Goal: Answer question/provide support: Share knowledge or assist other users

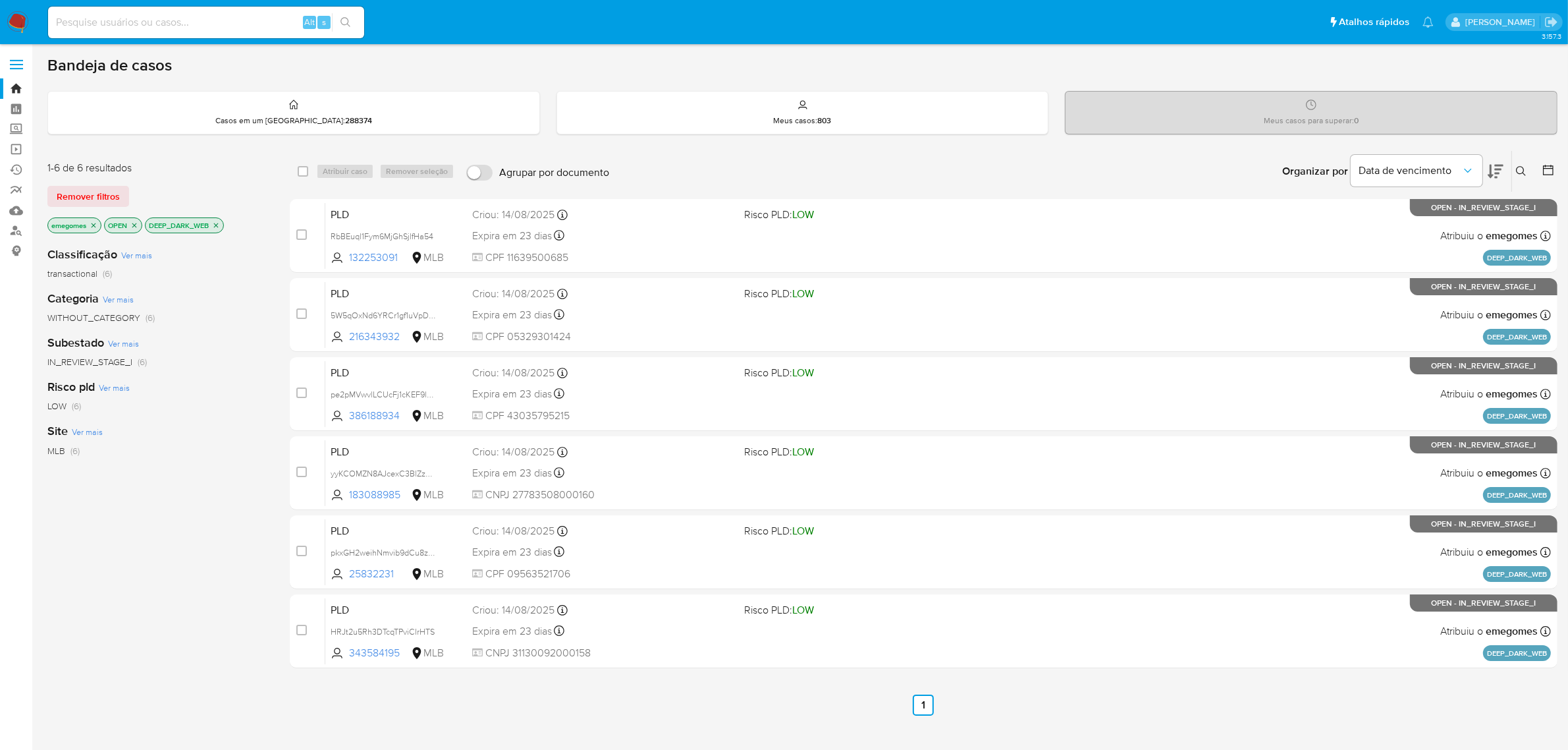
click at [18, 64] on span at bounding box center [16, 64] width 13 height 2
click at [0, 0] on input "checkbox" at bounding box center [0, 0] width 0 height 0
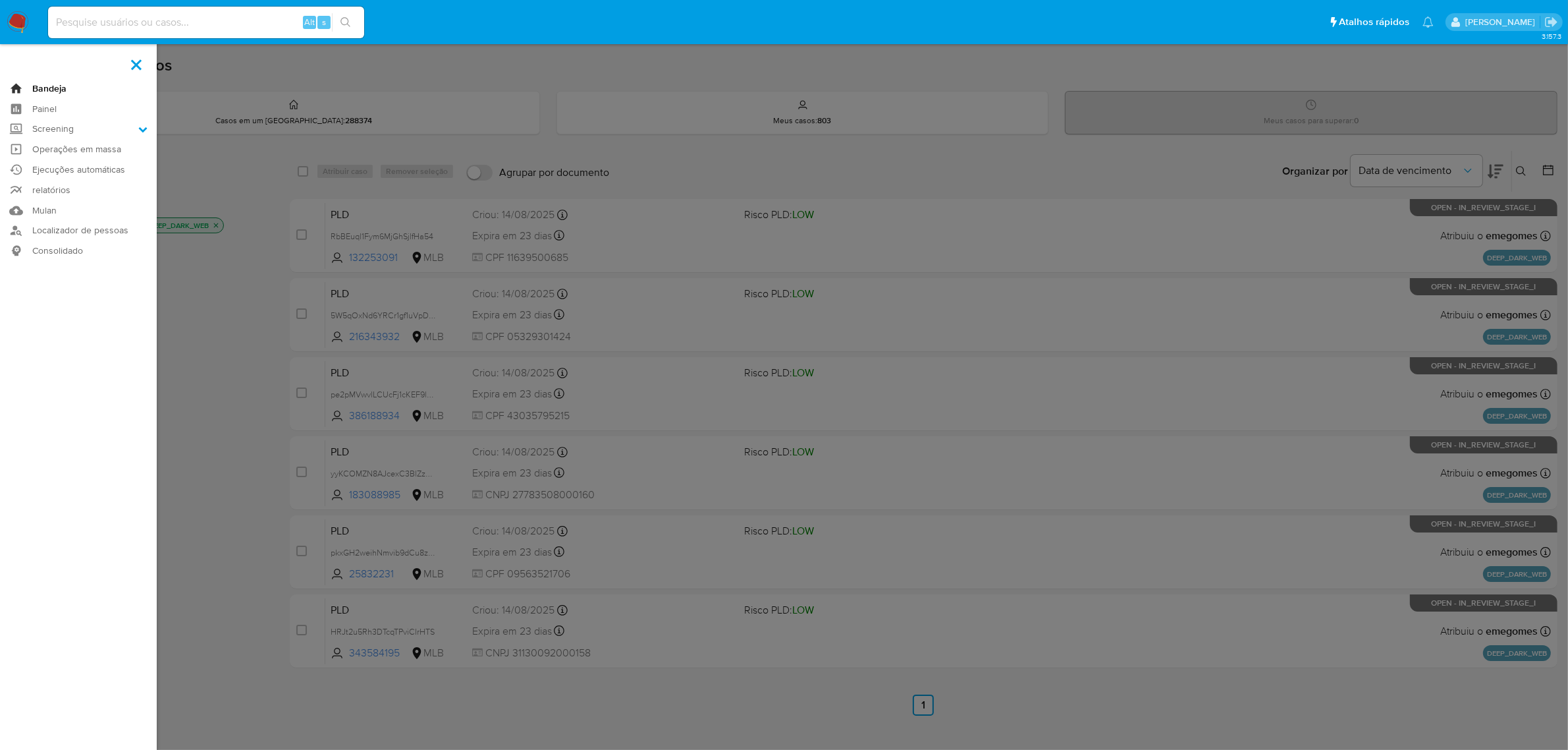
click at [46, 89] on link "Bandeja" at bounding box center [78, 88] width 157 height 20
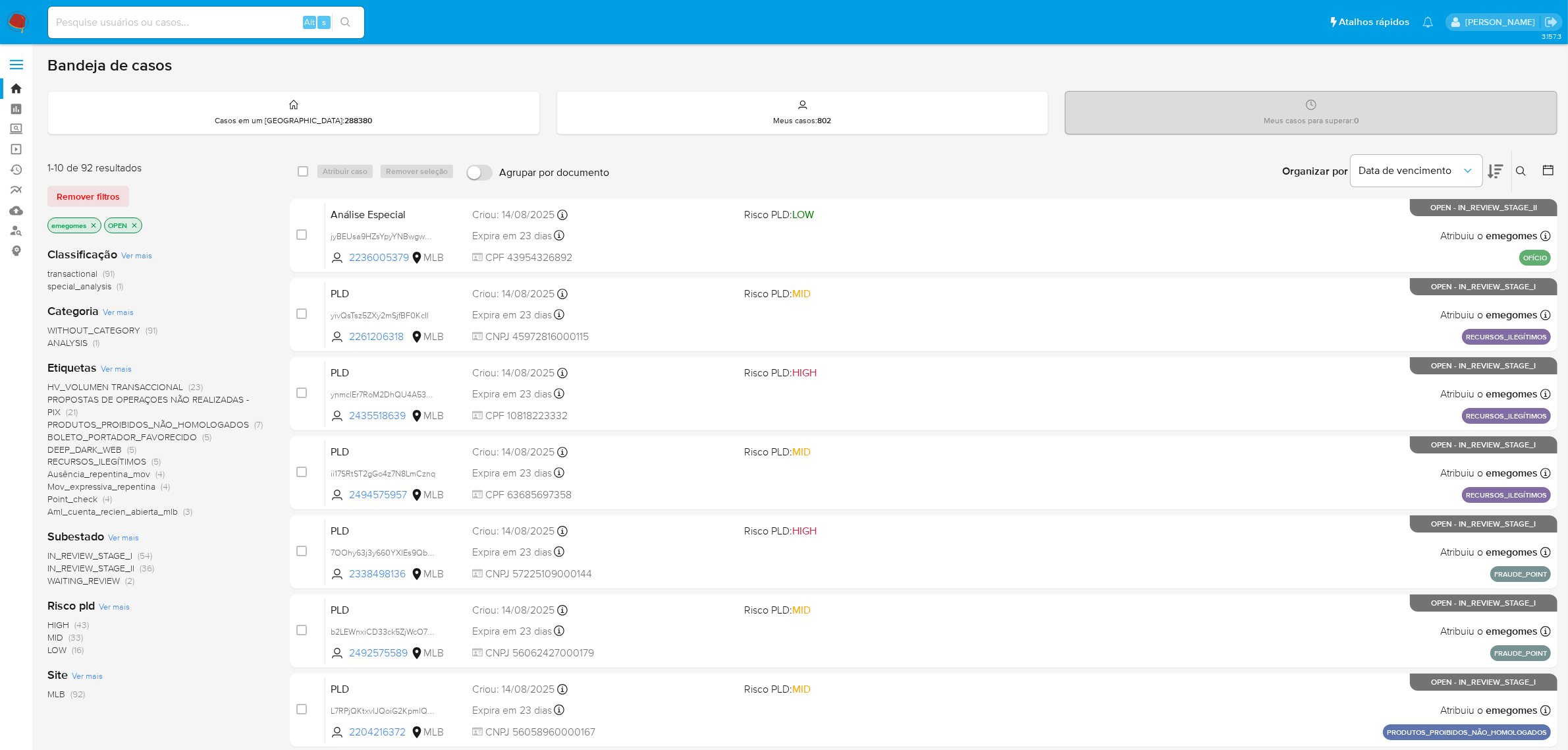
click at [115, 450] on span "DEEP_DARK_WEB" at bounding box center [85, 449] width 74 height 13
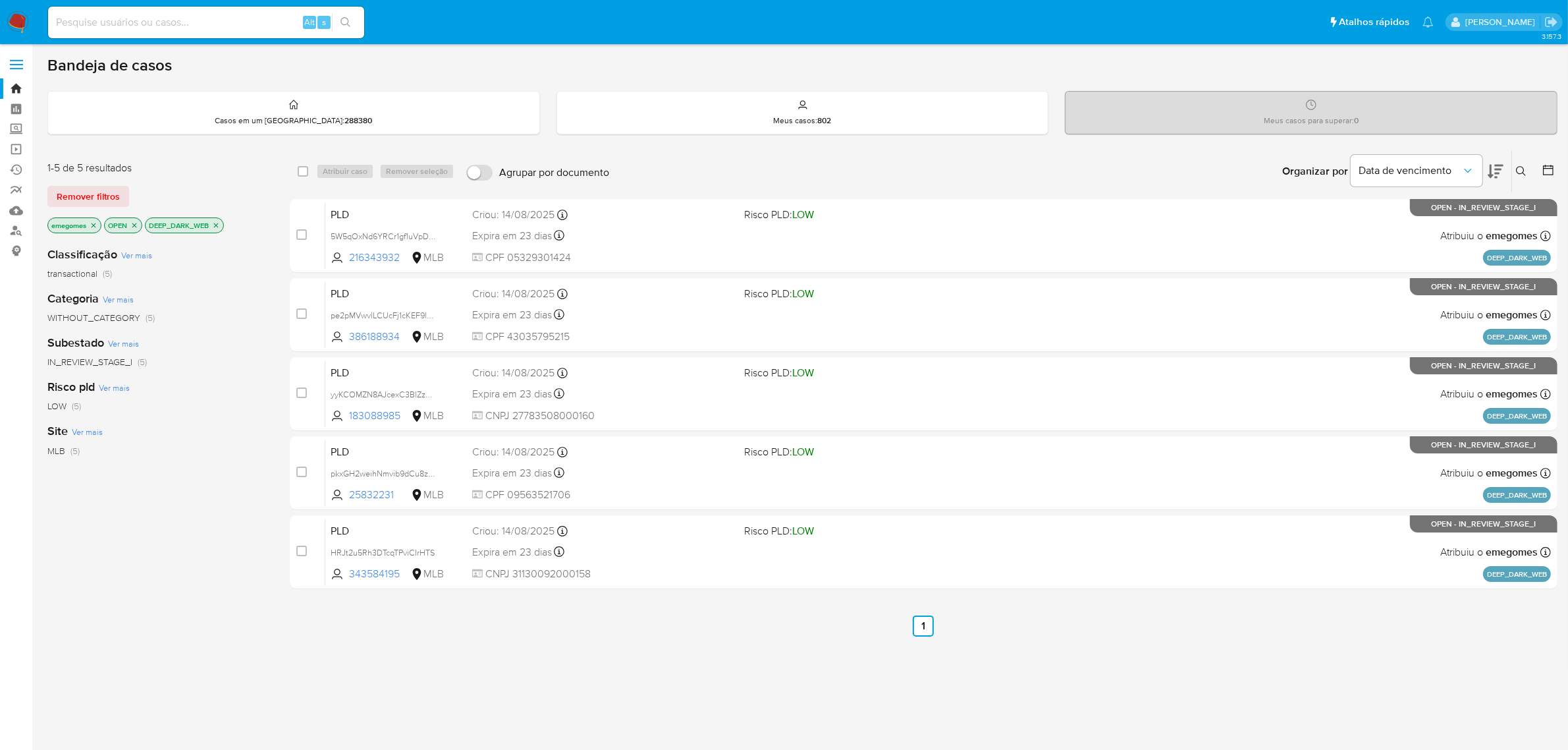
click at [219, 227] on p "DEEP_DARK_WEB" at bounding box center [184, 226] width 77 height 15
click at [218, 226] on icon "close-filter" at bounding box center [216, 226] width 8 height 8
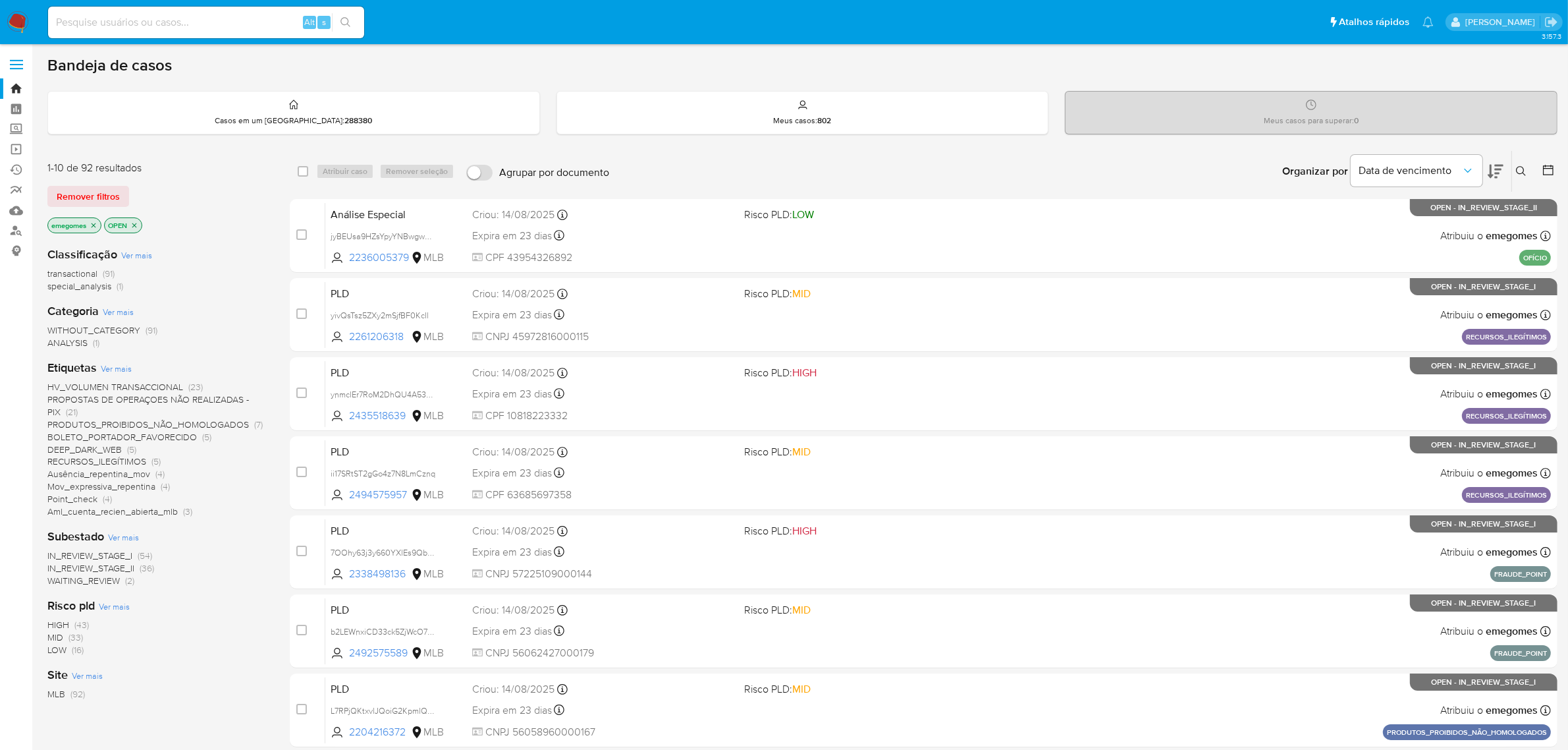
click at [84, 496] on span "Point_check" at bounding box center [72, 499] width 50 height 13
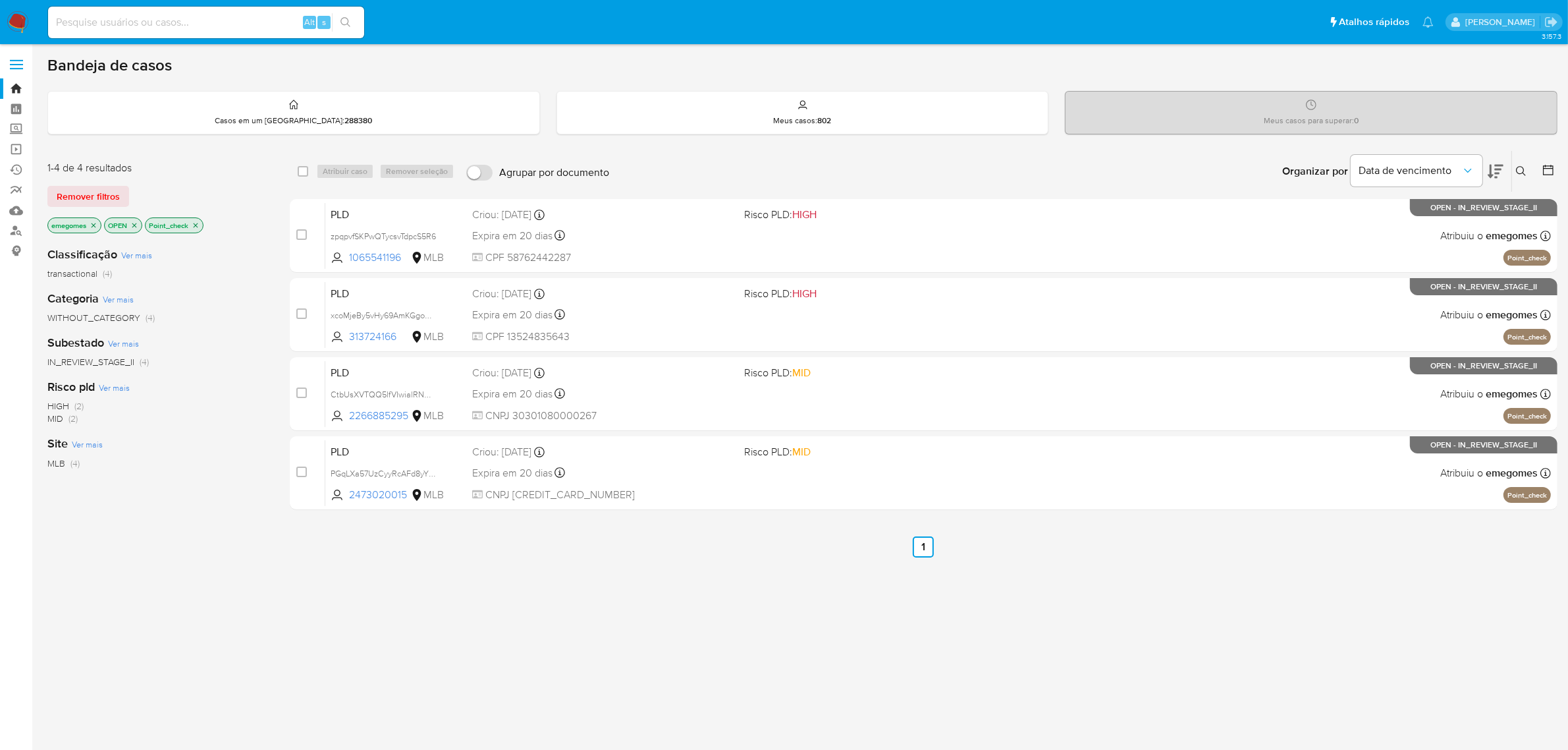
click at [198, 225] on icon "close-filter" at bounding box center [196, 225] width 5 height 5
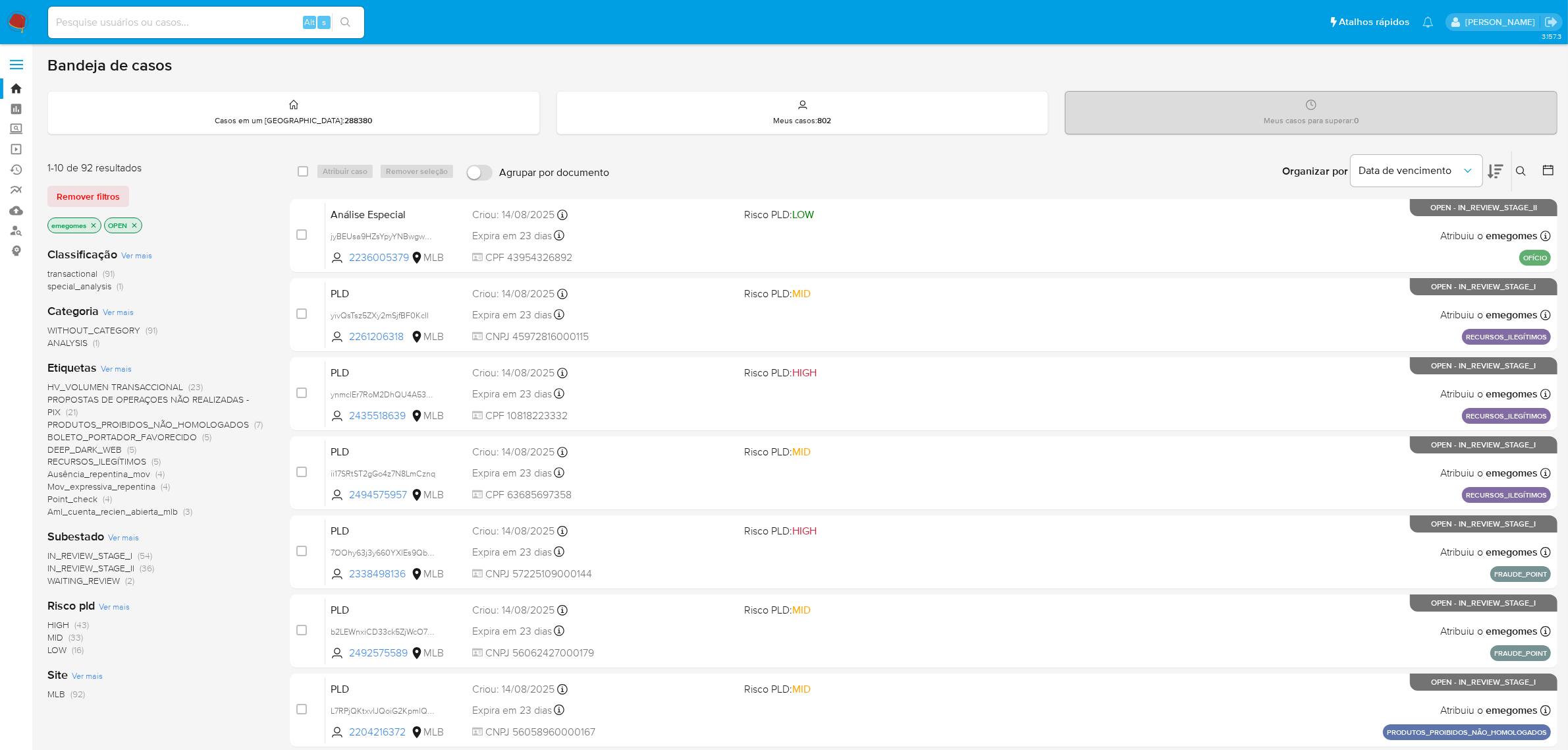
click at [89, 445] on span "DEEP_DARK_WEB" at bounding box center [85, 449] width 74 height 13
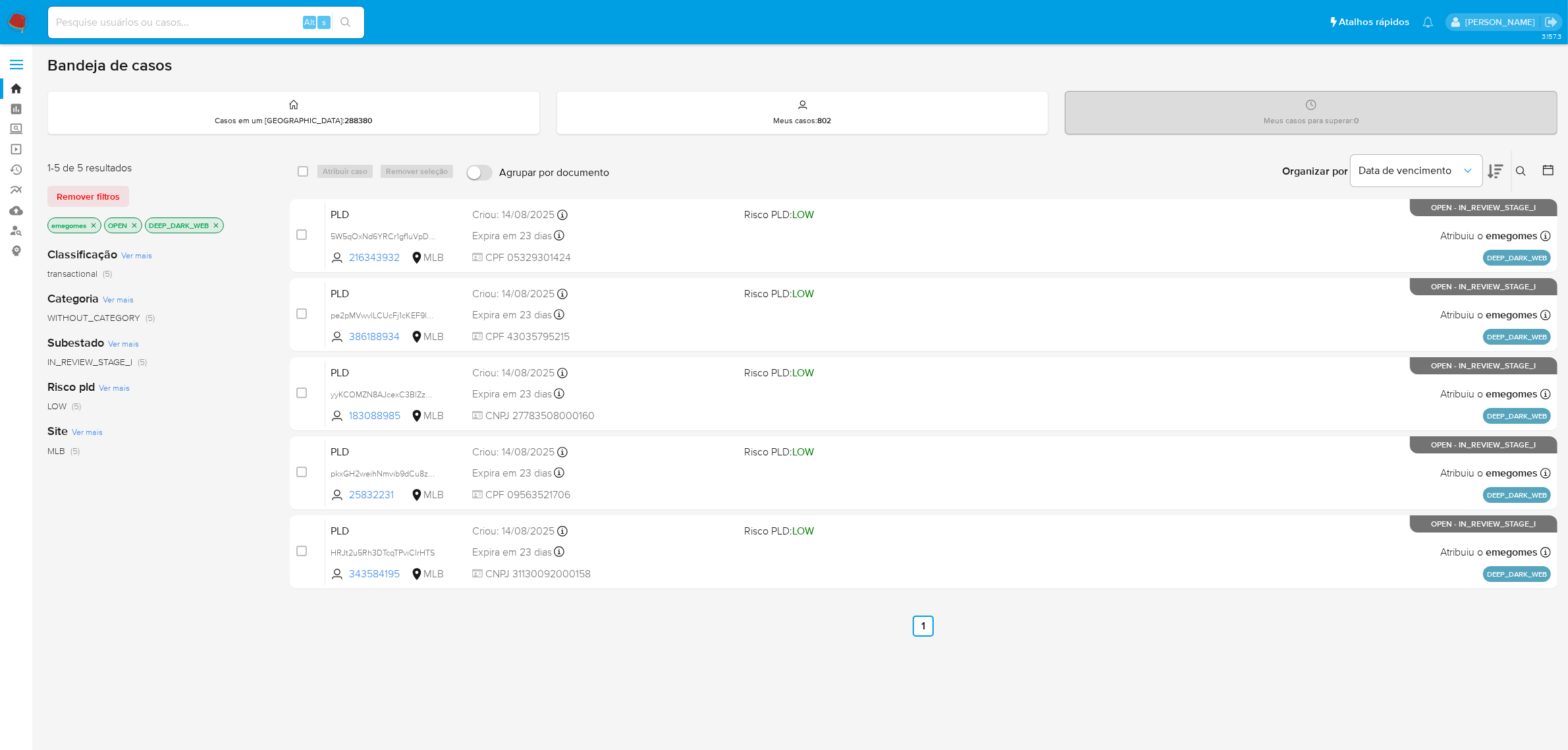
click at [221, 218] on p "DEEP_DARK_WEB" at bounding box center [184, 226] width 77 height 15
click at [220, 222] on icon "close-filter" at bounding box center [216, 226] width 8 height 8
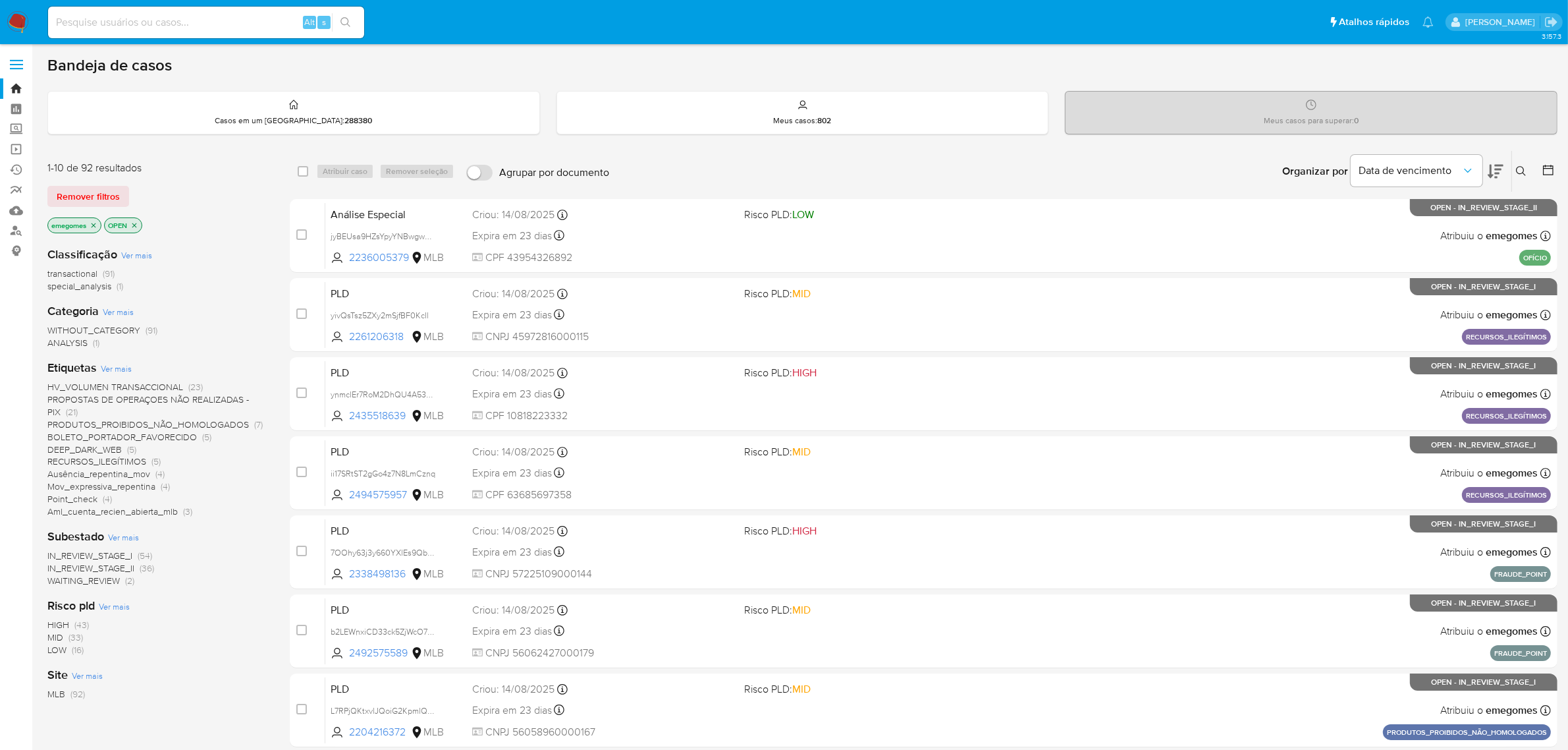
click at [172, 396] on span "PROPOSTAS DE OPERAÇOES NÃO REALIZADAS - PIX" at bounding box center [148, 405] width 201 height 26
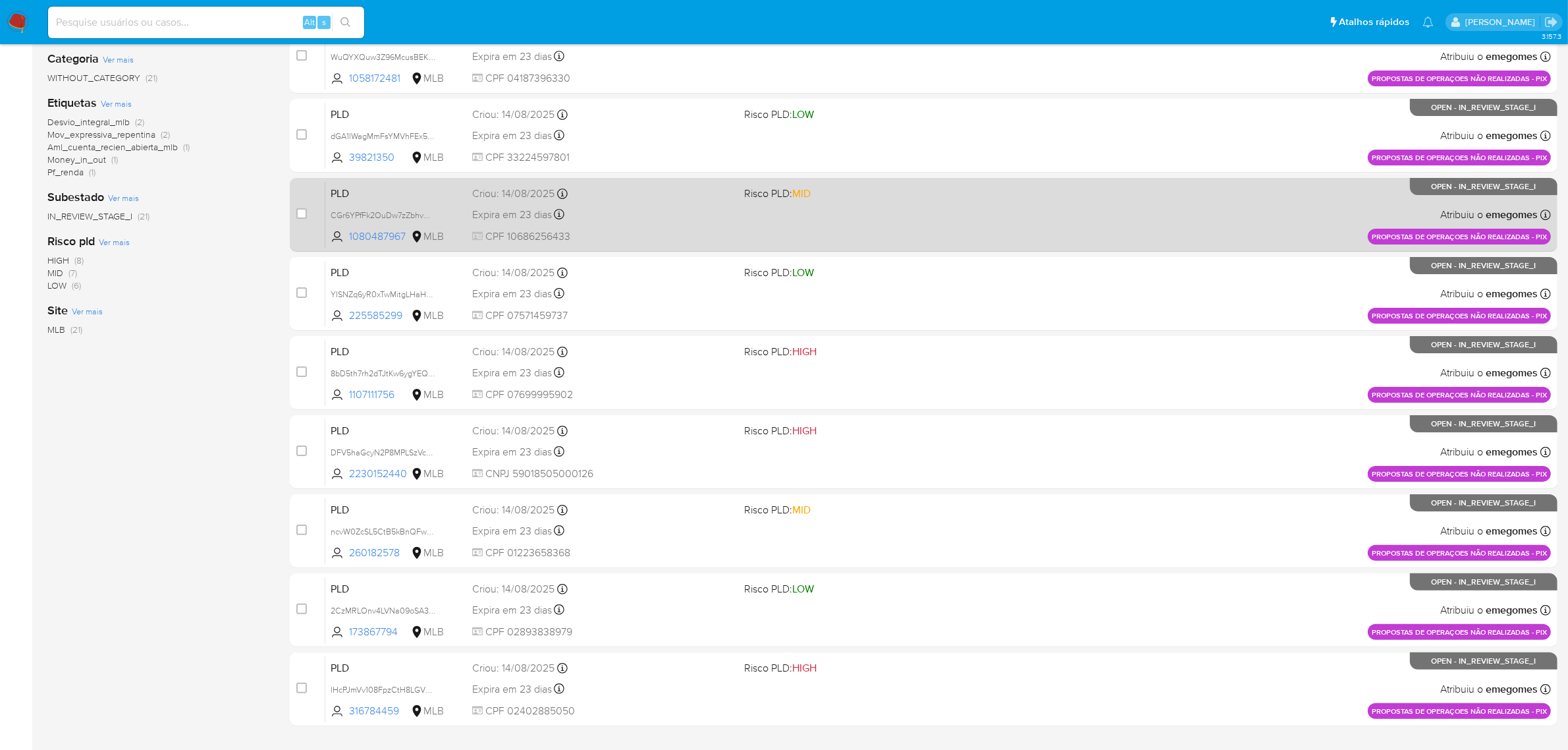
scroll to position [288, 0]
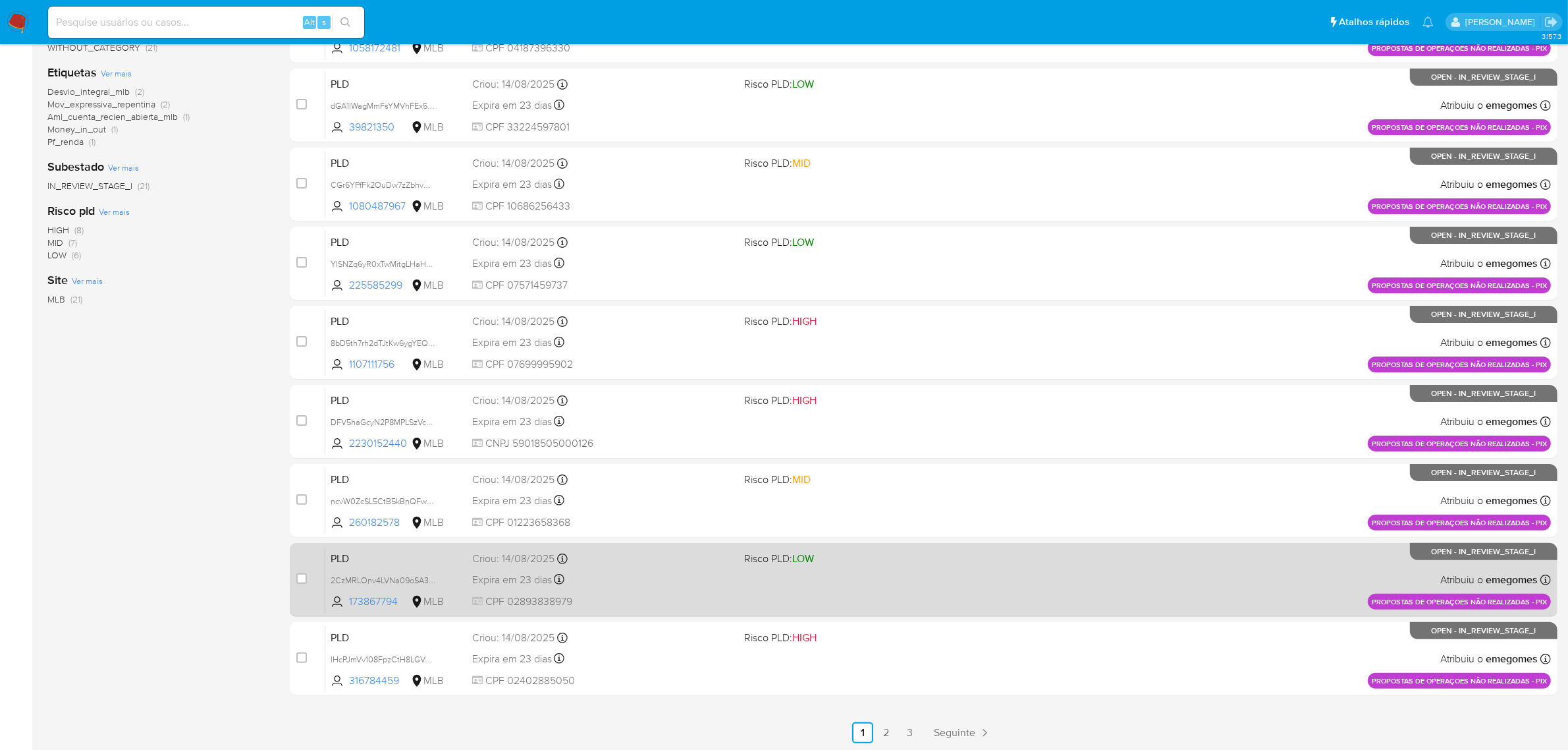
click at [626, 577] on div "Expira em 23 dias Expira em 28/09/2025 11:55:57" at bounding box center [602, 579] width 262 height 18
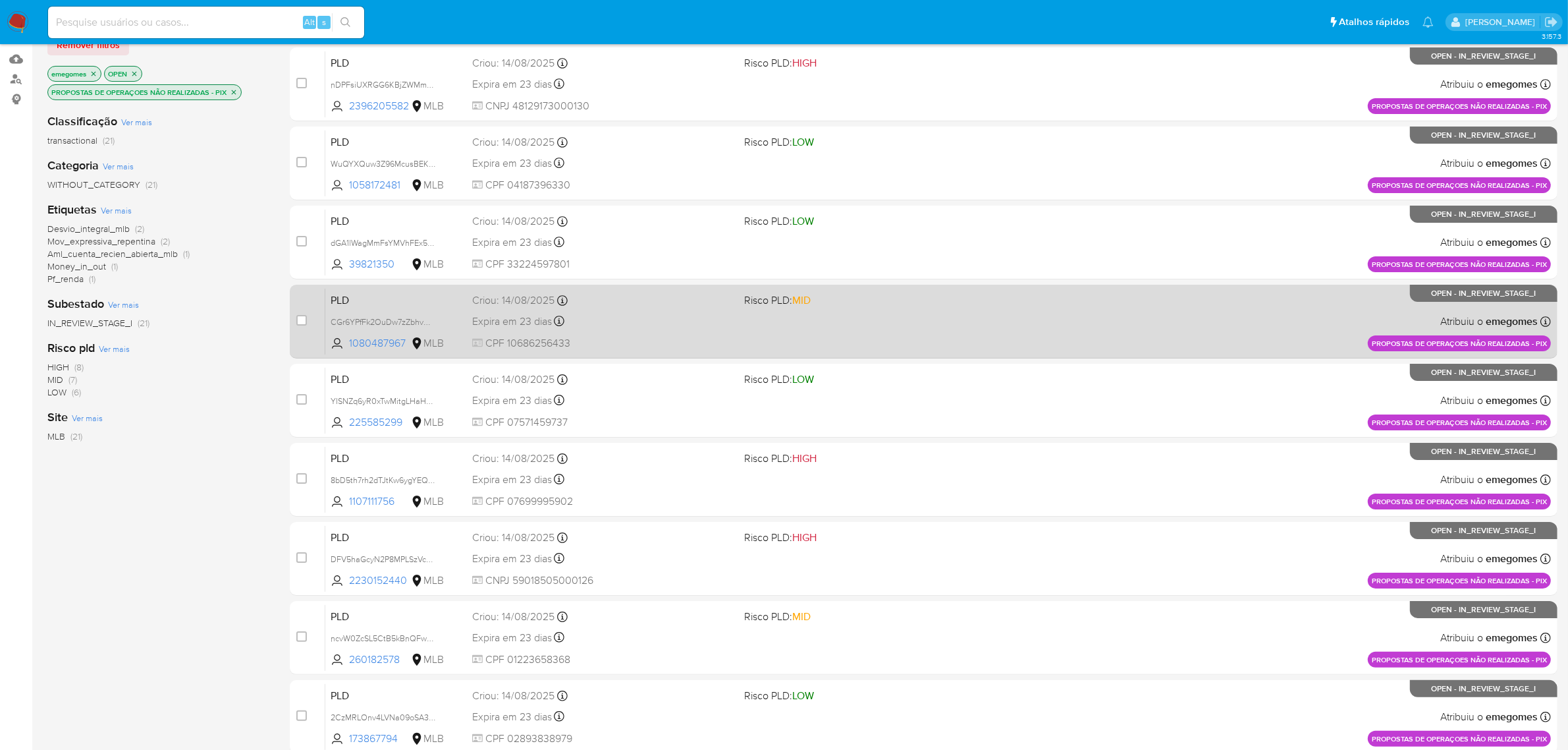
scroll to position [164, 0]
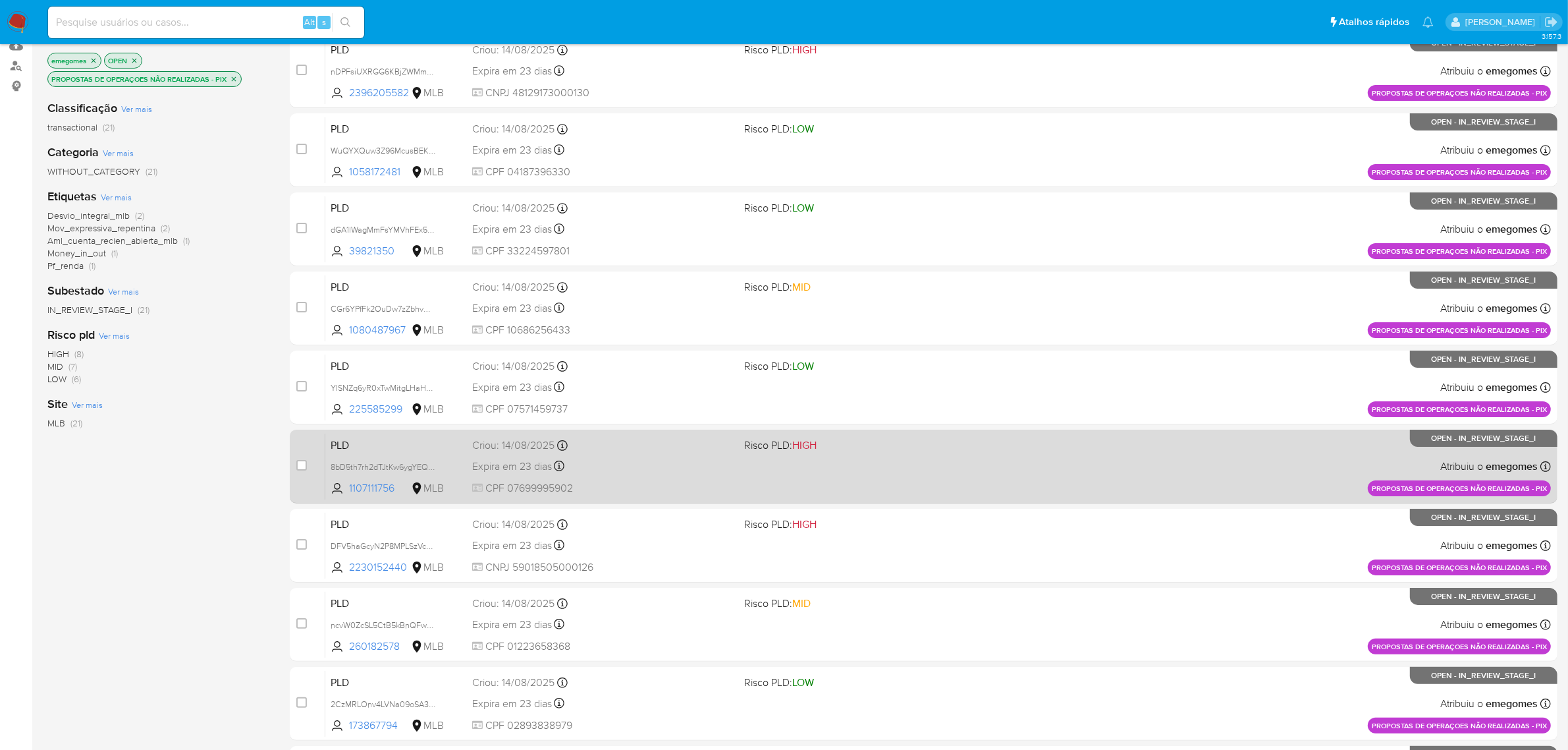
click at [663, 459] on div "Expira em 23 dias Expira em 28/09/2025 11:56:15" at bounding box center [602, 466] width 262 height 18
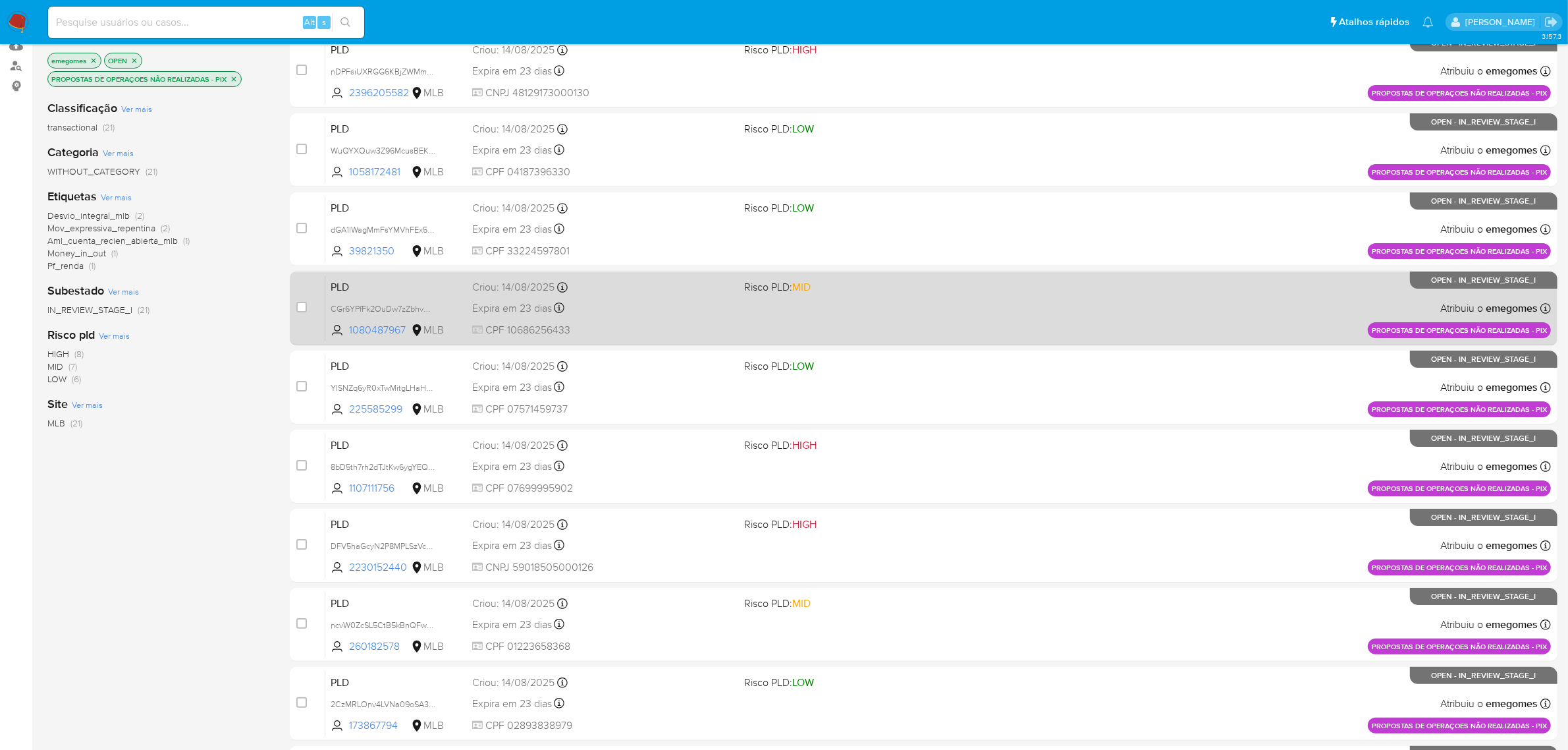
click at [587, 305] on div "Expira em 23 dias Expira em 28/09/2025 11:56:26" at bounding box center [602, 308] width 262 height 18
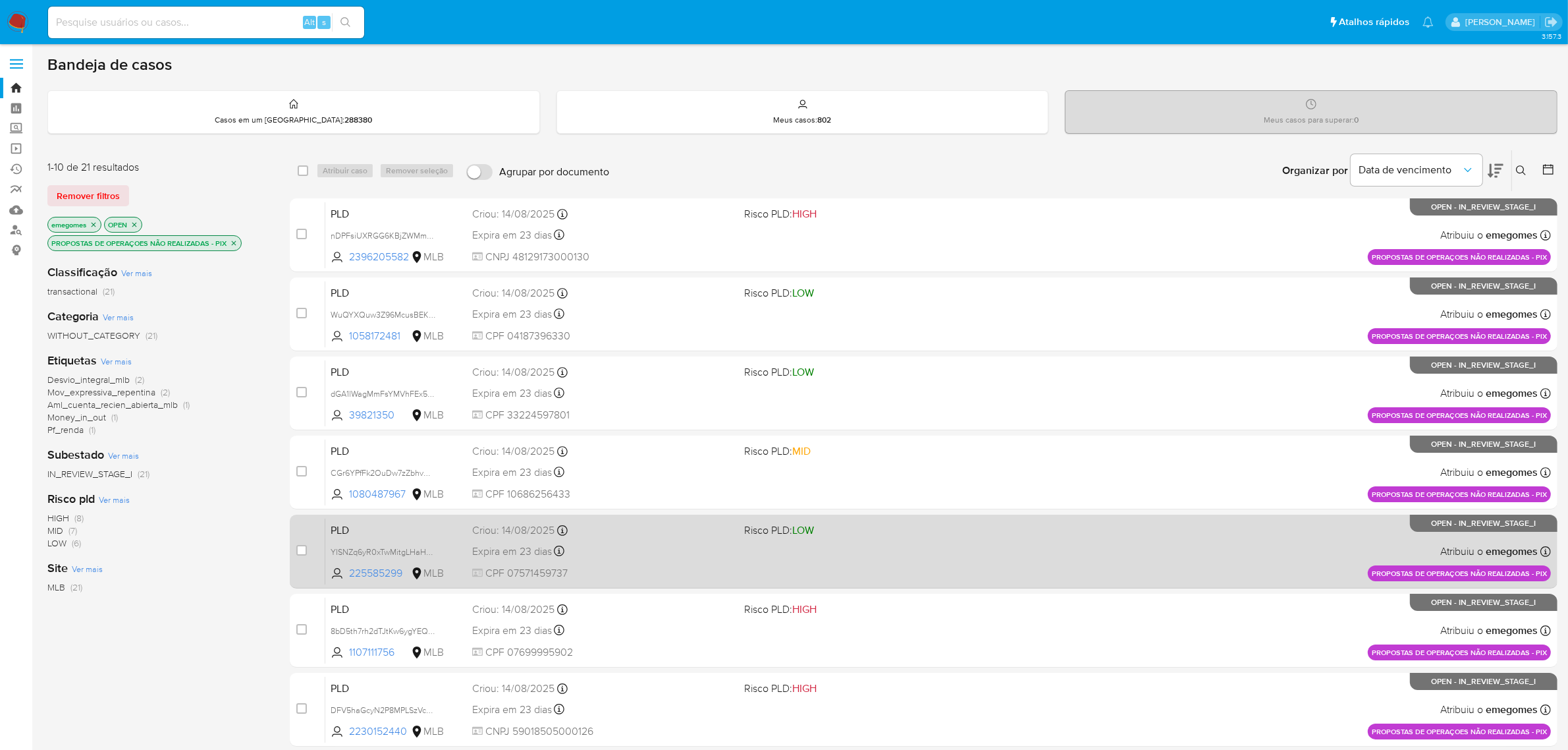
scroll to position [0, 0]
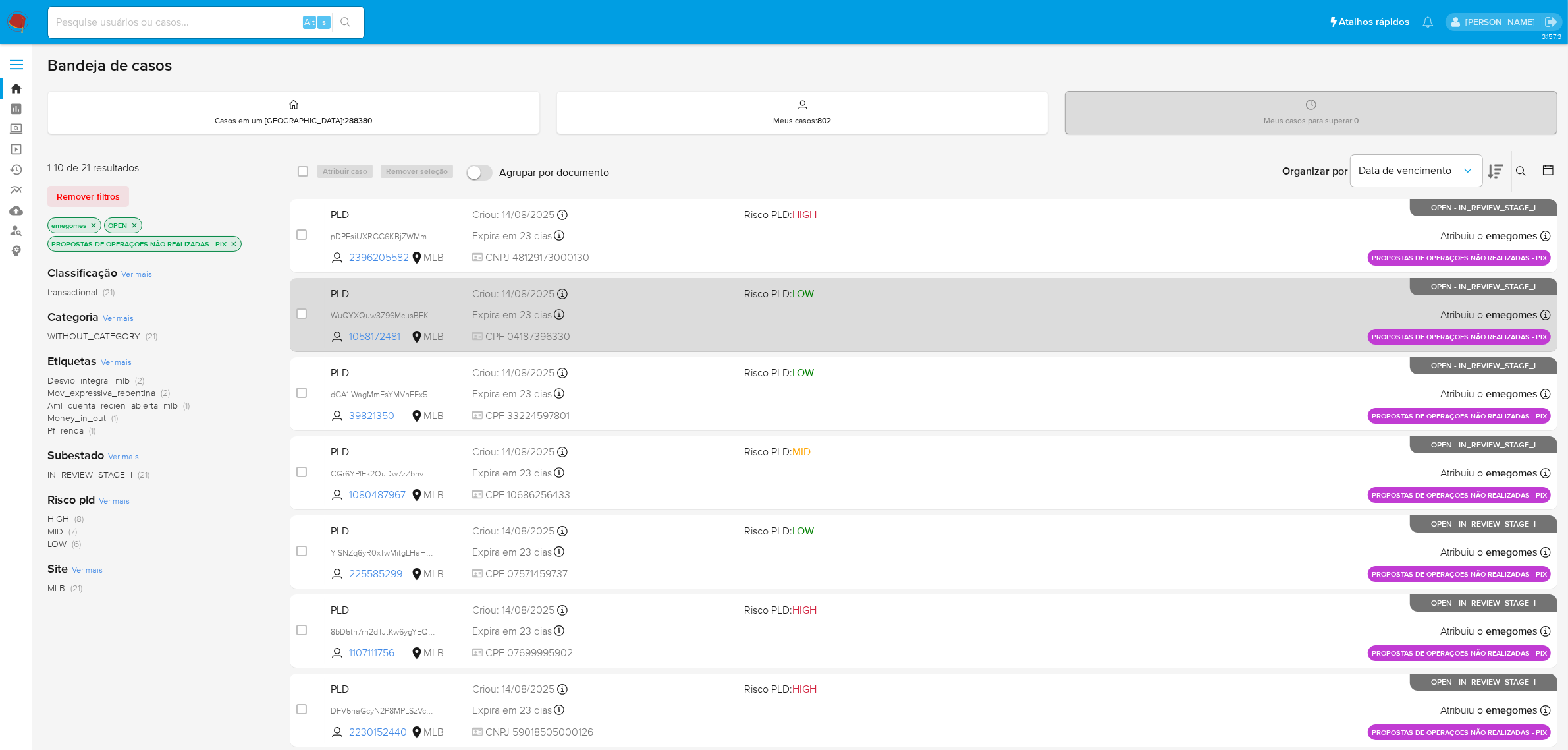
click at [651, 320] on div "Expira em 23 dias Expira em 28/09/2025 11:56:40" at bounding box center [602, 314] width 262 height 18
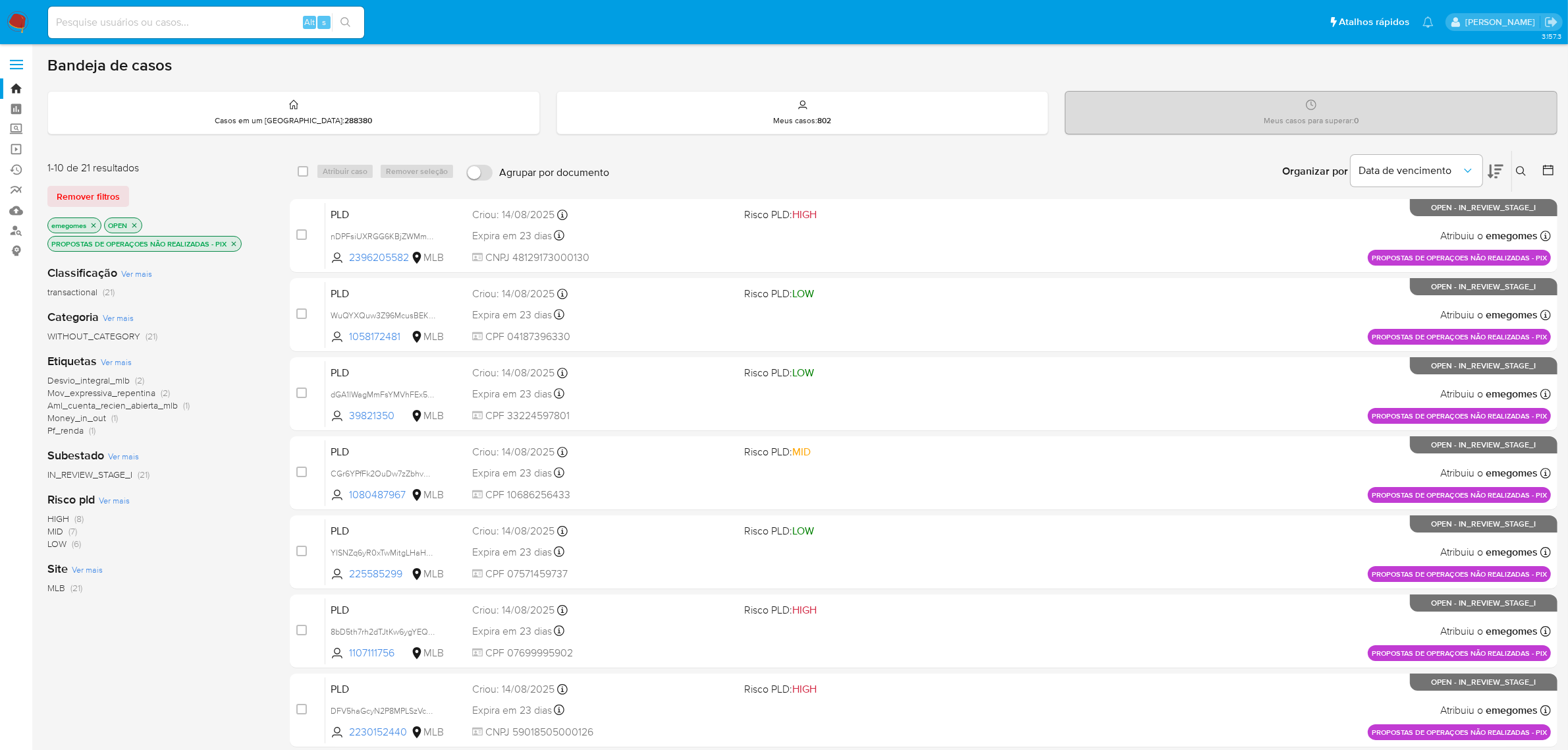
click at [237, 244] on icon "close-filter" at bounding box center [234, 244] width 8 height 8
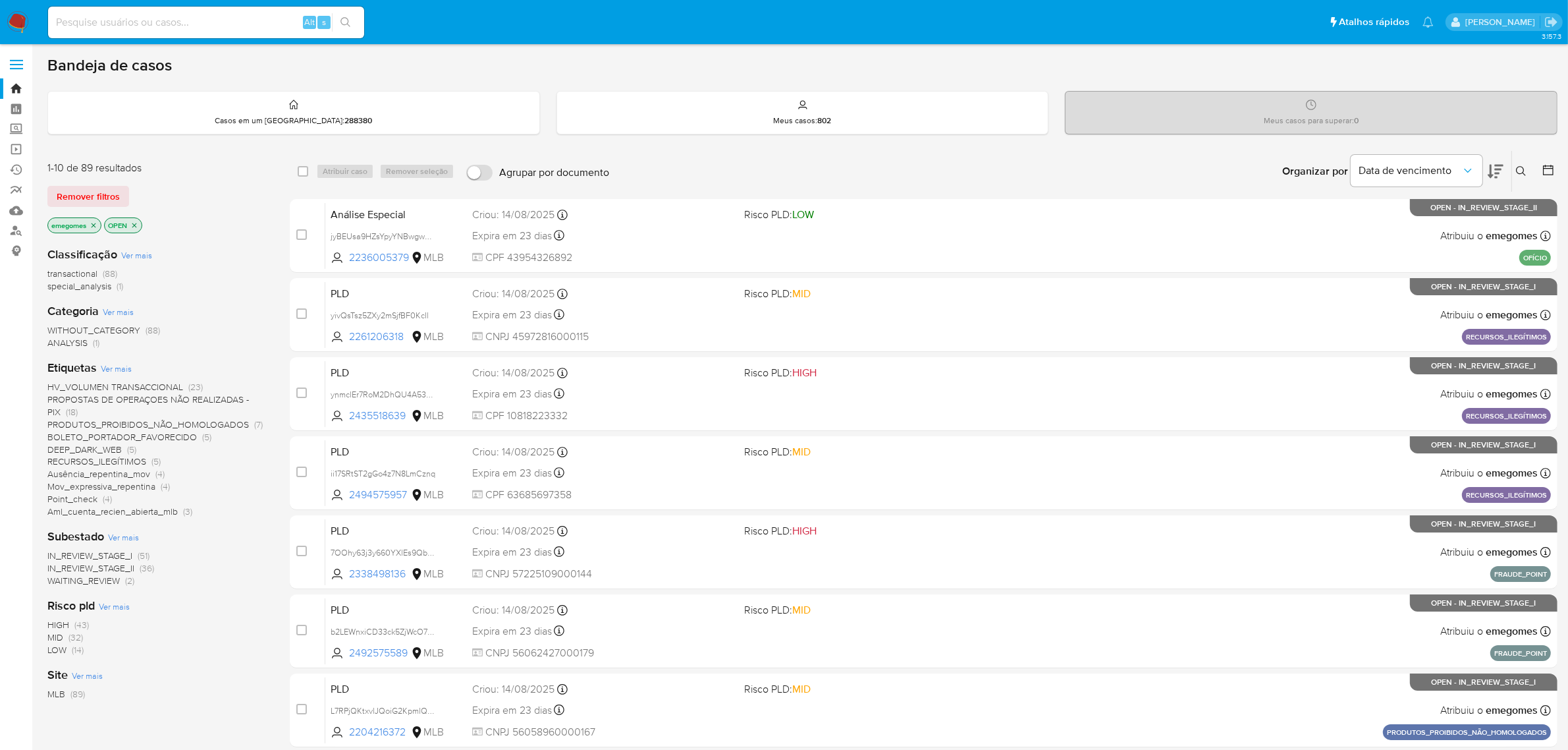
click at [117, 450] on span "DEEP_DARK_WEB" at bounding box center [85, 449] width 74 height 13
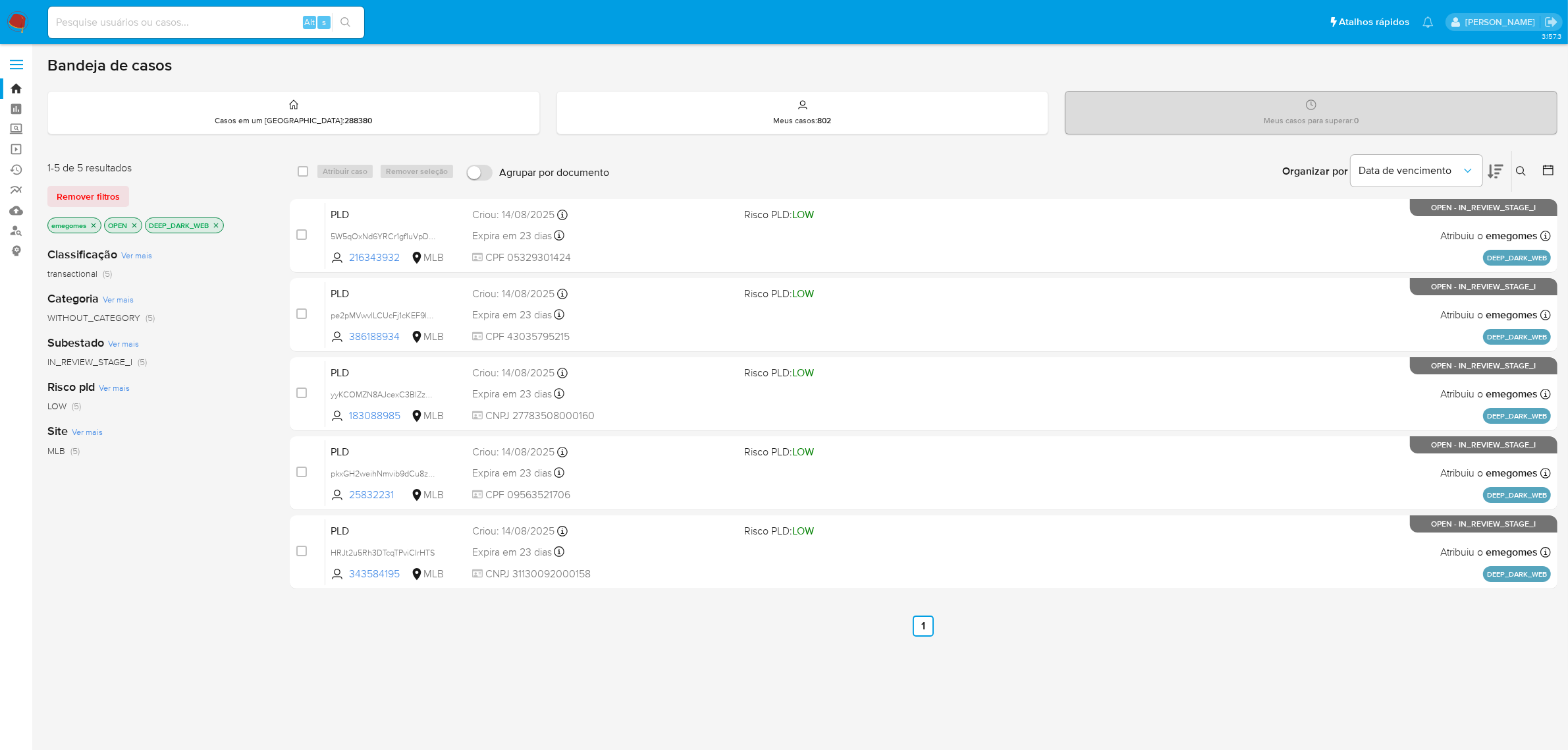
click at [220, 225] on icon "close-filter" at bounding box center [216, 226] width 8 height 8
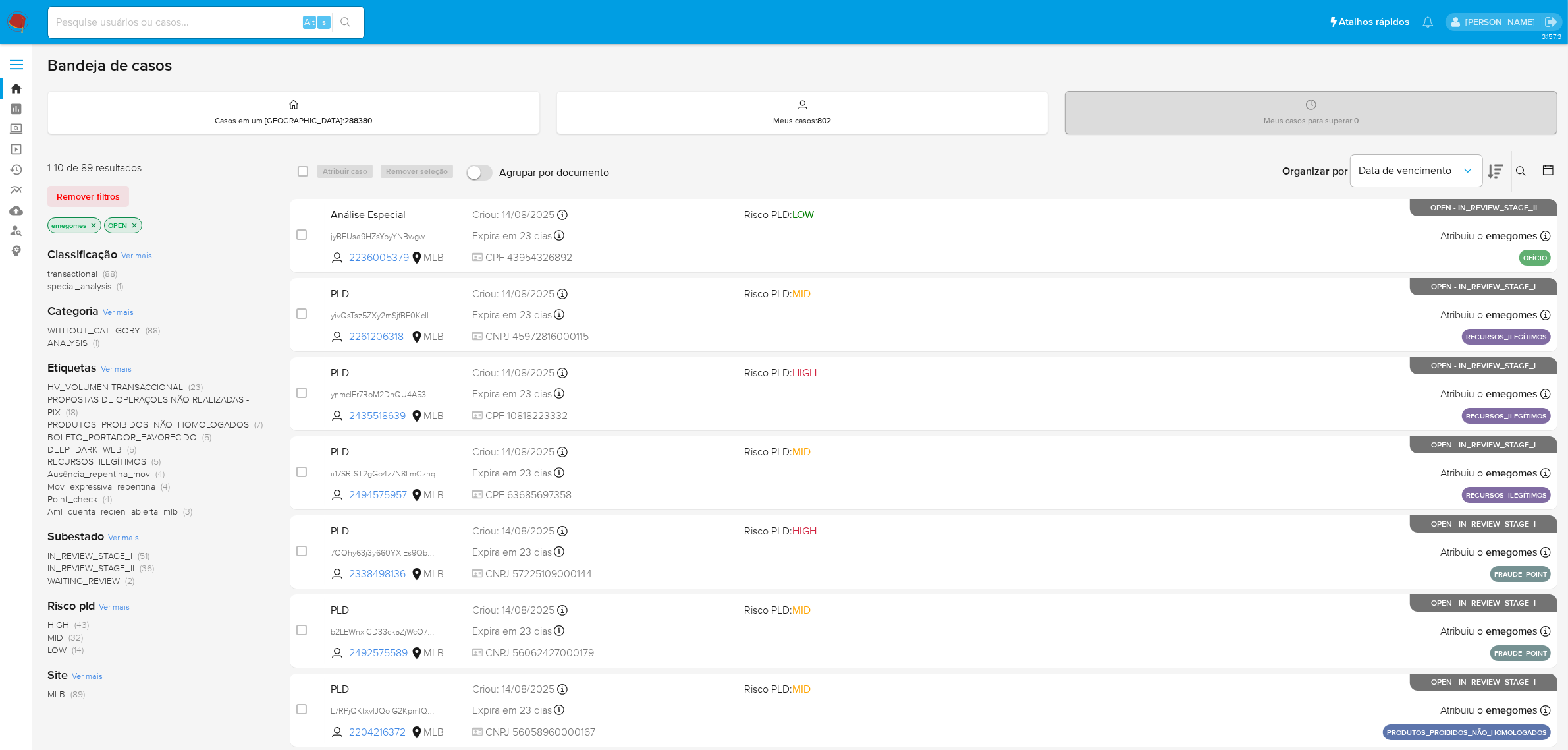
click at [195, 402] on span "PROPOSTAS DE OPERAÇOES NÃO REALIZADAS - PIX" at bounding box center [148, 405] width 201 height 26
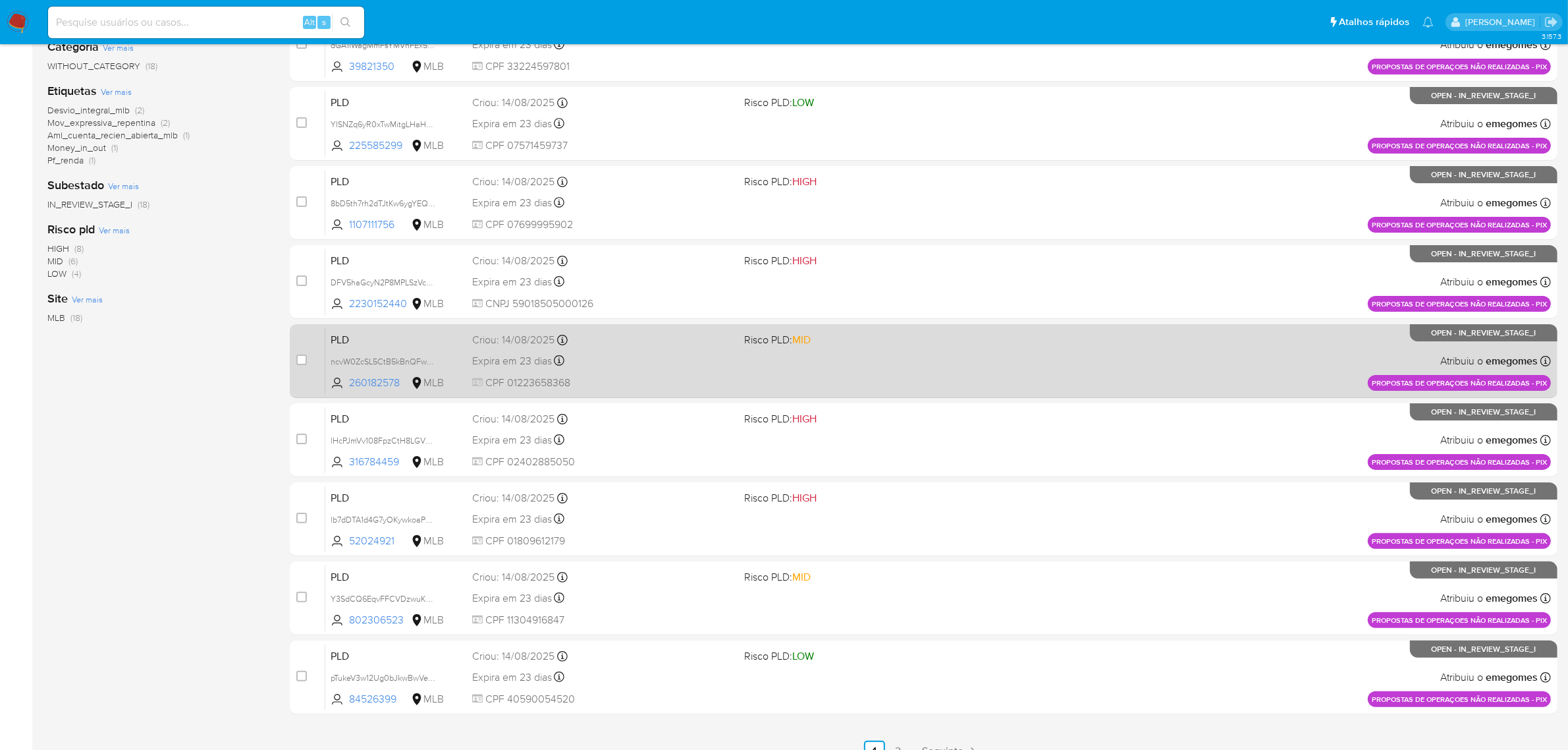
scroll to position [288, 0]
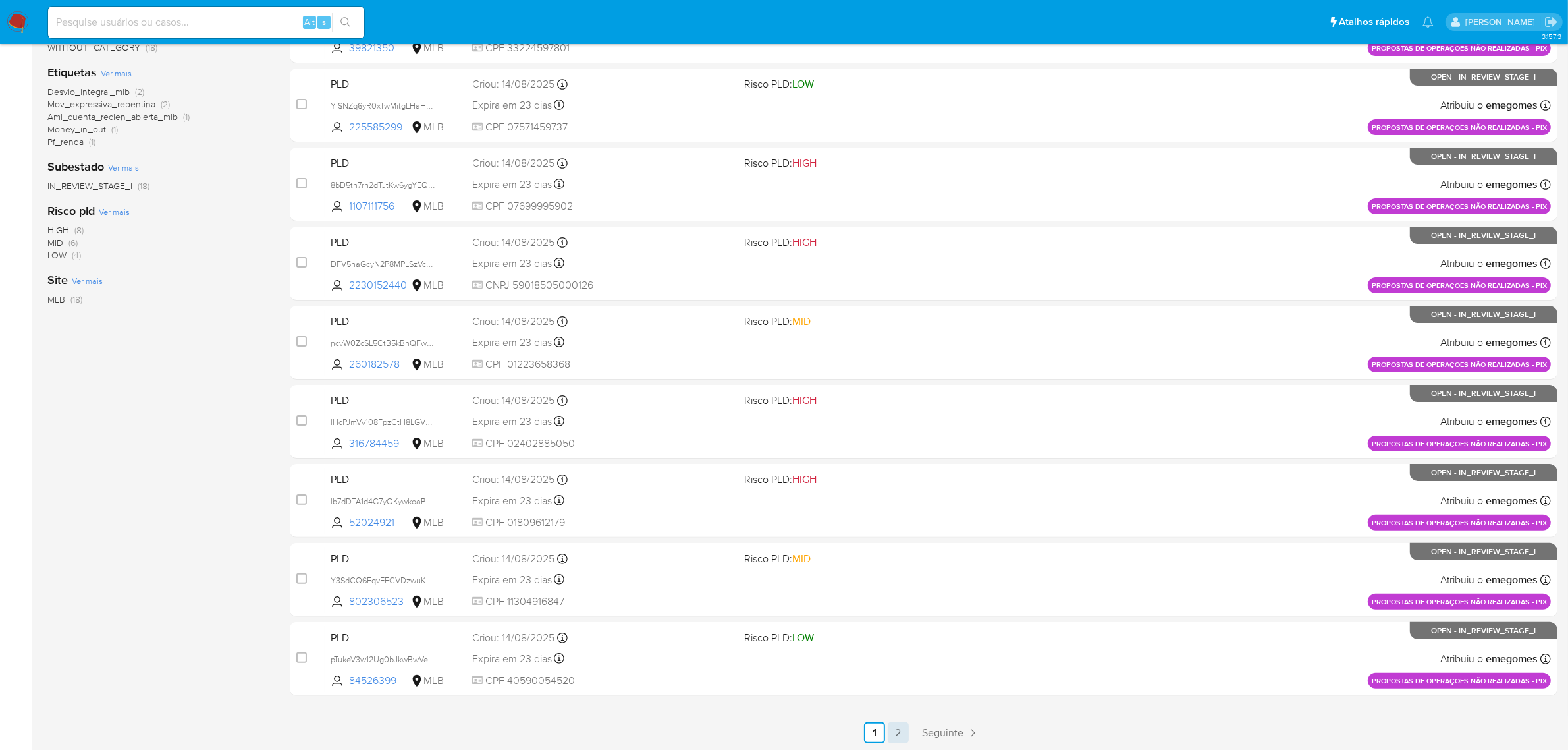
click at [896, 728] on link "2" at bounding box center [898, 732] width 21 height 21
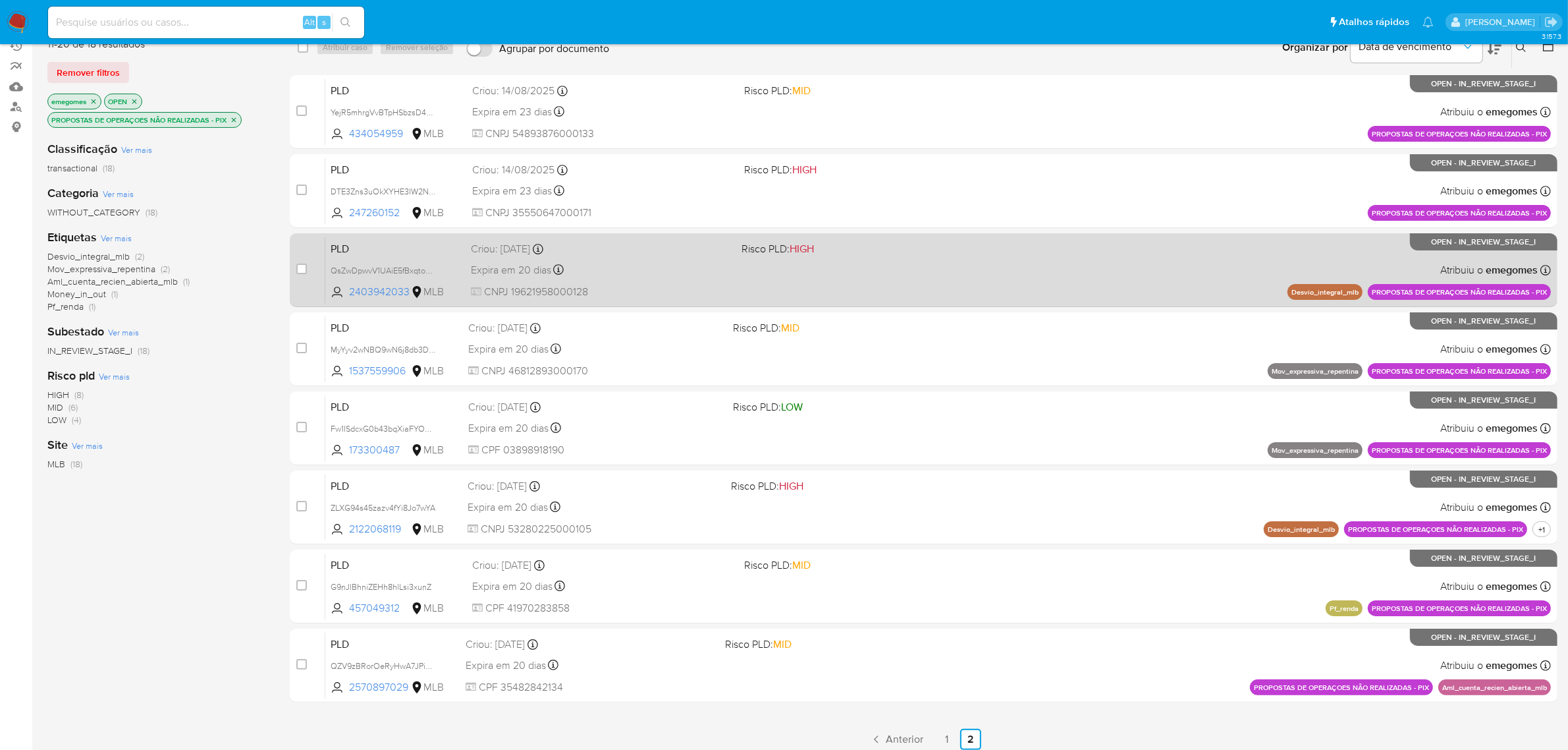
scroll to position [131, 0]
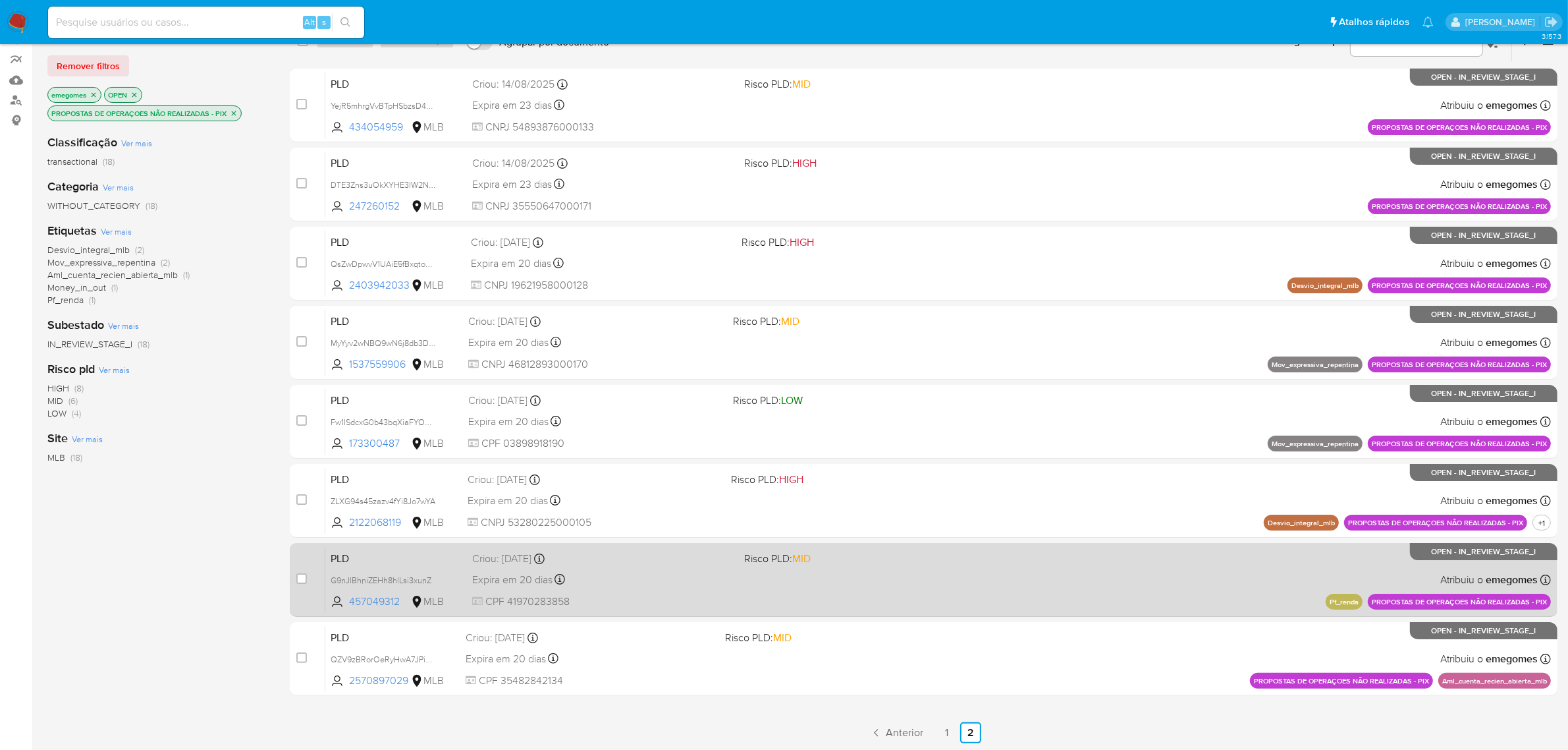
click at [952, 723] on link "1" at bounding box center [947, 732] width 21 height 21
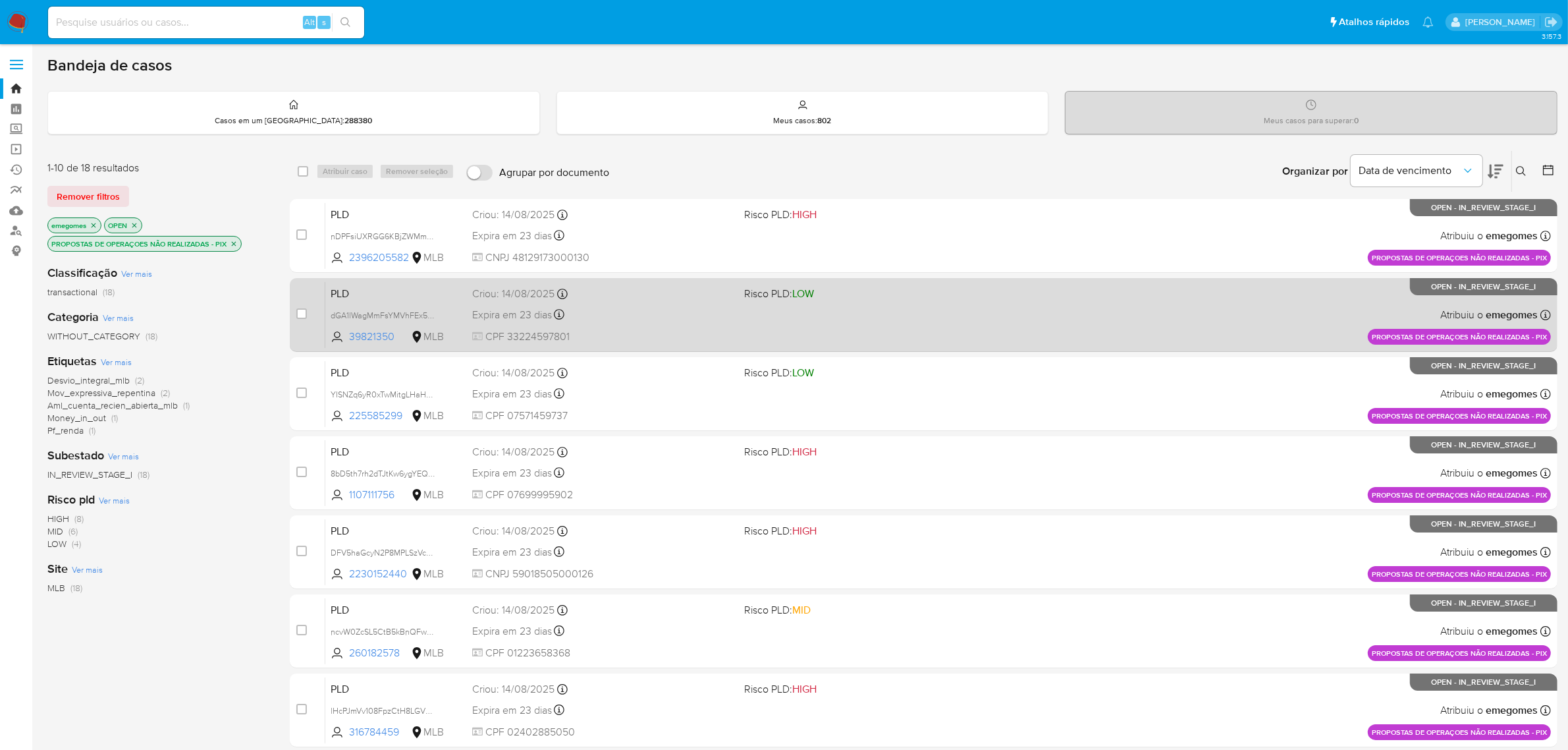
click at [647, 316] on div "Expira em 23 dias Expira em 28/09/2025 11:56:31" at bounding box center [602, 314] width 262 height 18
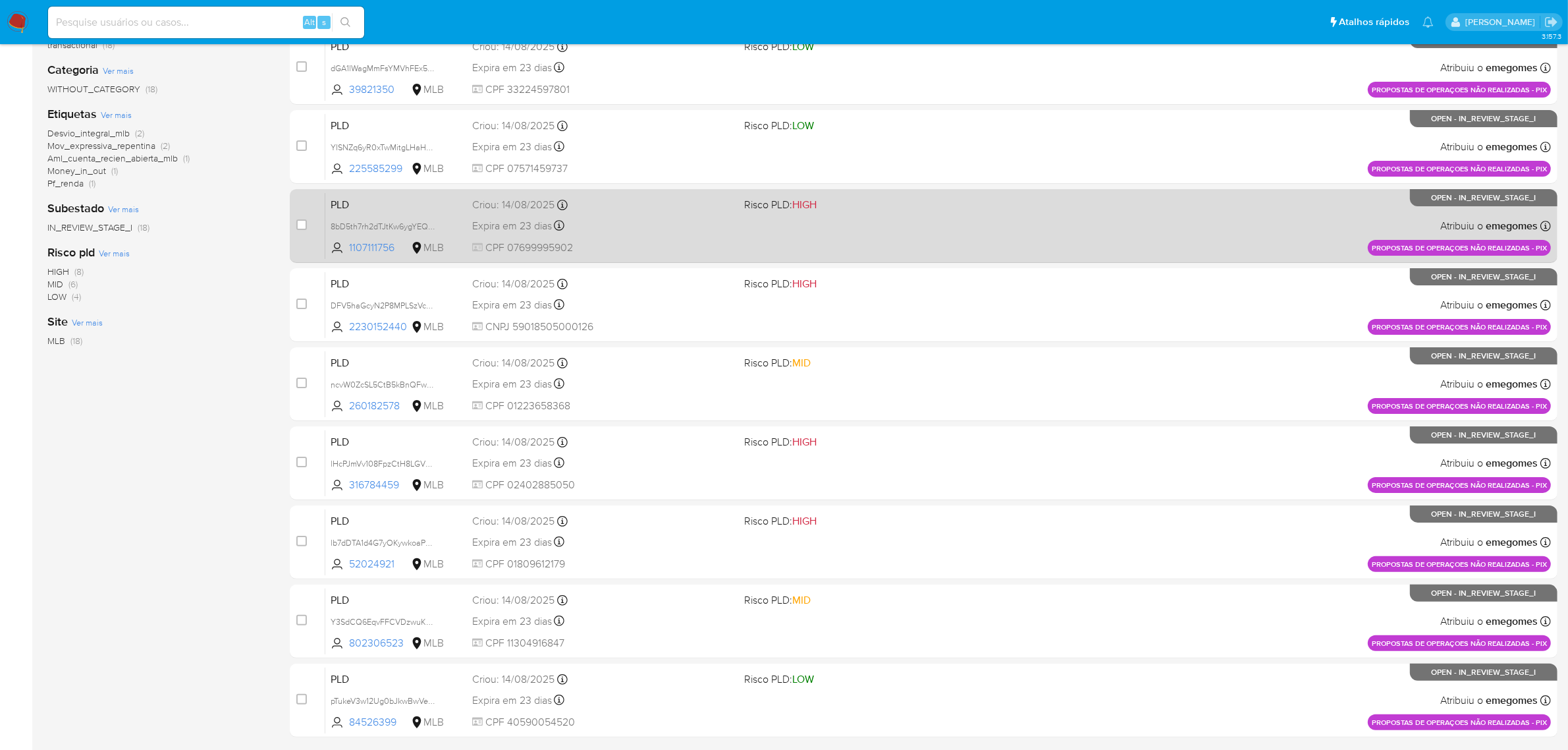
scroll to position [288, 0]
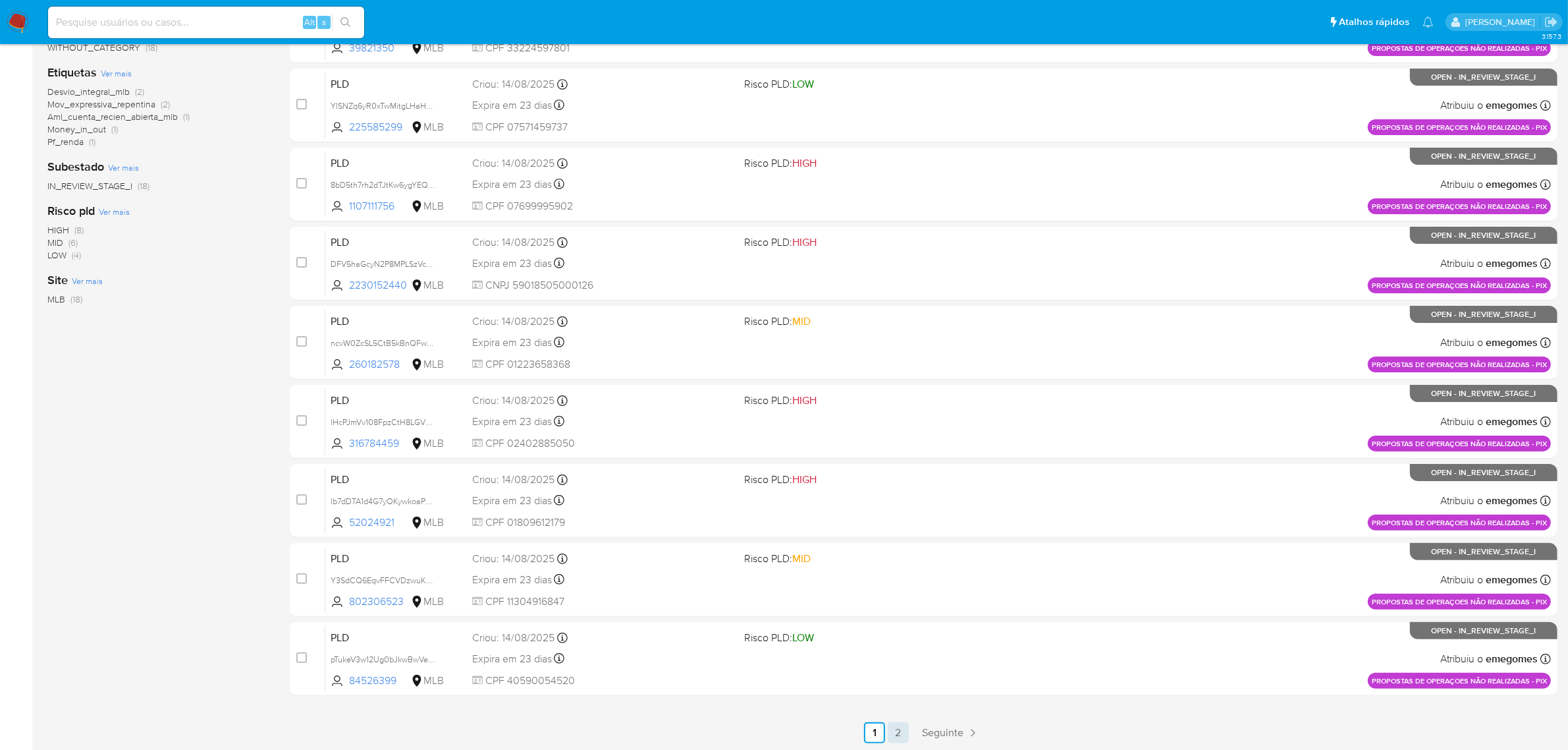
click at [903, 731] on link "2" at bounding box center [898, 732] width 21 height 21
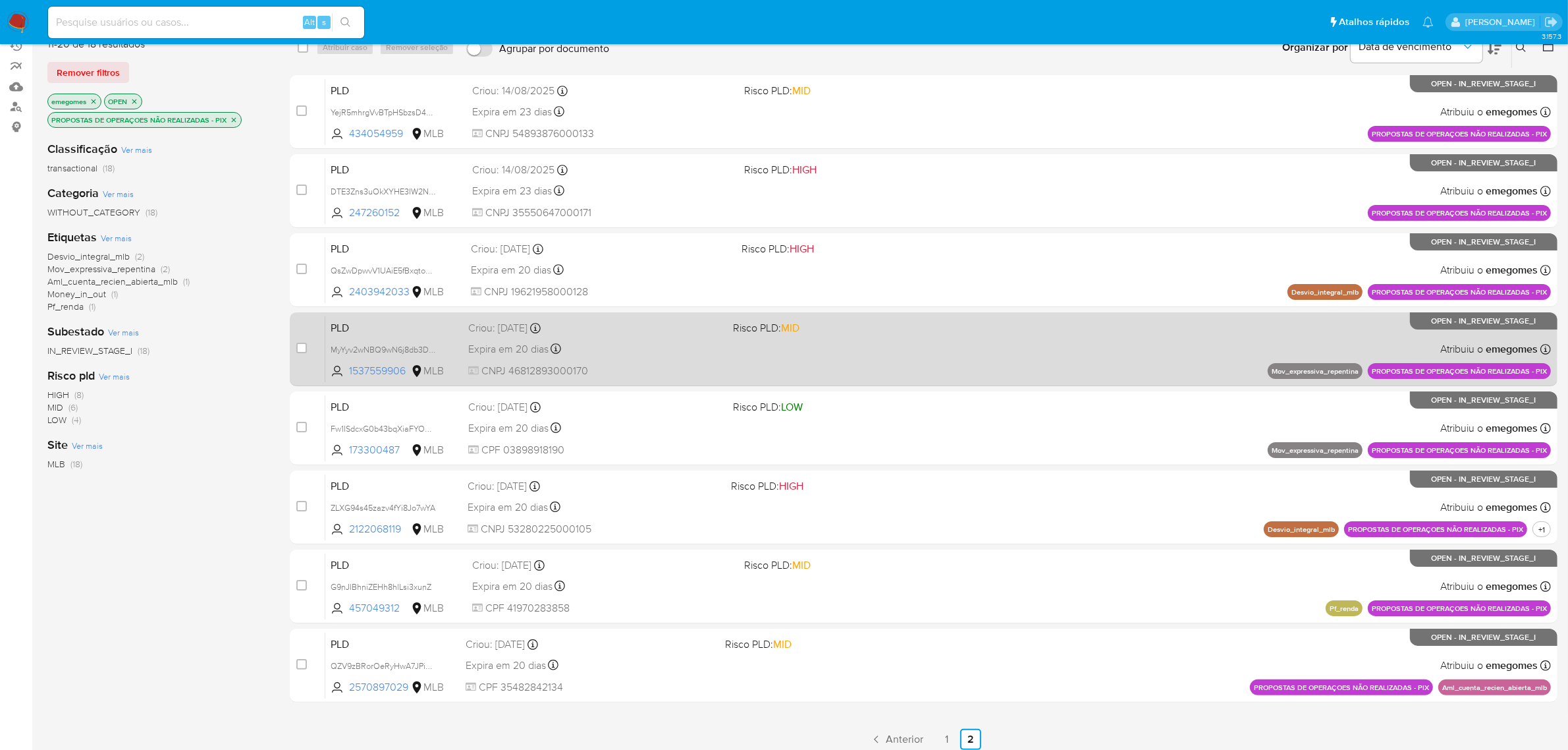
scroll to position [131, 0]
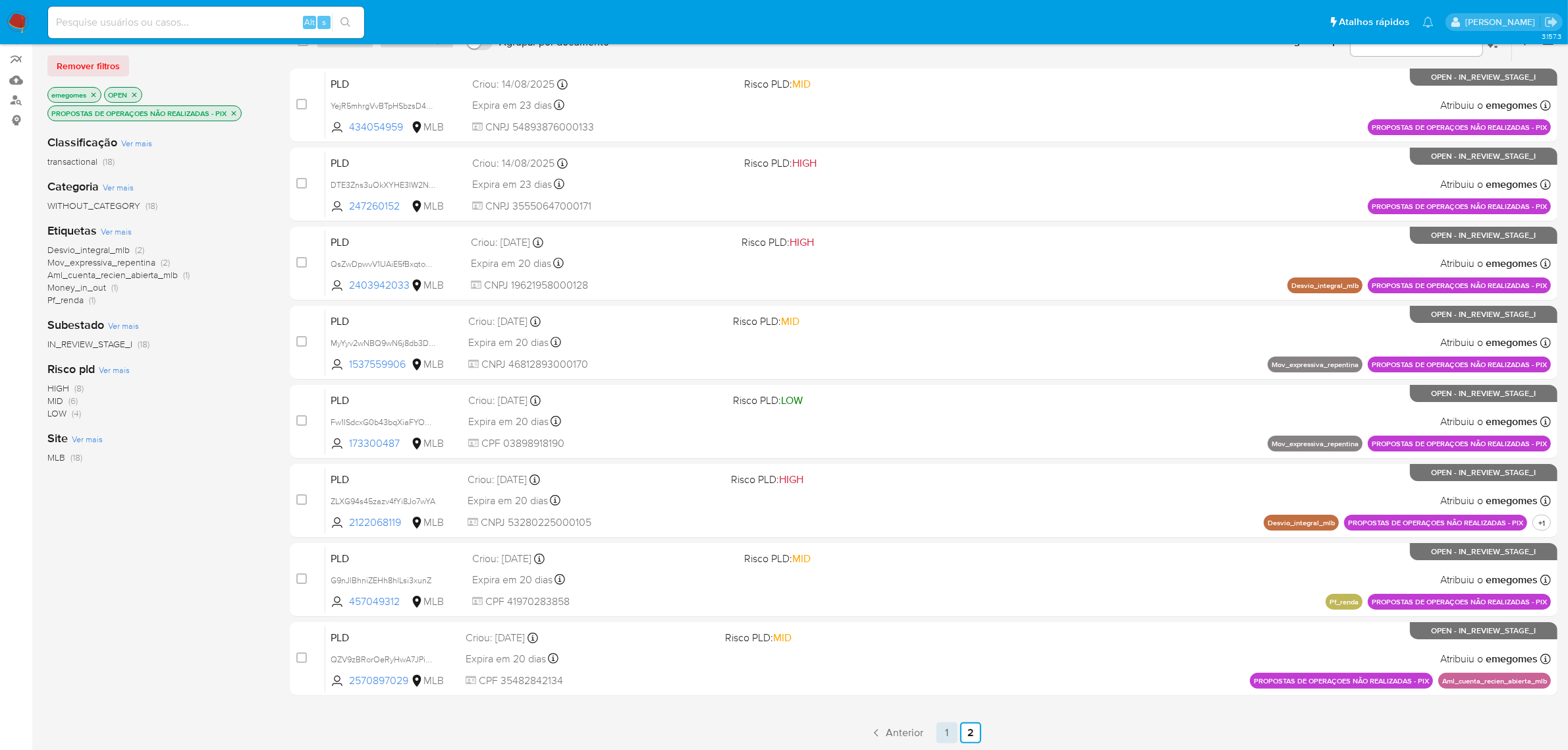
click at [942, 730] on link "1" at bounding box center [947, 732] width 21 height 21
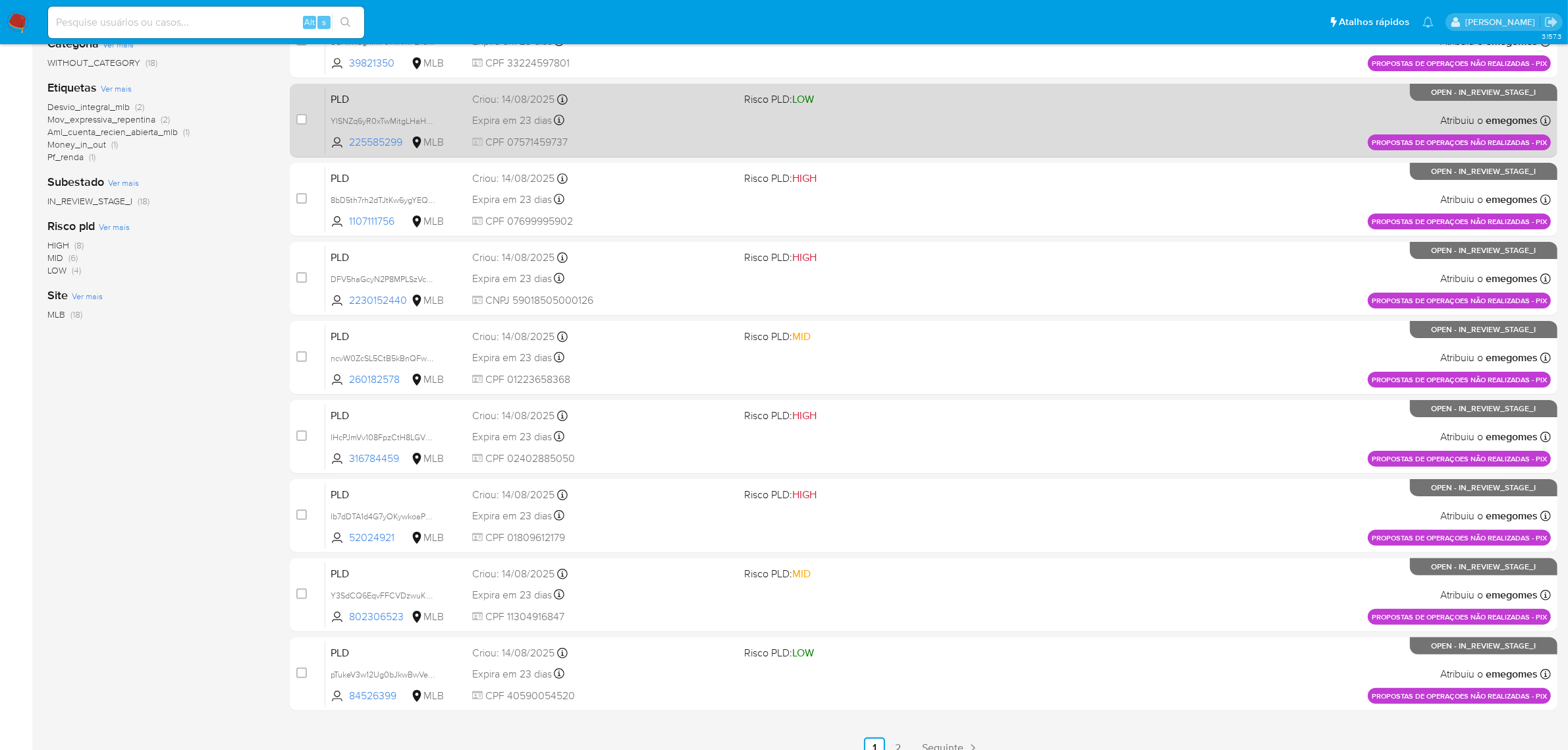
scroll to position [288, 0]
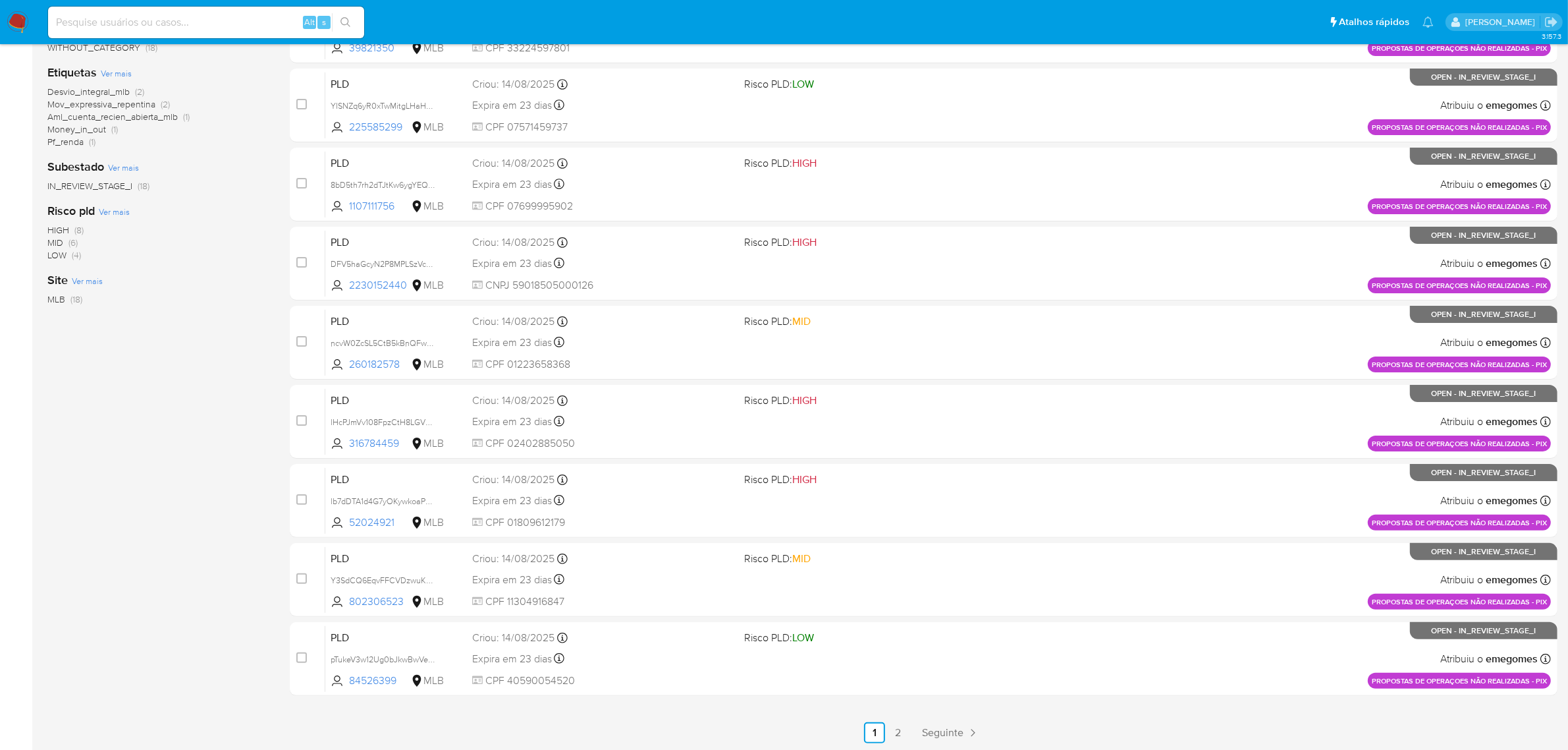
click at [261, 37] on div "Alt s" at bounding box center [206, 22] width 316 height 31
click at [257, 24] on input at bounding box center [206, 22] width 316 height 17
paste input "457049312"
type input "457049312"
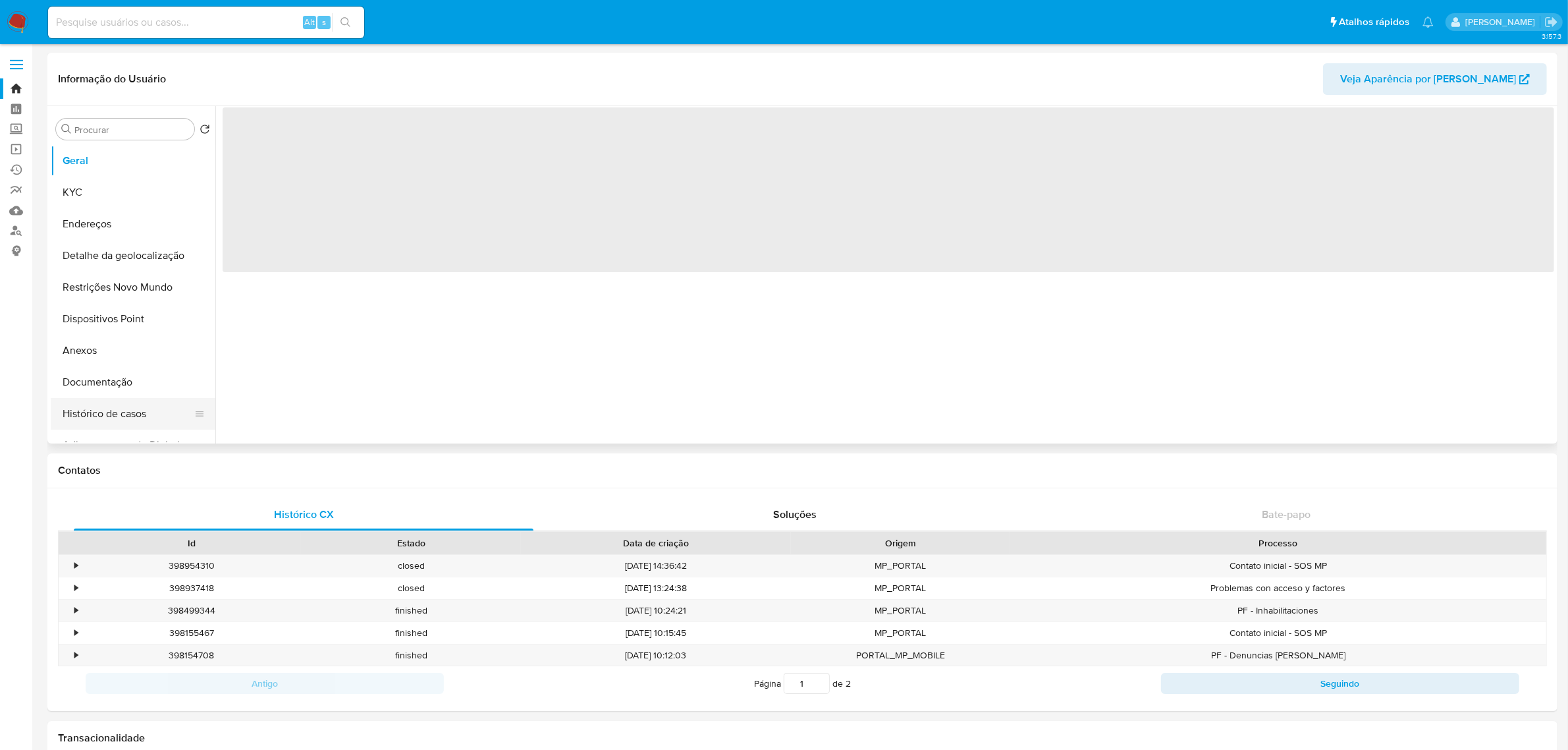
click at [99, 419] on button "Histórico de casos" at bounding box center [127, 413] width 154 height 31
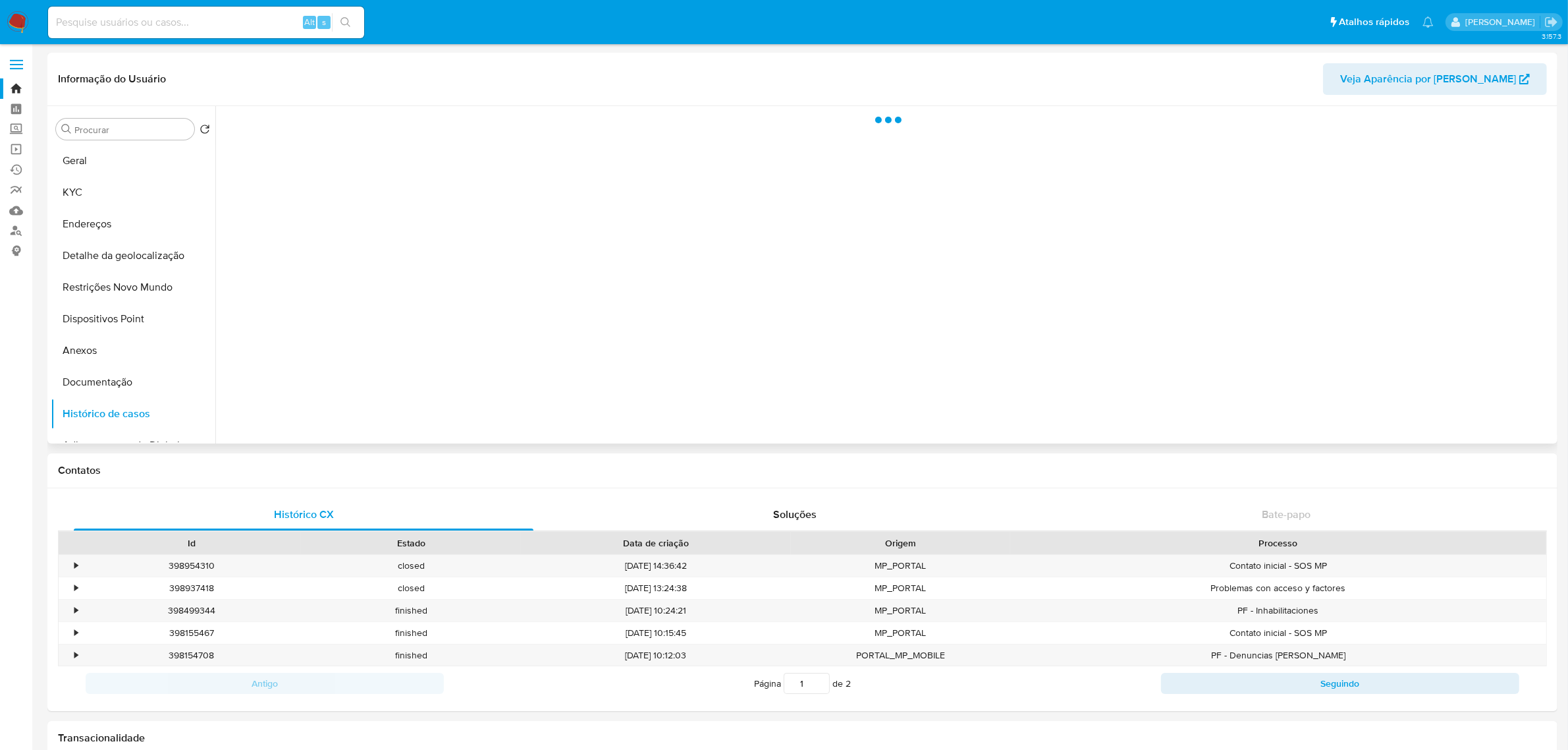
select select "10"
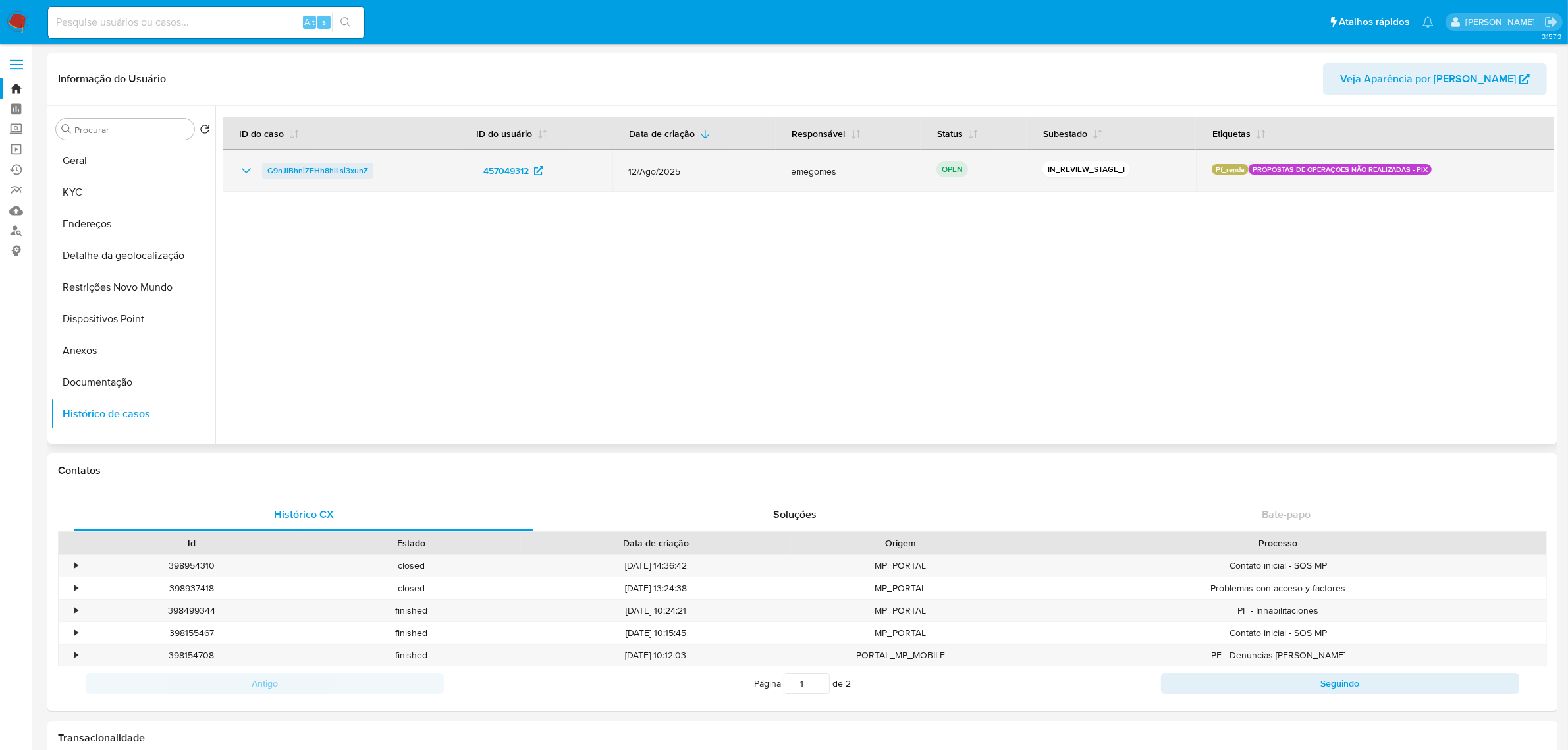
click at [324, 168] on span "G9nJlBhniZEHh8hlLsi3xunZ" at bounding box center [317, 171] width 101 height 16
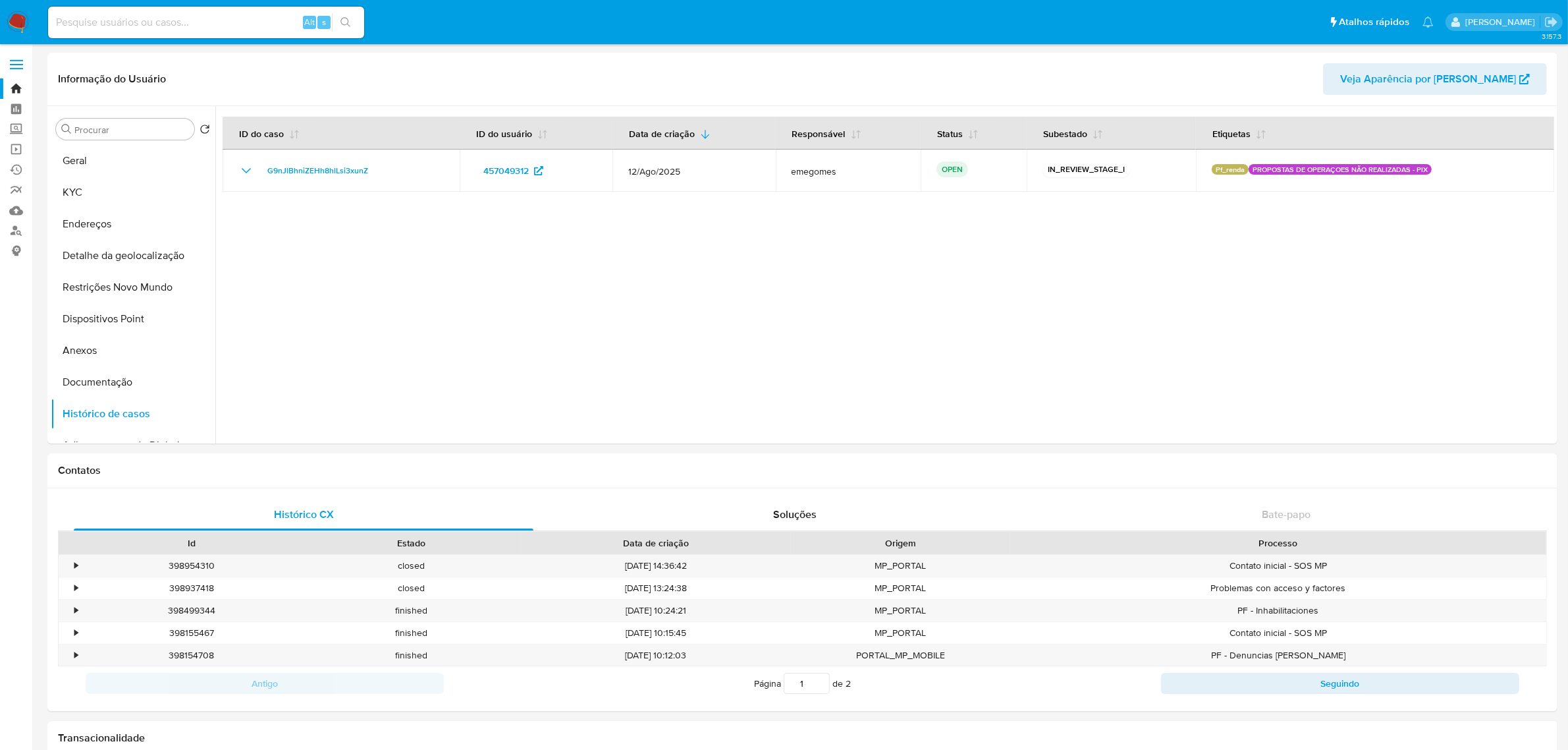
click at [11, 64] on span at bounding box center [16, 64] width 13 height 2
click at [0, 0] on input "checkbox" at bounding box center [0, 0] width 0 height 0
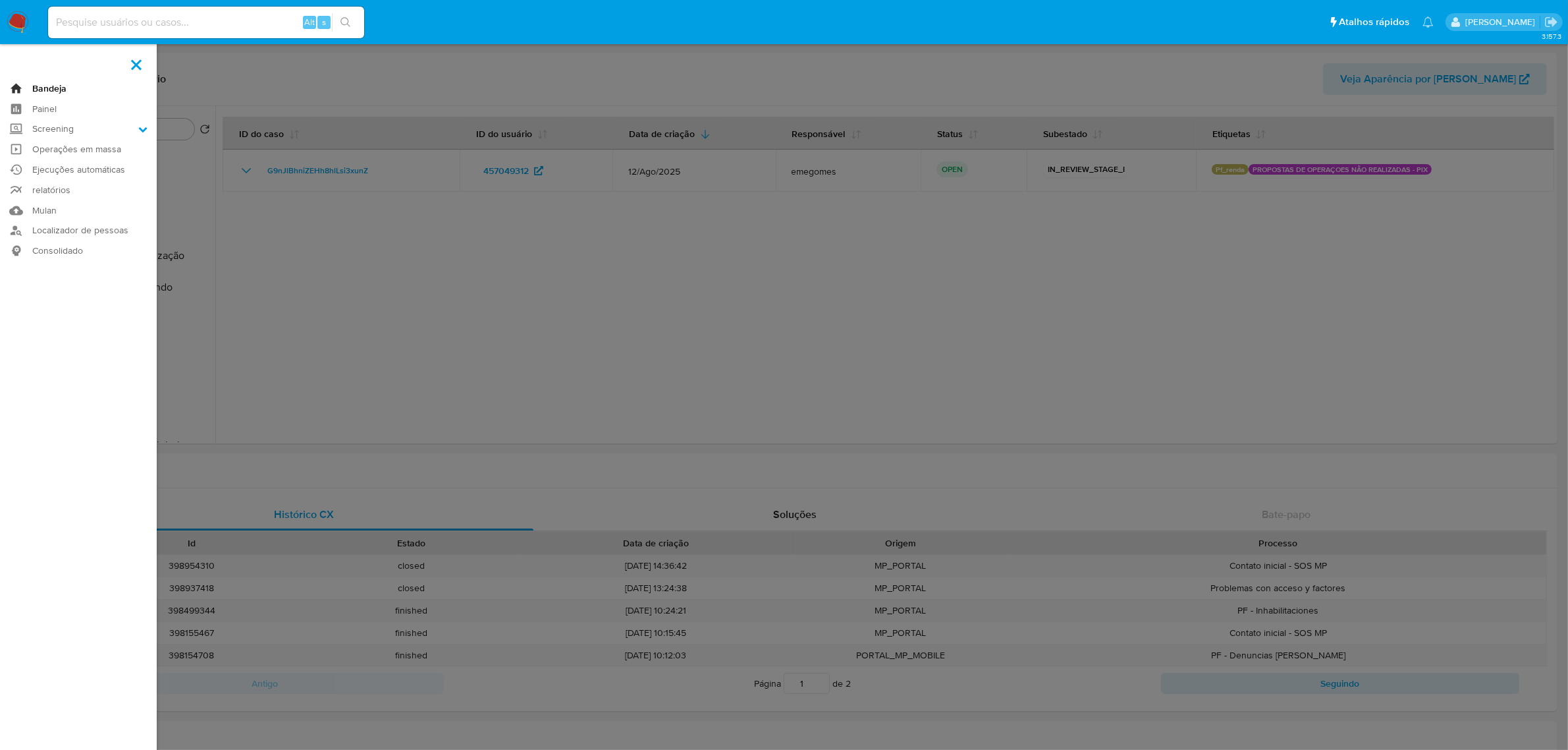
click at [38, 87] on link "Bandeja" at bounding box center [78, 88] width 157 height 20
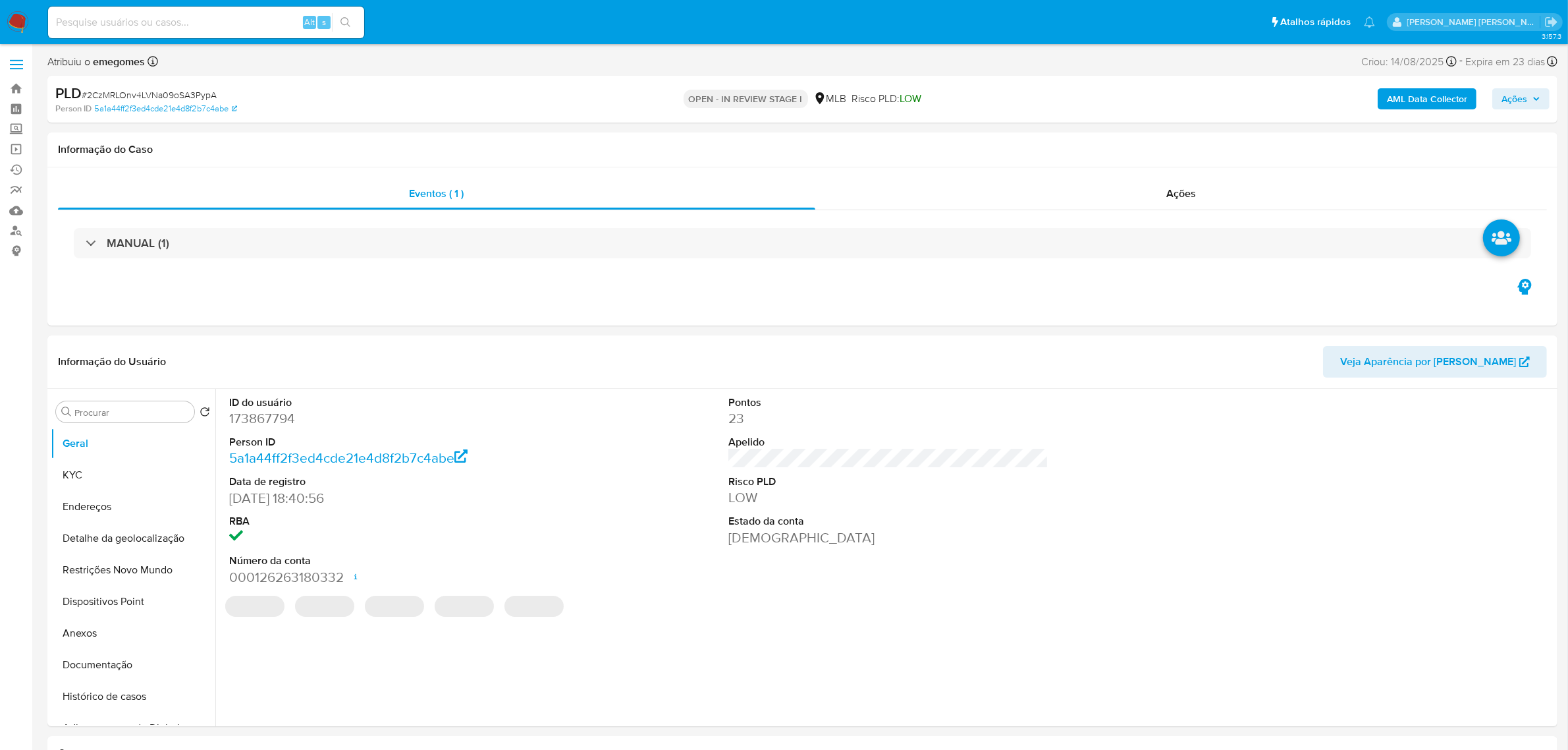
select select "10"
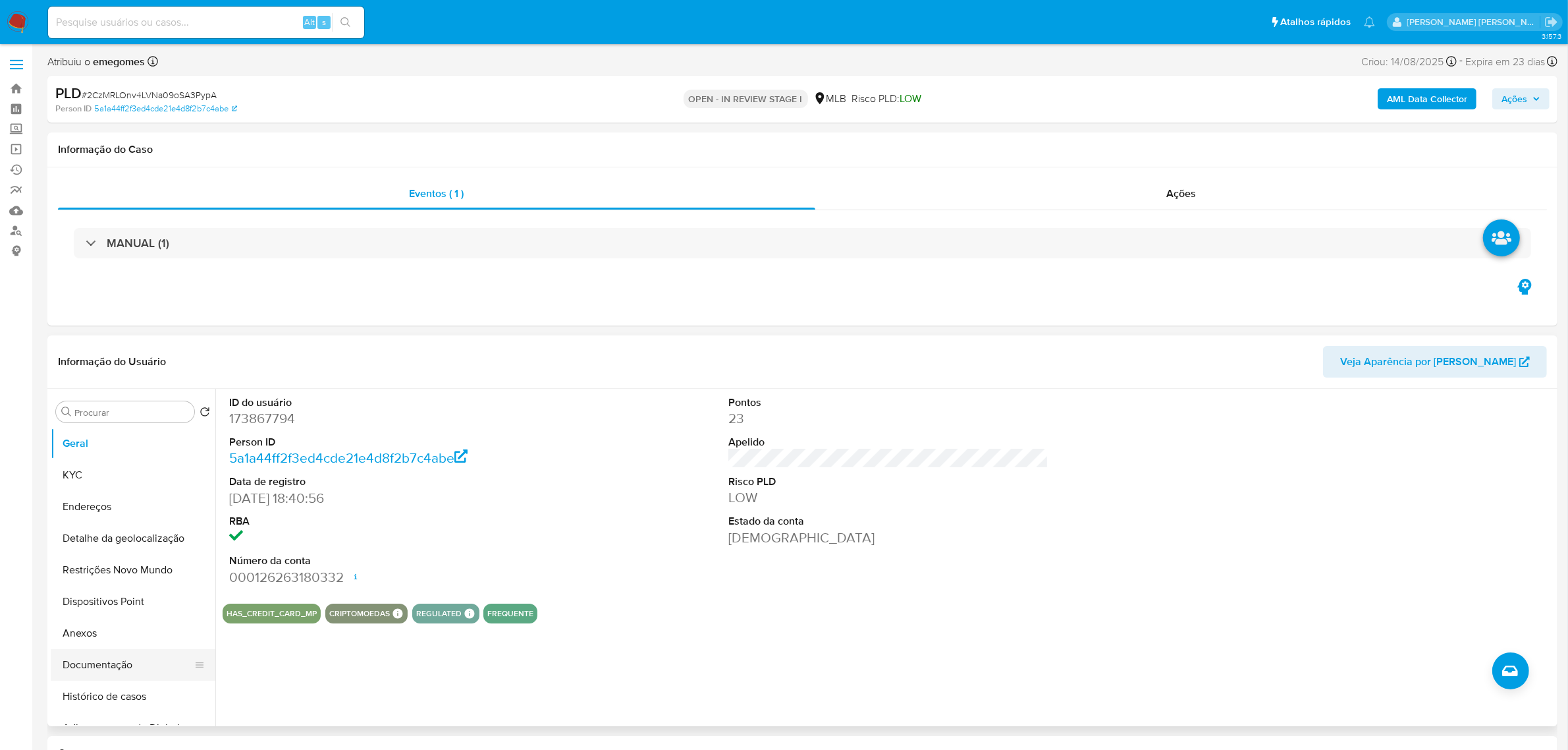
click at [87, 663] on button "Documentação" at bounding box center [127, 664] width 154 height 31
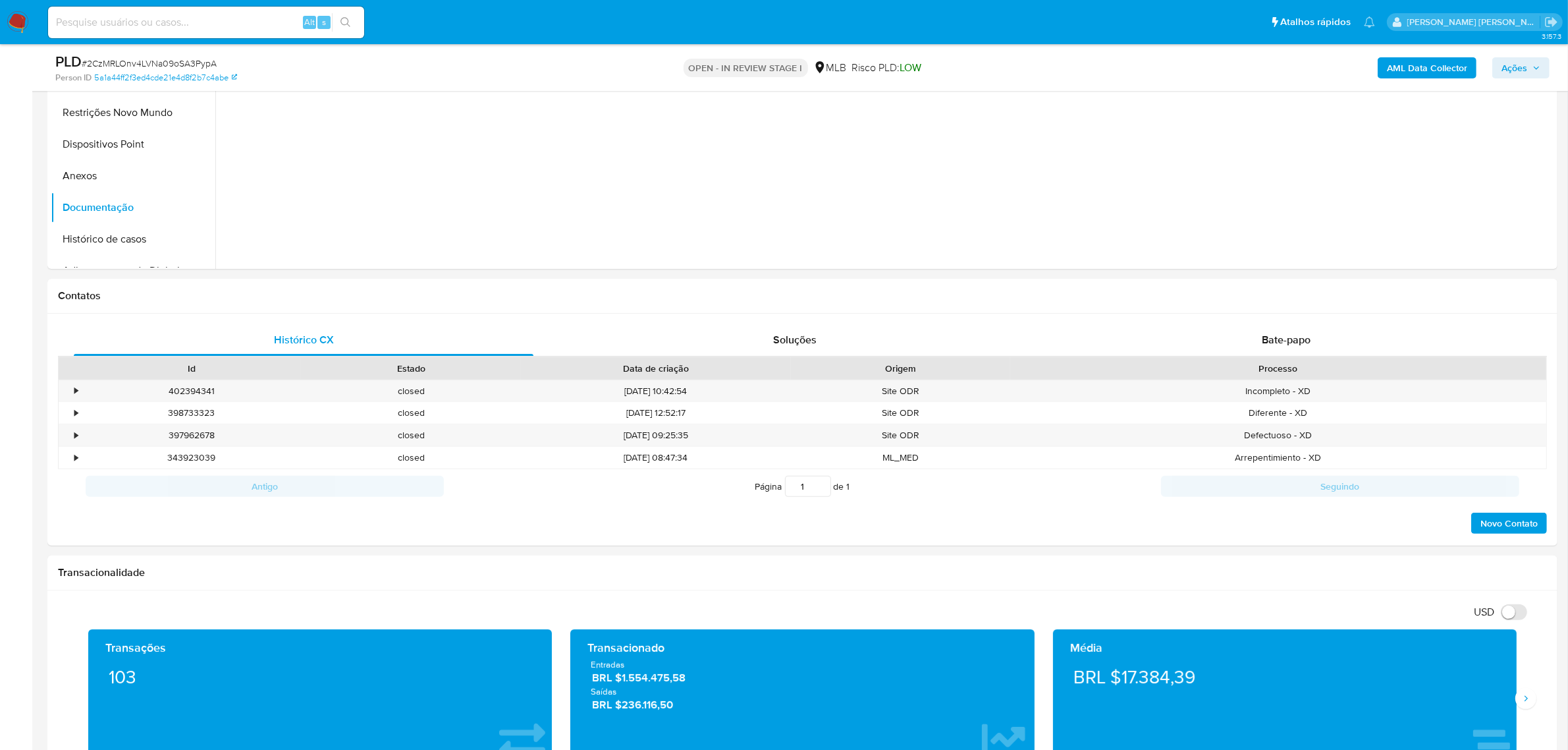
scroll to position [412, 0]
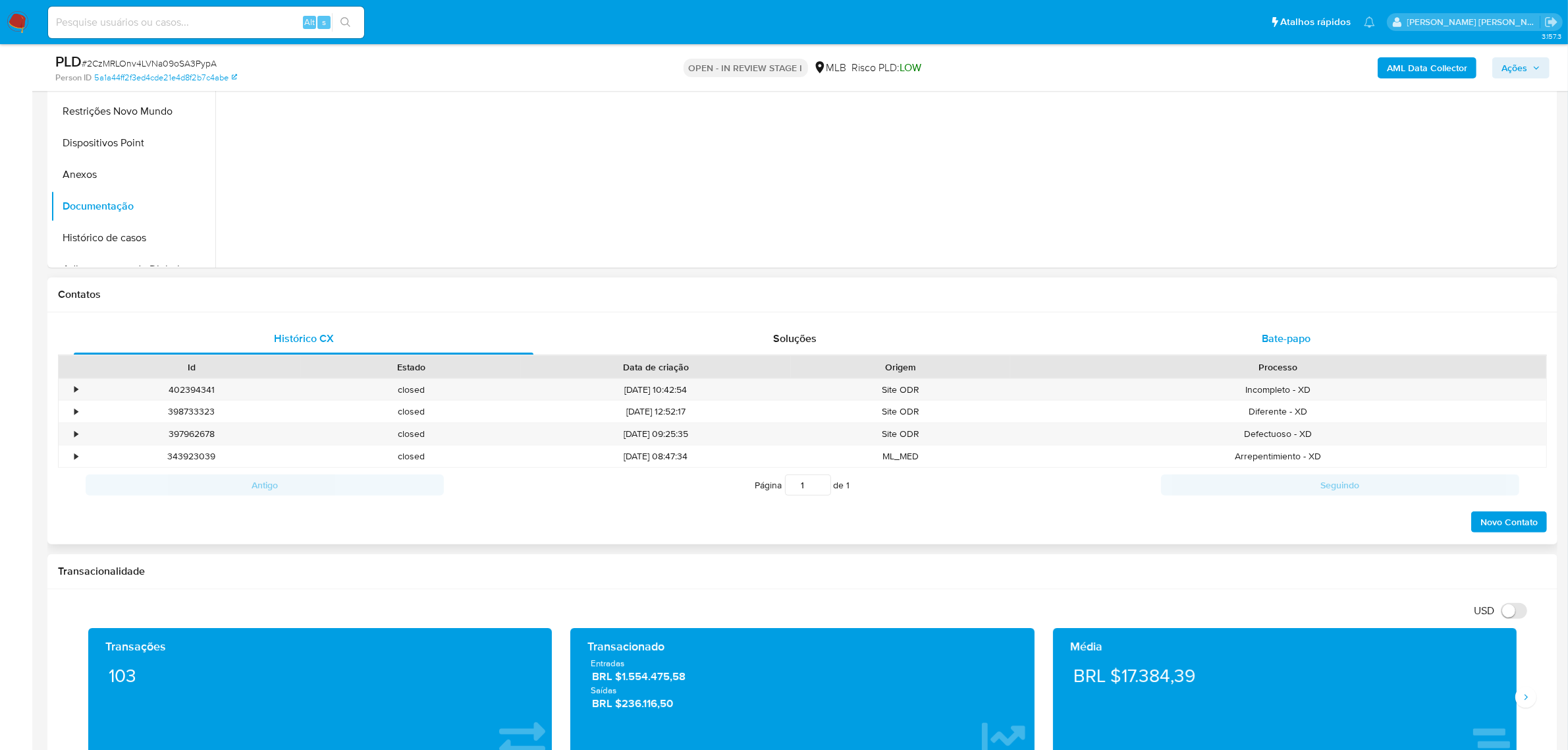
click at [1272, 336] on span "Bate-papo" at bounding box center [1286, 338] width 49 height 15
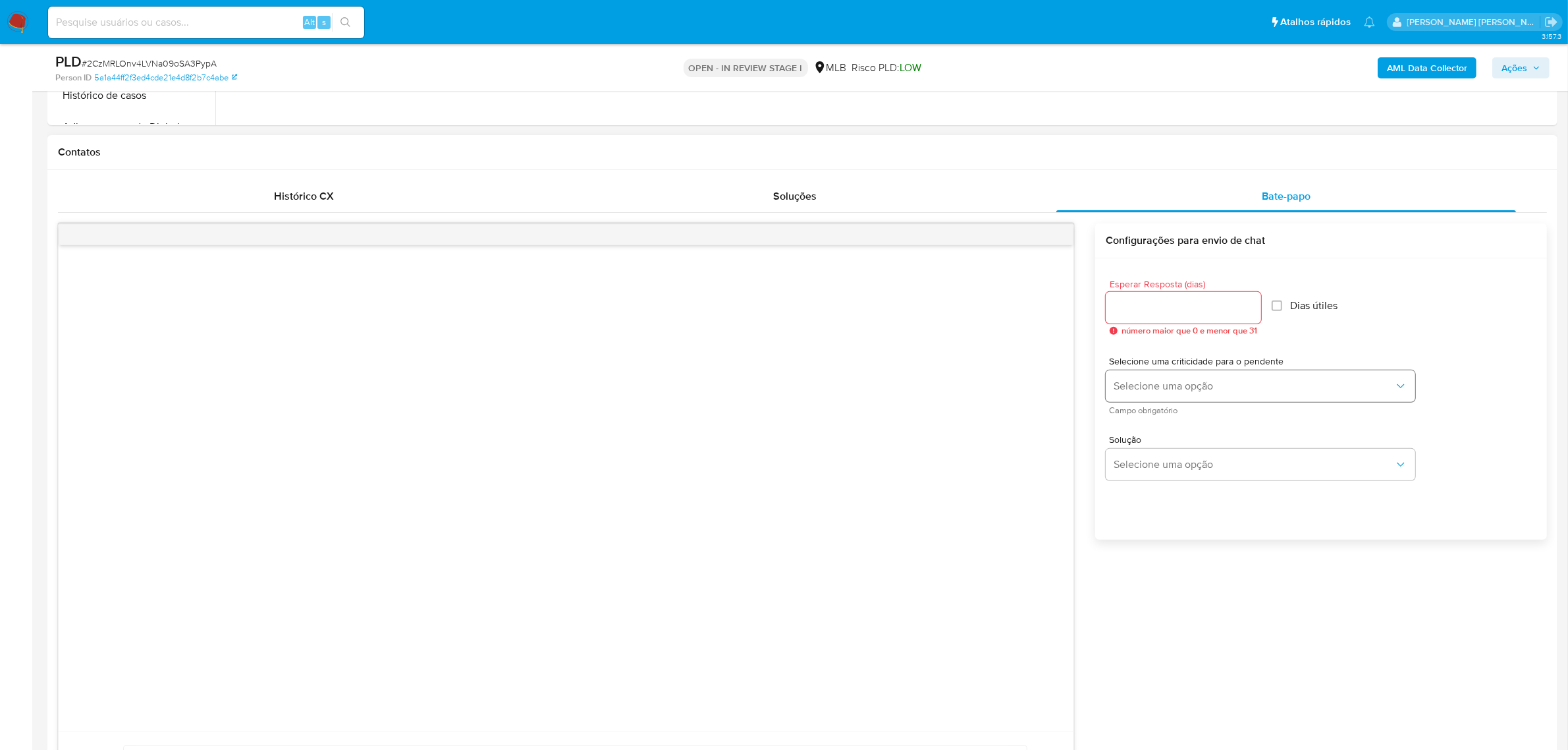
scroll to position [576, 0]
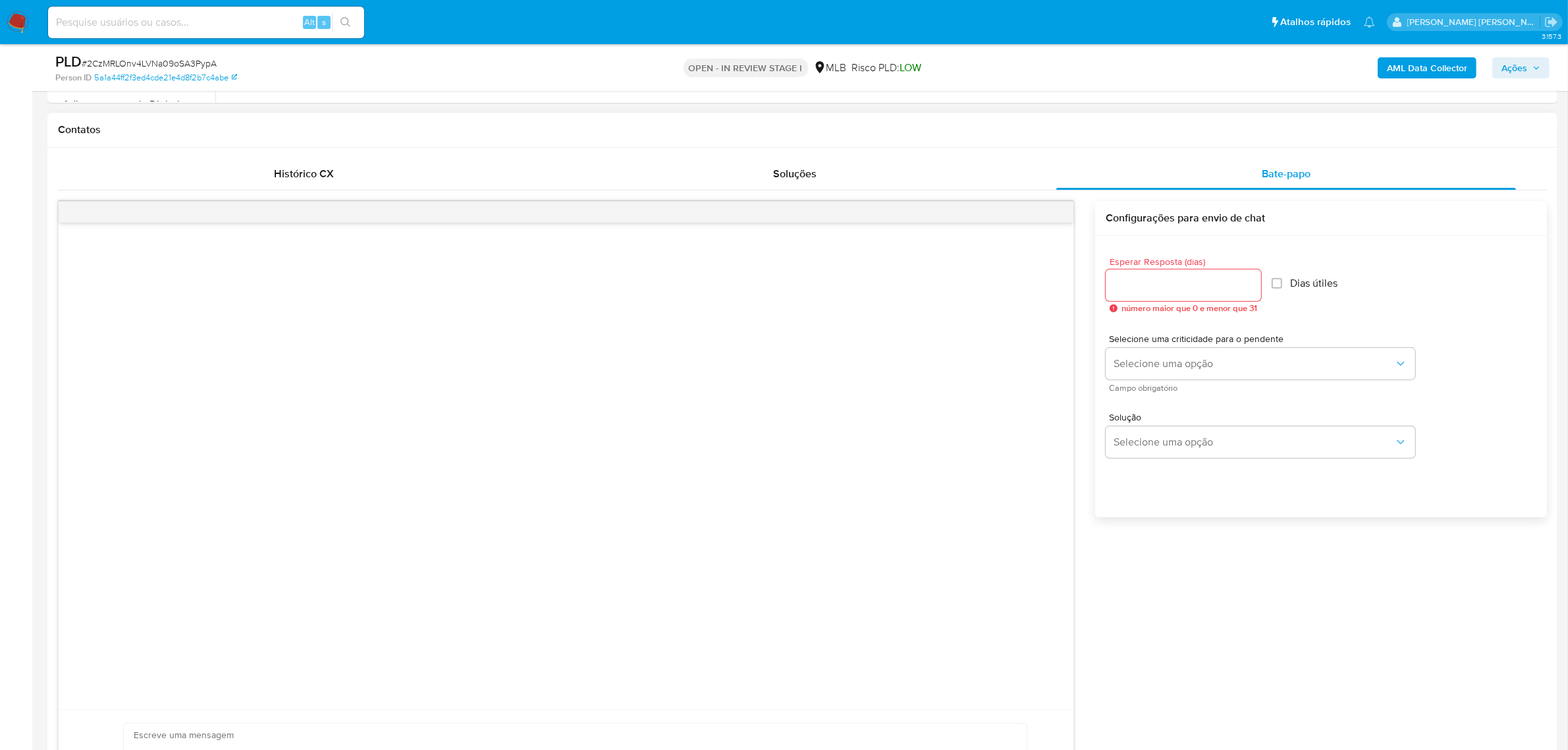
click at [1222, 279] on input "Esperar Resposta (dias)" at bounding box center [1183, 284] width 155 height 17
type input "3"
click at [1179, 359] on span "Selecione uma opção" at bounding box center [1254, 363] width 280 height 13
click at [1151, 367] on div "LOW" at bounding box center [1255, 365] width 280 height 27
click at [1163, 445] on span "Selecione uma opção" at bounding box center [1254, 441] width 280 height 13
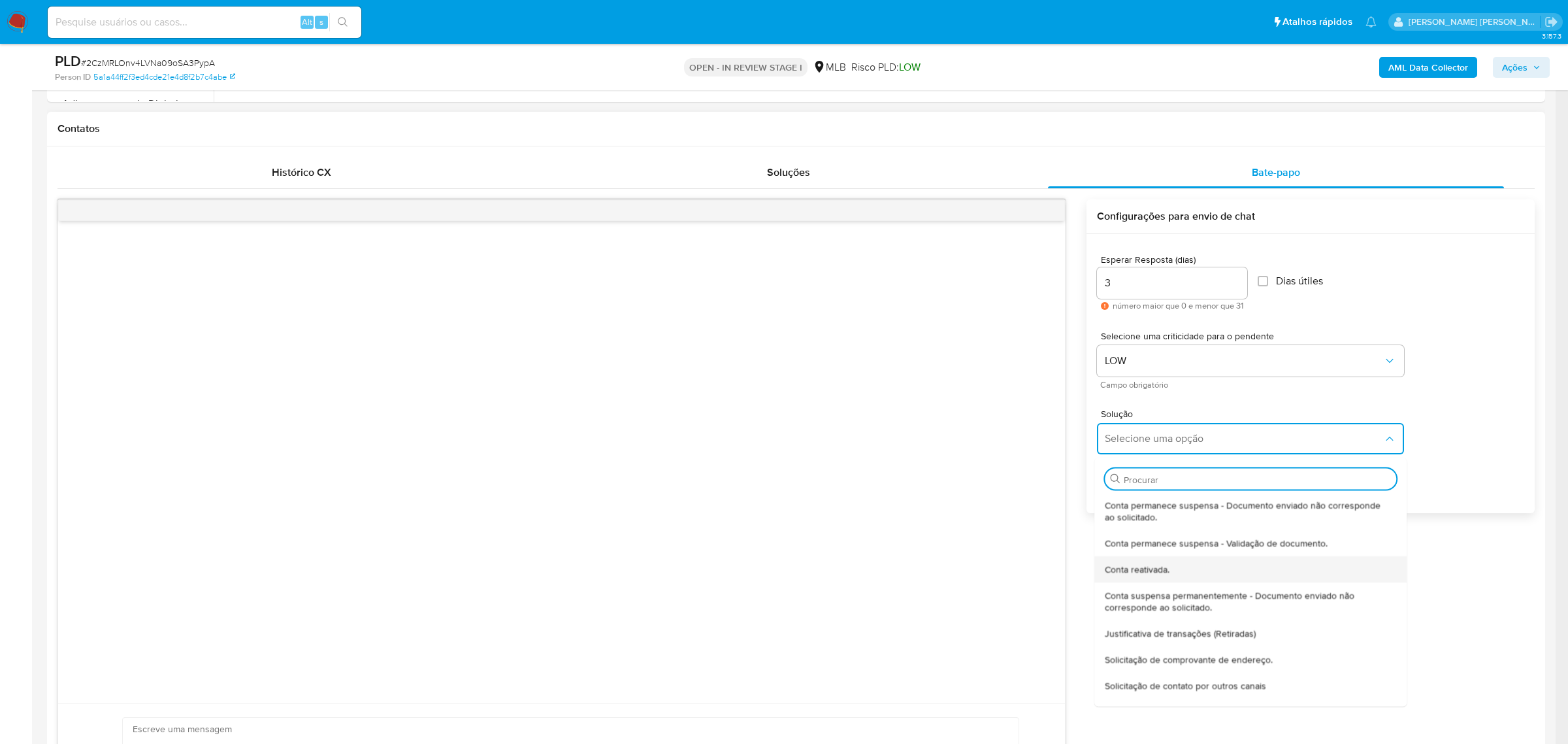
click at [1178, 570] on div "Conta reativada." at bounding box center [1248, 568] width 284 height 26
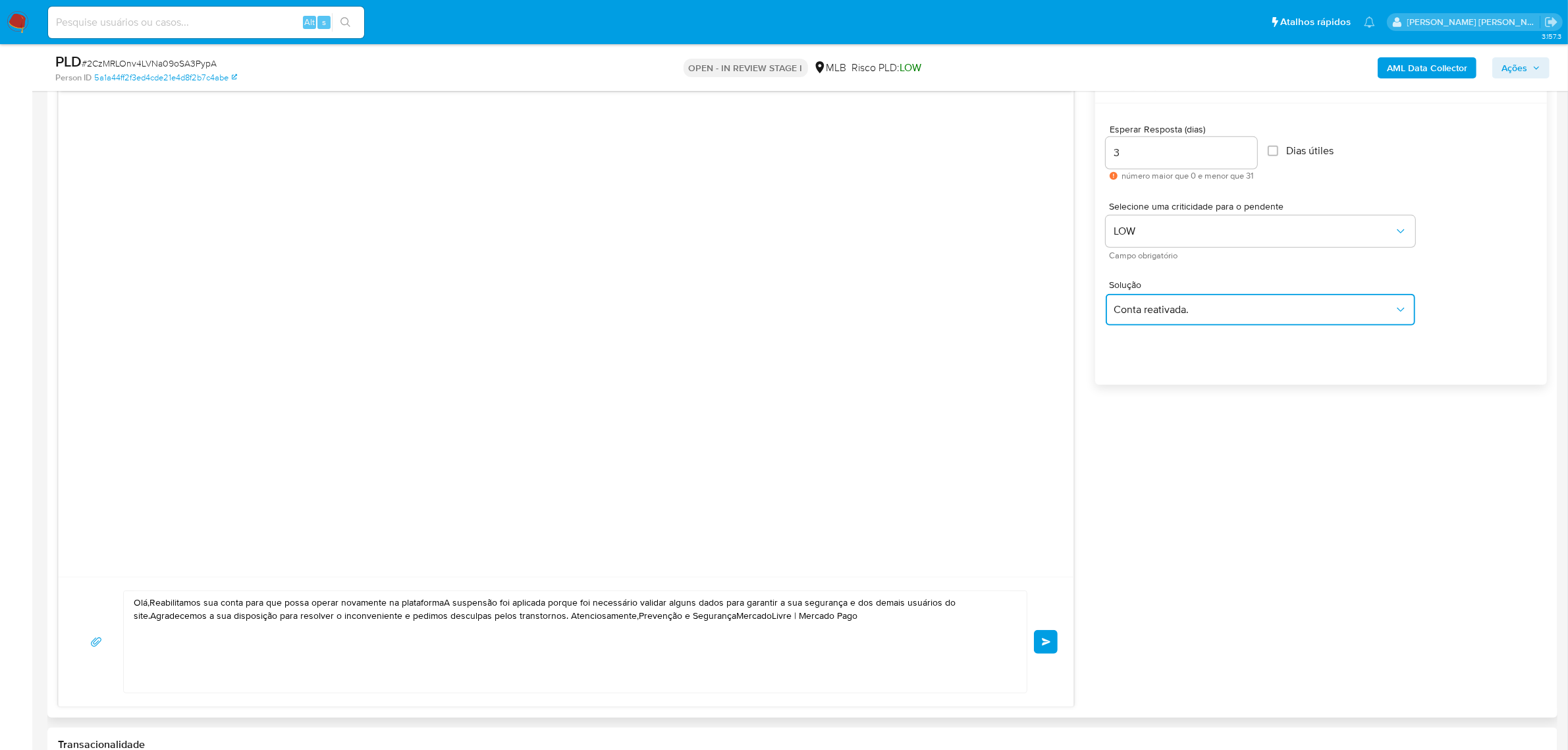
scroll to position [741, 0]
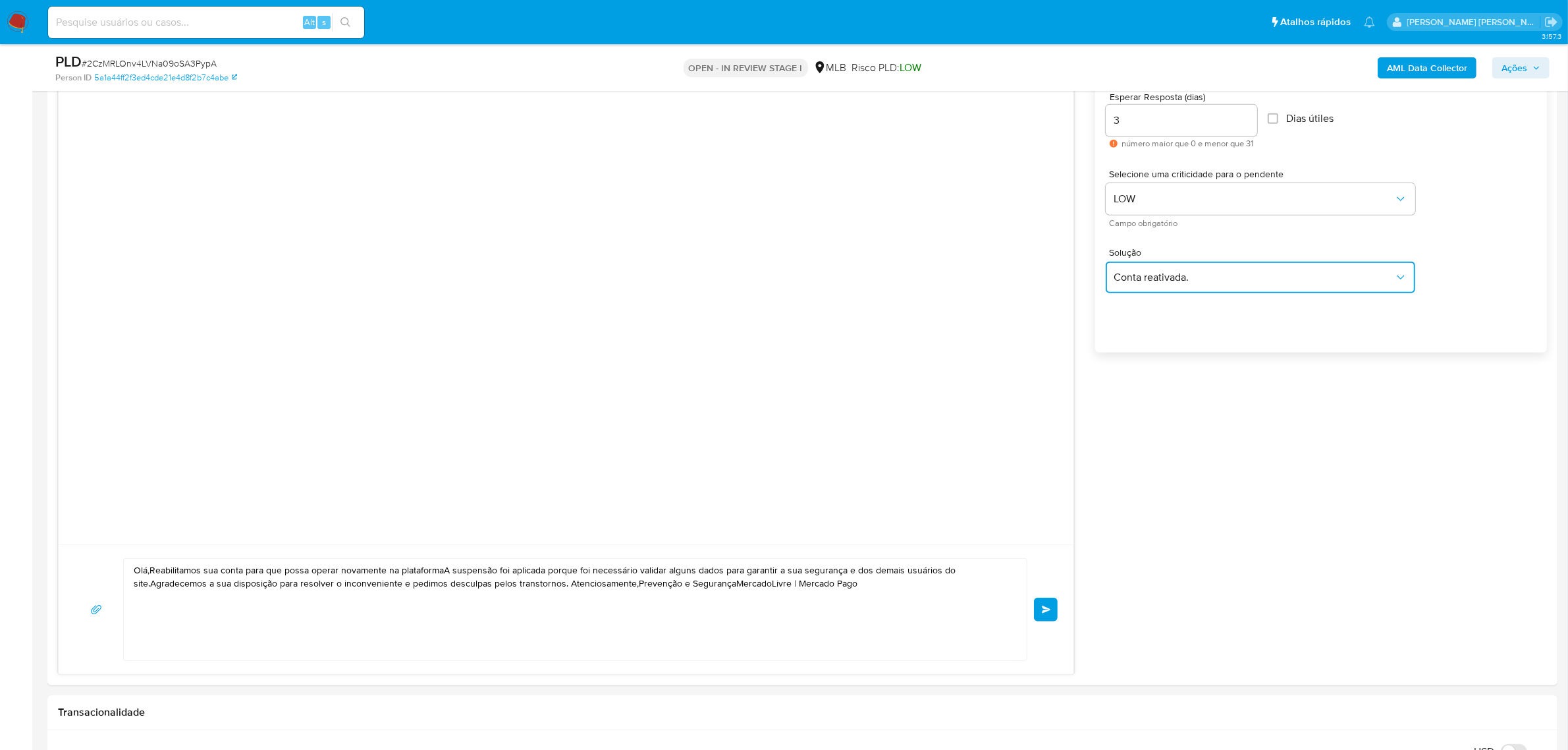
click at [1194, 280] on span "Conta reativada." at bounding box center [1254, 277] width 280 height 13
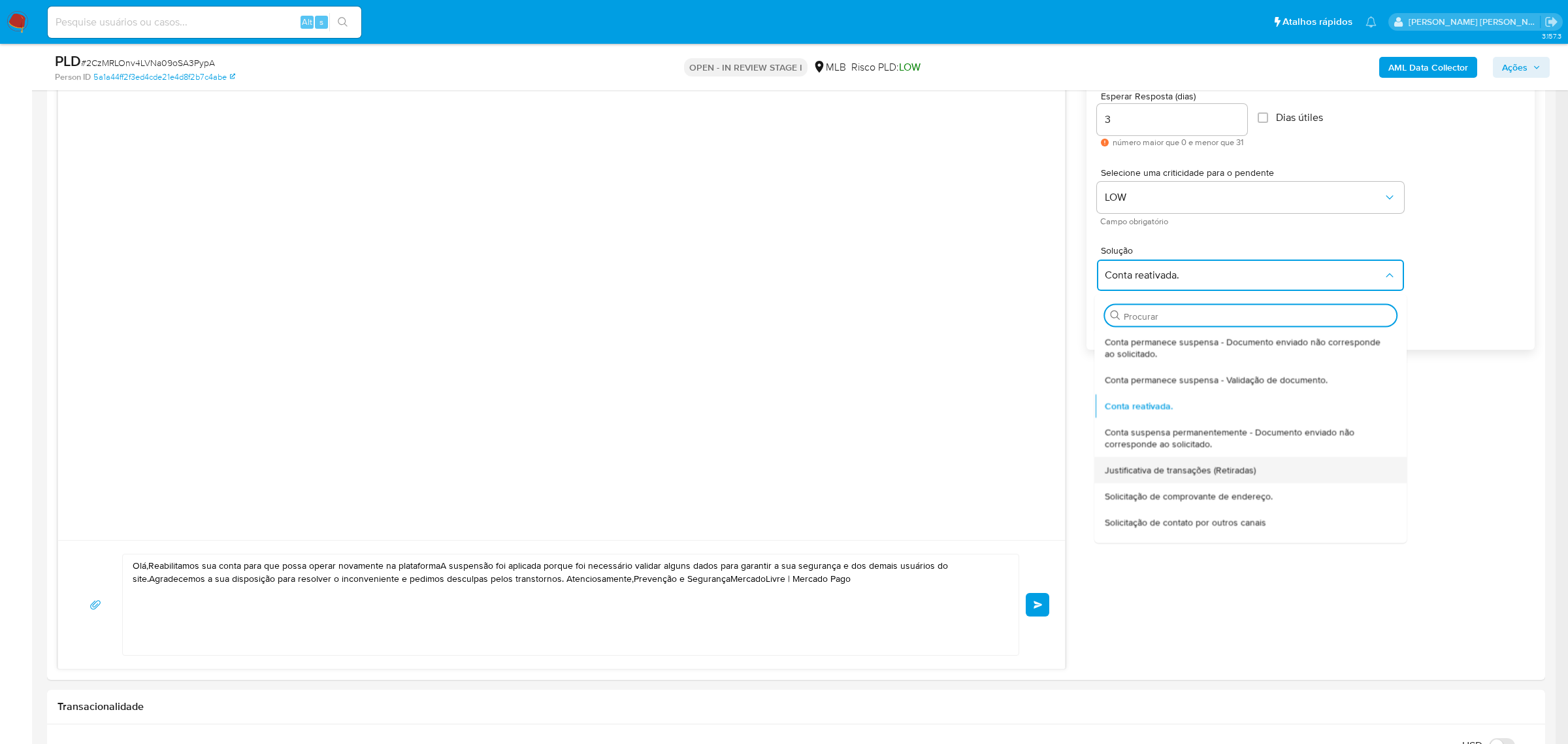
click at [1198, 467] on span "Justificativa de transações (Retiradas)" at bounding box center [1181, 469] width 151 height 12
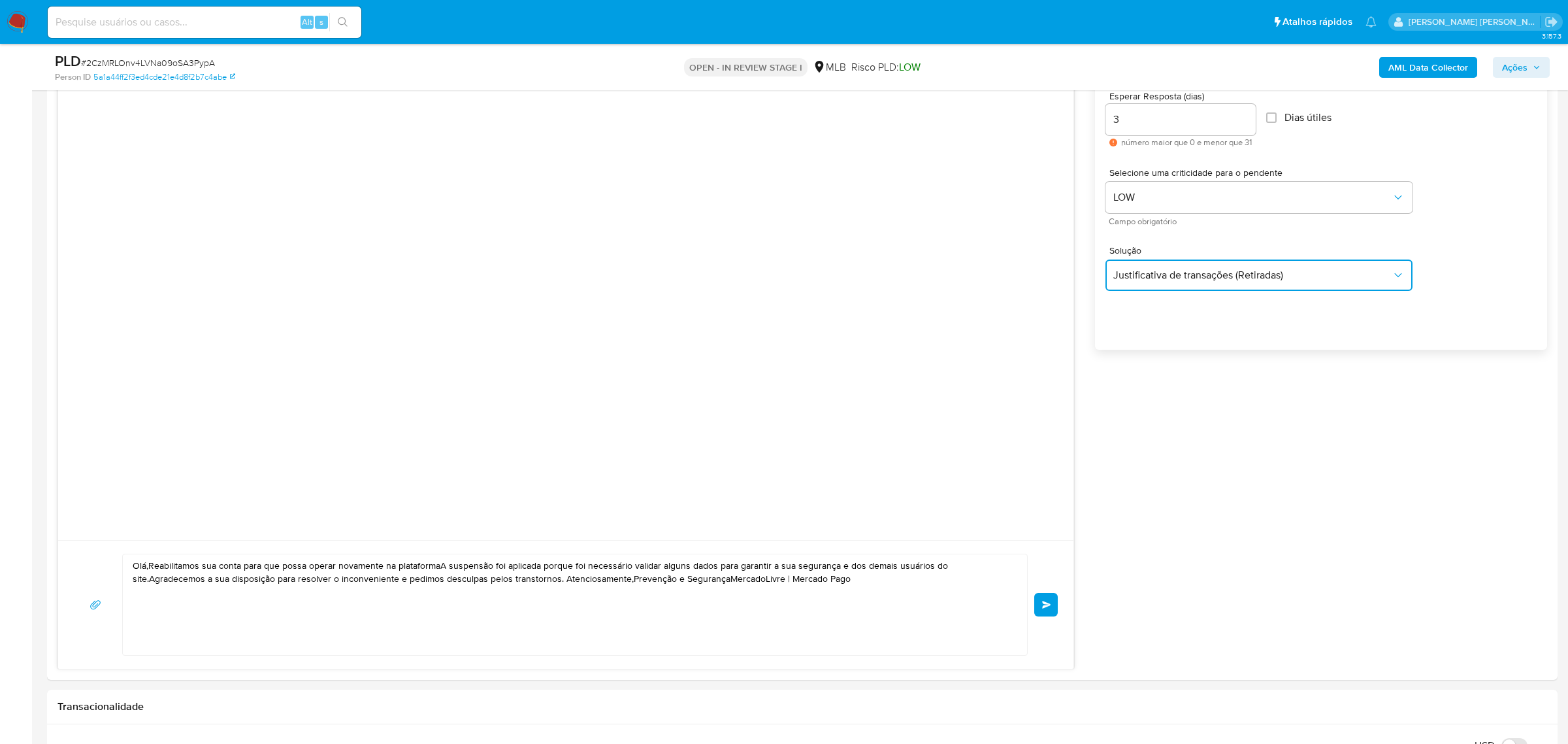
type textarea "Olá,Suspendemos a sua conta para uma verificação adicional de segurança.Por fav…"
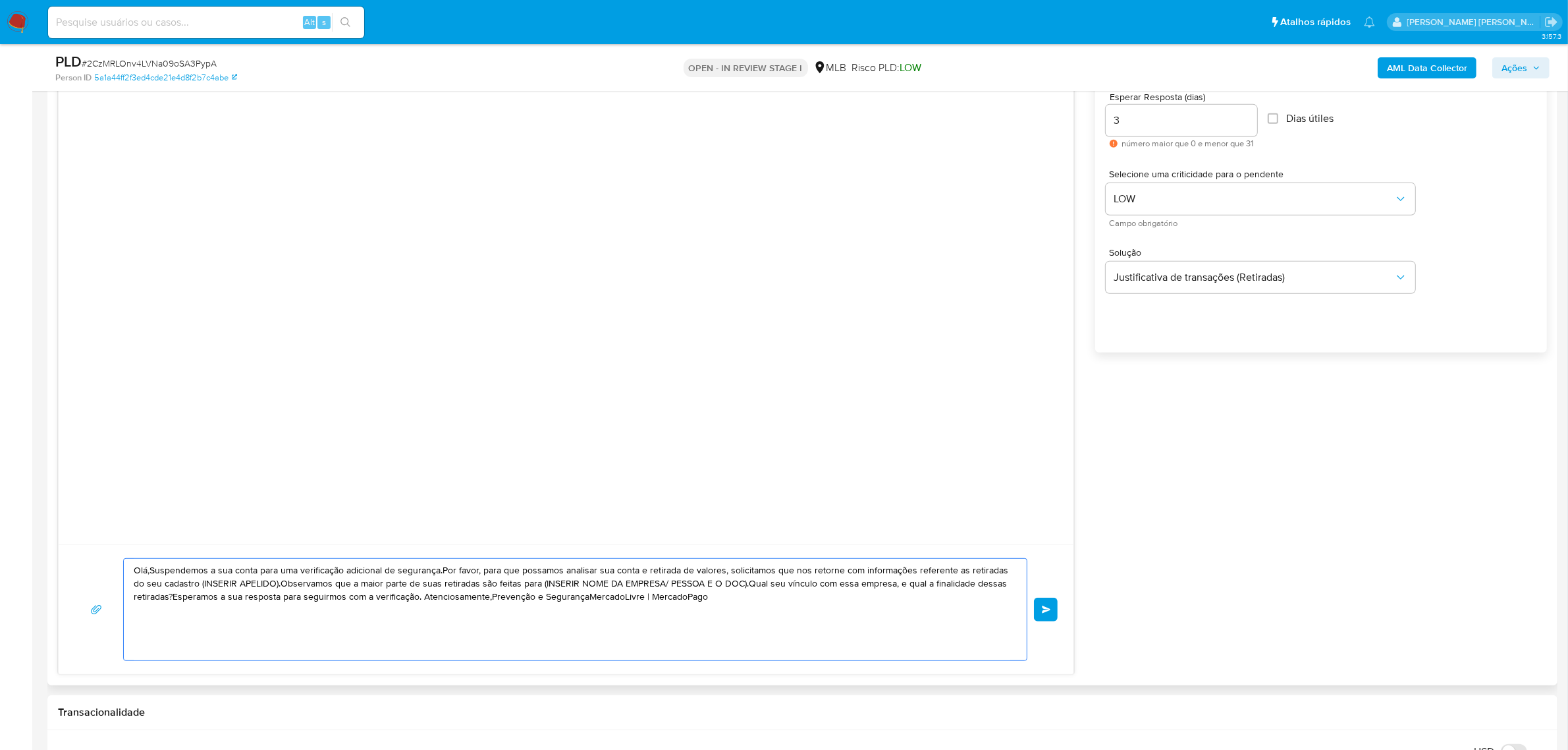
drag, startPoint x: 710, startPoint y: 600, endPoint x: 116, endPoint y: 572, distance: 594.7
click at [116, 572] on div "Olá,Suspendemos a sua conta para uma verificação adicional de segurança.Por fav…" at bounding box center [565, 610] width 983 height 103
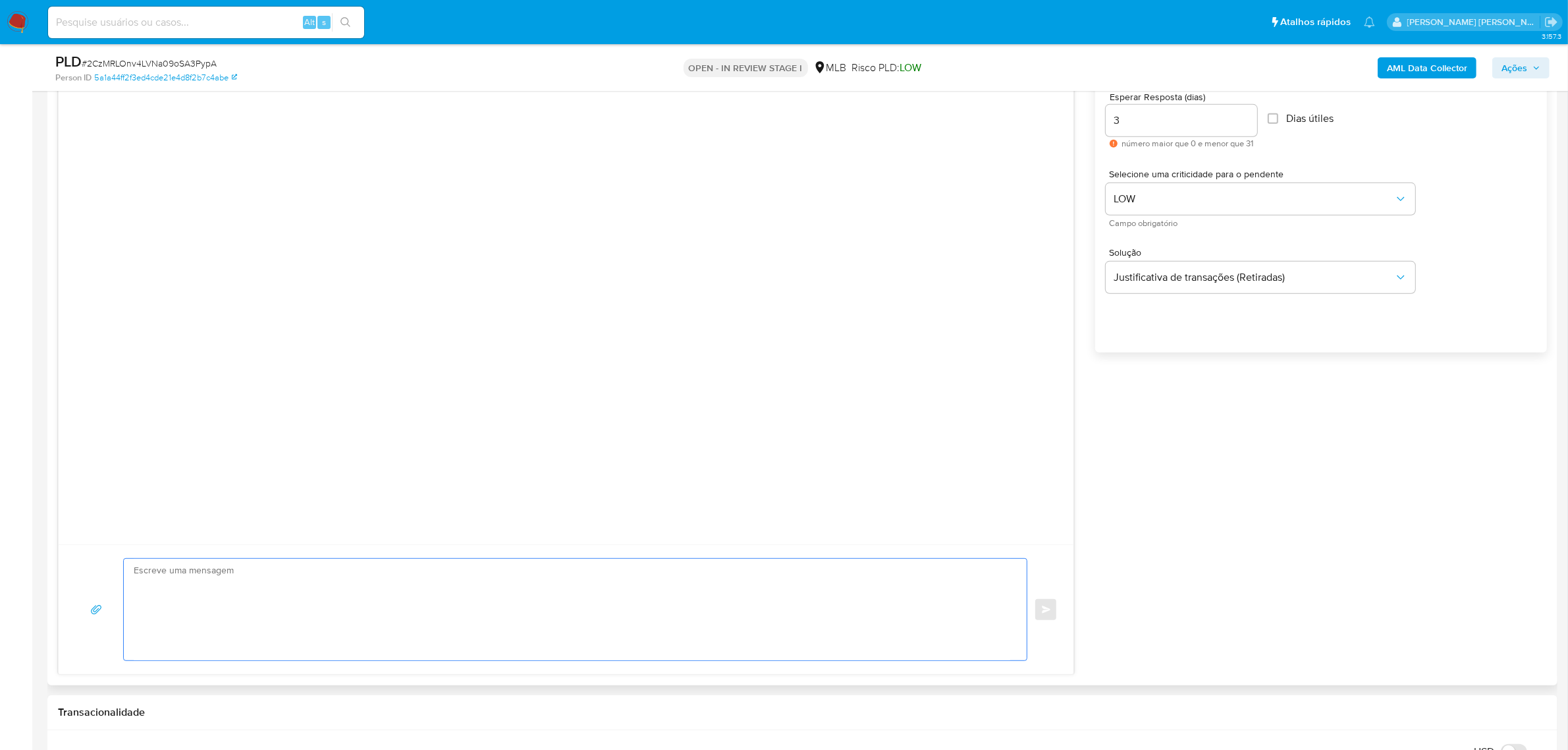
paste textarea "Olá! Estamos realizando uma verificação adicional de segurança em contas de usu…"
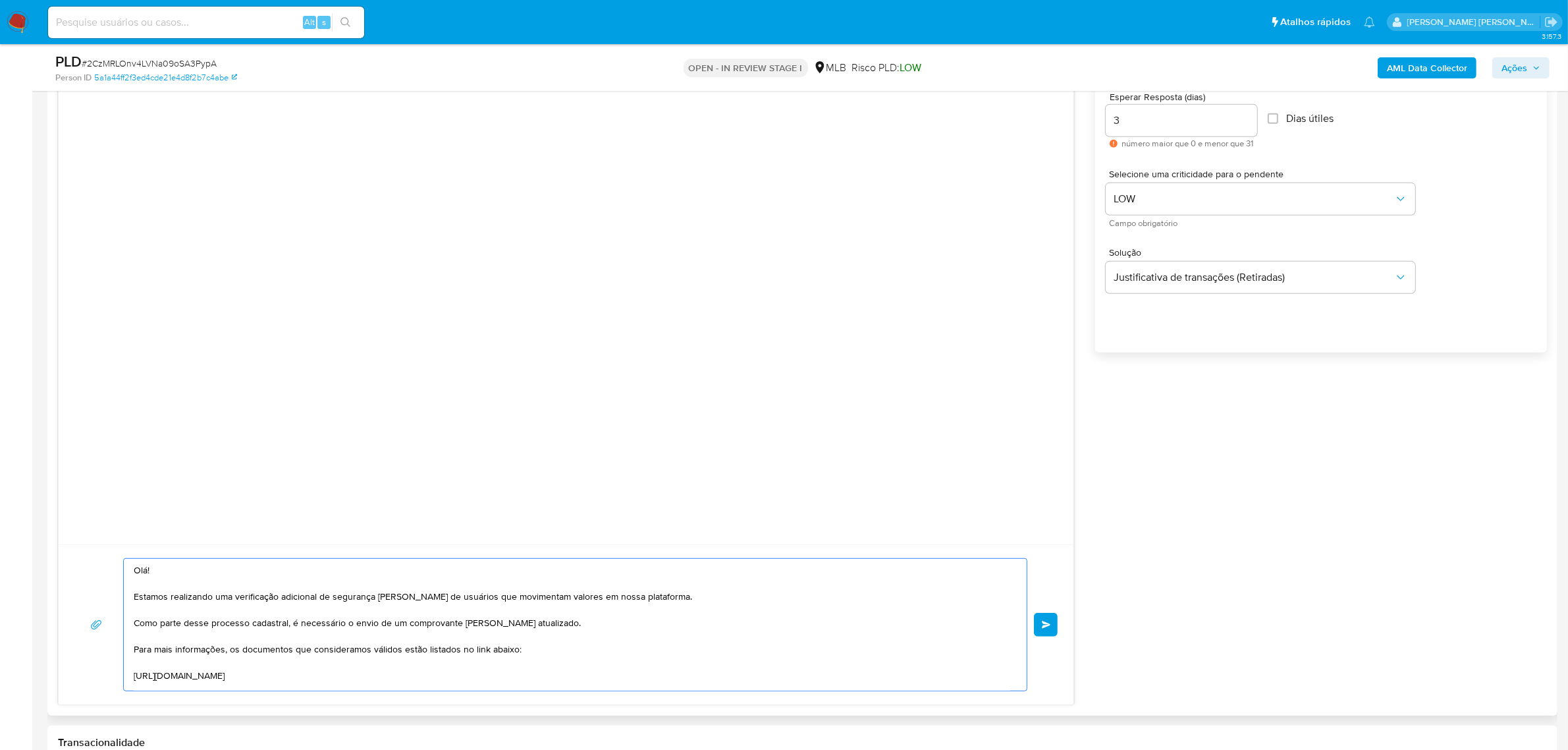
scroll to position [176, 0]
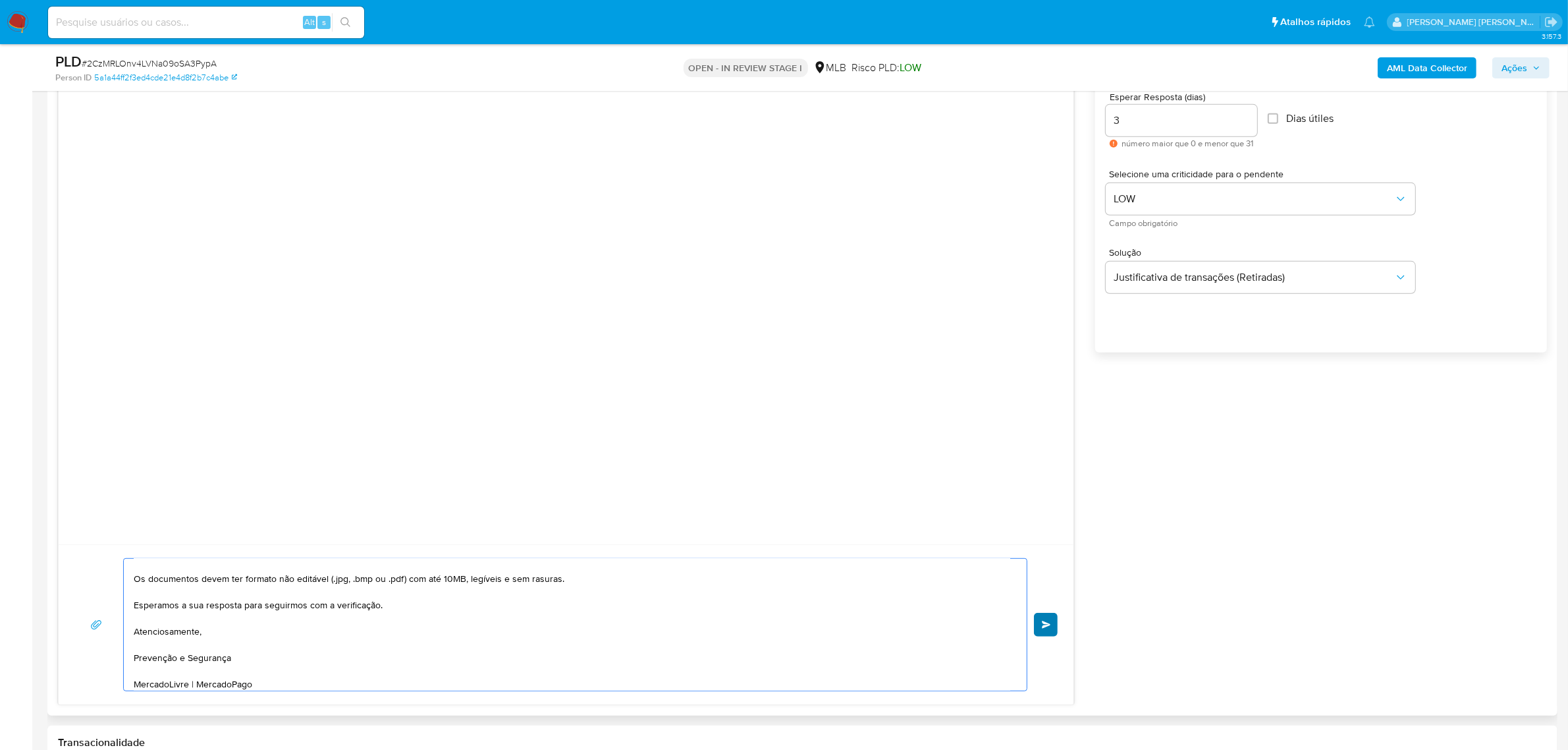
type textarea "Olá! Estamos realizando uma verificação adicional de segurança em contas de usu…"
click at [1037, 624] on button "common.send" at bounding box center [1045, 624] width 23 height 23
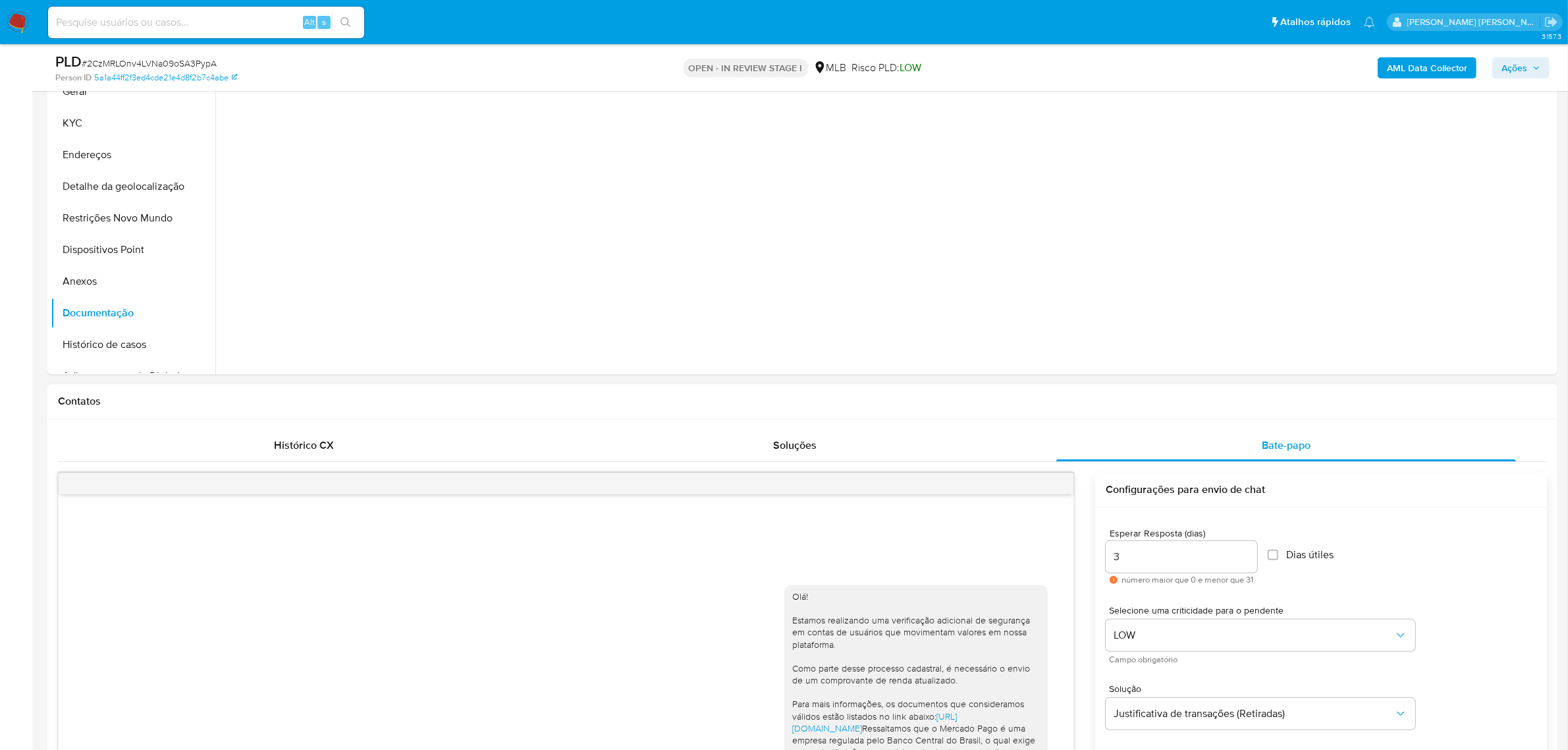
scroll to position [0, 0]
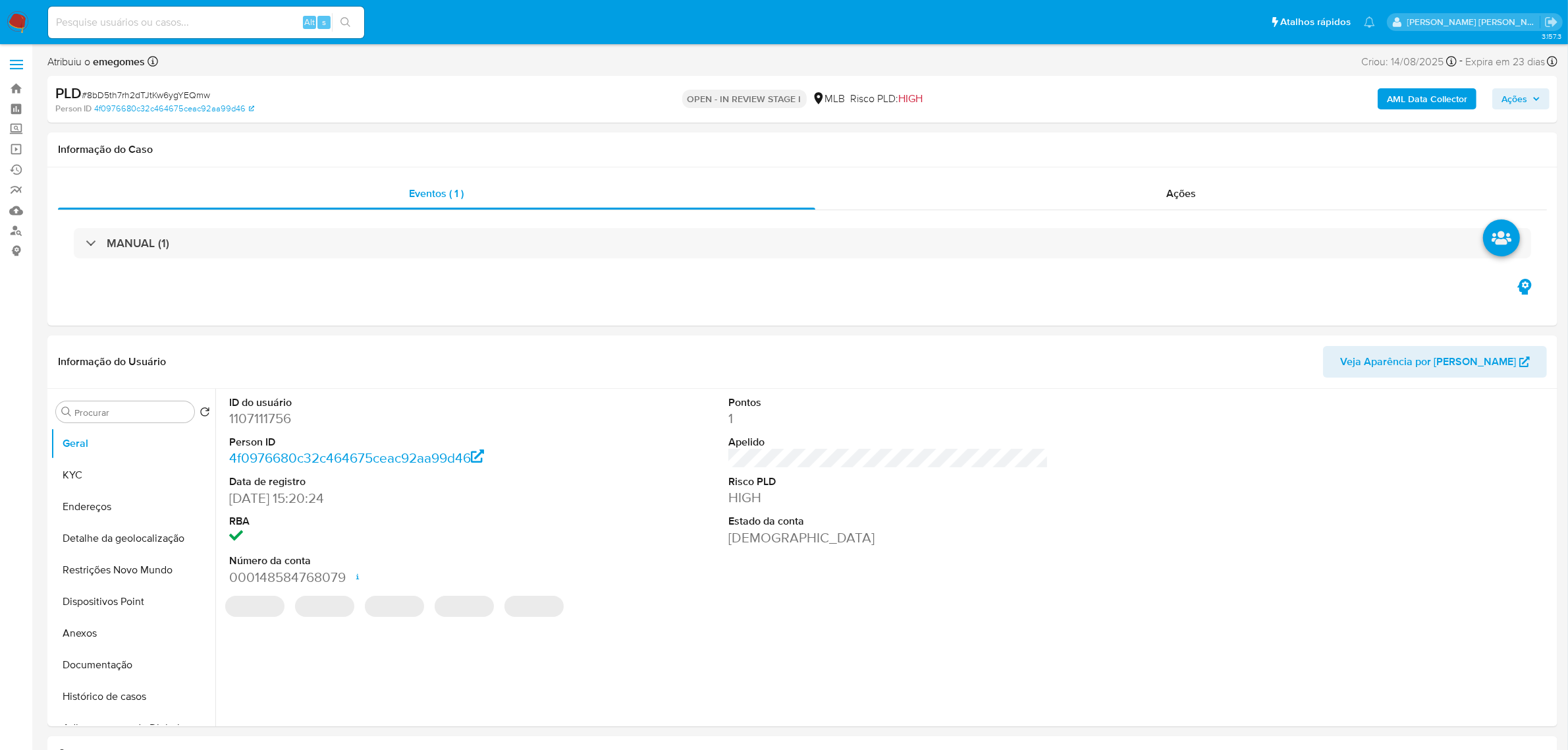
select select "10"
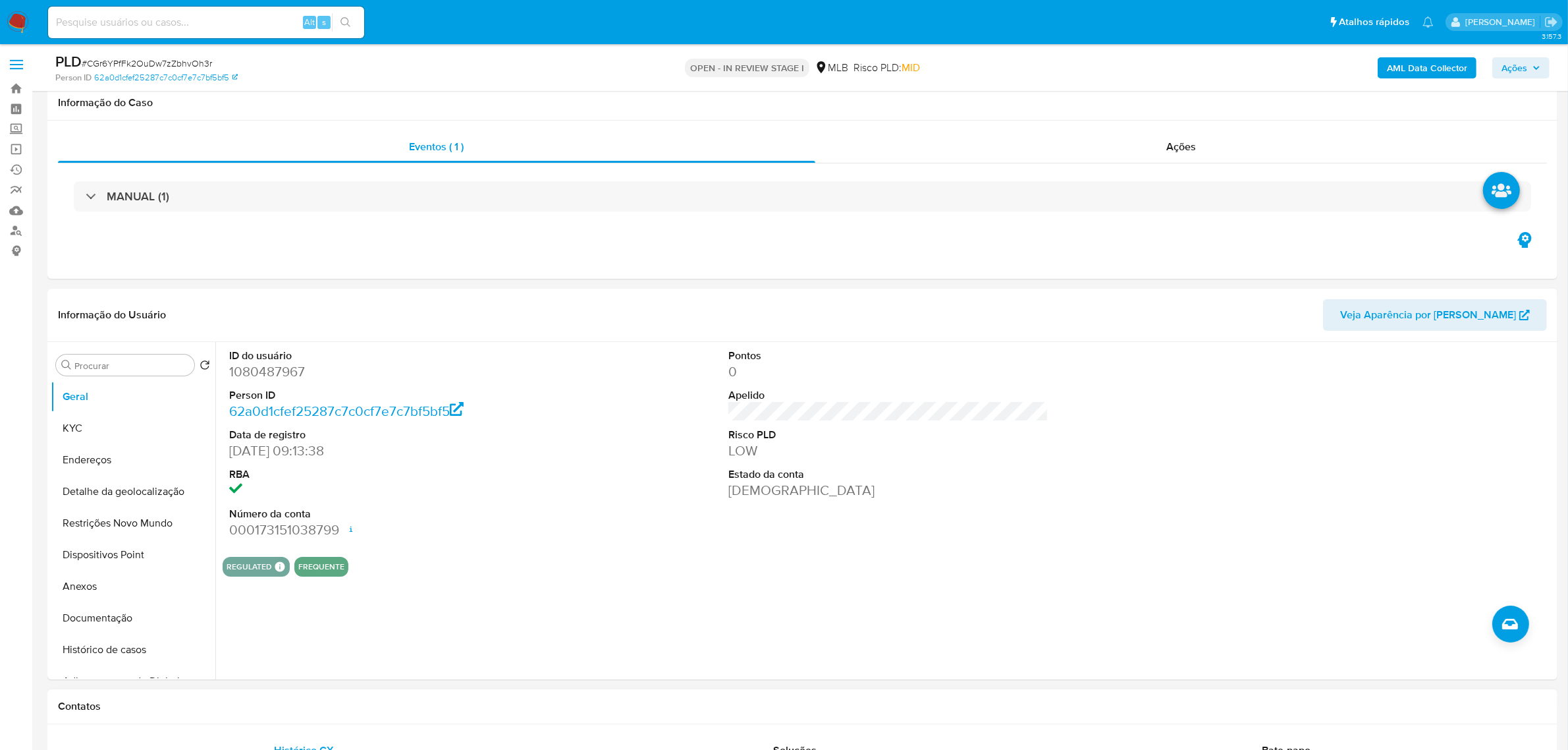
scroll to position [164, 0]
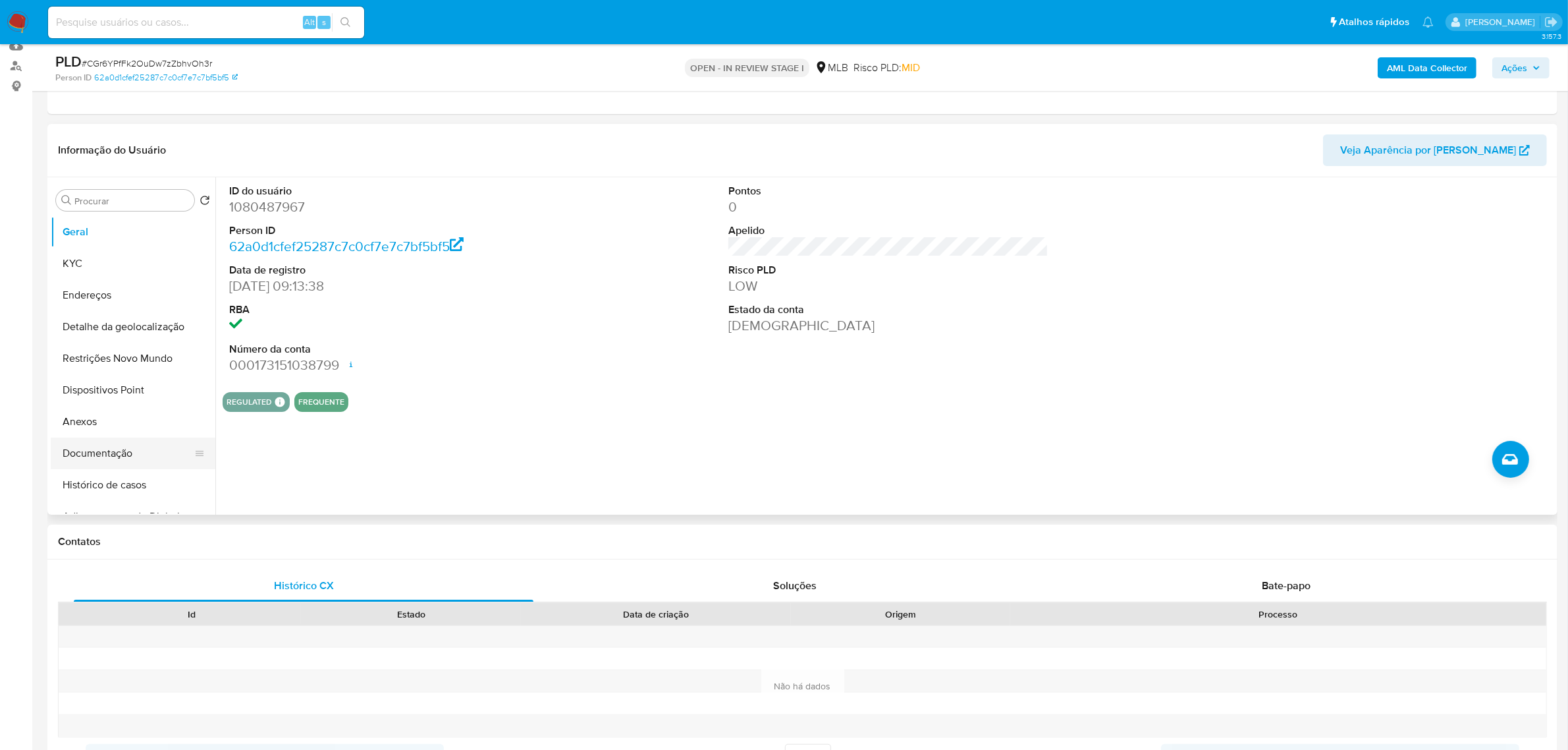
click at [99, 459] on button "Documentação" at bounding box center [127, 453] width 154 height 31
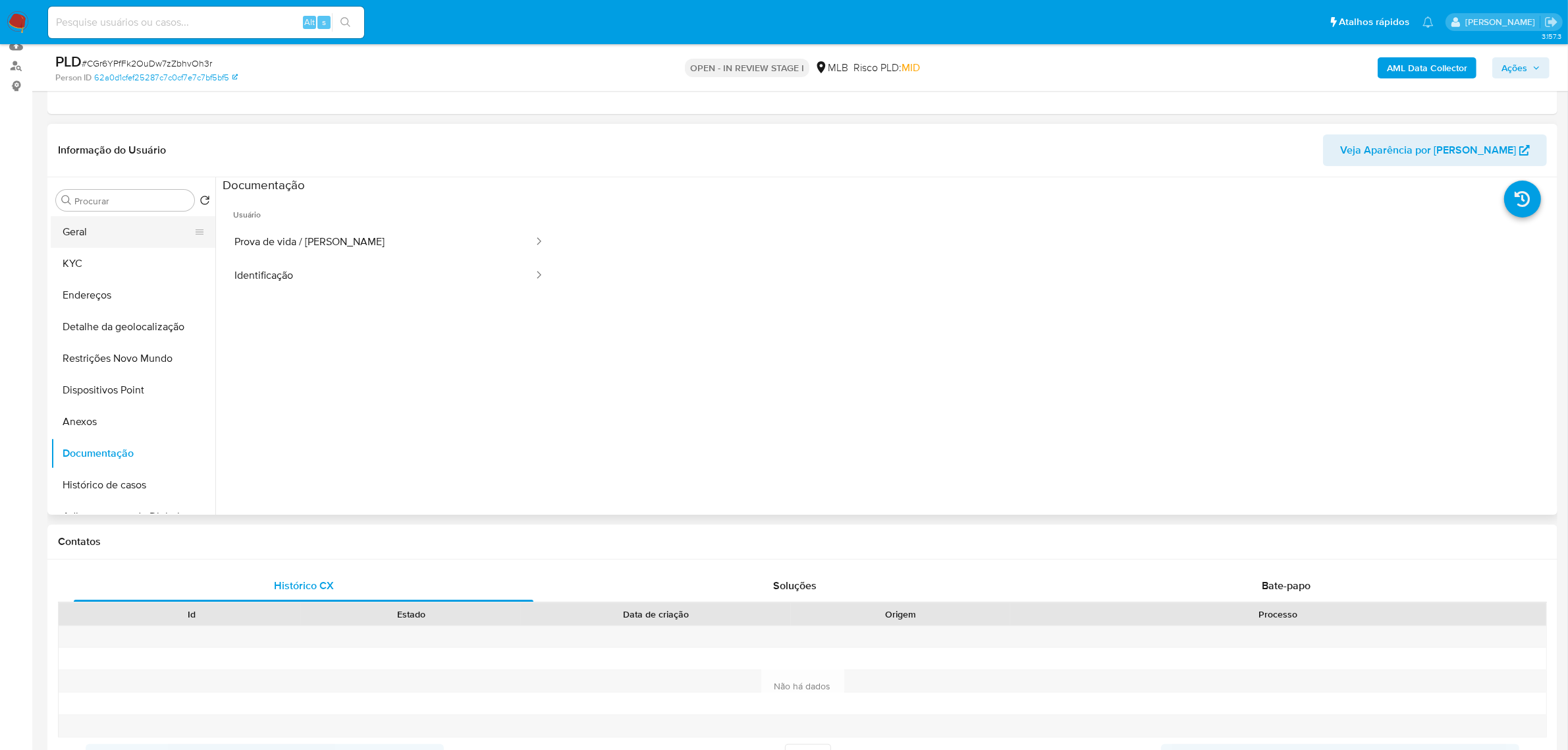
click at [96, 239] on button "Geral" at bounding box center [127, 231] width 154 height 31
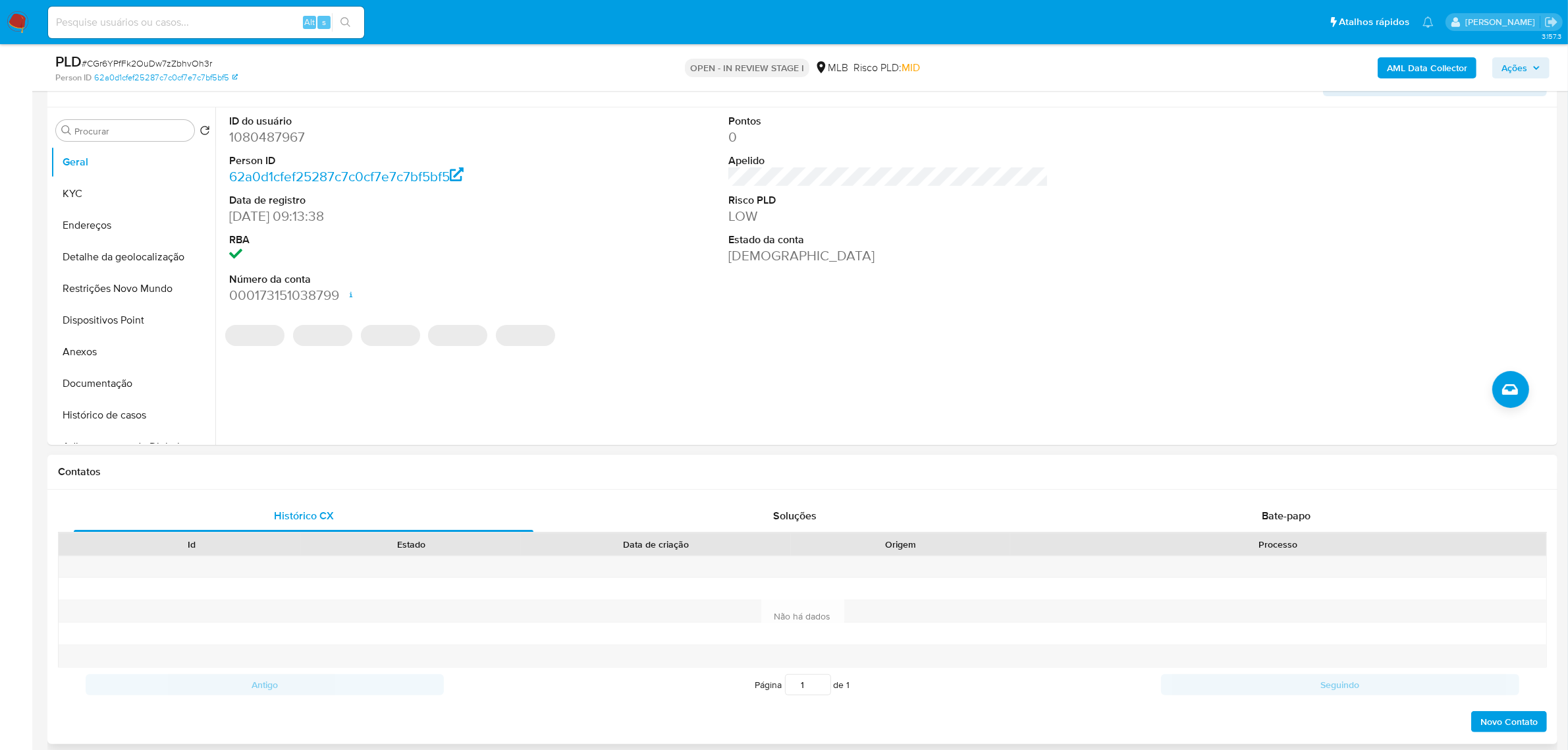
scroll to position [412, 0]
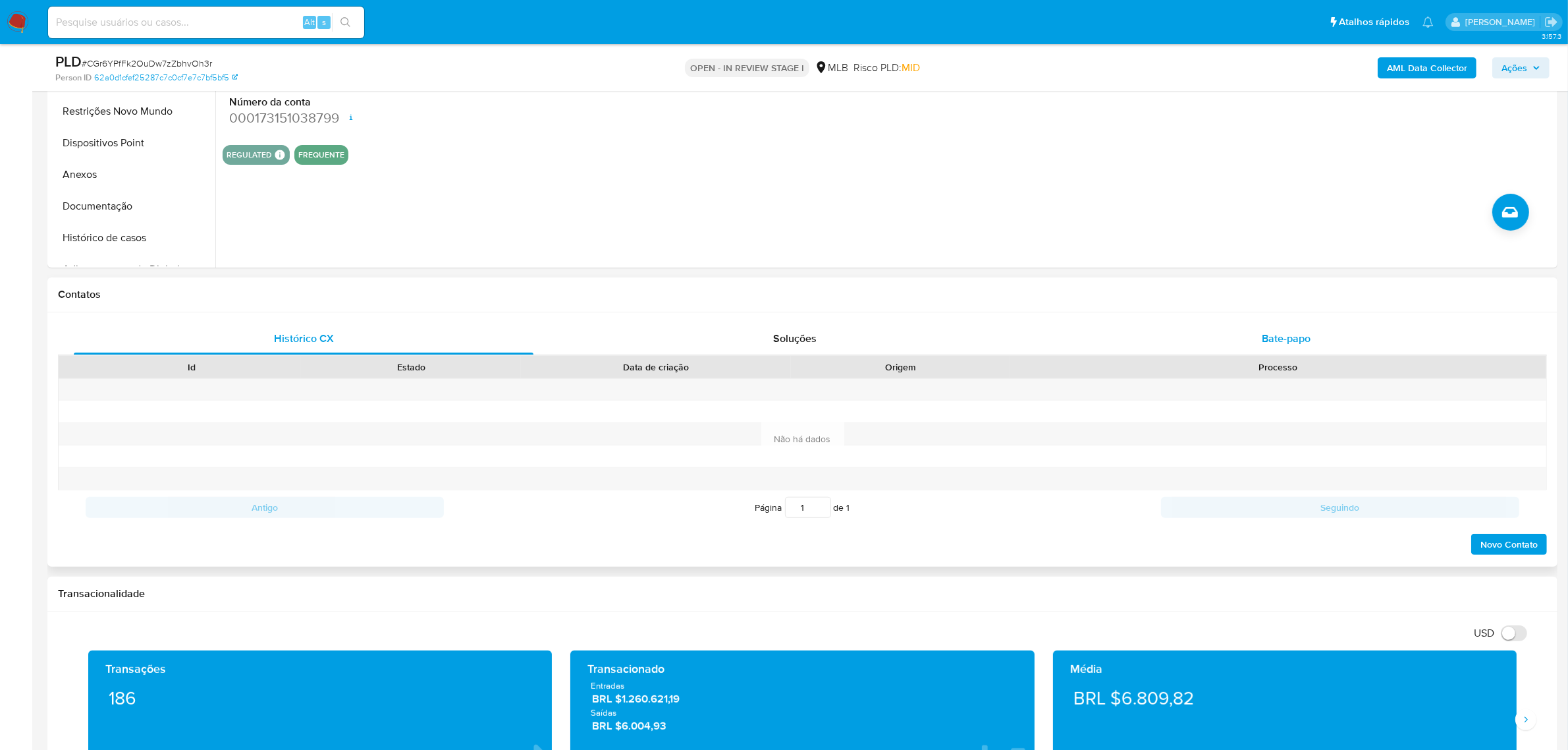
click at [1291, 327] on div "Bate-papo" at bounding box center [1286, 338] width 460 height 31
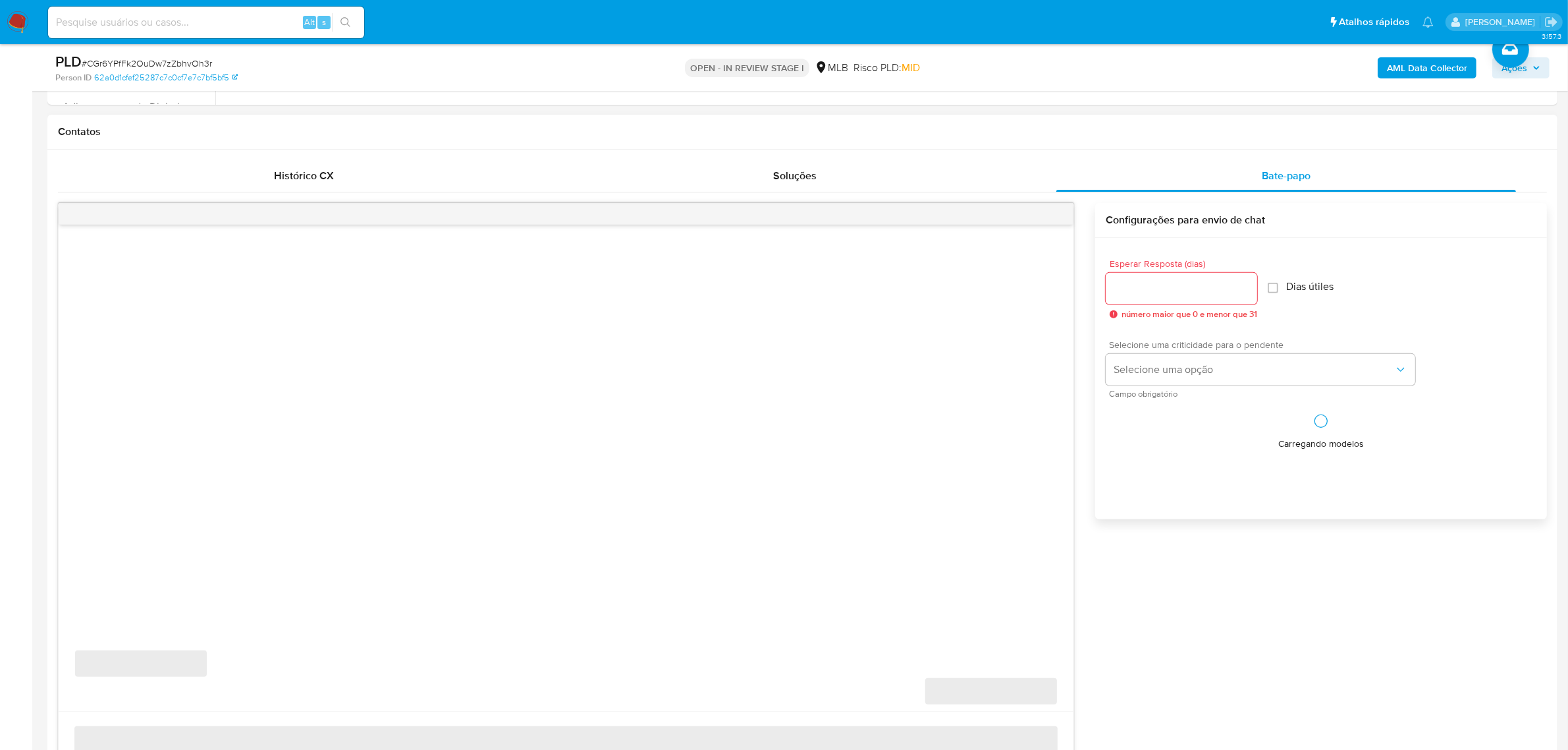
scroll to position [576, 0]
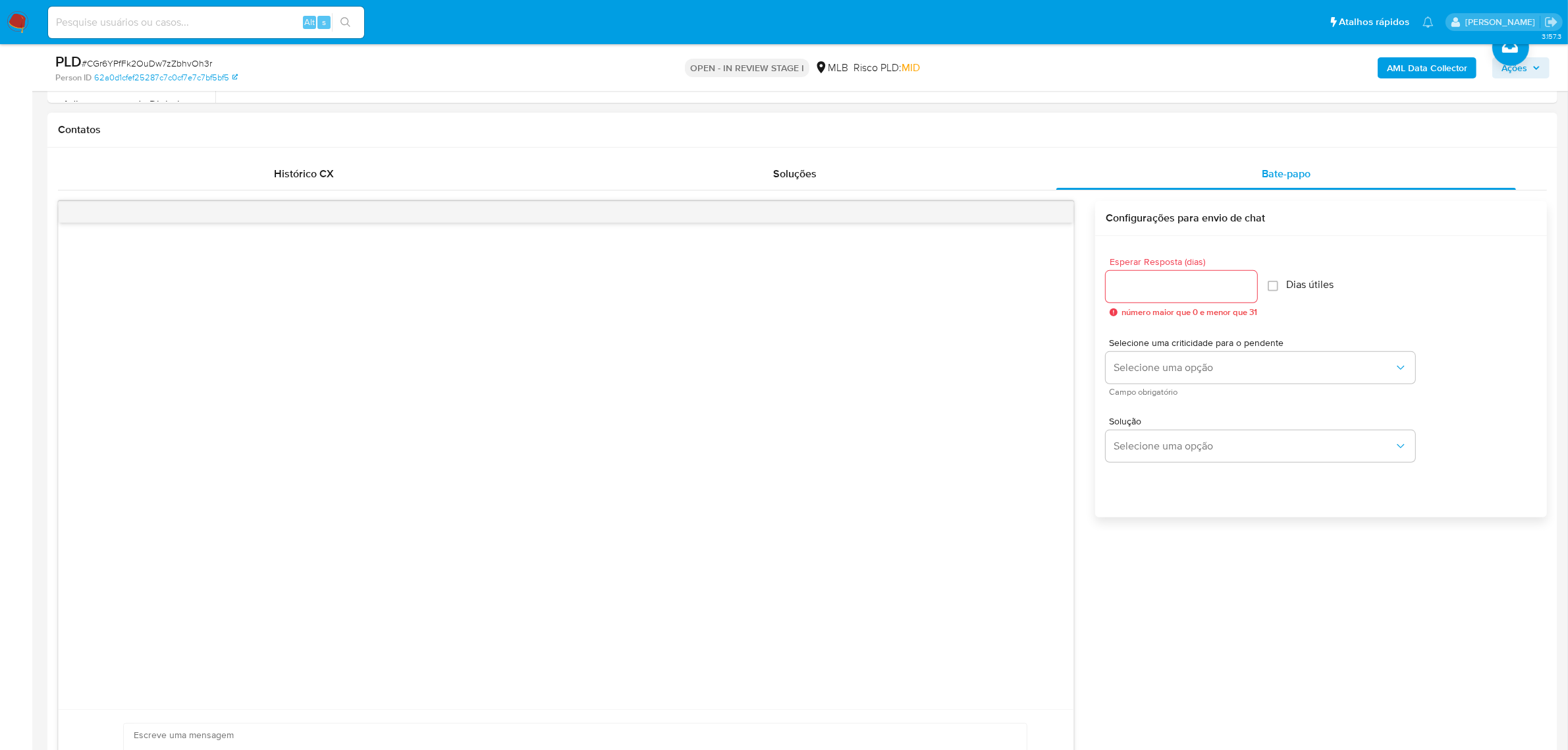
click at [1172, 274] on div at bounding box center [1181, 286] width 151 height 31
click at [1169, 285] on input "Esperar Resposta (dias)" at bounding box center [1181, 286] width 151 height 17
type input "3"
click at [1180, 383] on button "Selecione uma opção" at bounding box center [1260, 367] width 309 height 31
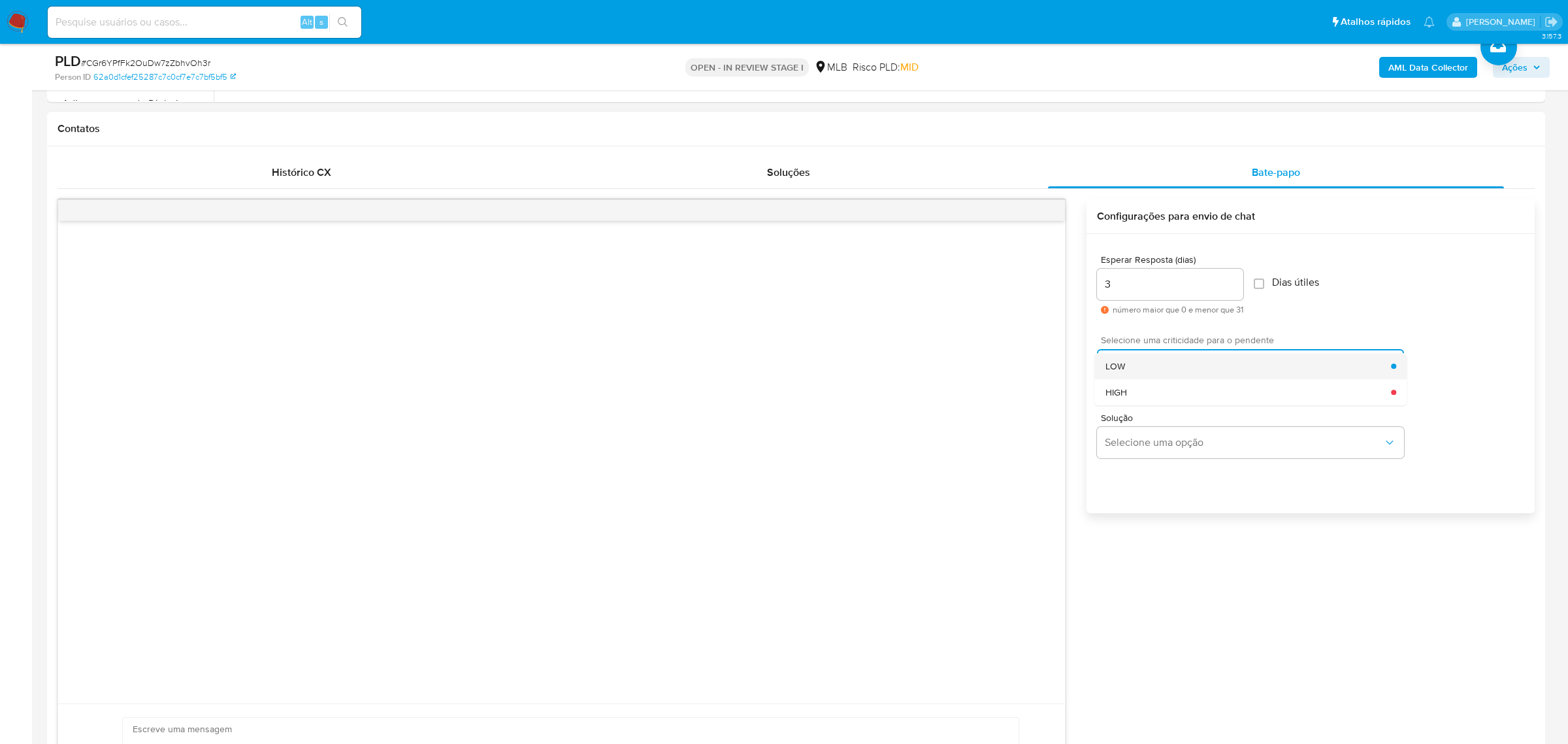
click at [1132, 369] on div "LOW" at bounding box center [1249, 366] width 286 height 26
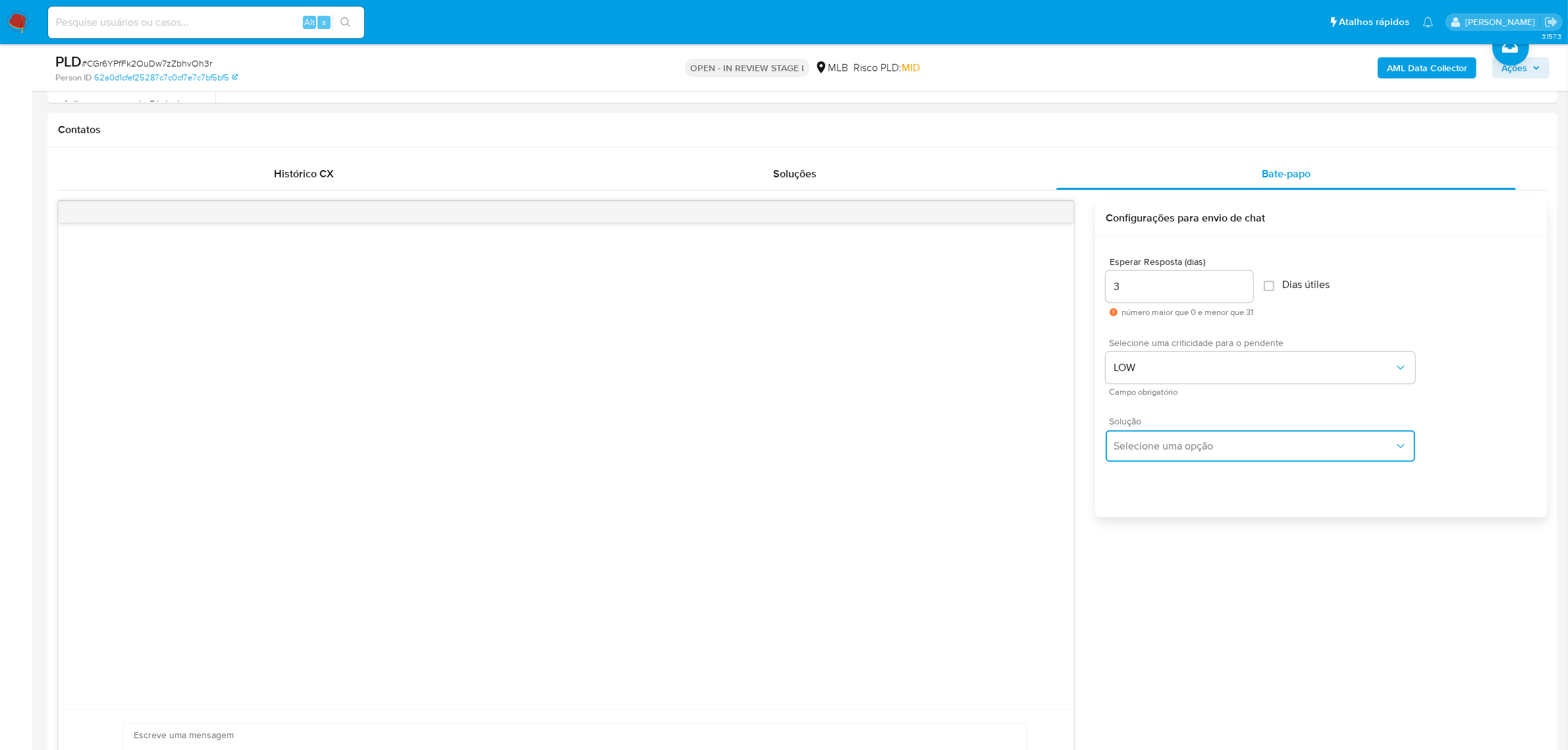
click at [1157, 450] on span "Selecione uma opção" at bounding box center [1254, 445] width 280 height 13
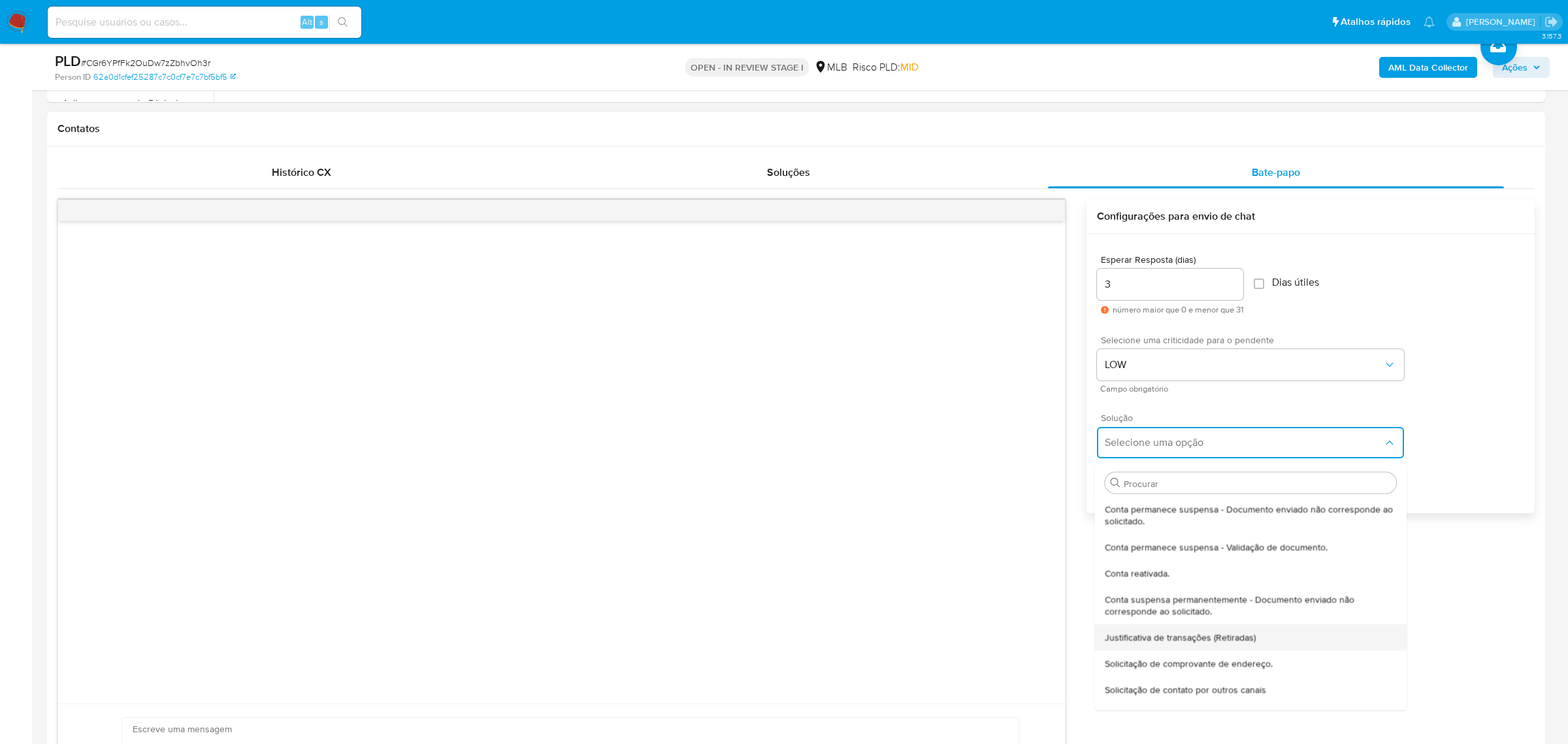
click at [1200, 638] on span "Justificativa de transações (Retiradas)" at bounding box center [1181, 636] width 151 height 12
type textarea "Olá,Suspendemos a sua conta para uma verificação adicional de segurança.Por fav…"
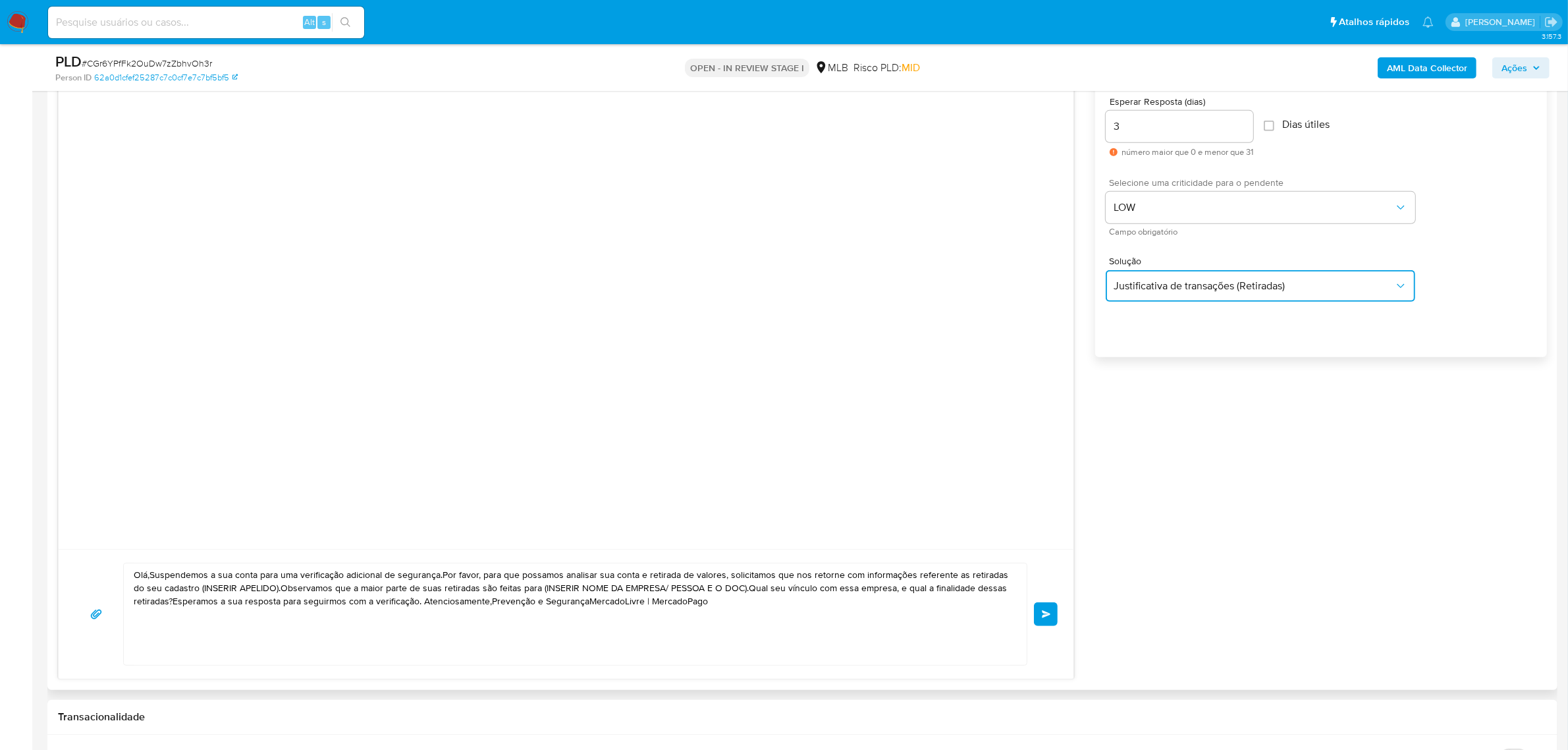
scroll to position [741, 0]
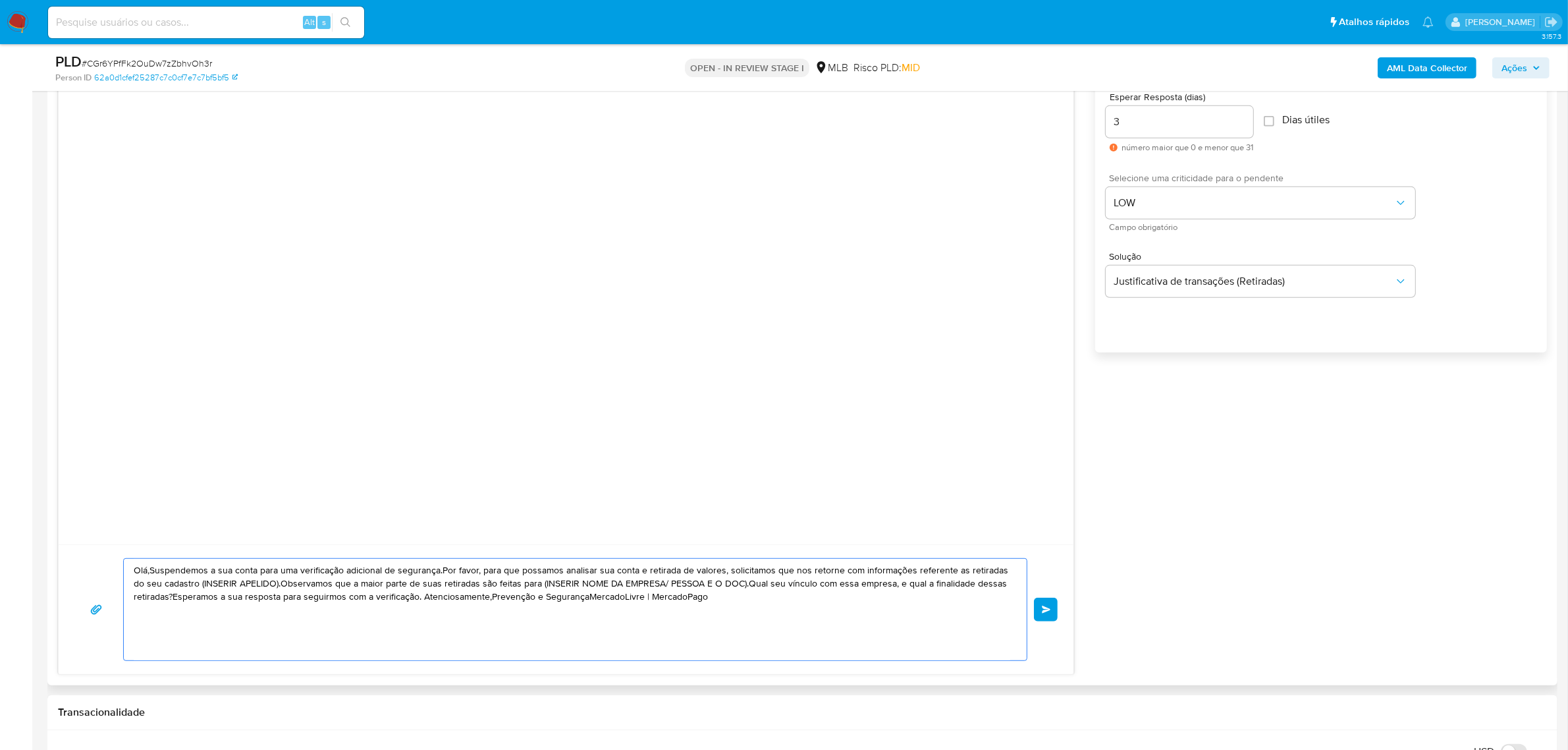
drag, startPoint x: 728, startPoint y: 595, endPoint x: 116, endPoint y: 563, distance: 612.8
click at [116, 563] on div "Olá,Suspendemos a sua conta para uma verificação adicional de segurança.Por fav…" at bounding box center [565, 610] width 983 height 103
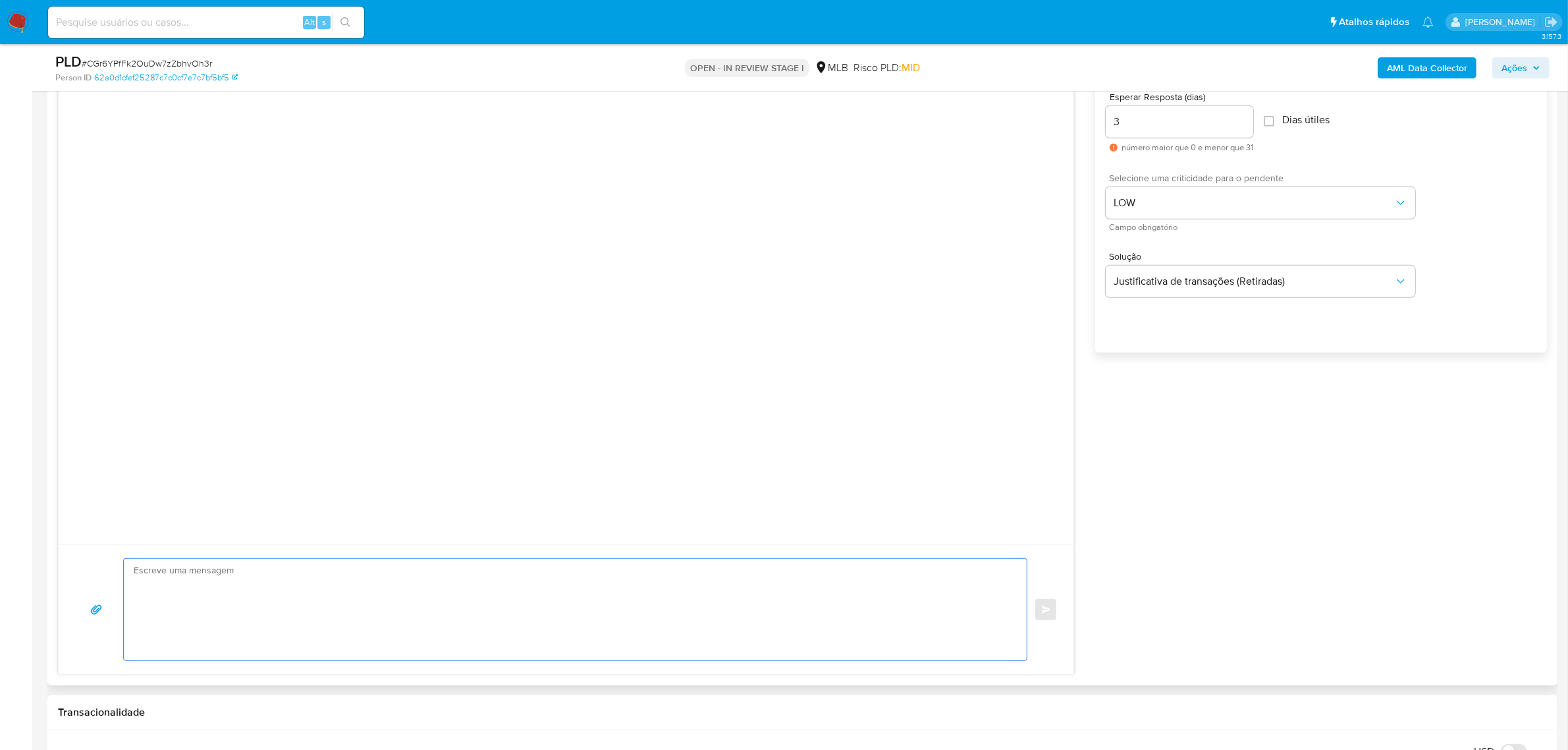
paste textarea "Olá! Estamos realizando uma verificação adicional de segurança em contas de usu…"
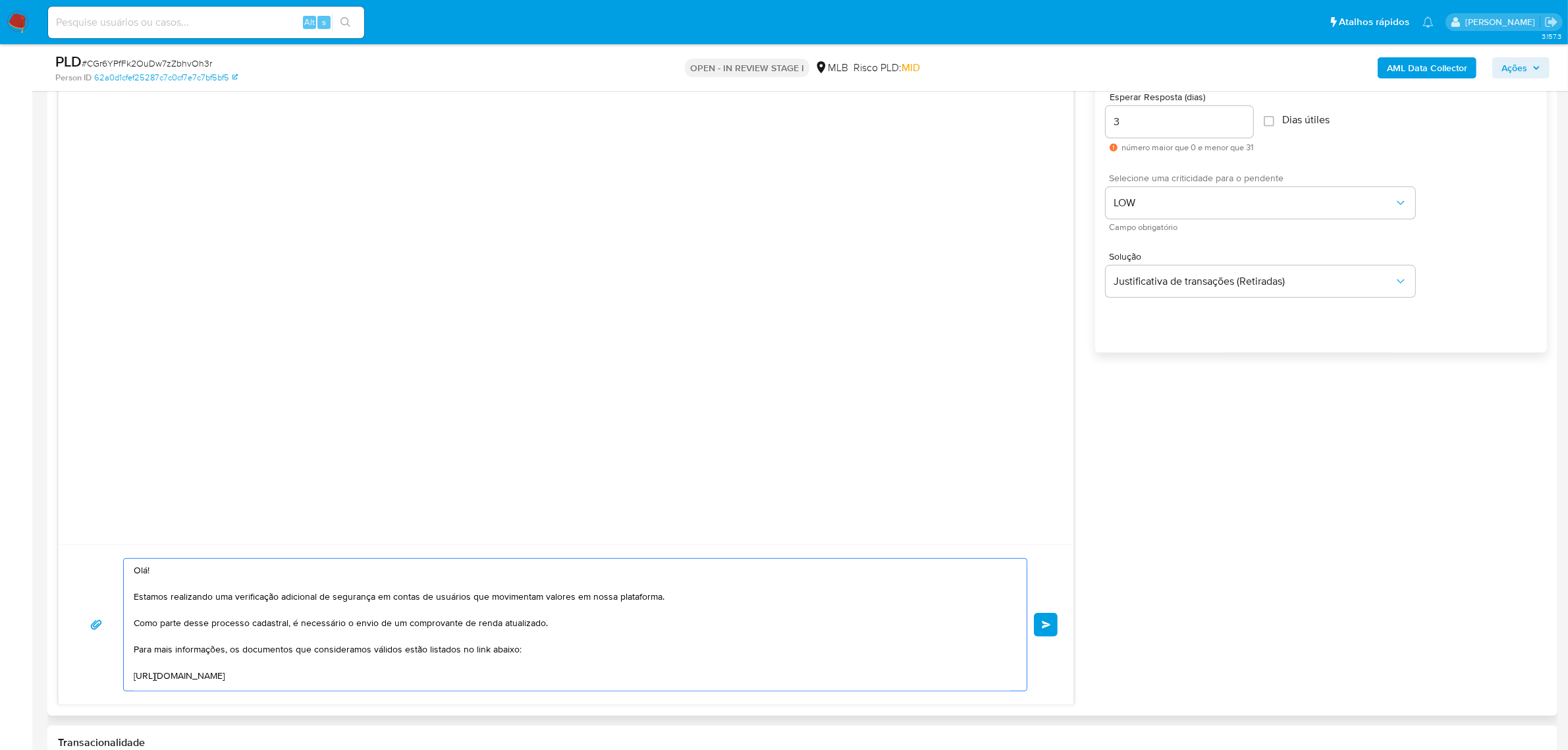
scroll to position [176, 0]
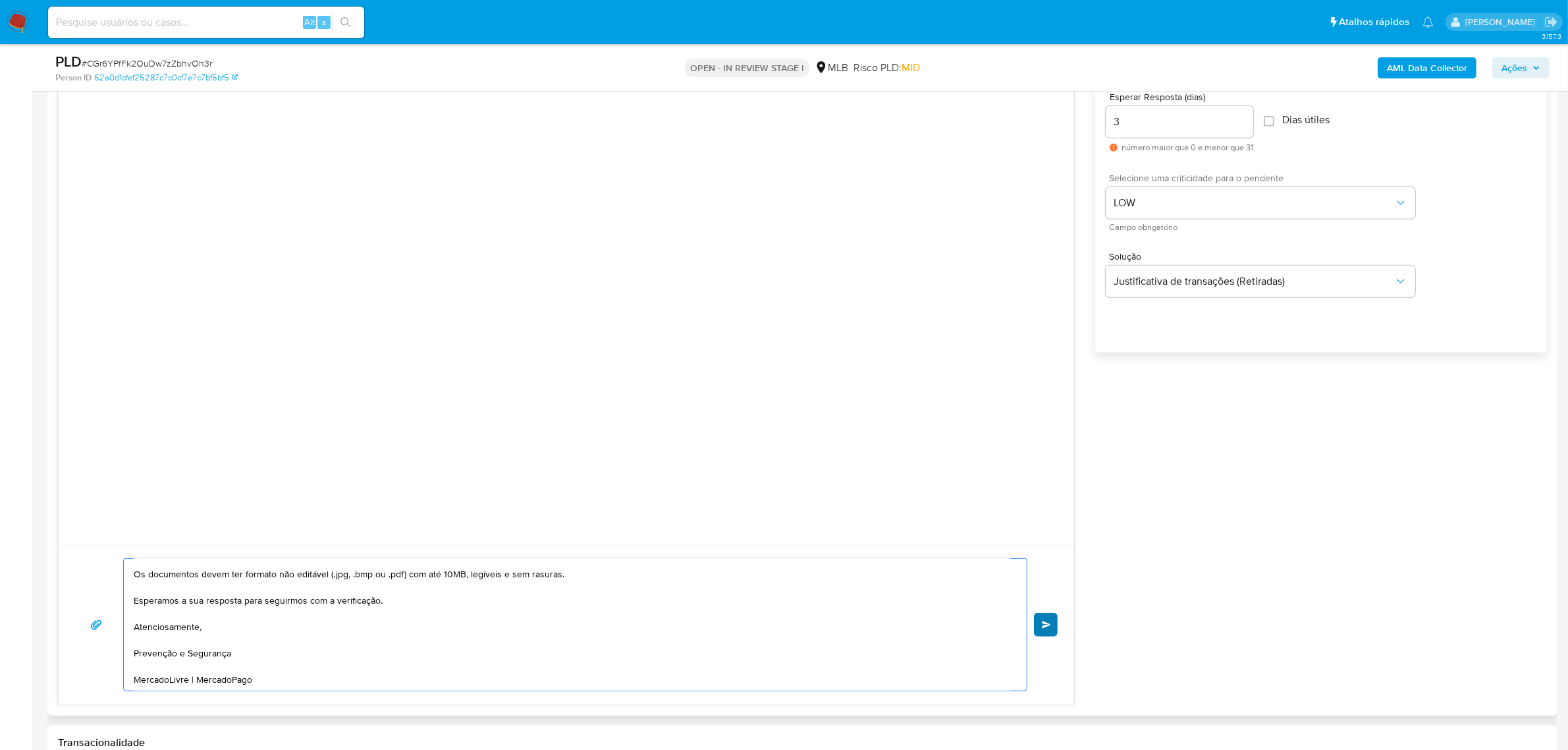
type textarea "Olá! Estamos realizando uma verificação adicional de segurança em contas de usu…"
click at [1053, 632] on button "common.send" at bounding box center [1045, 624] width 23 height 23
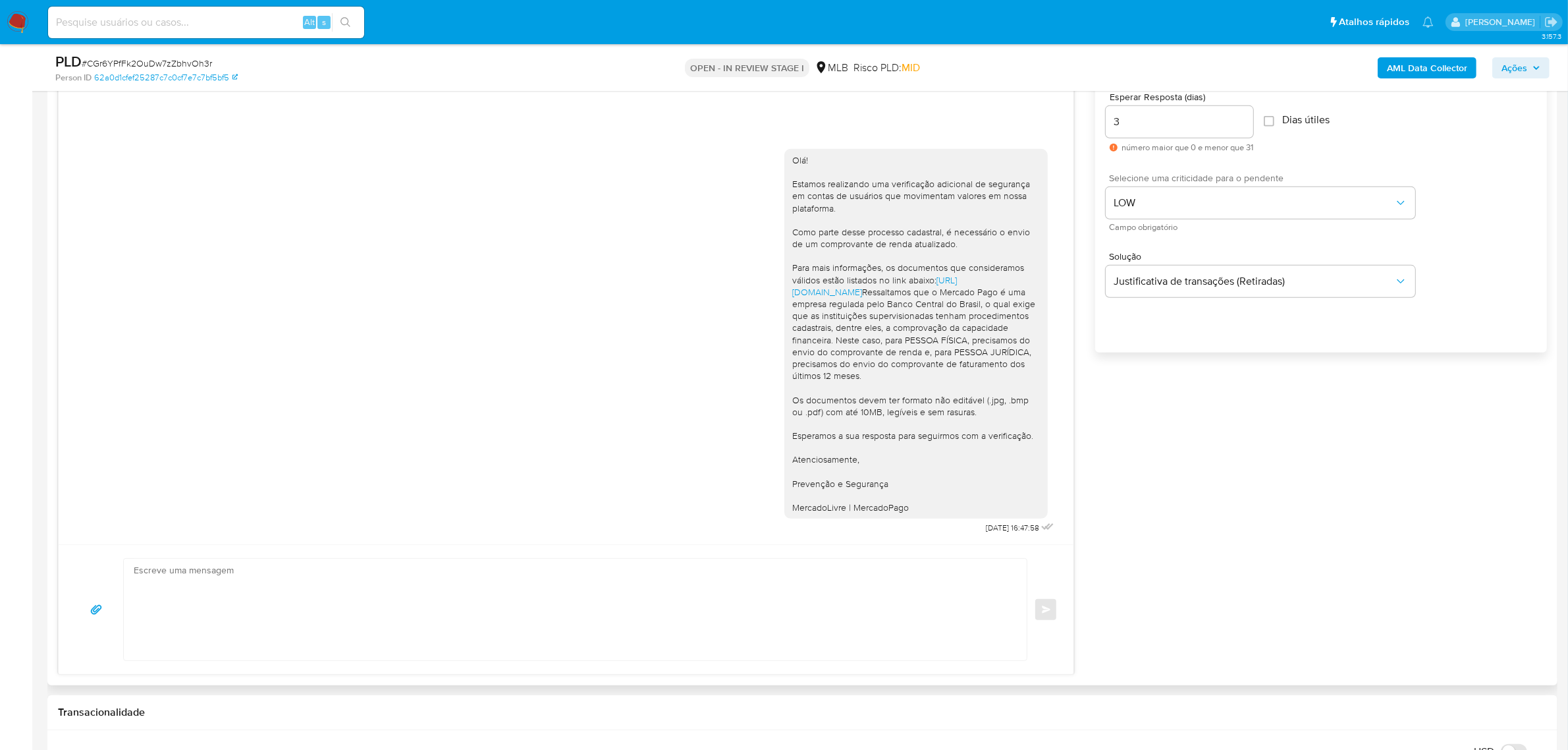
scroll to position [0, 0]
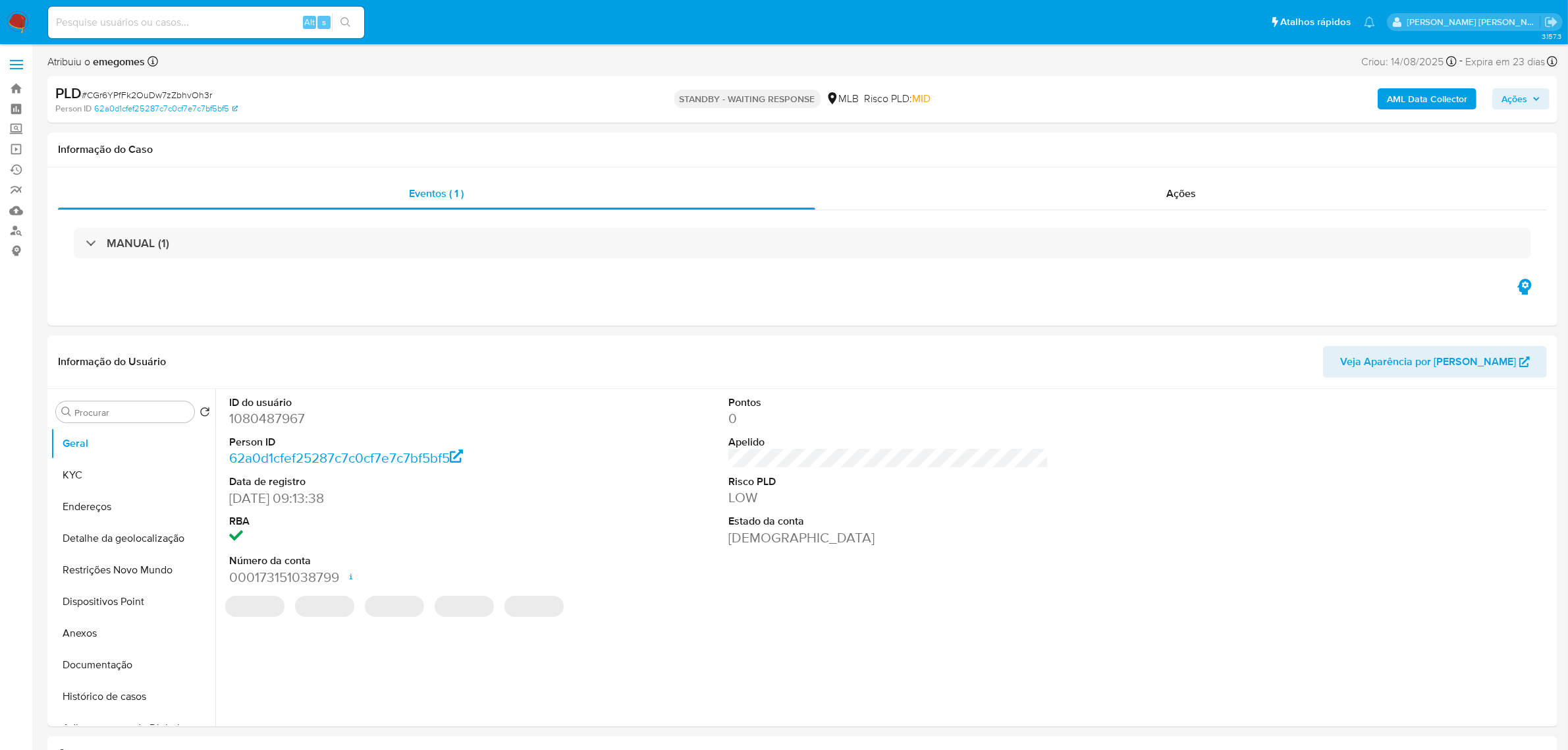
select select "10"
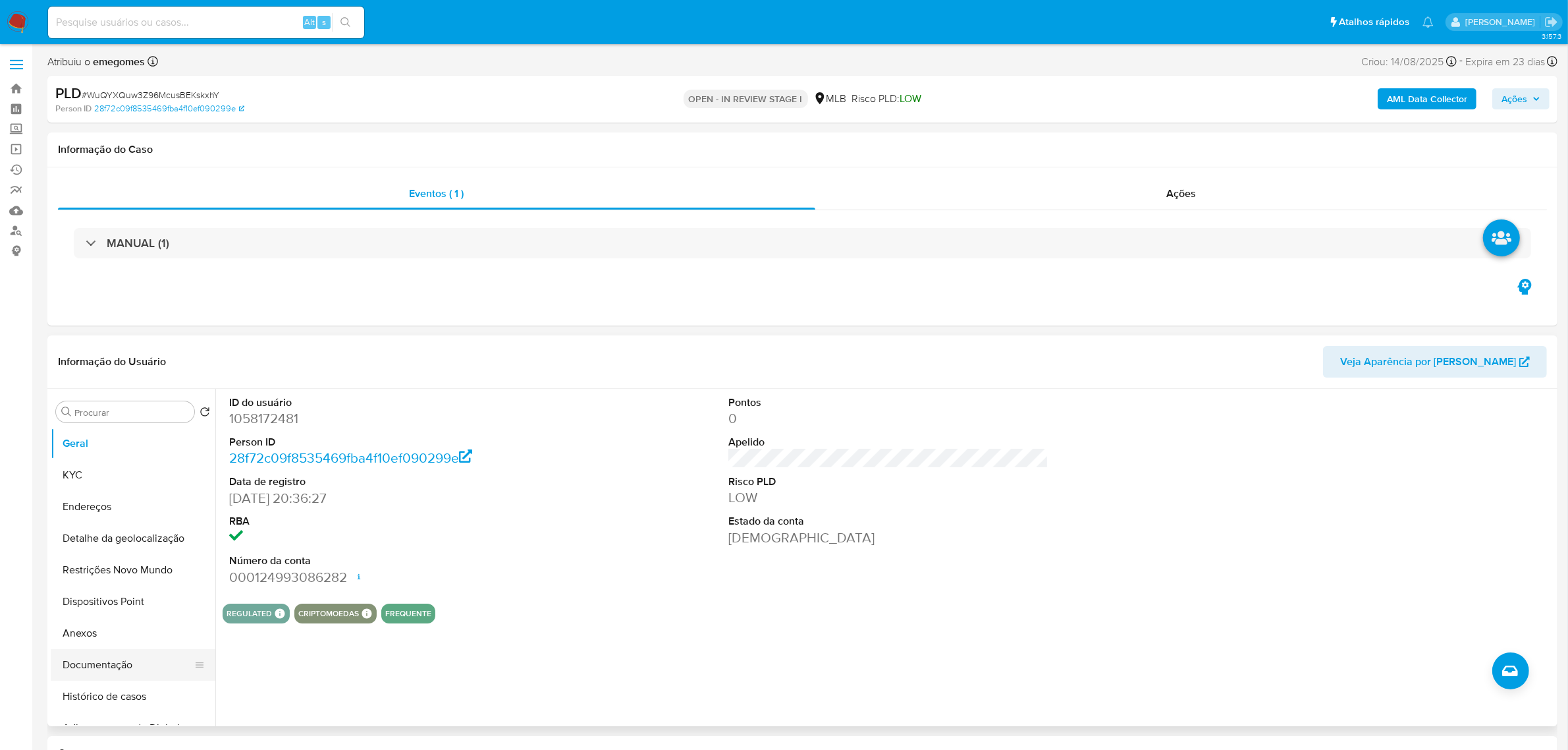
click at [135, 660] on button "Documentação" at bounding box center [127, 664] width 154 height 31
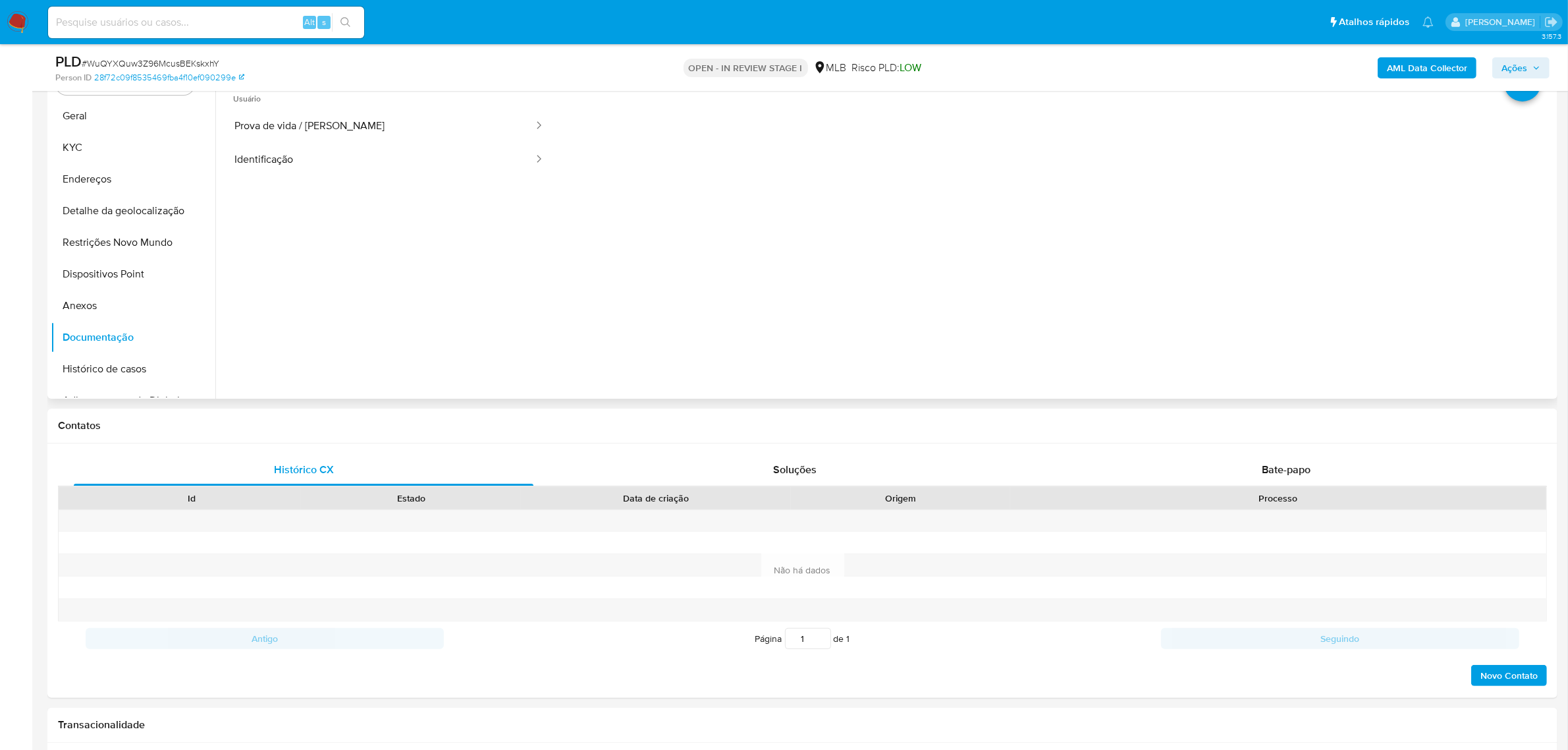
scroll to position [494, 0]
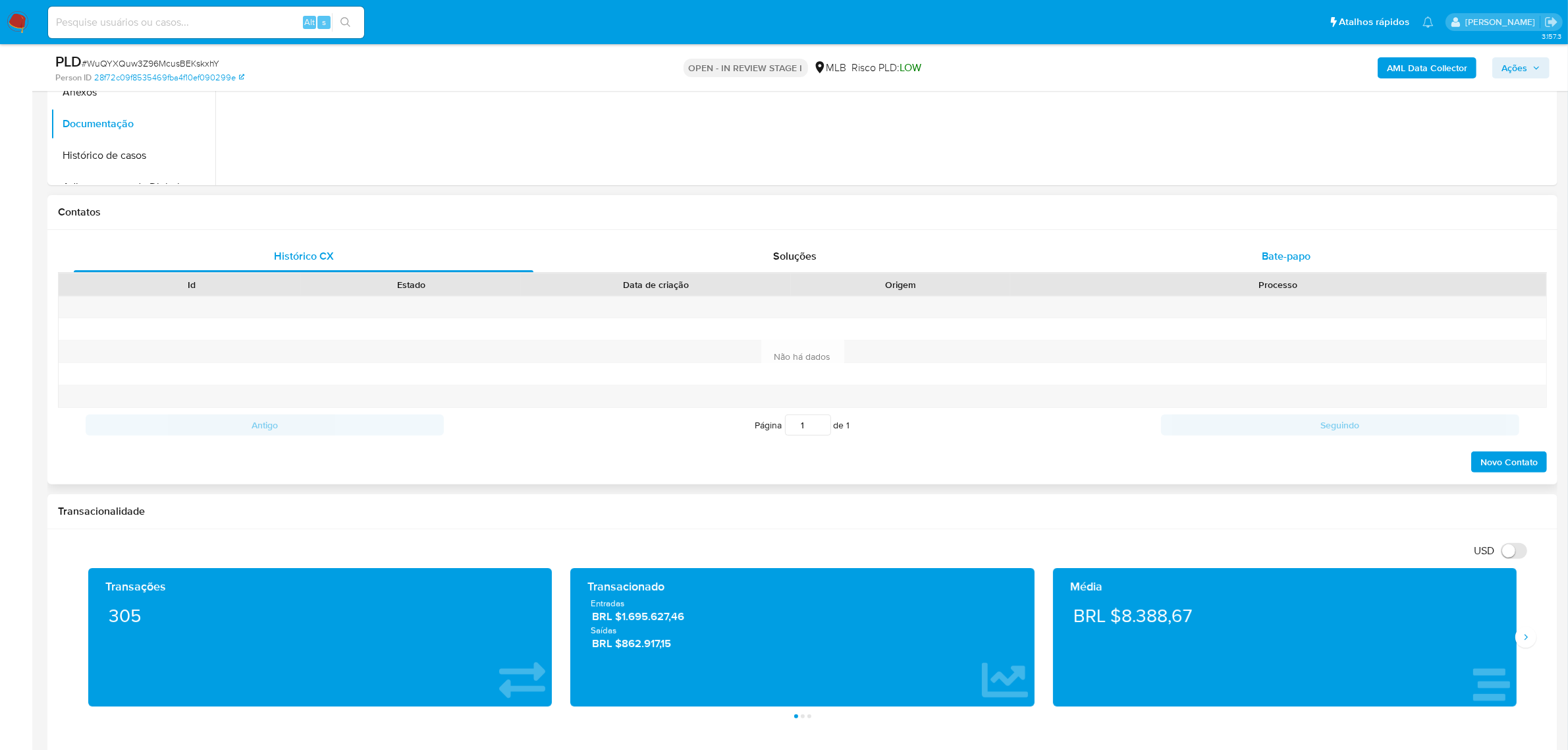
click at [1269, 259] on span "Bate-papo" at bounding box center [1286, 255] width 49 height 15
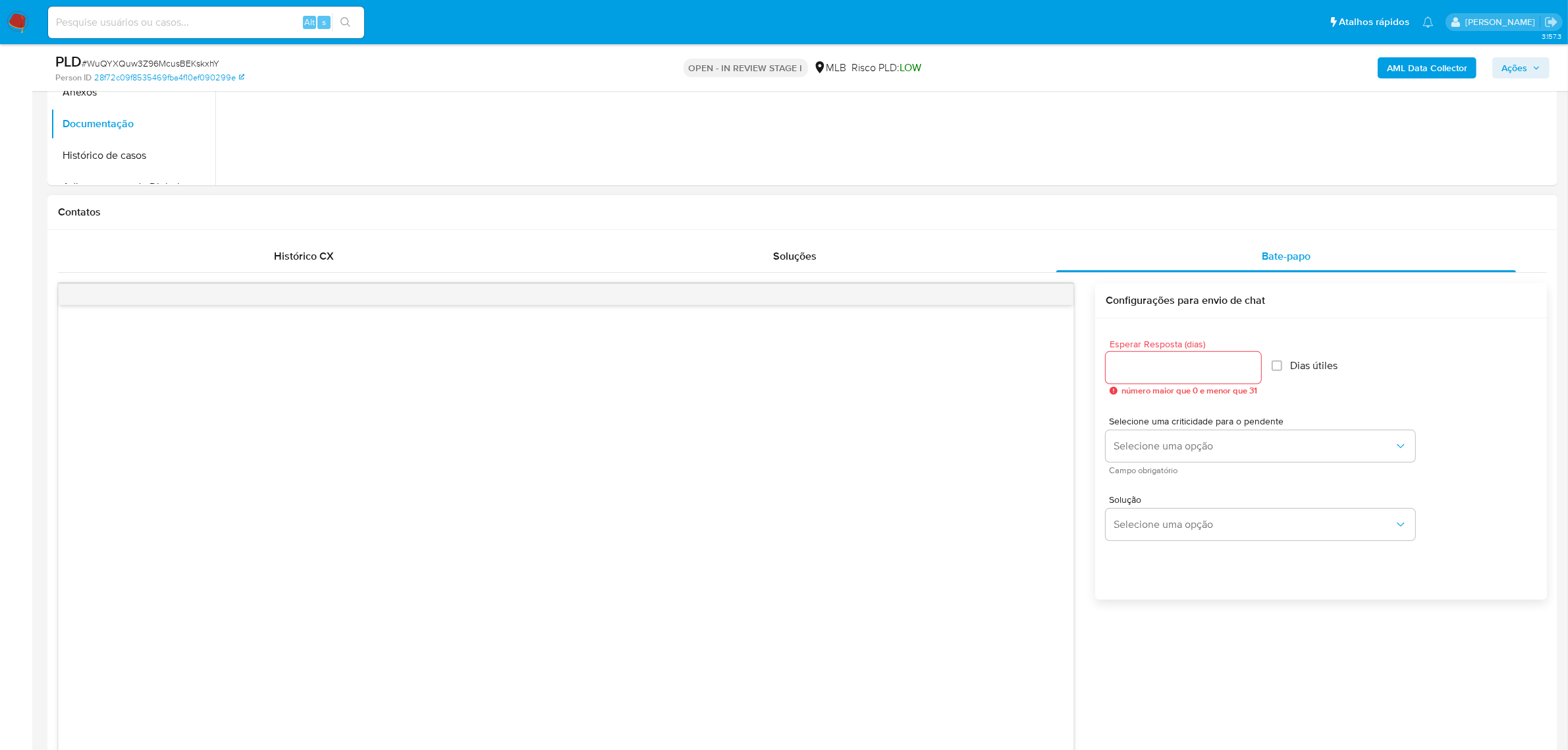
click at [1219, 364] on input "Esperar Resposta (dias)" at bounding box center [1183, 367] width 155 height 17
type input "3"
click at [1190, 452] on span "Selecione uma opção" at bounding box center [1254, 445] width 280 height 13
click at [1140, 446] on div "LOW" at bounding box center [1255, 447] width 280 height 27
click at [1157, 517] on button "Selecione uma opção" at bounding box center [1260, 524] width 309 height 31
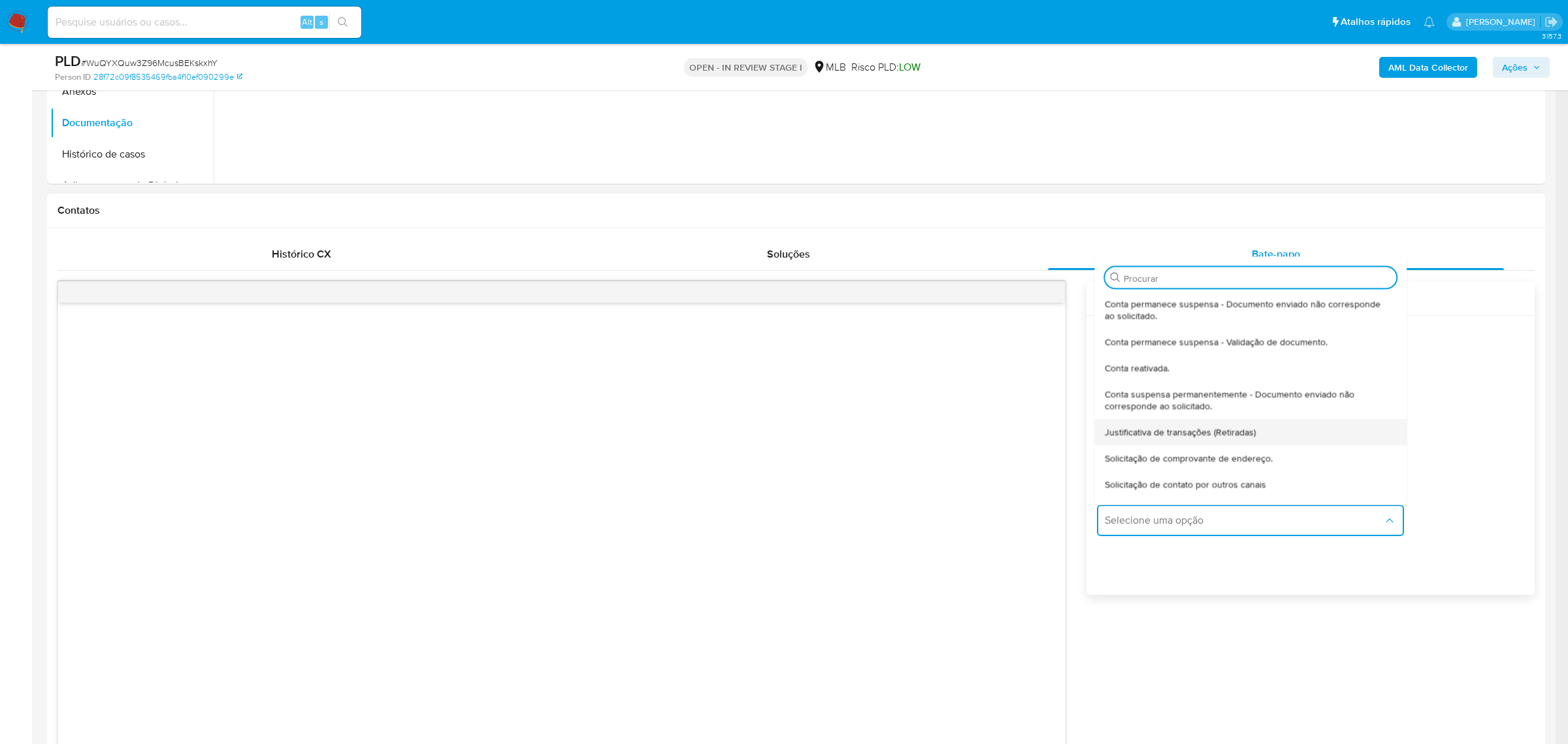
click at [1191, 432] on span "Justificativa de transações (Retiradas)" at bounding box center [1181, 431] width 151 height 12
type textarea "Olá,Suspendemos a sua conta para uma verificação adicional de segurança.Por fav…"
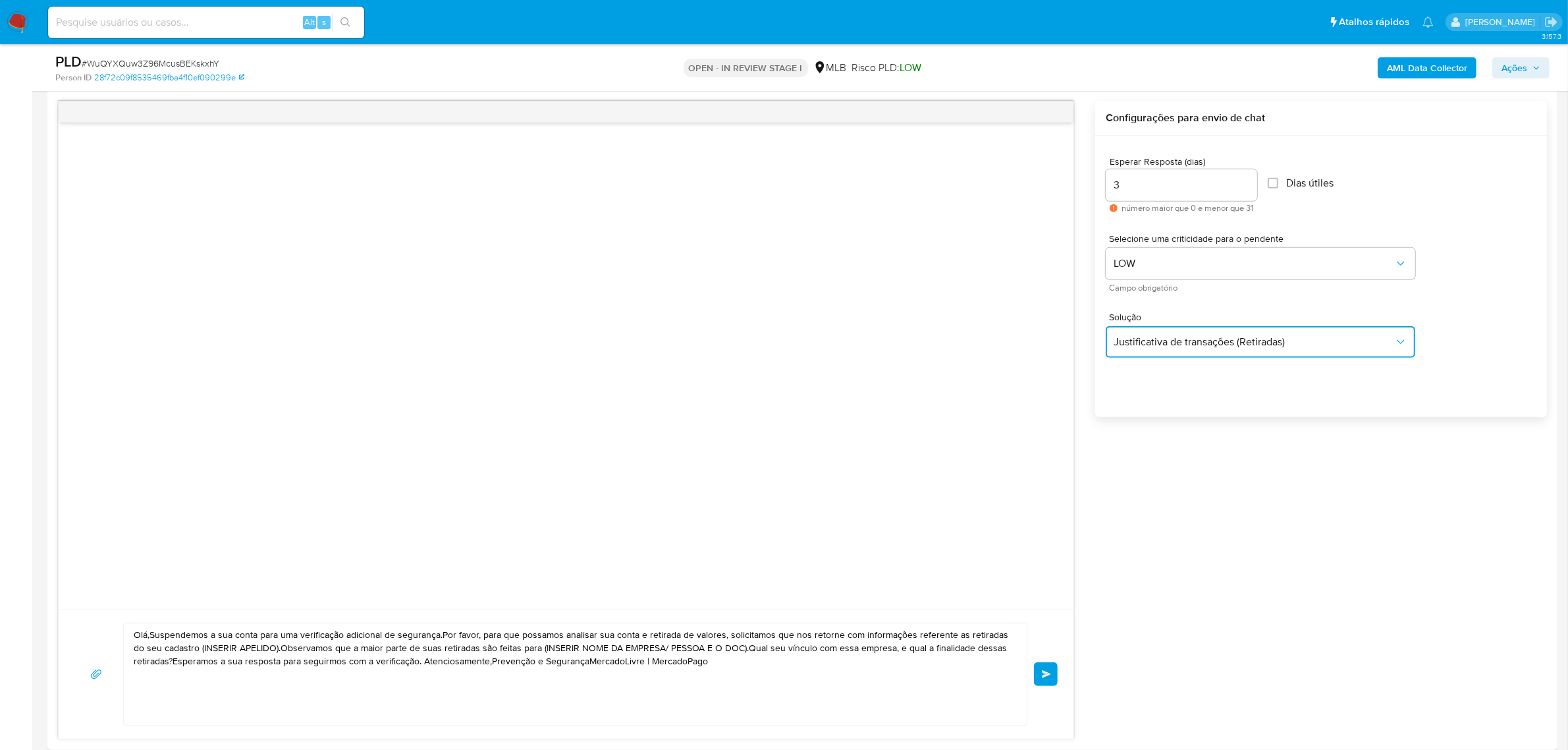
scroll to position [741, 0]
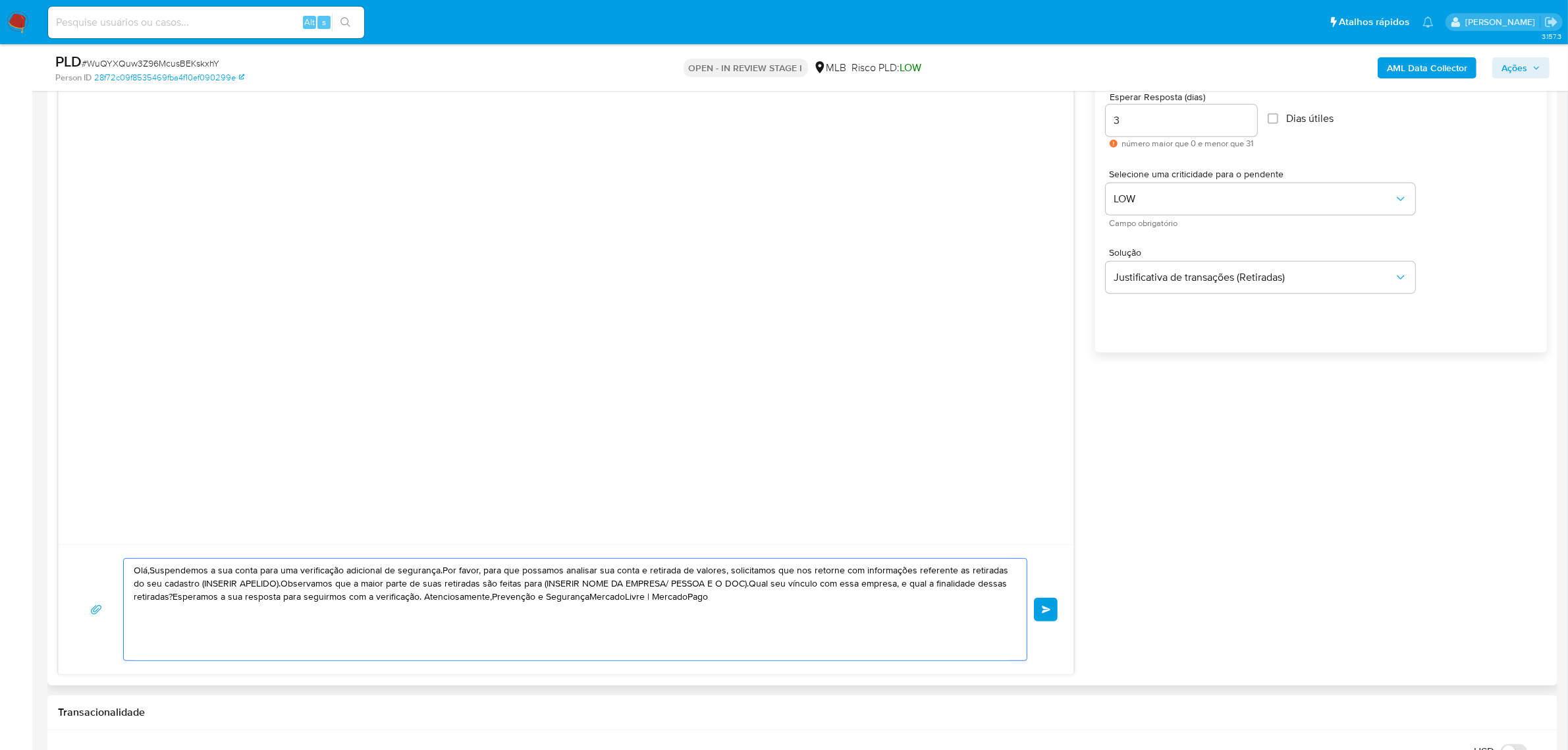
drag, startPoint x: 659, startPoint y: 600, endPoint x: 88, endPoint y: 567, distance: 572.0
click at [88, 567] on div "Olá,Suspendemos a sua conta para uma verificação adicional de segurança.Por fav…" at bounding box center [565, 610] width 983 height 103
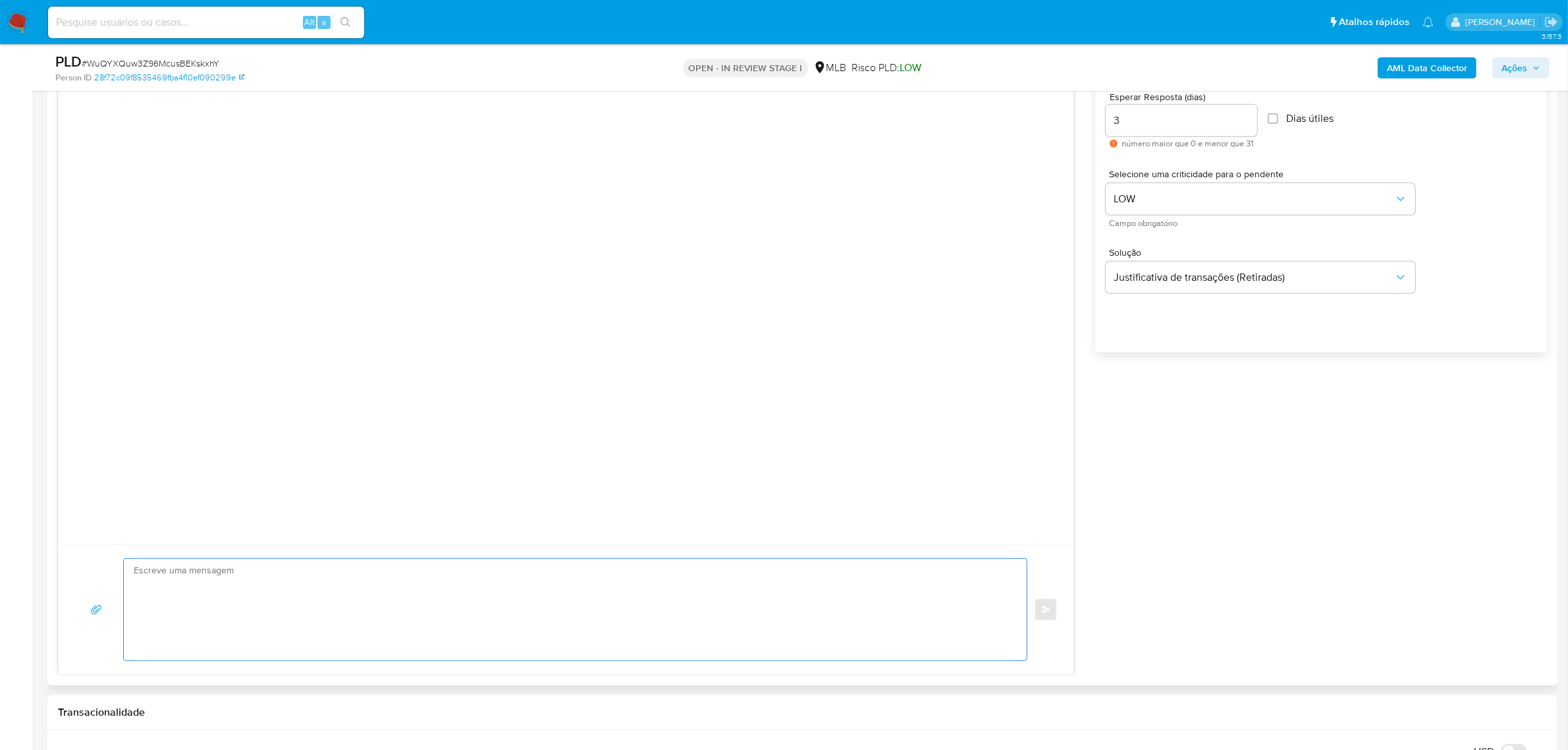
paste textarea "Olá! Estamos realizando uma verificação adicional de segurança em contas de usu…"
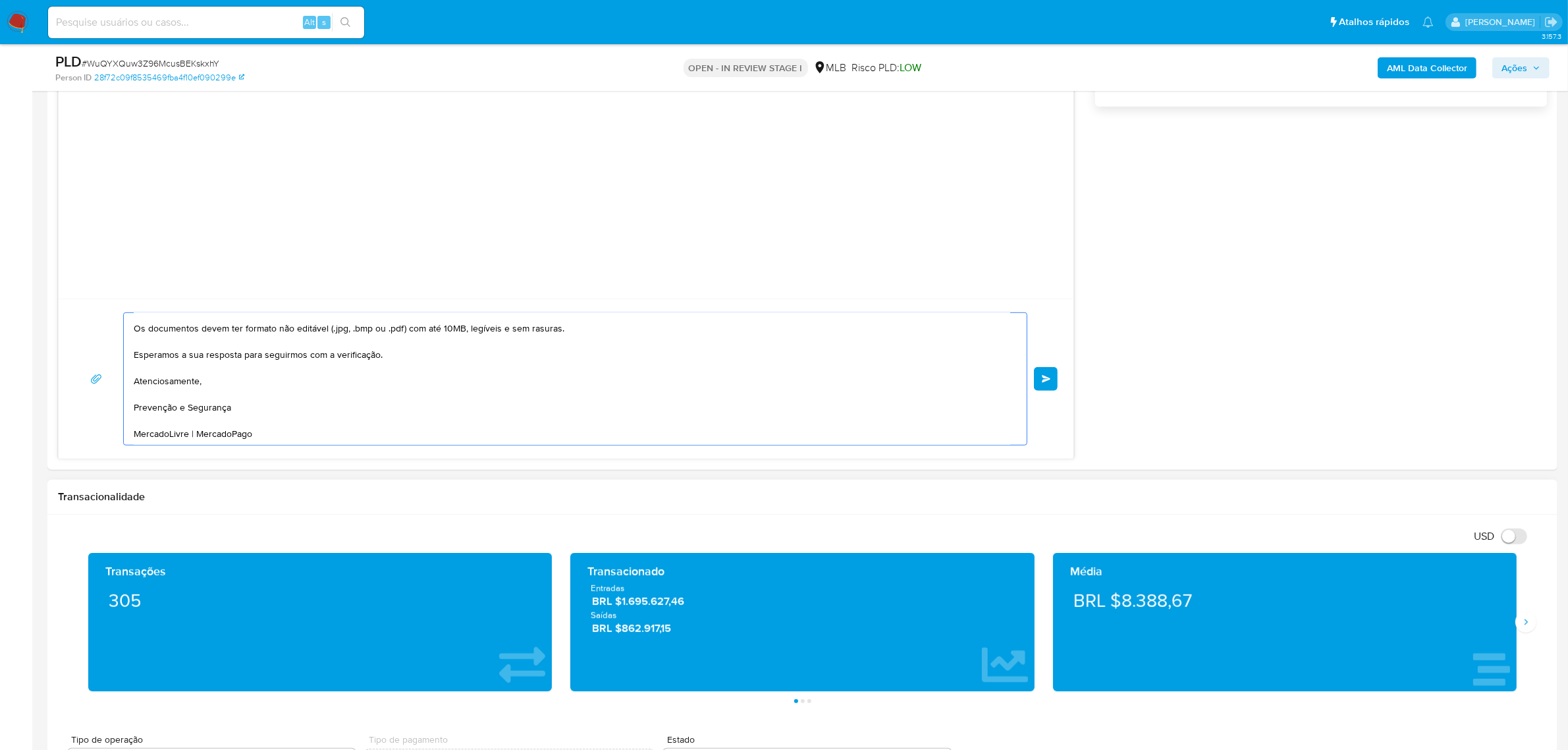
scroll to position [988, 0]
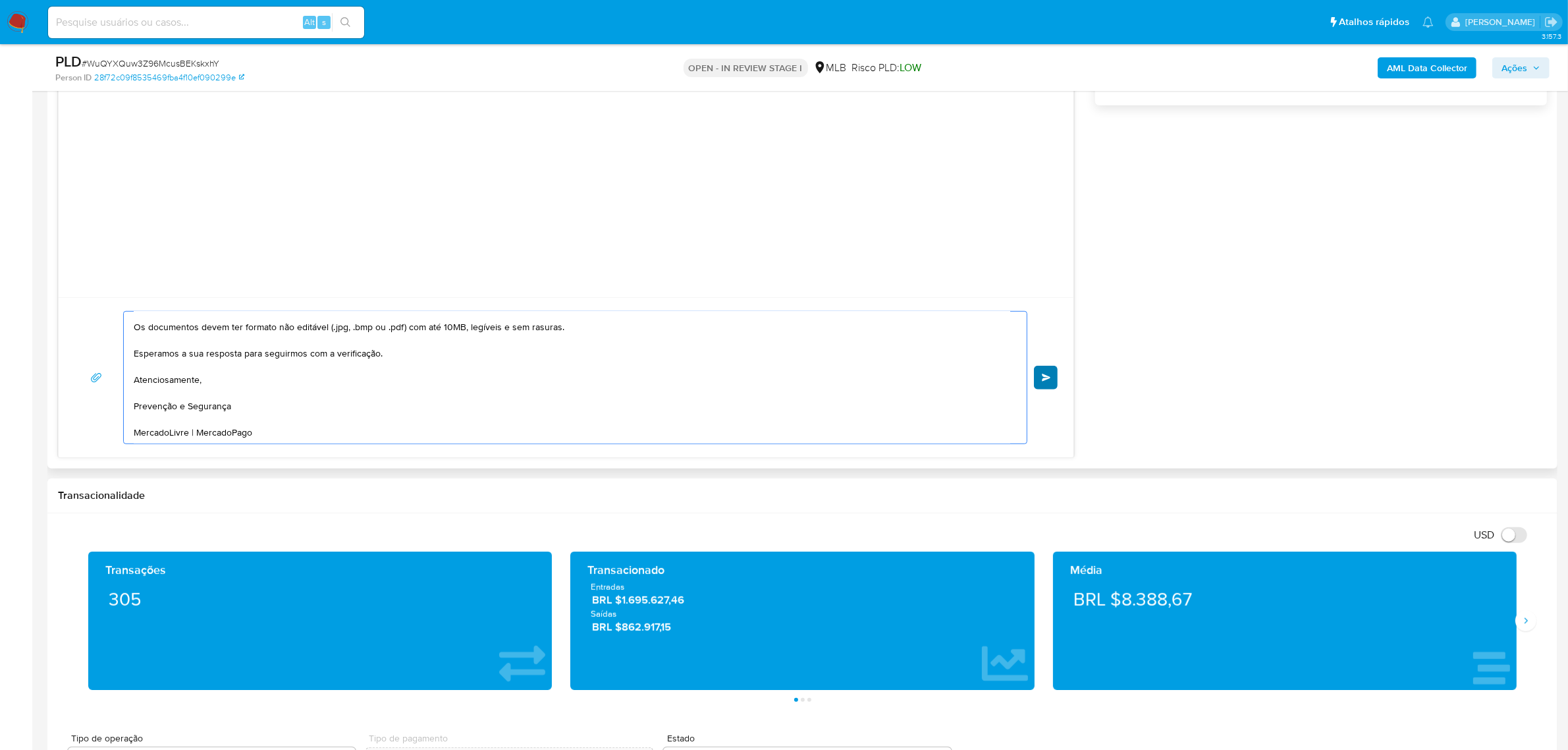
type textarea "Olá! Estamos realizando uma verificação adicional de segurança em contas de usu…"
click at [1055, 377] on button "common.send" at bounding box center [1045, 377] width 23 height 23
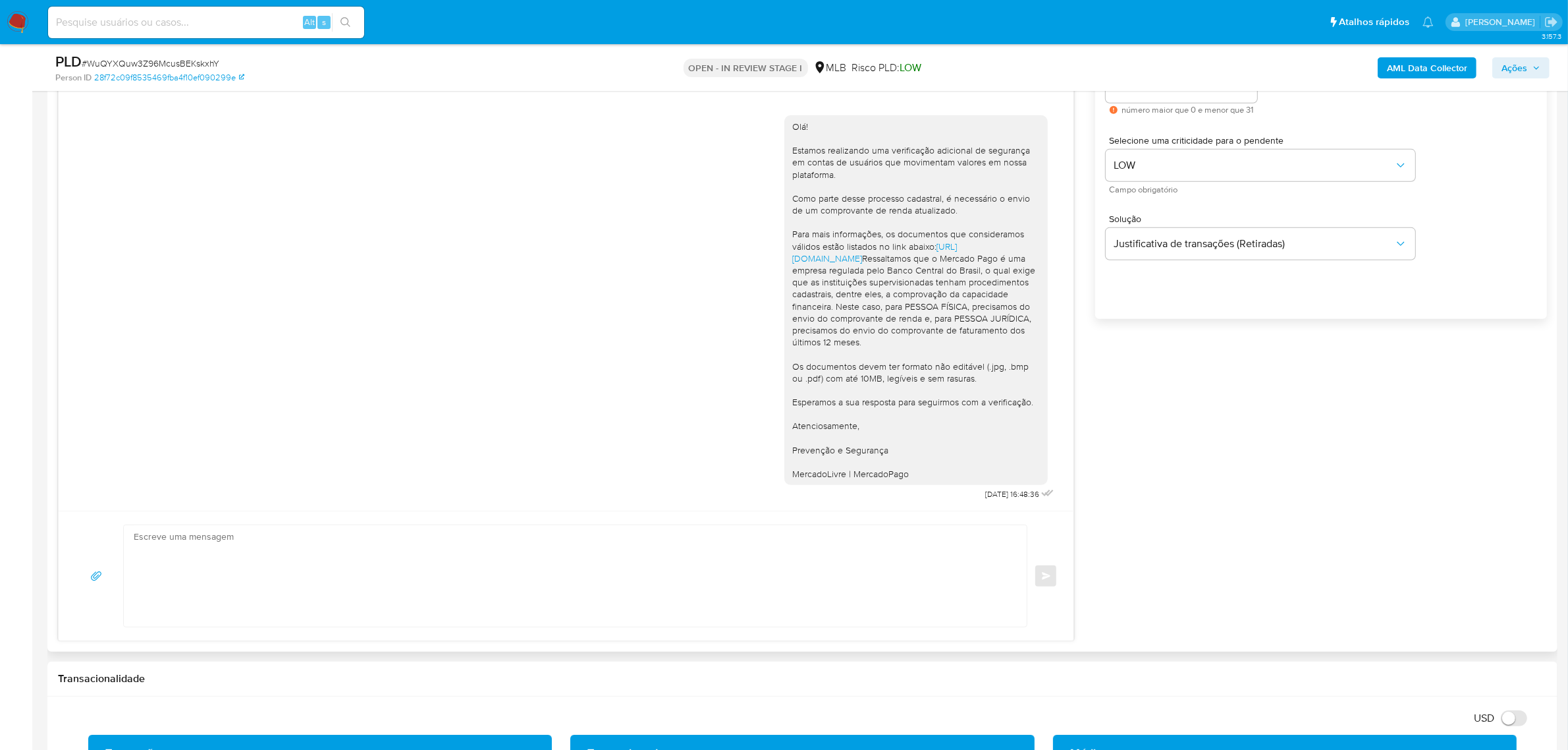
scroll to position [741, 0]
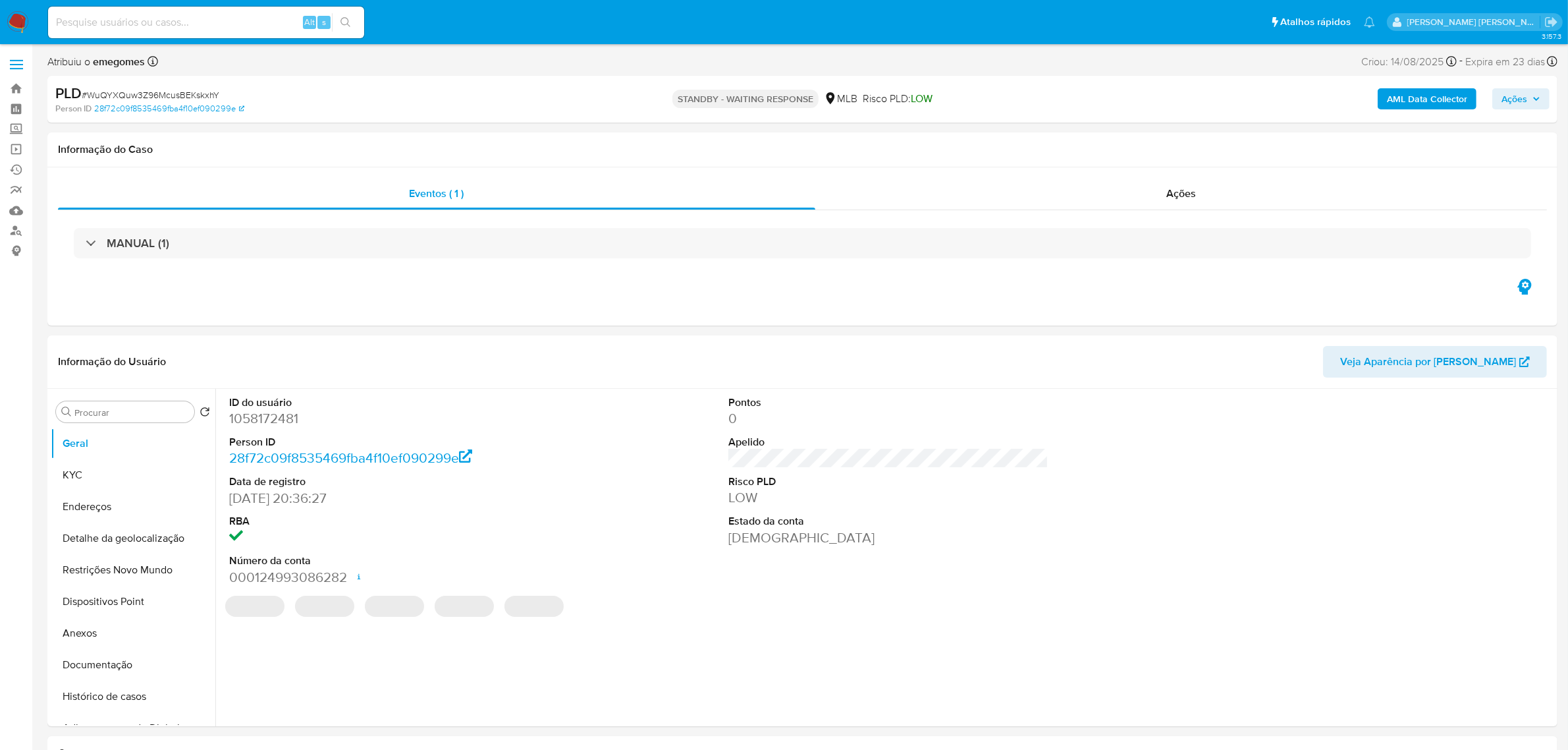
select select "10"
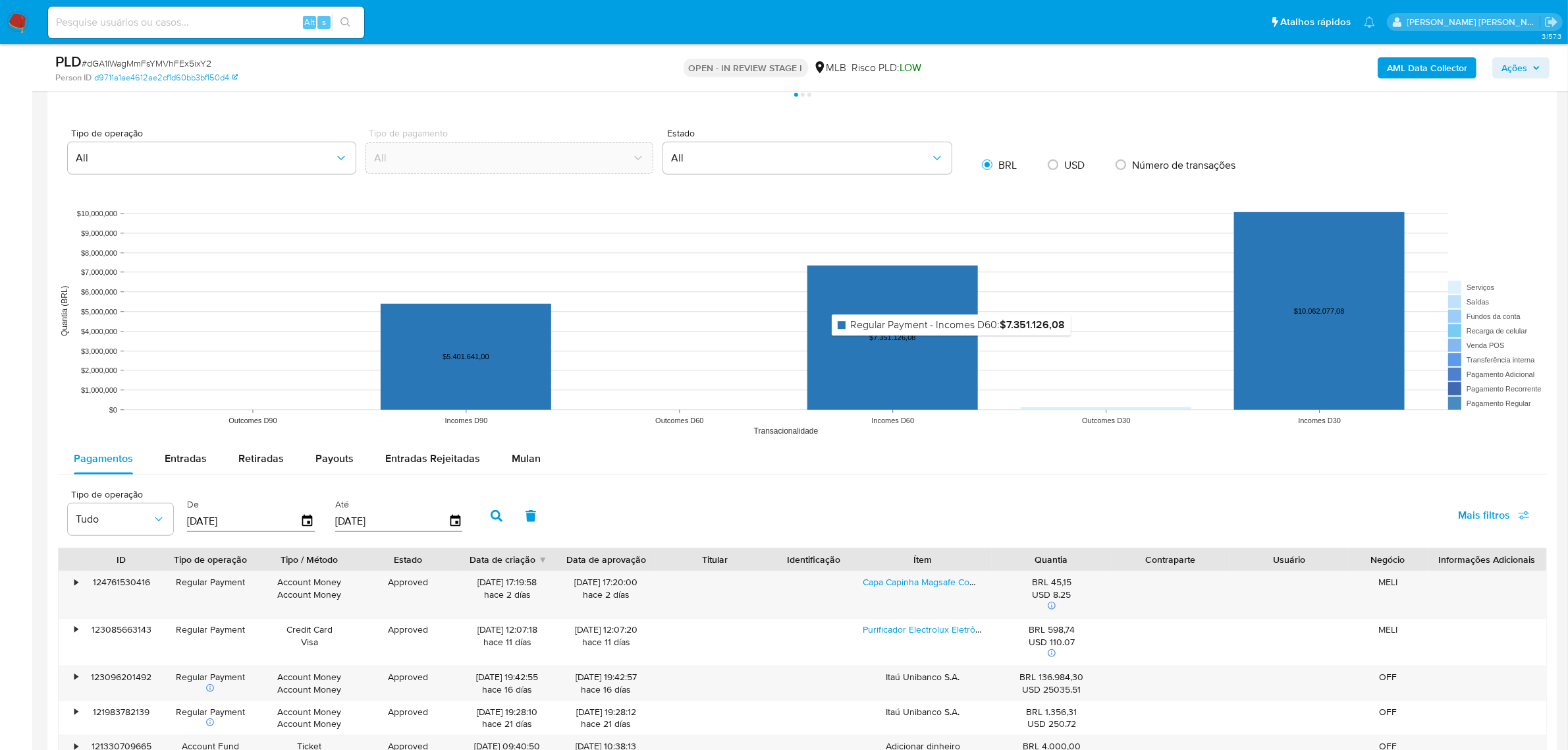
scroll to position [1153, 0]
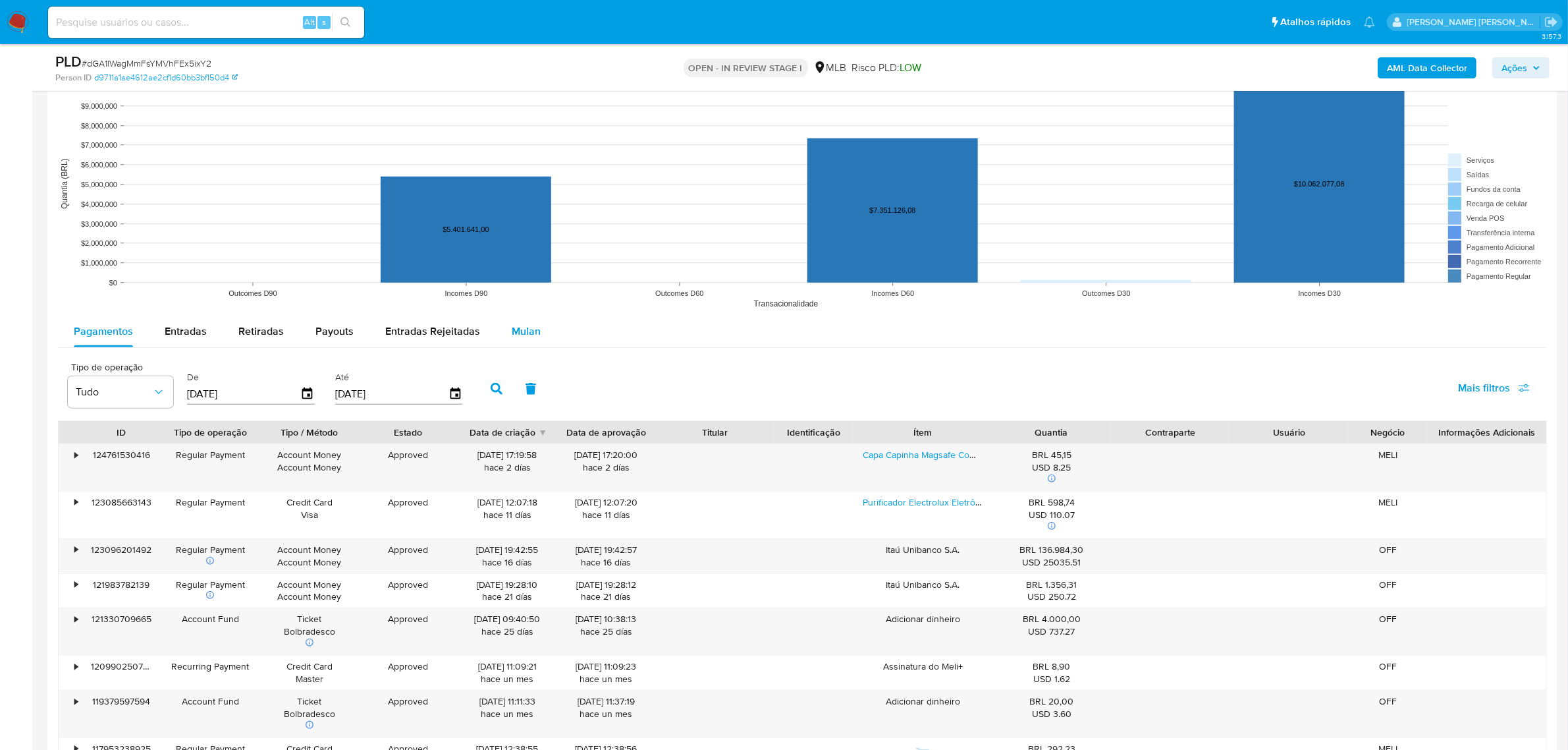
click at [531, 331] on span "Mulan" at bounding box center [526, 330] width 29 height 15
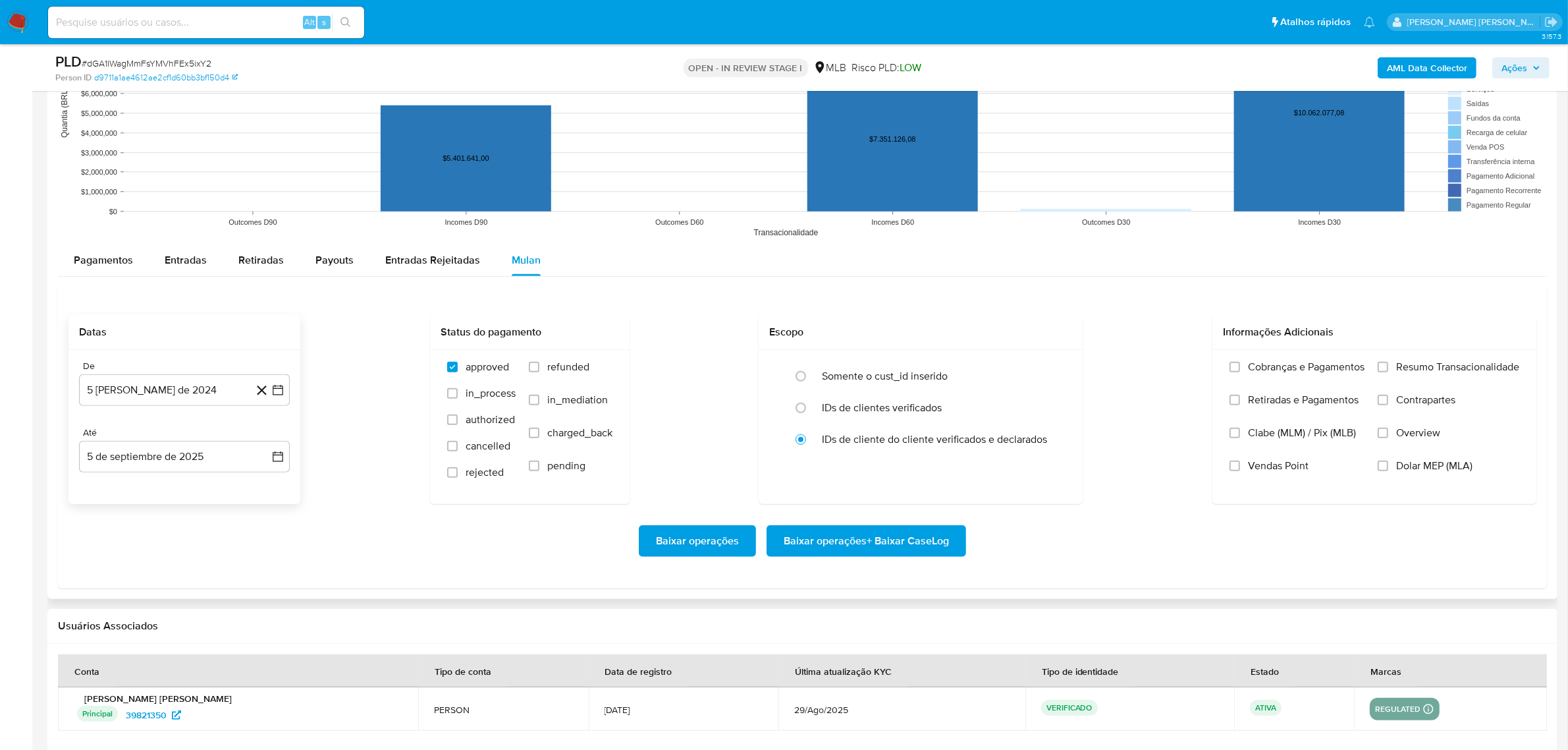
scroll to position [1317, 0]
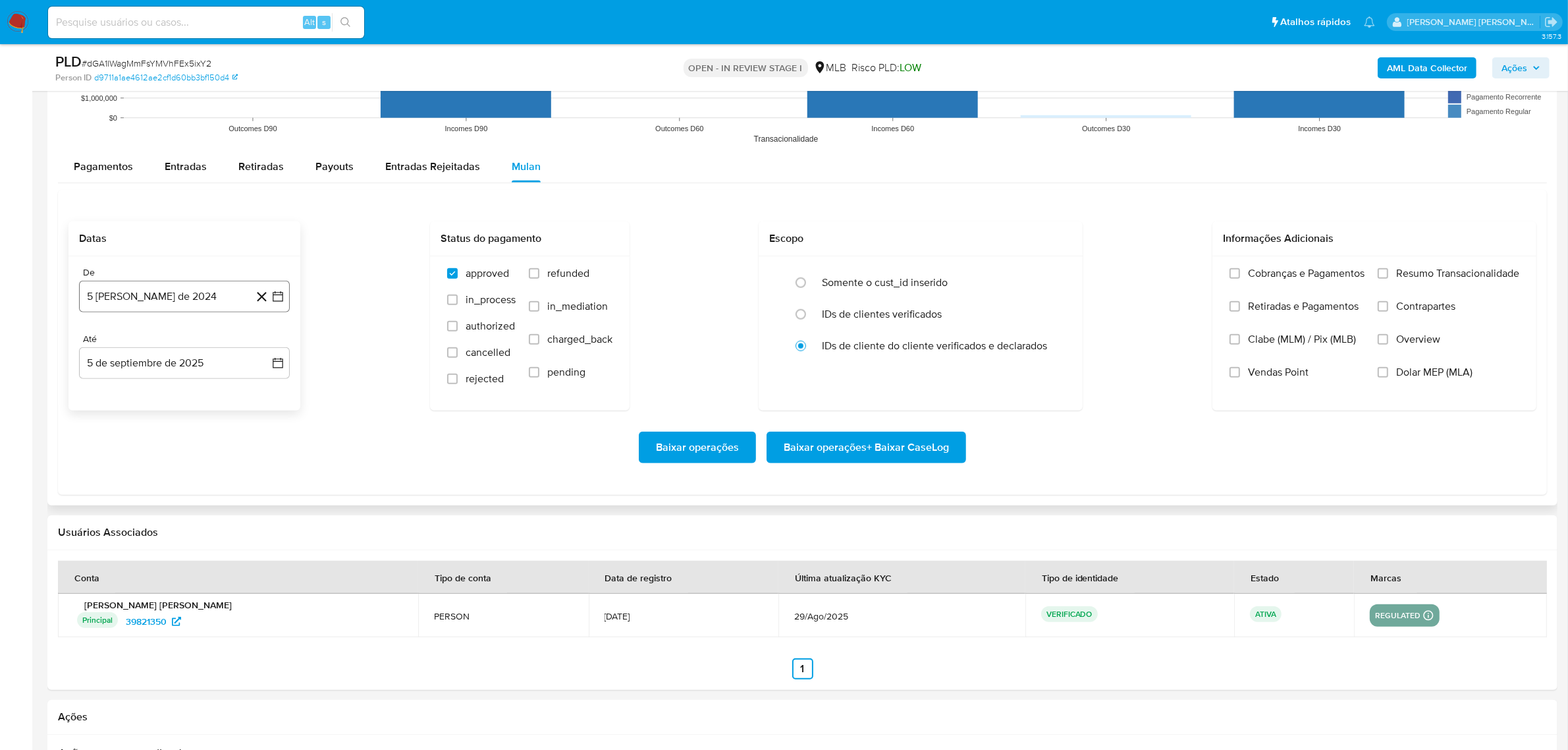
click at [273, 298] on icon "button" at bounding box center [278, 296] width 10 height 10
click at [260, 342] on icon "Mes siguiente" at bounding box center [267, 344] width 16 height 16
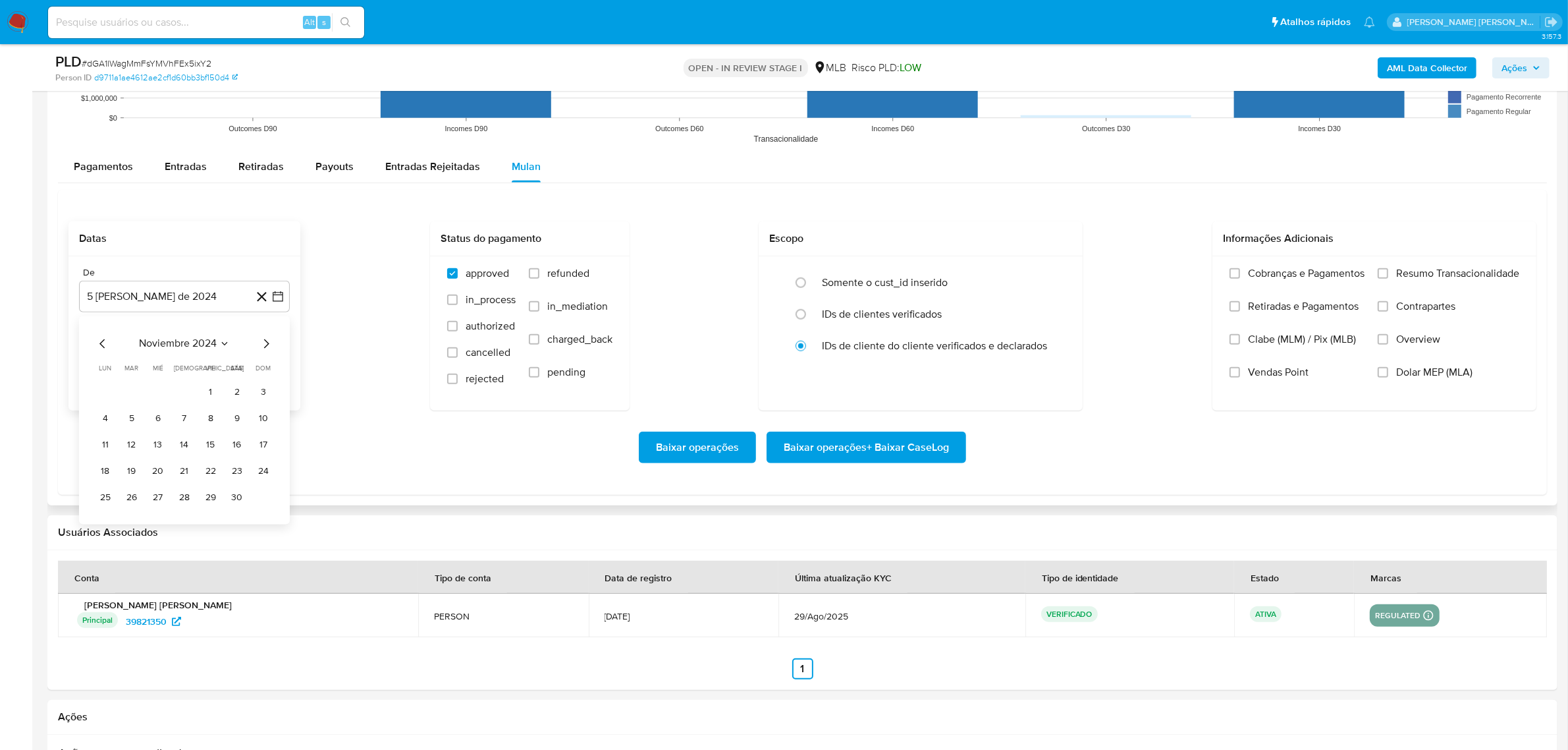
click at [260, 342] on icon "Mes siguiente" at bounding box center [267, 344] width 16 height 16
click at [103, 344] on icon "Mes anterior" at bounding box center [103, 344] width 16 height 16
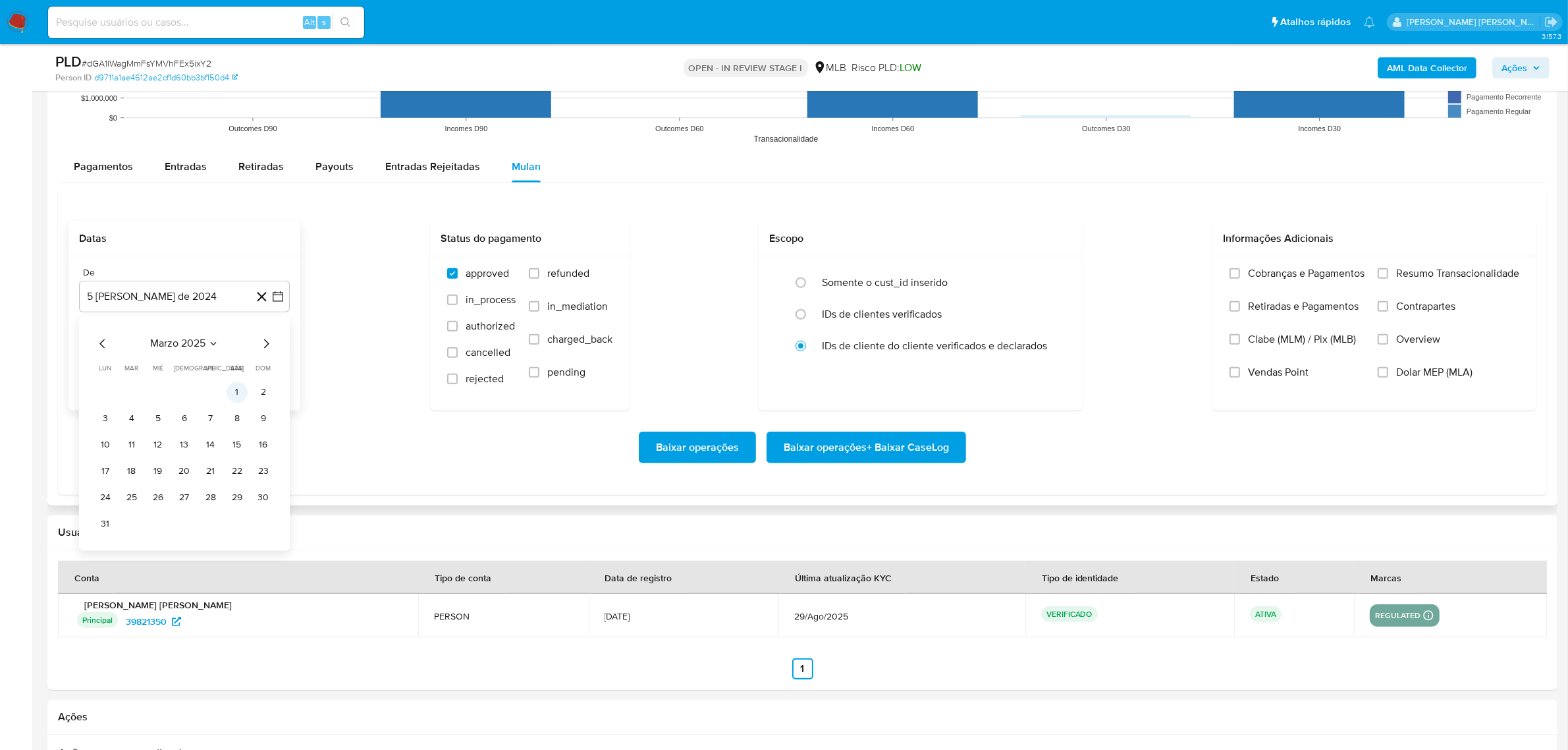
click at [242, 392] on button "1" at bounding box center [237, 392] width 21 height 21
click at [274, 363] on icon "button" at bounding box center [278, 363] width 13 height 13
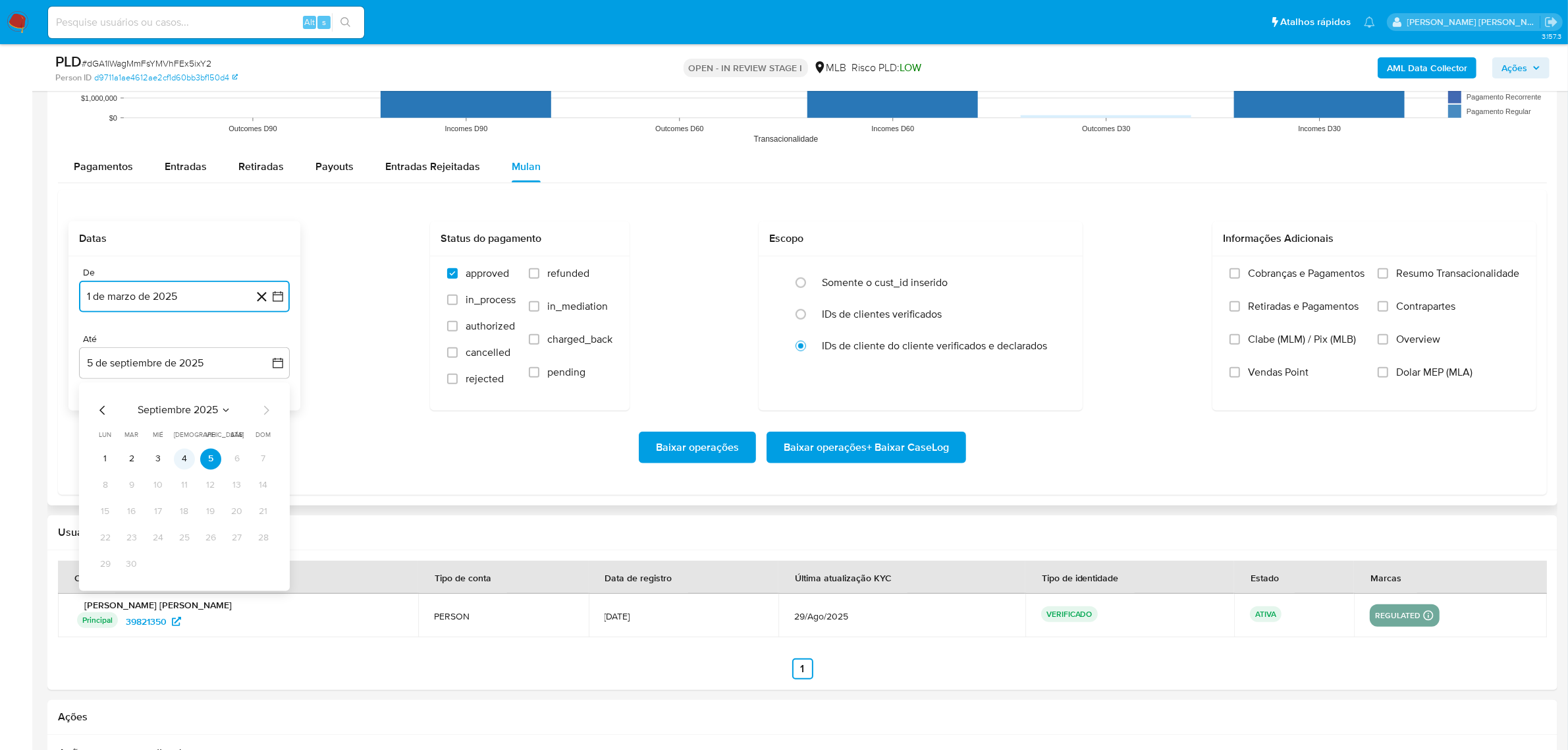
click at [188, 465] on button "4" at bounding box center [184, 459] width 21 height 21
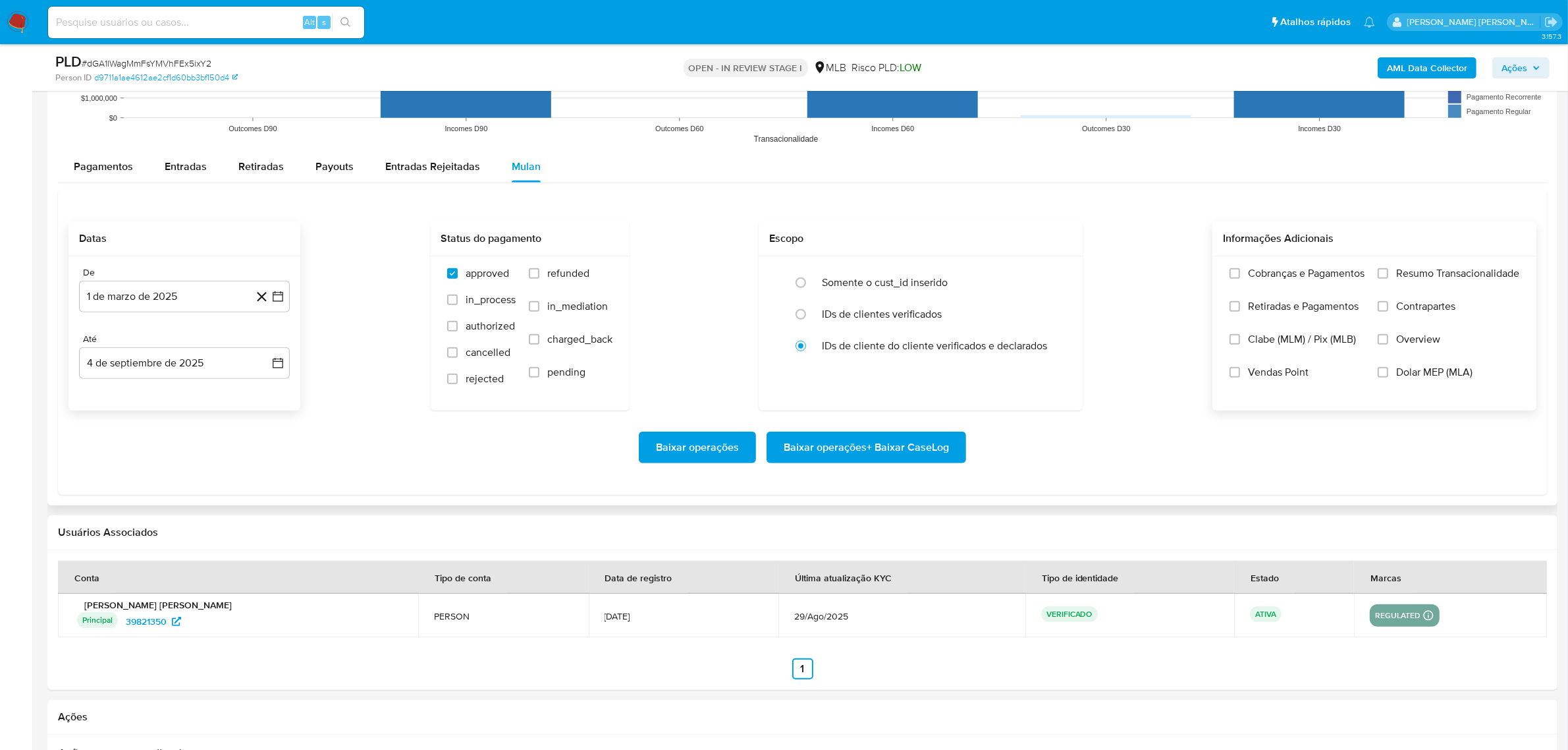
click at [1457, 280] on span "Resumo Transacionalidade" at bounding box center [1457, 273] width 123 height 13
click at [1388, 279] on input "Resumo Transacionalidade" at bounding box center [1383, 273] width 10 height 10
click at [1414, 309] on span "Contrapartes" at bounding box center [1425, 306] width 60 height 13
click at [1388, 309] on input "Contrapartes" at bounding box center [1383, 306] width 10 height 10
click at [1403, 339] on span "Overview" at bounding box center [1417, 339] width 44 height 13
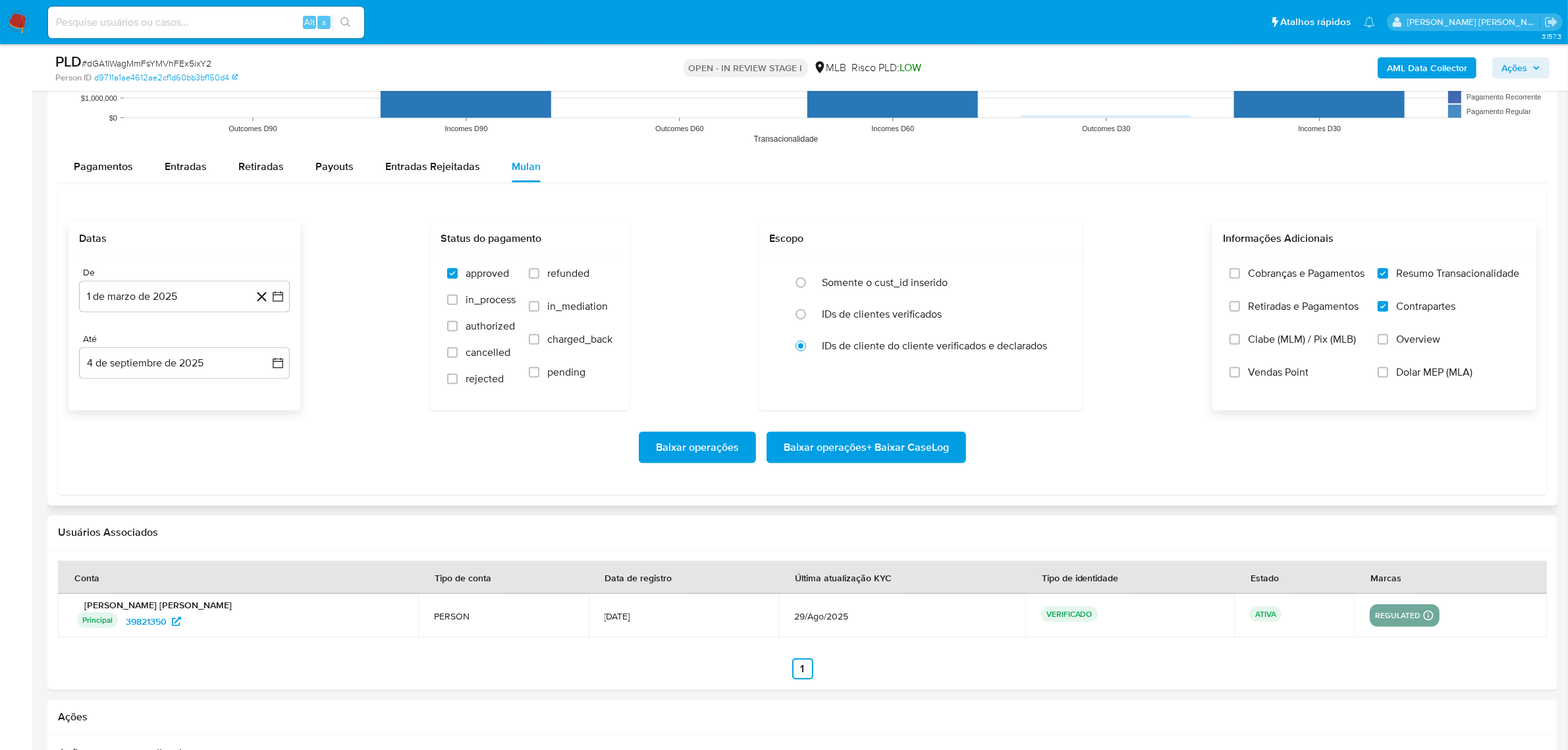
click at [1388, 339] on input "Overview" at bounding box center [1383, 339] width 10 height 10
click at [843, 450] on span "Baixar operações + Baixar CaseLog" at bounding box center [866, 447] width 165 height 29
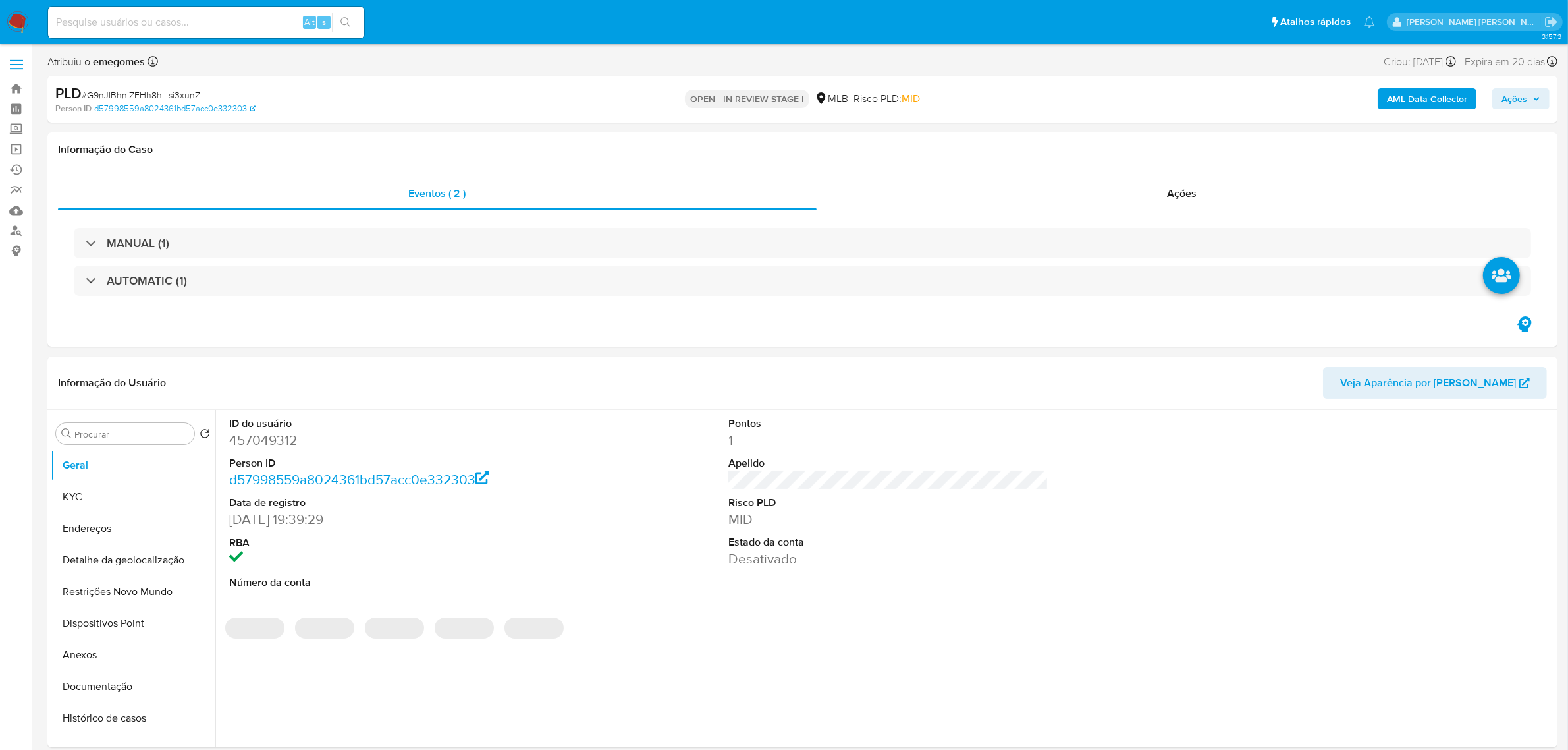
select select "10"
click at [114, 722] on button "Histórico de casos" at bounding box center [127, 718] width 154 height 31
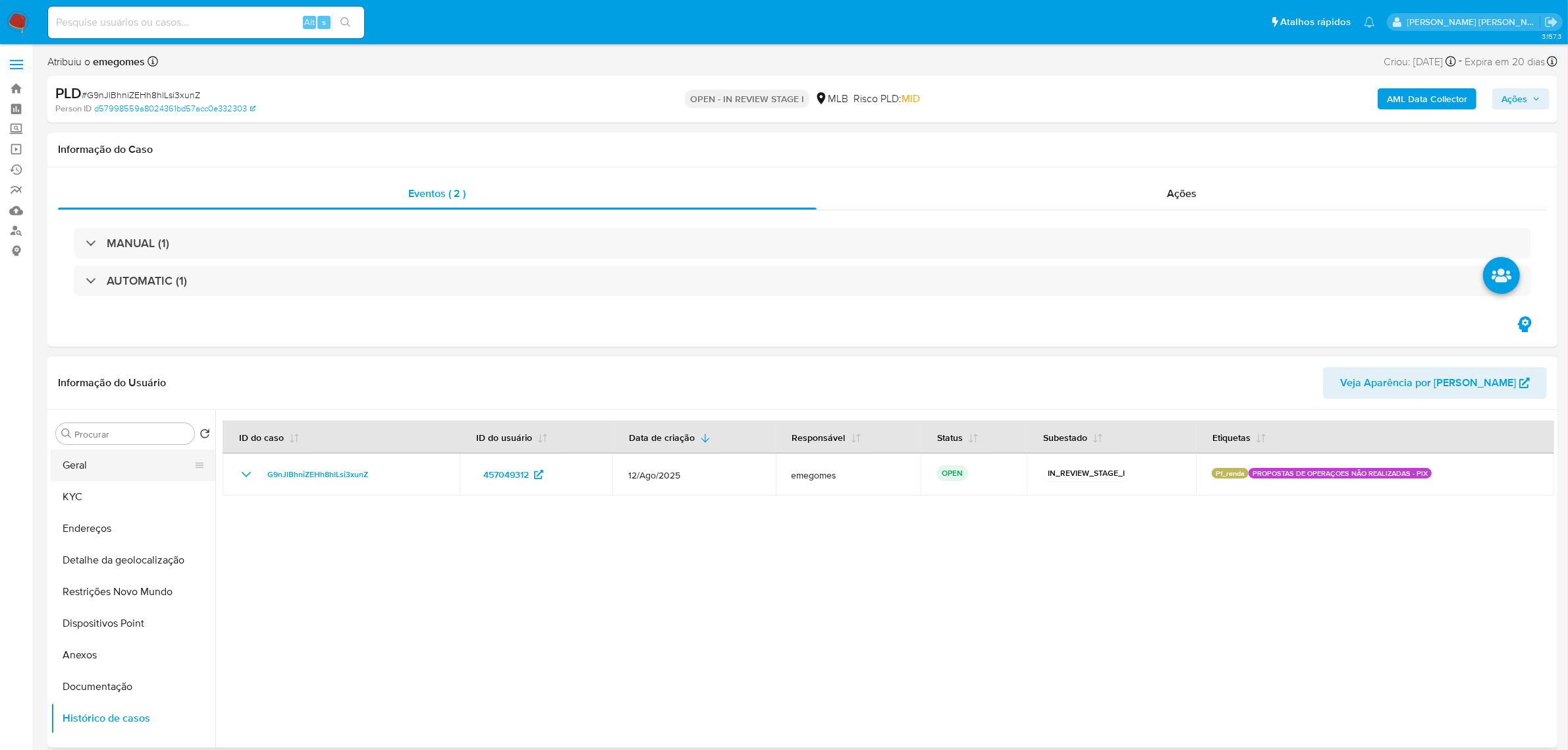
click at [99, 461] on button "Geral" at bounding box center [127, 465] width 154 height 31
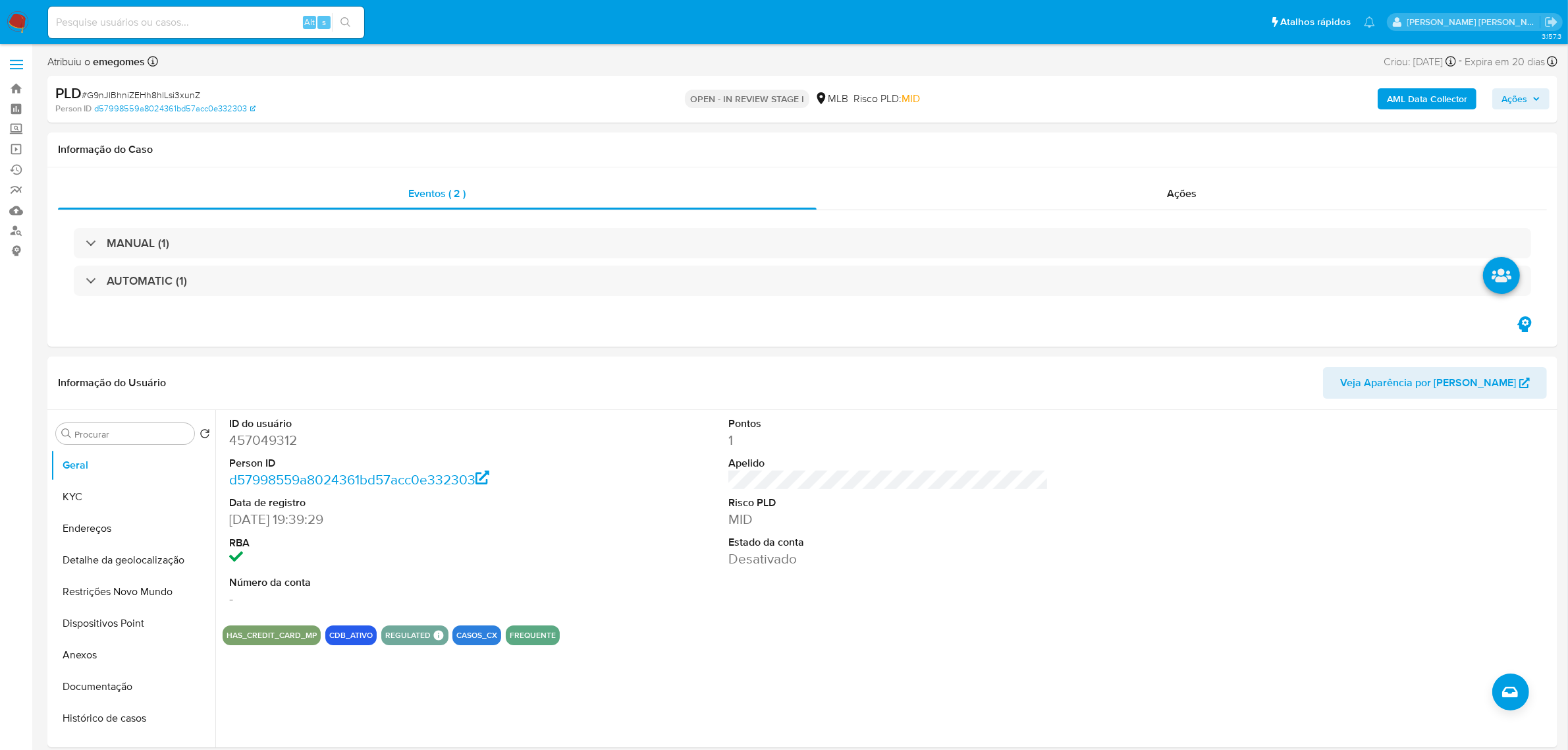
click at [18, 64] on span at bounding box center [16, 64] width 13 height 2
click at [0, 0] on input "checkbox" at bounding box center [0, 0] width 0 height 0
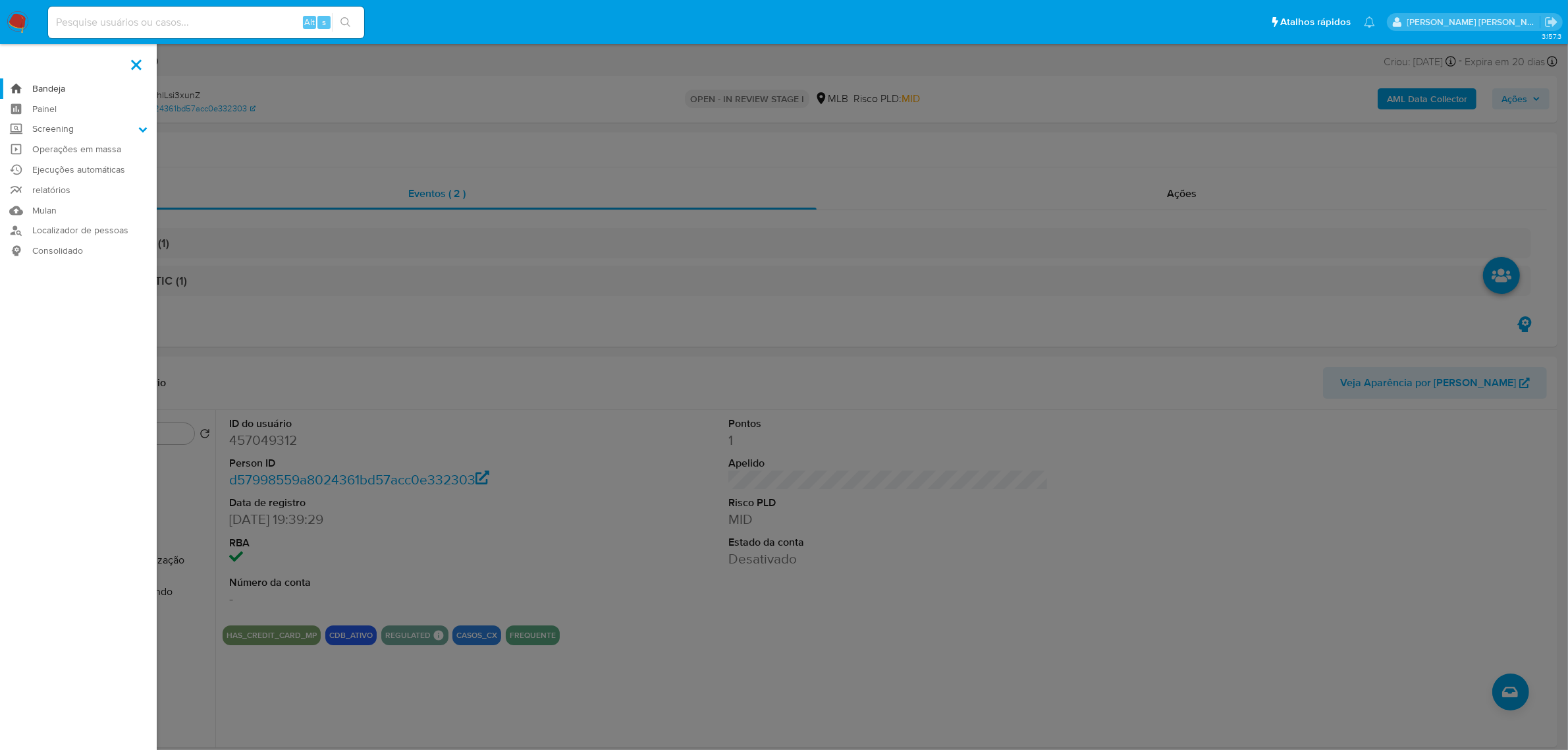
click at [46, 87] on link "Bandeja" at bounding box center [78, 88] width 157 height 20
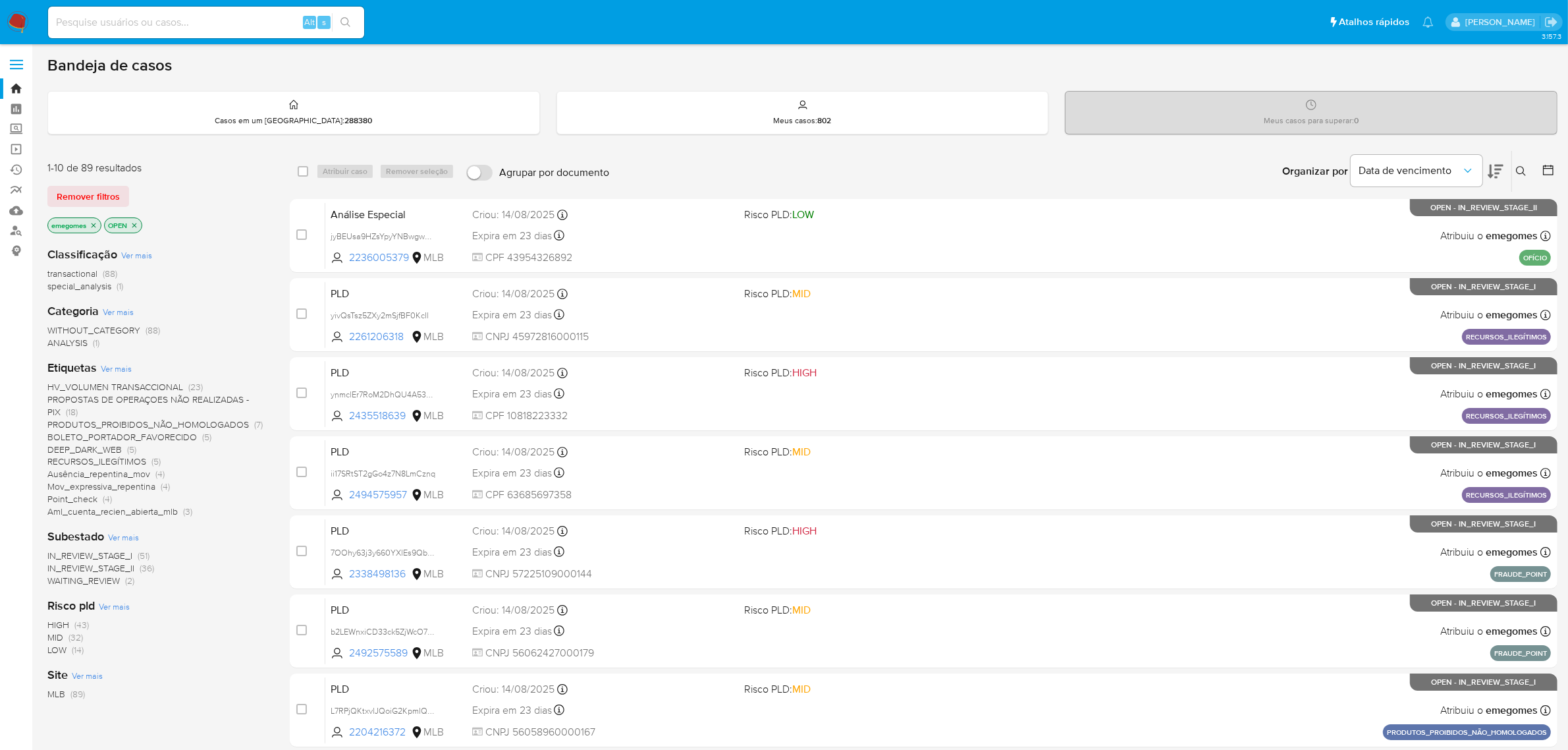
click at [83, 500] on span "Point_check" at bounding box center [72, 499] width 50 height 13
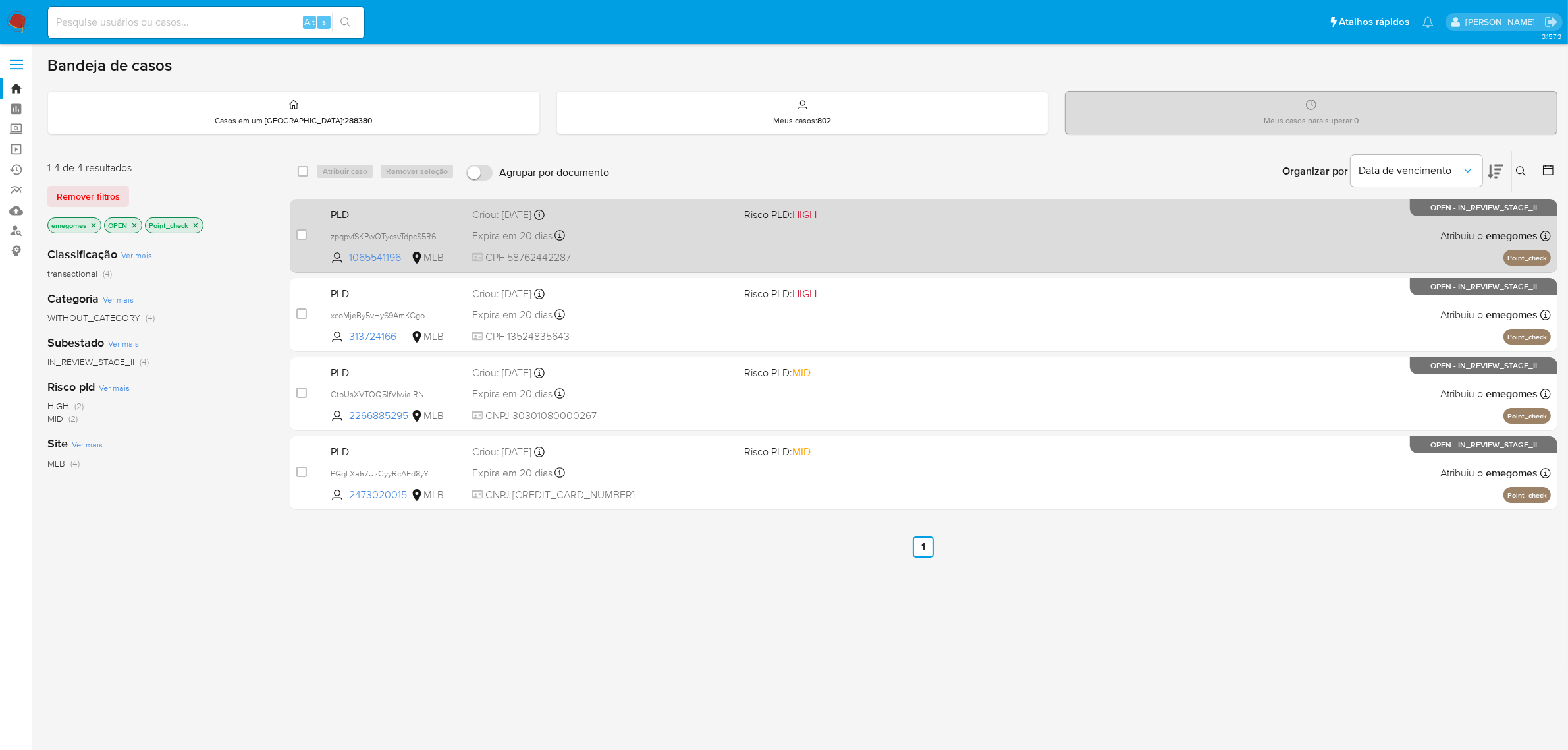
click at [627, 222] on div "PLD zpqpvfSKPwQTycsvTdpcS5R6 1065541196 MLB Risco PLD: HIGH Criou: 12/08/2025 C…" at bounding box center [938, 235] width 1226 height 67
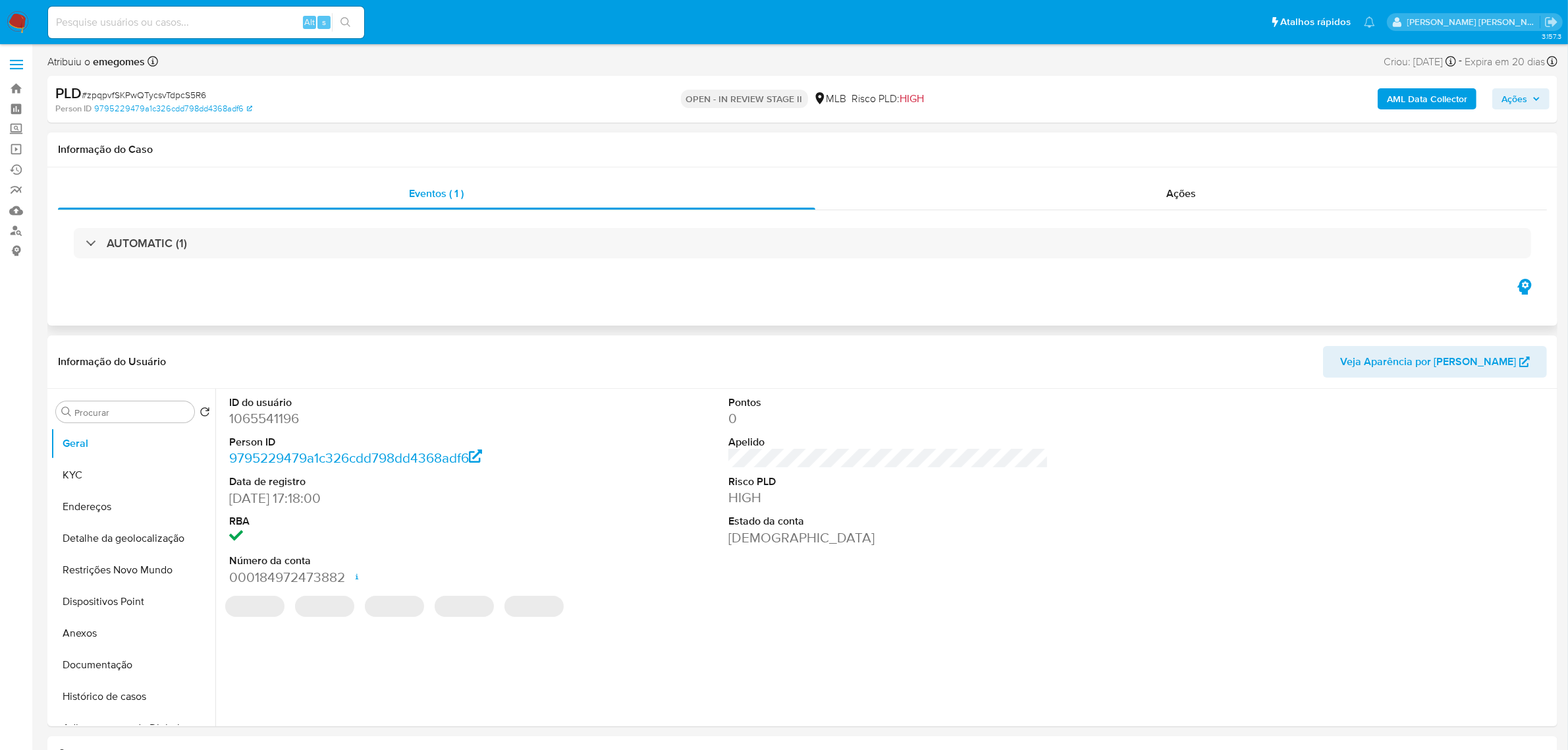
select select "10"
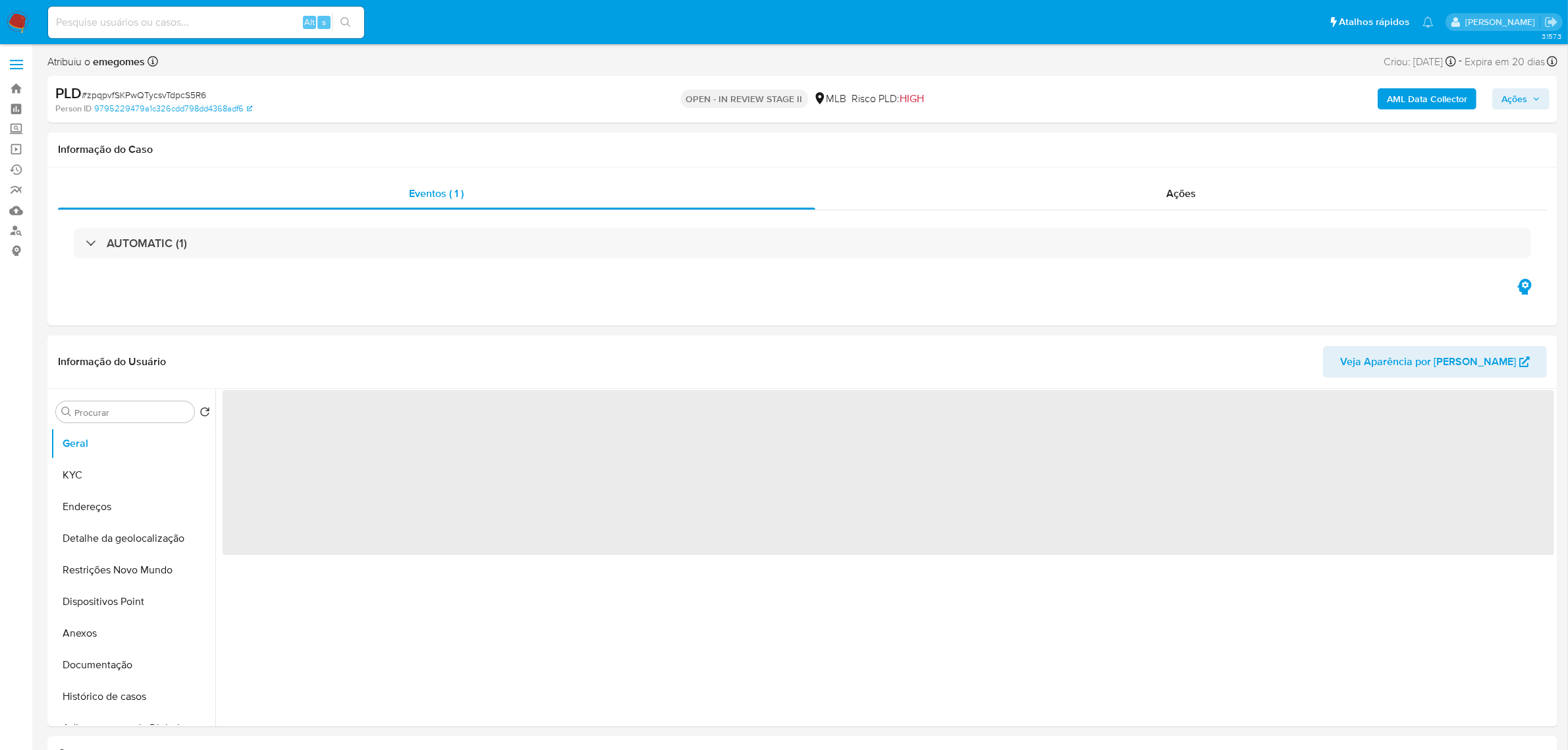
click at [209, 20] on input at bounding box center [206, 22] width 316 height 17
paste input "qikgzb1VHjLgA8a3gnLuwc4N"
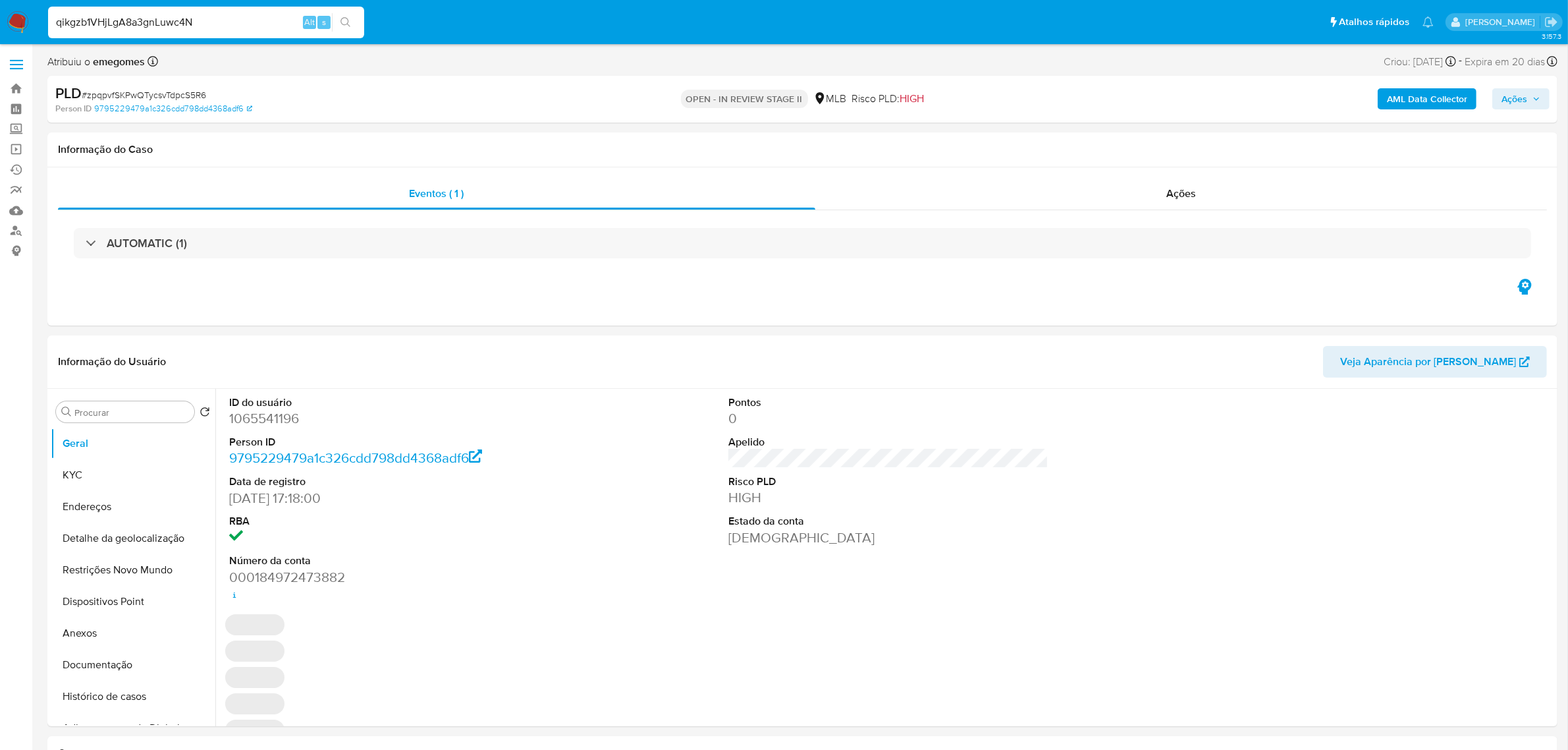
type input "qikgzb1VHjLgA8a3gnLuwc4N"
select select "10"
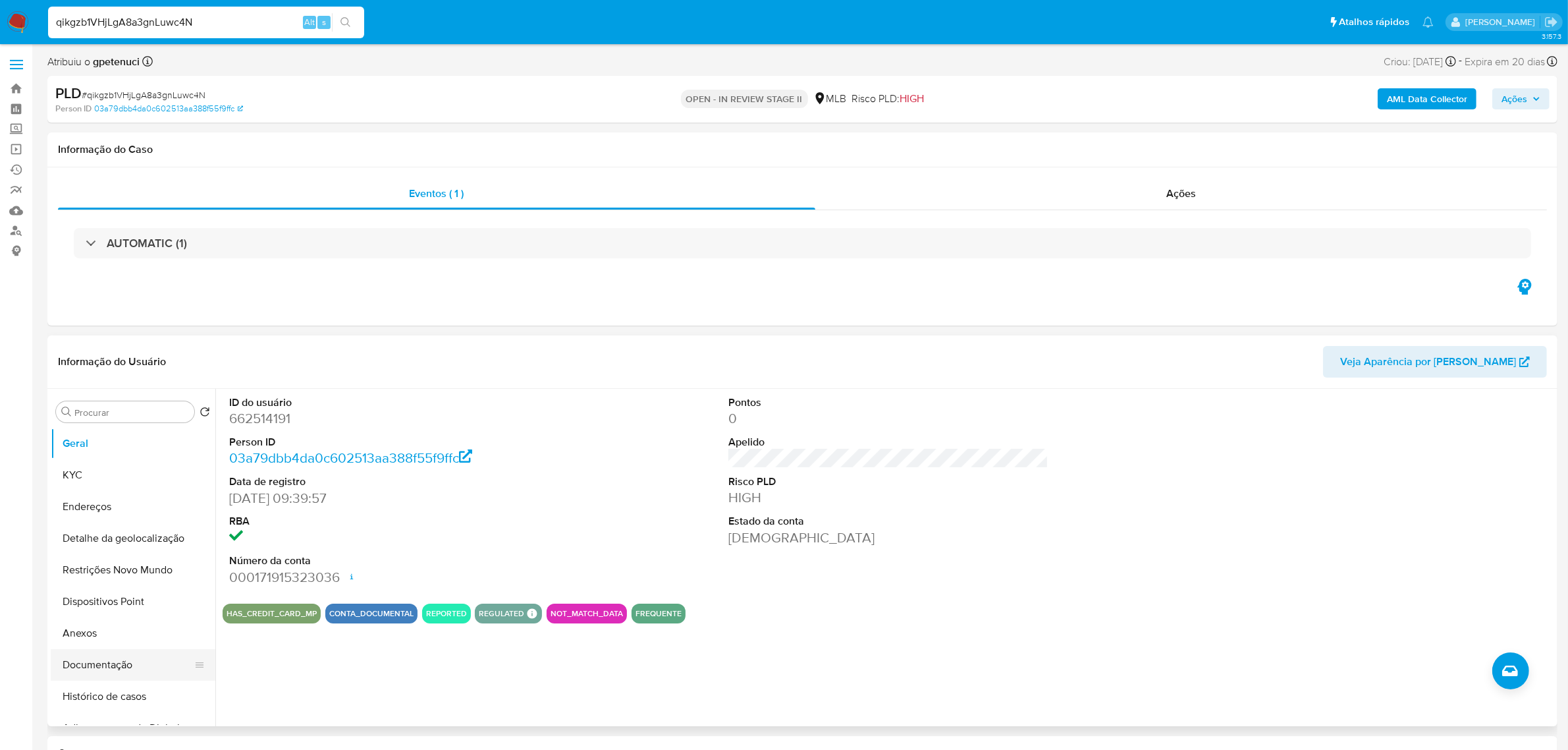
click at [114, 670] on button "Documentação" at bounding box center [127, 664] width 154 height 31
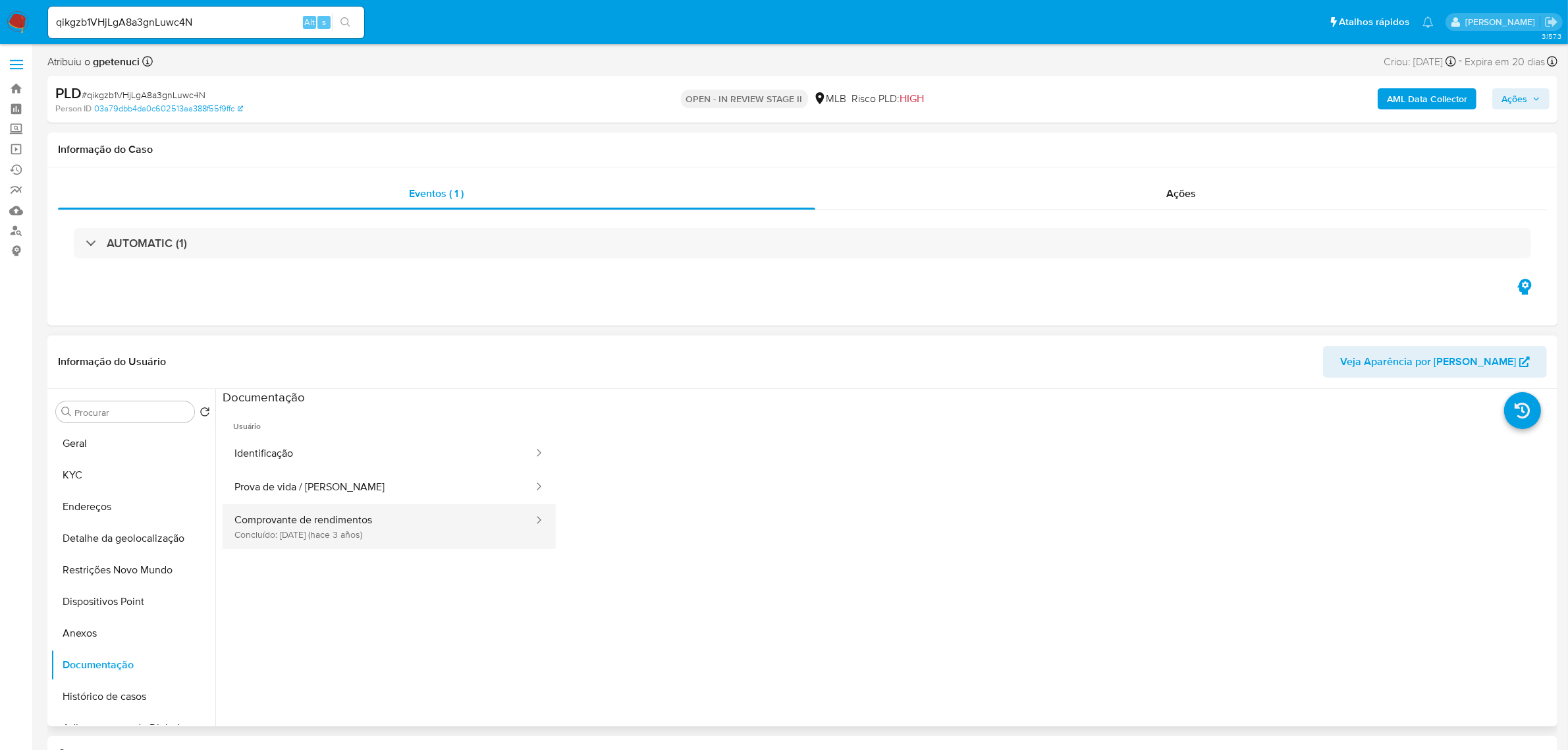
click at [379, 541] on button "Comprovante de rendimentos Concluído: 21/06/2022 (hace 3 años)" at bounding box center [379, 527] width 312 height 45
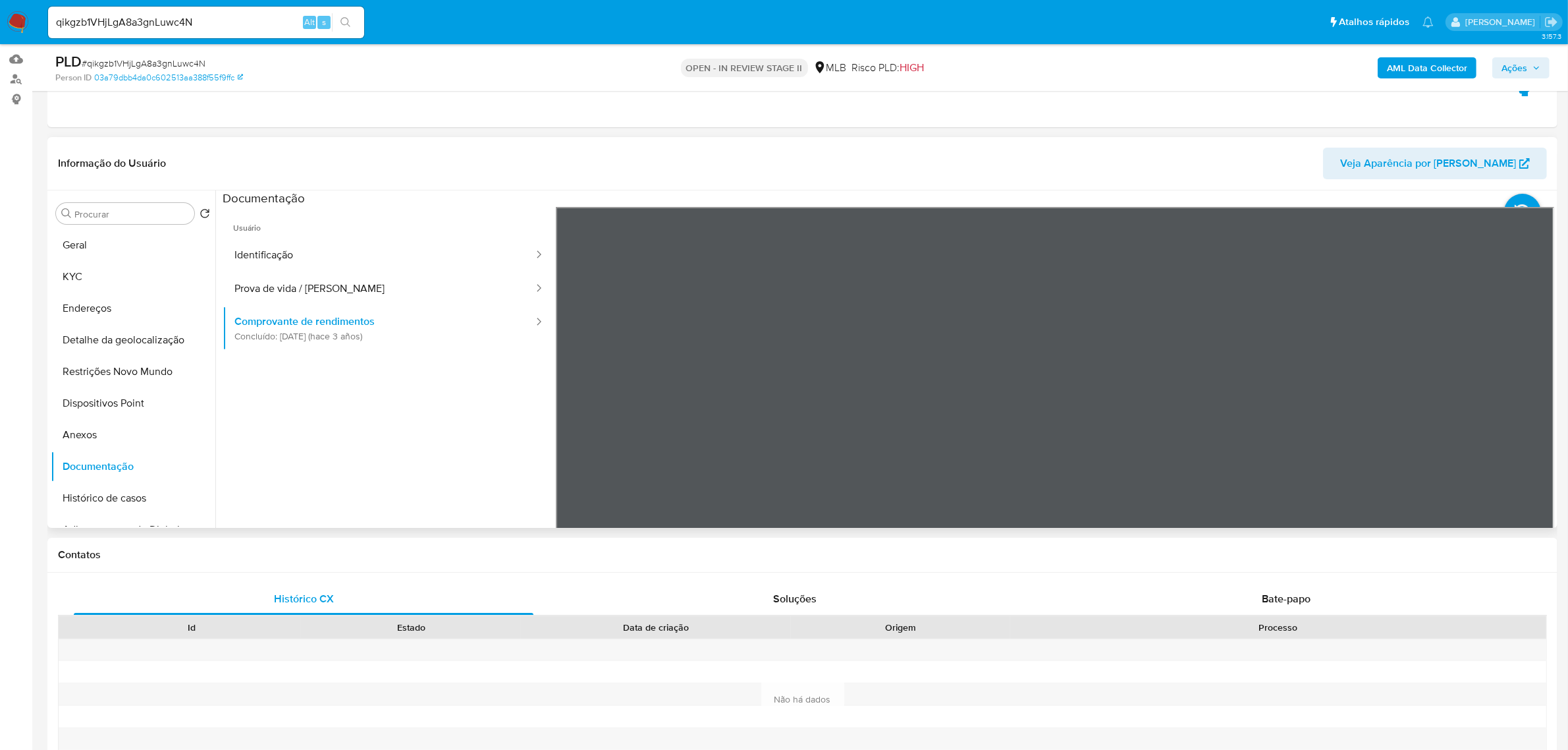
scroll to position [164, 0]
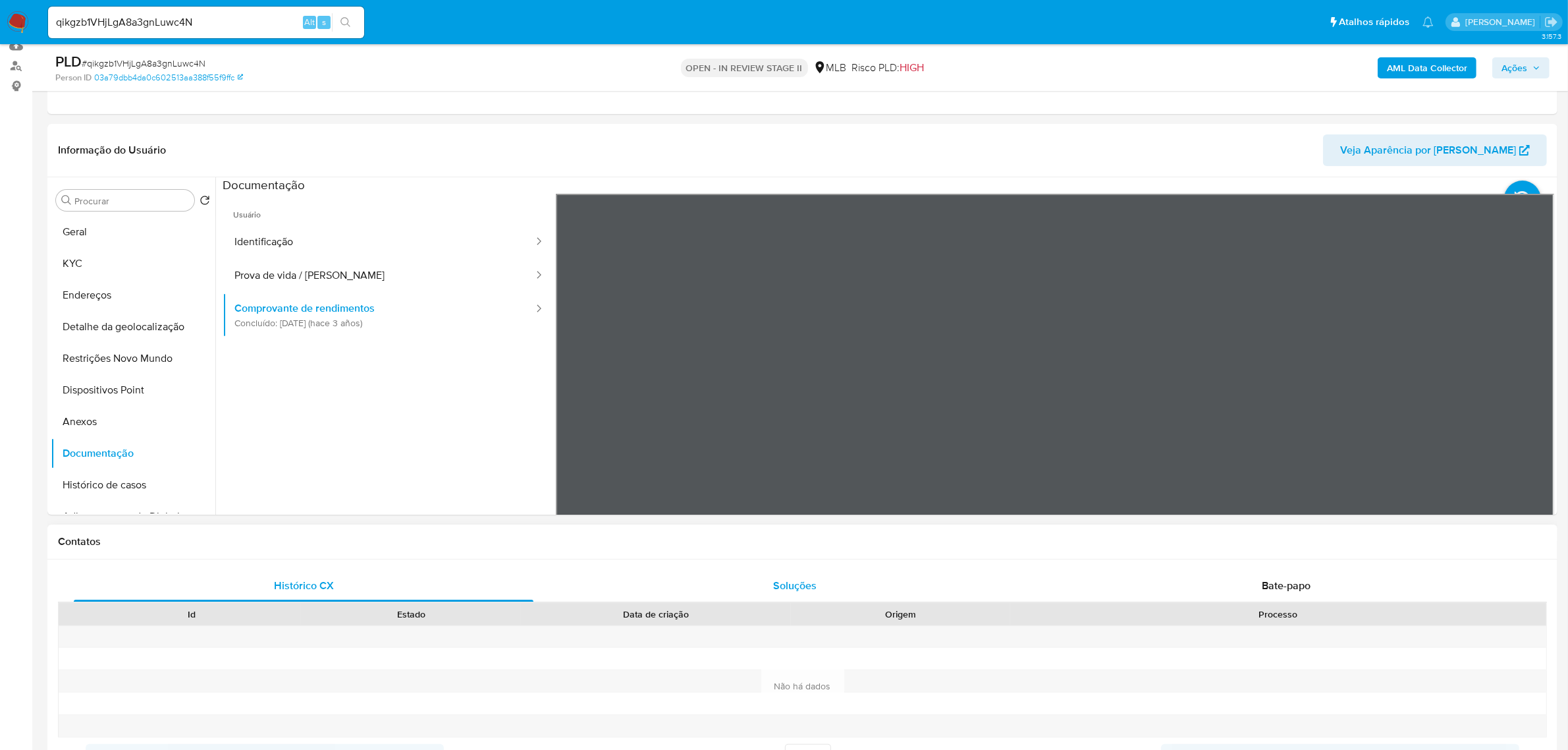
click at [118, 255] on button "KYC" at bounding box center [127, 263] width 154 height 31
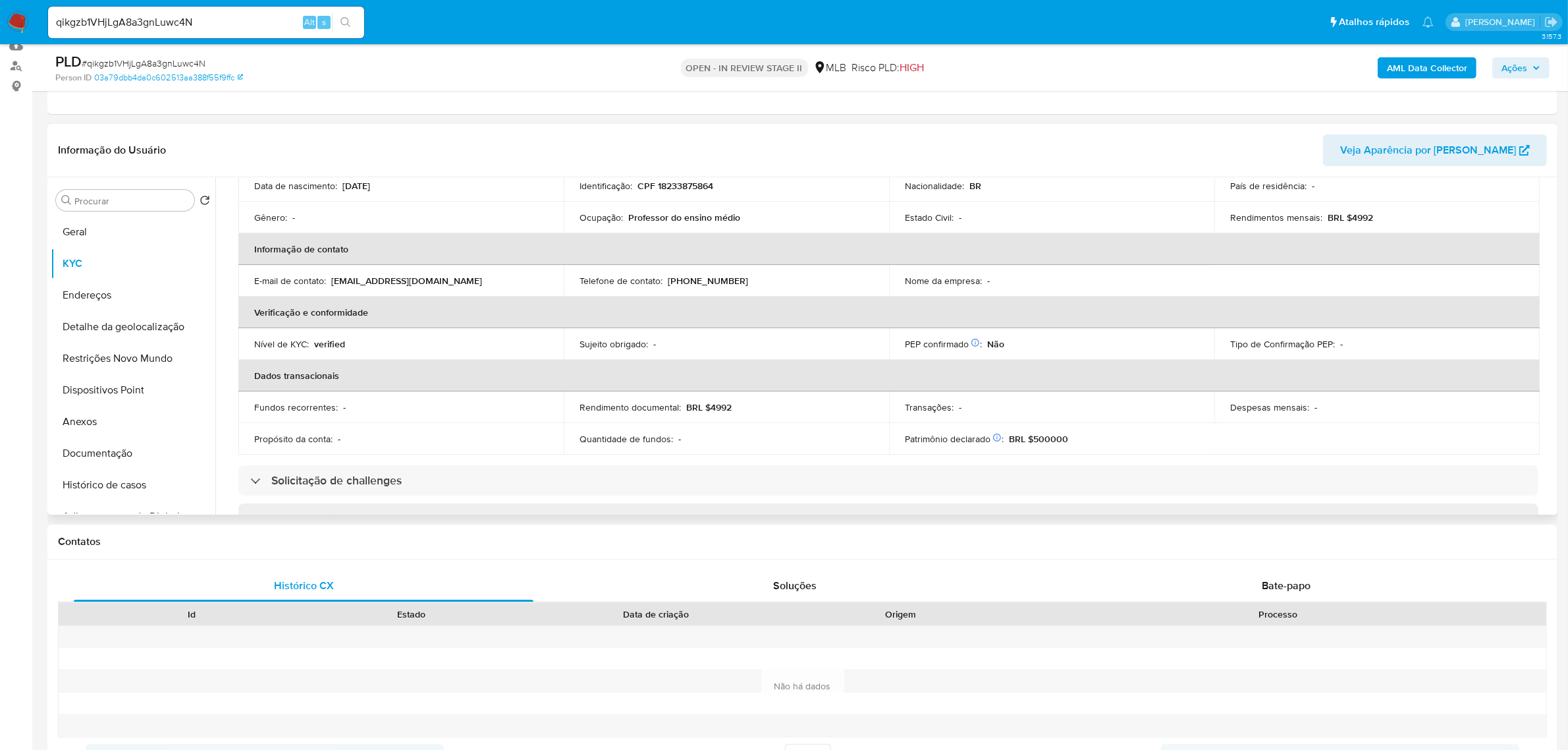
scroll to position [0, 0]
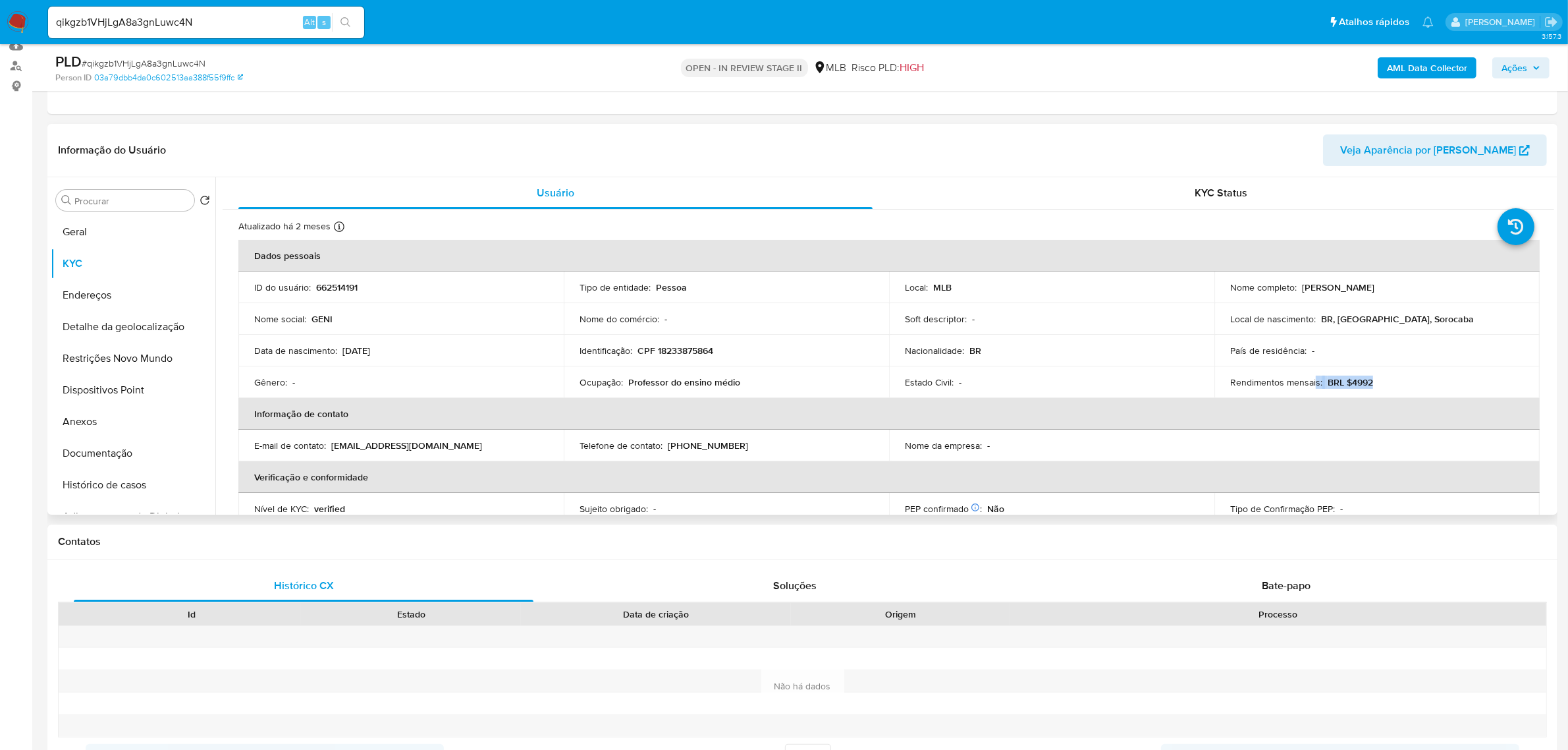
drag, startPoint x: 1388, startPoint y: 382, endPoint x: 1311, endPoint y: 385, distance: 77.1
click at [1311, 385] on div "Rendimentos mensais : BRL $4992" at bounding box center [1376, 382] width 294 height 12
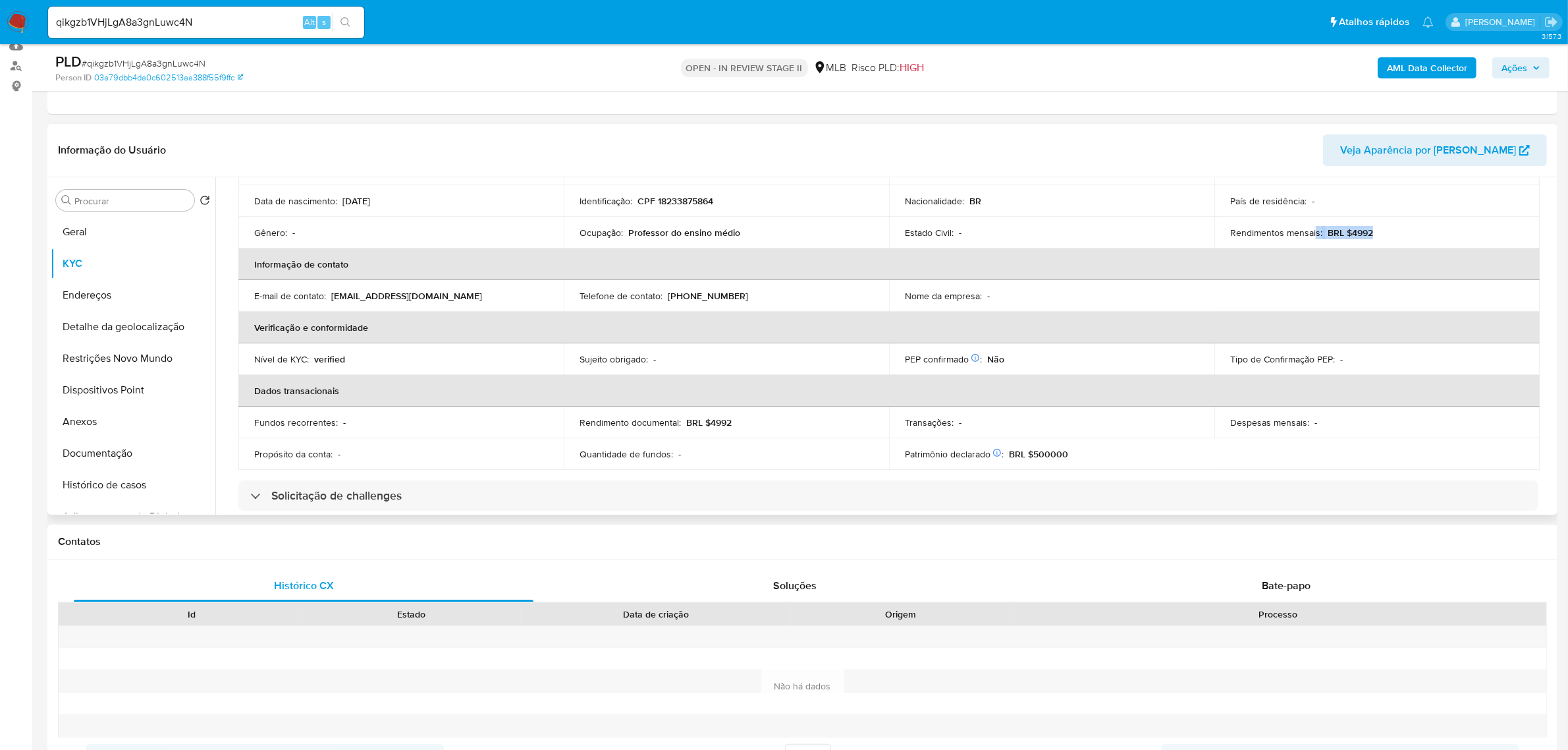
scroll to position [164, 0]
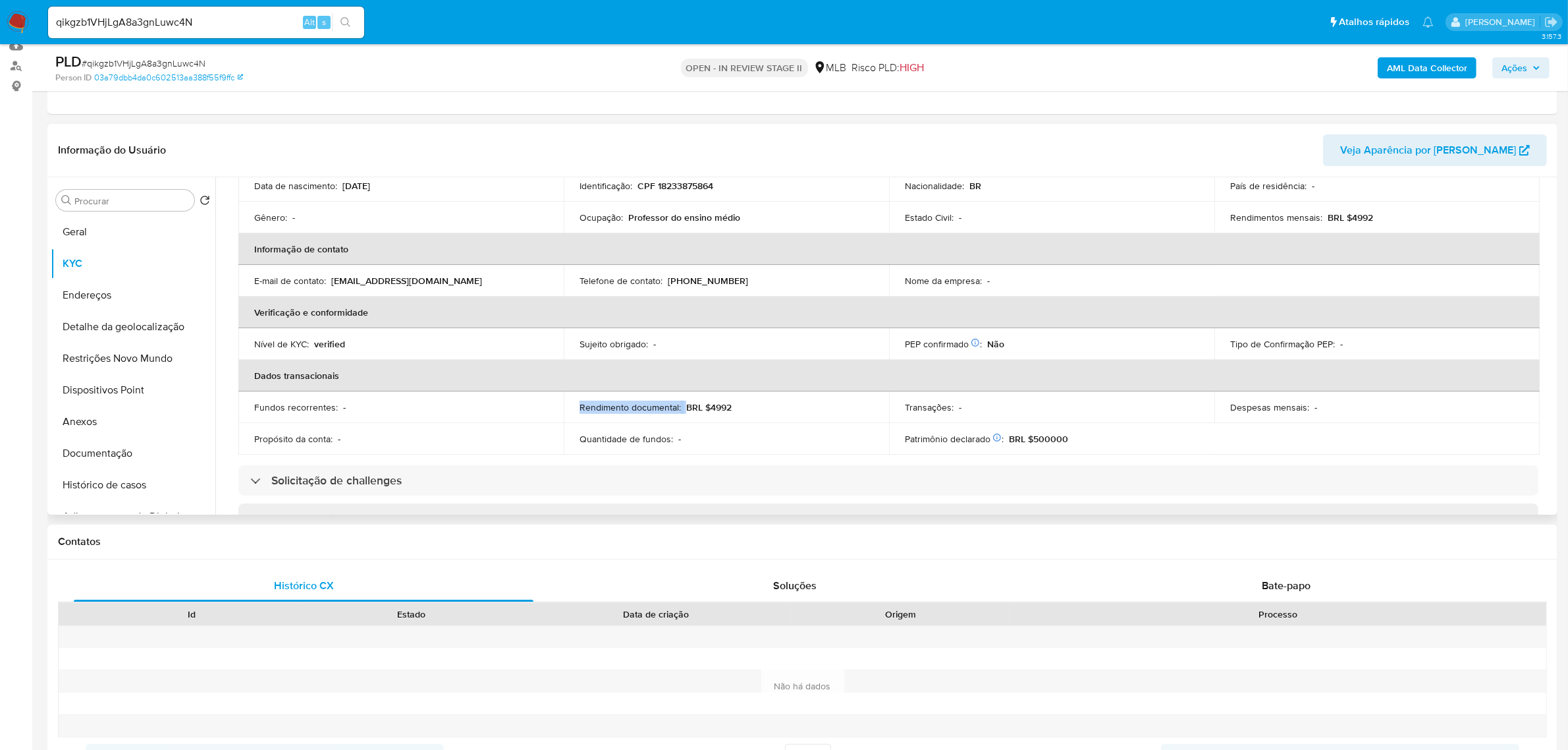
drag, startPoint x: 714, startPoint y: 399, endPoint x: 673, endPoint y: 399, distance: 41.0
click at [673, 399] on td "Rendimento documental : BRL $4992" at bounding box center [726, 407] width 325 height 31
click at [1028, 222] on div "Estado Civil : -" at bounding box center [1051, 217] width 294 height 12
click at [107, 448] on button "Documentação" at bounding box center [127, 453] width 154 height 31
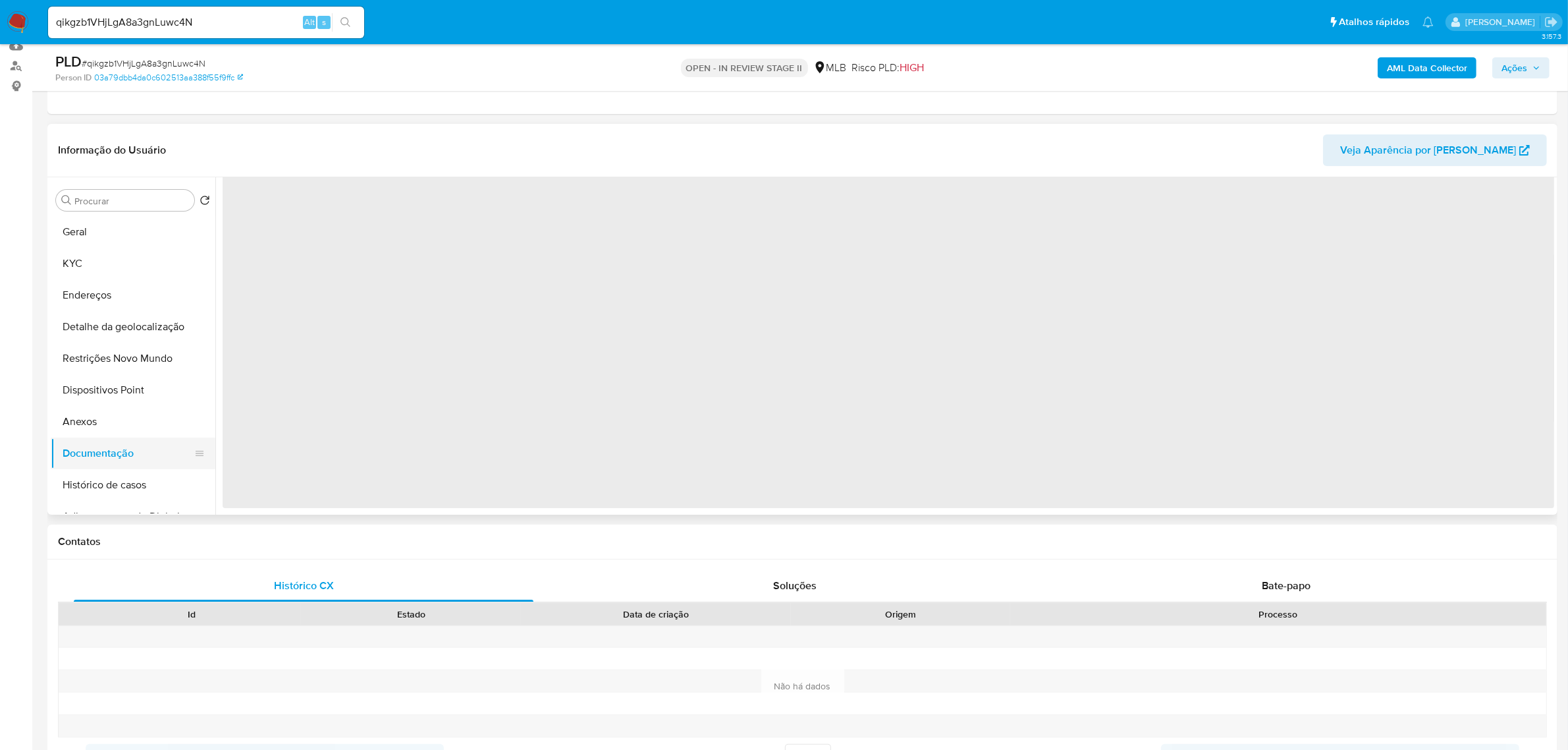
scroll to position [0, 0]
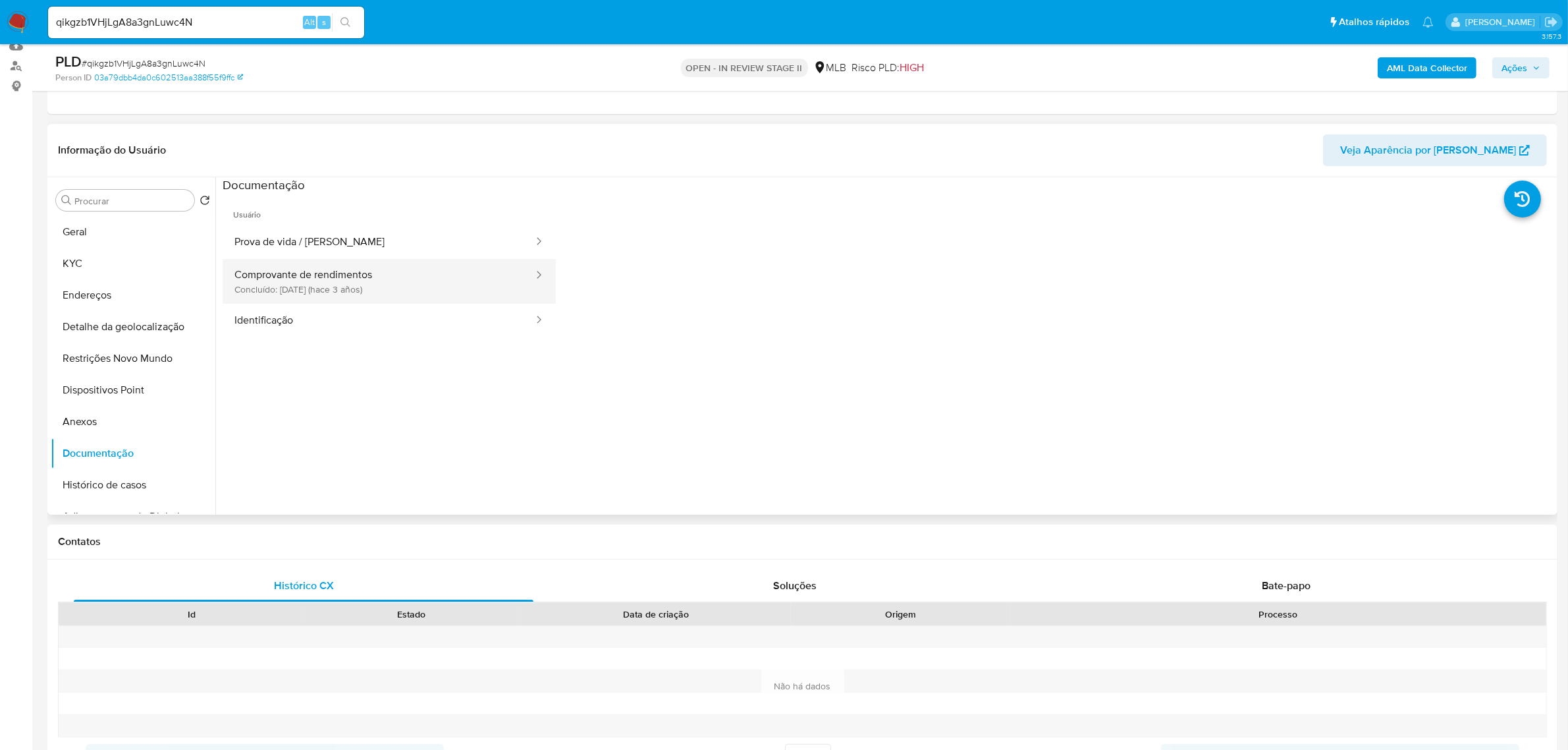
click at [384, 269] on button "Comprovante de rendimentos Concluído: 21/06/2022 (hace 3 años)" at bounding box center [379, 281] width 312 height 45
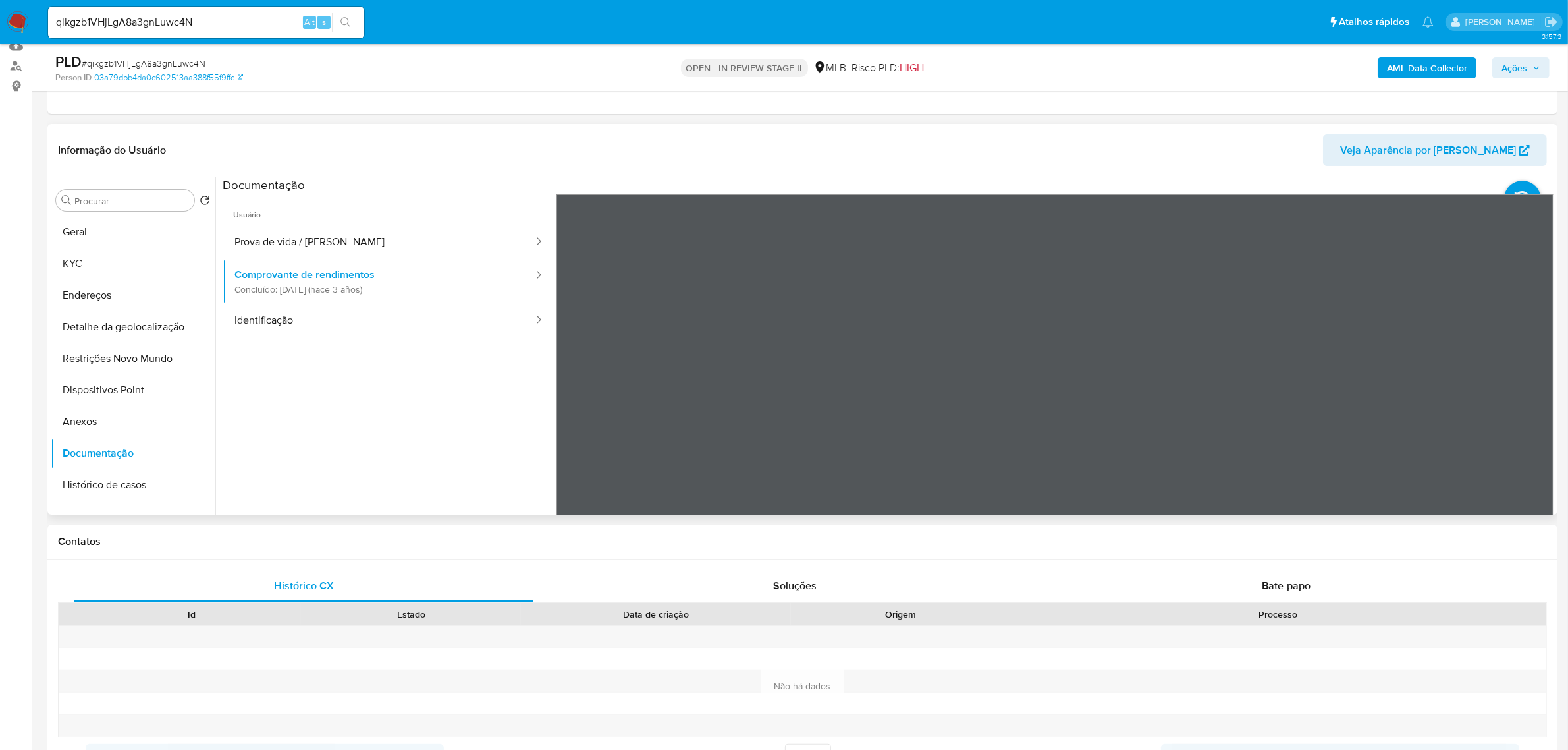
click at [1255, 173] on div "Informação do Usuário Veja Aparência por Pessoa Procurar Retornar ao pedido pad…" at bounding box center [802, 319] width 1510 height 391
click at [973, 180] on section at bounding box center [887, 396] width 1331 height 438
click at [93, 262] on button "KYC" at bounding box center [127, 263] width 154 height 31
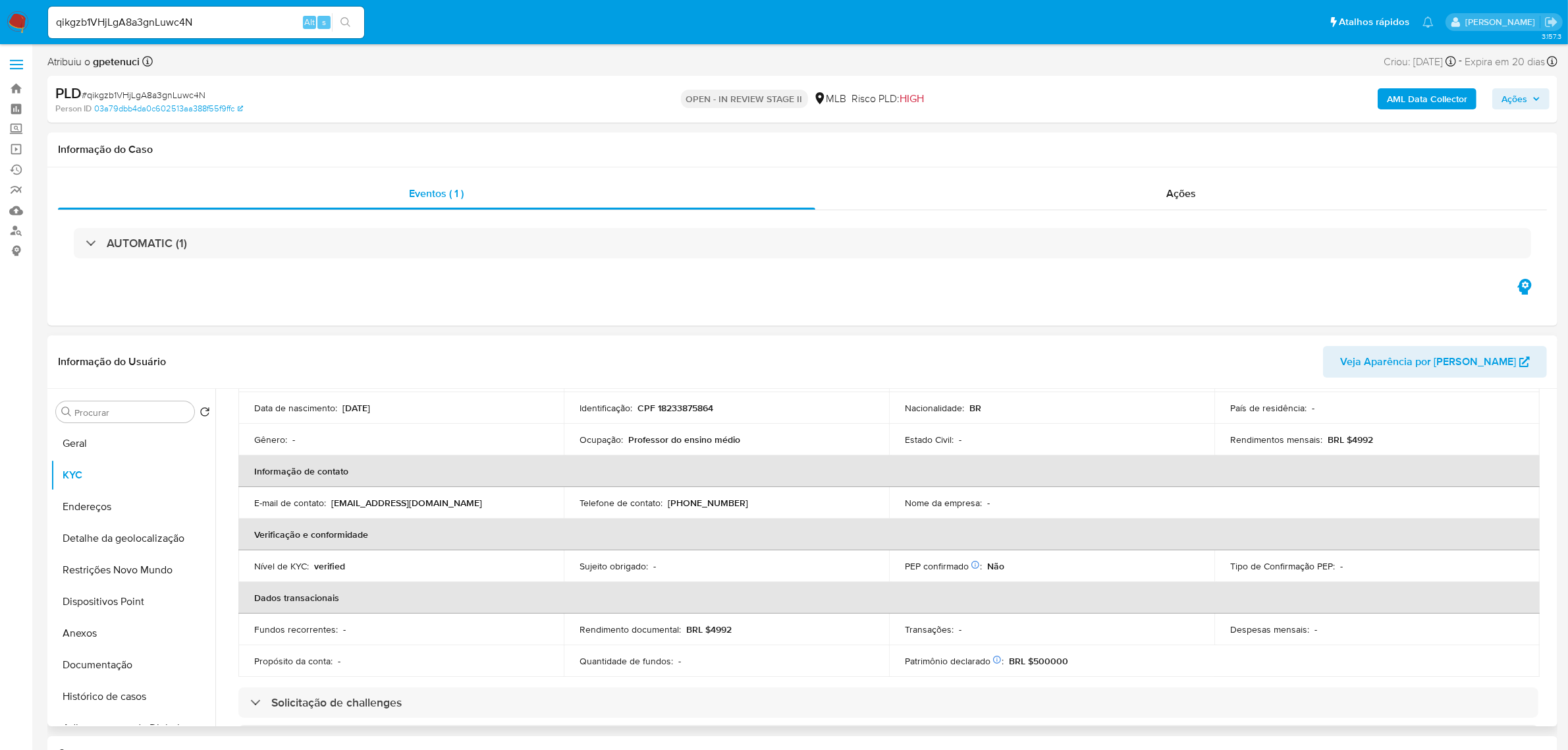
scroll to position [136, 0]
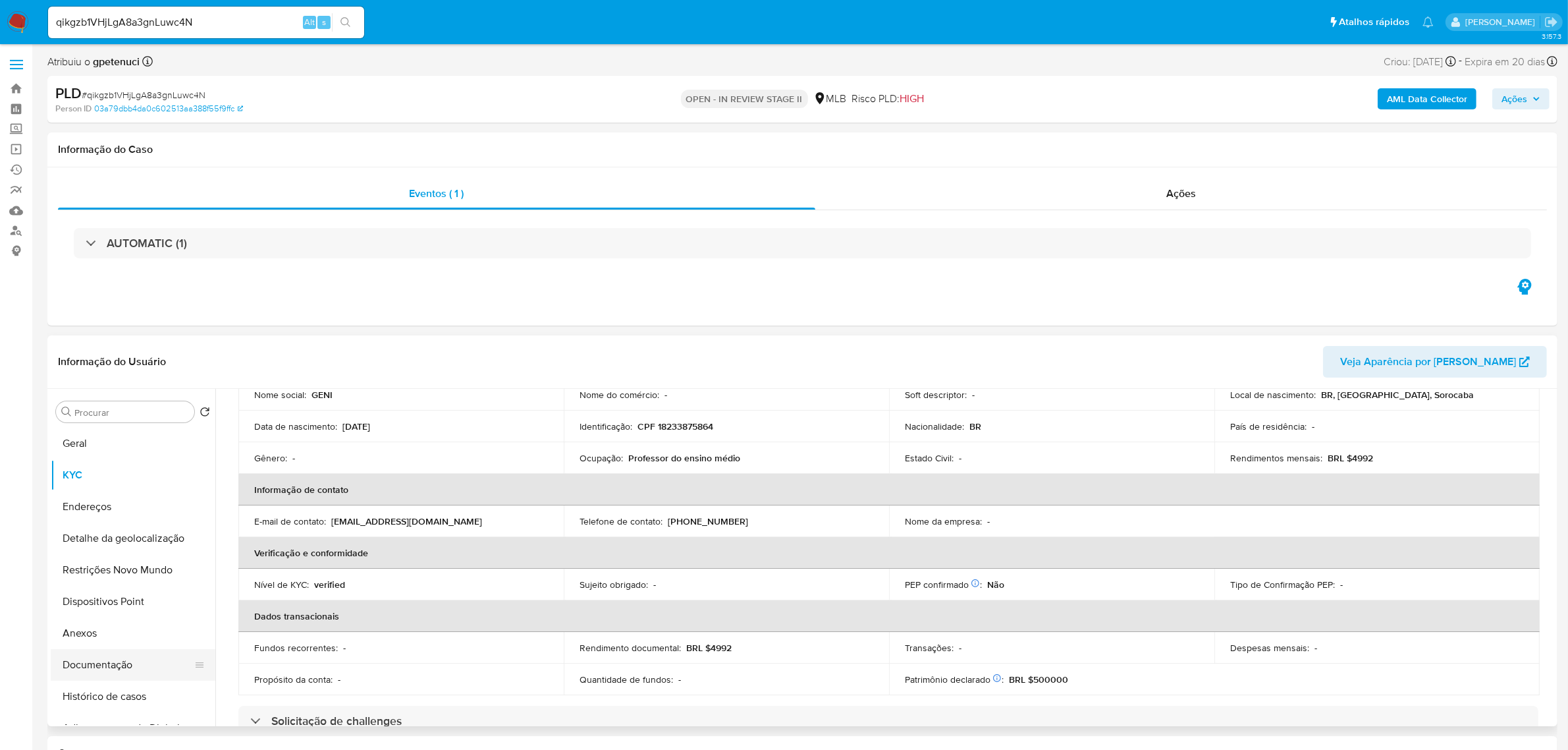
click at [99, 673] on button "Documentação" at bounding box center [127, 664] width 154 height 31
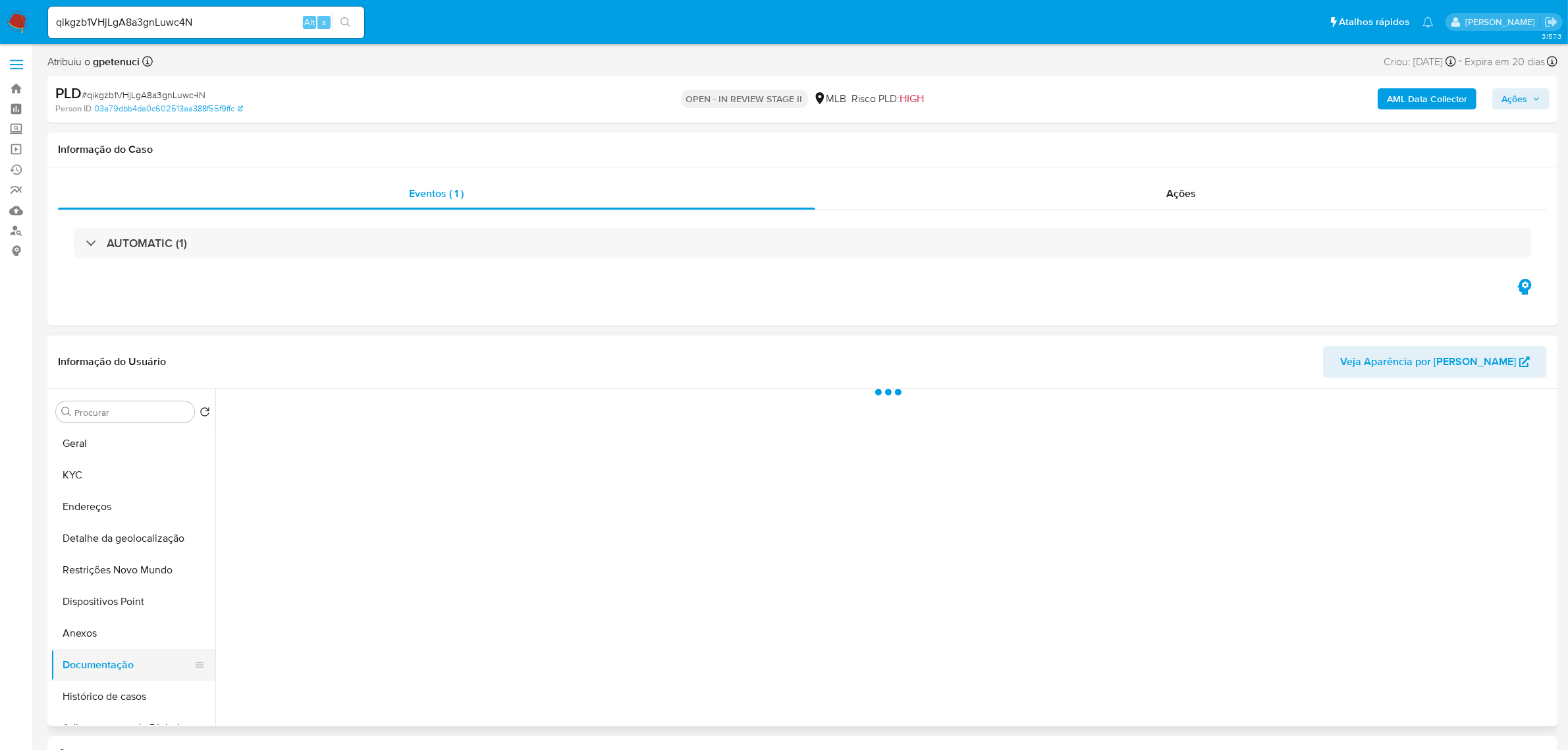
scroll to position [0, 0]
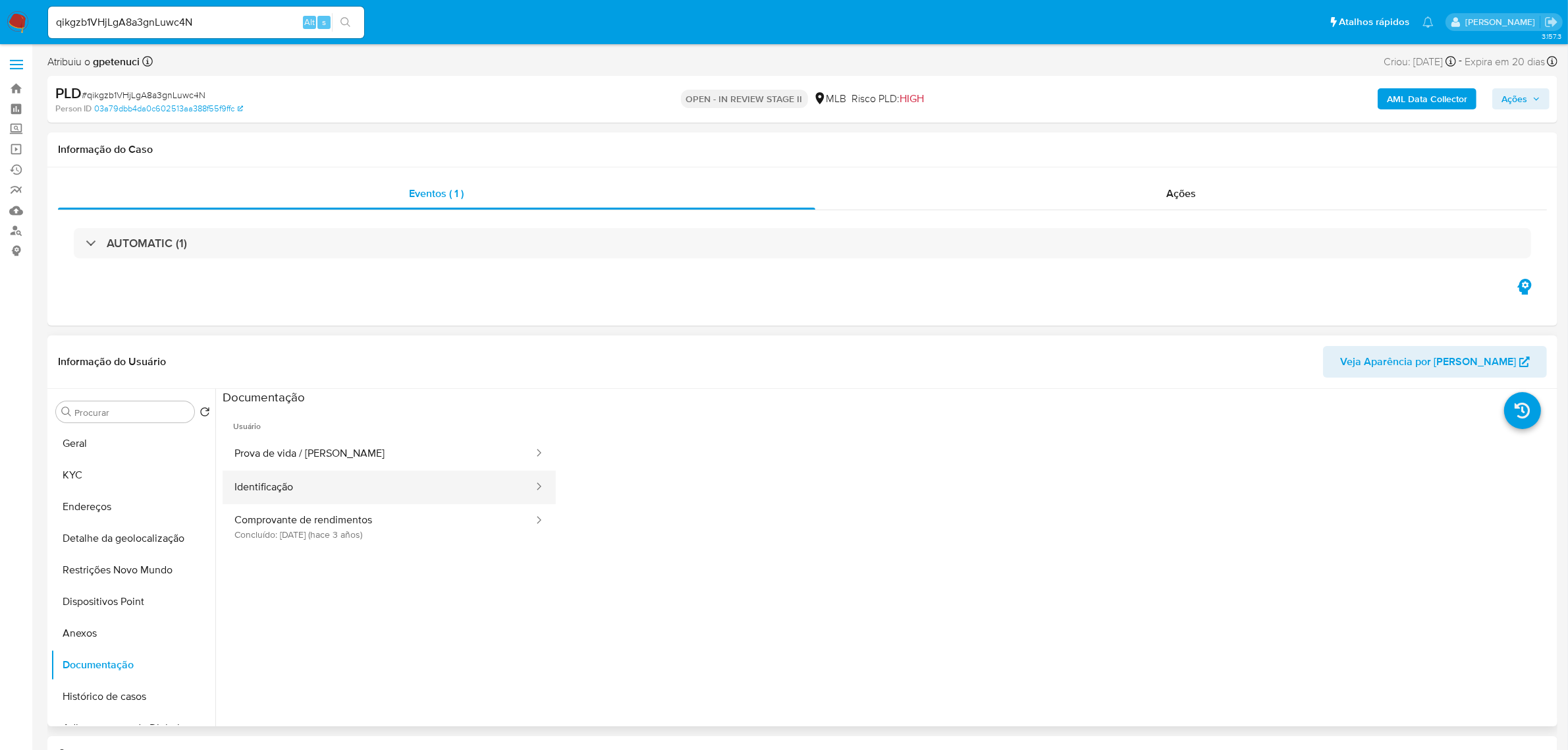
click at [321, 489] on button "Identificação" at bounding box center [379, 487] width 312 height 34
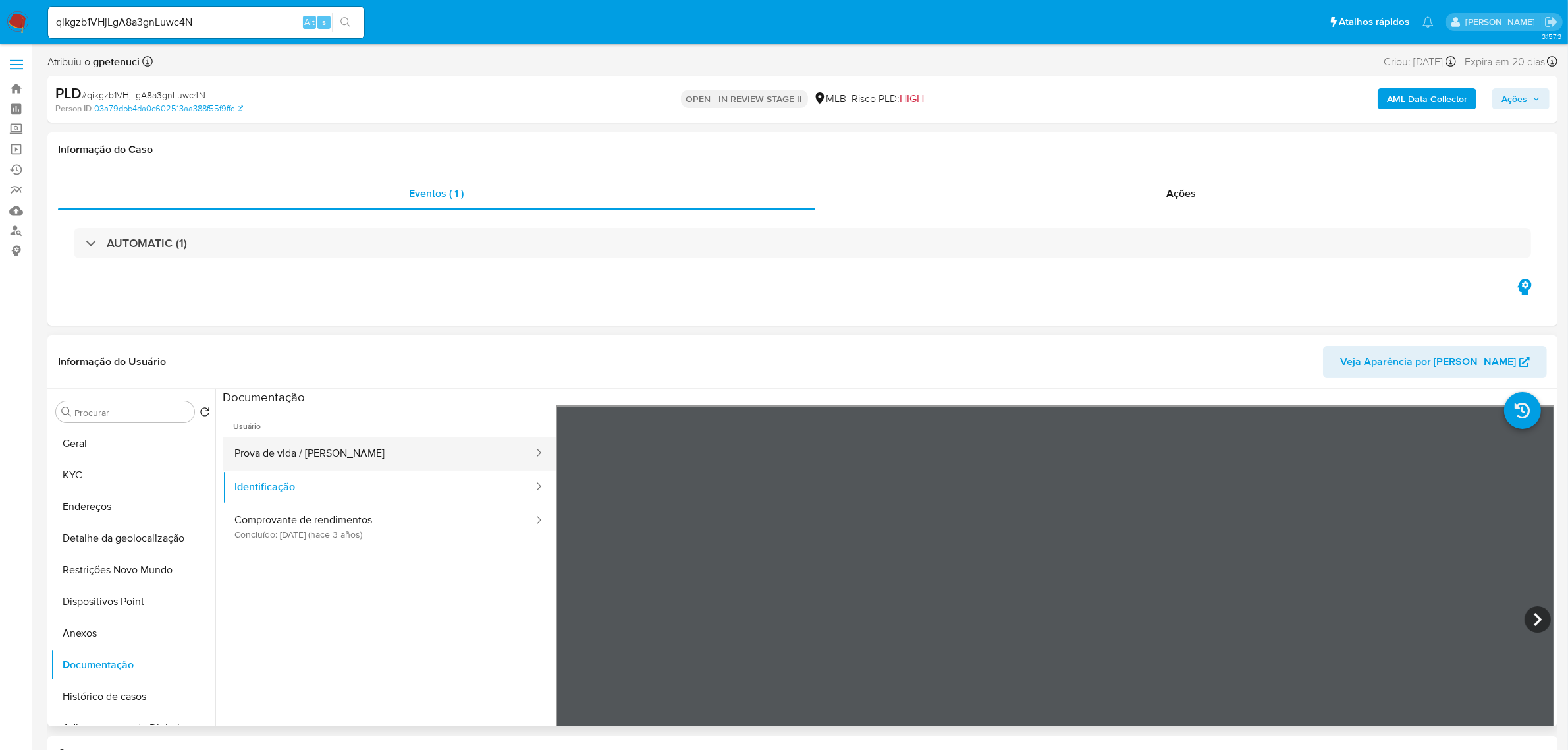
click at [271, 449] on button "Prova de vida / Selfie" at bounding box center [379, 454] width 312 height 34
click at [99, 439] on button "Geral" at bounding box center [127, 443] width 154 height 31
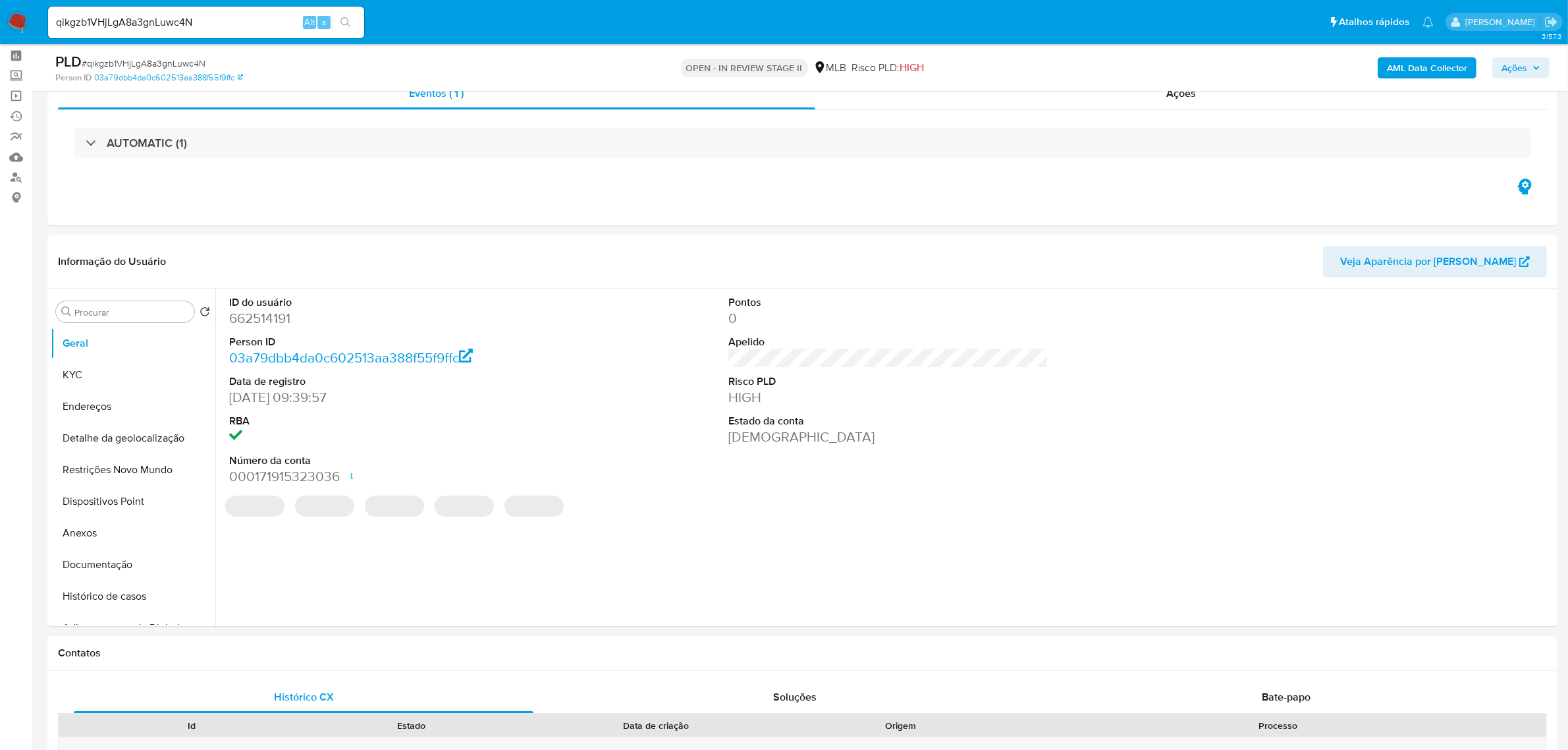
scroll to position [82, 0]
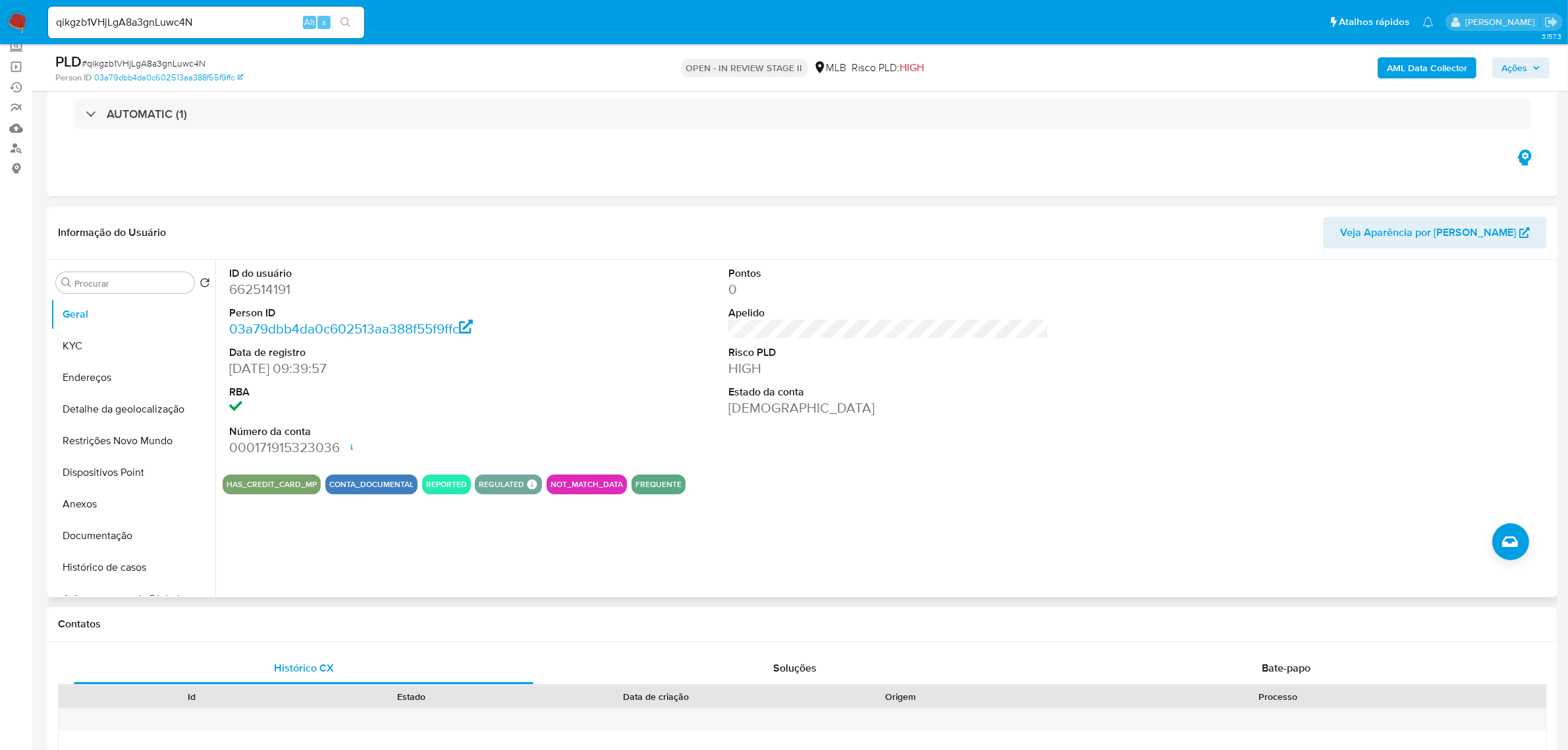
click at [337, 225] on header "Informação do Usuário Veja Aparência por Pessoa" at bounding box center [802, 232] width 1489 height 31
click at [107, 537] on button "Documentação" at bounding box center [127, 535] width 154 height 31
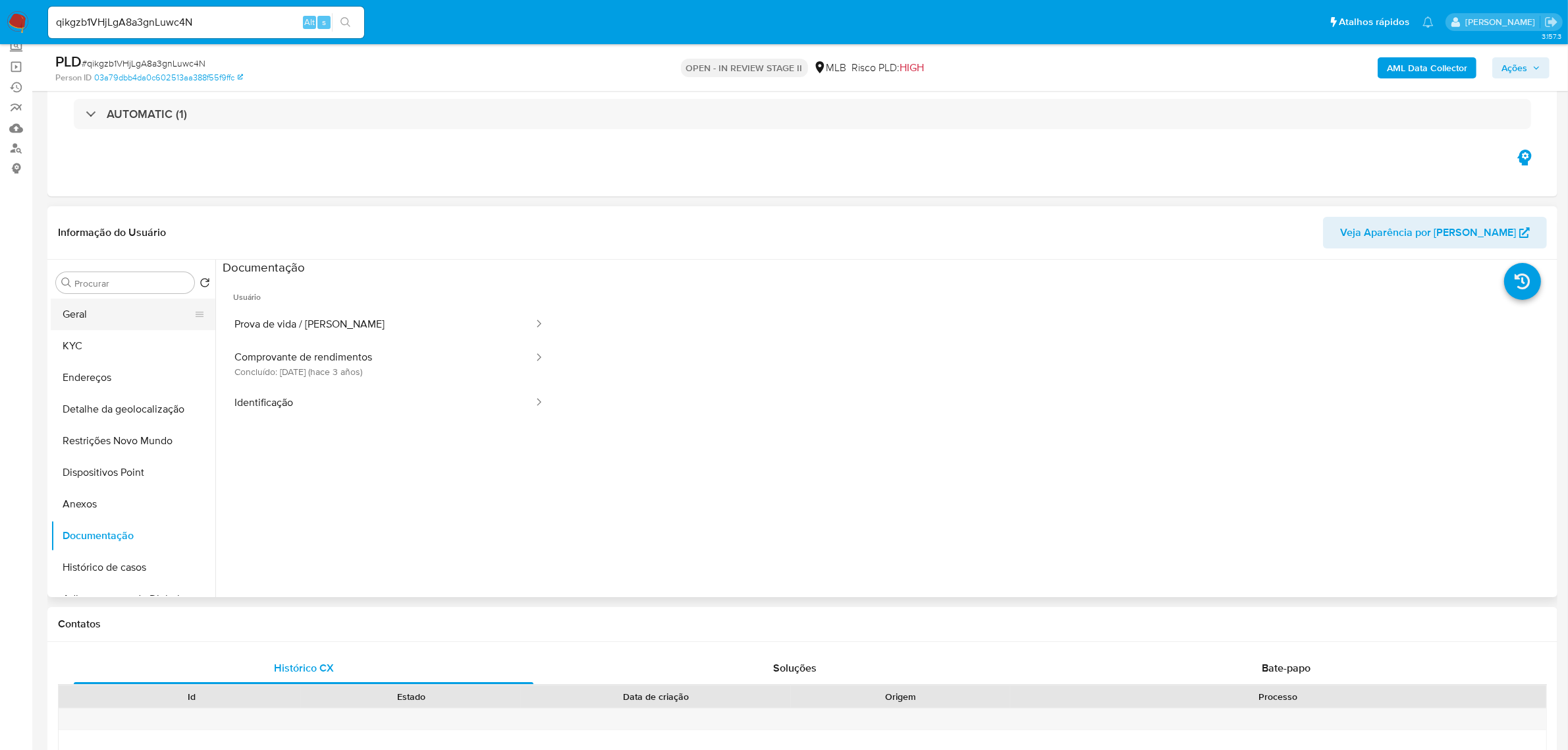
click at [121, 317] on button "Geral" at bounding box center [127, 313] width 154 height 31
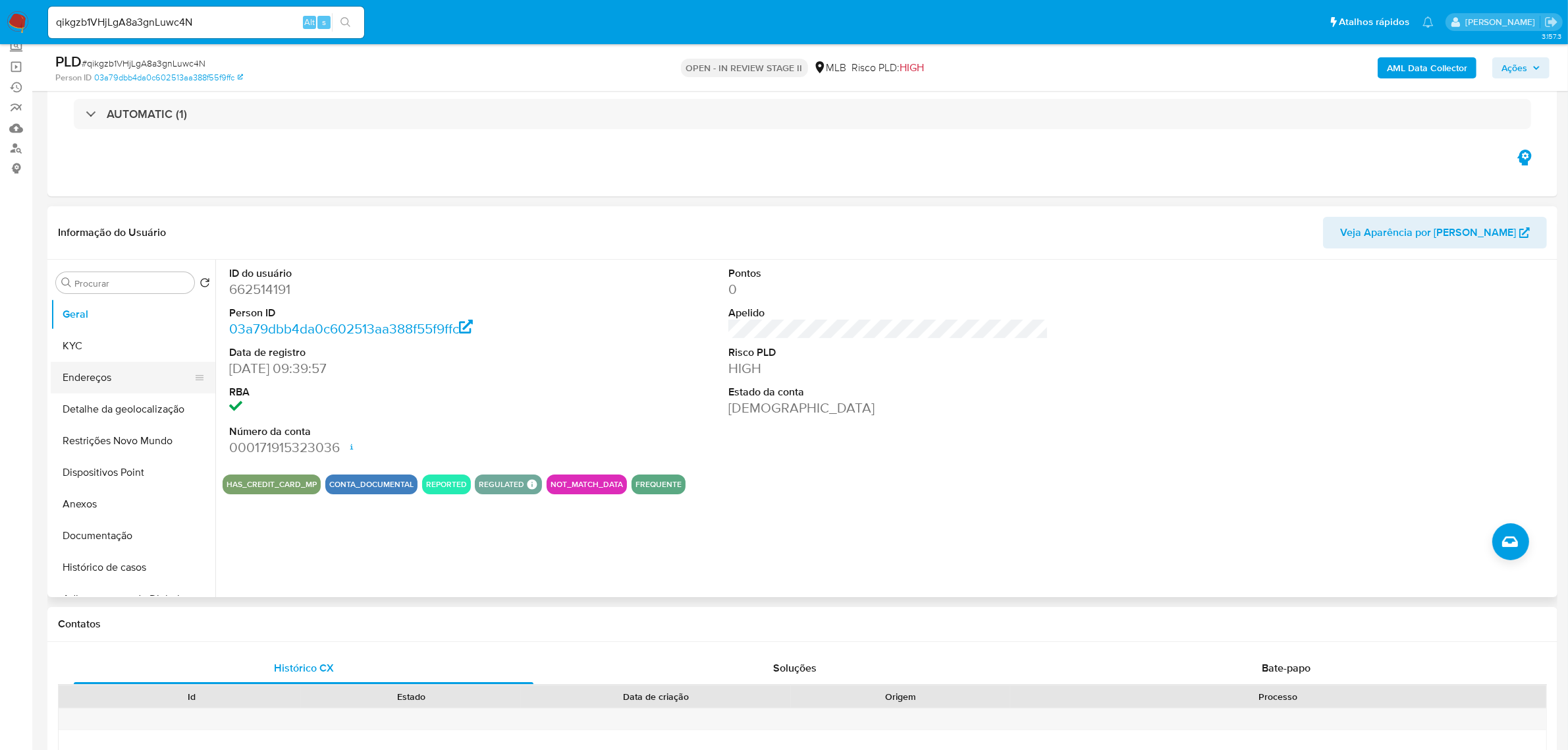
click at [106, 383] on button "Endereços" at bounding box center [127, 377] width 154 height 31
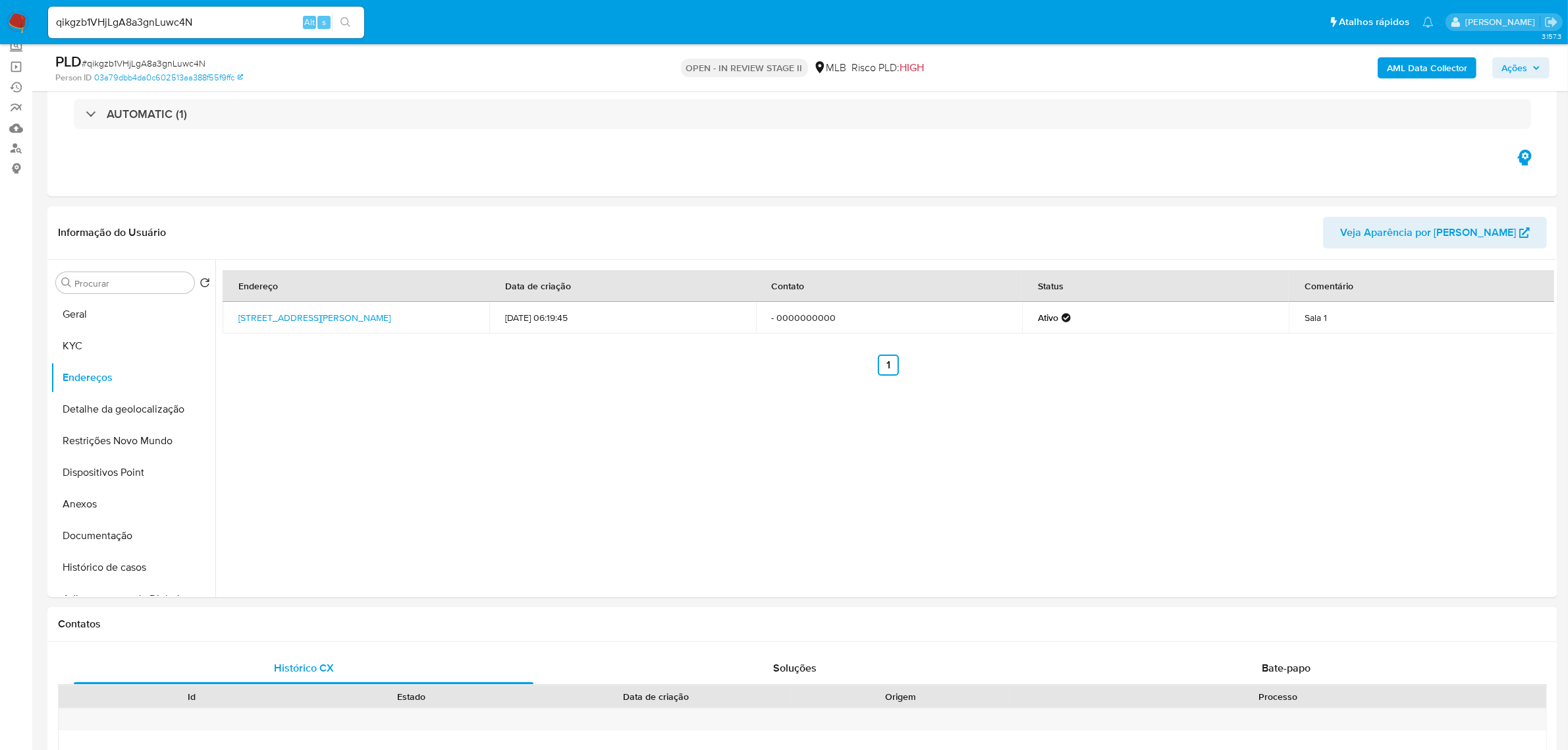
click at [97, 416] on button "Detalhe da geolocalização" at bounding box center [127, 408] width 154 height 31
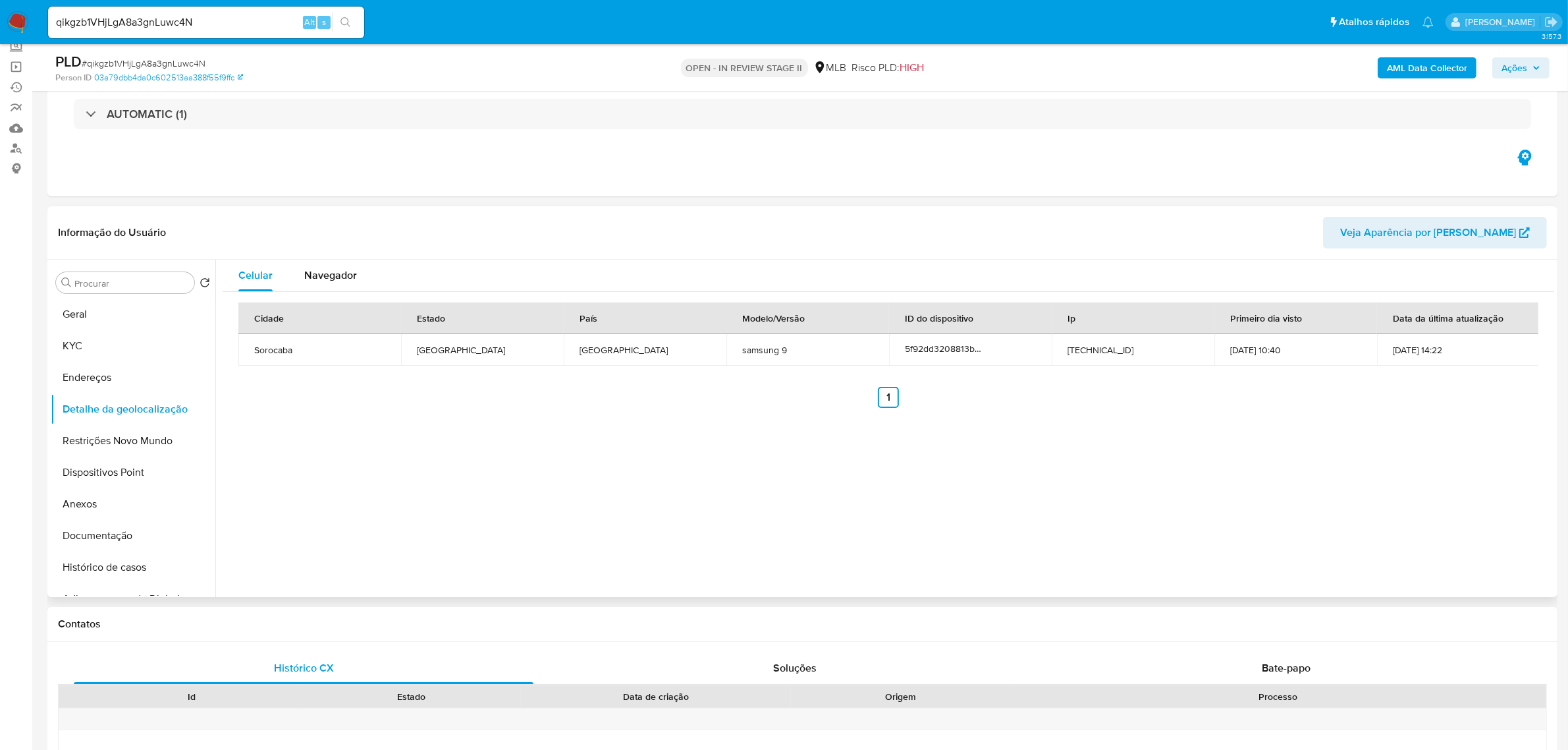
click at [360, 213] on div "Informação do Usuário Veja Aparência por Pessoa" at bounding box center [802, 233] width 1510 height 53
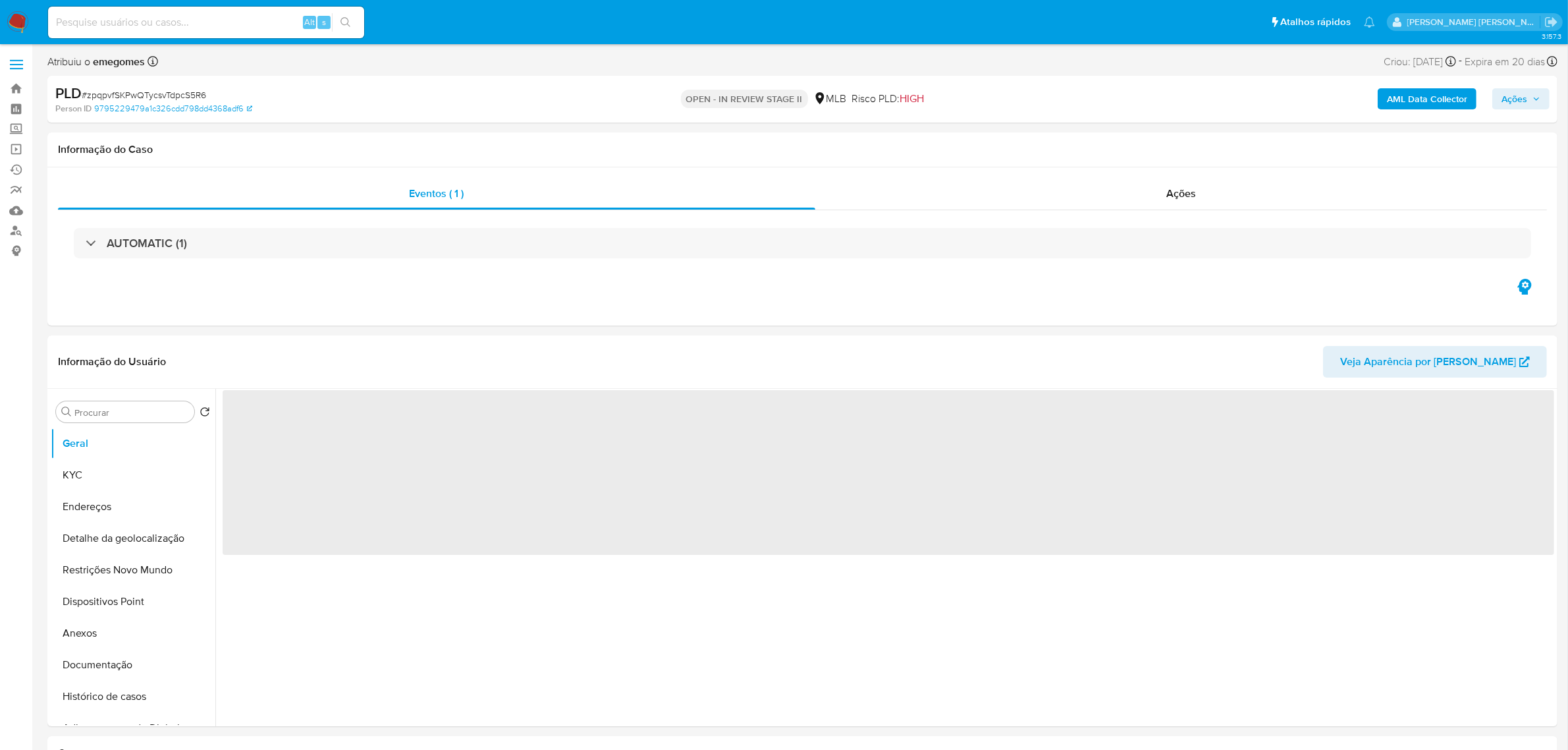
click at [116, 19] on input at bounding box center [206, 22] width 316 height 17
paste input "qikgzb1VHjLgA8a3gnLuwc4N"
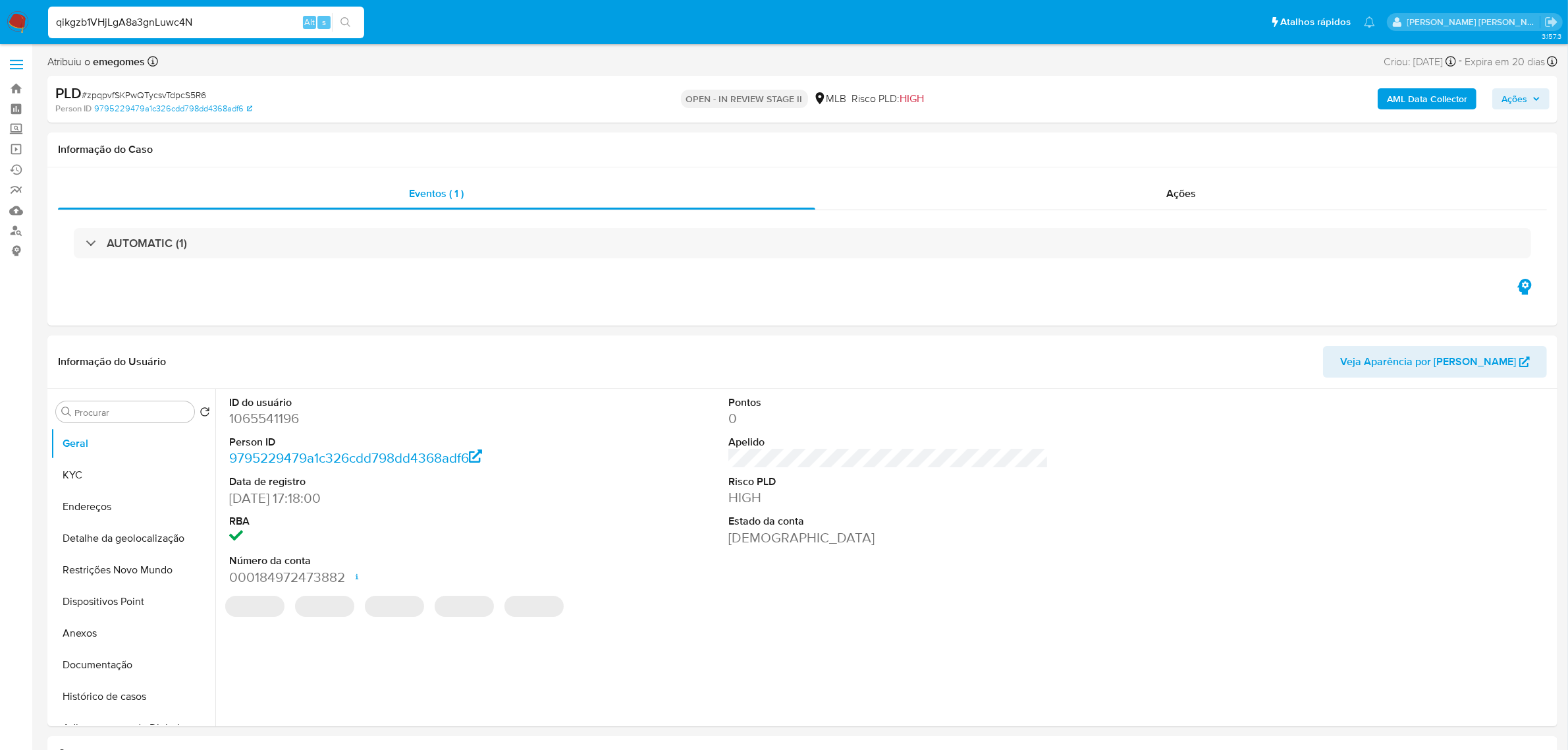
type input "qikgzb1VHjLgA8a3gnLuwc4N"
select select "10"
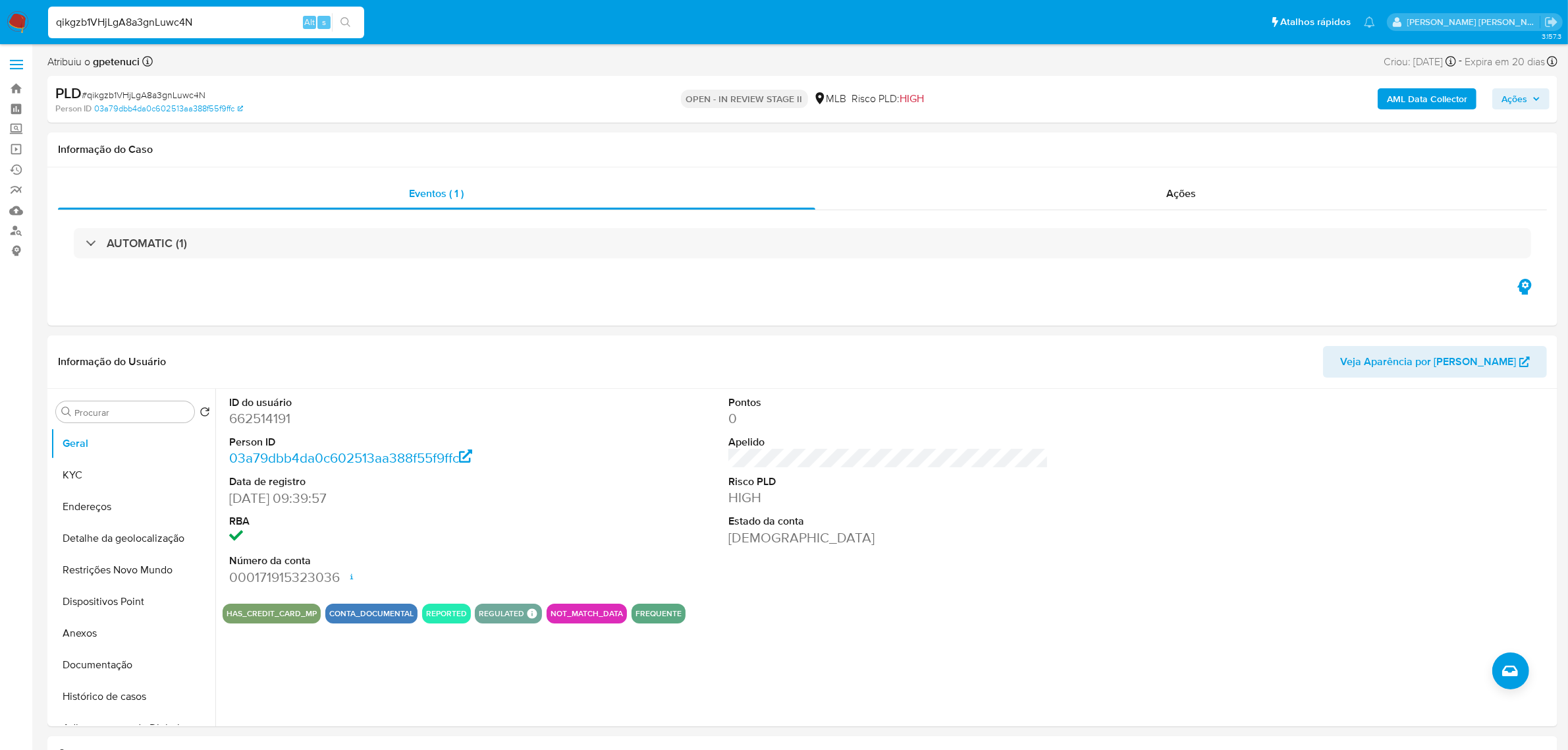
click at [1404, 99] on b "AML Data Collector" at bounding box center [1427, 99] width 81 height 21
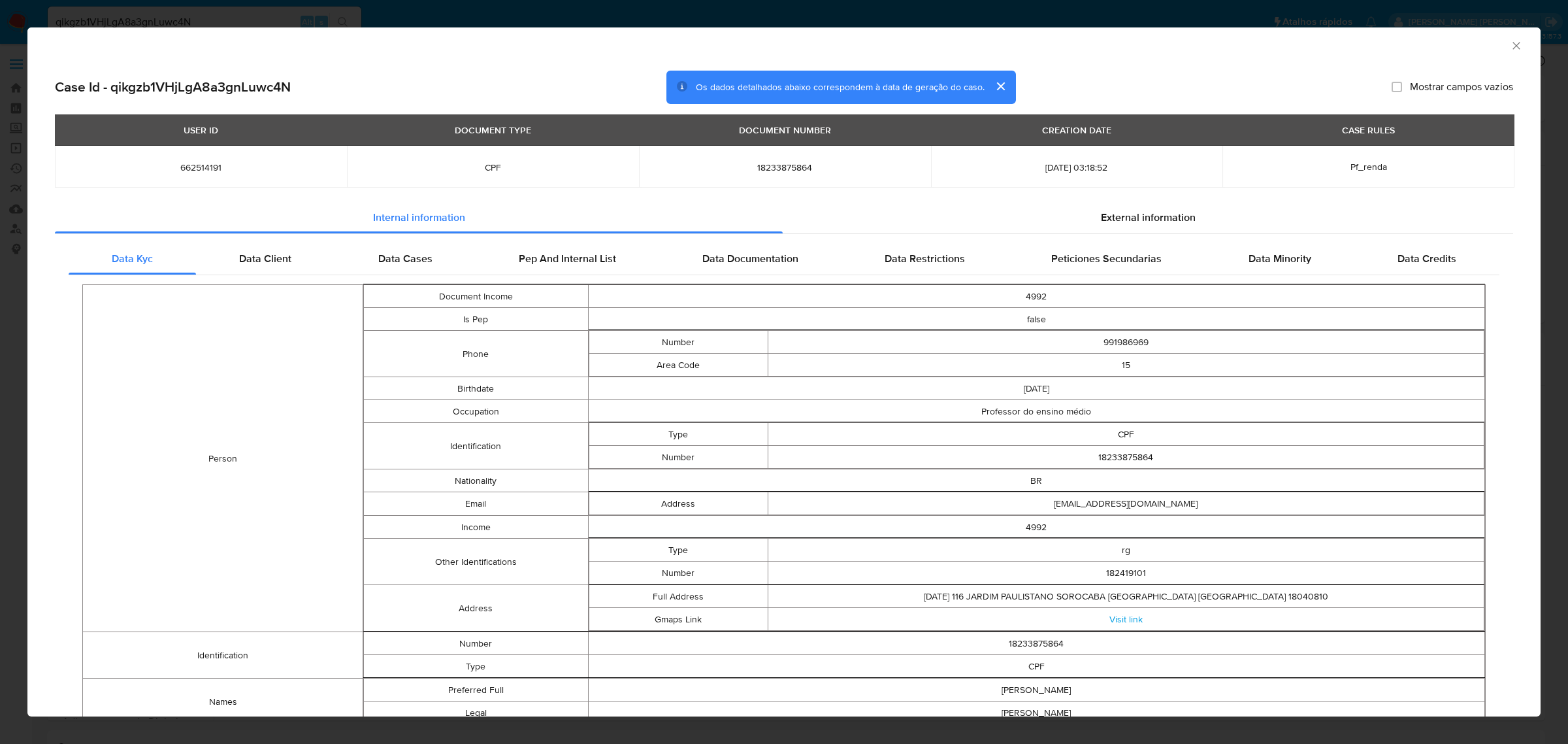
click at [1510, 46] on icon "Fechar a janela" at bounding box center [1517, 46] width 13 height 13
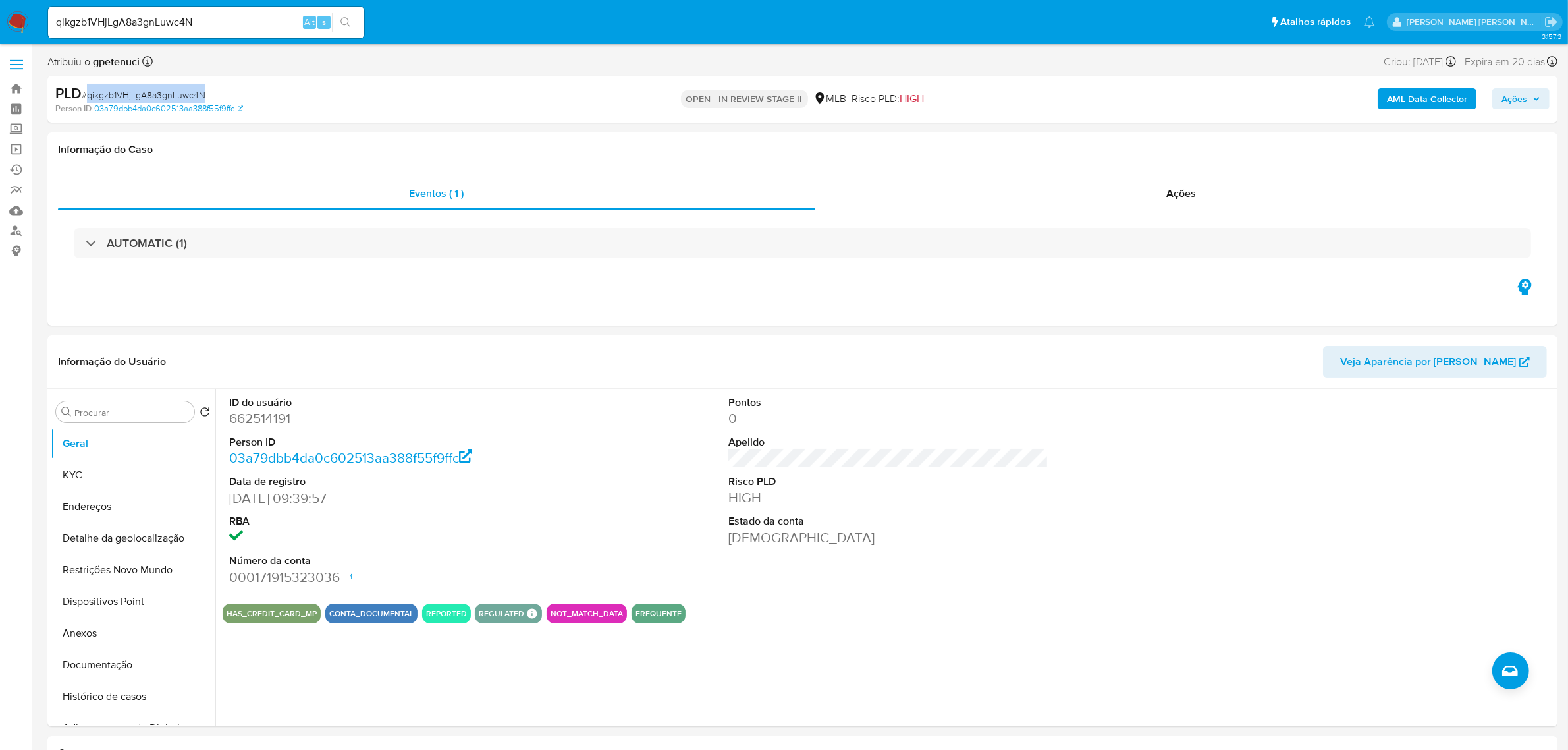
drag, startPoint x: 188, startPoint y: 94, endPoint x: 122, endPoint y: 92, distance: 66.0
click at [87, 92] on div "PLD # qikgzb1VHjLgA8a3gnLuwc4N" at bounding box center [302, 93] width 493 height 20
copy span "qikgzb1VHjLgA8a3gnLuwc4N"
click at [14, 64] on span at bounding box center [16, 64] width 13 height 2
click at [0, 0] on input "checkbox" at bounding box center [0, 0] width 0 height 0
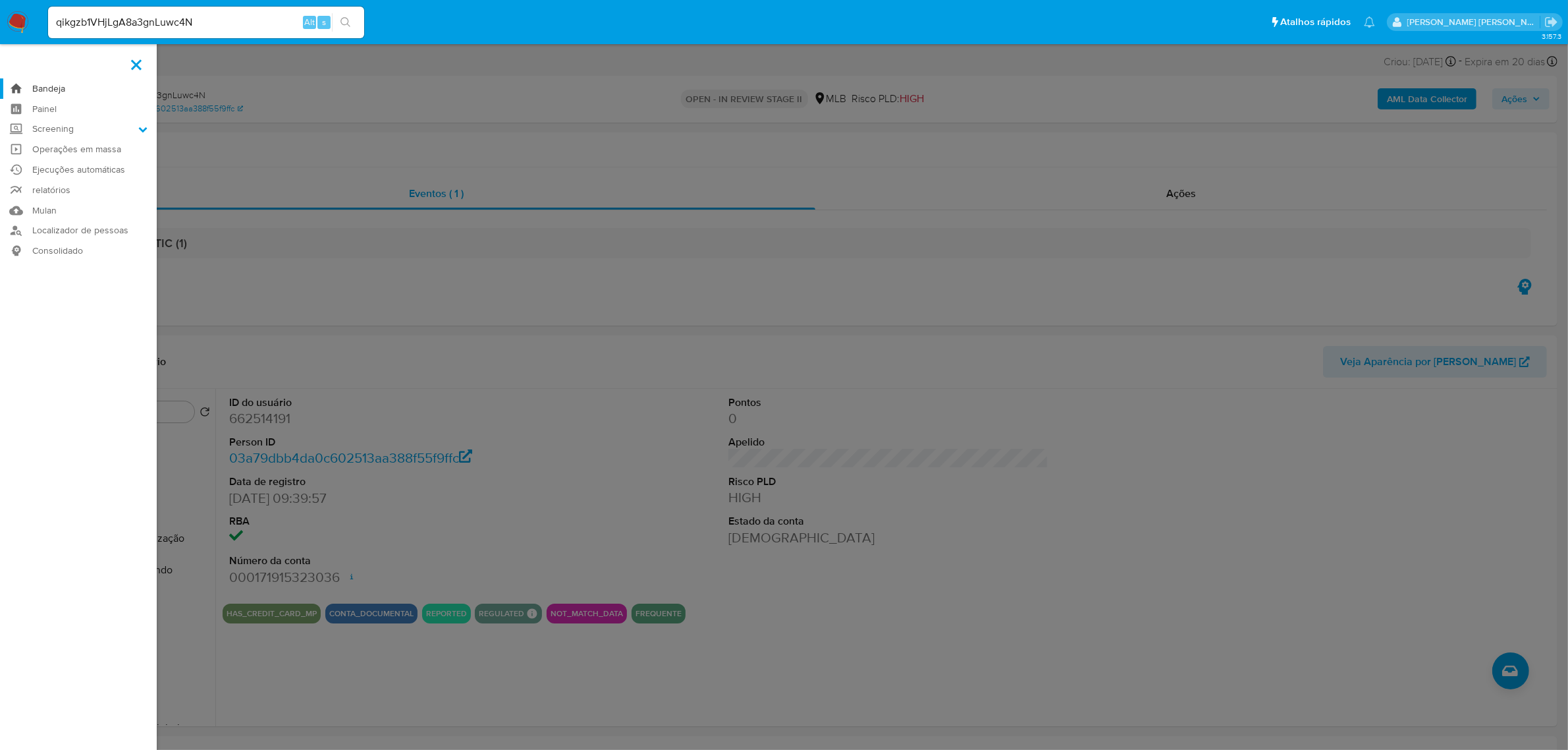
click at [45, 89] on link "Bandeja" at bounding box center [78, 88] width 157 height 20
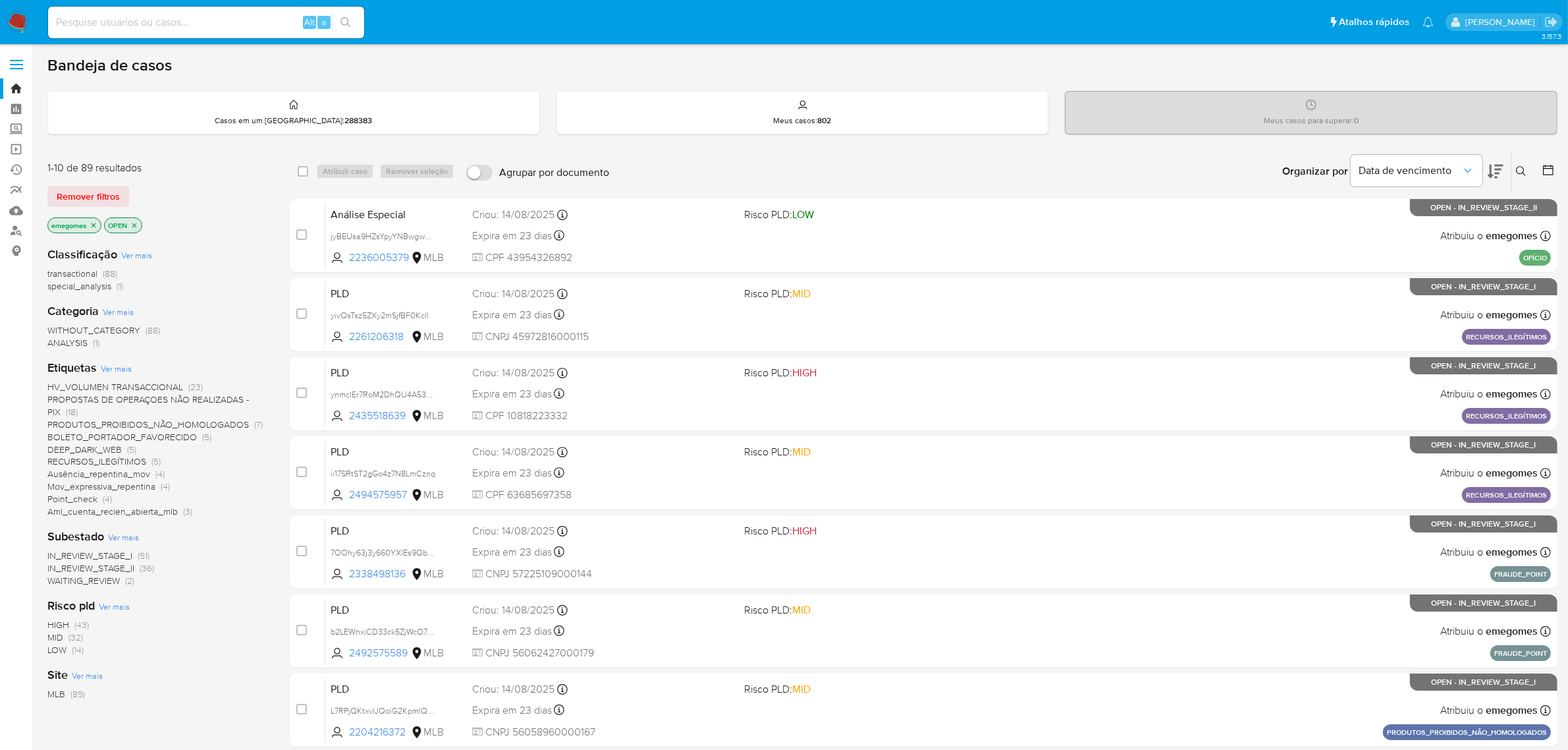
click at [1519, 167] on icon at bounding box center [1520, 171] width 10 height 10
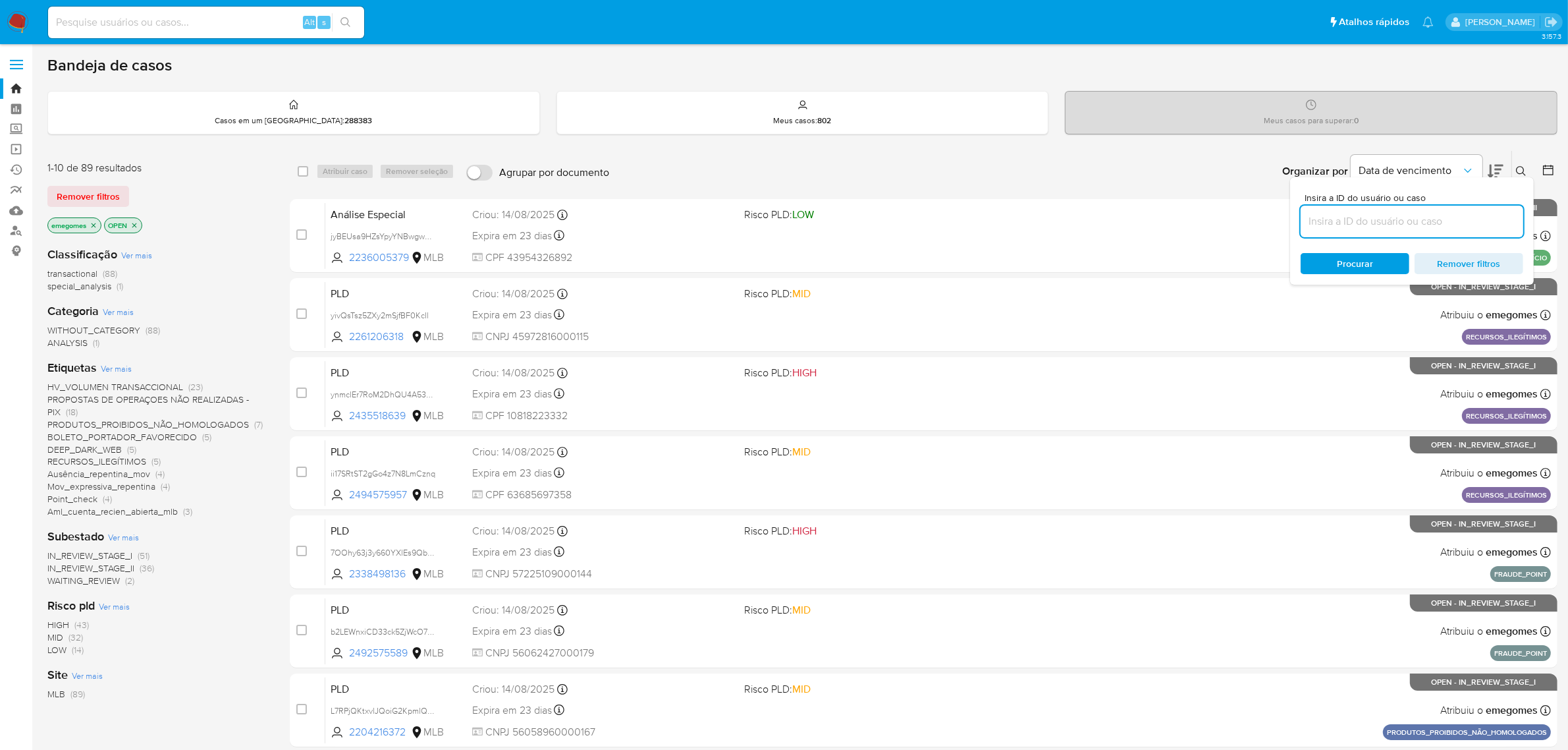
click at [1360, 226] on input at bounding box center [1412, 221] width 222 height 17
type input "qikgzb1VHjLgA8a3gnLuwc4N"
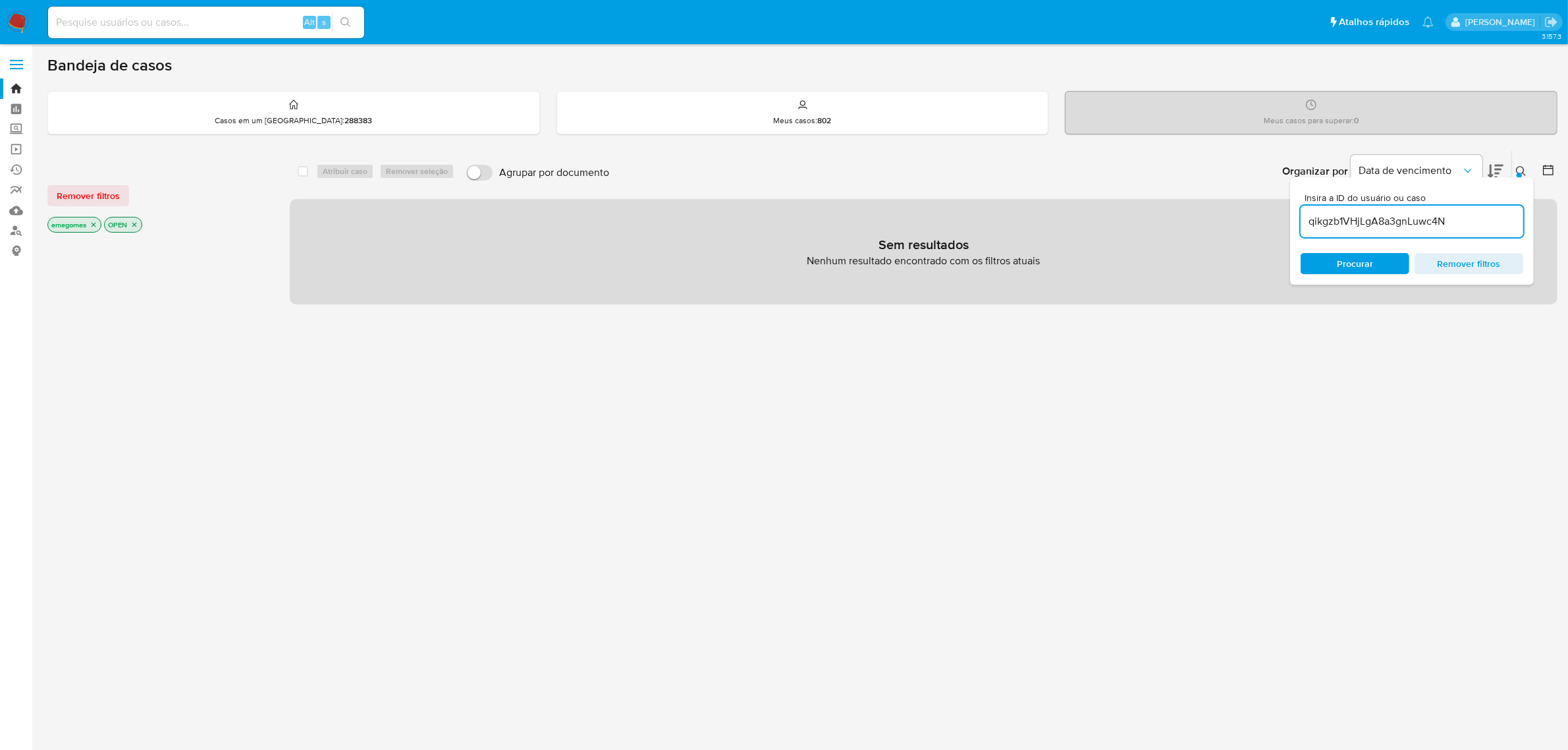
click at [92, 228] on icon "close-filter" at bounding box center [93, 225] width 8 height 8
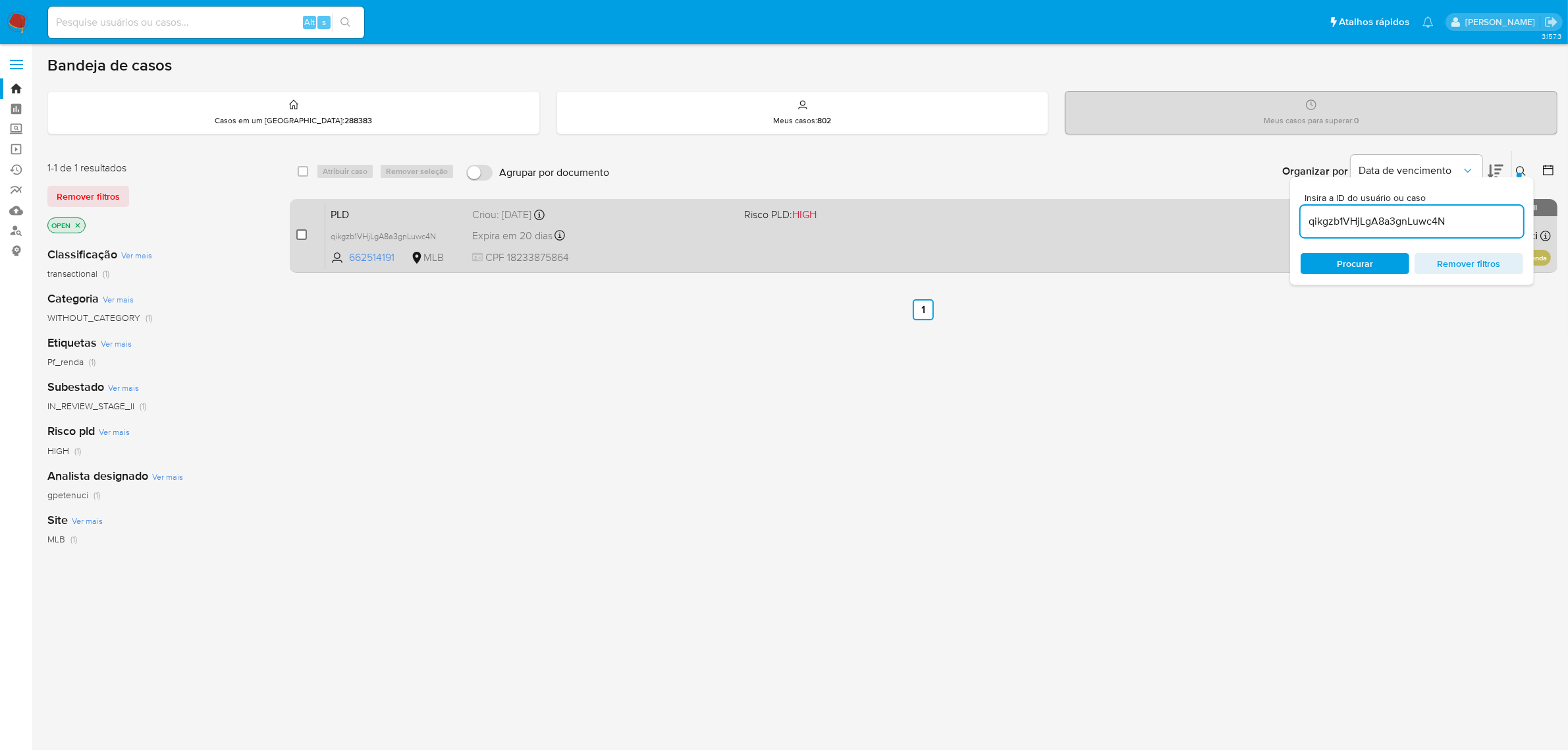
click at [301, 238] on input "checkbox" at bounding box center [301, 234] width 10 height 10
checkbox input "true"
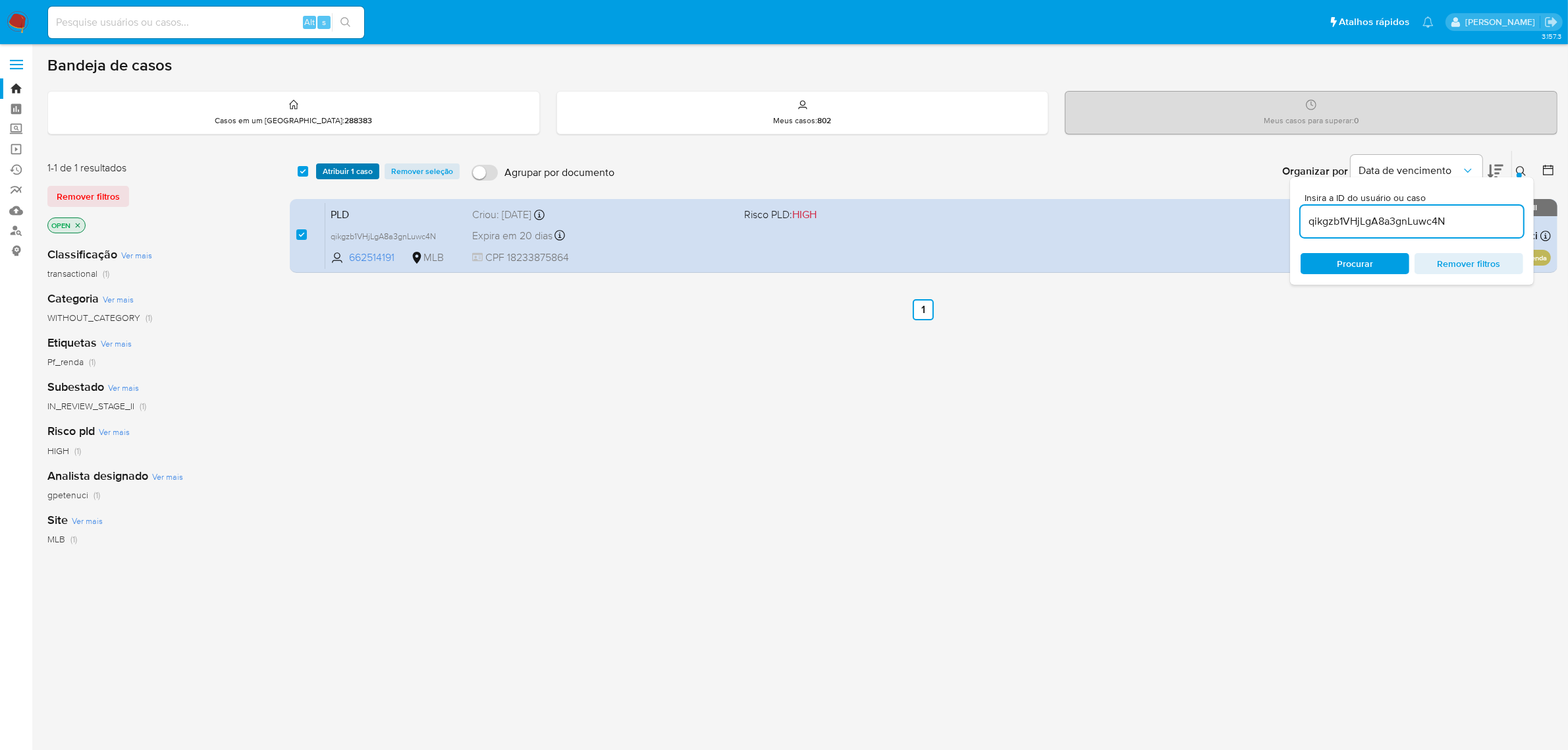
click at [350, 172] on span "Atribuir 1 caso" at bounding box center [348, 171] width 50 height 13
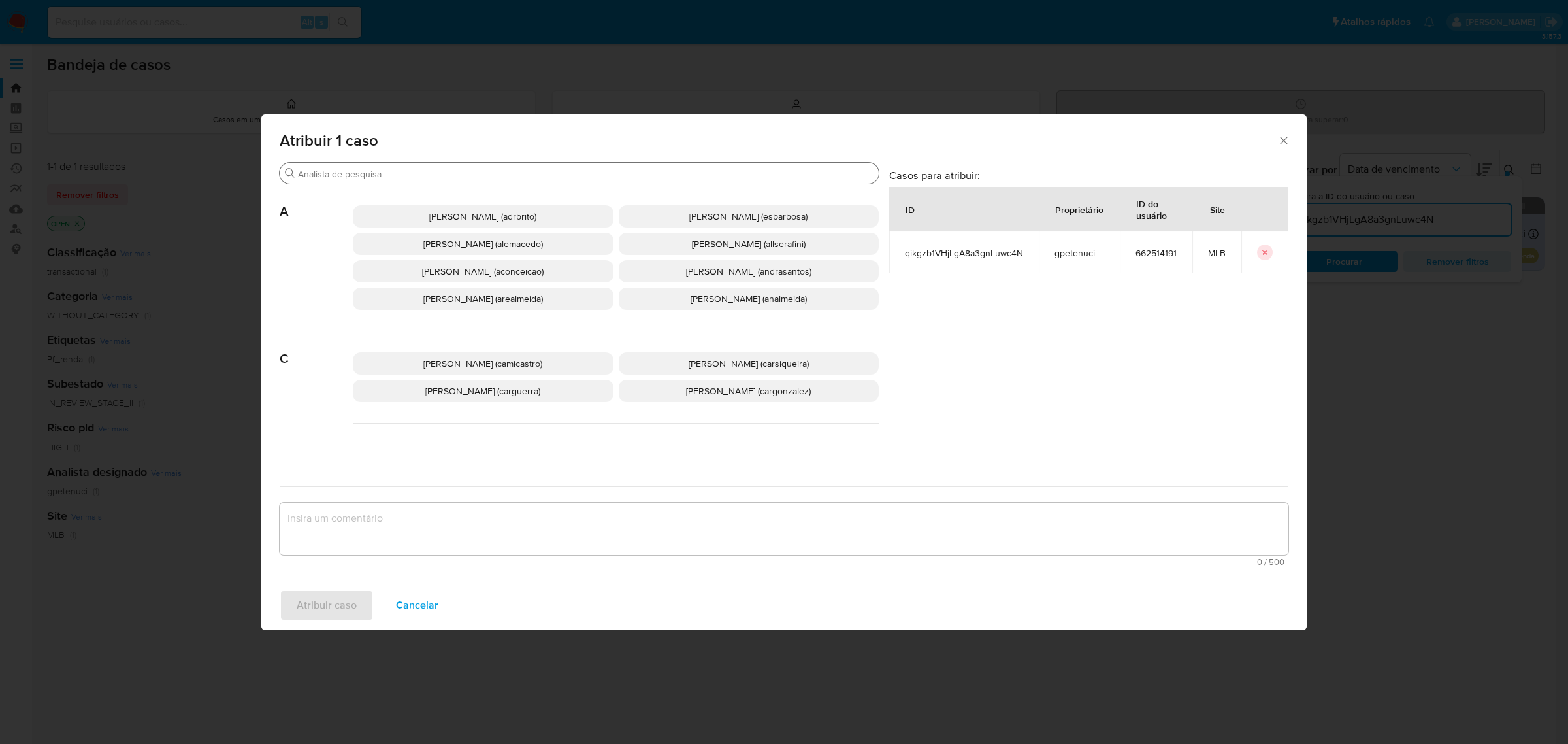
click at [426, 170] on input "Procurar" at bounding box center [586, 173] width 575 height 12
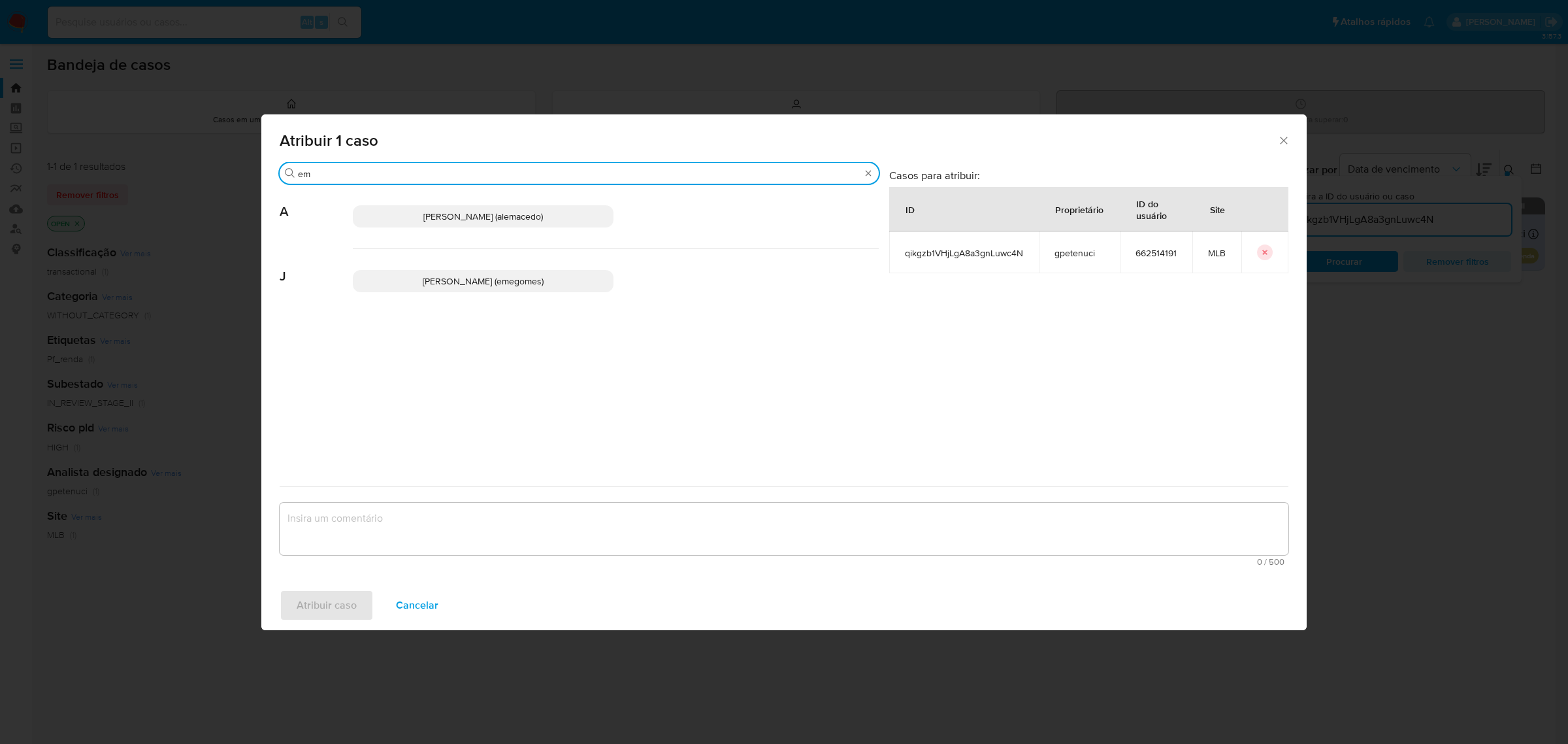
type input "em"
click at [452, 281] on span "[PERSON_NAME] (emegomes)" at bounding box center [483, 280] width 121 height 13
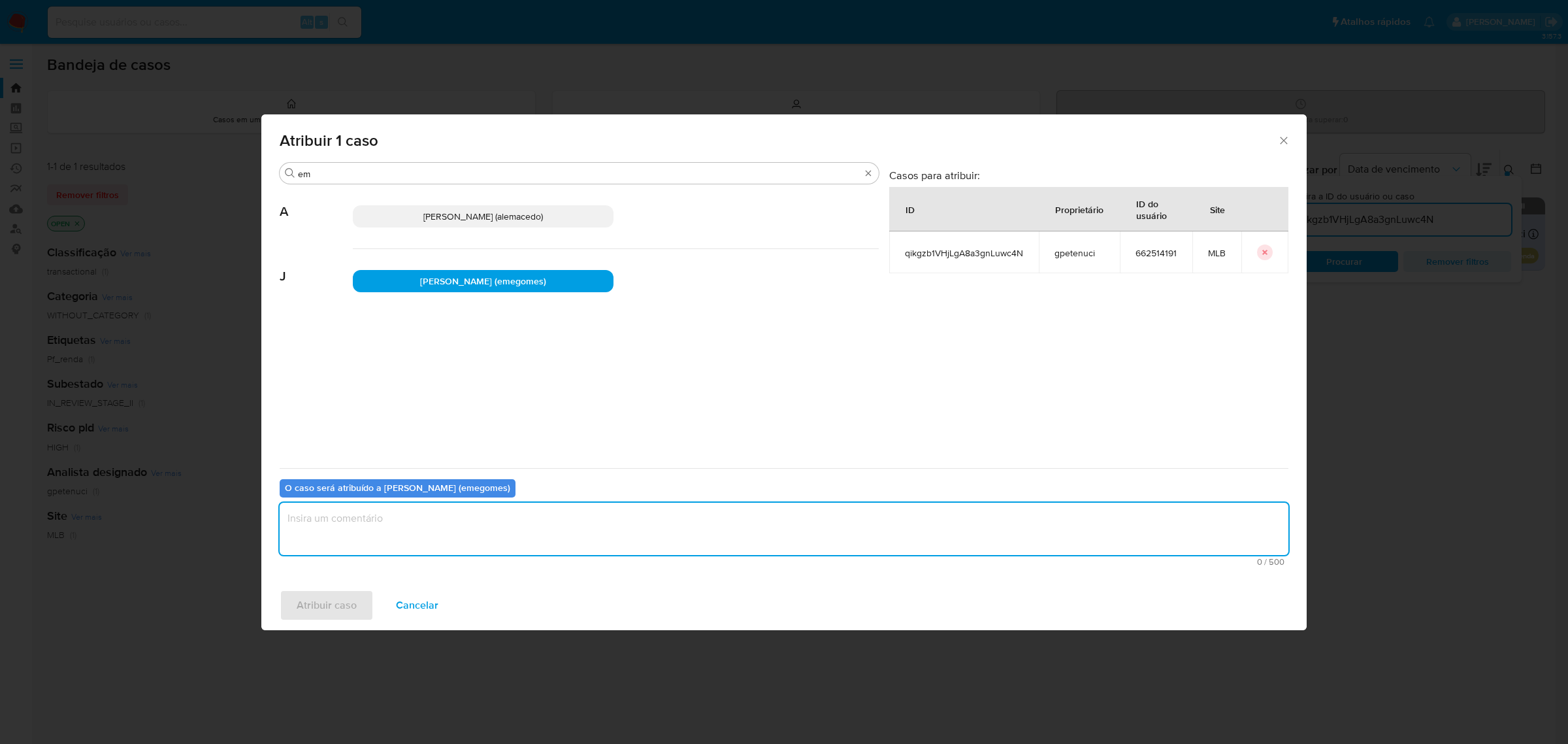
click at [420, 518] on textarea "assign-modal" at bounding box center [784, 528] width 1009 height 52
type textarea "."
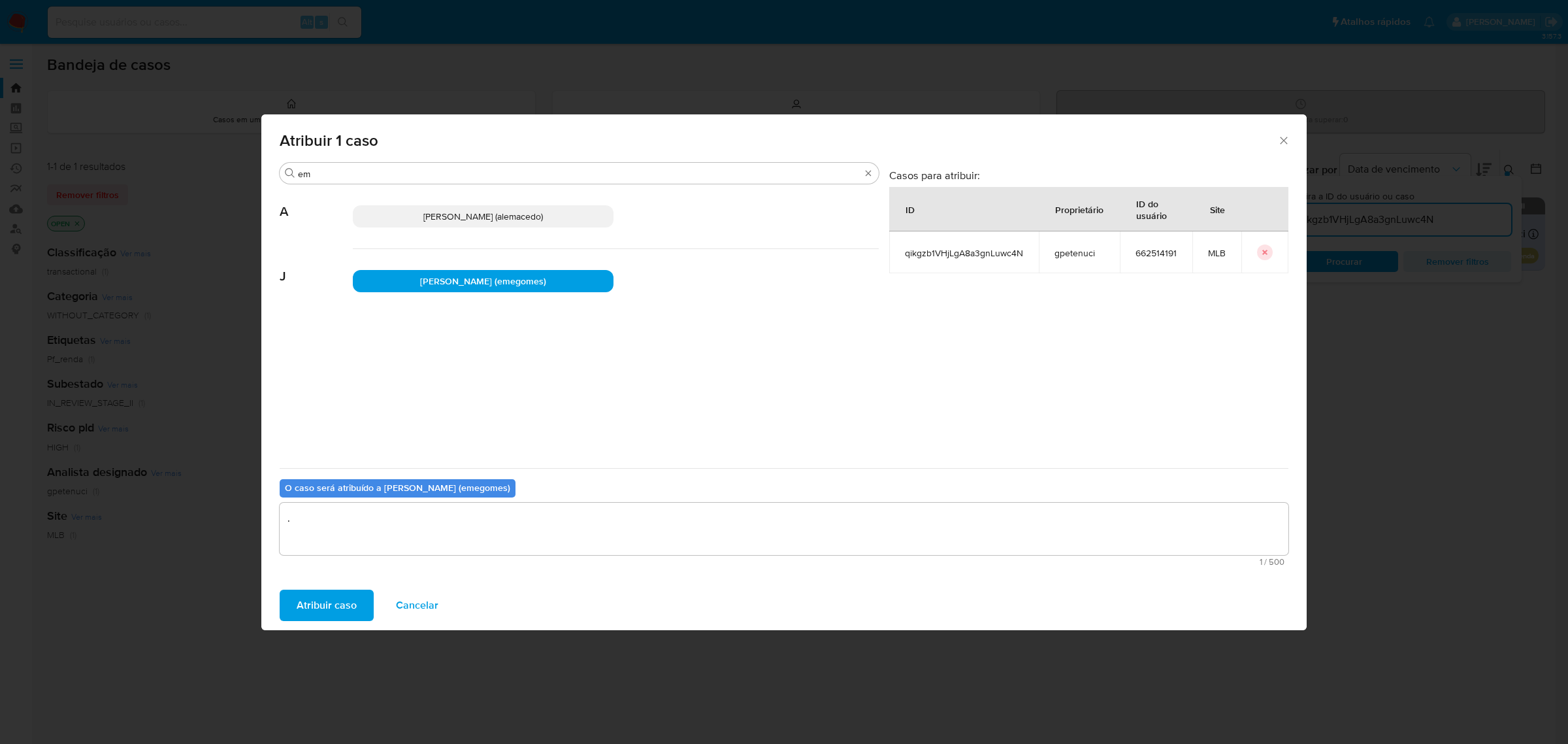
click at [330, 608] on span "Atribuir caso" at bounding box center [326, 605] width 60 height 29
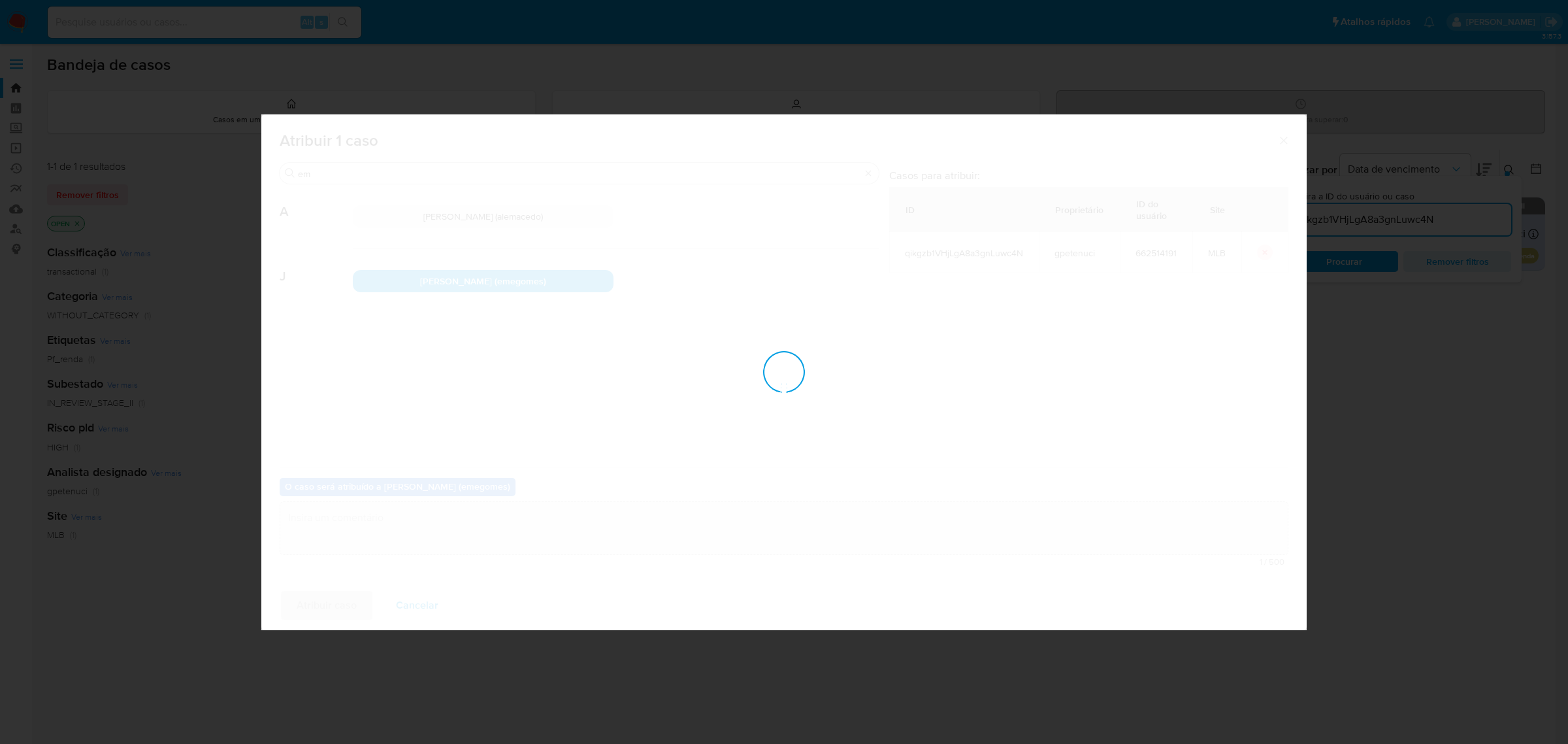
checkbox input "false"
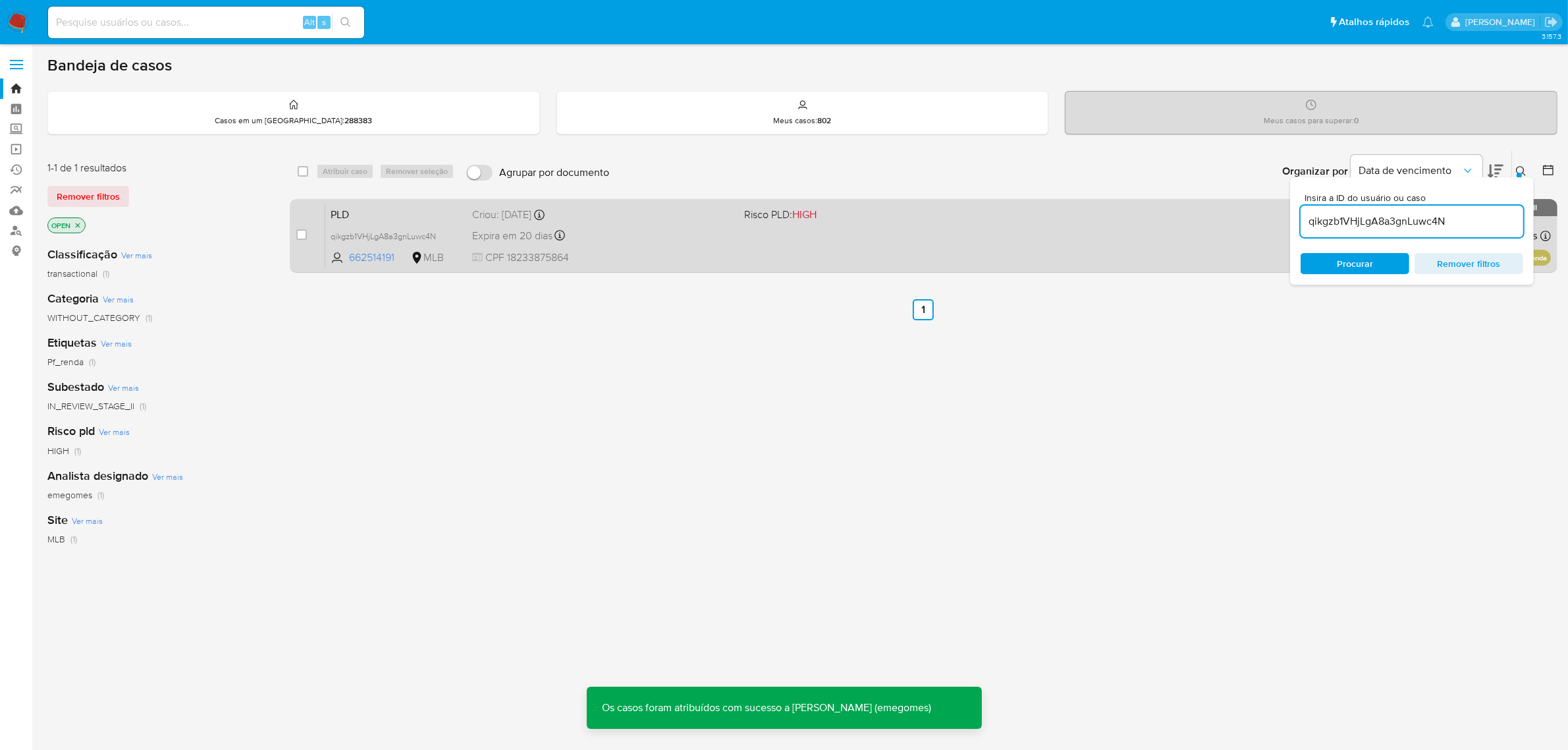
click at [641, 234] on div "Expira em 20 dias Expira em 26/09/2025 00:18:52" at bounding box center [602, 235] width 262 height 18
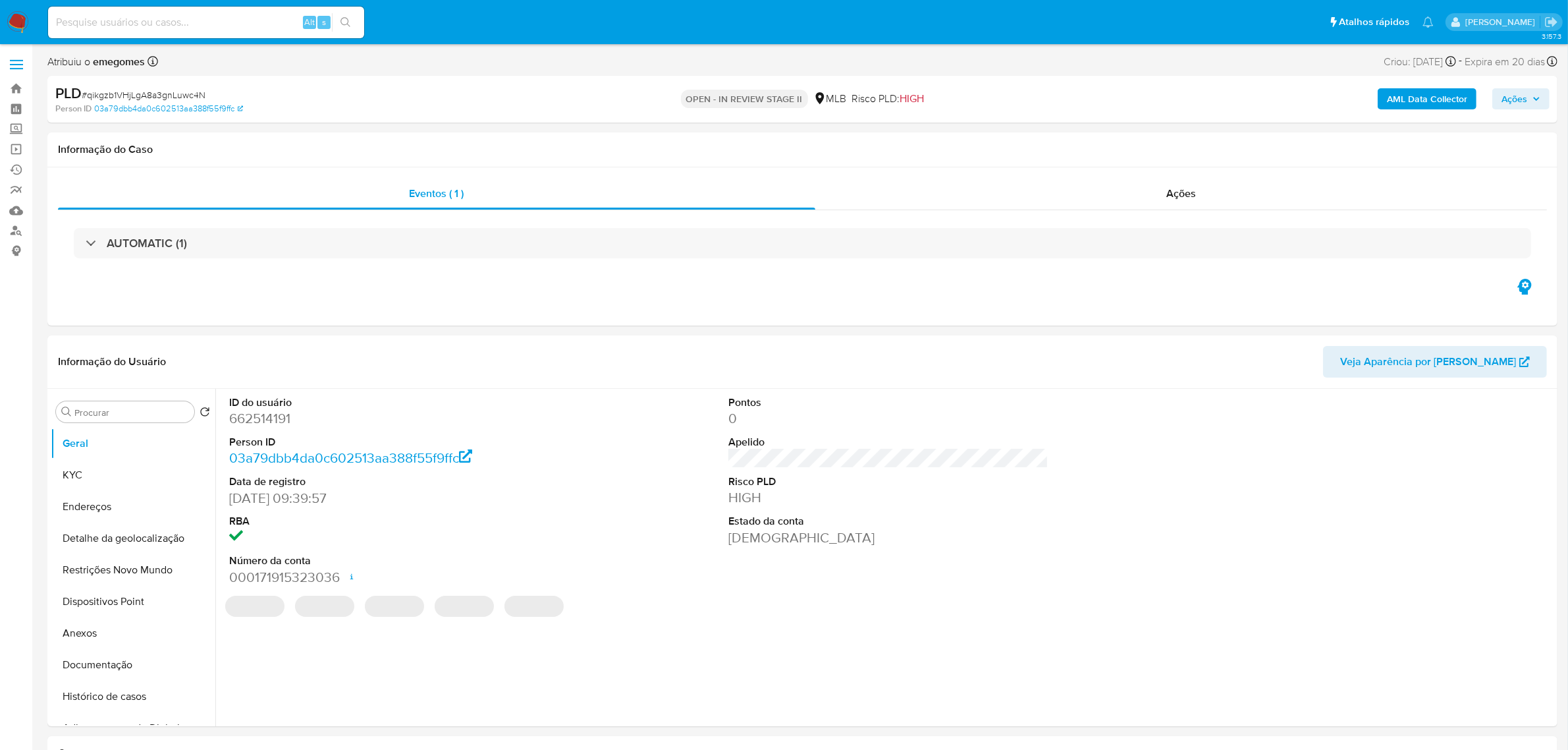
click at [1428, 103] on b "AML Data Collector" at bounding box center [1427, 99] width 81 height 21
select select "10"
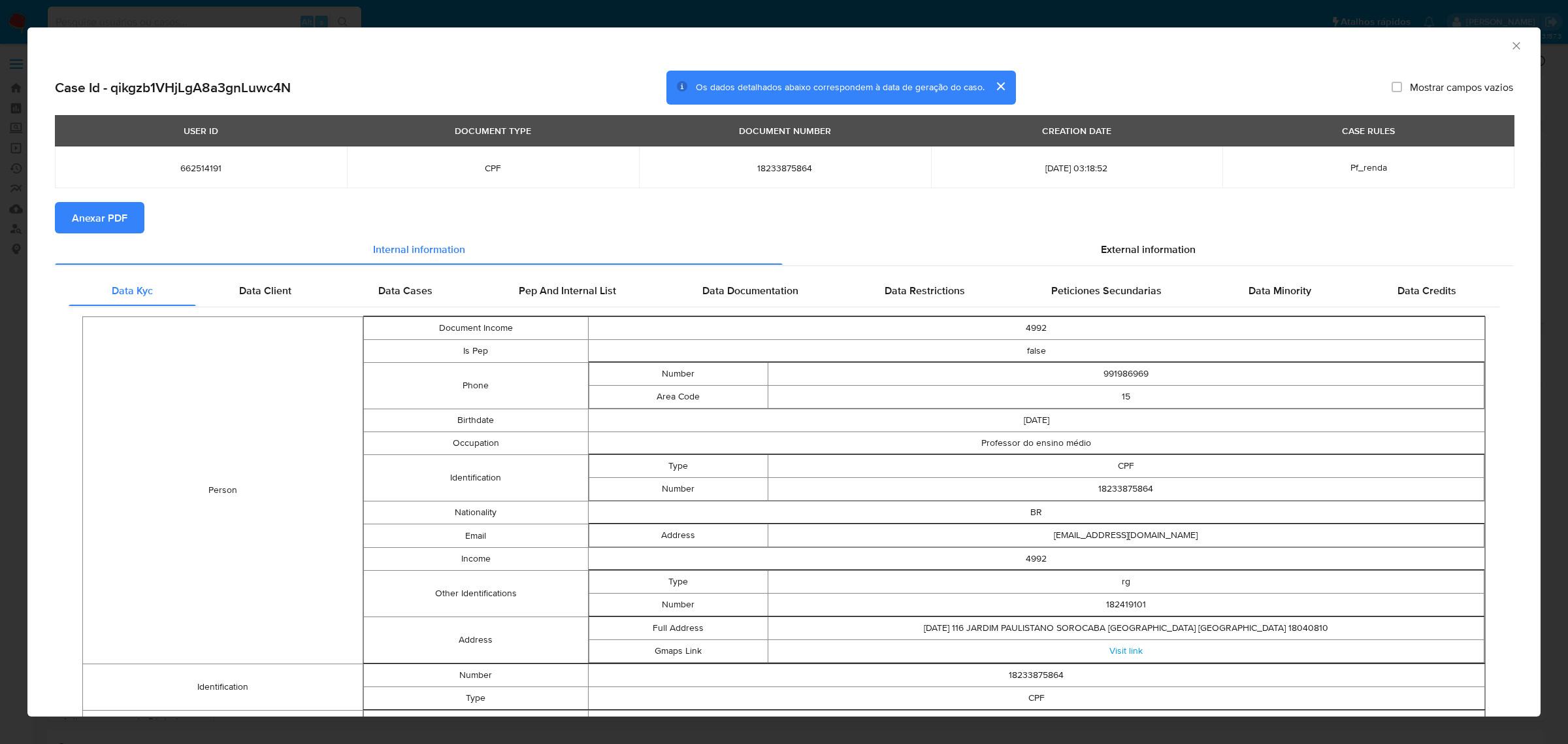
click at [101, 210] on span "Anexar PDF" at bounding box center [100, 217] width 56 height 29
click at [1510, 42] on icon "Fechar a janela" at bounding box center [1517, 46] width 13 height 13
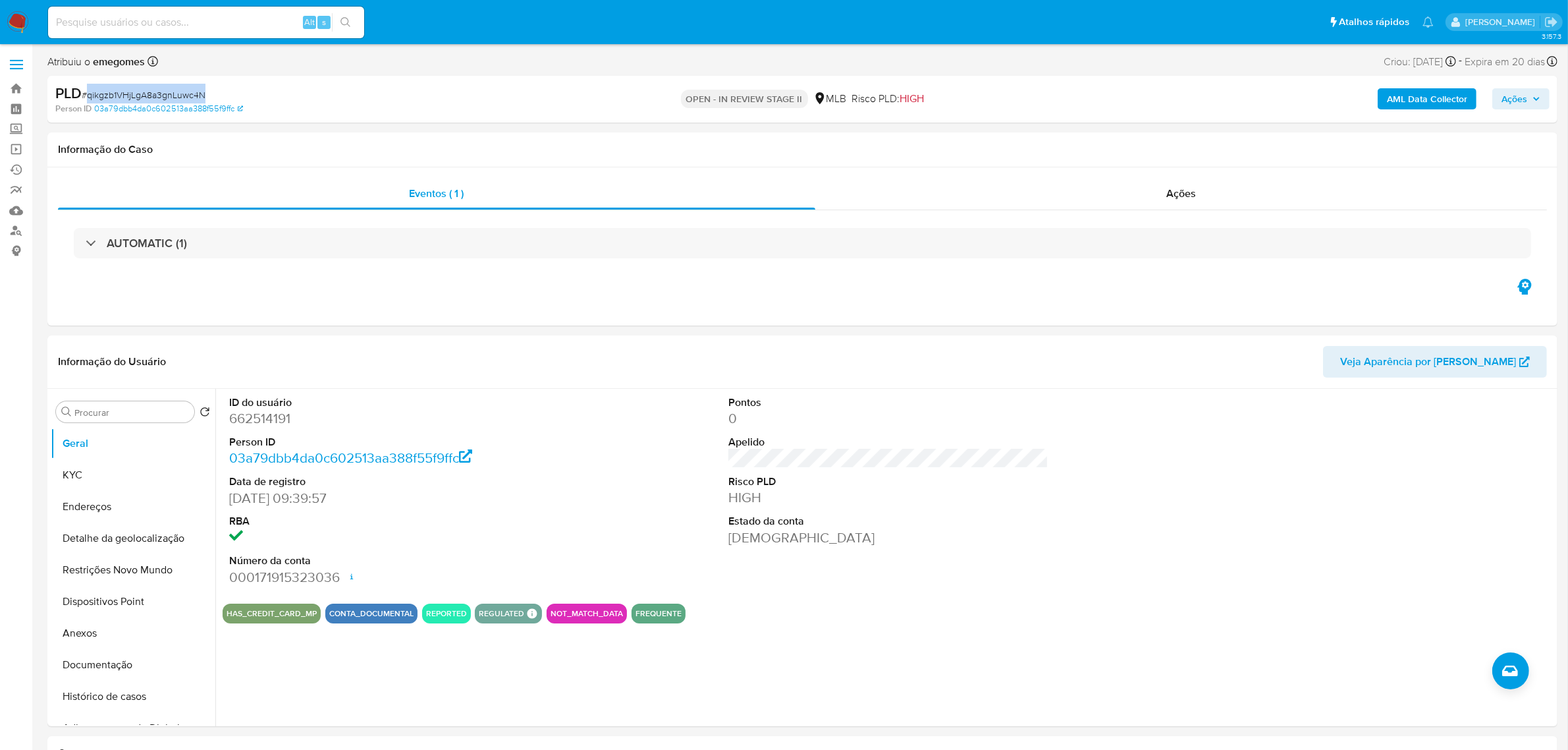
drag, startPoint x: 225, startPoint y: 96, endPoint x: 87, endPoint y: 89, distance: 138.2
click at [87, 89] on div "PLD # qikgzb1VHjLgA8a3gnLuwc4N" at bounding box center [302, 93] width 493 height 20
copy span "qikgzb1VHjLgA8a3gnLuwc4N"
click at [201, 25] on input at bounding box center [206, 22] width 316 height 17
paste input "iJVsvNFqcHA0WoJk9tJgGDmS"
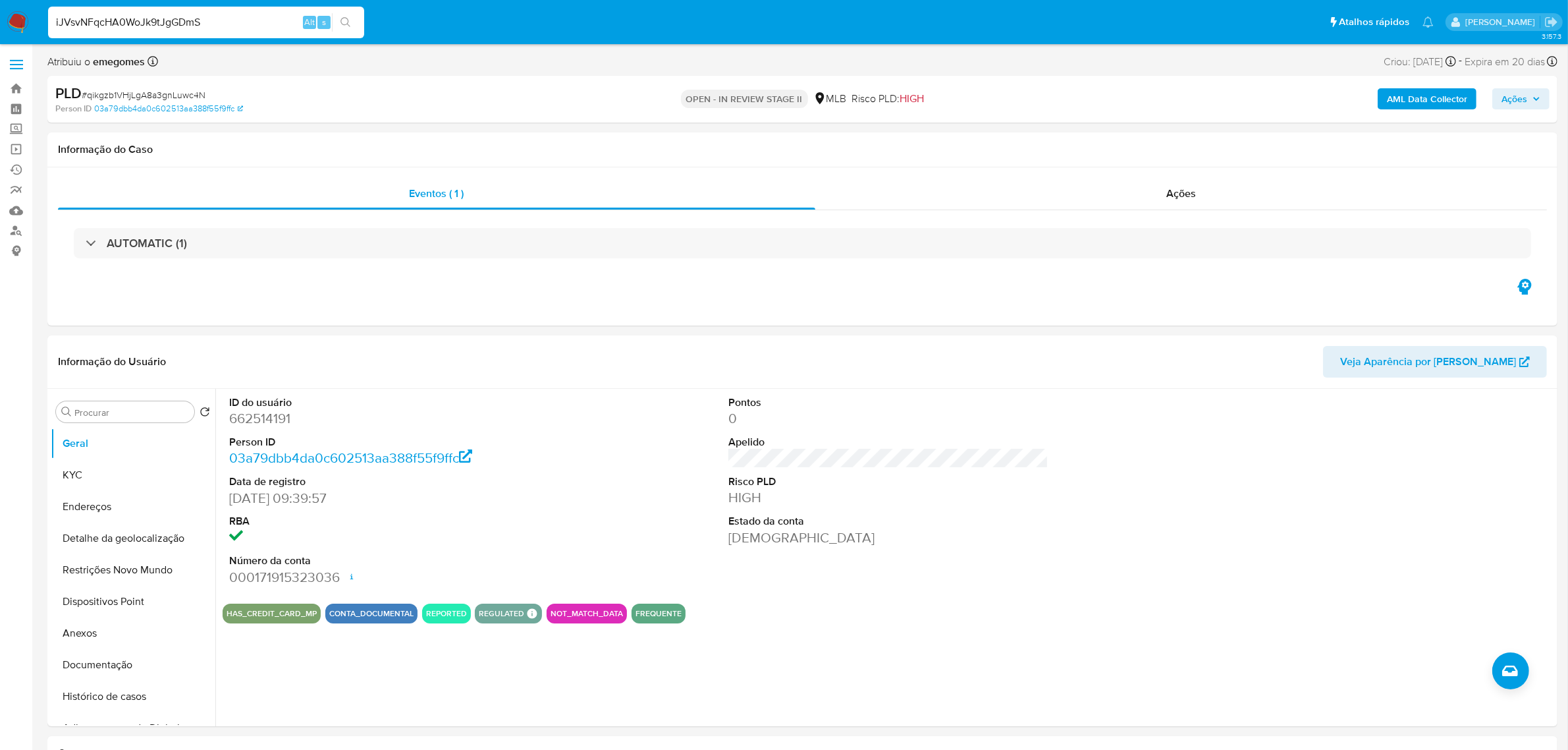
type input "iJVsvNFqcHA0WoJk9tJgGDmS"
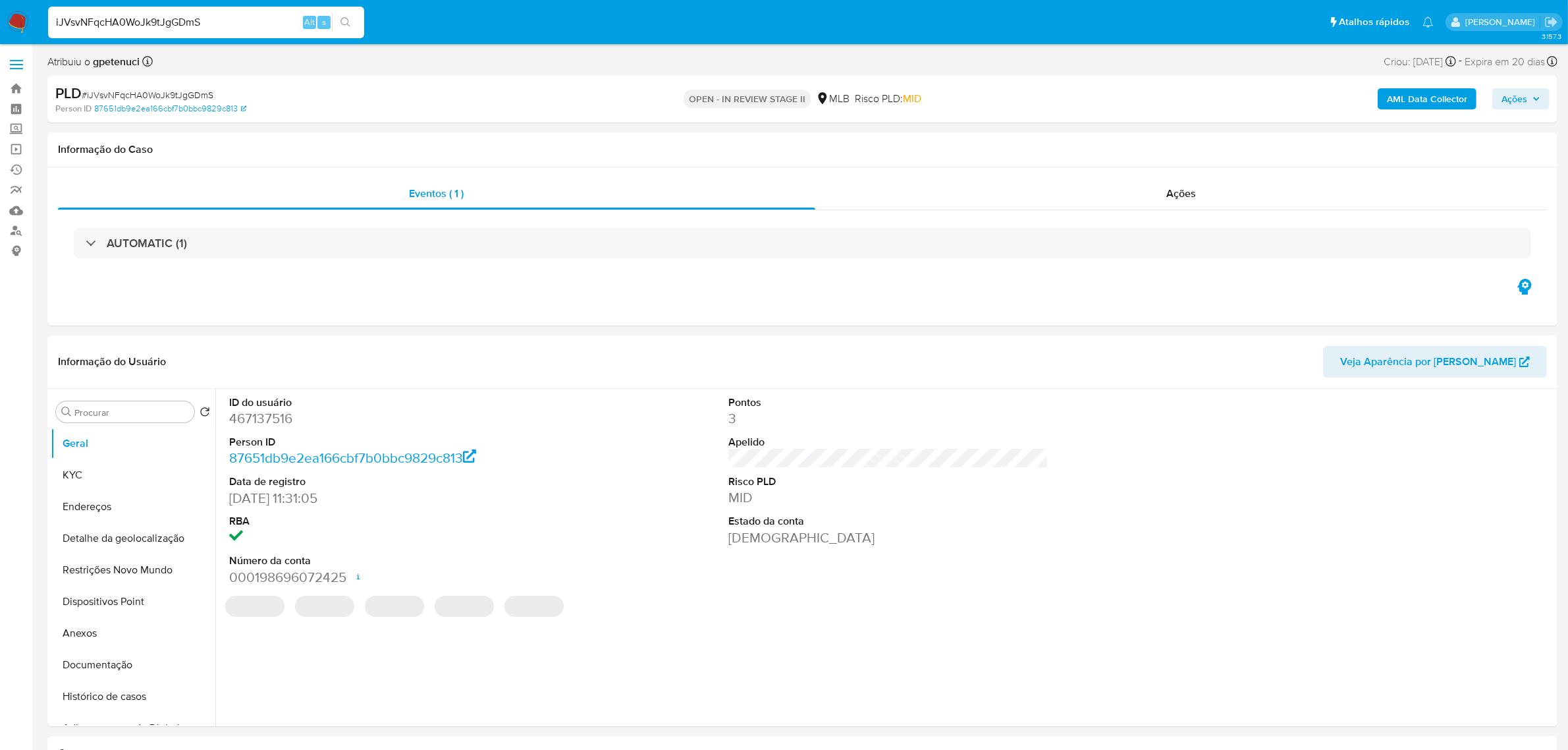
select select "10"
click at [101, 669] on button "Documentação" at bounding box center [127, 664] width 154 height 31
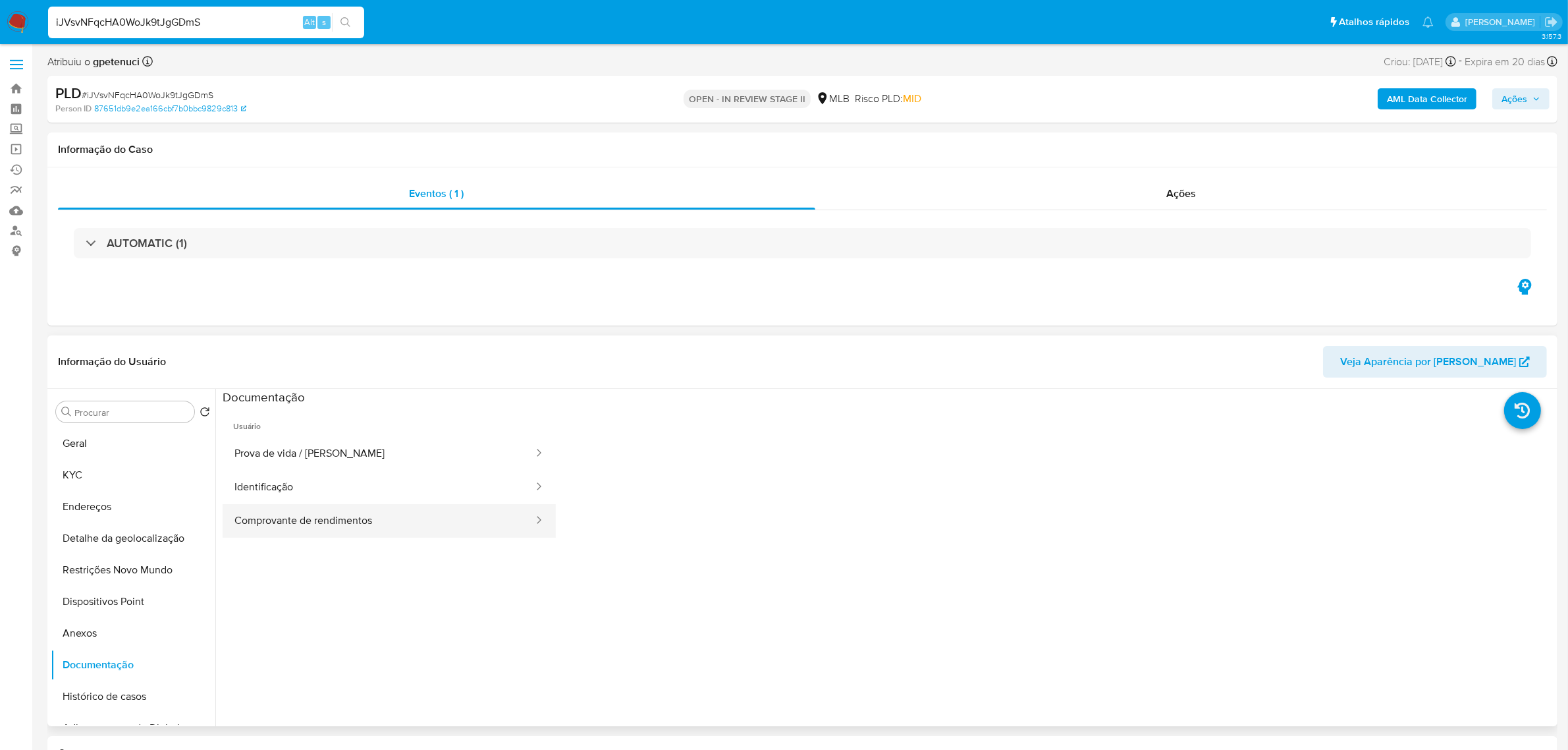
click at [329, 528] on button "Comprovante de rendimentos" at bounding box center [379, 521] width 312 height 34
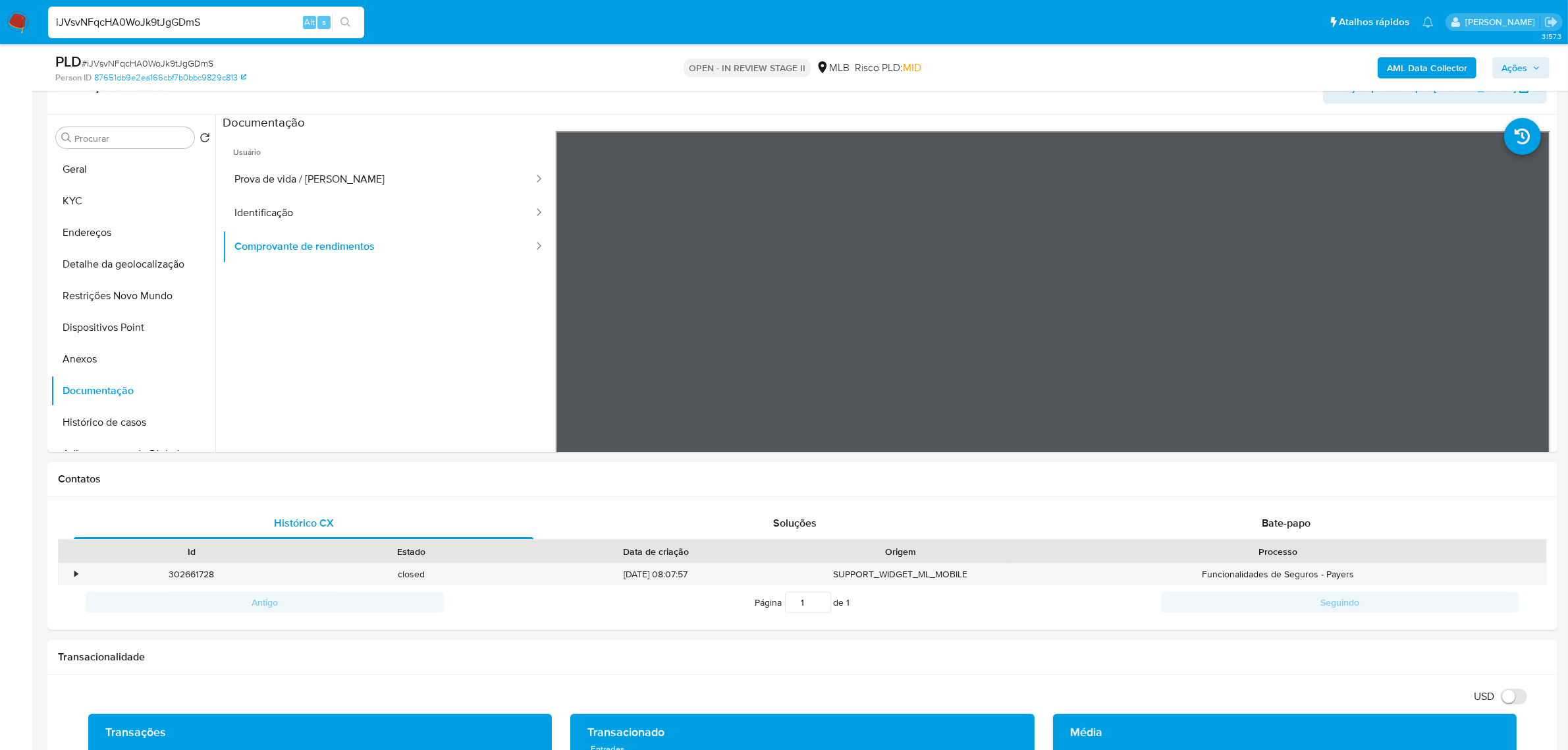
scroll to position [247, 0]
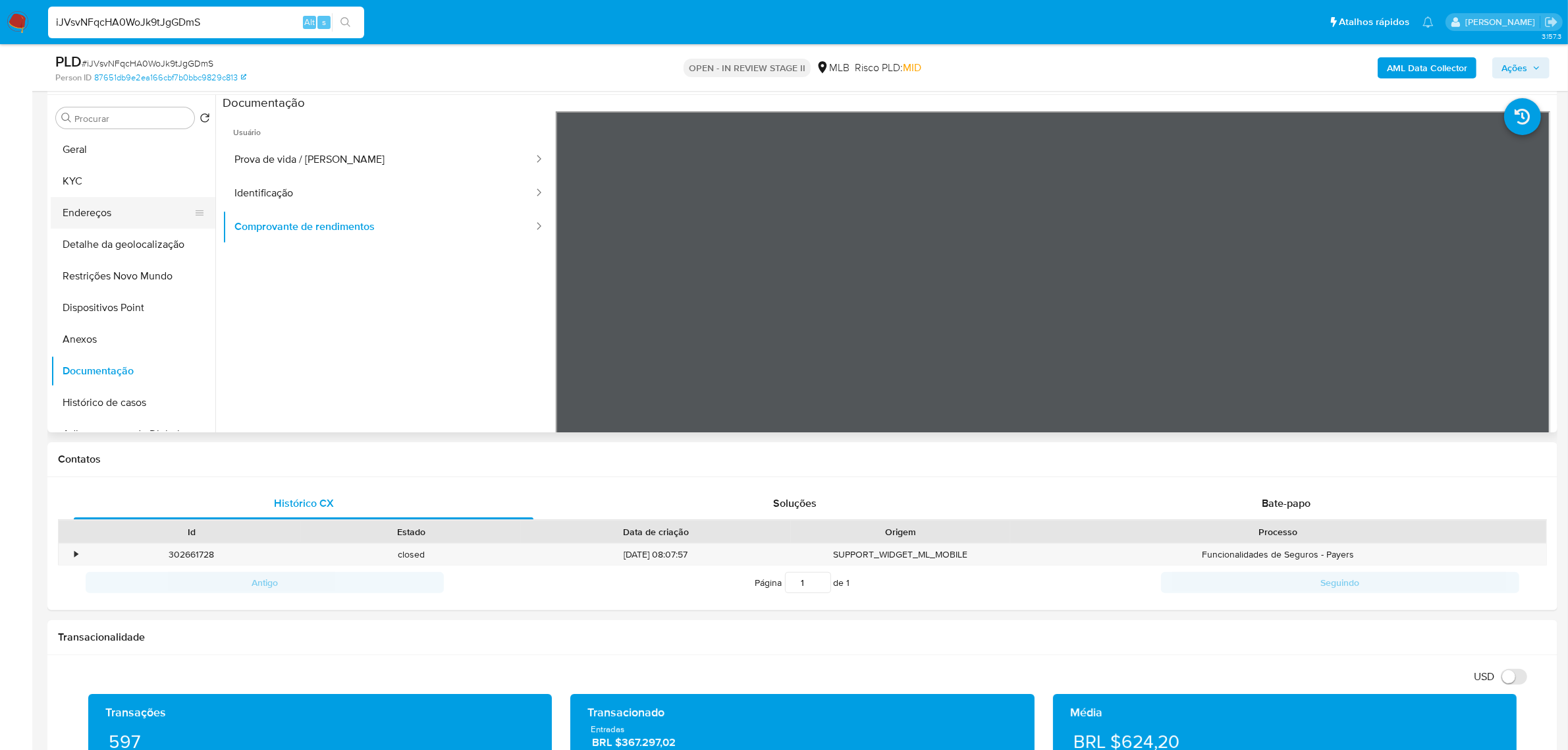
click at [99, 215] on button "Endereços" at bounding box center [127, 212] width 154 height 31
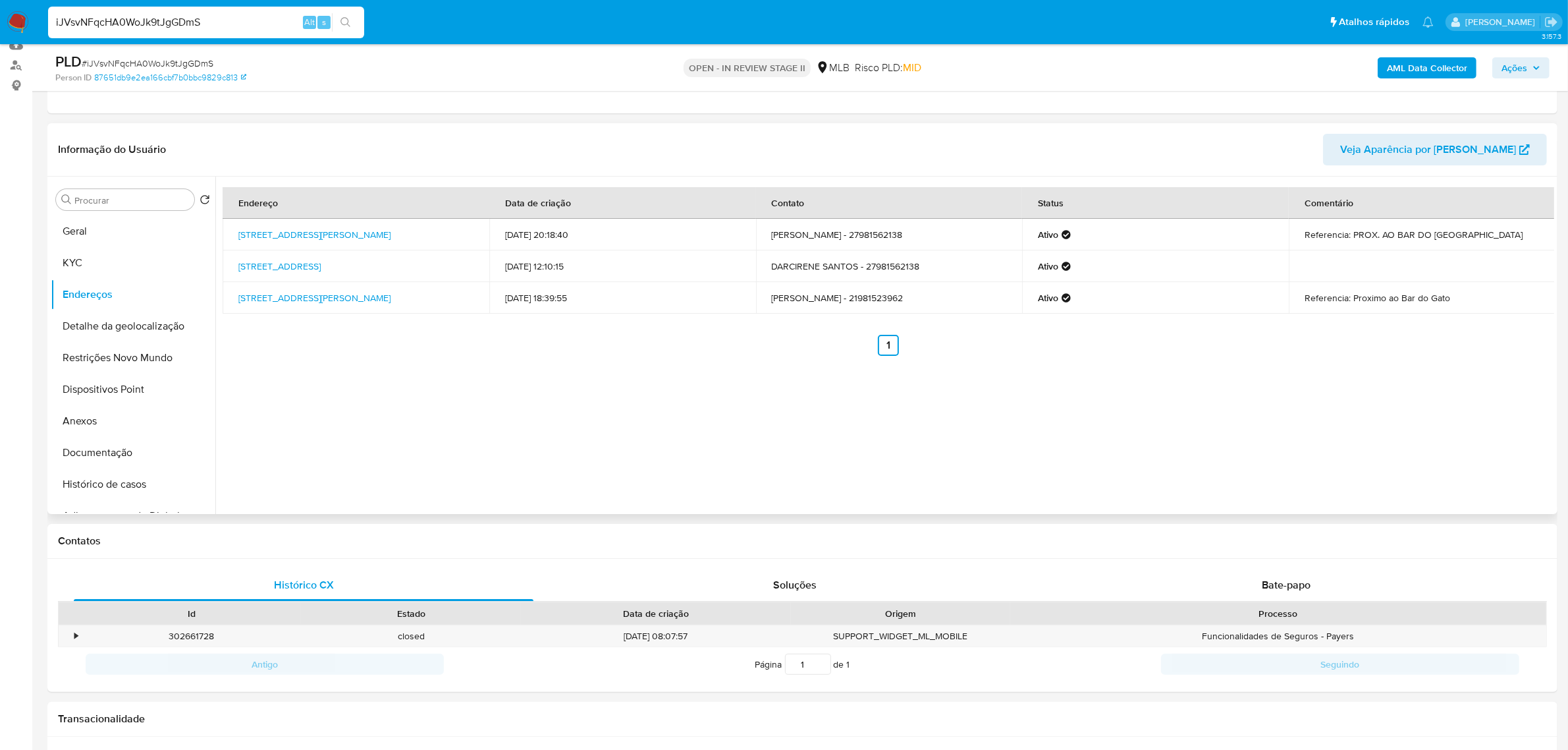
scroll to position [164, 0]
click at [515, 124] on div "Informação do Usuário Veja Aparência por Pessoa" at bounding box center [802, 151] width 1510 height 53
click at [152, 323] on button "Detalhe da geolocalização" at bounding box center [127, 326] width 154 height 31
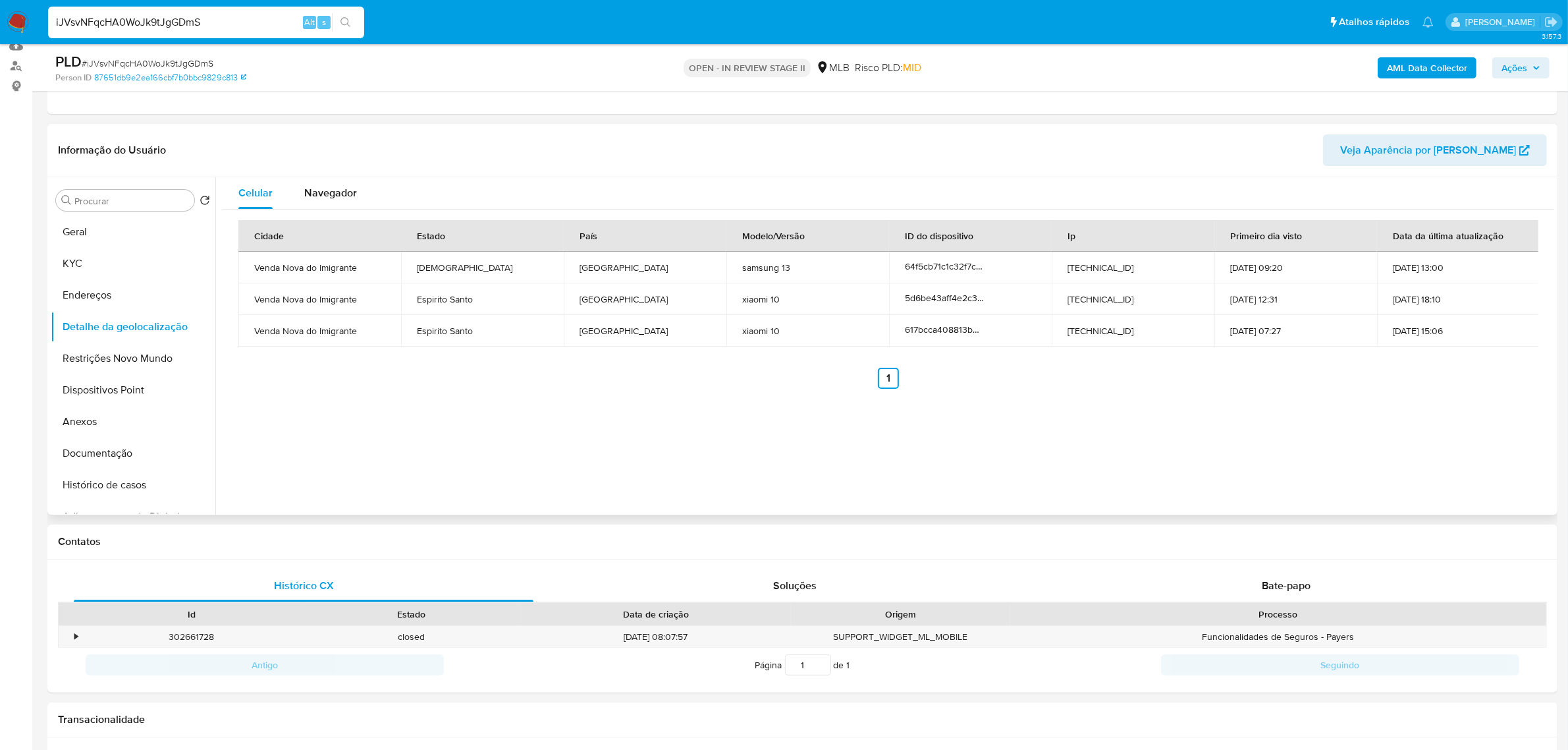
click at [782, 145] on header "Informação do Usuário Veja Aparência por Pessoa" at bounding box center [802, 150] width 1489 height 31
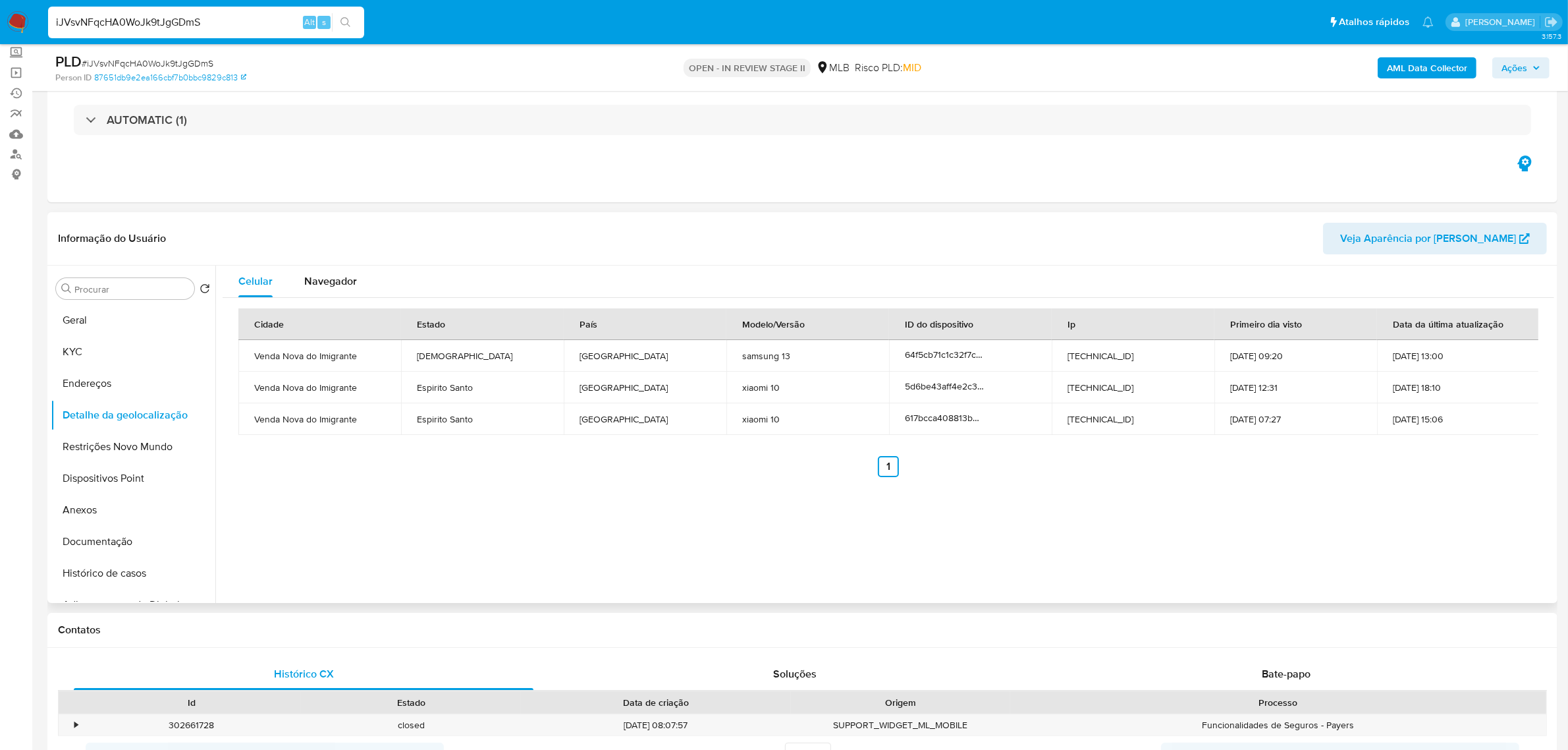
scroll to position [0, 0]
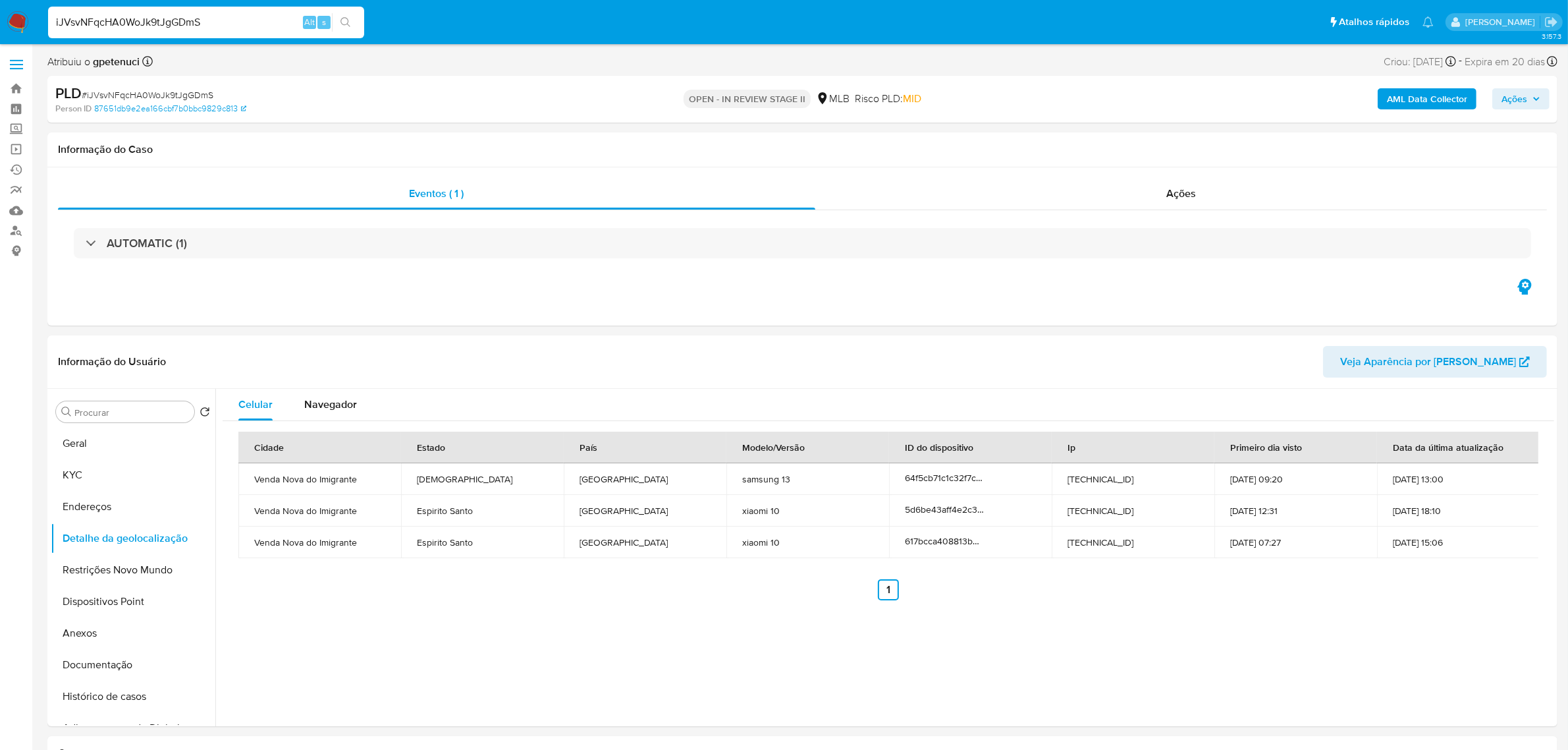
click at [11, 60] on span at bounding box center [16, 60] width 13 height 2
click at [0, 0] on input "checkbox" at bounding box center [0, 0] width 0 height 0
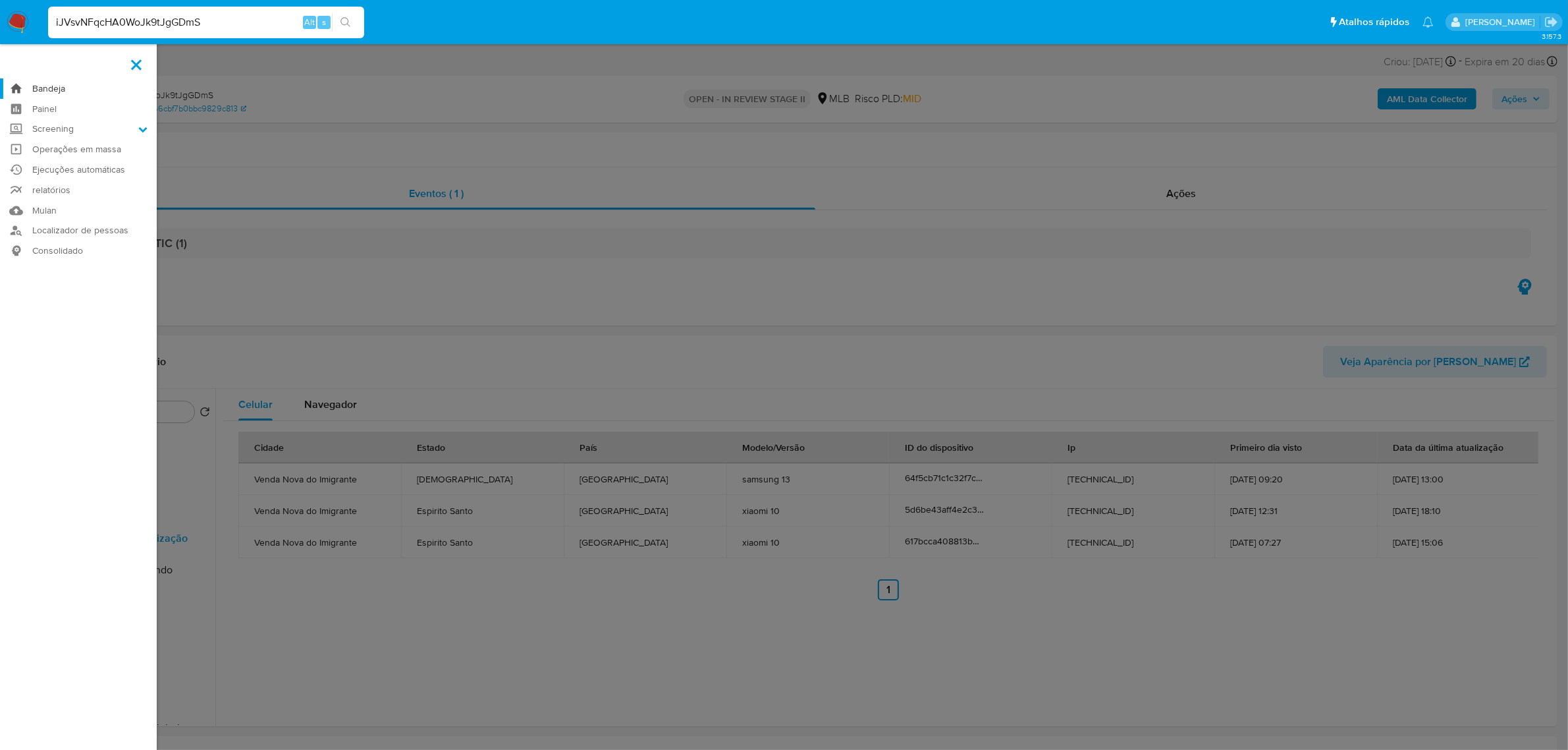
click at [61, 90] on link "Bandeja" at bounding box center [78, 88] width 157 height 20
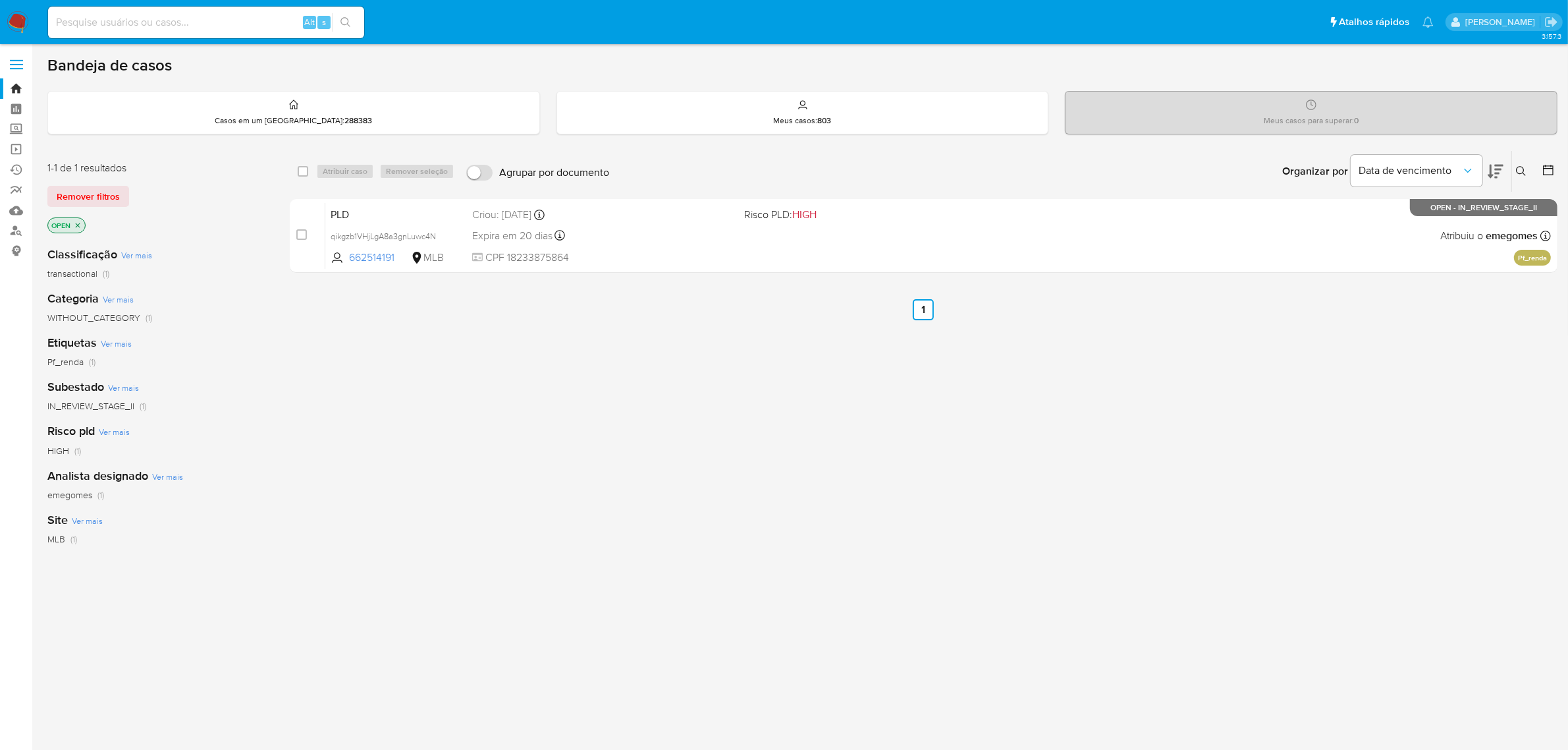
click at [1525, 176] on button at bounding box center [1522, 172] width 22 height 16
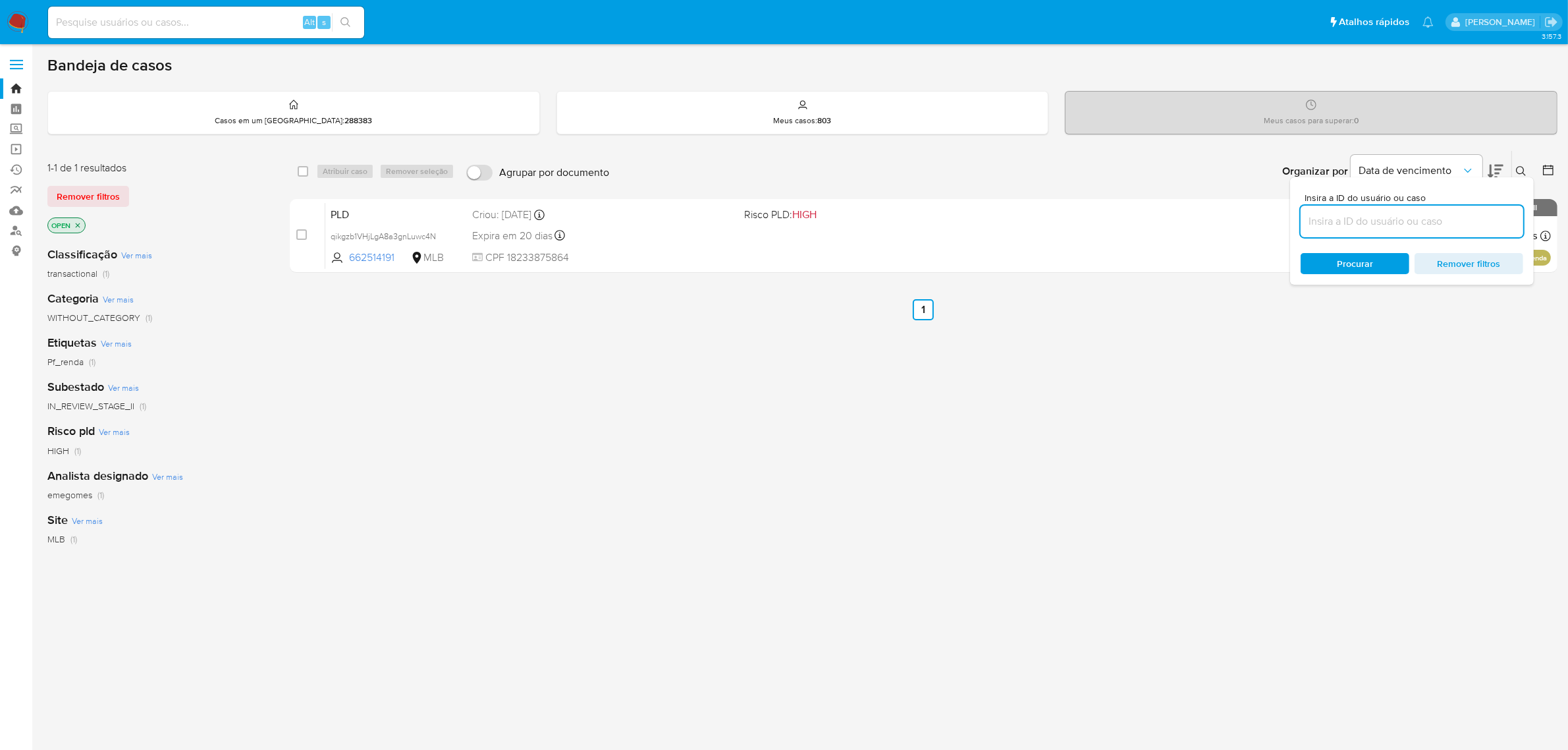
click at [1371, 222] on input at bounding box center [1412, 221] width 222 height 17
type input "qikgzb1VHjLgA8a3gnLuwc4N"
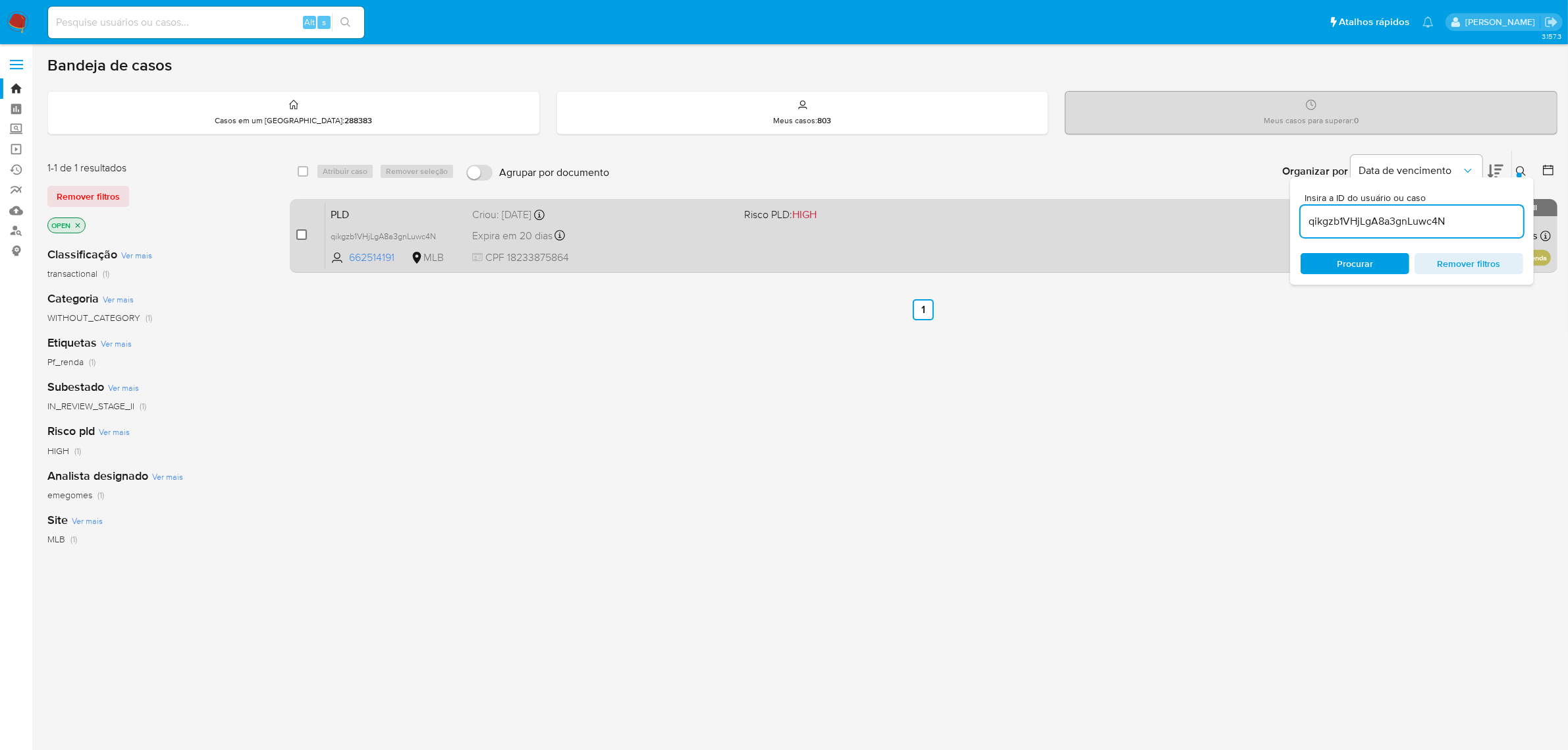
click at [301, 232] on input "checkbox" at bounding box center [301, 234] width 10 height 10
checkbox input "true"
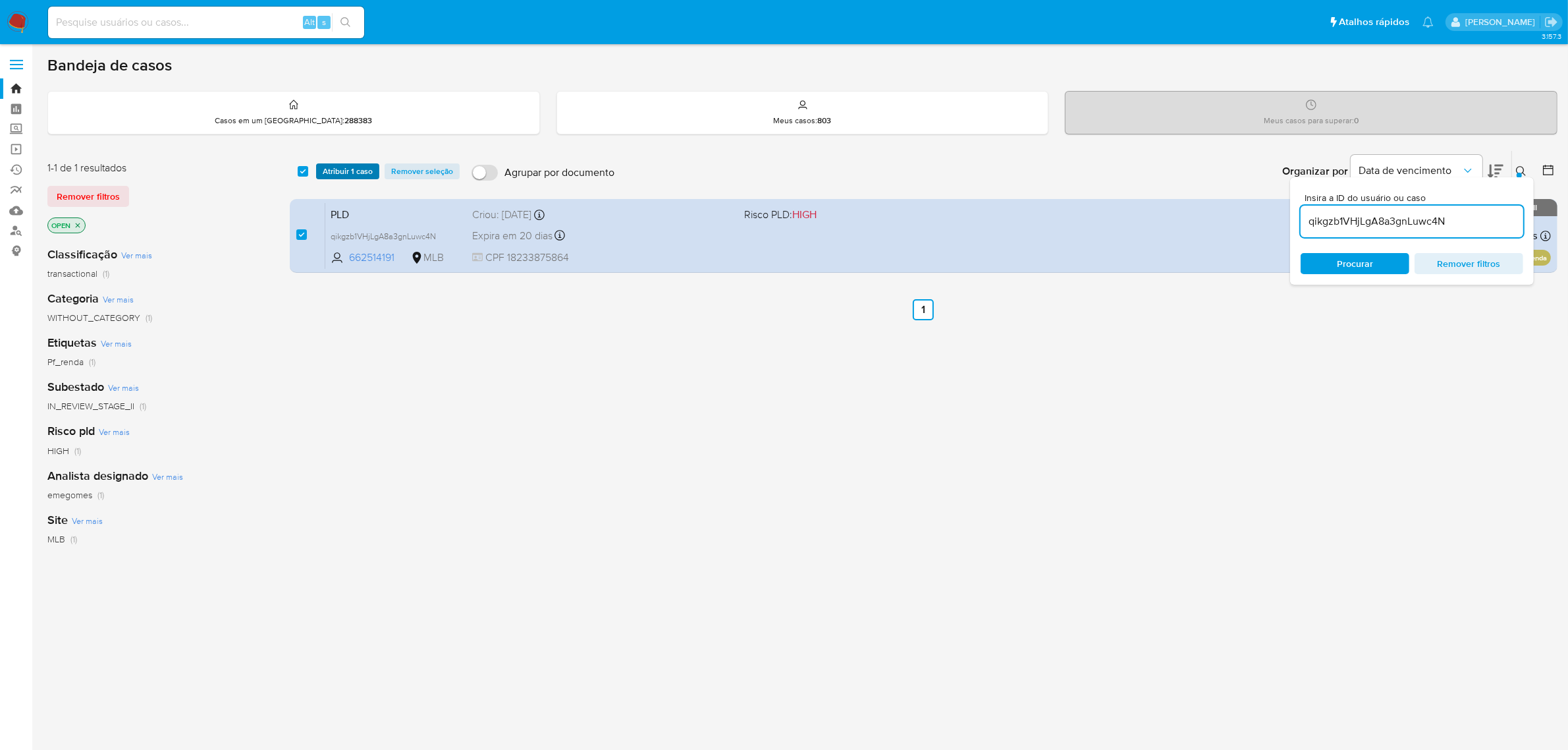
click at [337, 172] on span "Atribuir 1 caso" at bounding box center [348, 171] width 50 height 13
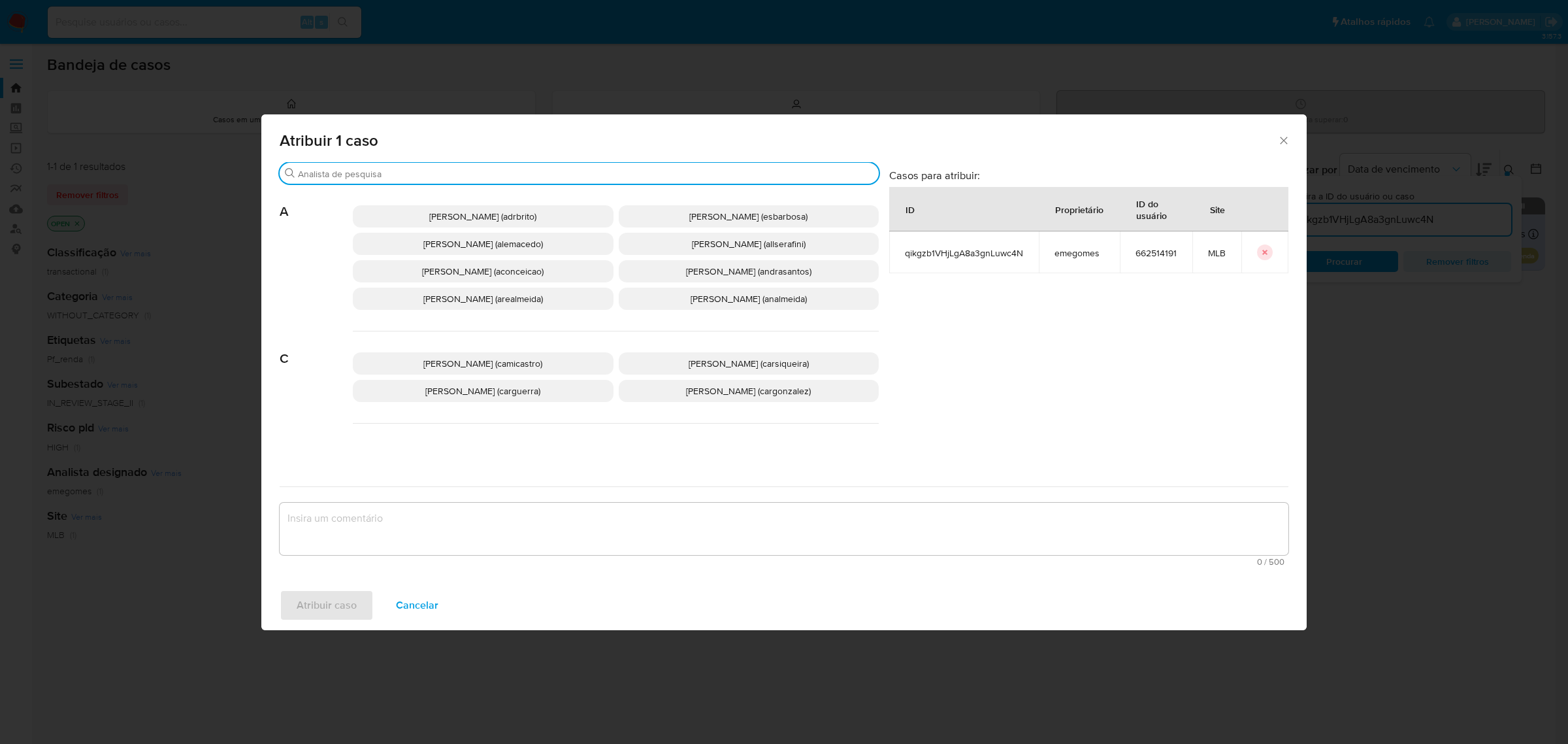
click at [459, 177] on input "Procurar" at bounding box center [586, 173] width 575 height 12
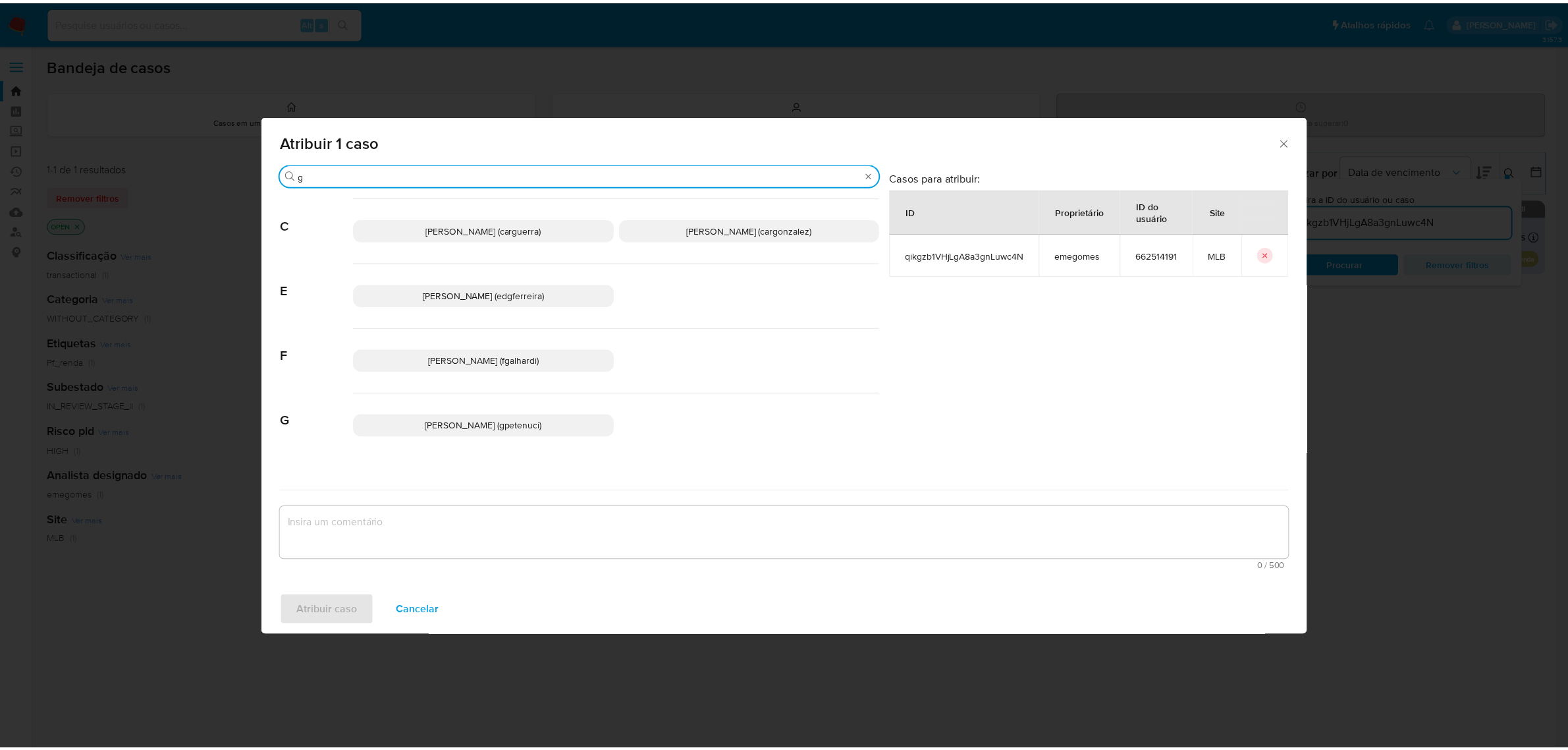
scroll to position [82, 0]
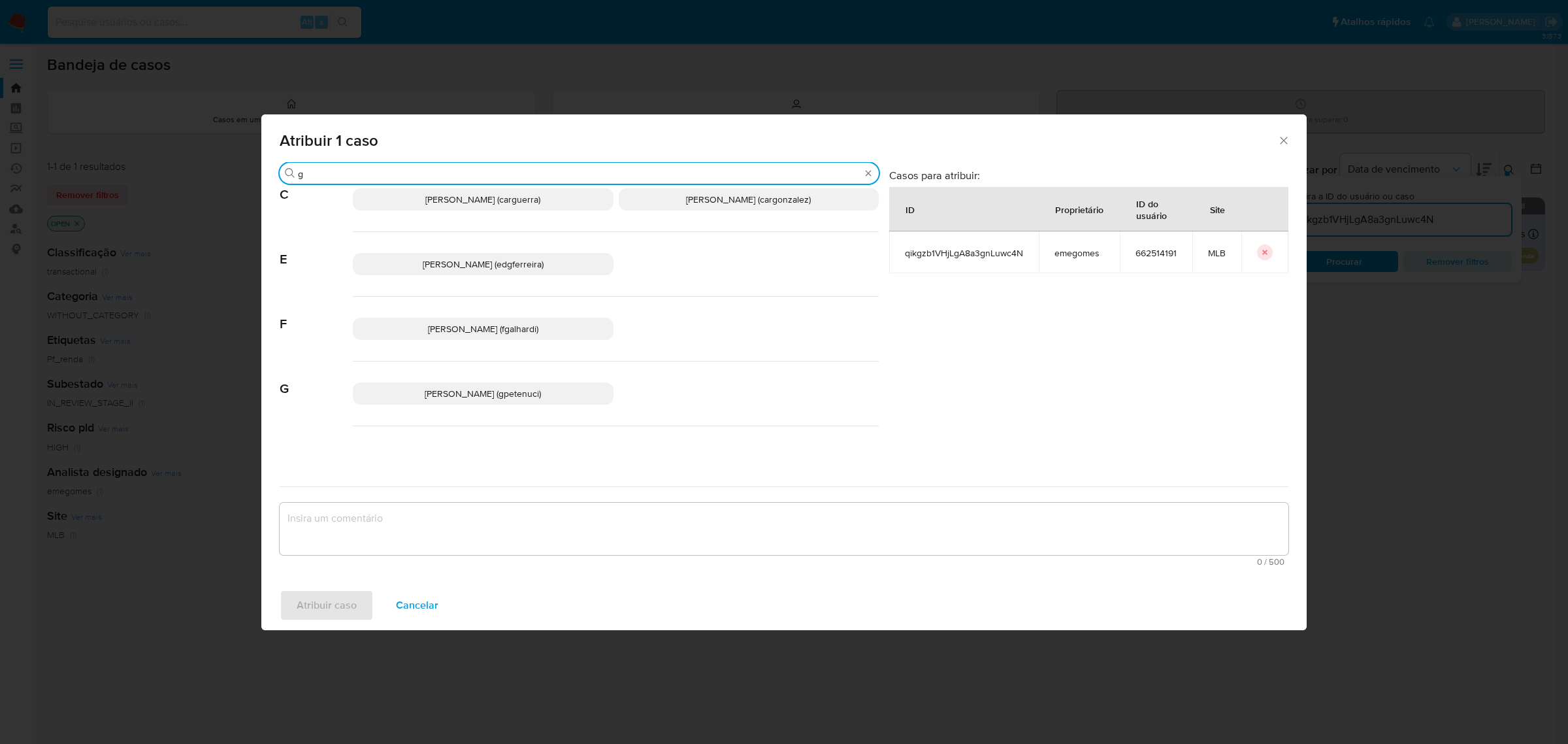
type input "g"
click at [540, 393] on span "[PERSON_NAME] (gpetenuci)" at bounding box center [483, 393] width 117 height 13
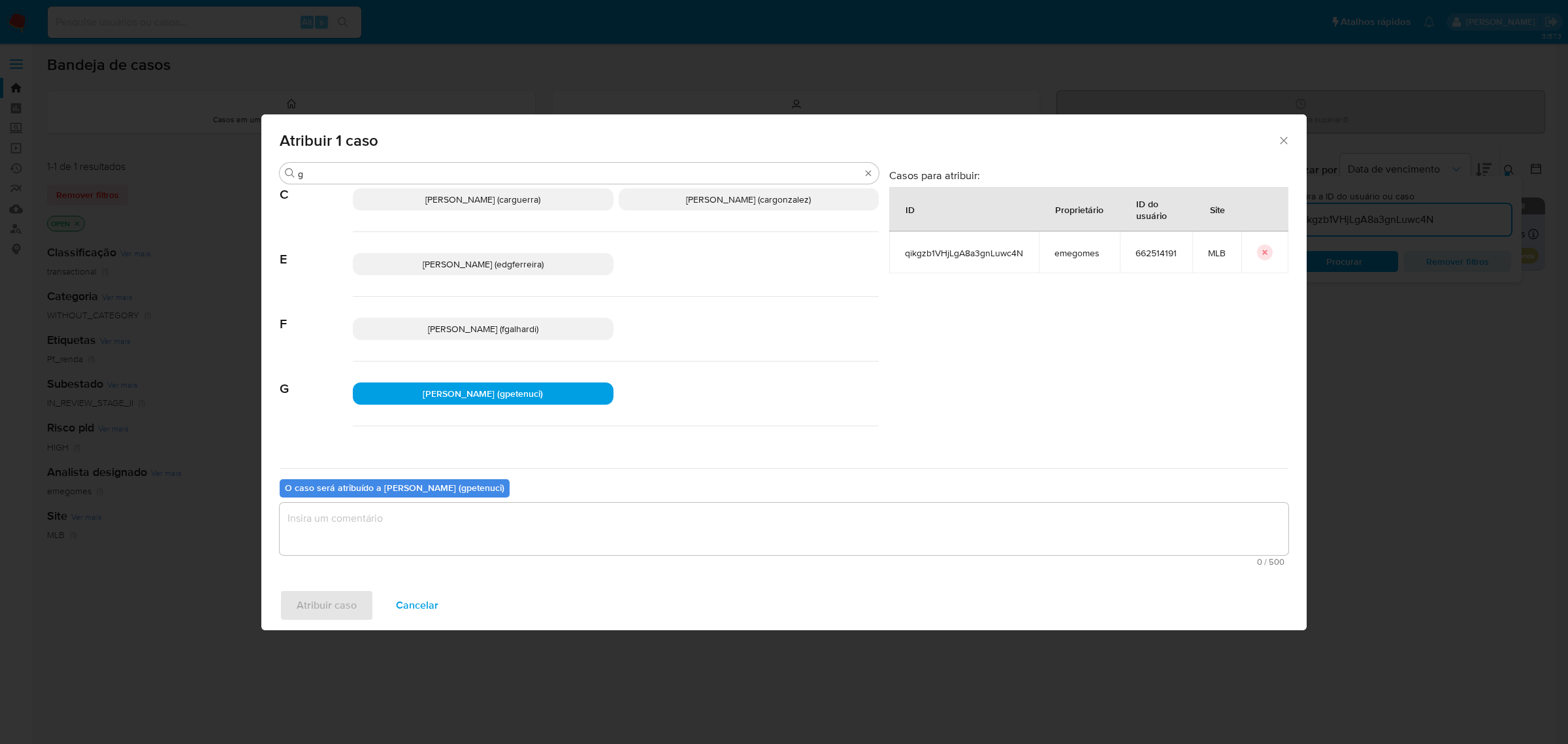
click at [537, 531] on textarea "assign-modal" at bounding box center [784, 528] width 1009 height 52
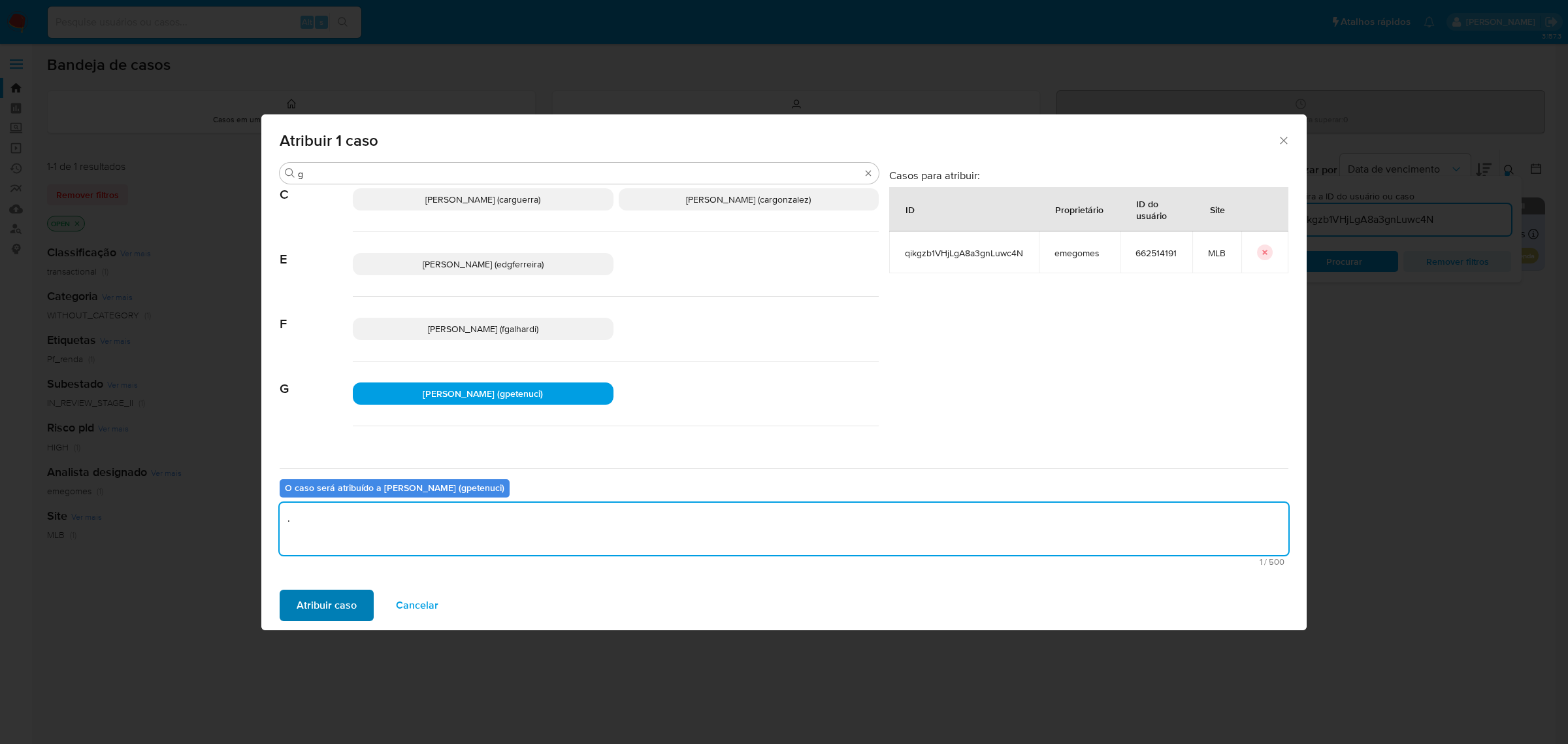
type textarea "."
click at [318, 607] on span "Atribuir caso" at bounding box center [326, 605] width 60 height 29
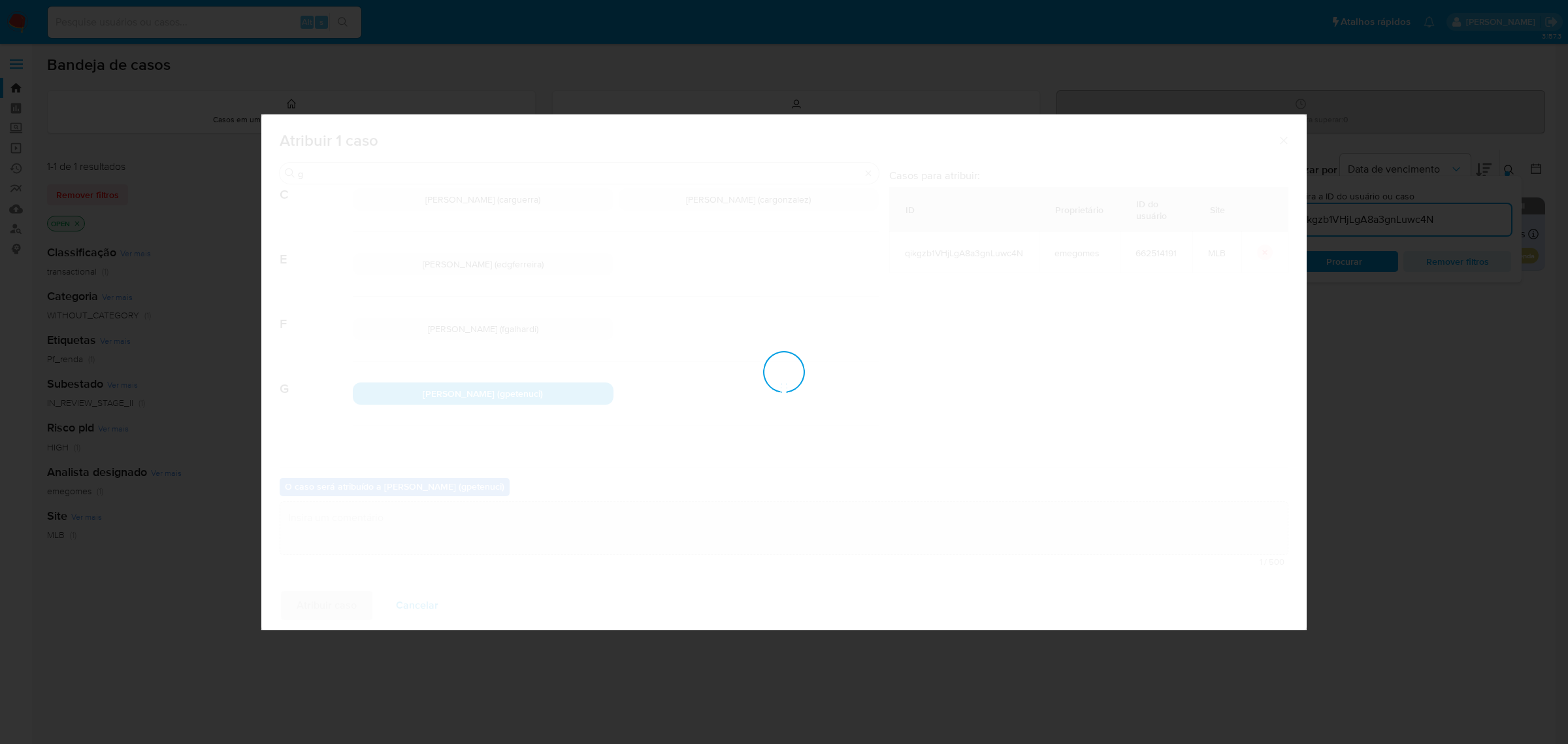
checkbox input "false"
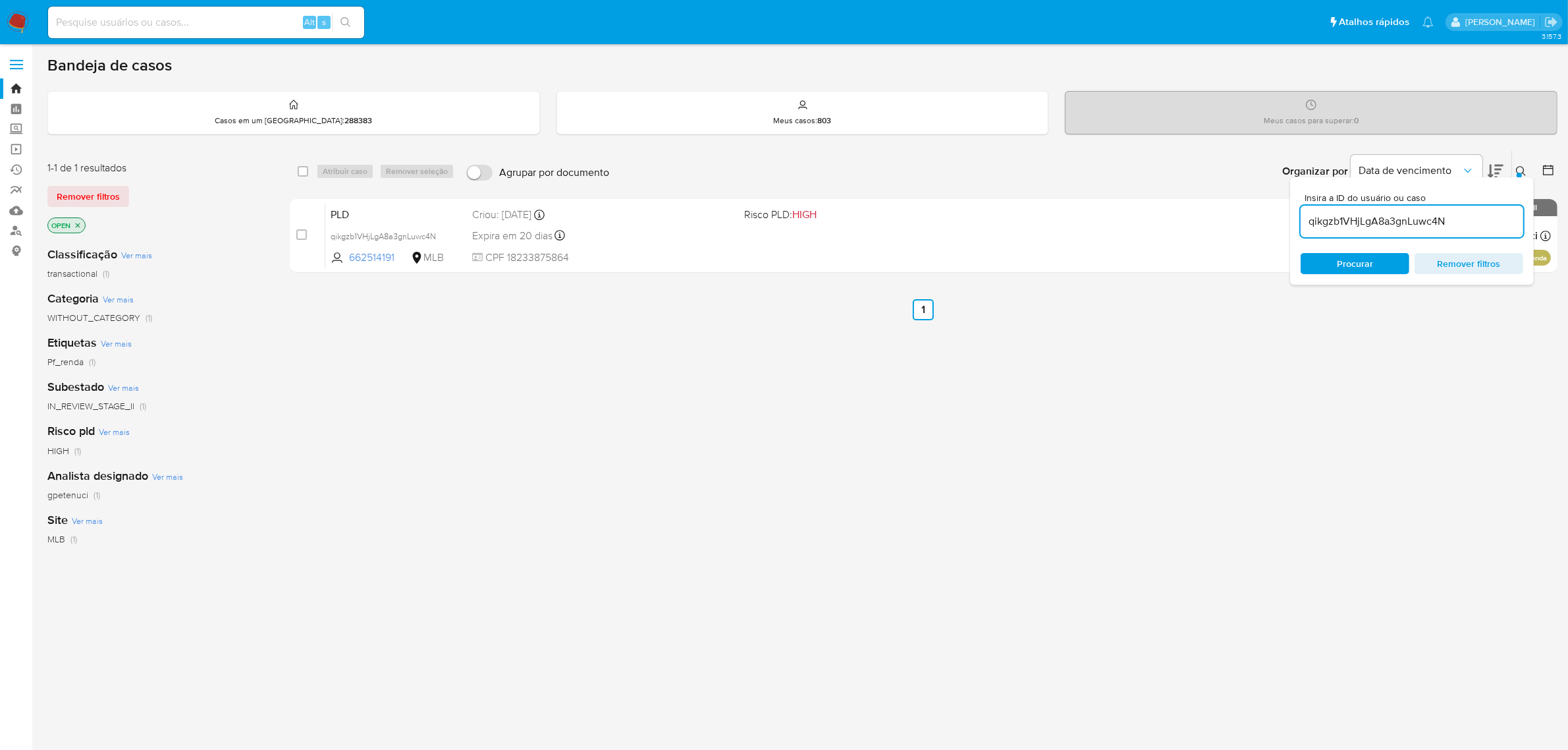
click at [1350, 213] on input "qikgzb1VHjLgA8a3gnLuwc4N" at bounding box center [1412, 221] width 222 height 17
paste input "zpqpvfSKPwQTycsvTdpcS5R6"
type input "zpqpvfSKPwQTycsvTdpcS5R6"
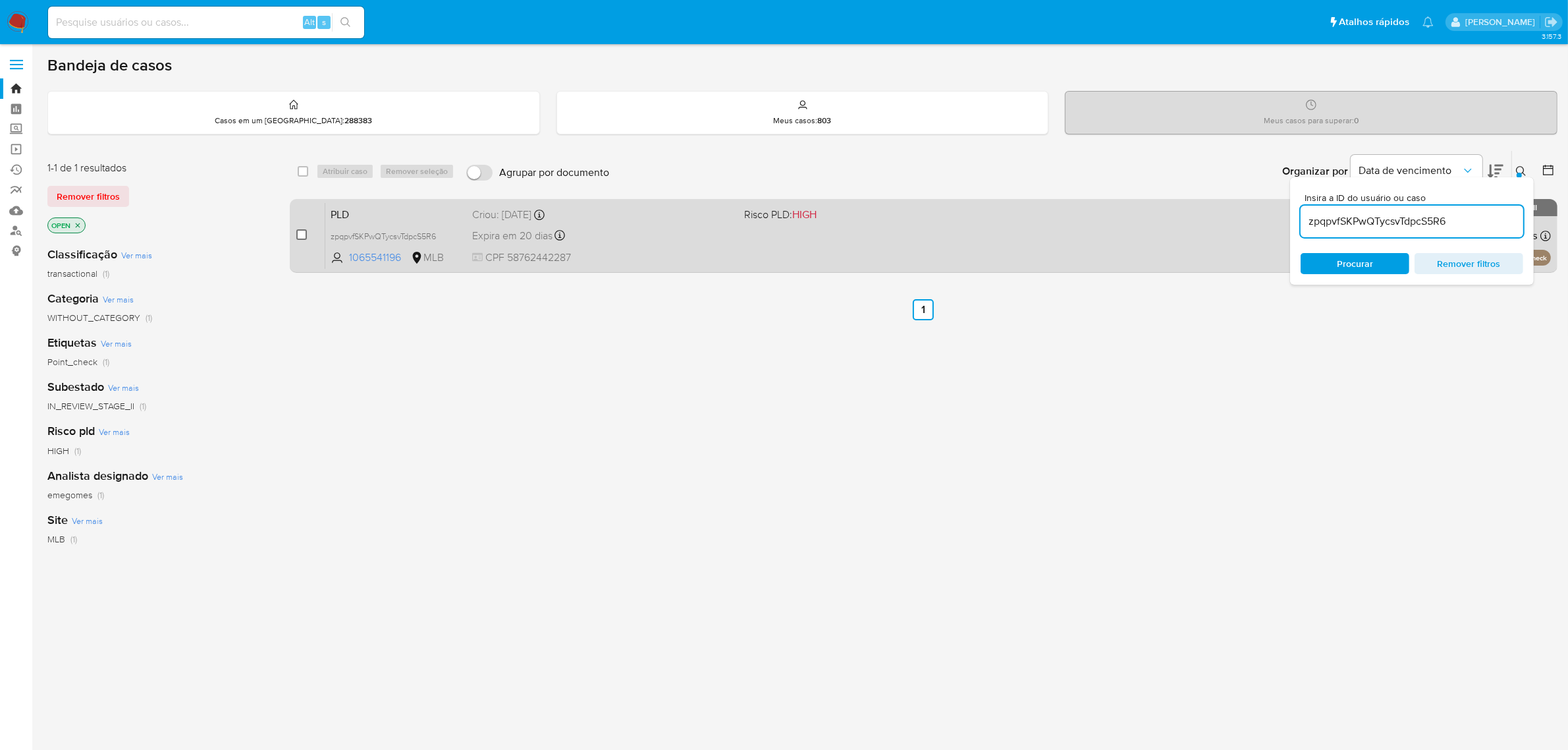
click at [301, 234] on input "checkbox" at bounding box center [301, 234] width 10 height 10
checkbox input "true"
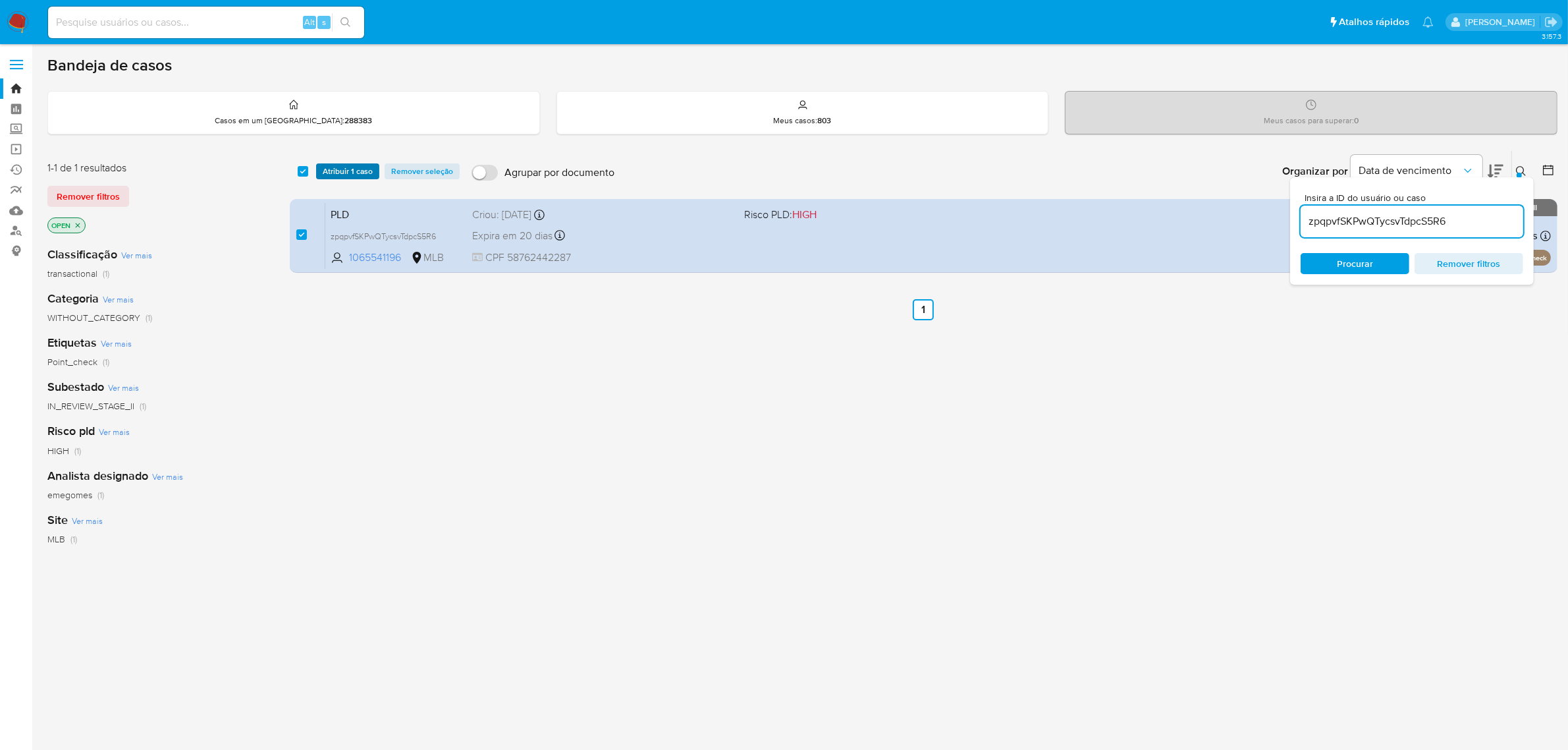
click at [354, 176] on span "Atribuir 1 caso" at bounding box center [348, 171] width 50 height 13
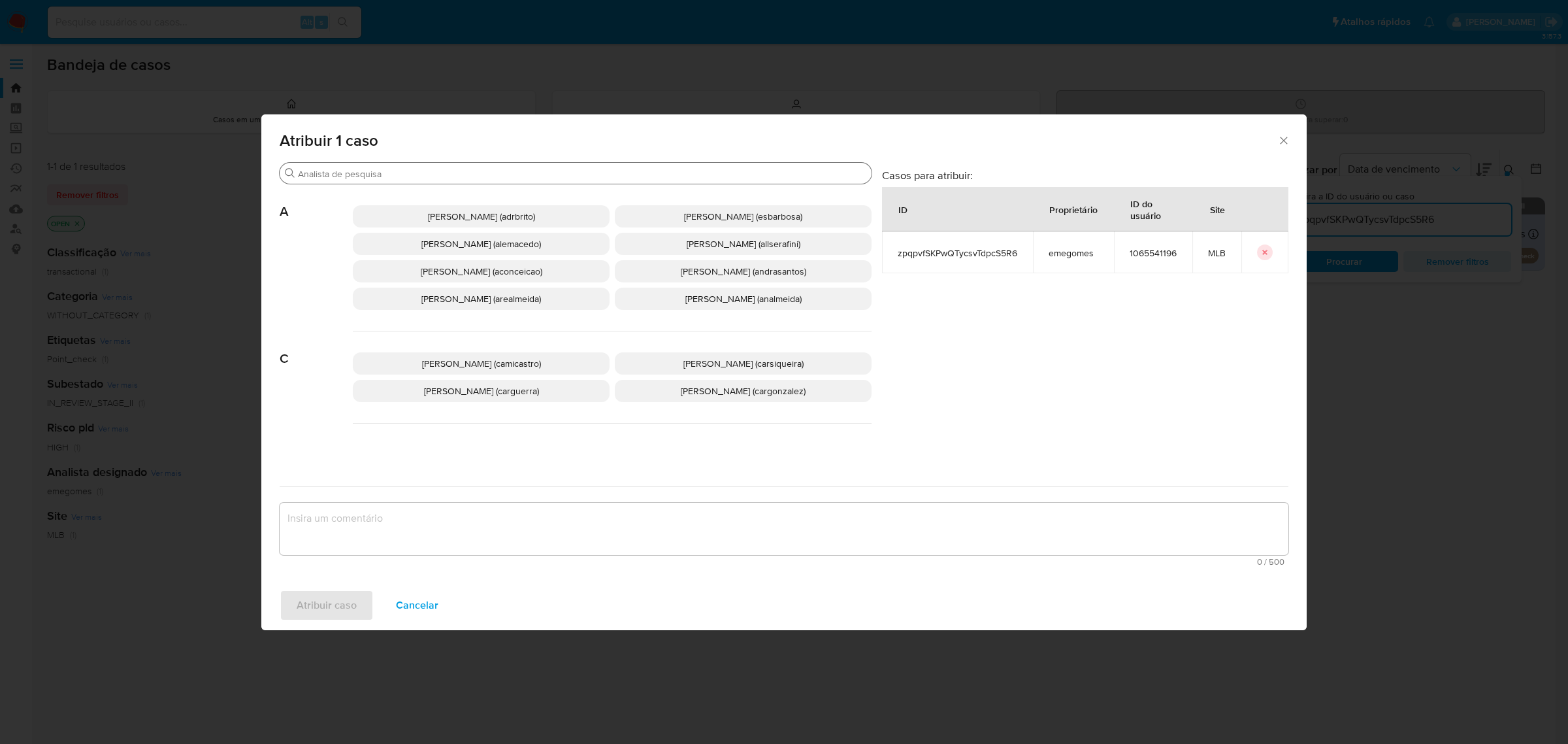
click at [475, 172] on input "Procurar" at bounding box center [582, 173] width 568 height 12
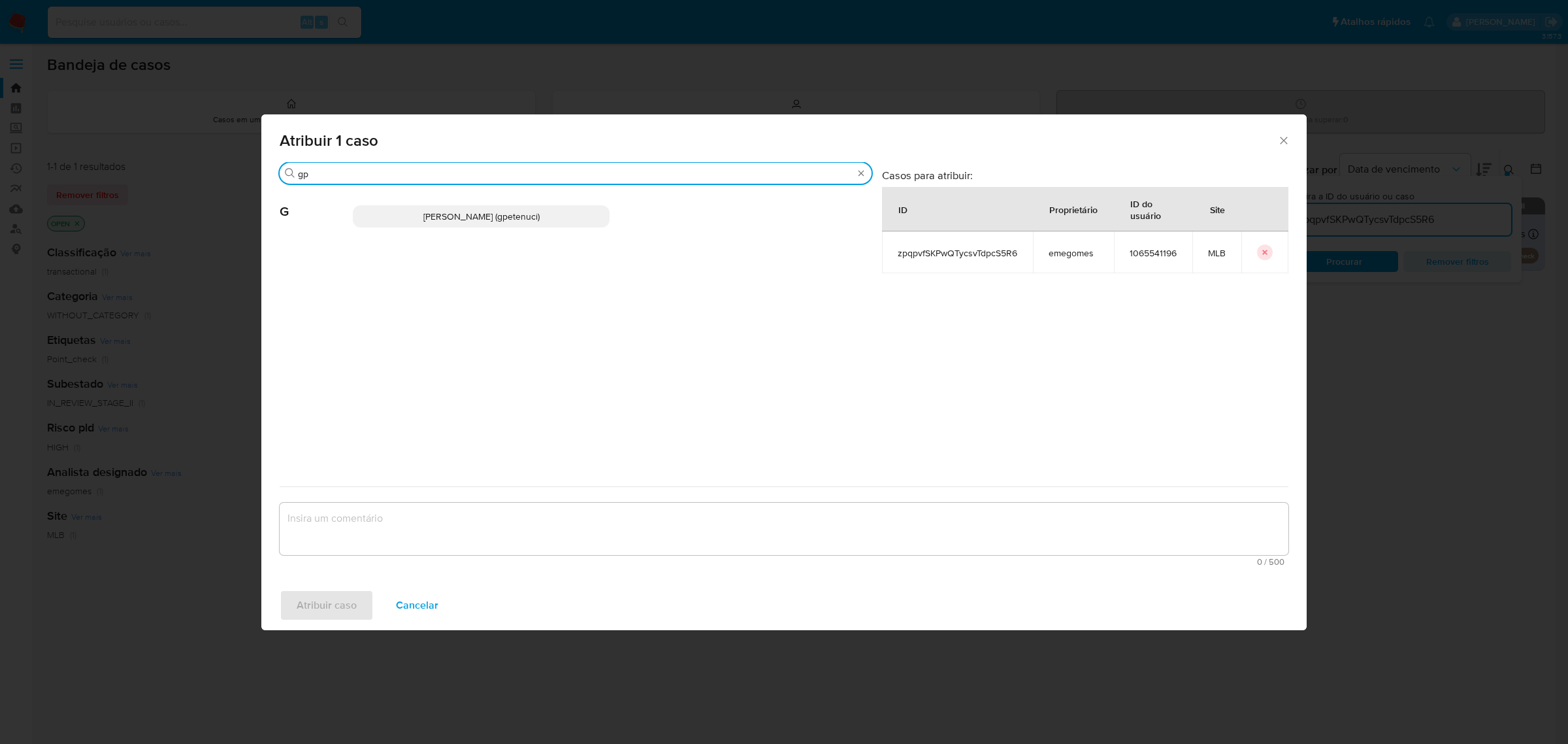
type input "gp"
click at [468, 209] on p "[PERSON_NAME] (gpetenuci)" at bounding box center [481, 217] width 257 height 22
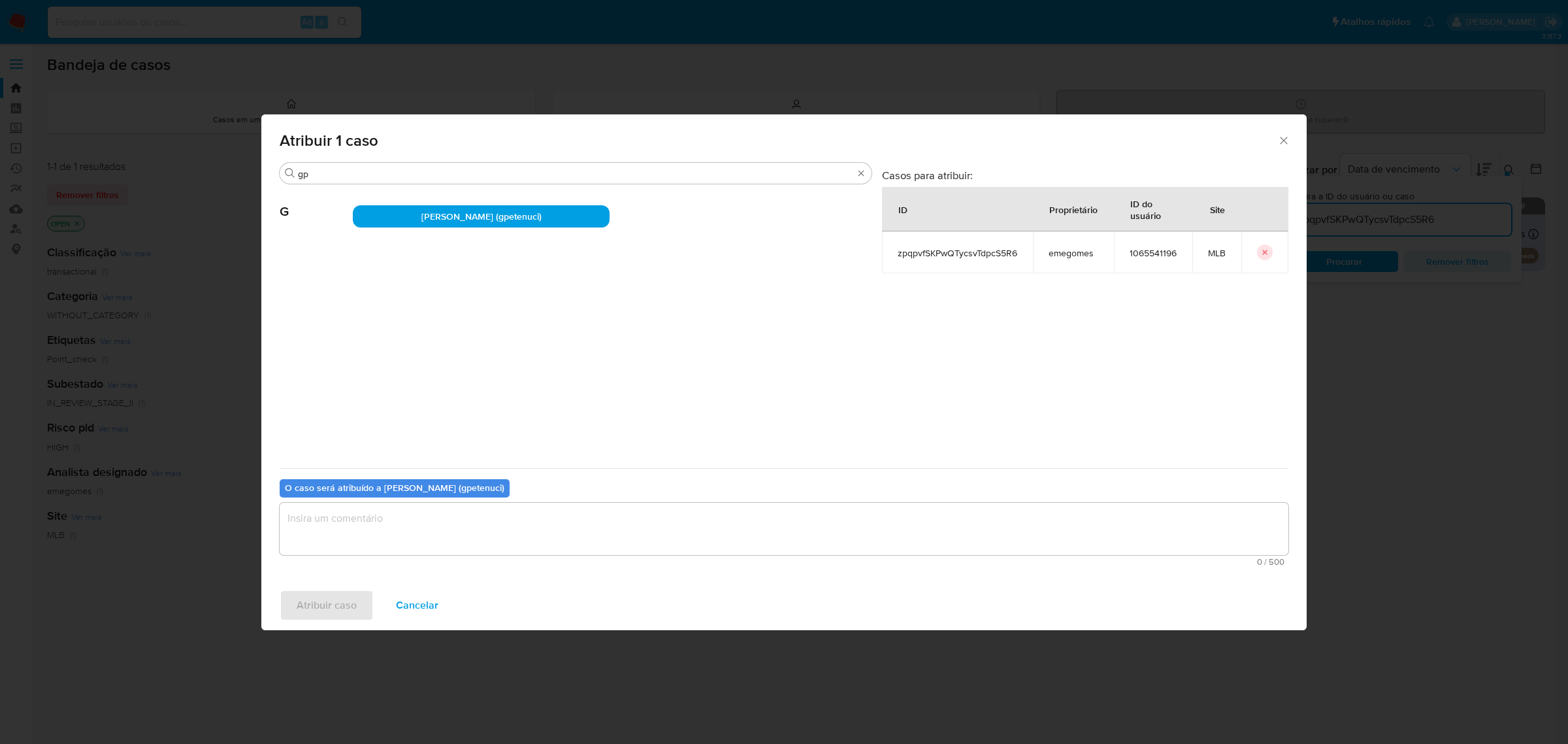
click at [436, 535] on textarea "assign-modal" at bounding box center [784, 528] width 1009 height 52
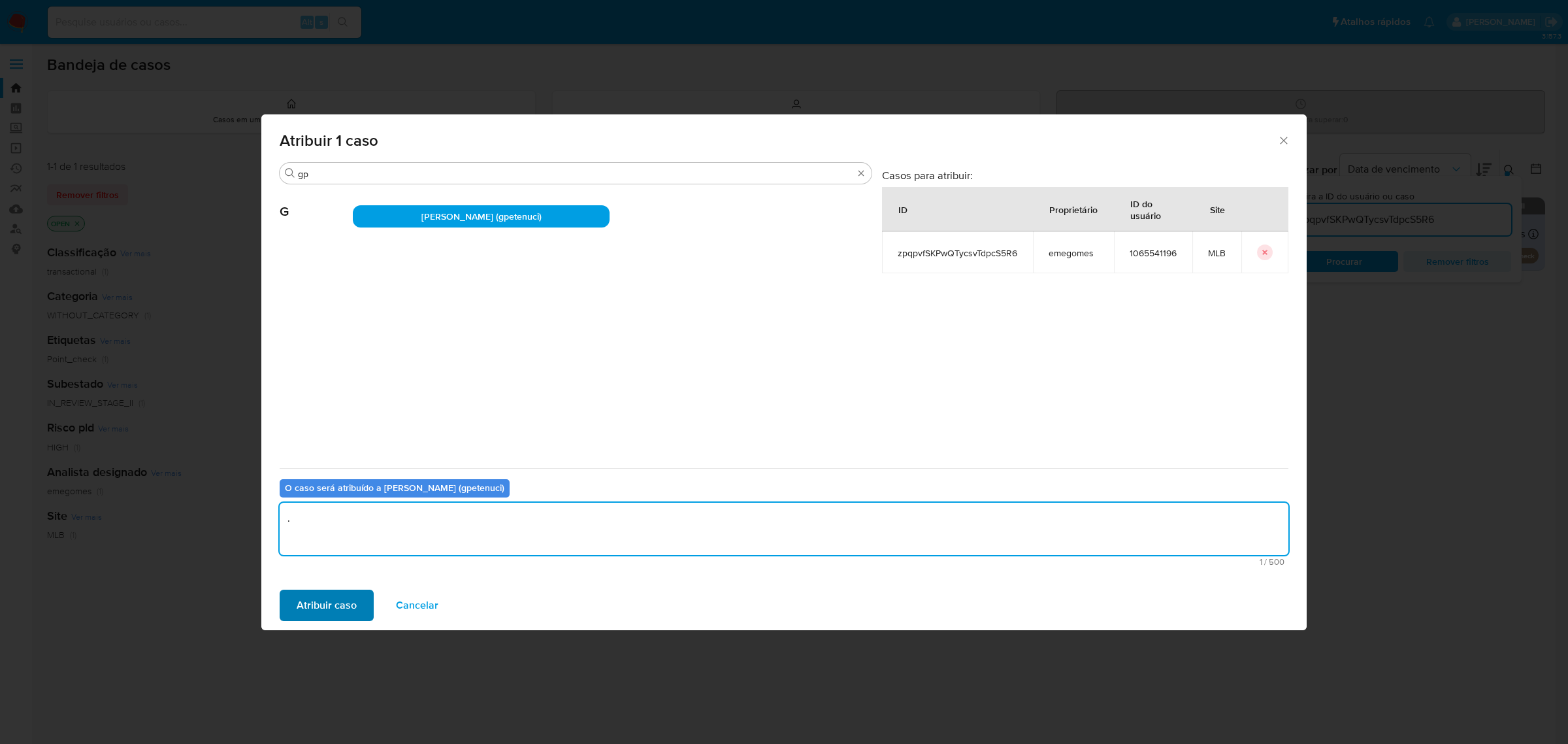
type textarea "."
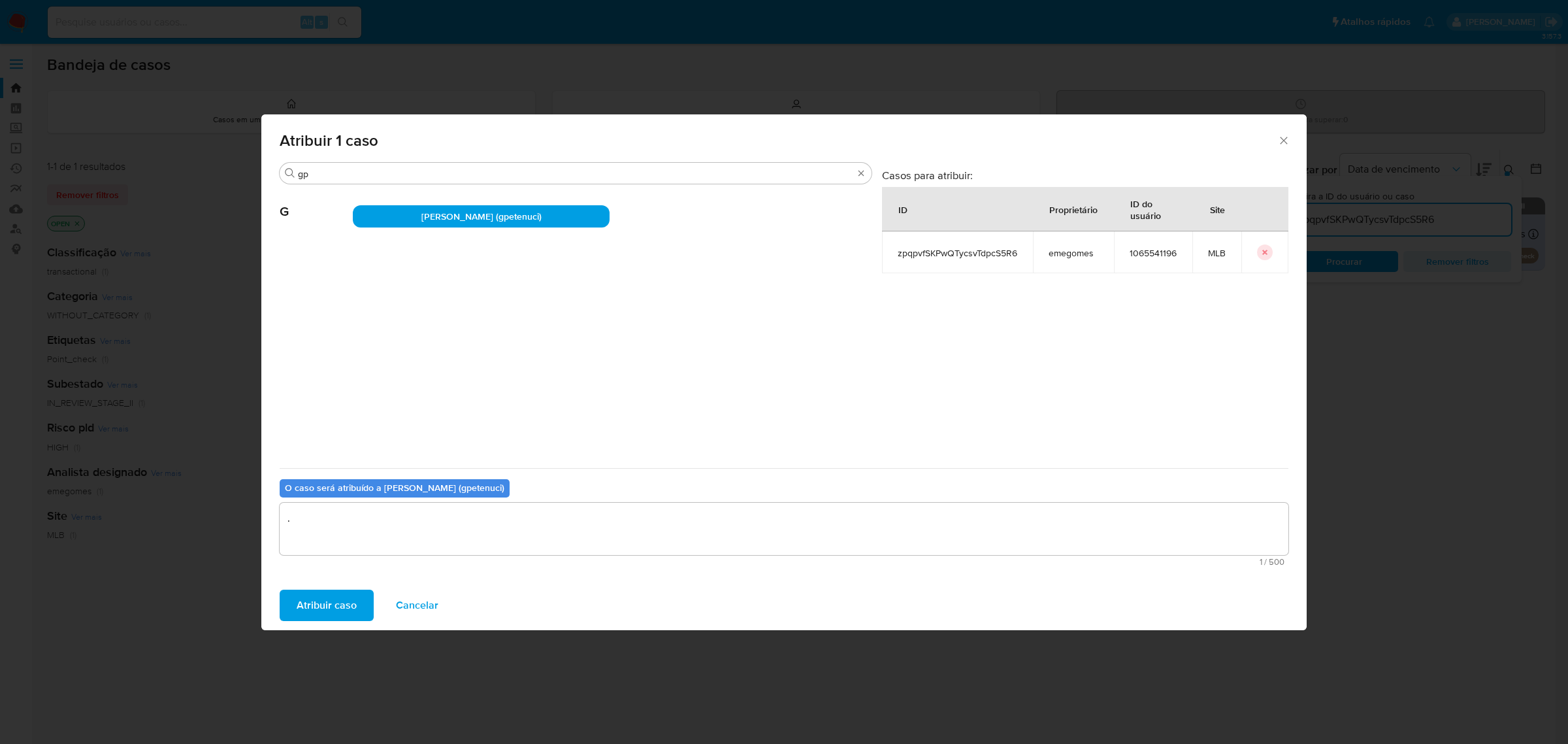
click at [337, 606] on span "Atribuir caso" at bounding box center [326, 605] width 60 height 29
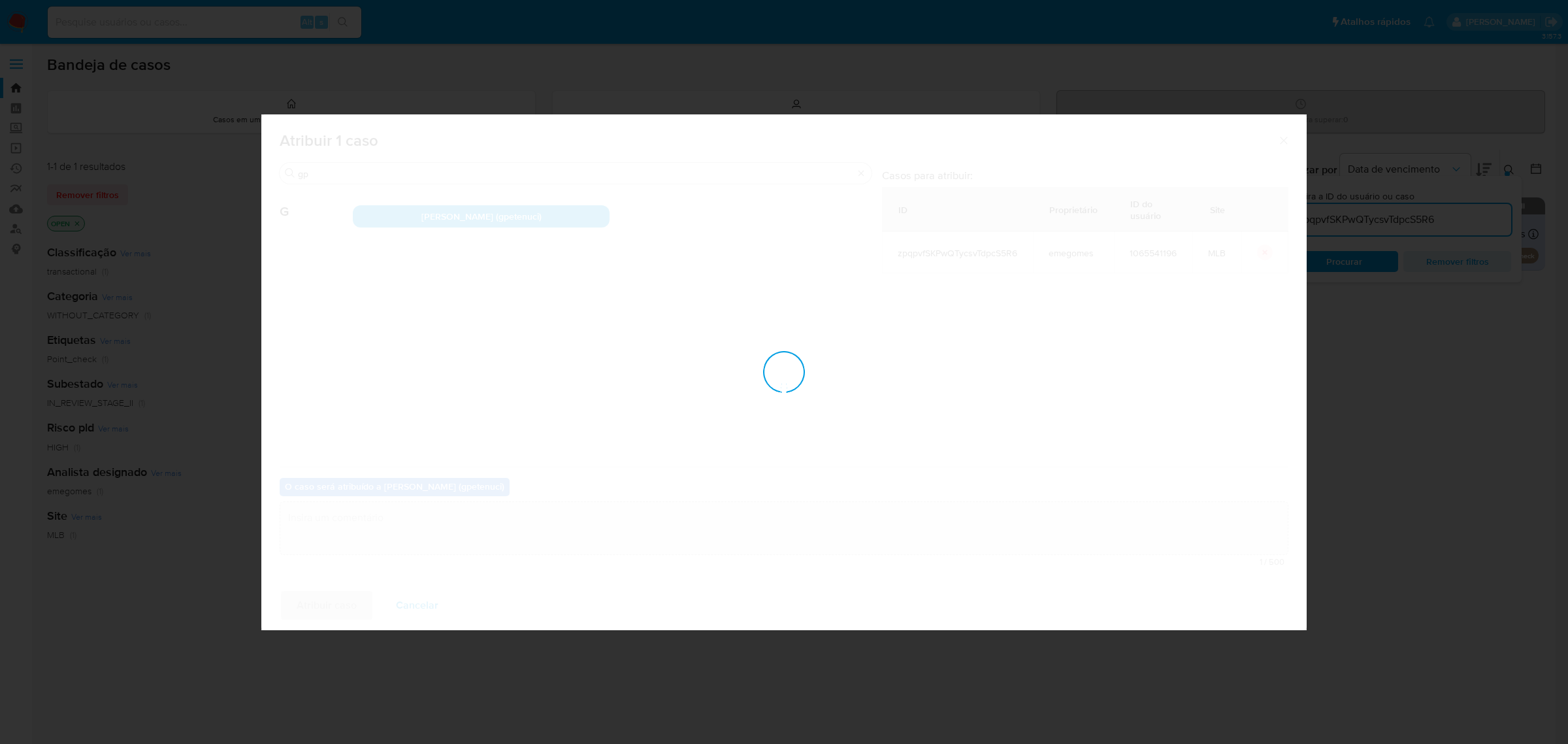
checkbox input "false"
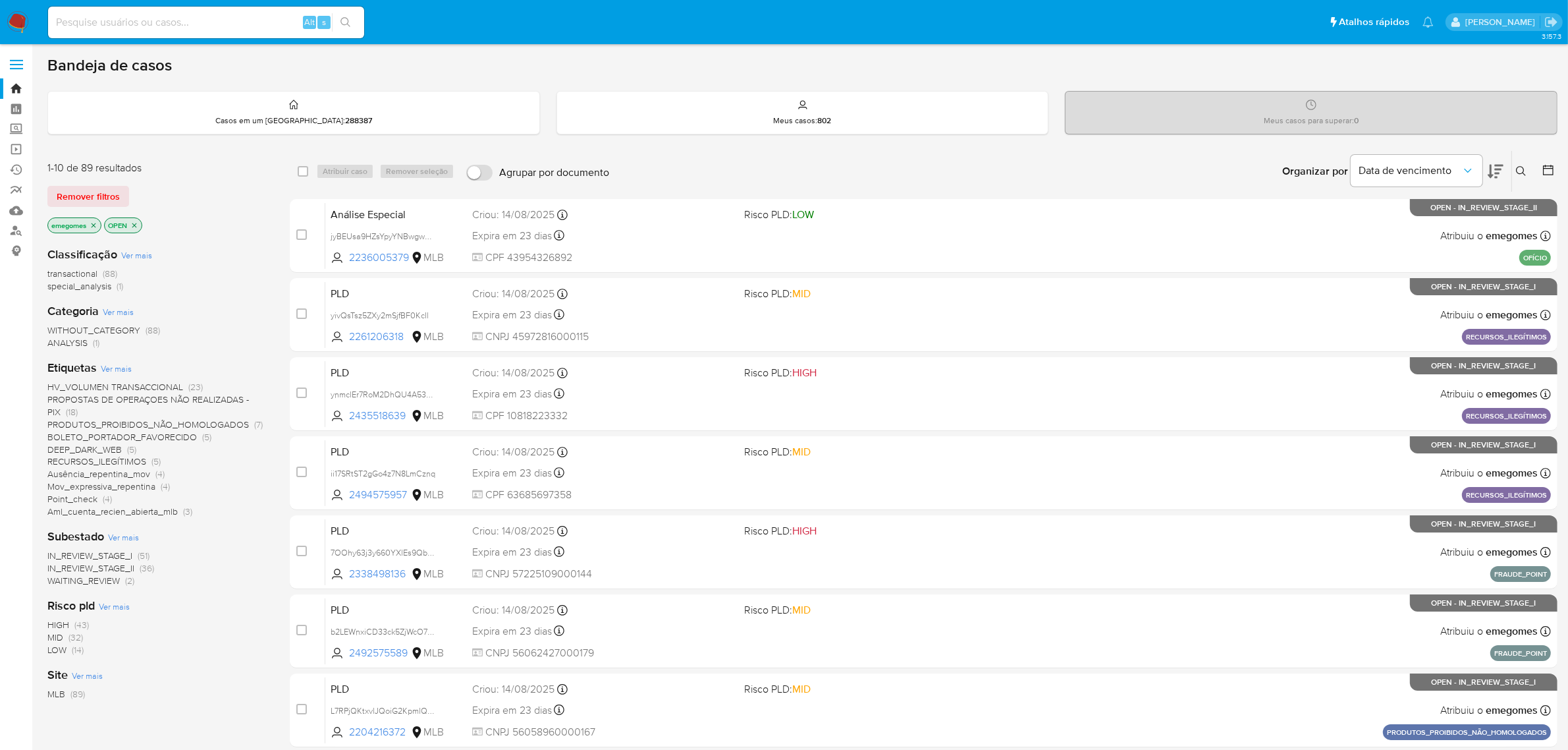
click at [1522, 161] on div "Insira a ID do usuário ou caso Procurar Remover filtros" at bounding box center [1523, 171] width 23 height 41
click at [1519, 166] on icon at bounding box center [1520, 171] width 10 height 10
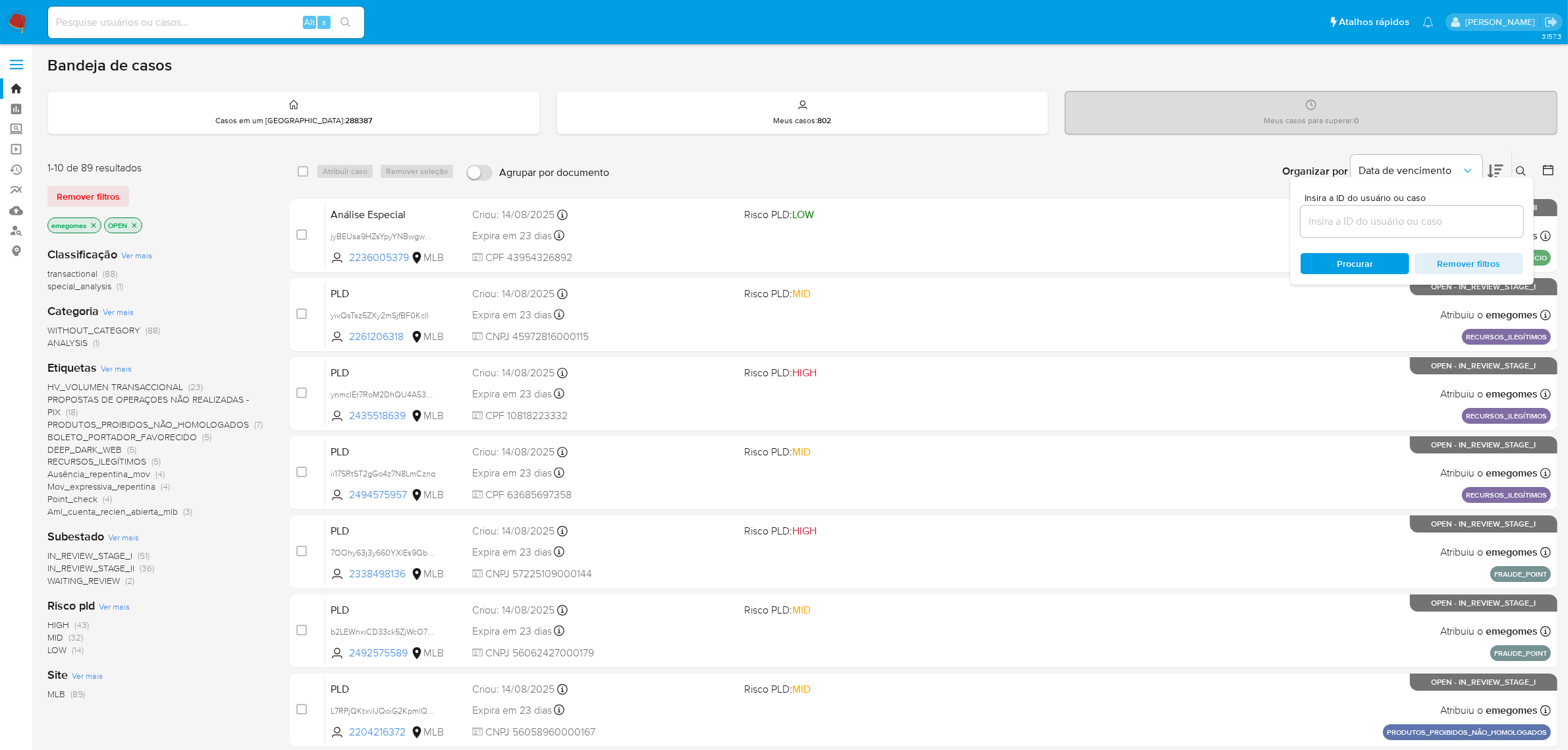
click at [1356, 222] on input at bounding box center [1412, 221] width 222 height 17
type input "iJVsvNFqcHA0WoJk9tJgGDmS"
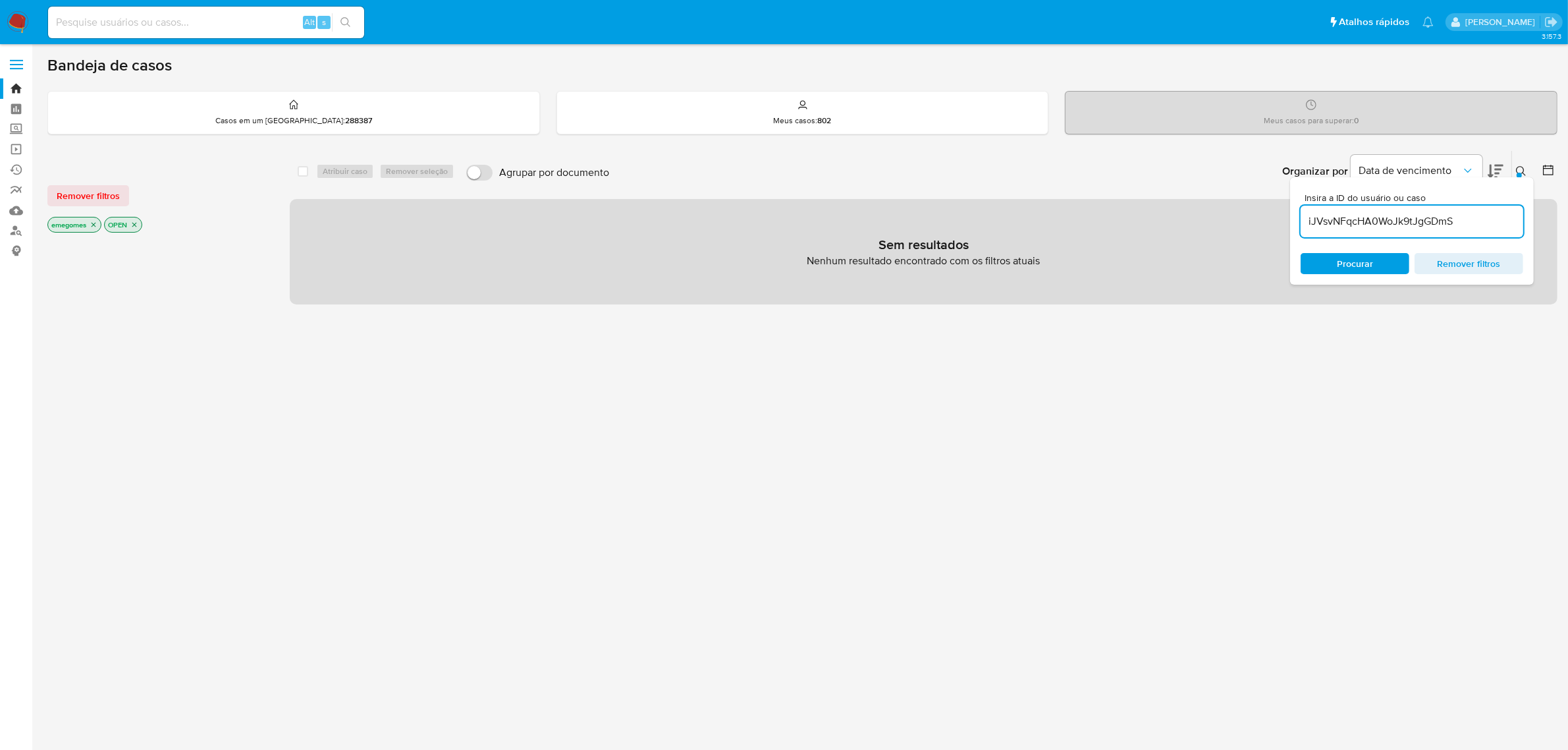
click at [93, 222] on icon "close-filter" at bounding box center [93, 225] width 8 height 8
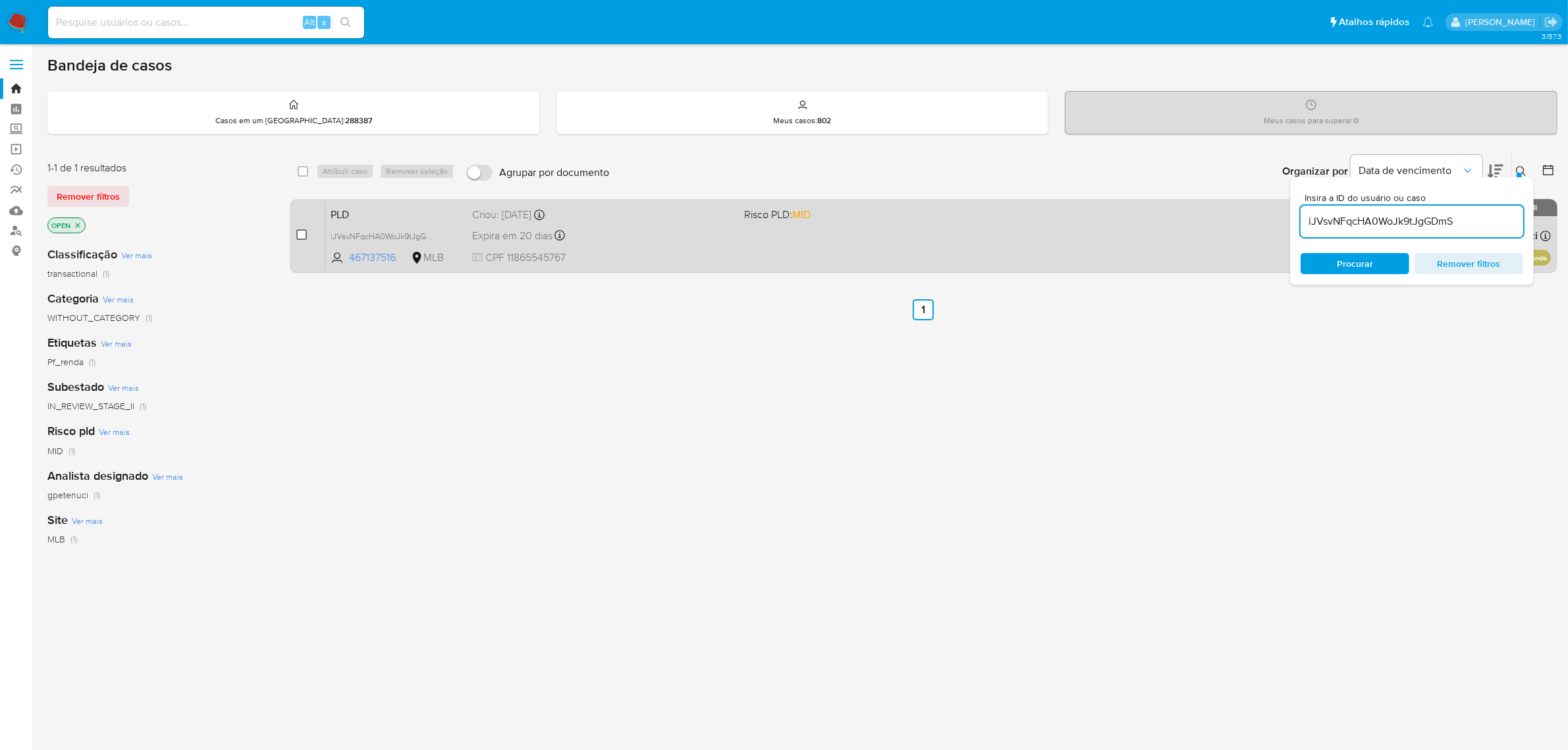
click at [300, 233] on input "checkbox" at bounding box center [301, 234] width 10 height 10
checkbox input "true"
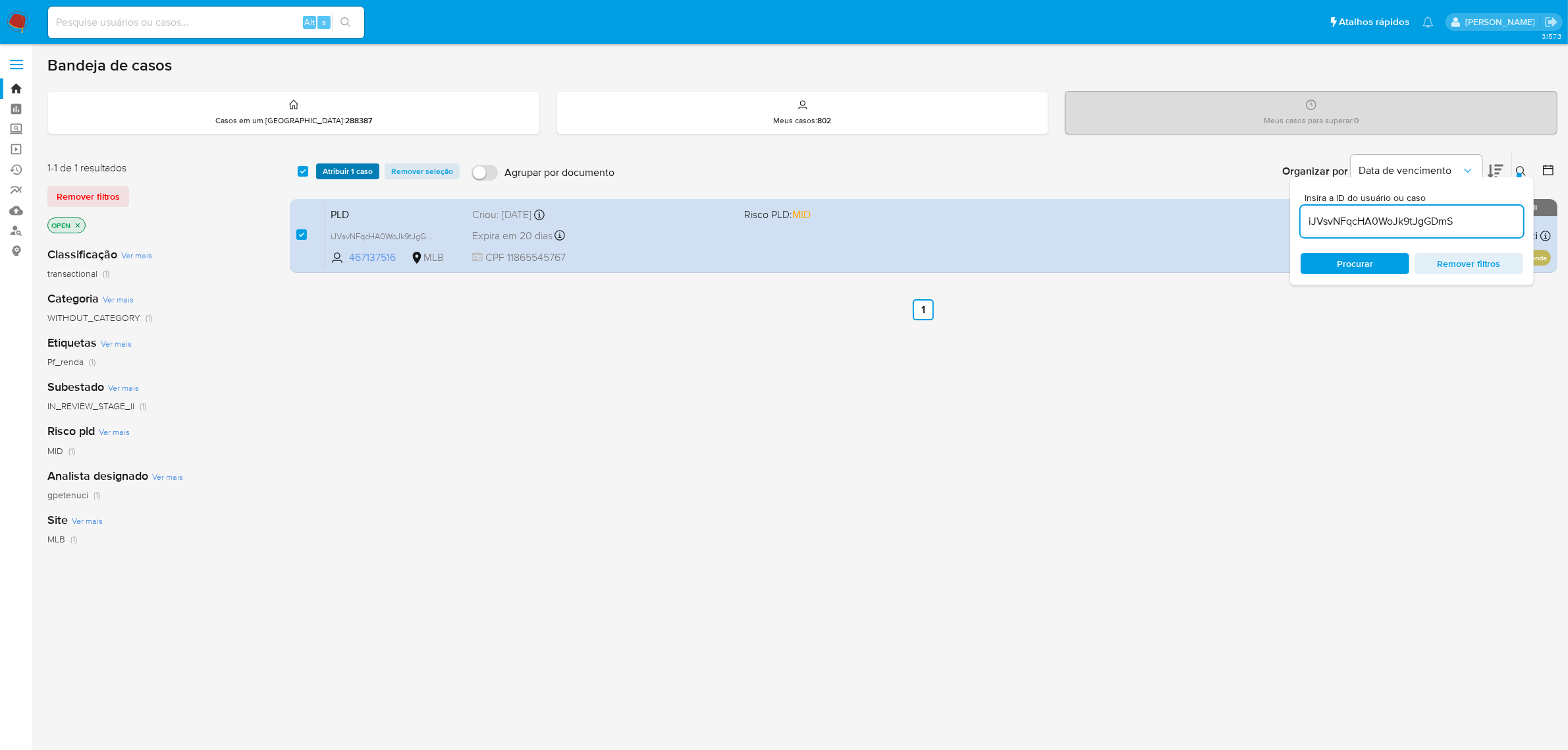
click at [353, 173] on span "Atribuir 1 caso" at bounding box center [348, 171] width 50 height 13
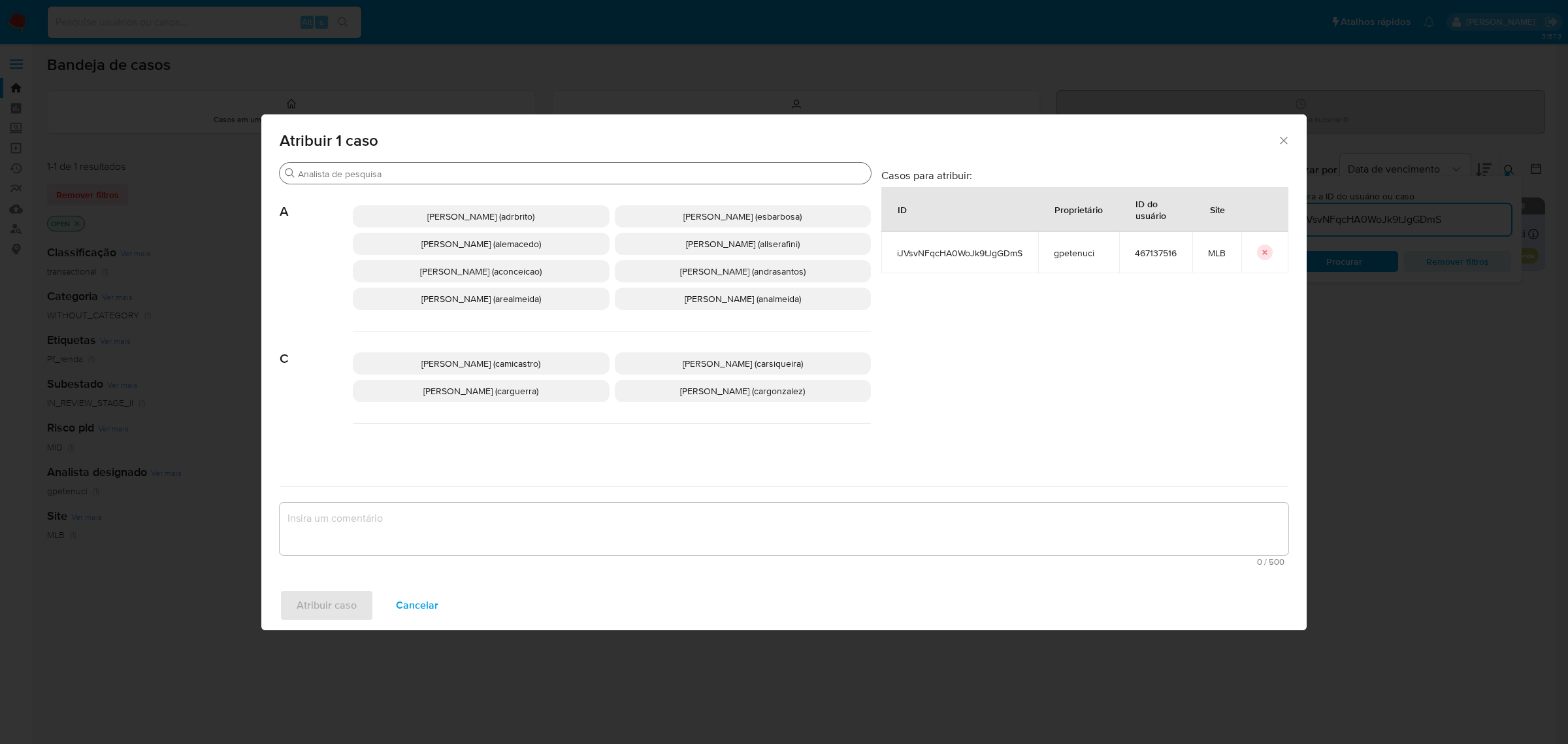
click at [371, 183] on div "Procurar" at bounding box center [575, 173] width 591 height 21
click at [382, 174] on input "Procurar" at bounding box center [582, 173] width 568 height 12
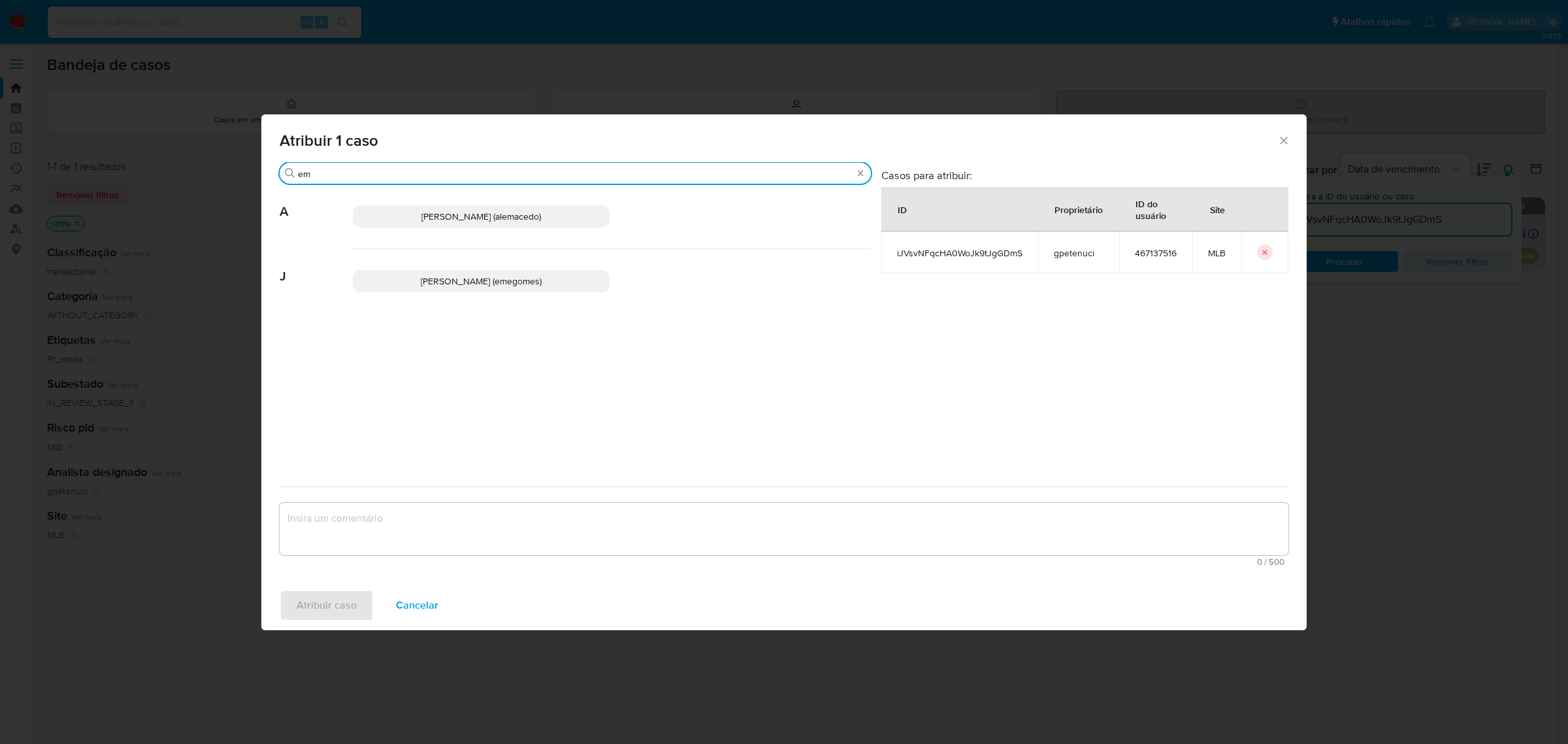
type input "em"
click at [443, 288] on span "Jose Emerson Gomes Pereira (emegomes)" at bounding box center [481, 280] width 121 height 13
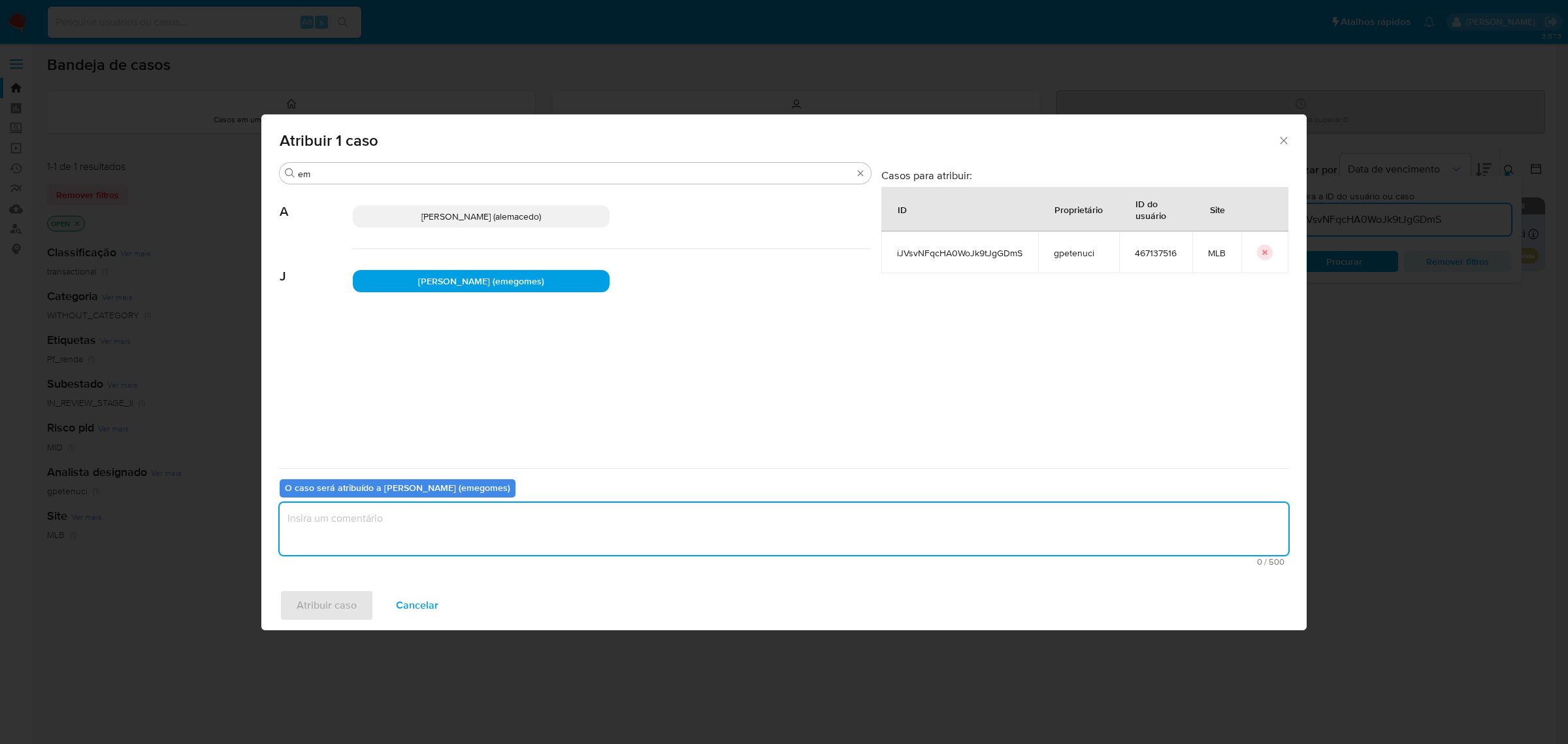
click at [385, 533] on textarea "assign-modal" at bounding box center [784, 528] width 1009 height 52
type textarea "."
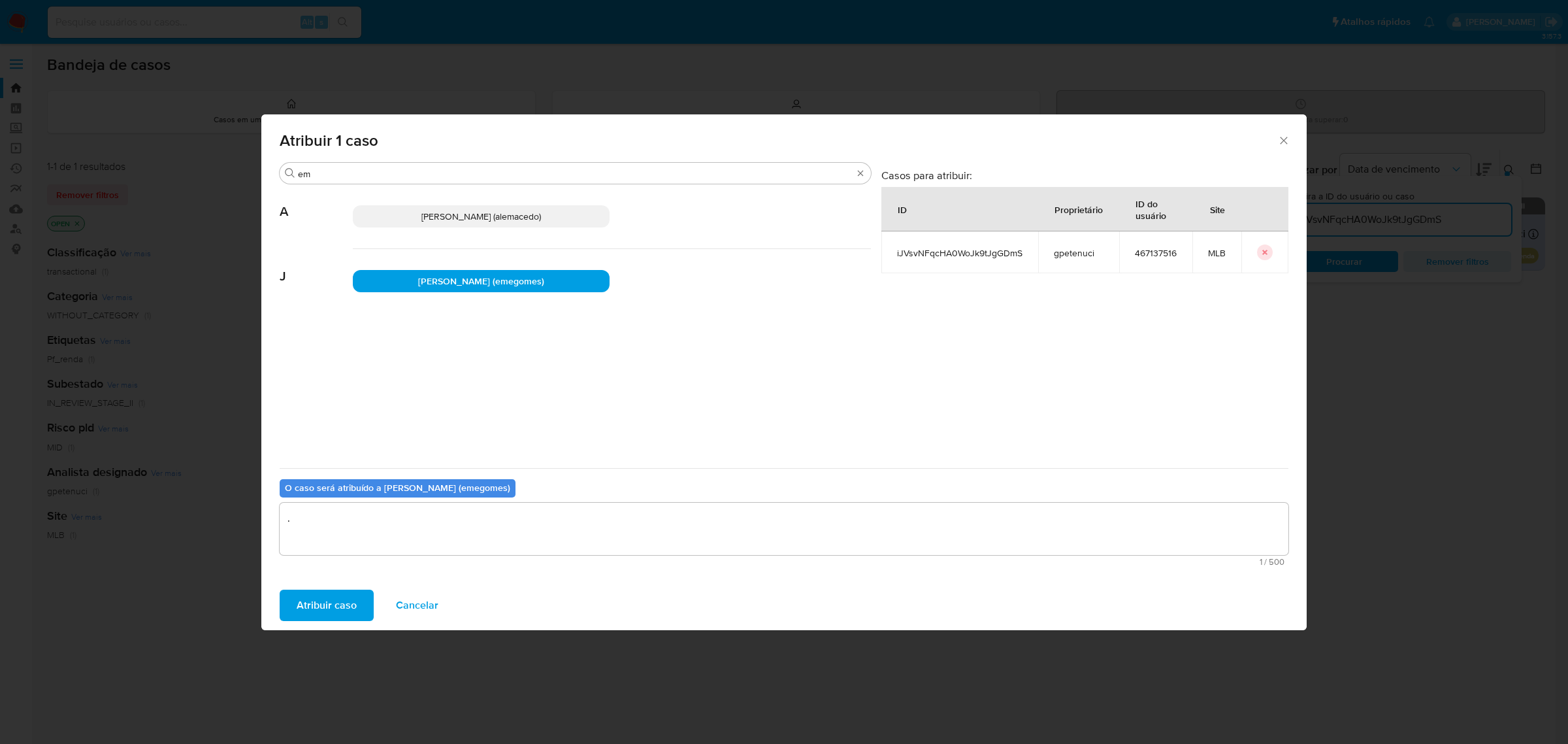
click at [314, 601] on span "Atribuir caso" at bounding box center [326, 605] width 60 height 29
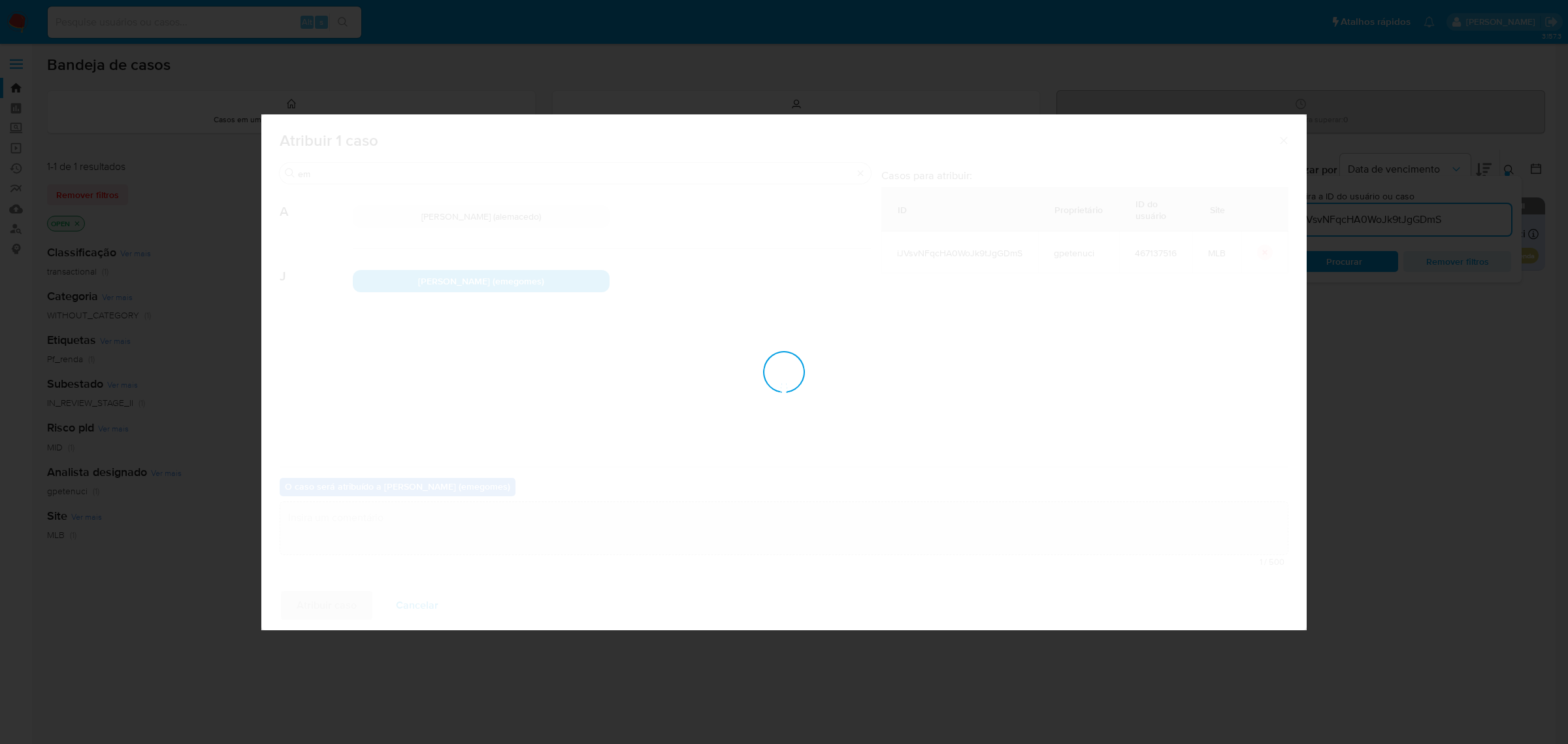
checkbox input "false"
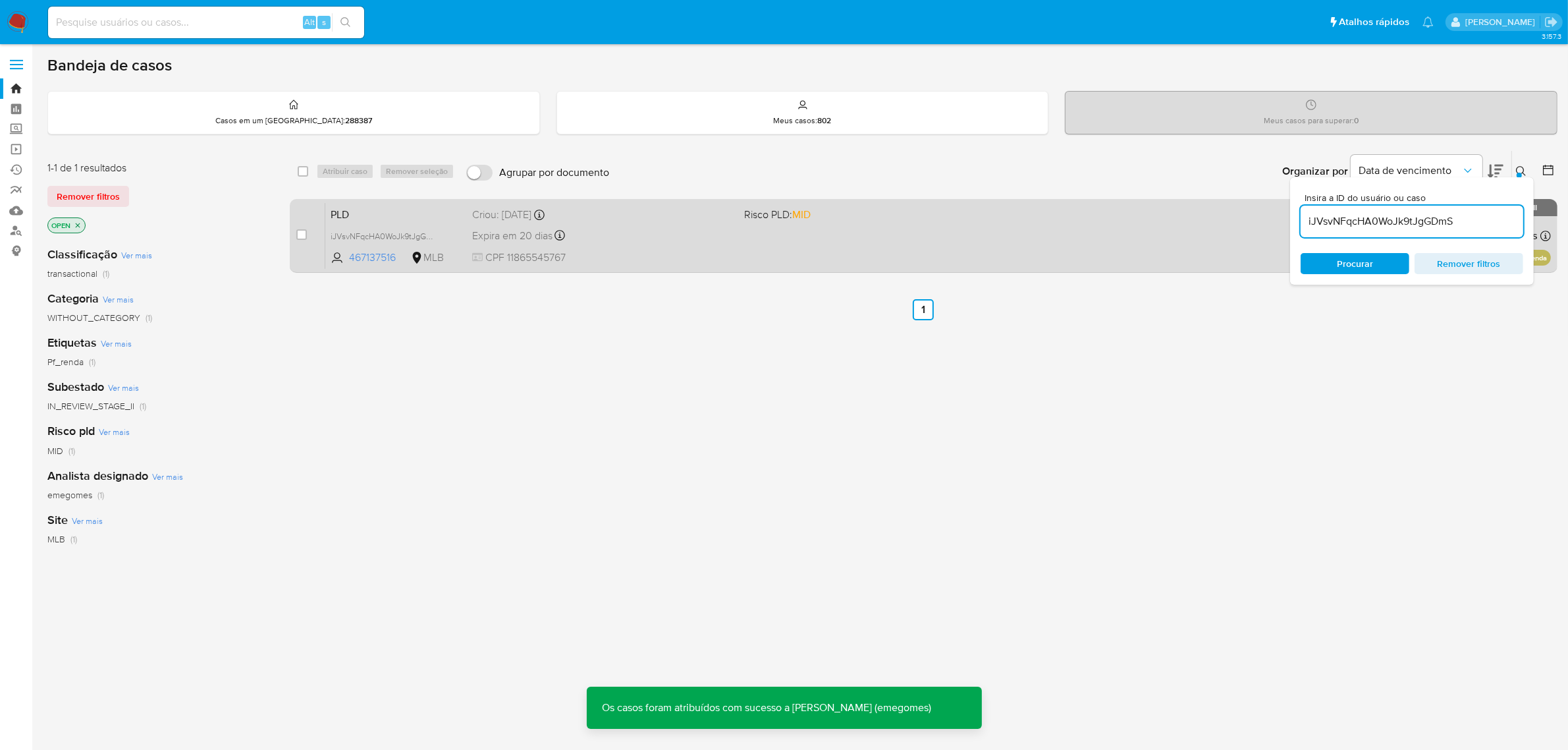
click at [627, 232] on div "Expira em 20 dias Expira em 26/09/2025 00:08:35" at bounding box center [602, 235] width 262 height 18
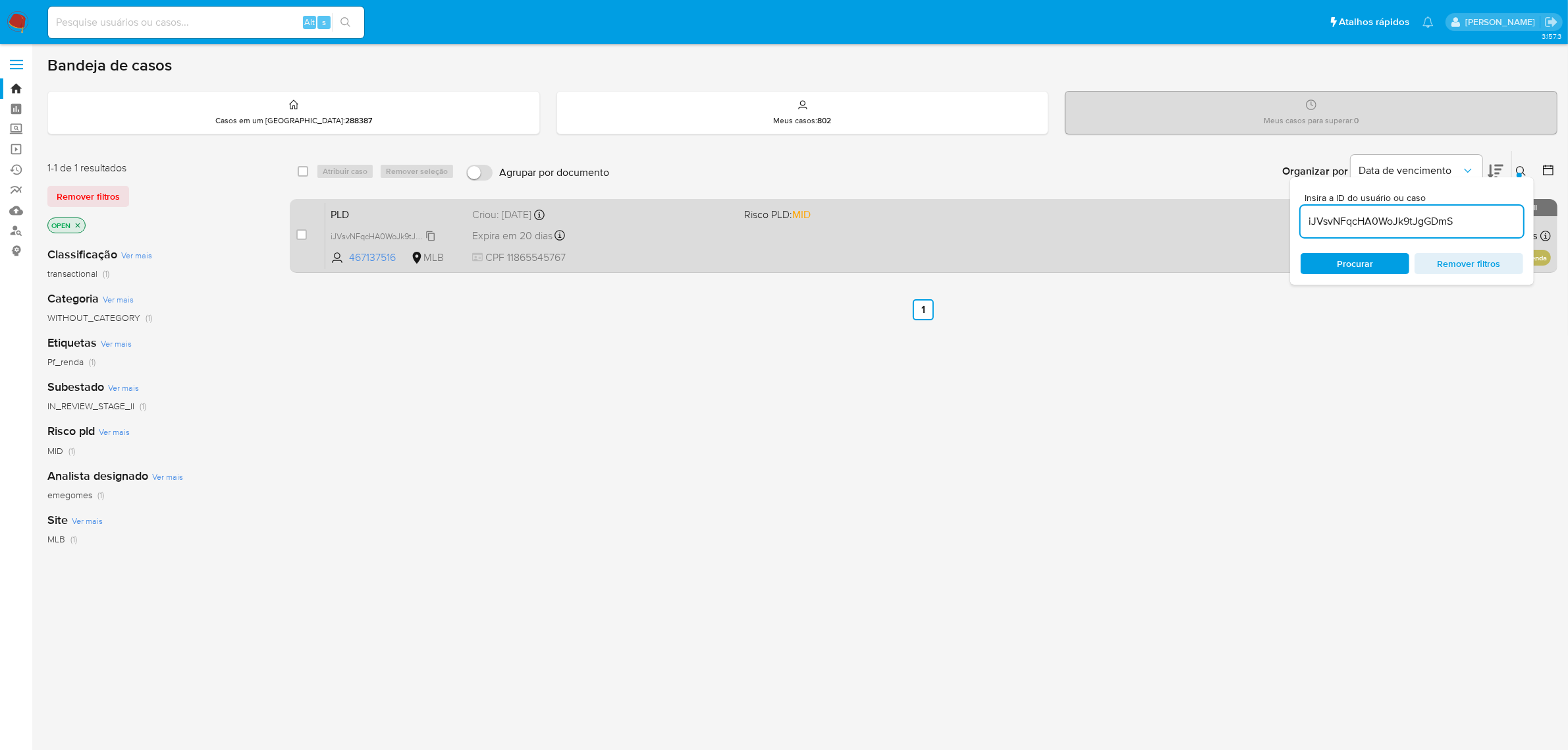
click at [432, 236] on span "iJVsvNFqcHA0WoJk9tJgGDmS" at bounding box center [387, 235] width 113 height 15
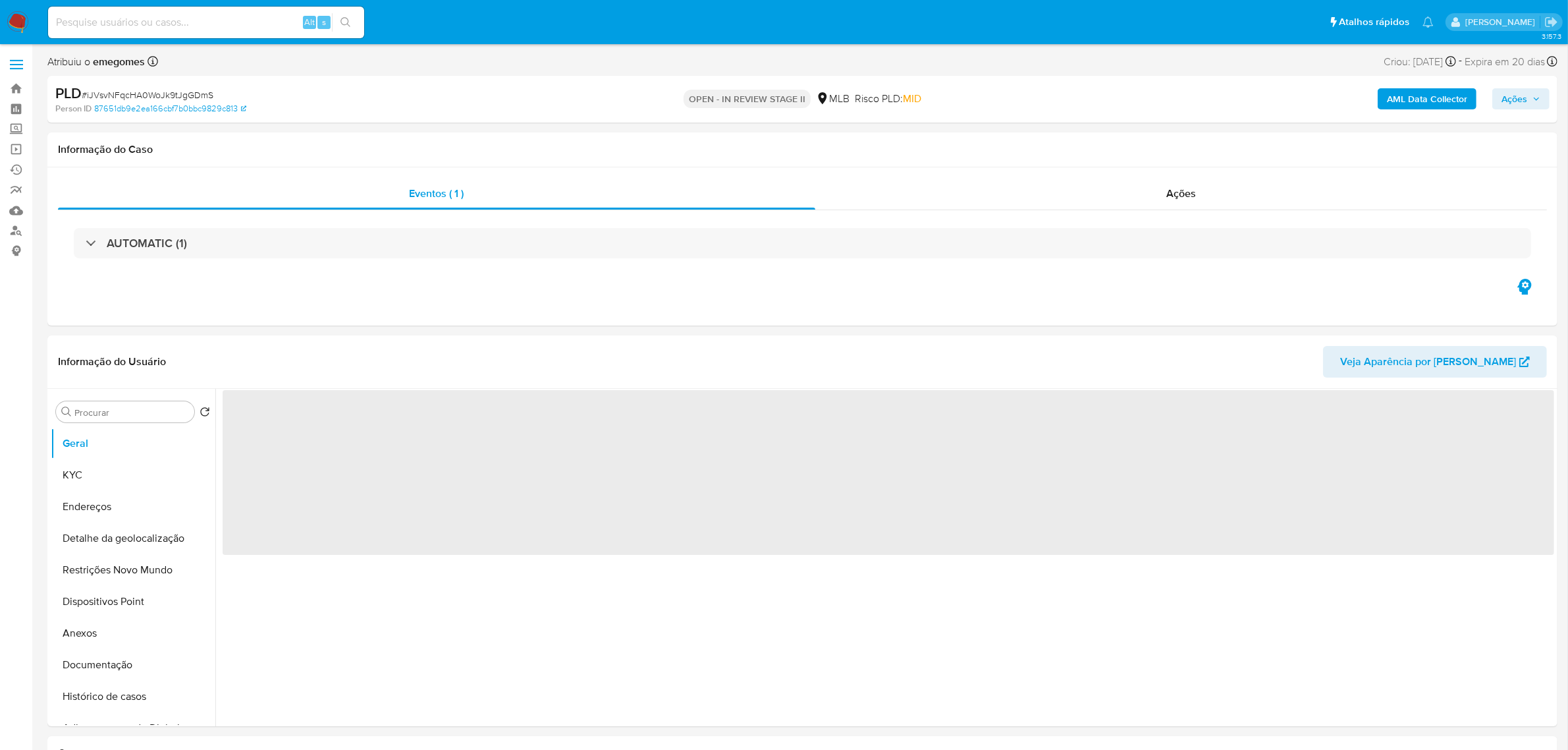
click at [1424, 94] on b "AML Data Collector" at bounding box center [1427, 99] width 81 height 21
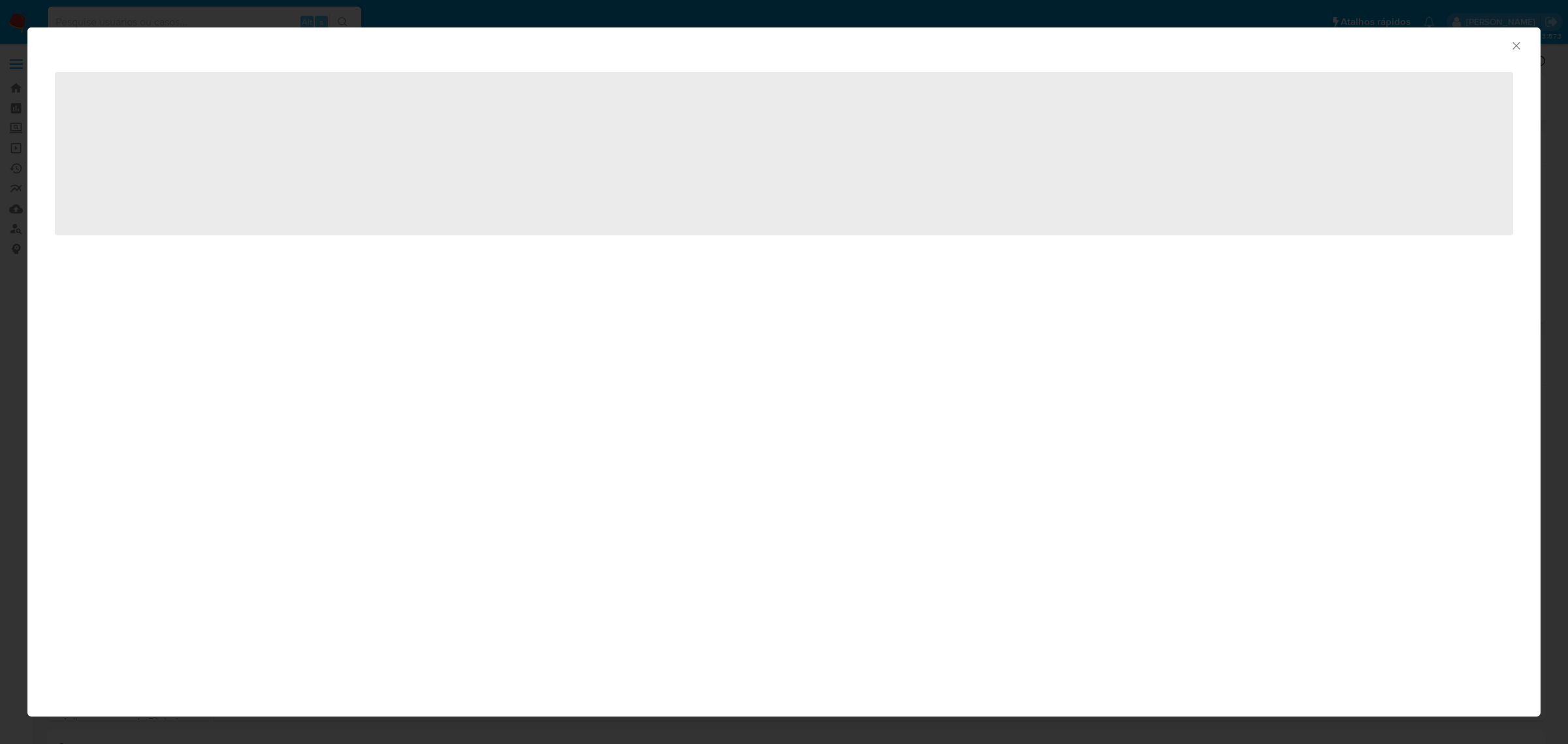
select select "10"
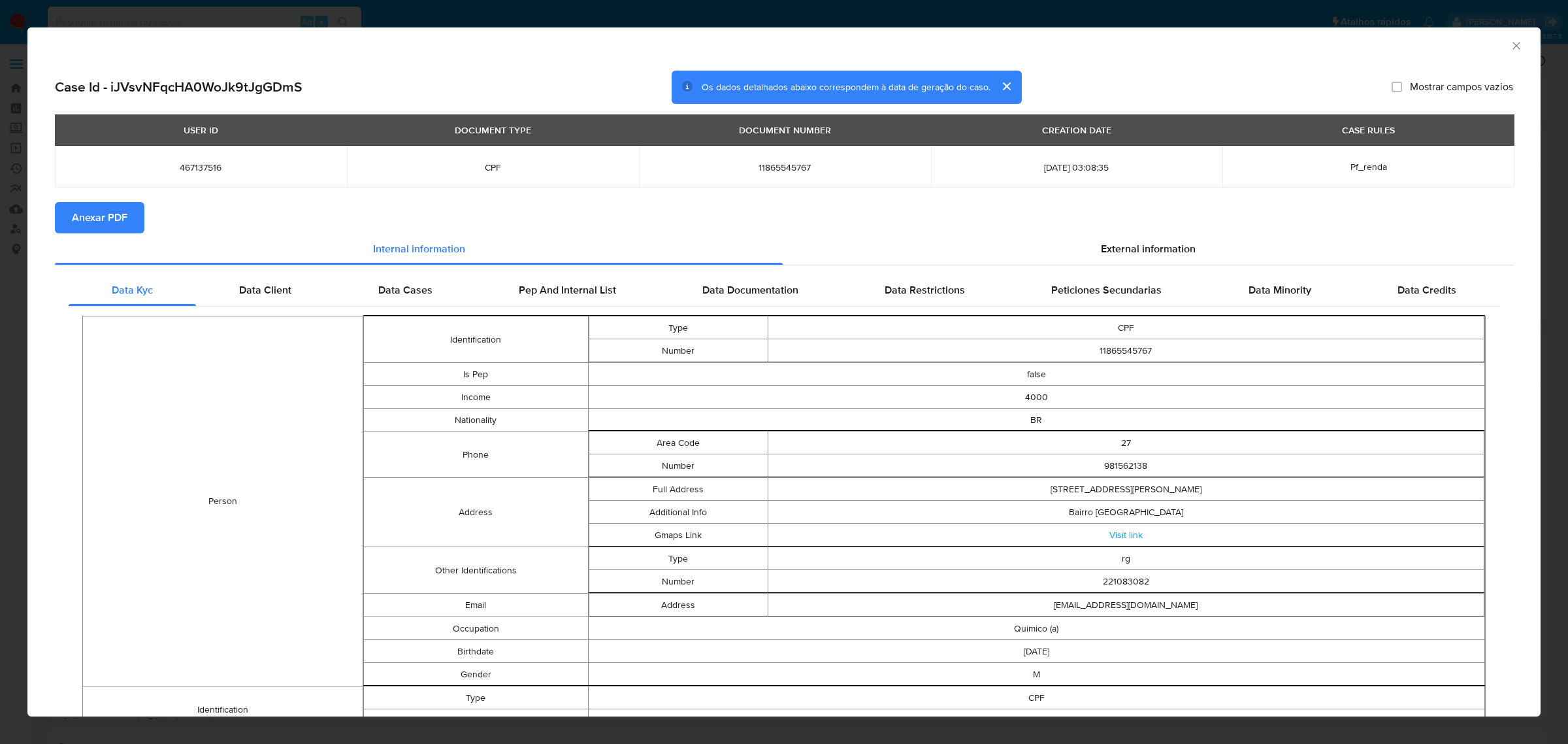
click at [109, 213] on span "Anexar PDF" at bounding box center [100, 217] width 56 height 29
click at [1510, 47] on icon "Fechar a janela" at bounding box center [1517, 46] width 13 height 13
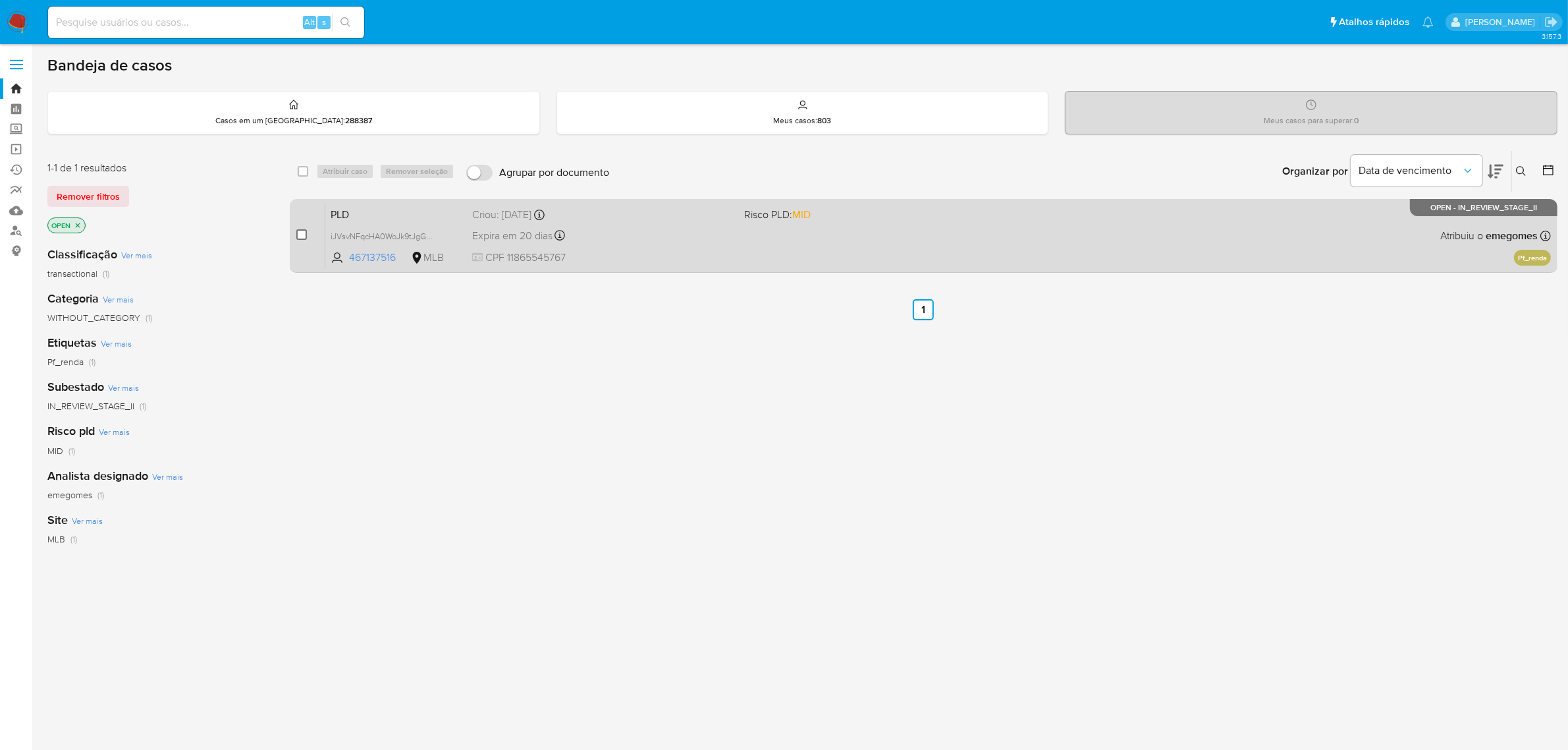
click at [300, 236] on input "checkbox" at bounding box center [301, 234] width 10 height 10
checkbox input "true"
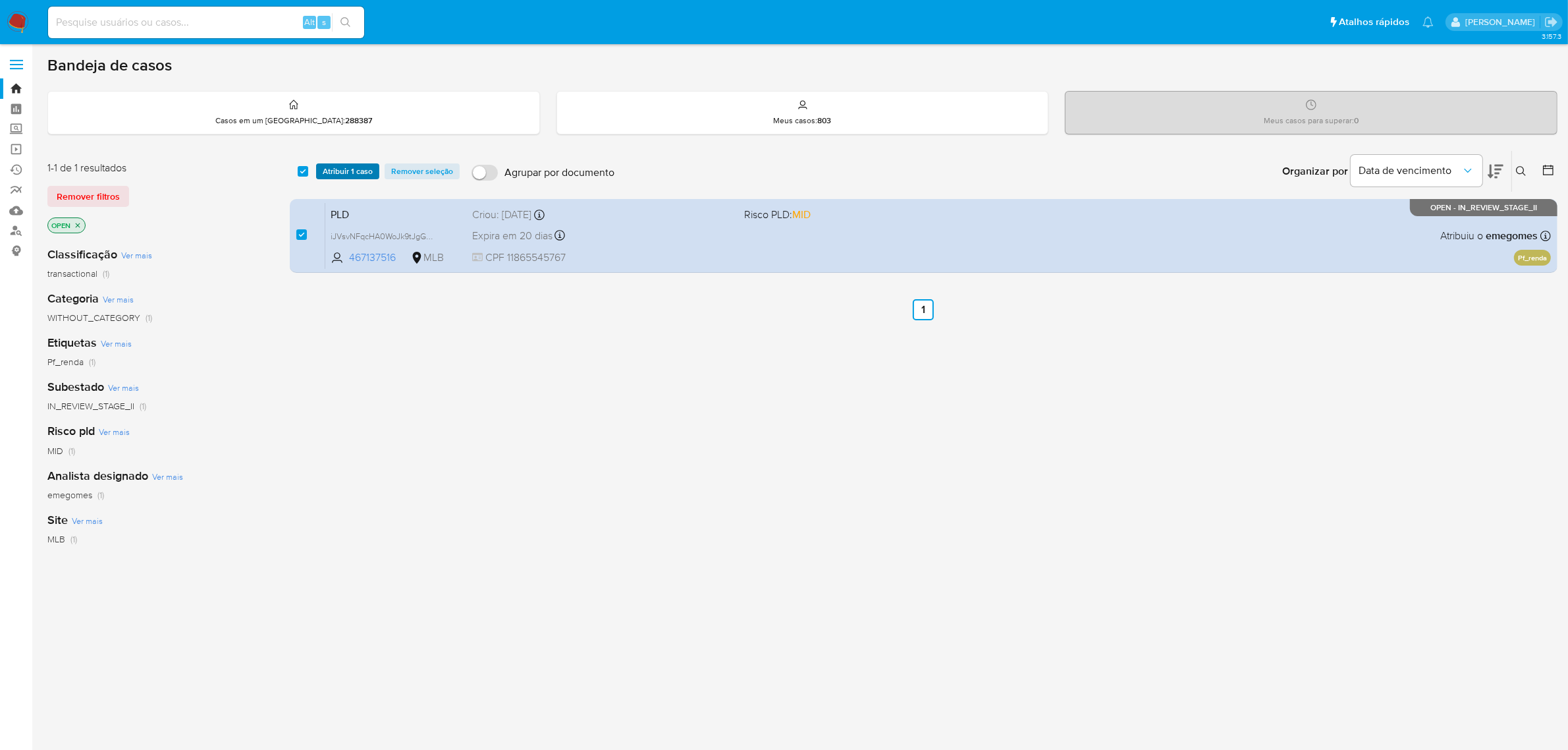
click at [349, 166] on span "Atribuir 1 caso" at bounding box center [348, 171] width 50 height 13
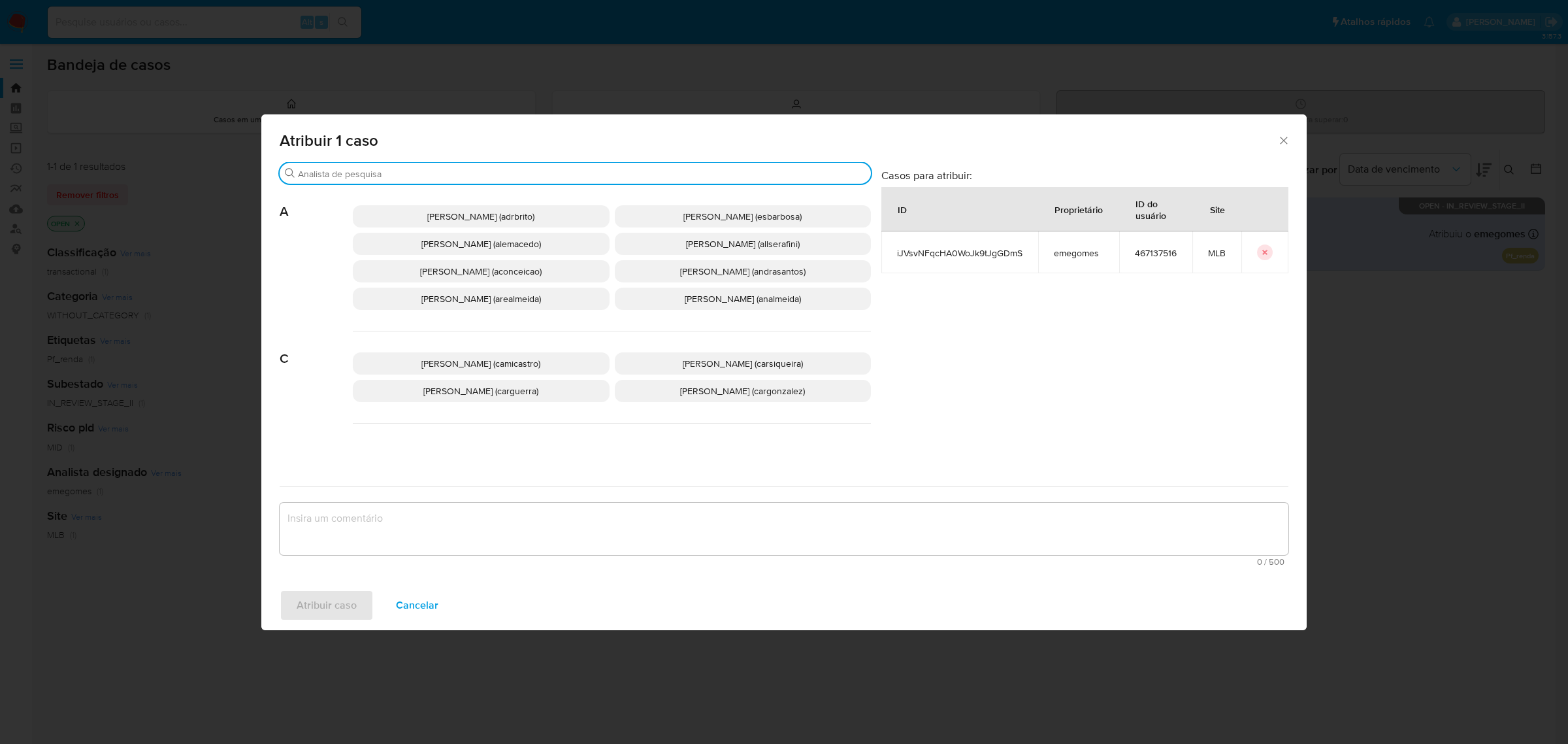
click at [456, 173] on input "Procurar" at bounding box center [582, 173] width 568 height 12
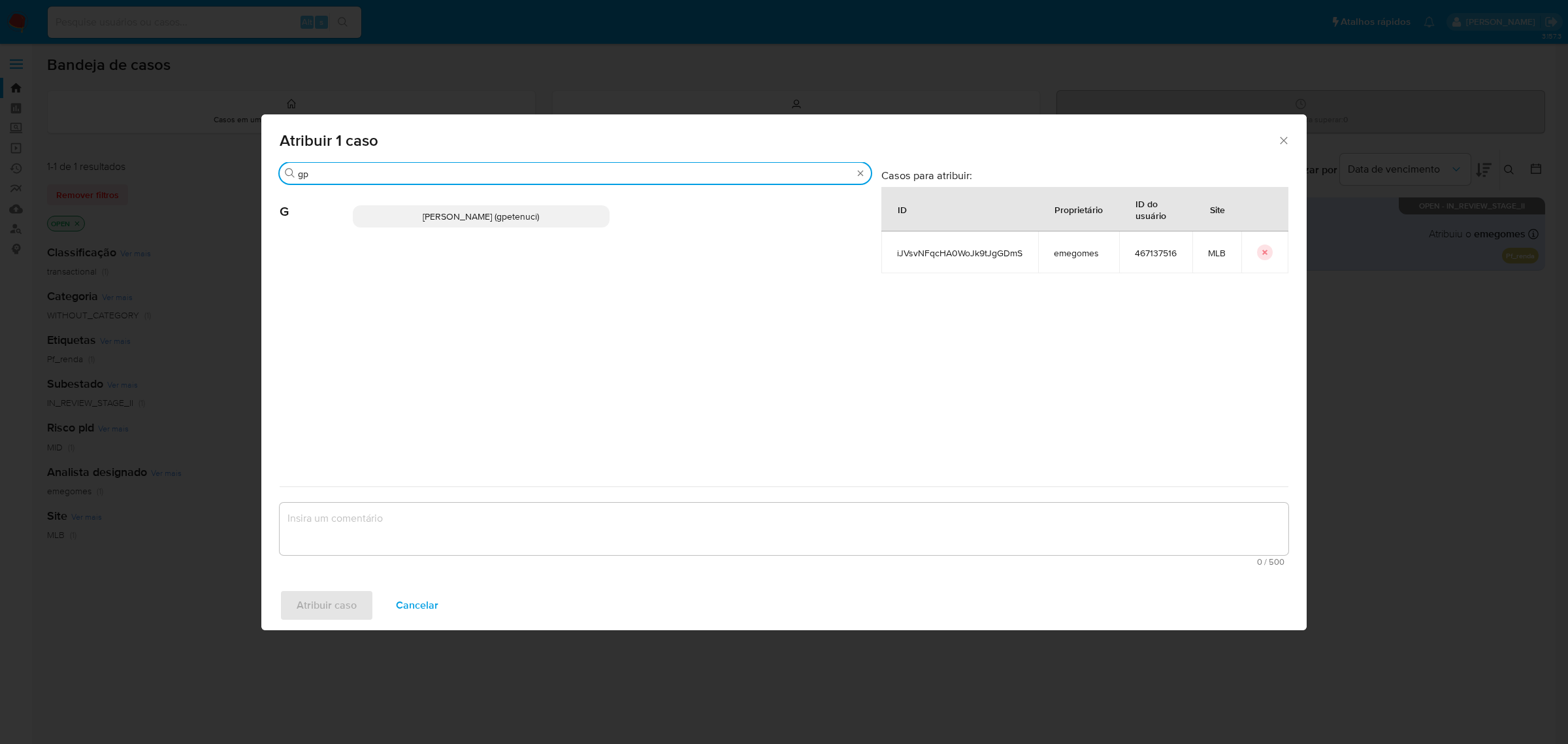
type input "gp"
click at [449, 224] on p "[PERSON_NAME] (gpetenuci)" at bounding box center [481, 217] width 257 height 22
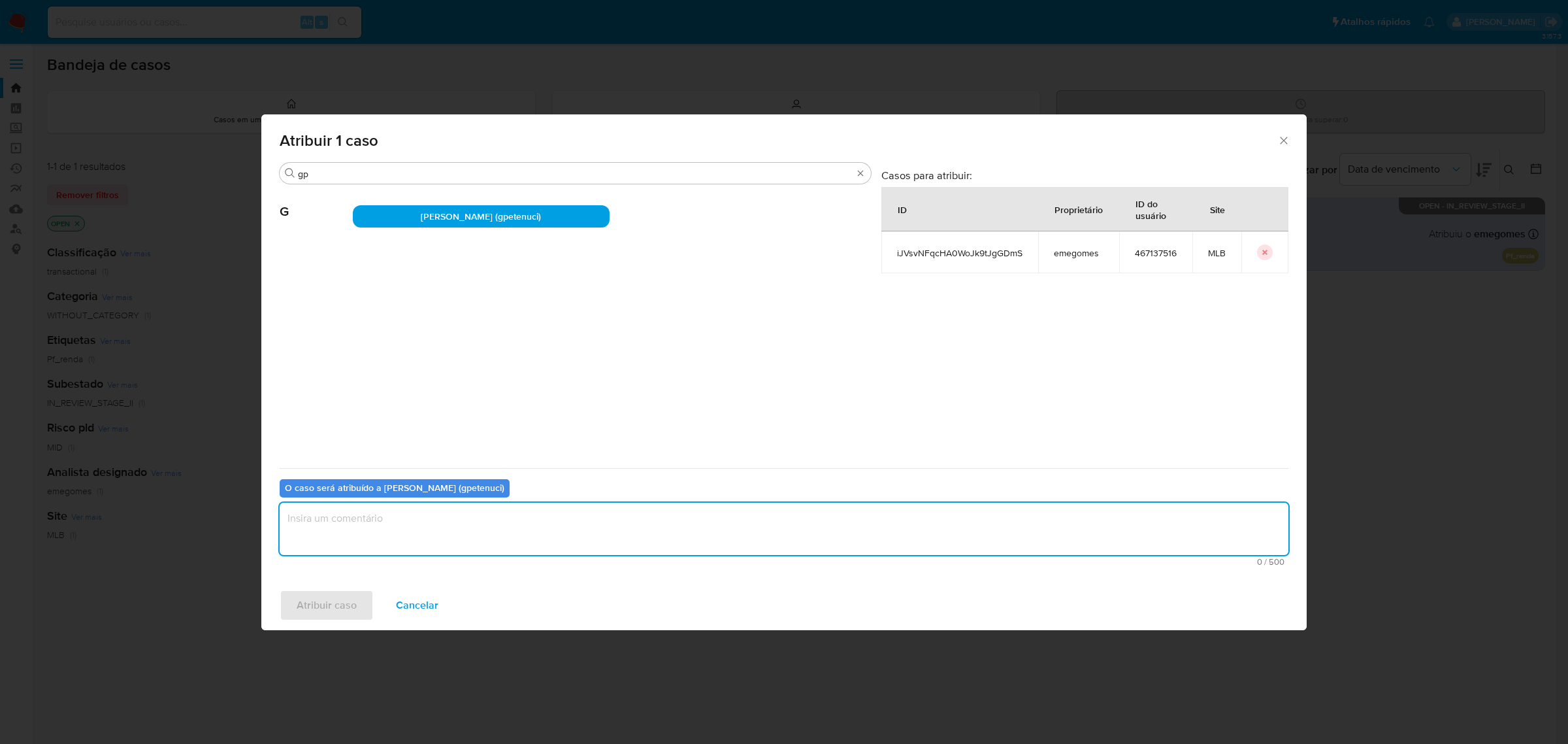
click at [513, 541] on textarea "assign-modal" at bounding box center [784, 528] width 1009 height 52
type textarea "."
click at [335, 601] on span "Atribuir caso" at bounding box center [326, 605] width 60 height 29
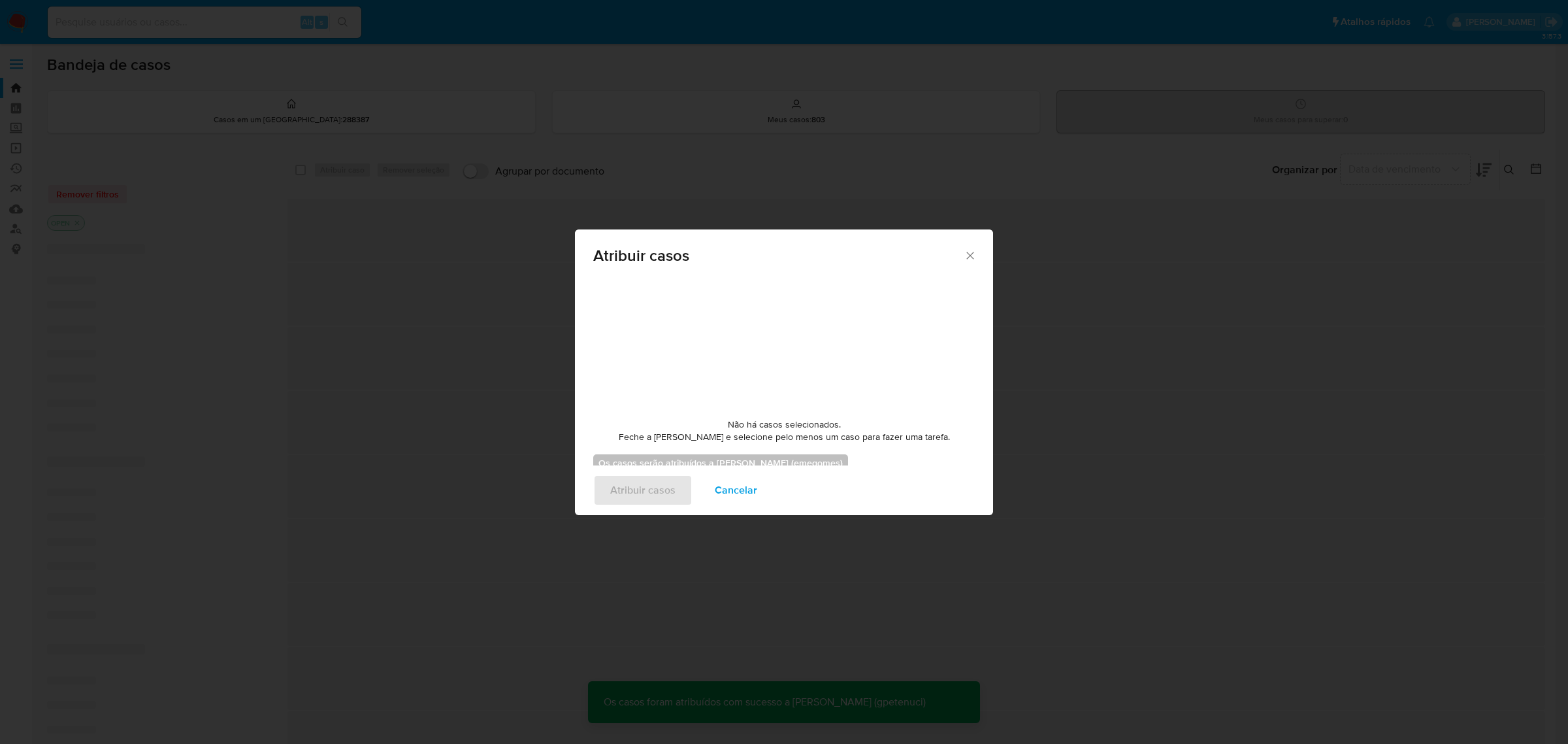
checkbox input "false"
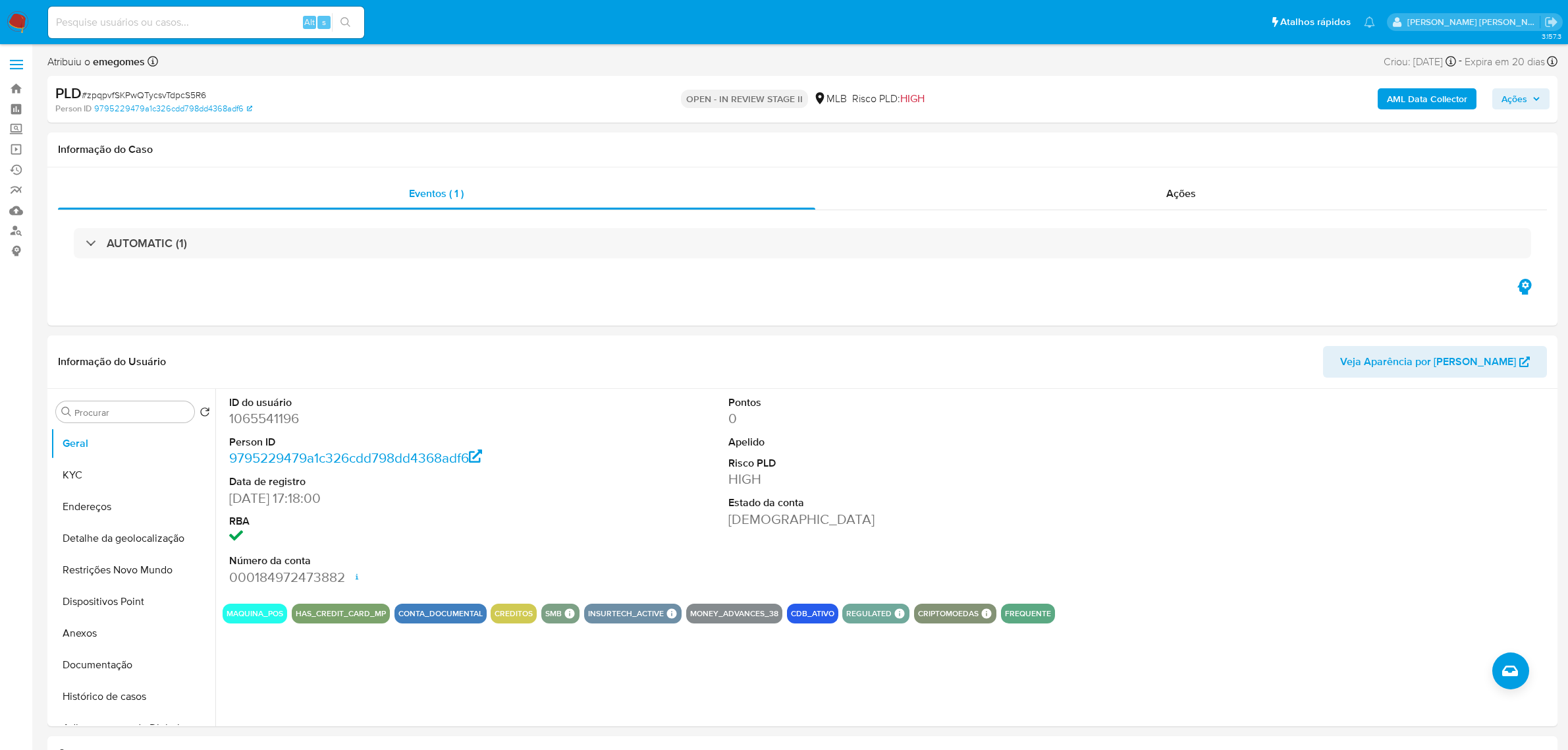
select select "10"
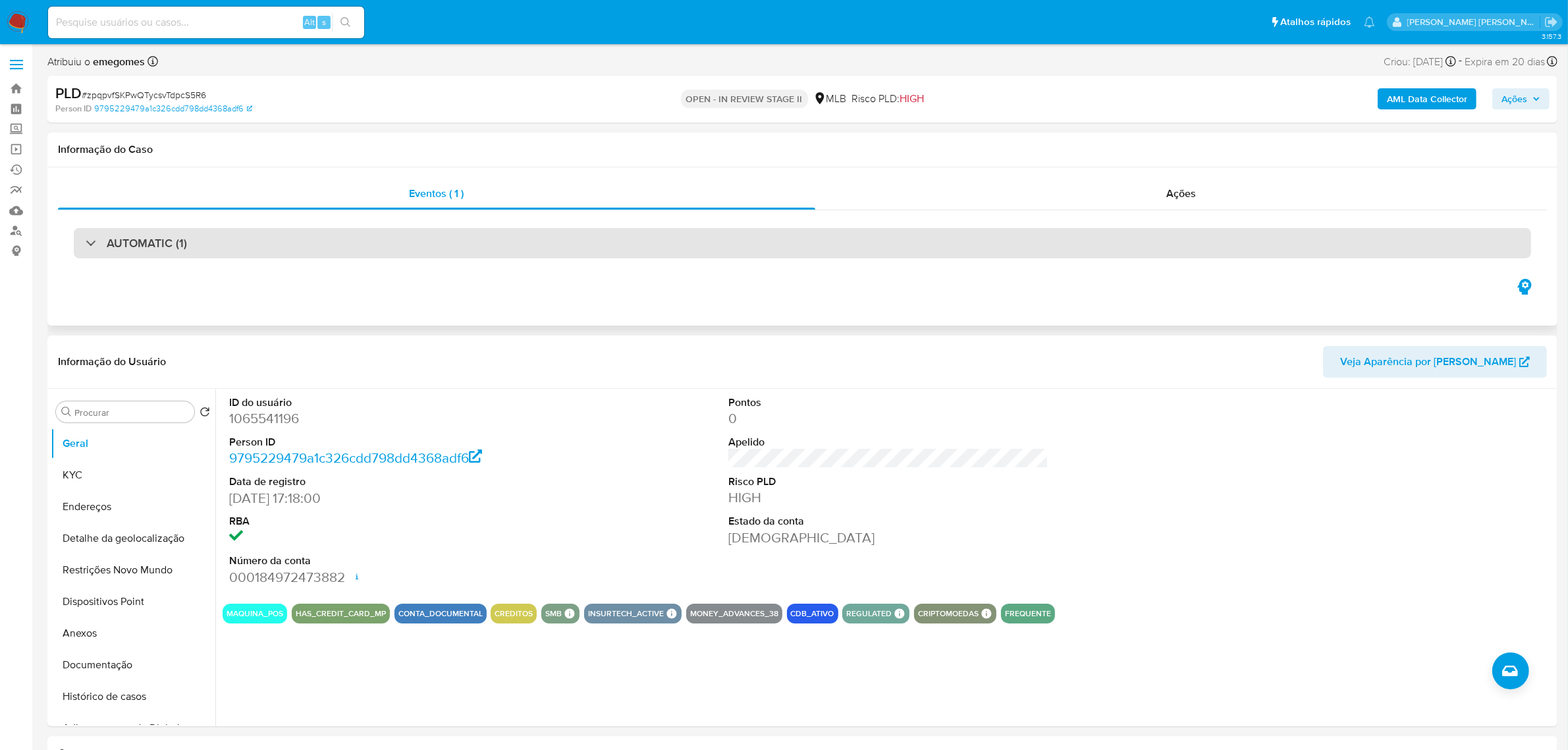
click at [285, 238] on div "AUTOMATIC (1)" at bounding box center [803, 243] width 1458 height 31
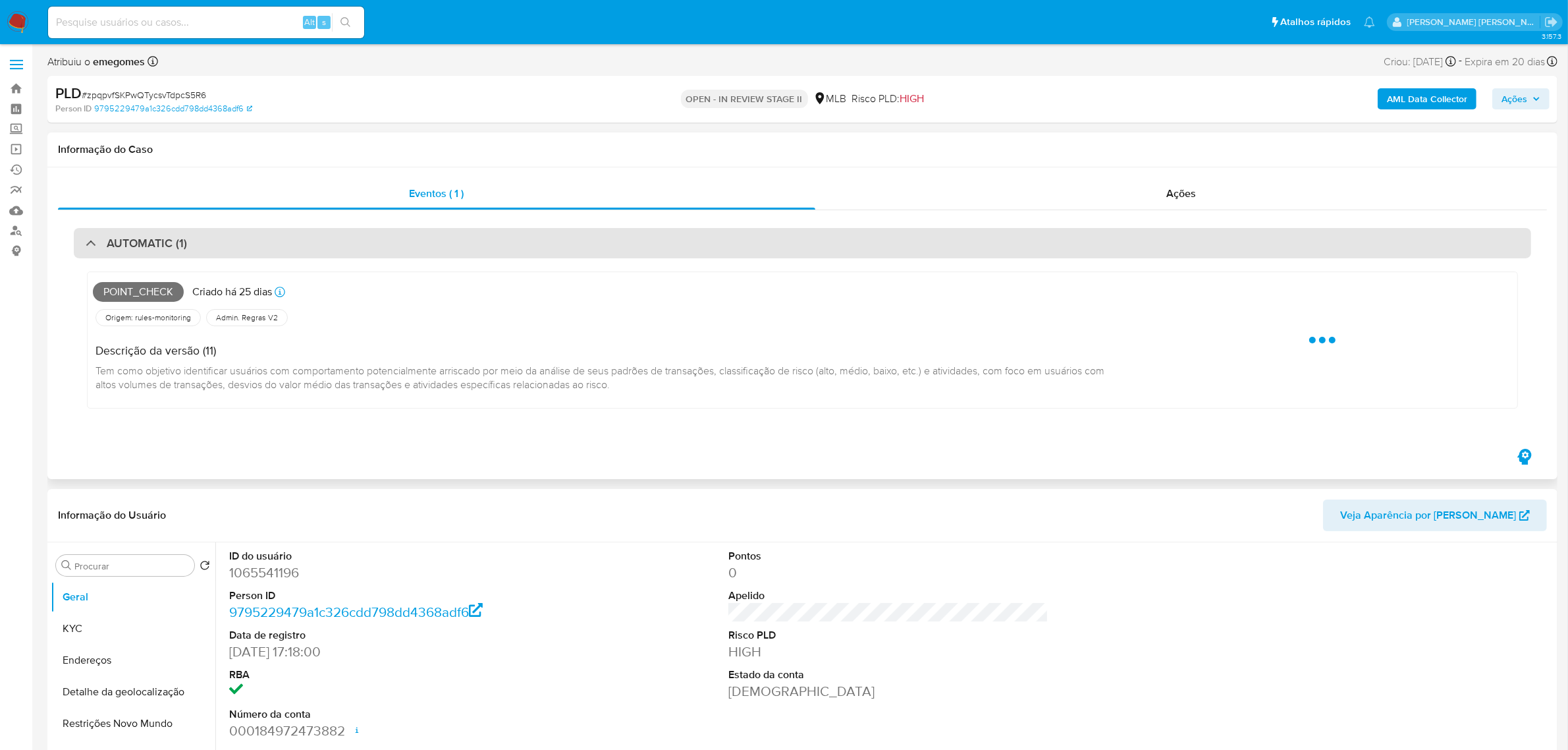
click at [285, 238] on div "AUTOMATIC (1)" at bounding box center [803, 243] width 1458 height 31
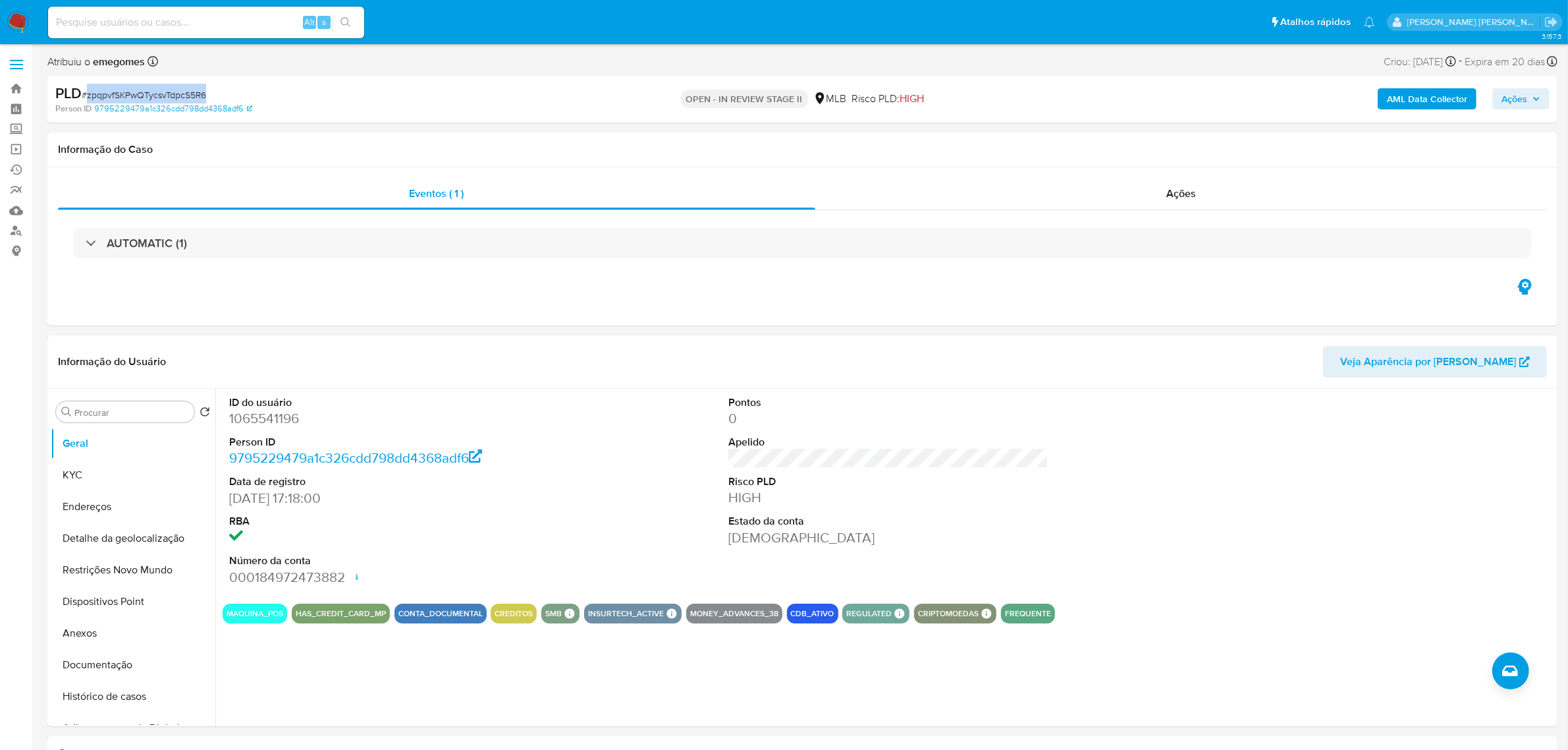
drag, startPoint x: 218, startPoint y: 92, endPoint x: 87, endPoint y: 96, distance: 131.1
click at [87, 96] on div "PLD # zpqpvfSKPwQTycsvTdpcS5R6" at bounding box center [302, 93] width 493 height 20
copy span "zpqpvfSKPwQTycsvTdpcS5R6"
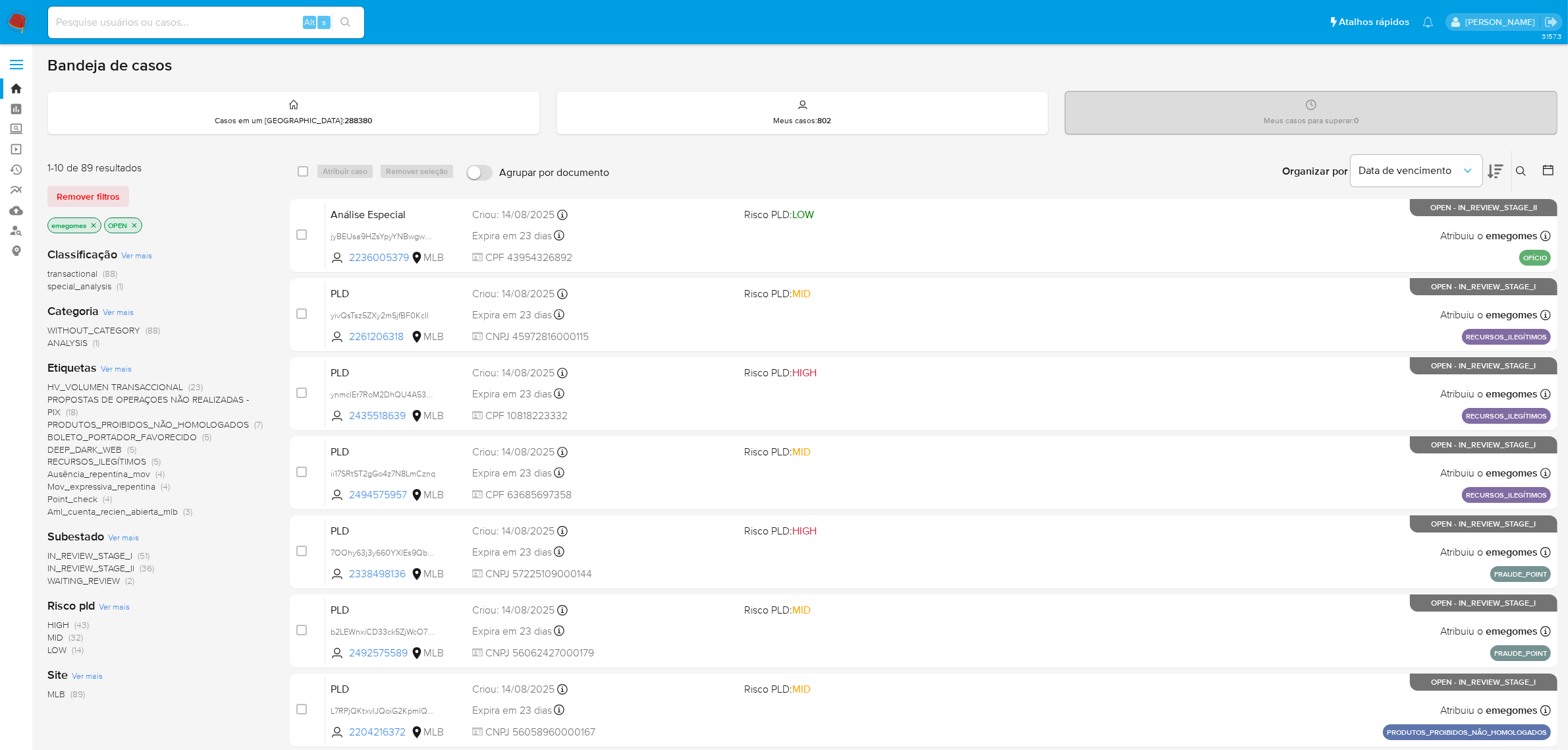
click at [99, 451] on span "DEEP_DARK_WEB" at bounding box center [85, 449] width 74 height 13
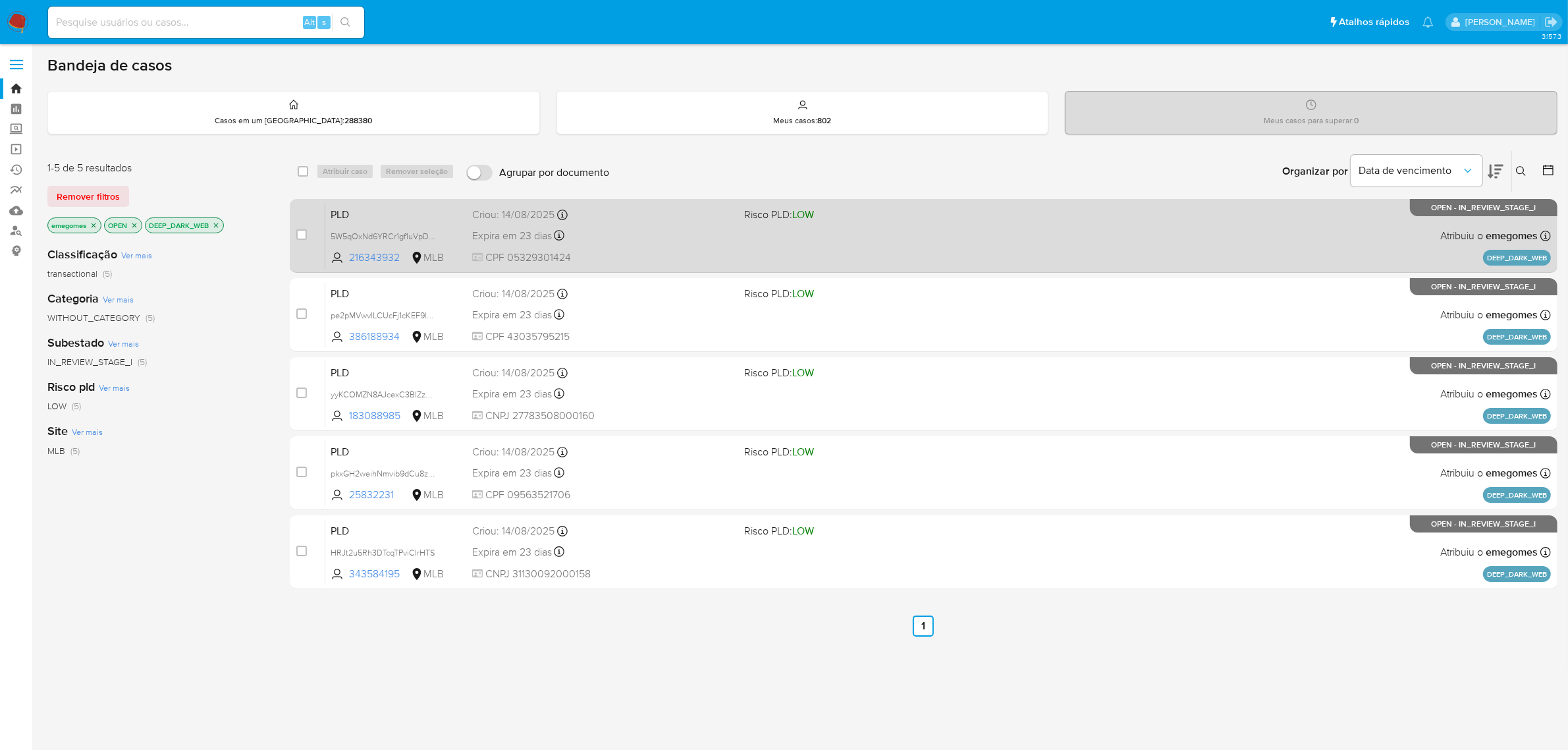
click at [689, 235] on div "Expira em 23 dias Expira em [DATE] 11:57:22" at bounding box center [602, 235] width 262 height 18
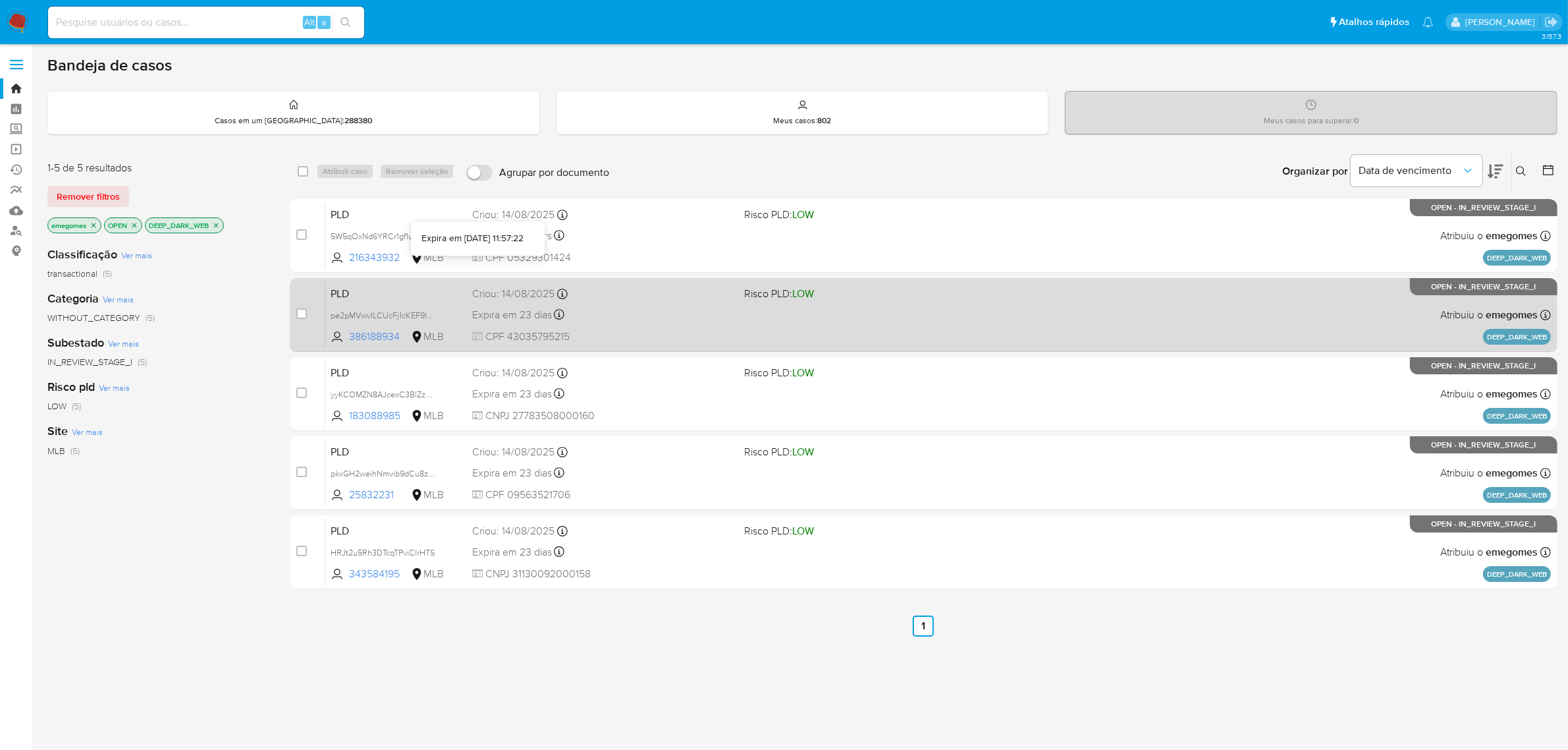
click at [590, 298] on div "Criou: [DATE] Criou: [DATE] 11:57:19" at bounding box center [602, 294] width 262 height 15
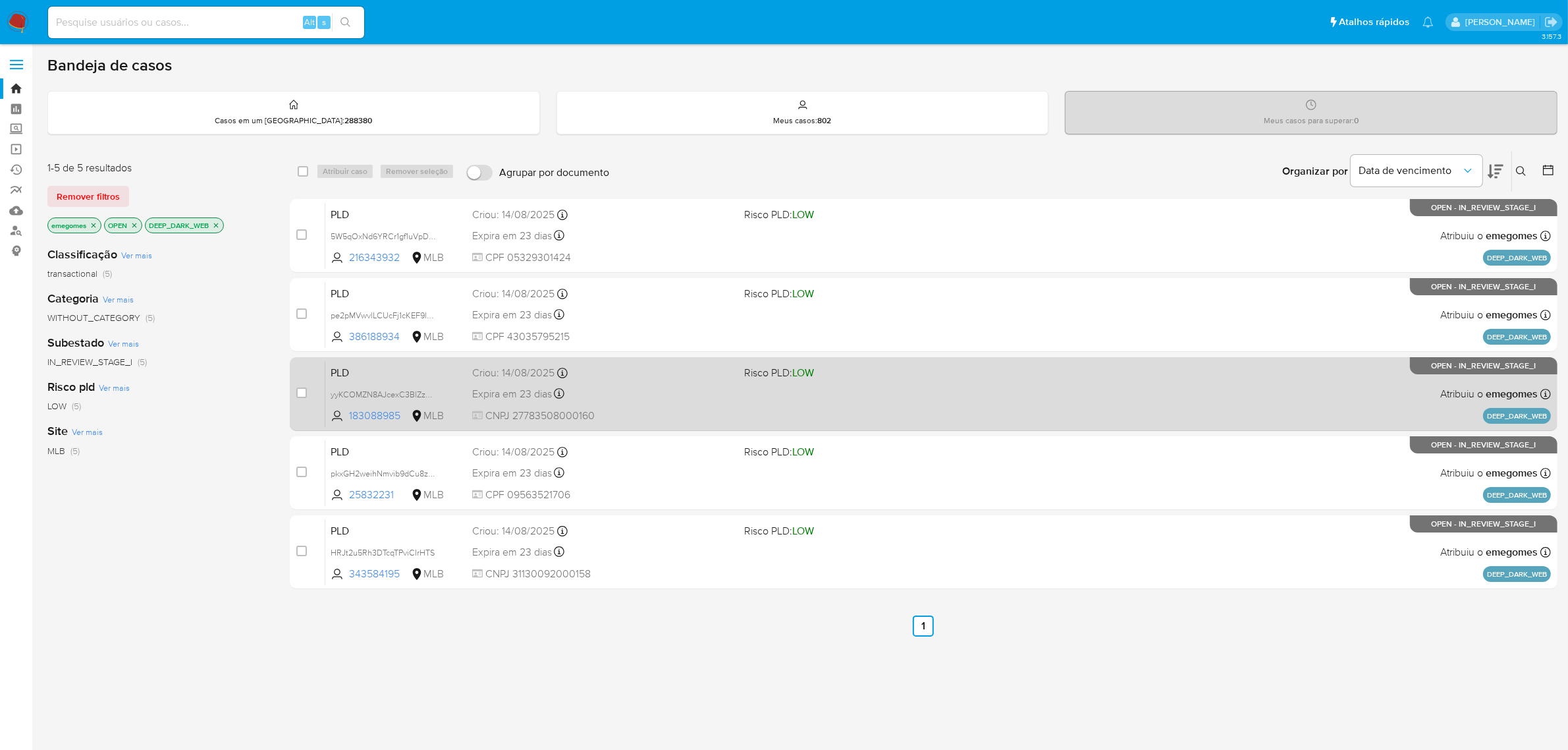
click at [701, 385] on div "Expira em 23 dias Expira em [DATE] 11:57:17" at bounding box center [602, 394] width 262 height 18
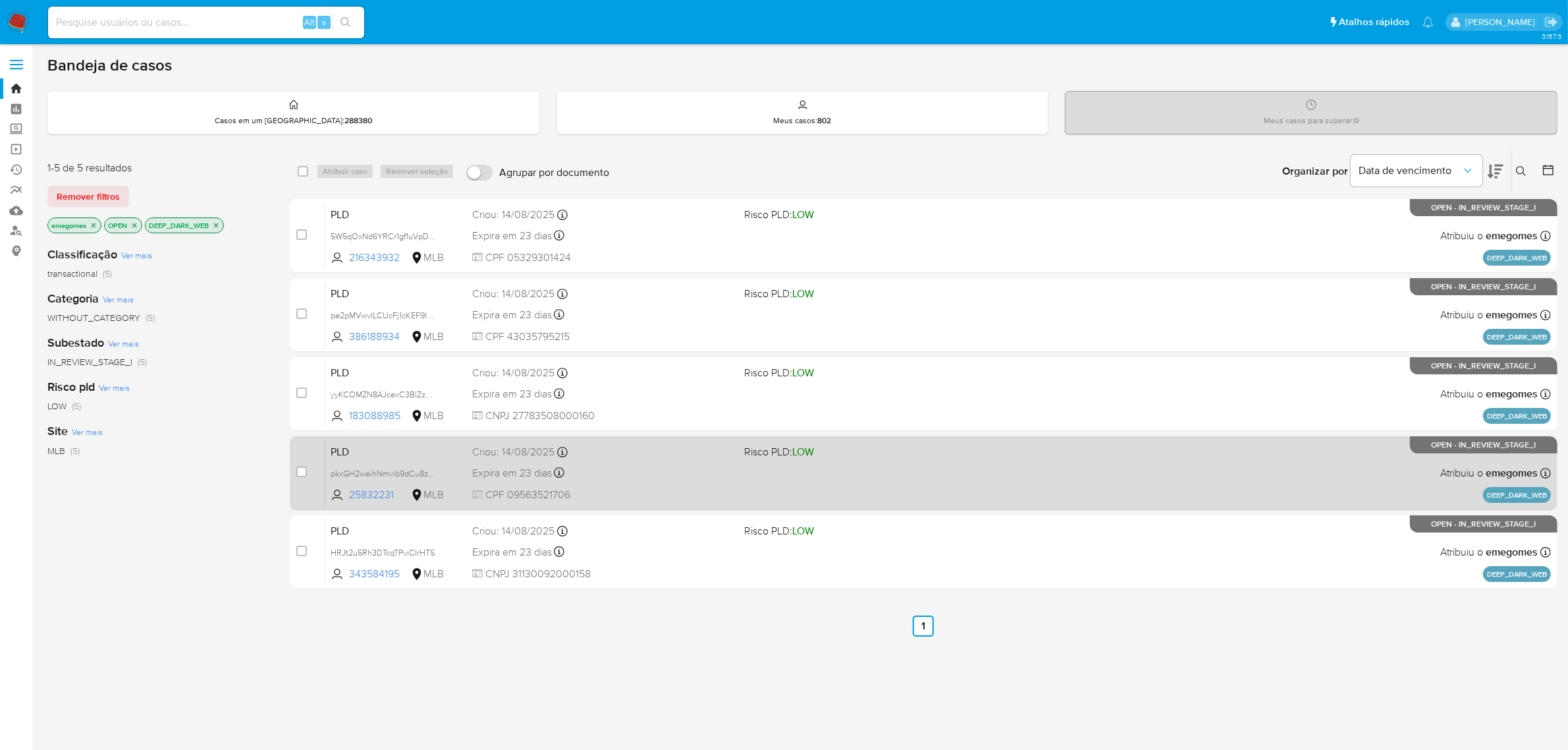
click at [643, 466] on div "Expira em 23 dias Expira em [DATE] 11:57:13" at bounding box center [602, 473] width 262 height 18
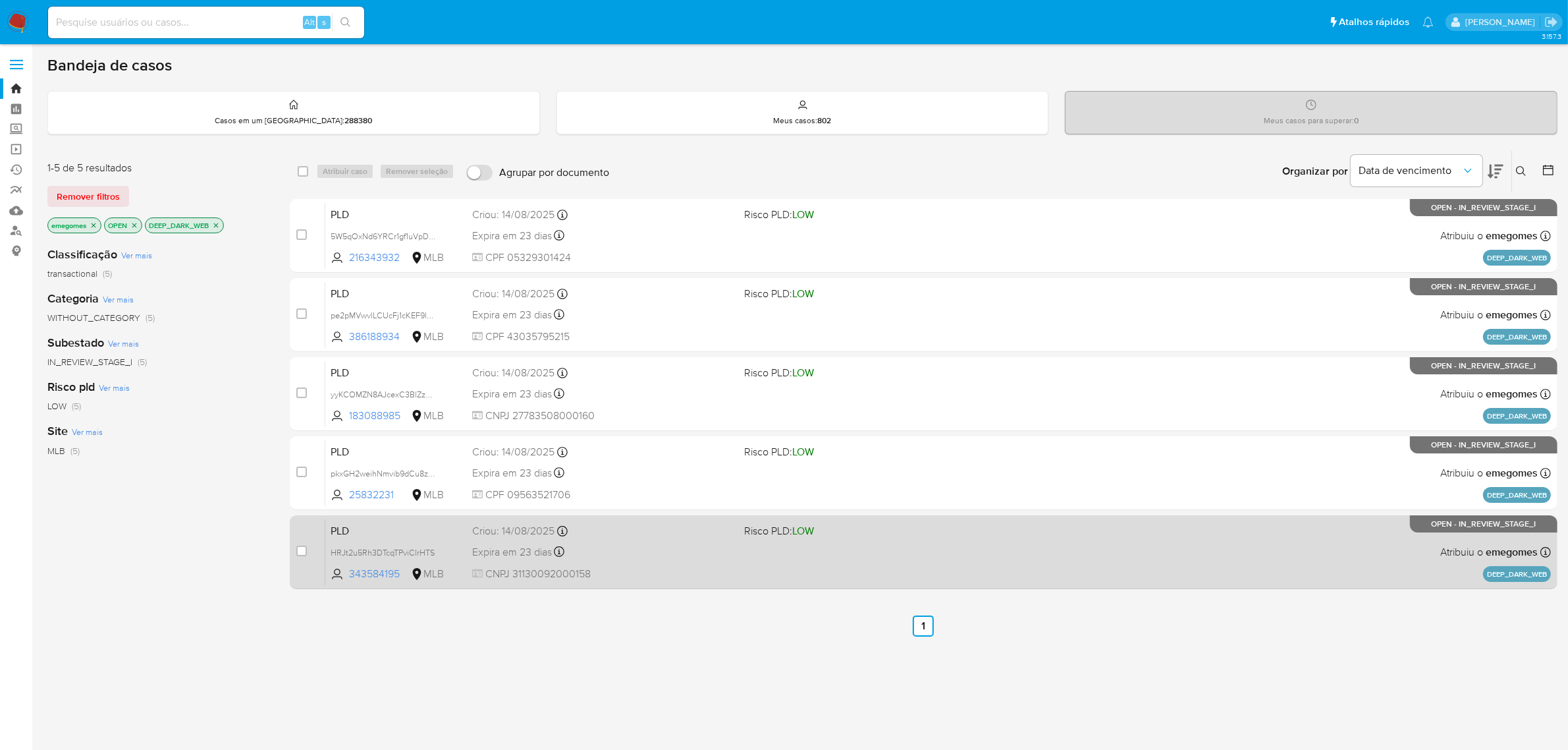
click at [668, 528] on div "Criou: [DATE] Criou: [DATE] 11:57:09" at bounding box center [602, 531] width 262 height 15
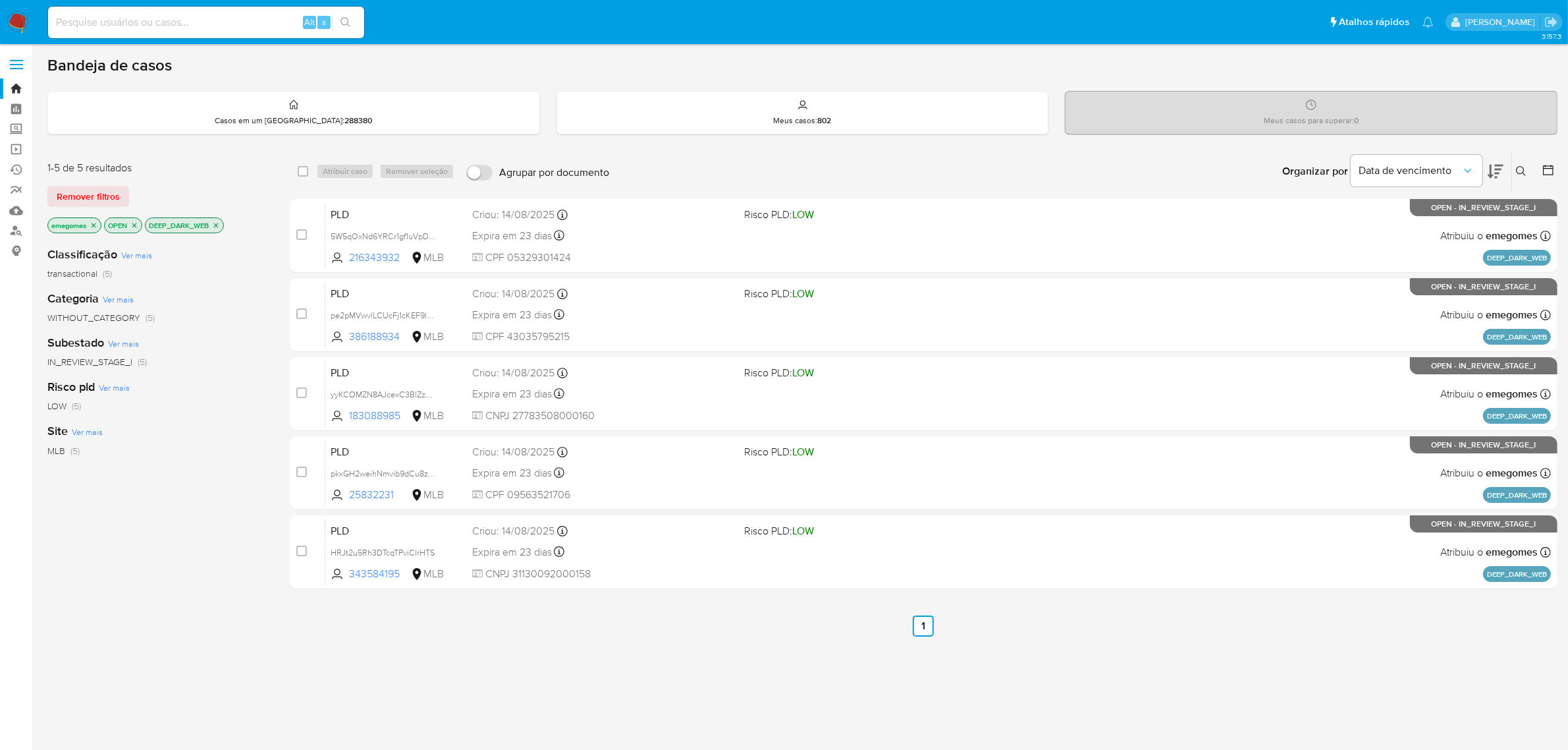
click at [218, 227] on icon "close-filter" at bounding box center [216, 226] width 8 height 8
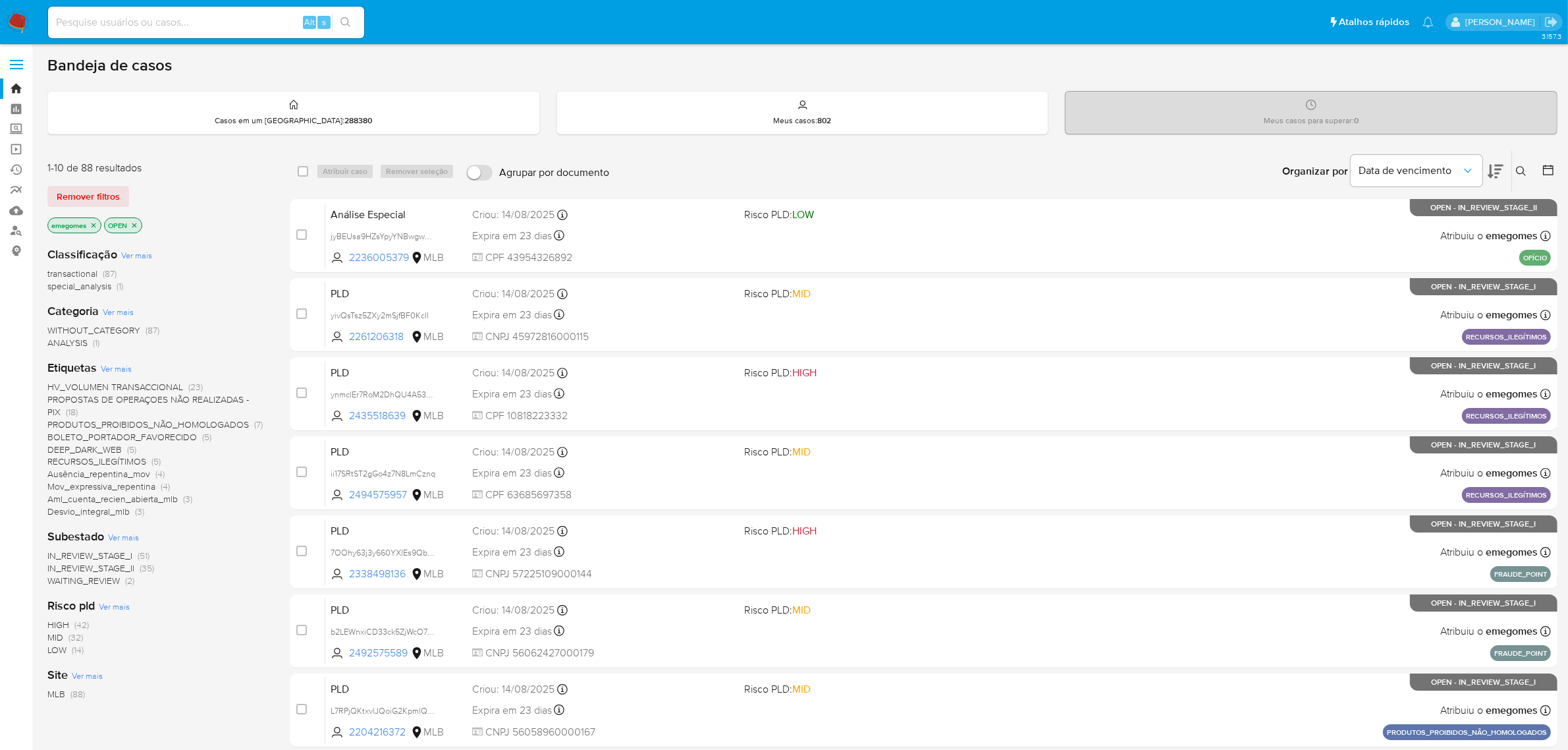
click at [192, 396] on span "PROPOSTAS DE OPERAÇOES NÃO REALIZADAS - PIX" at bounding box center [148, 405] width 201 height 26
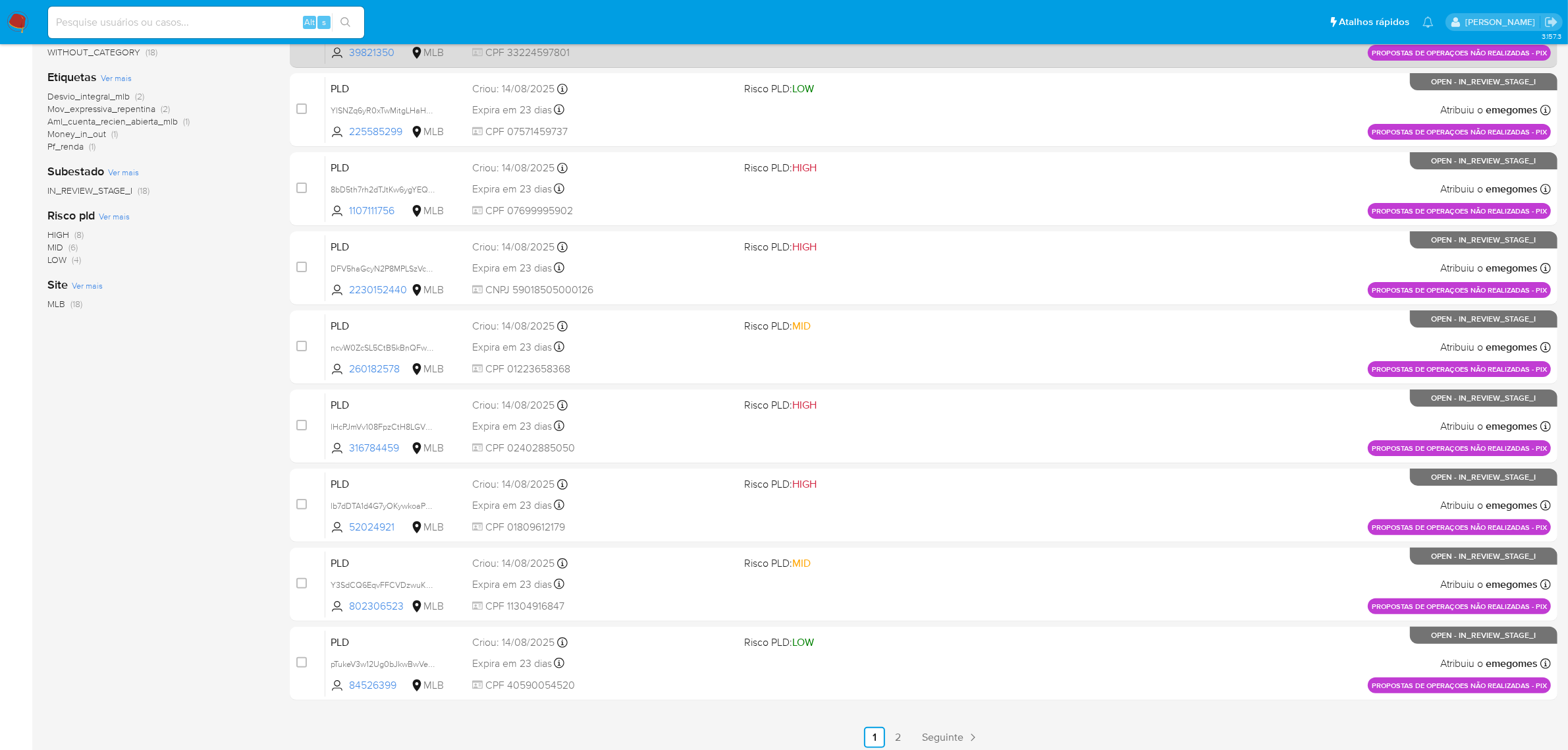
scroll to position [288, 0]
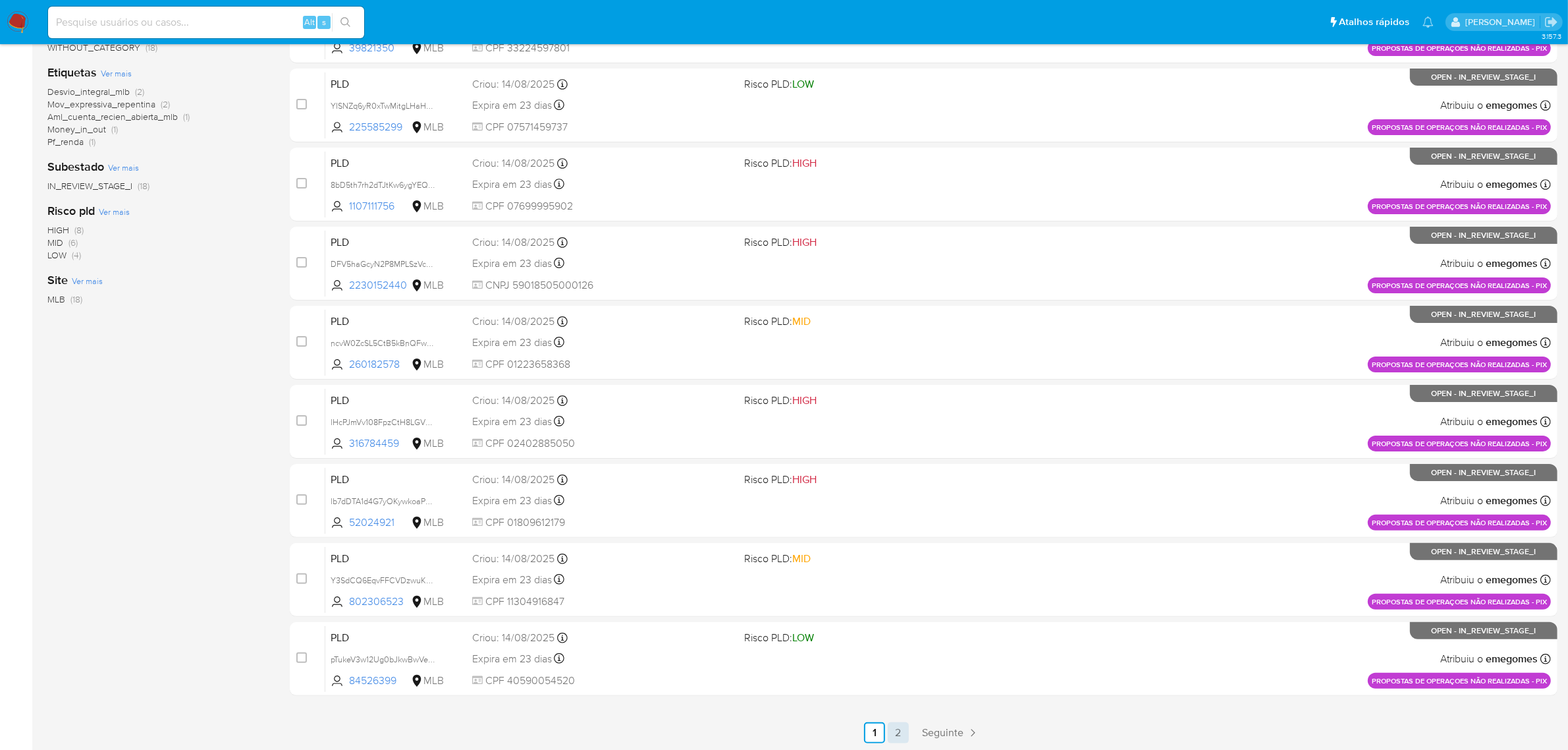
click at [901, 728] on link "2" at bounding box center [898, 732] width 21 height 21
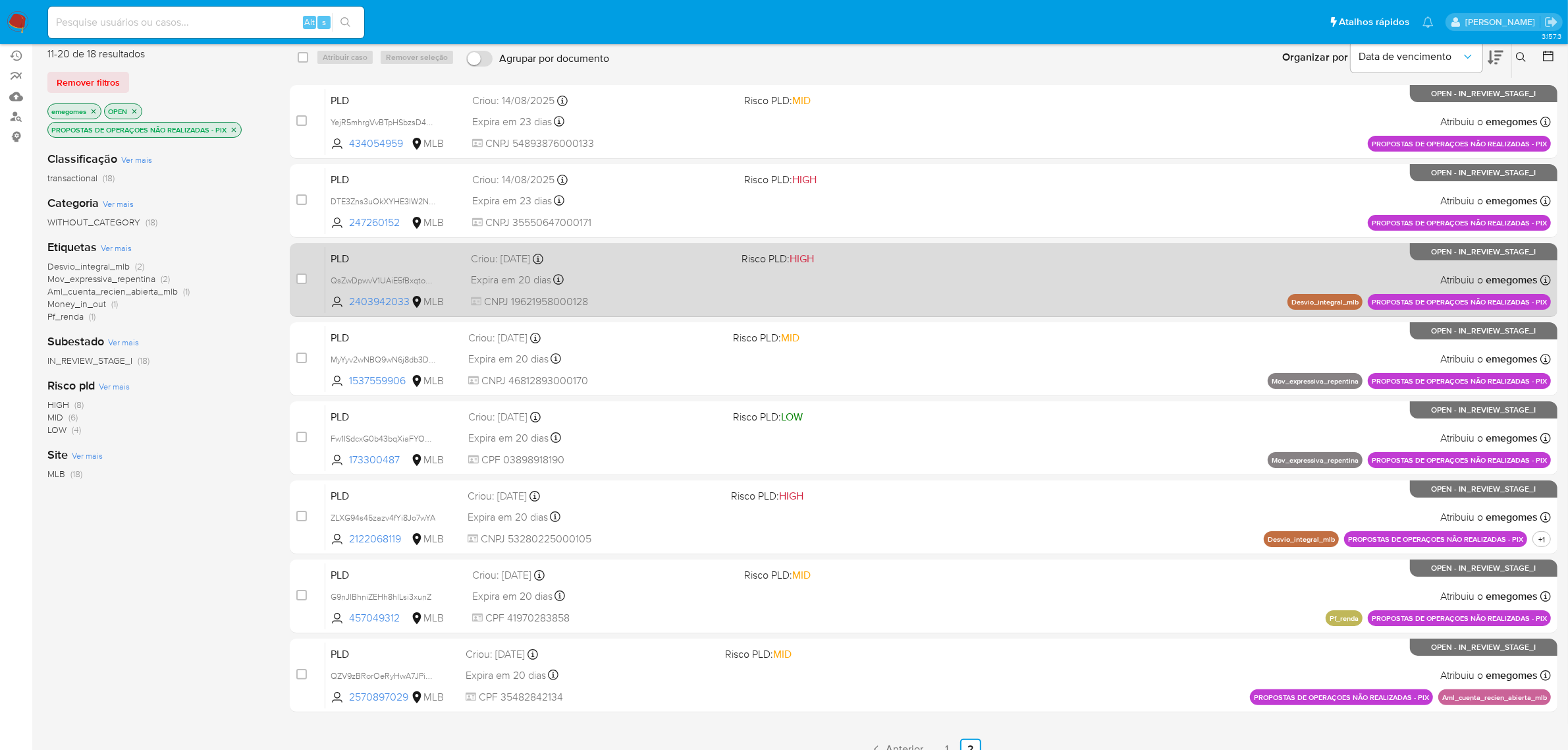
scroll to position [131, 0]
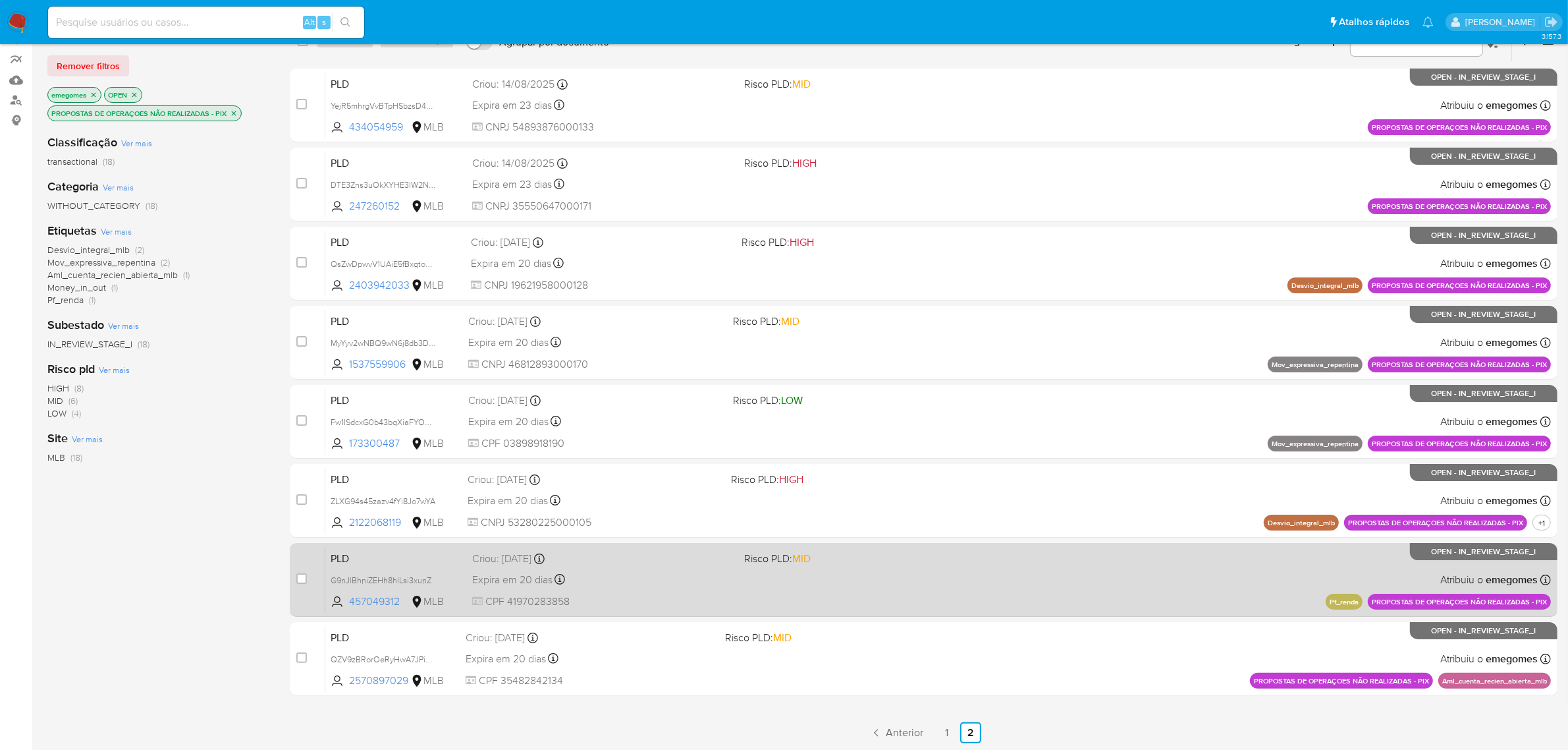
click at [660, 595] on span "CPF 41970283858" at bounding box center [602, 602] width 262 height 15
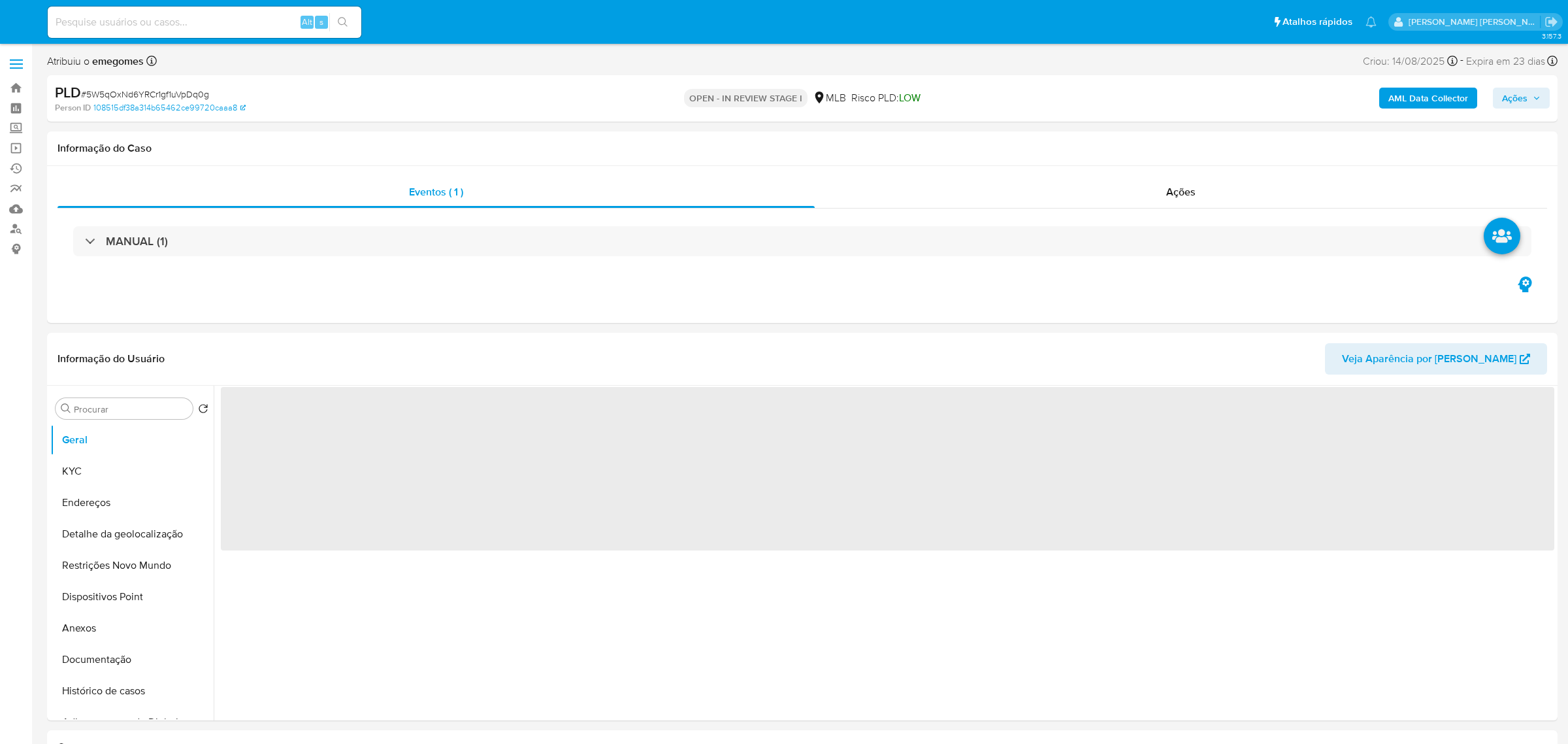
select select "10"
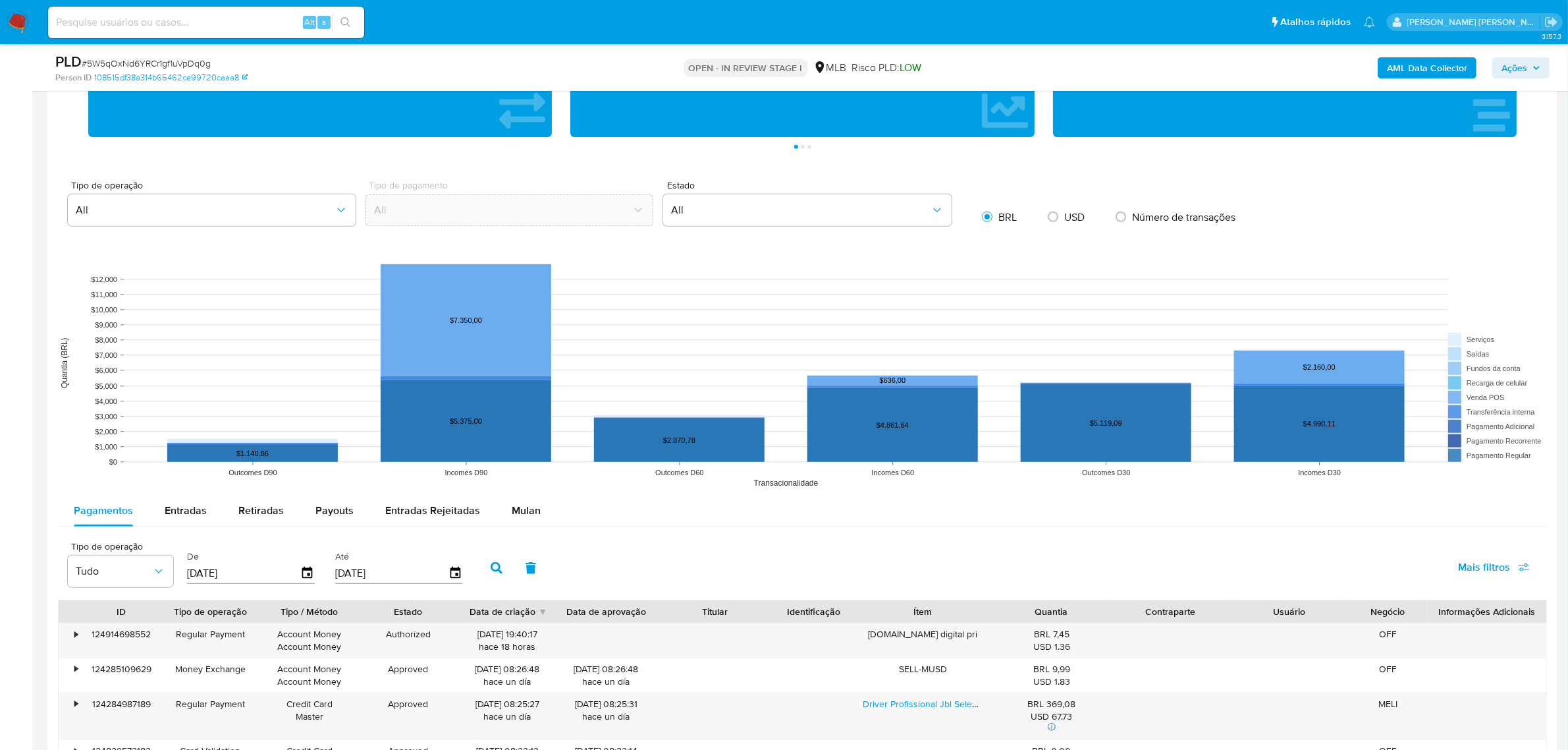
scroll to position [1071, 0]
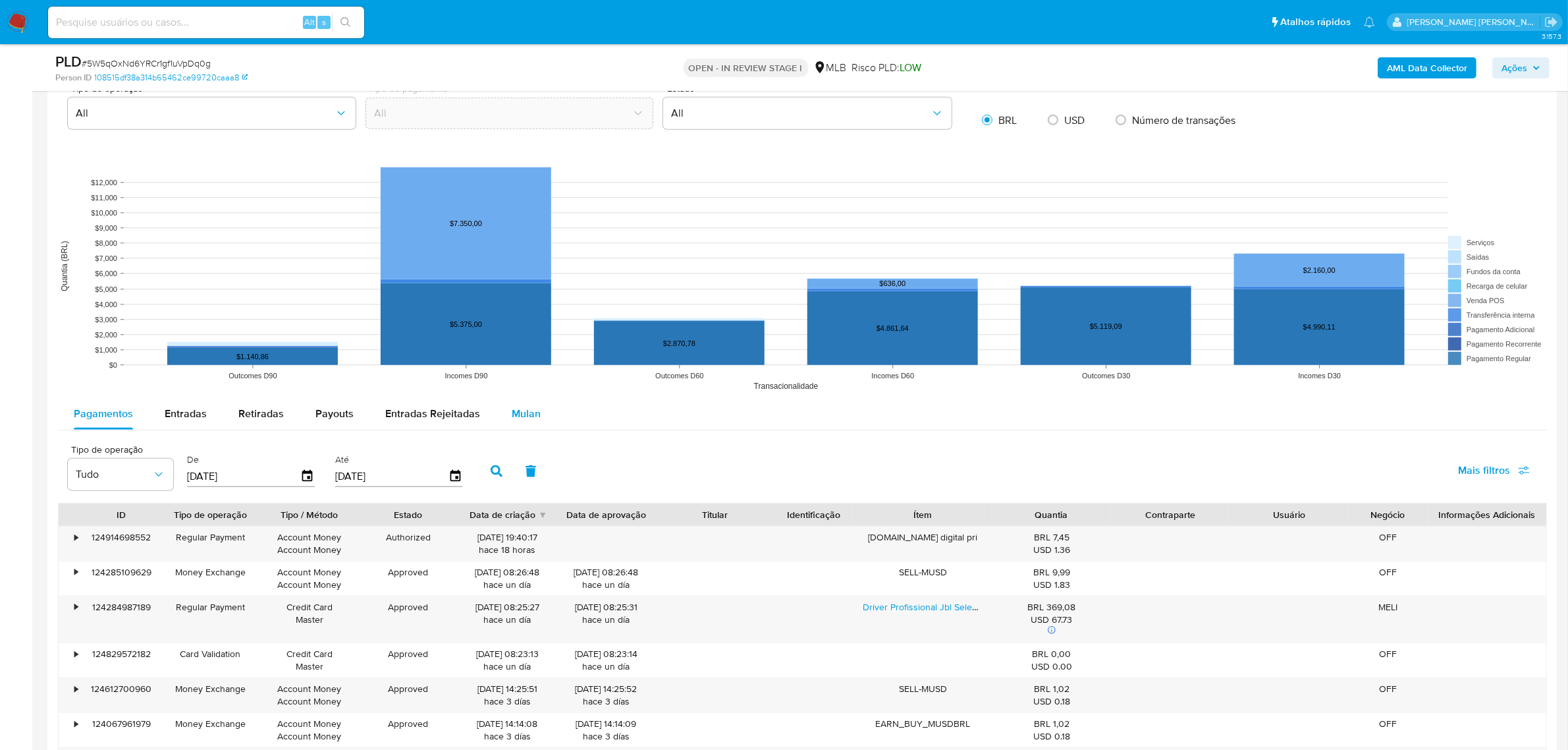
drag, startPoint x: 514, startPoint y: 403, endPoint x: 520, endPoint y: 403, distance: 6.0
click at [514, 403] on div "Mulan" at bounding box center [526, 413] width 29 height 31
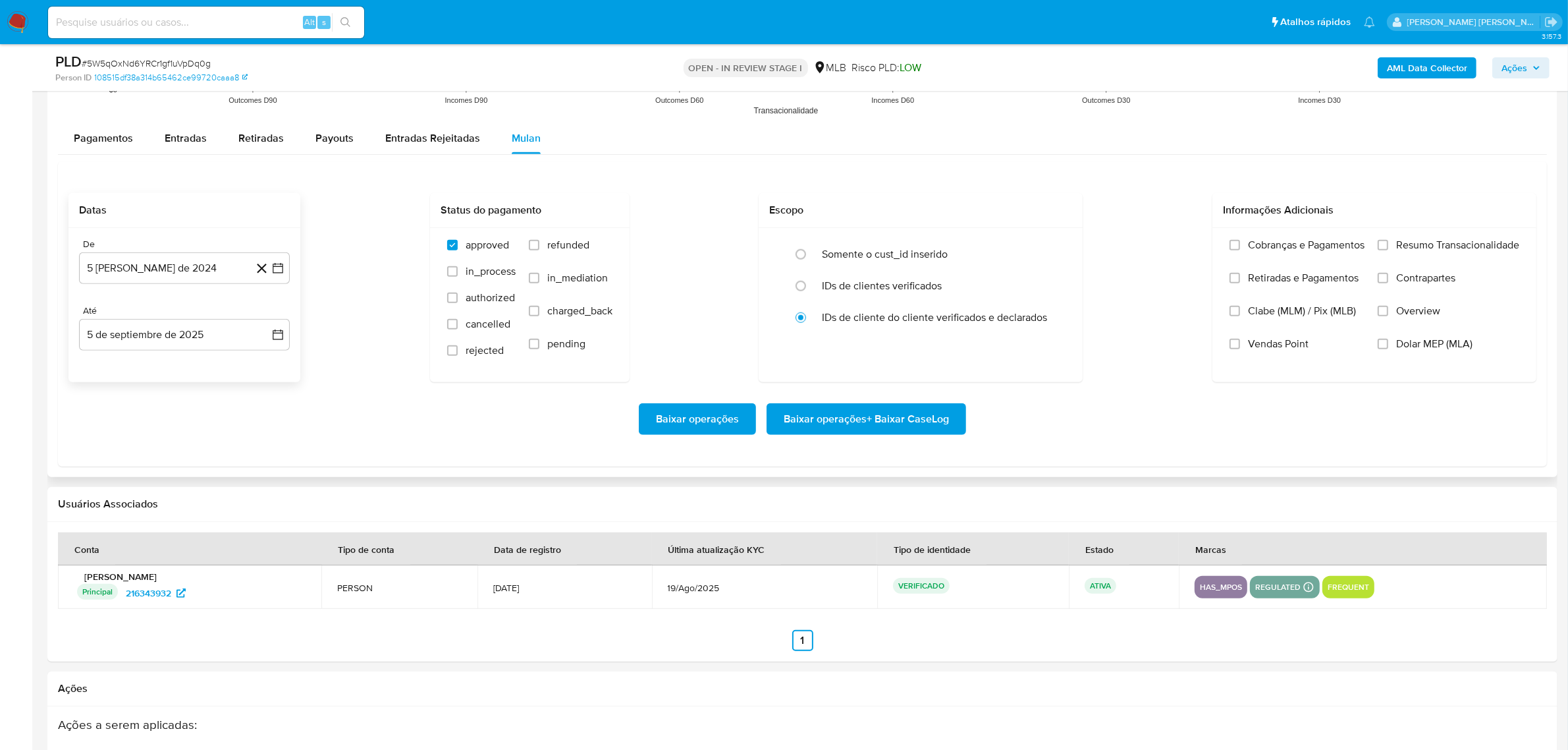
scroll to position [1317, 0]
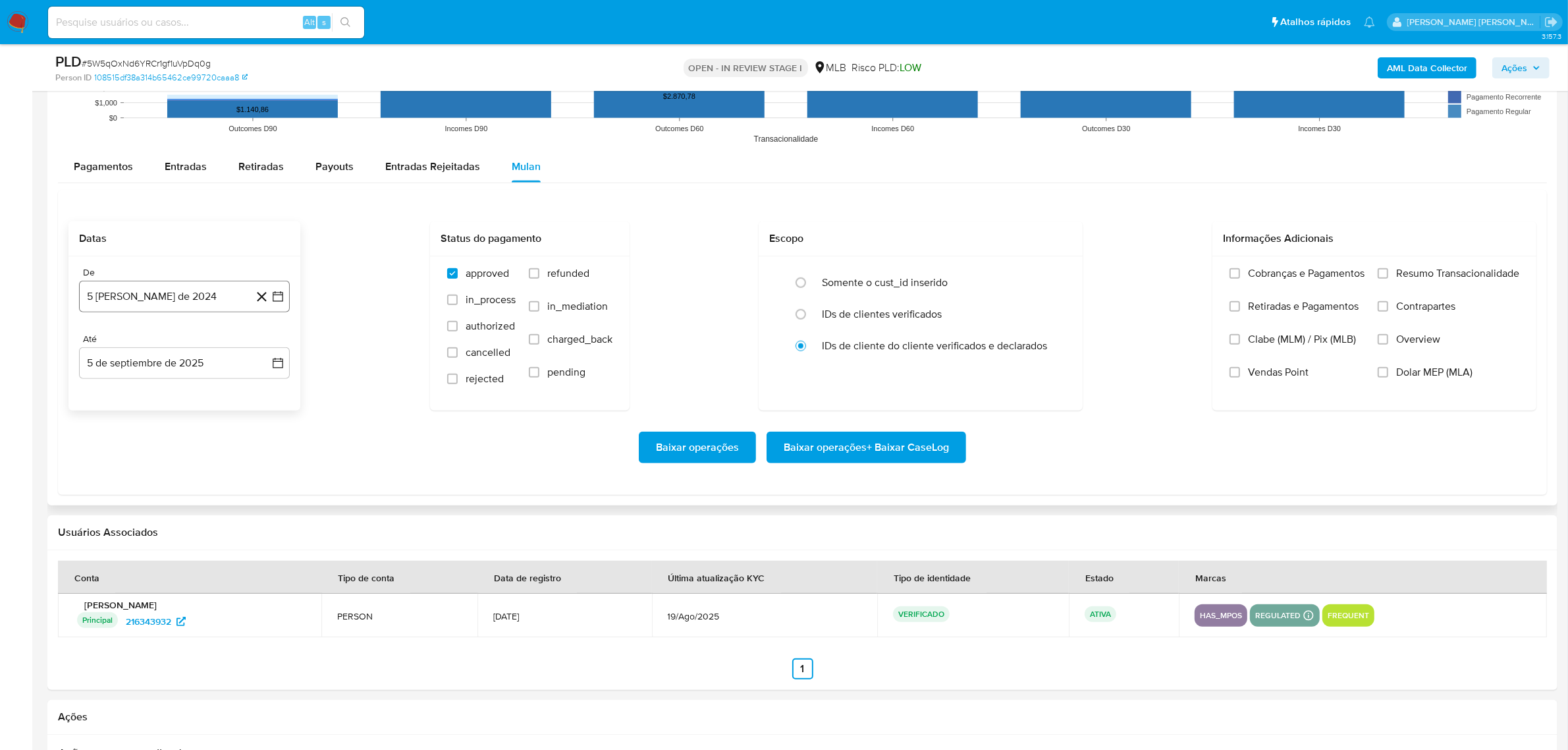
click at [283, 301] on icon "button" at bounding box center [278, 296] width 13 height 13
click at [266, 342] on icon "Mes siguiente" at bounding box center [267, 343] width 6 height 9
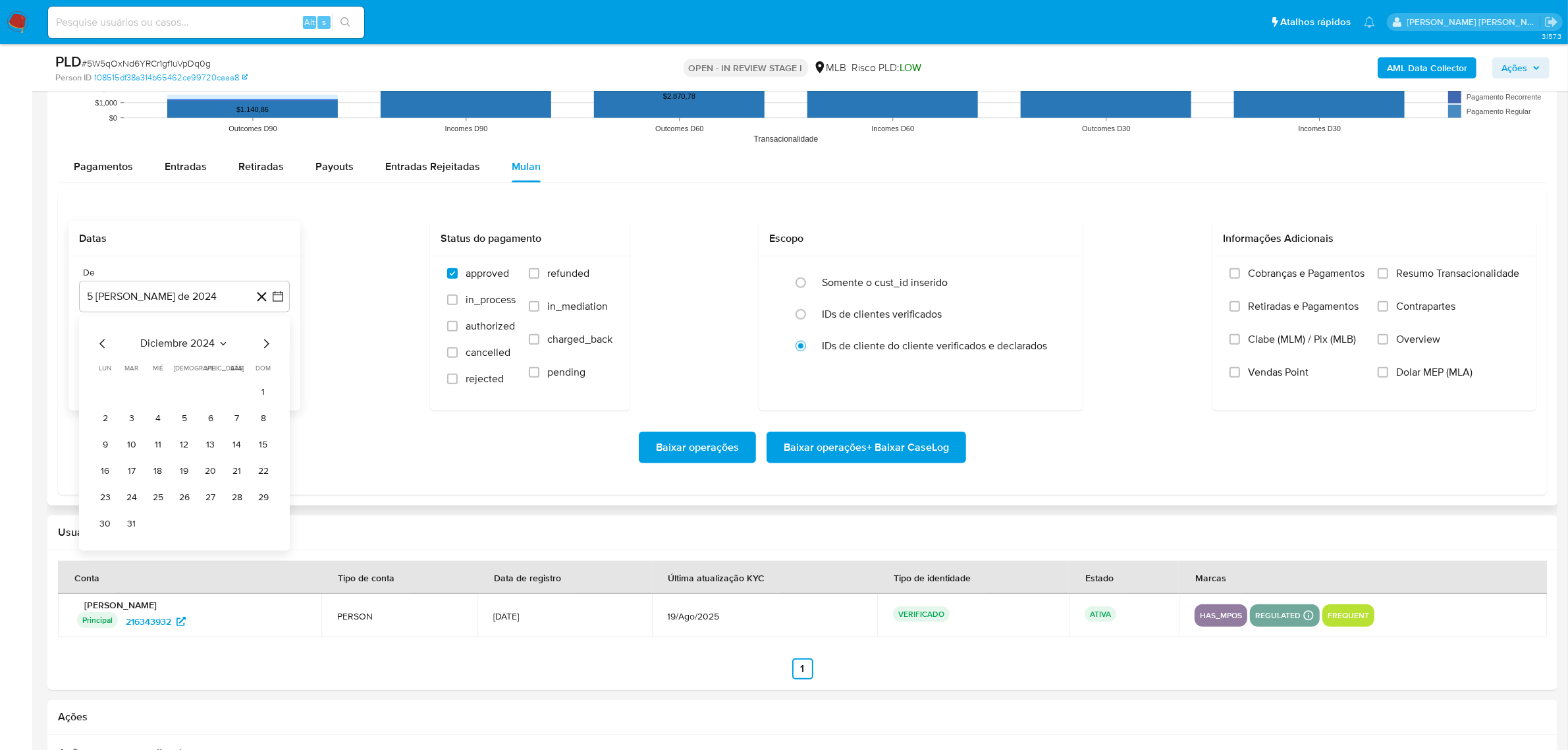
click at [266, 342] on icon "Mes siguiente" at bounding box center [267, 343] width 6 height 9
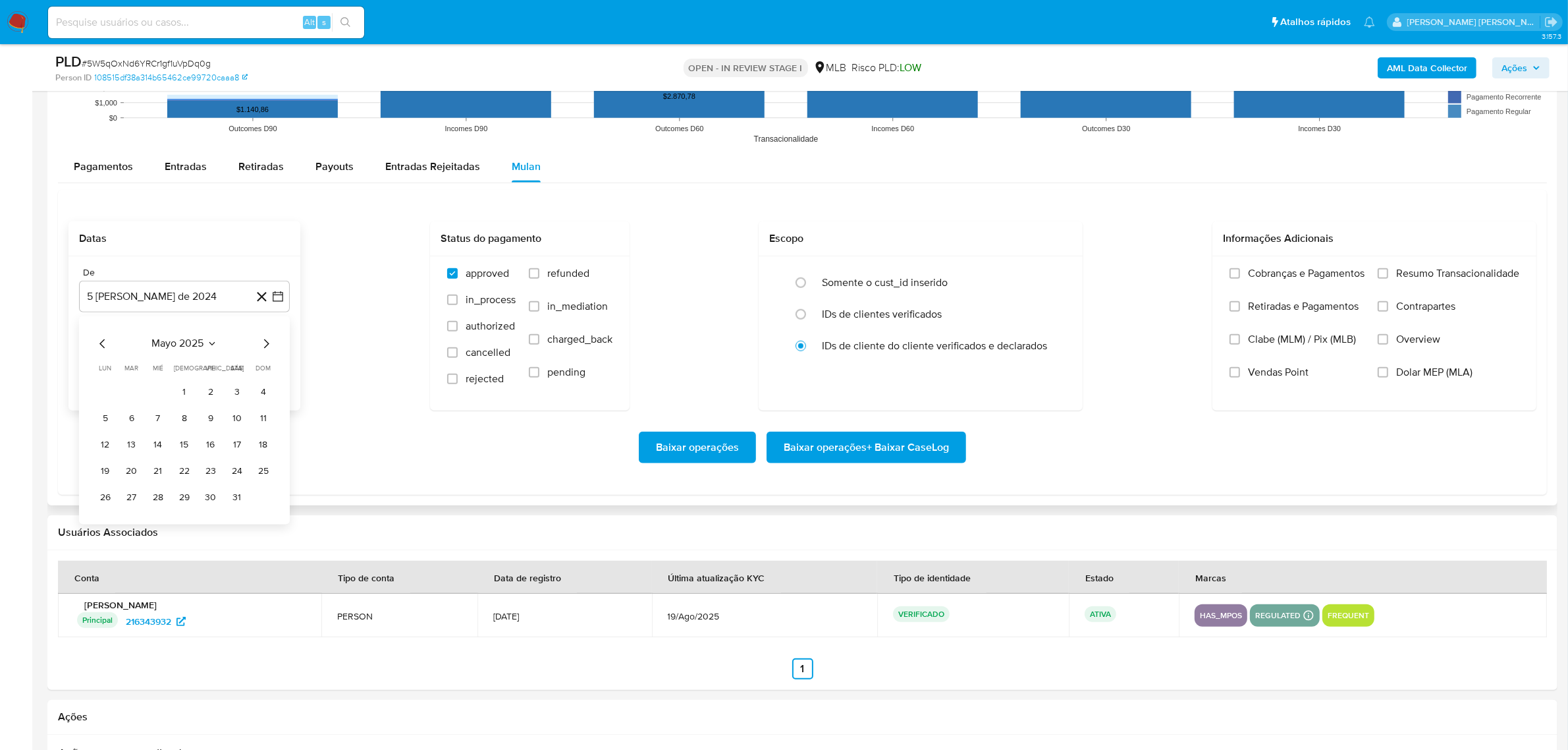
click at [266, 342] on icon "Mes siguiente" at bounding box center [267, 343] width 6 height 9
click at [126, 391] on button "1" at bounding box center [131, 392] width 21 height 21
click at [276, 363] on icon "button" at bounding box center [278, 363] width 10 height 10
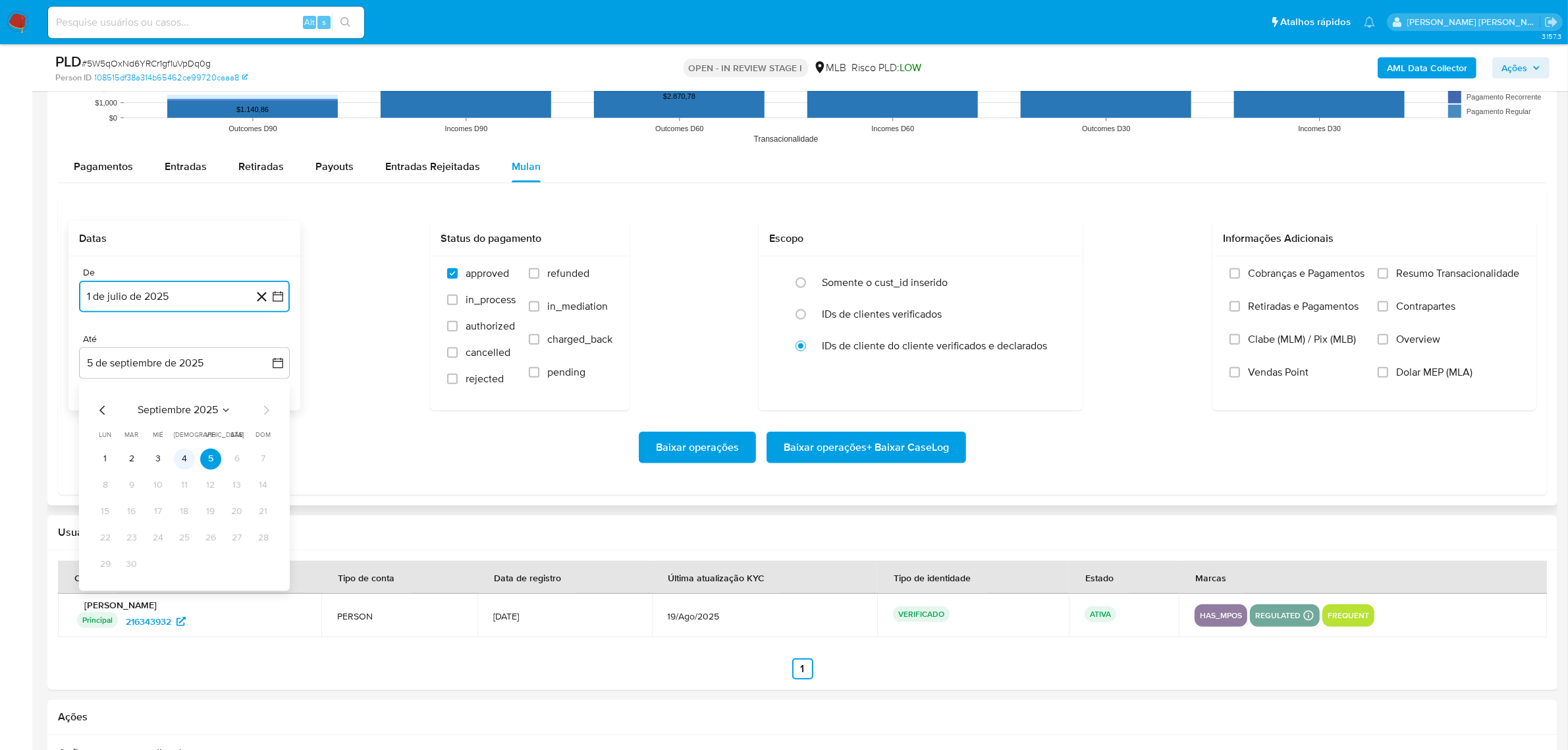
click at [184, 466] on button "4" at bounding box center [184, 459] width 21 height 21
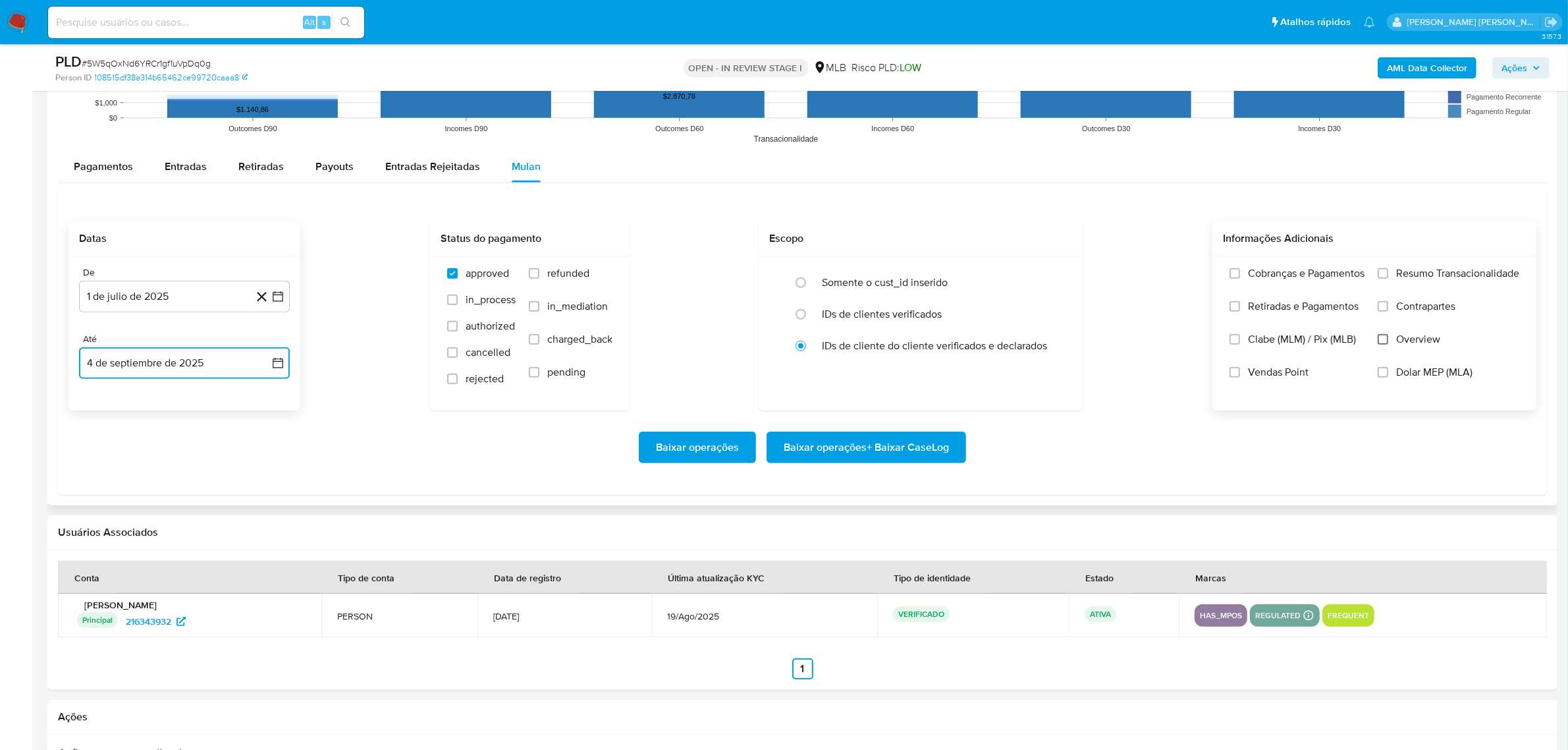
click at [1387, 339] on input "Overview" at bounding box center [1383, 339] width 10 height 10
click at [1427, 305] on span "Contrapartes" at bounding box center [1425, 306] width 60 height 13
click at [1388, 305] on input "Contrapartes" at bounding box center [1383, 306] width 10 height 10
click at [1430, 266] on div "Cobranças e Pagamentos Retiradas e Pagamentos Clabe (MLM) / Pix (MLB) Vendas Po…" at bounding box center [1374, 333] width 324 height 153
click at [1410, 278] on span "Resumo Transacionalidade" at bounding box center [1457, 273] width 123 height 13
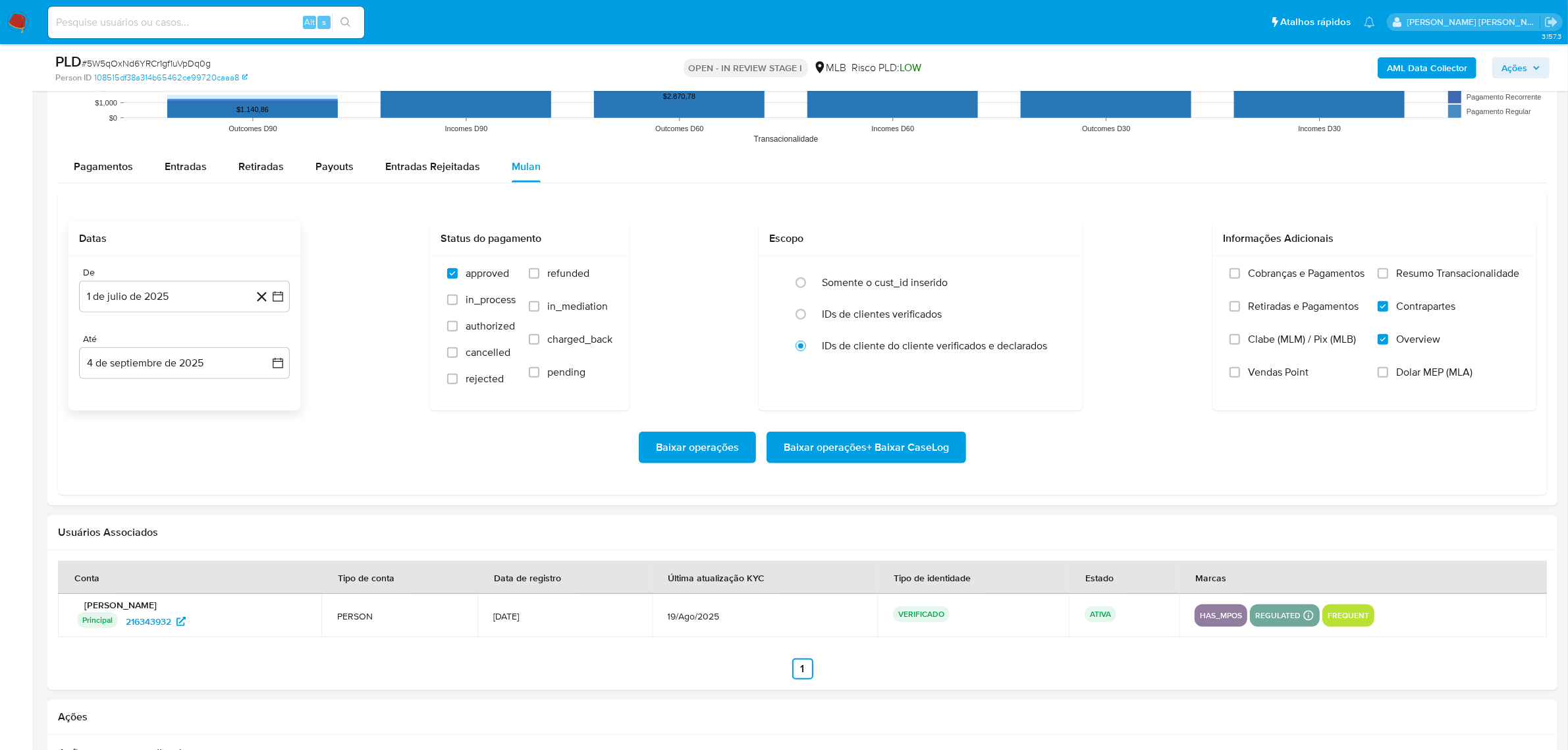
click at [1388, 278] on input "Resumo Transacionalidade" at bounding box center [1383, 273] width 10 height 10
click at [903, 439] on span "Baixar operações + Baixar CaseLog" at bounding box center [866, 447] width 165 height 29
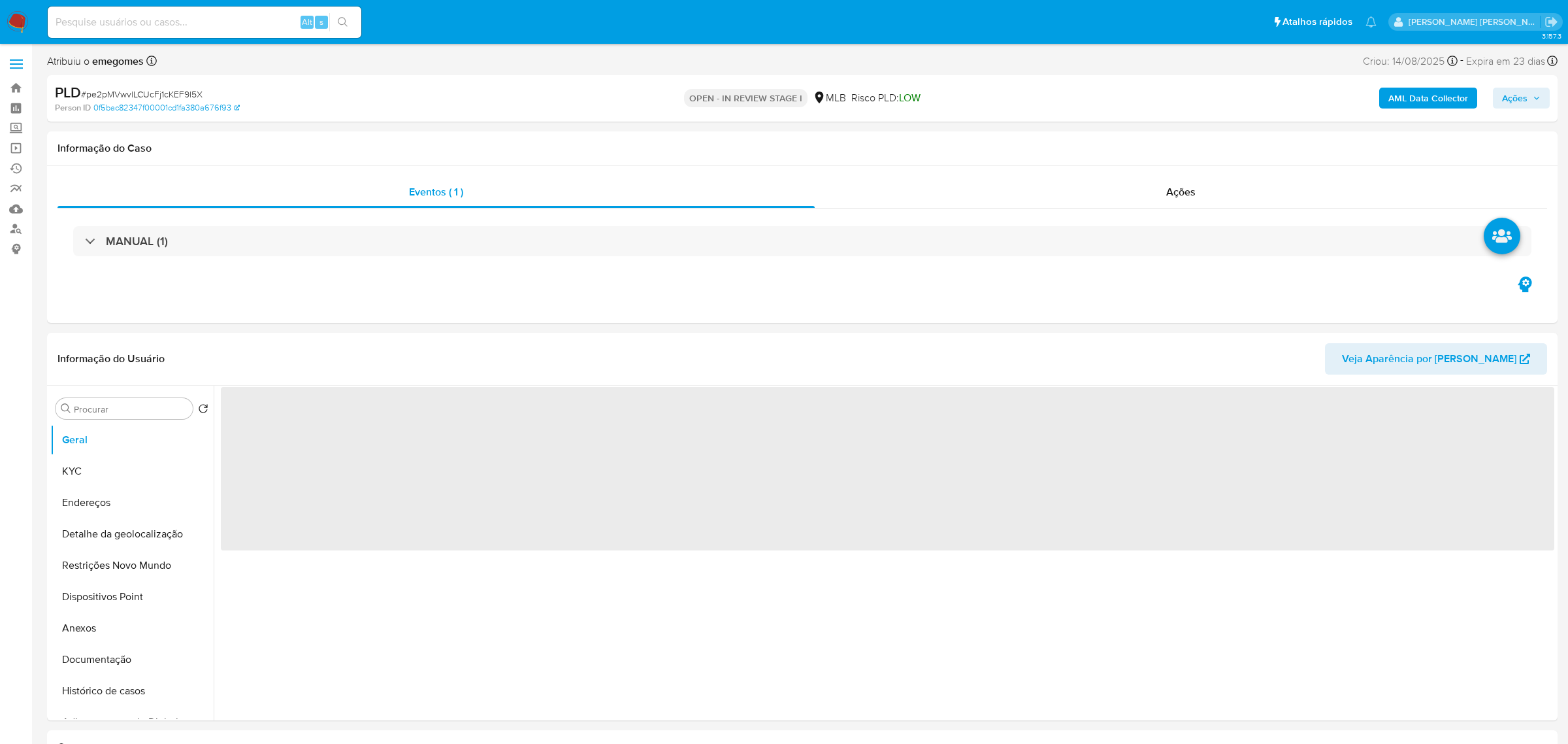
select select "10"
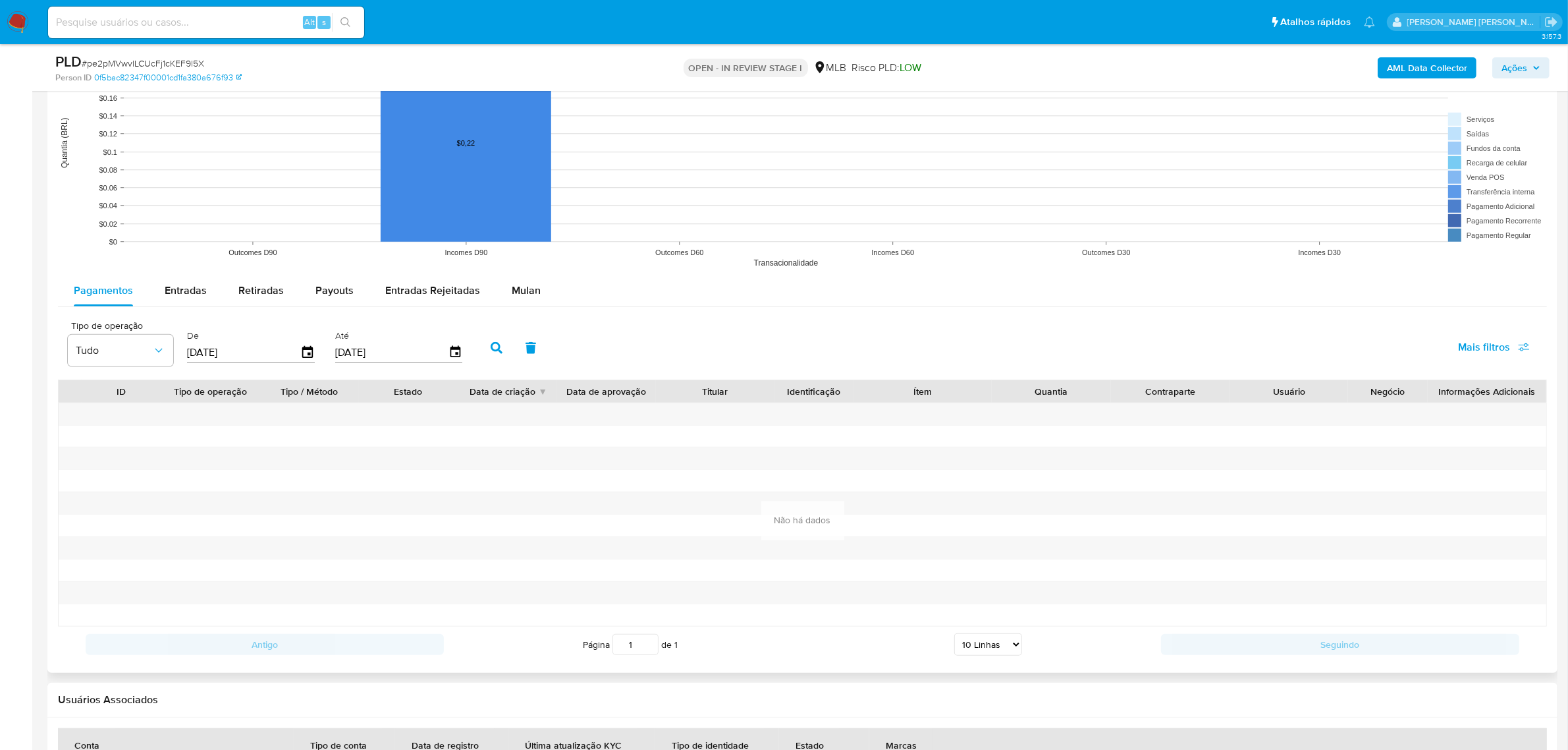
scroll to position [1317, 0]
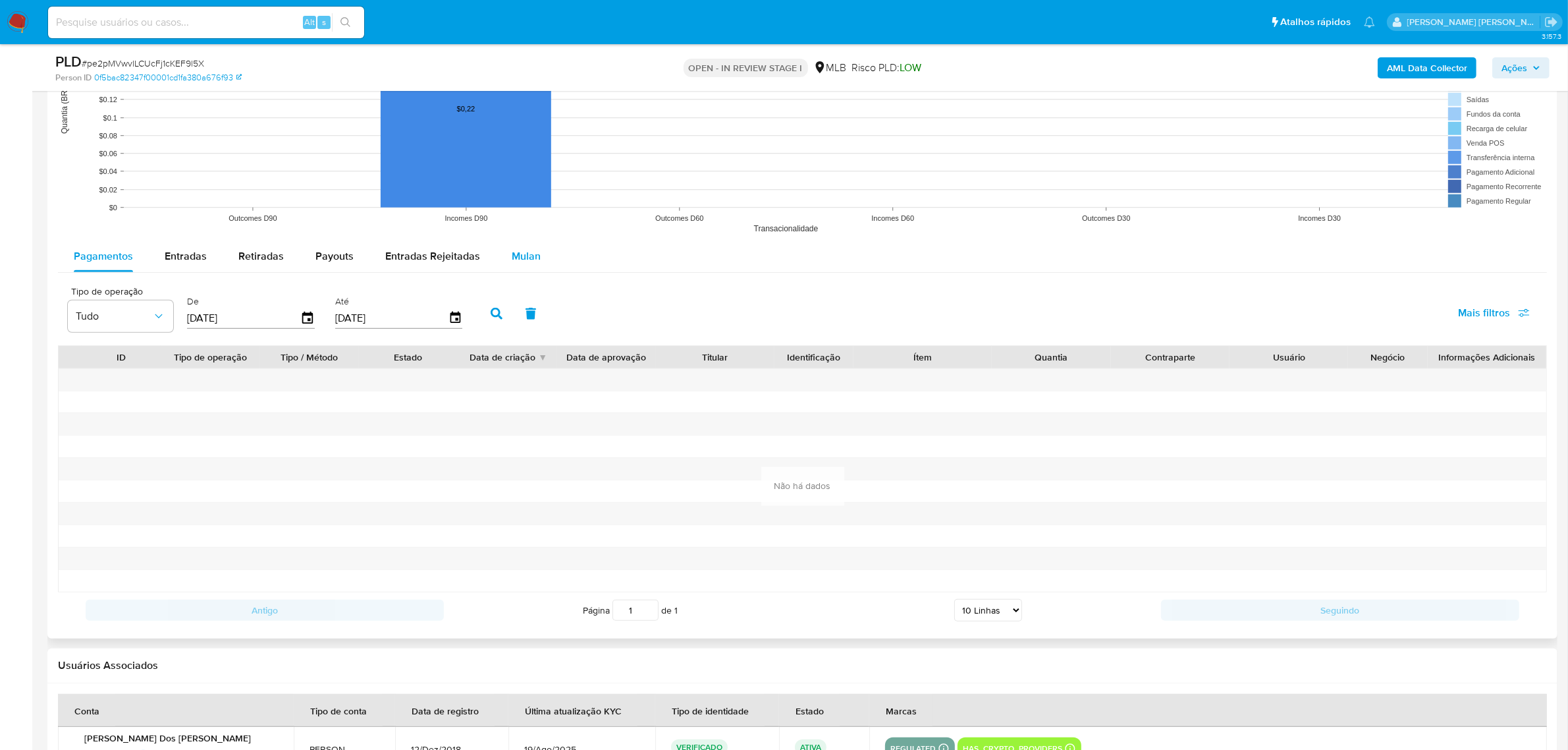
click at [521, 258] on span "Mulan" at bounding box center [526, 255] width 29 height 15
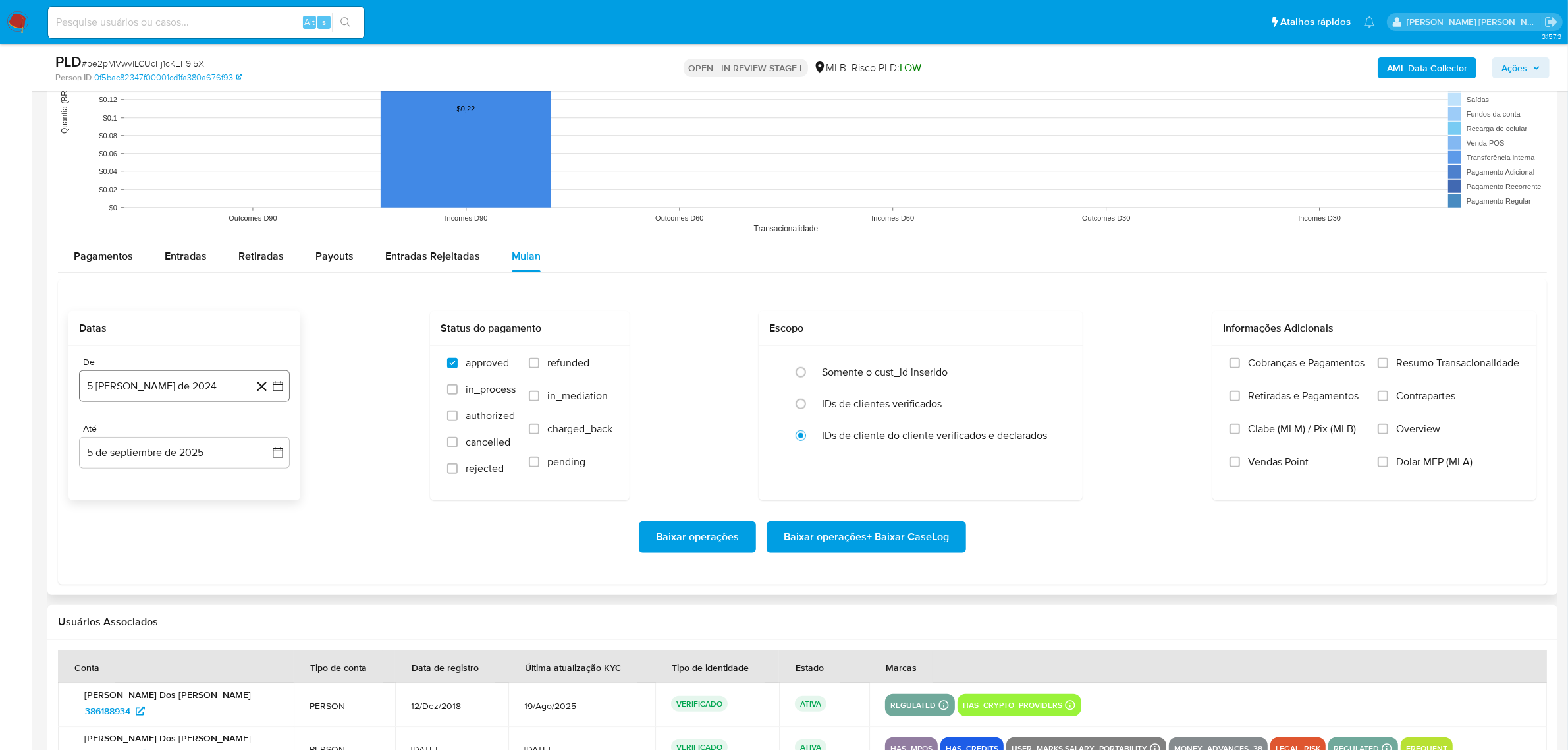
click at [285, 392] on button "5 [PERSON_NAME] de 2024" at bounding box center [184, 386] width 211 height 31
click at [271, 429] on icon "Mes siguiente" at bounding box center [267, 433] width 16 height 16
click at [271, 430] on icon "Mes siguiente" at bounding box center [267, 433] width 16 height 16
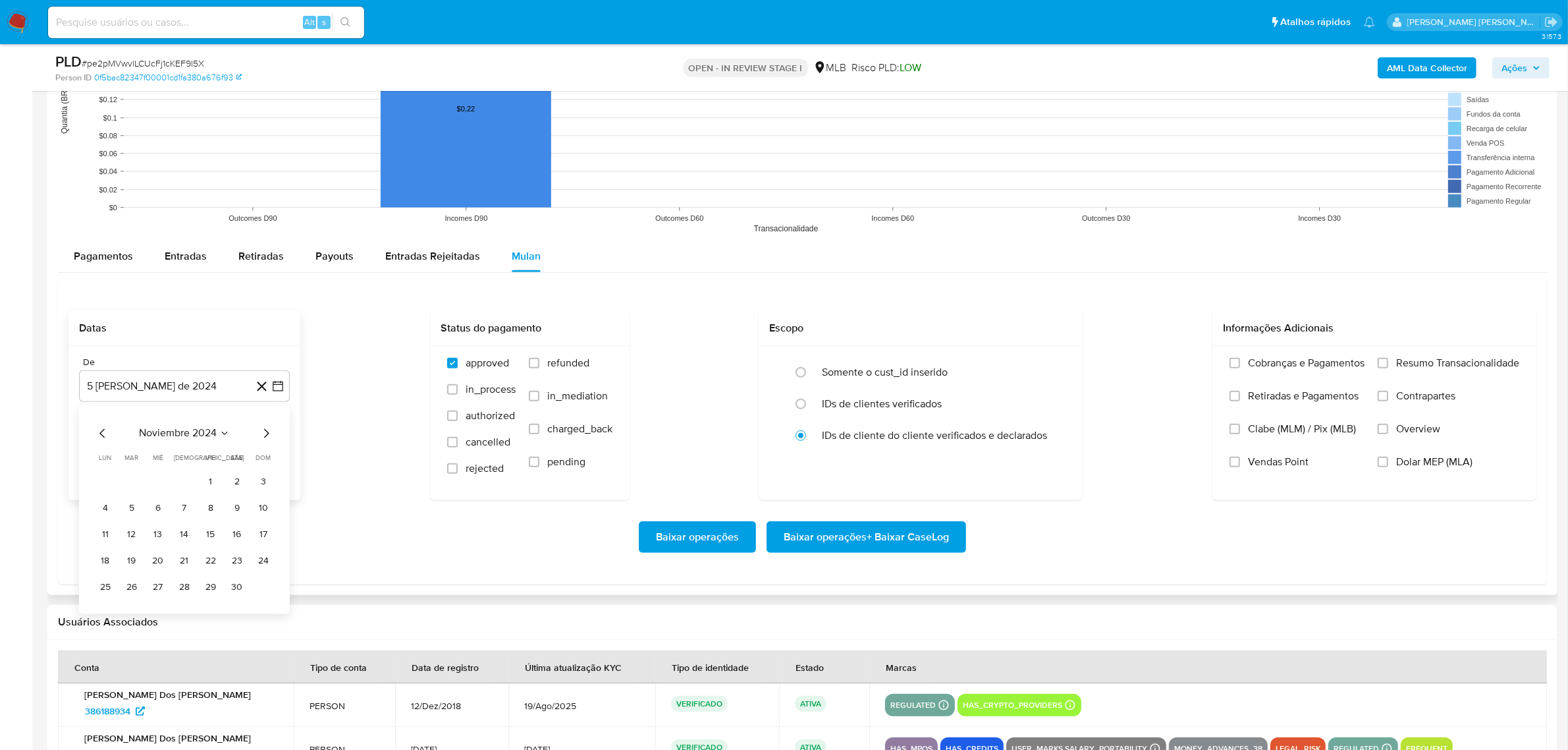
click at [271, 430] on icon "Mes siguiente" at bounding box center [267, 433] width 16 height 16
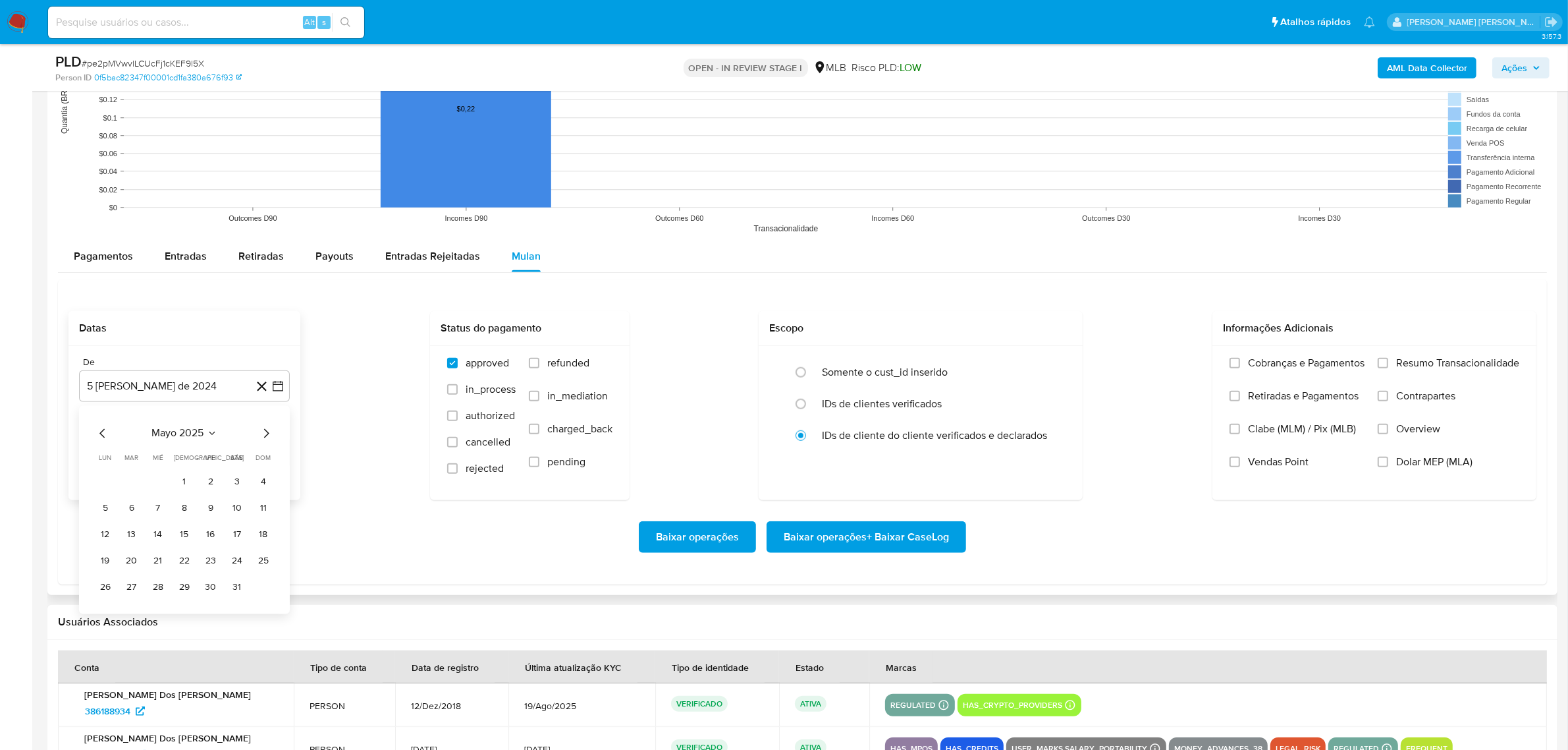
click at [271, 430] on icon "Mes siguiente" at bounding box center [267, 433] width 16 height 16
click at [132, 484] on button "1" at bounding box center [131, 482] width 21 height 21
click at [275, 446] on icon "button" at bounding box center [278, 453] width 13 height 13
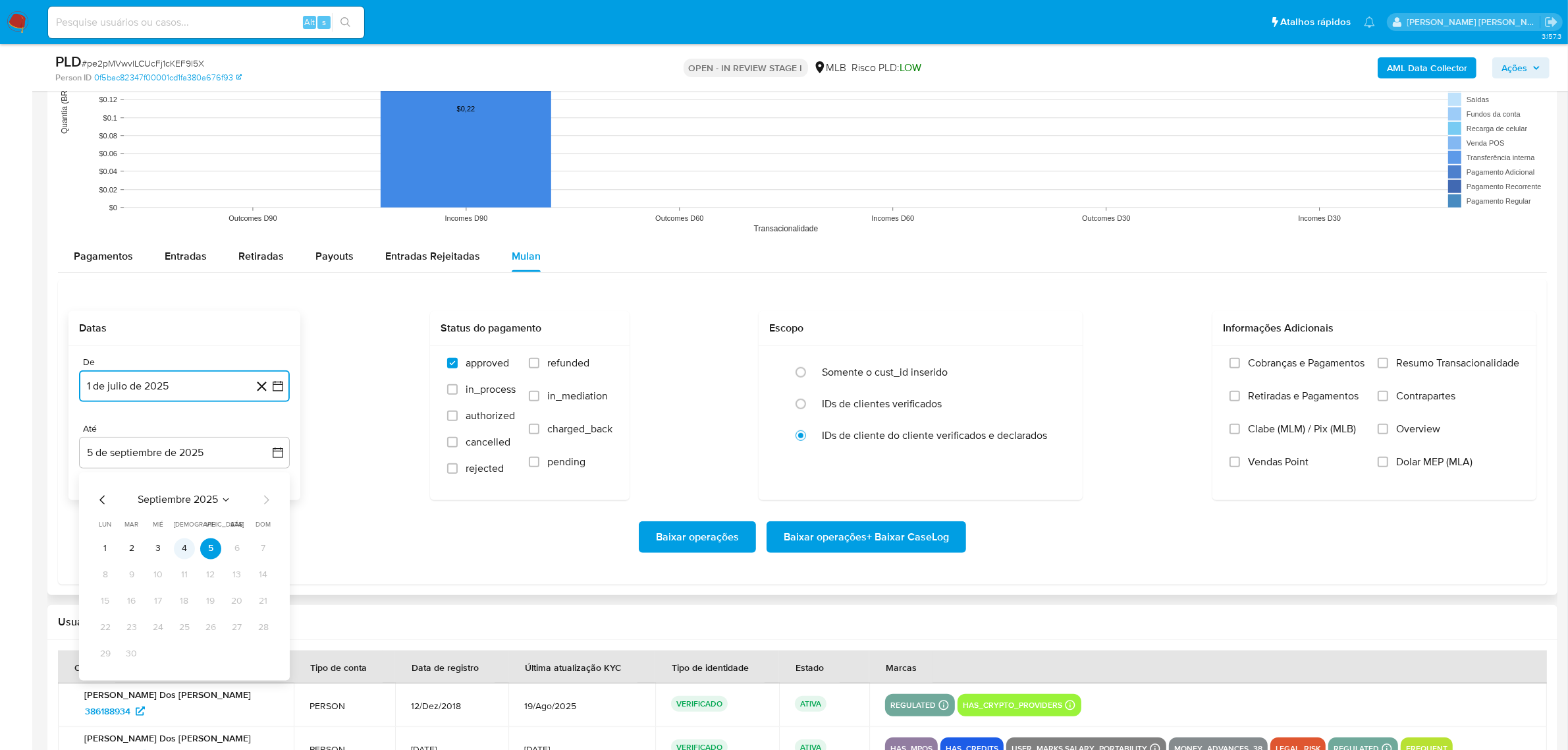
click at [186, 554] on button "4" at bounding box center [184, 548] width 21 height 21
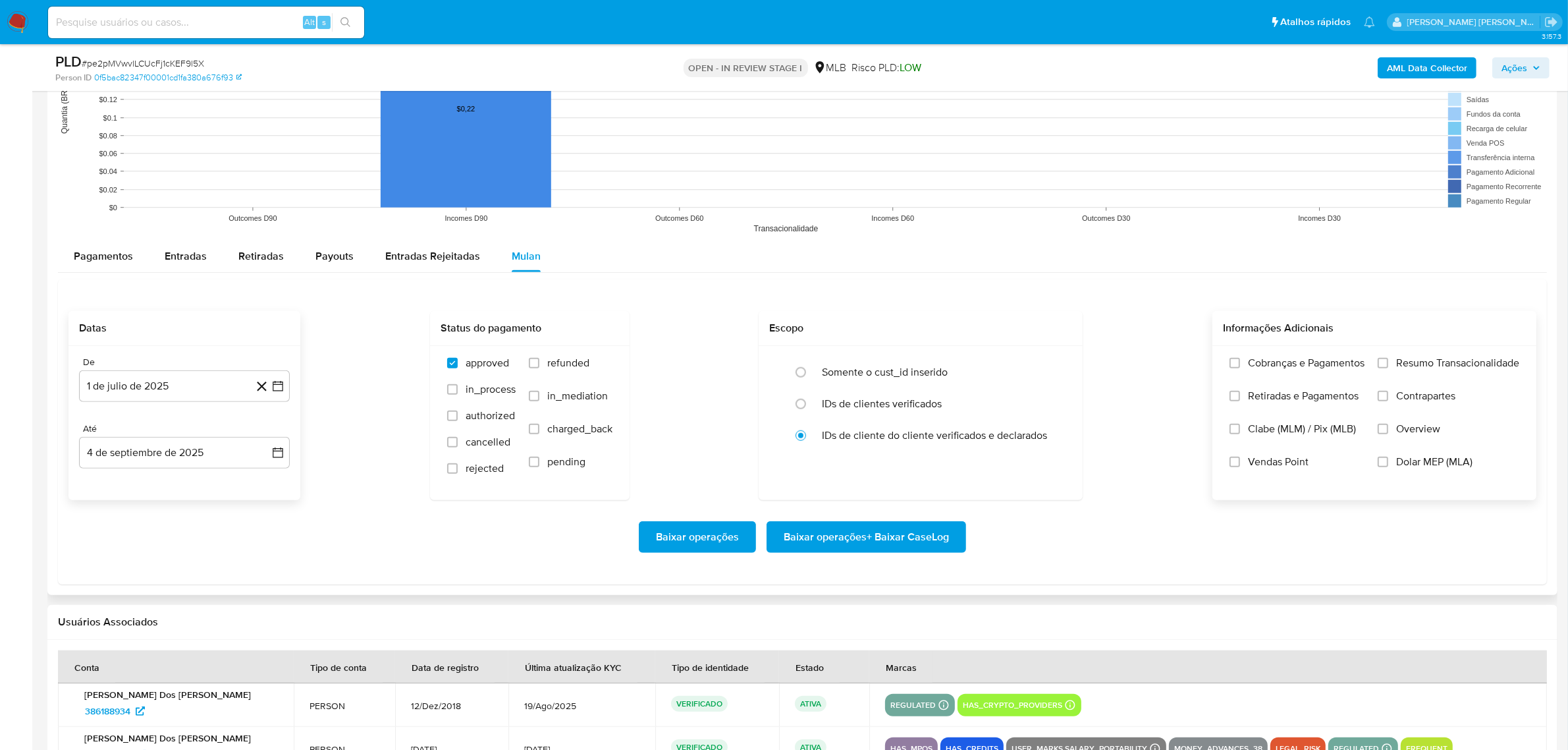
click at [1406, 432] on span "Overview" at bounding box center [1417, 429] width 44 height 13
click at [1388, 432] on input "Overview" at bounding box center [1383, 429] width 10 height 10
click at [1434, 397] on span "Contrapartes" at bounding box center [1425, 396] width 60 height 13
click at [1388, 397] on input "Contrapartes" at bounding box center [1383, 396] width 10 height 10
click at [1434, 367] on span "Resumo Transacionalidade" at bounding box center [1457, 363] width 123 height 13
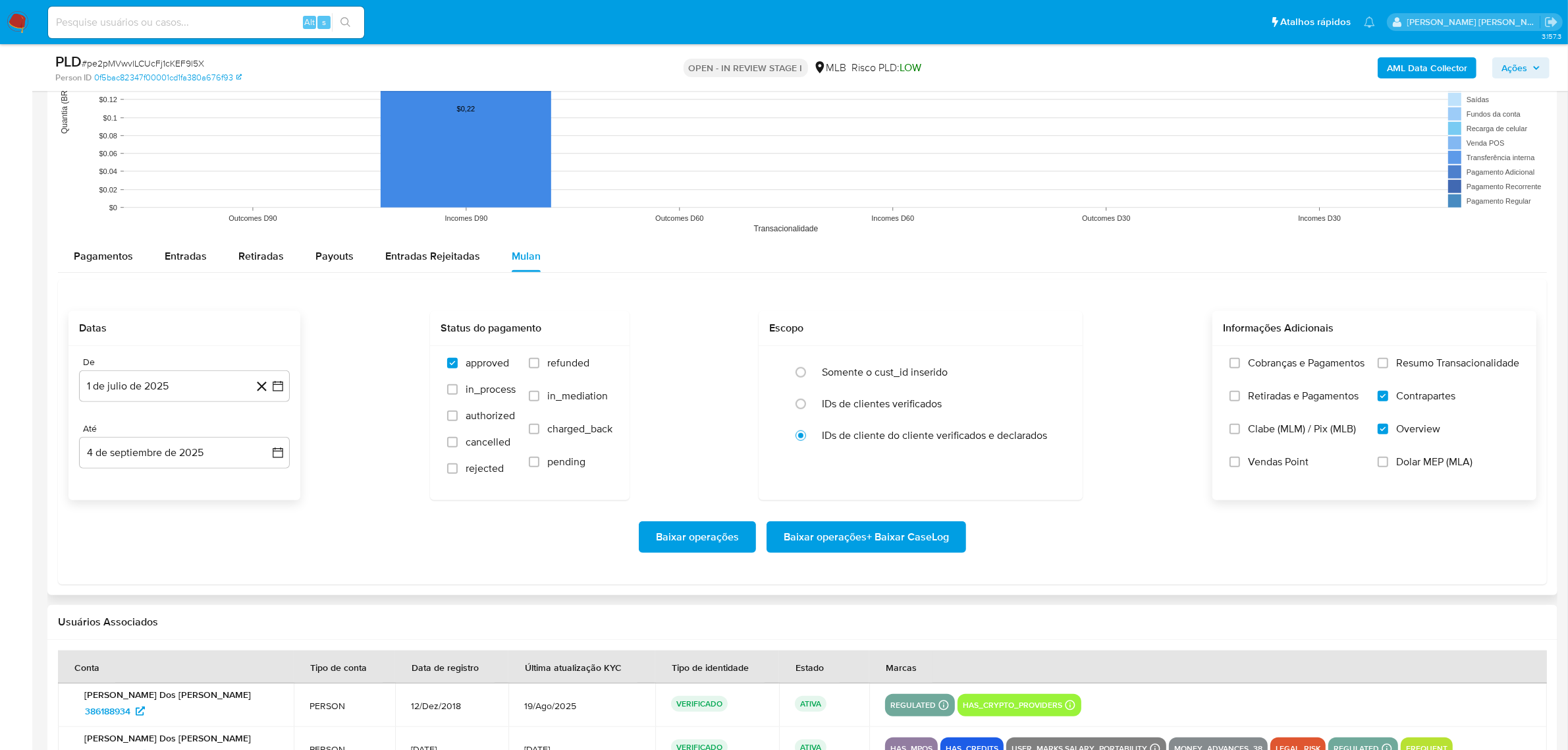
click at [1388, 367] on input "Resumo Transacionalidade" at bounding box center [1383, 363] width 10 height 10
click at [917, 545] on span "Baixar operações + Baixar CaseLog" at bounding box center [866, 537] width 165 height 29
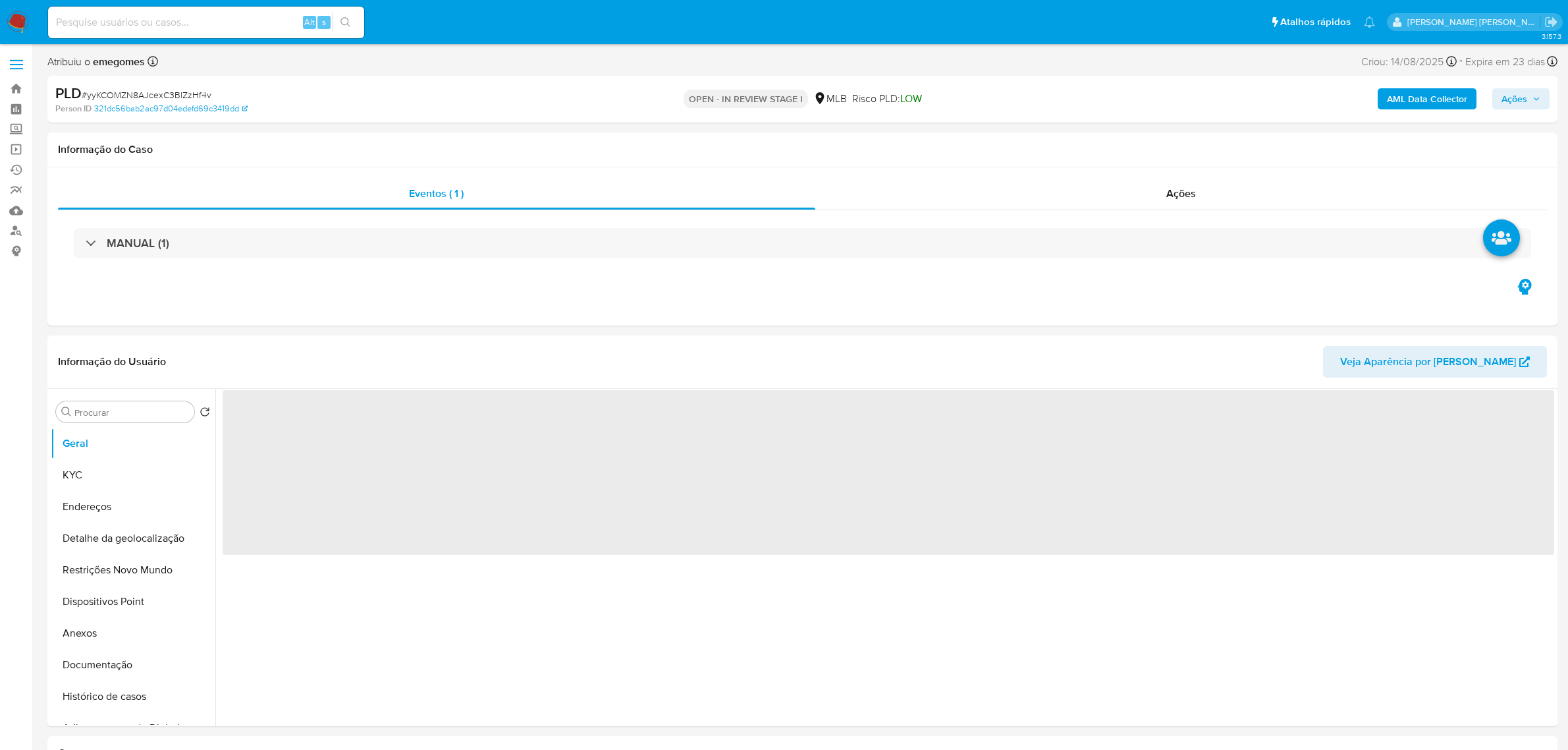
select select "10"
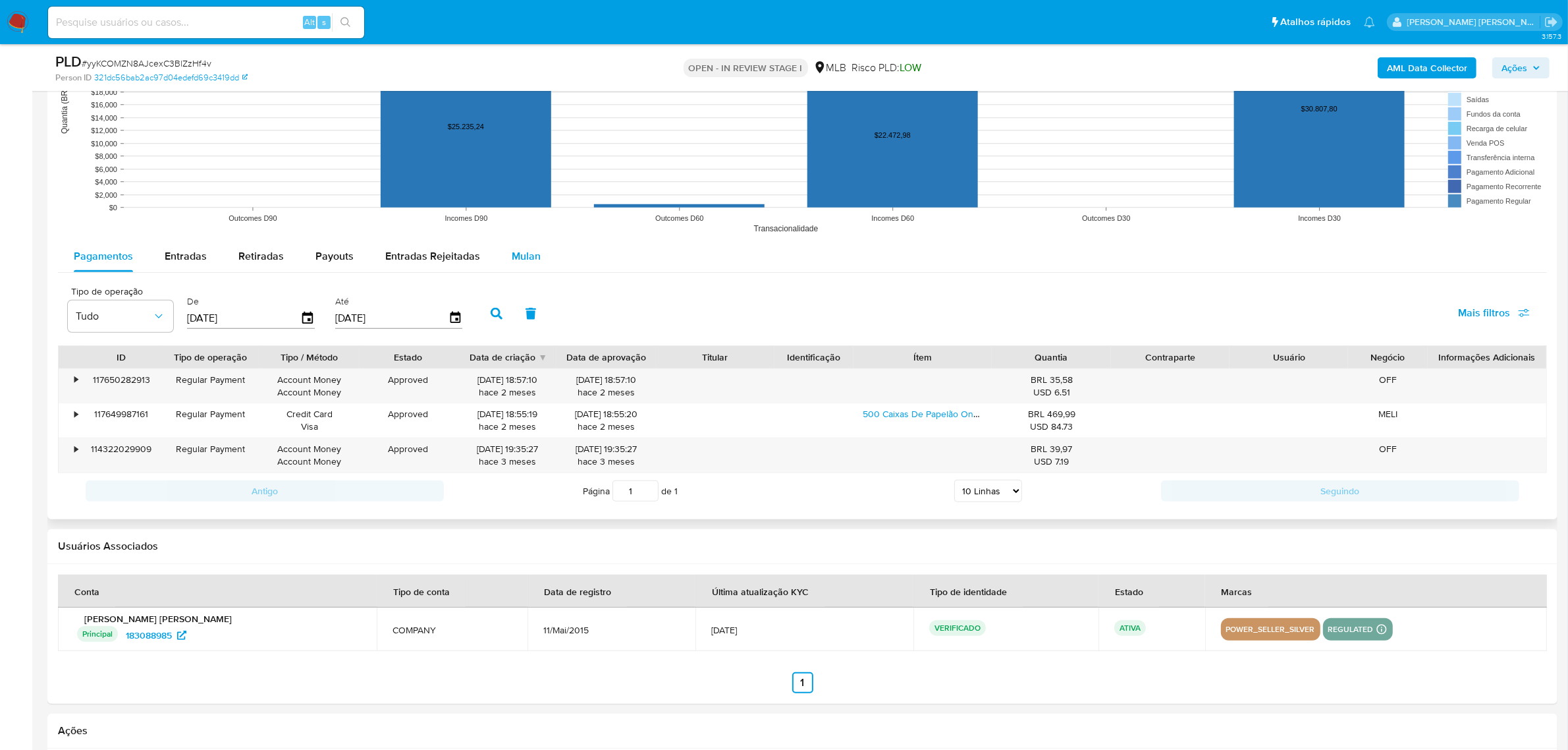
click at [520, 261] on span "Mulan" at bounding box center [526, 255] width 29 height 15
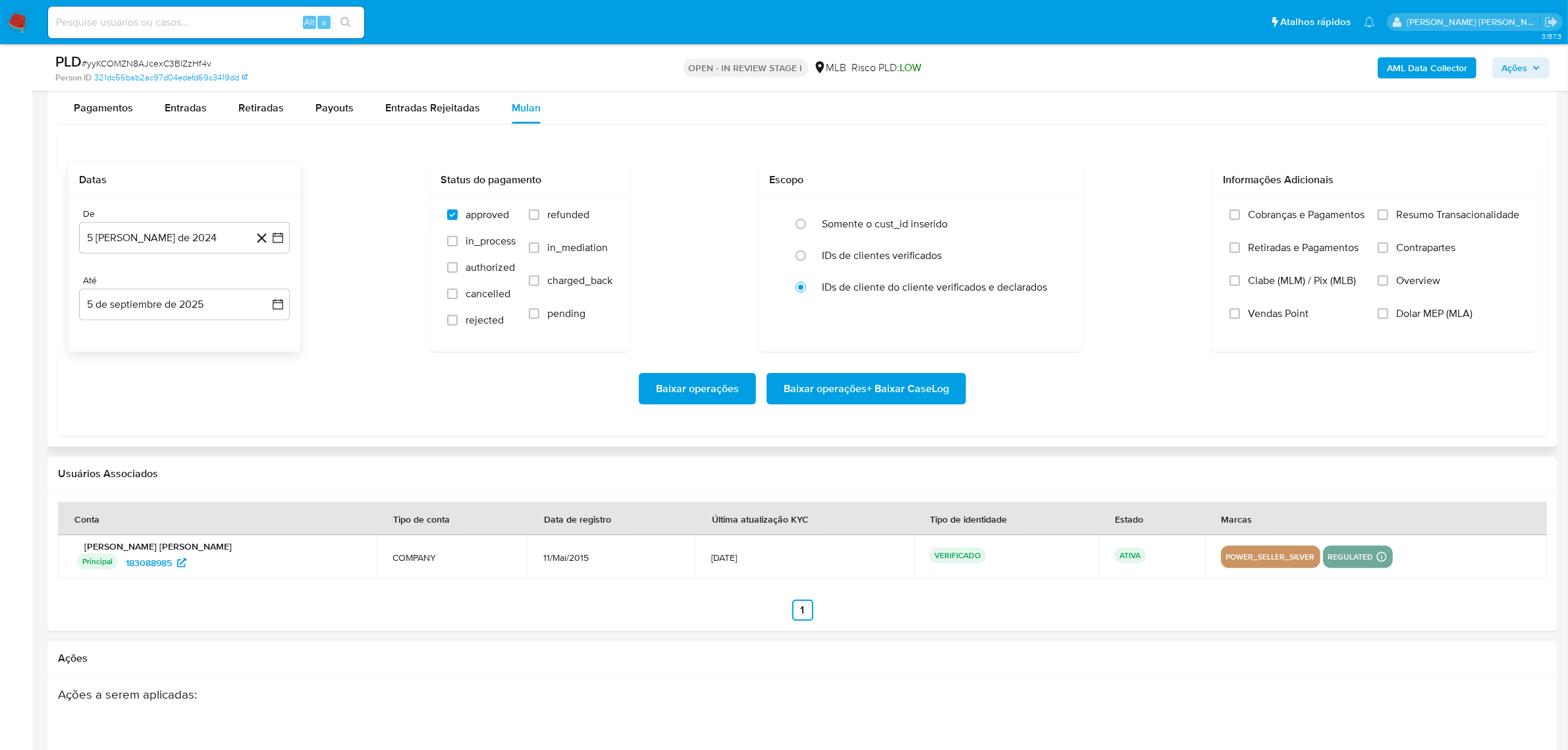
scroll to position [1482, 0]
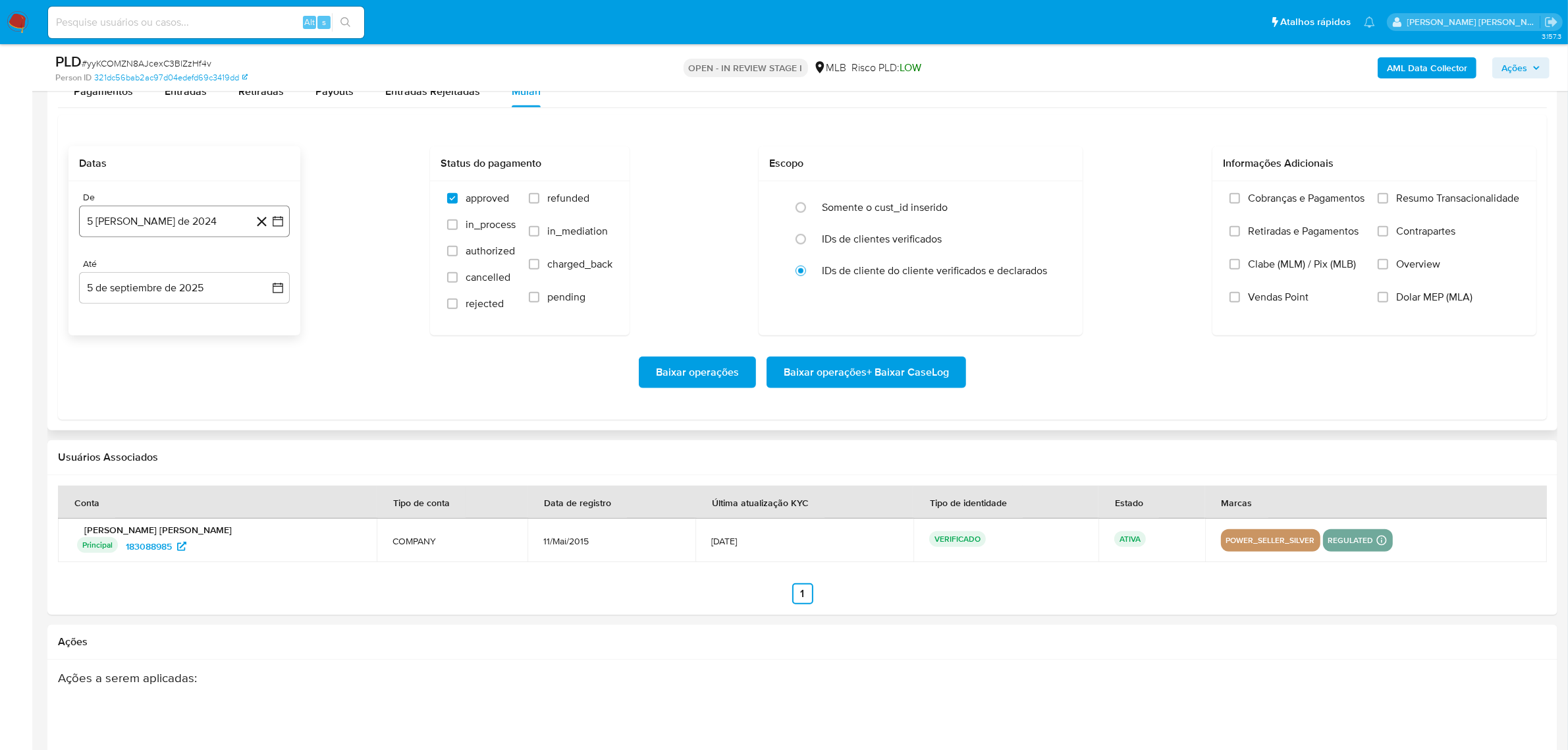
click at [284, 229] on button "5 [PERSON_NAME] de 2024" at bounding box center [184, 221] width 211 height 31
click at [263, 271] on icon "Mes siguiente" at bounding box center [267, 268] width 16 height 16
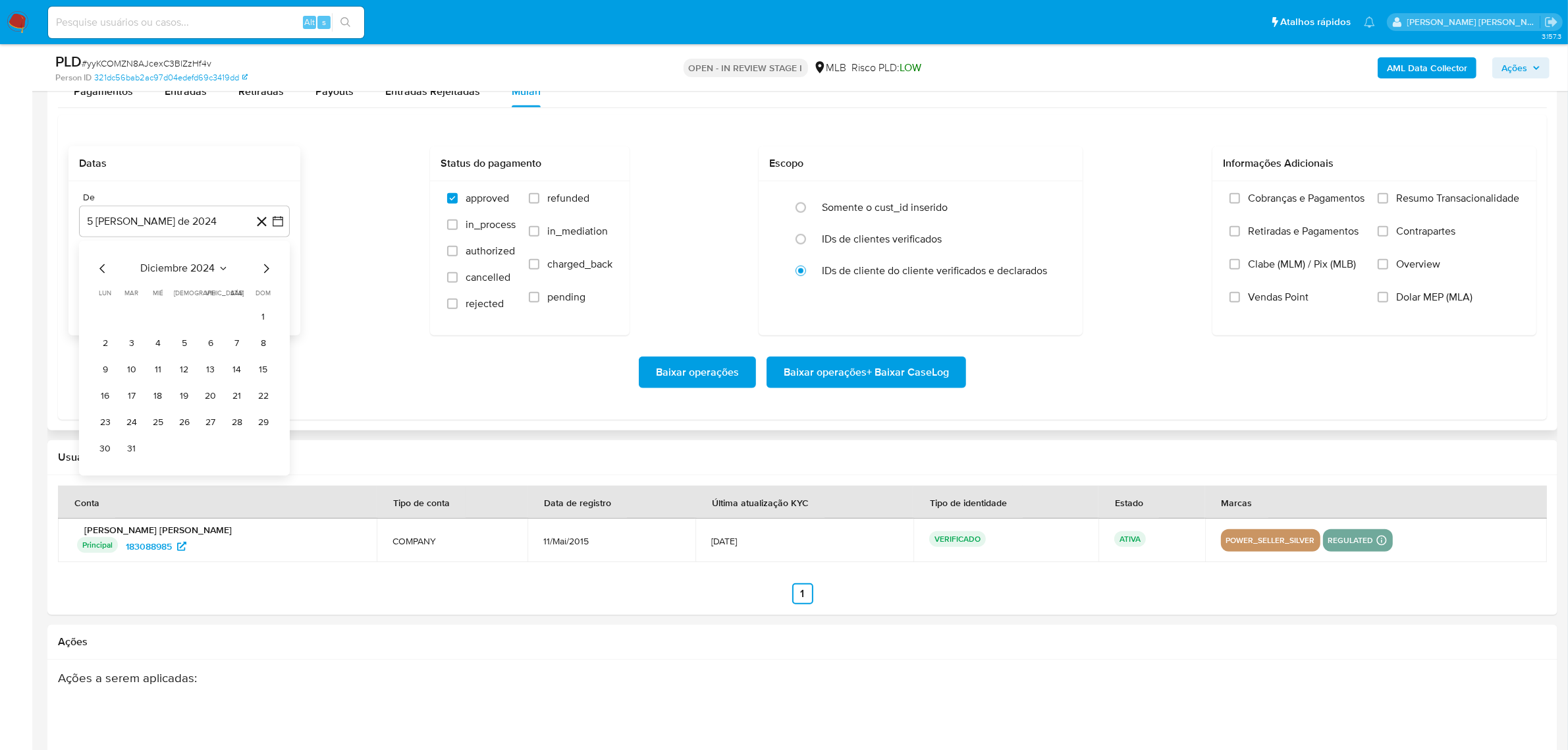
click at [263, 271] on icon "Mes siguiente" at bounding box center [267, 268] width 16 height 16
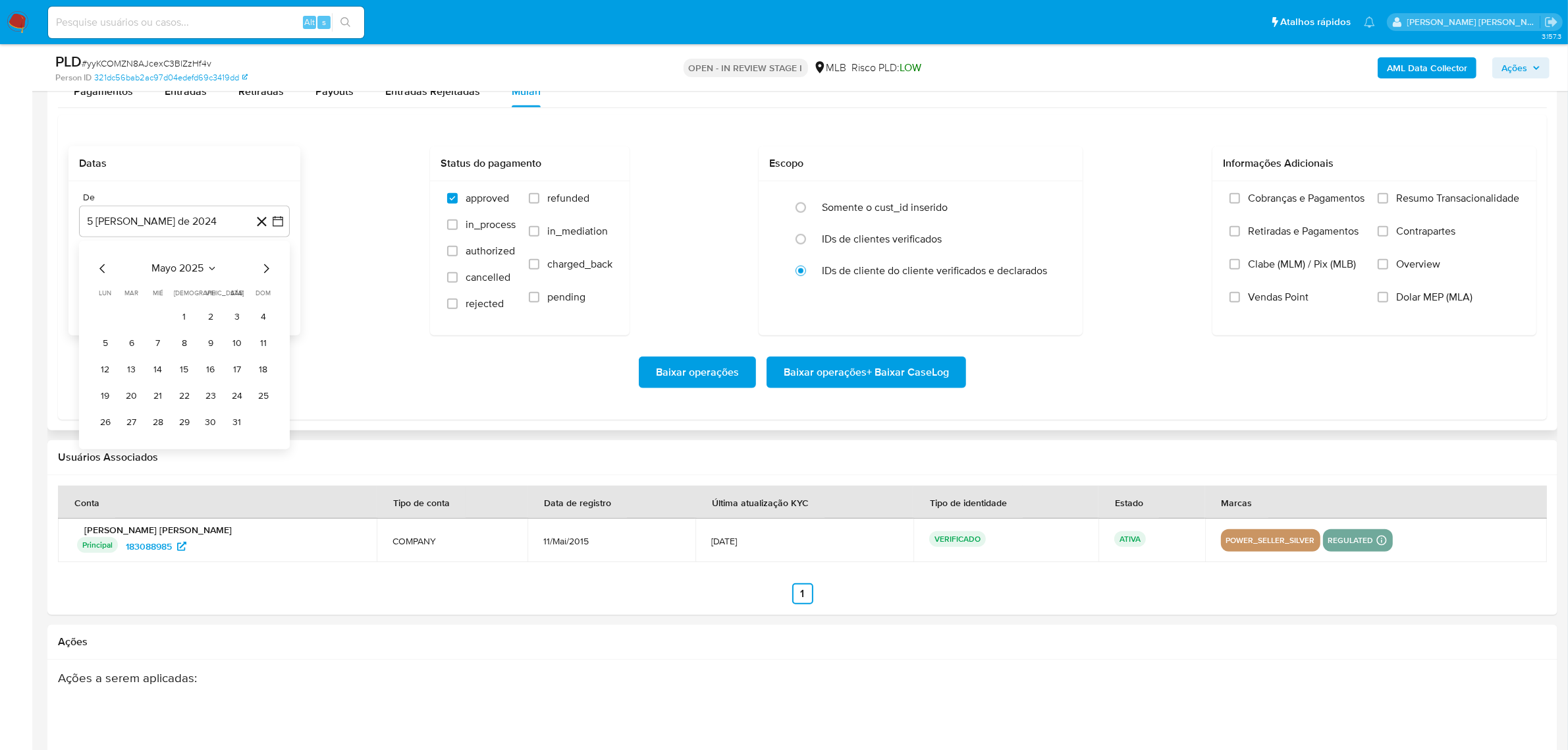
click at [263, 271] on icon "Mes siguiente" at bounding box center [267, 268] width 16 height 16
click at [132, 318] on button "1" at bounding box center [131, 317] width 21 height 21
click at [283, 284] on icon "button" at bounding box center [278, 288] width 13 height 13
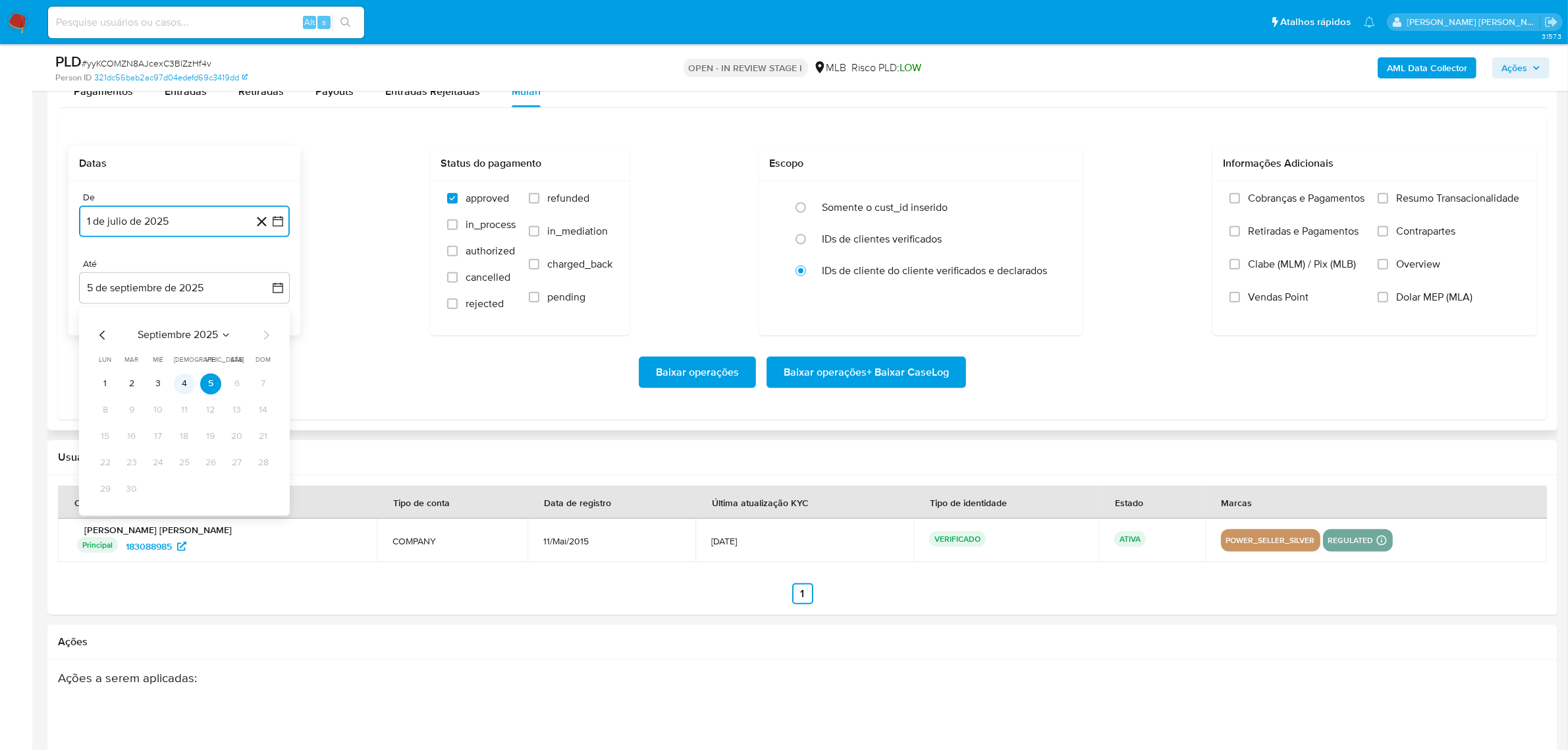
click at [188, 381] on button "4" at bounding box center [184, 383] width 21 height 21
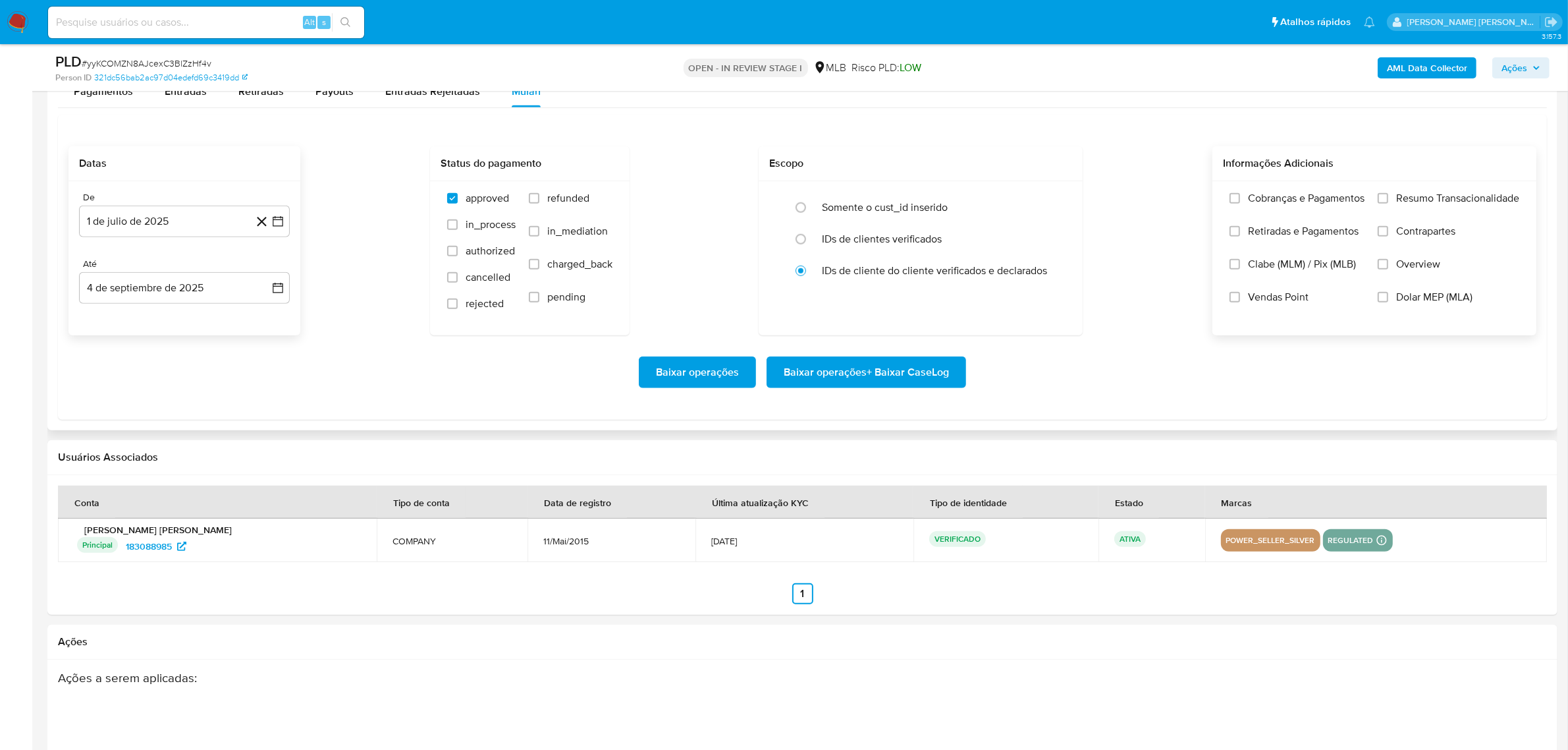
click at [1413, 267] on span "Overview" at bounding box center [1417, 264] width 44 height 13
click at [1388, 267] on input "Overview" at bounding box center [1383, 263] width 10 height 10
click at [1420, 234] on span "Contrapartes" at bounding box center [1425, 231] width 60 height 13
click at [1388, 234] on input "Contrapartes" at bounding box center [1383, 230] width 10 height 10
click at [1428, 200] on span "Resumo Transacionalidade" at bounding box center [1457, 198] width 123 height 13
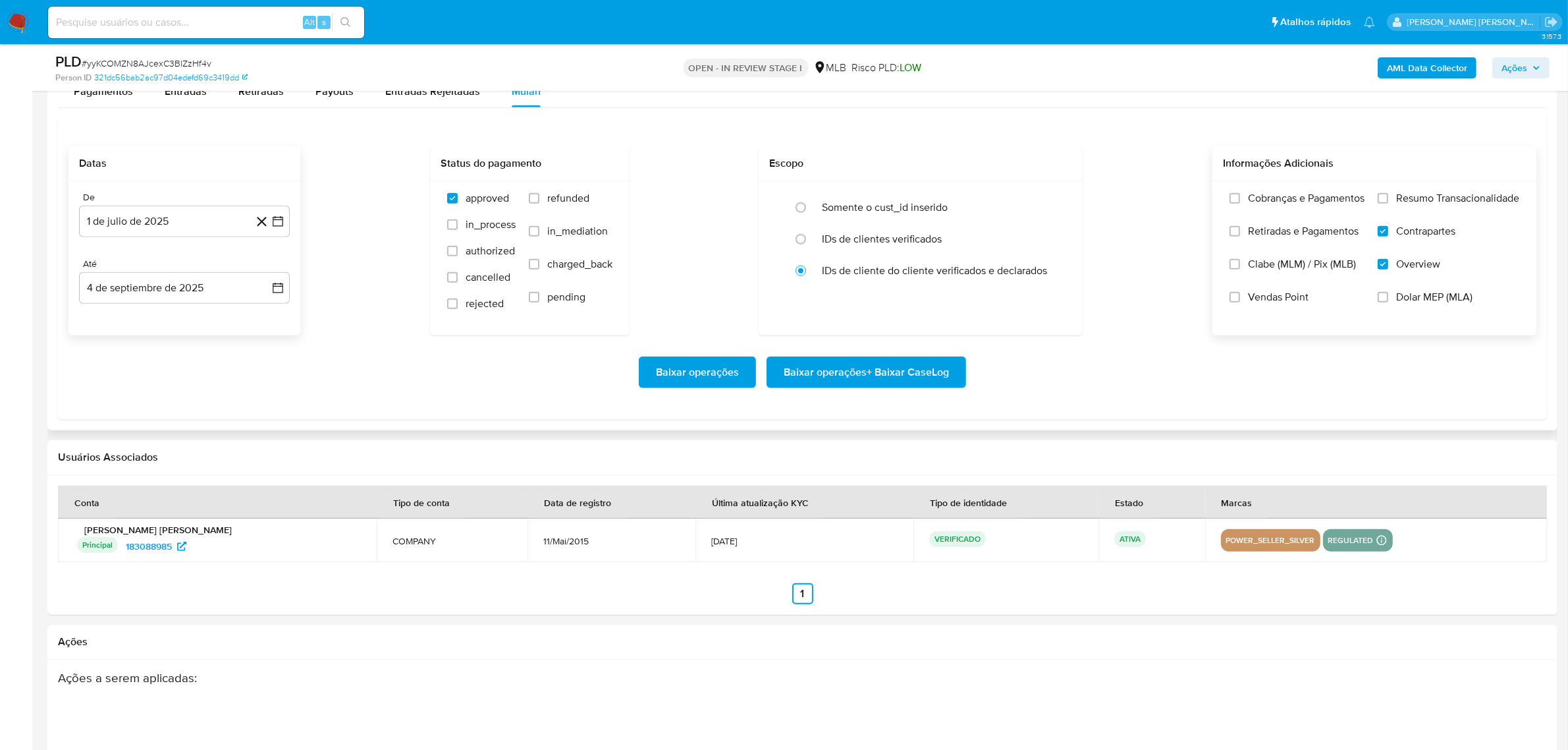
click at [1388, 200] on input "Resumo Transacionalidade" at bounding box center [1383, 198] width 10 height 10
click at [875, 369] on span "Baixar operações + Baixar CaseLog" at bounding box center [866, 372] width 165 height 29
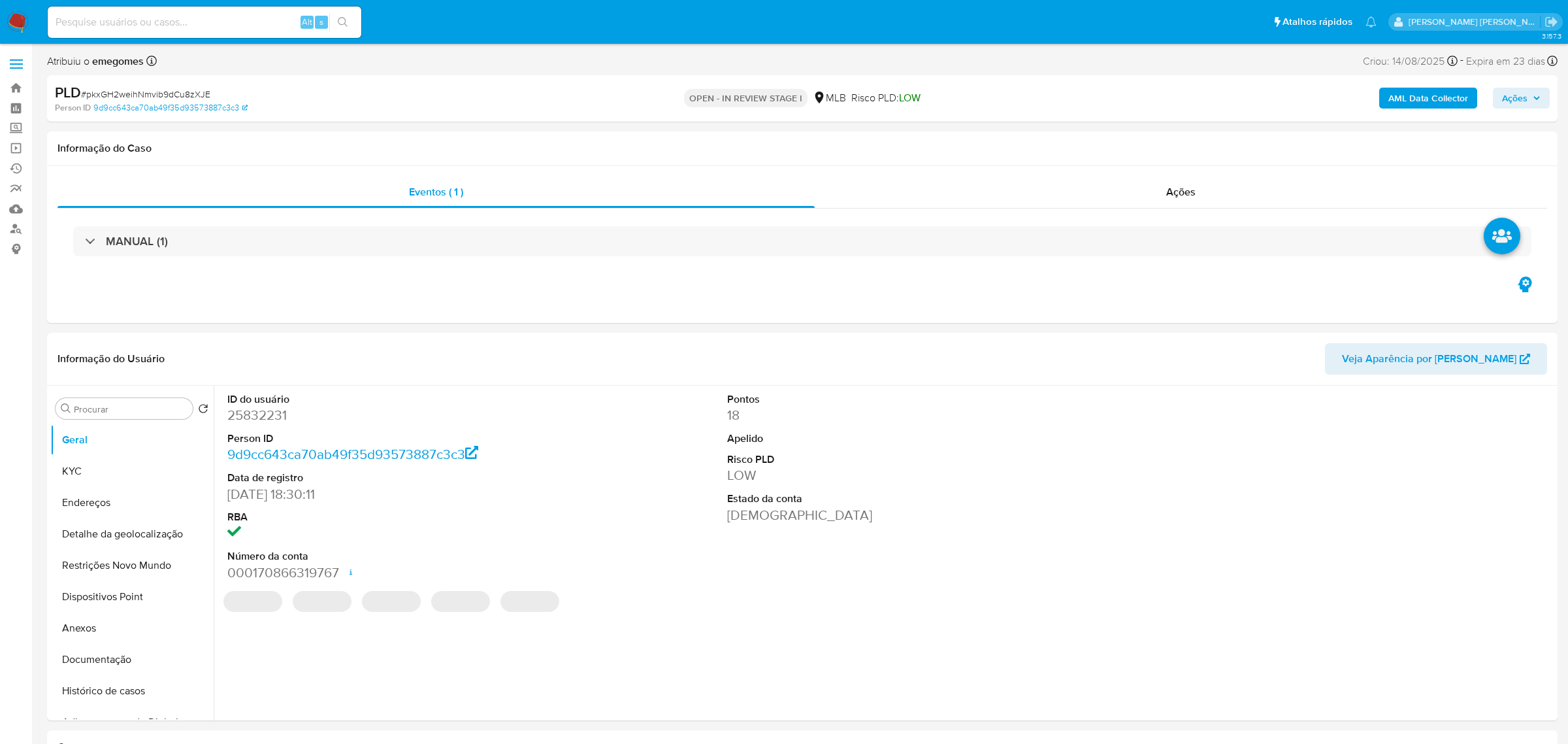
select select "10"
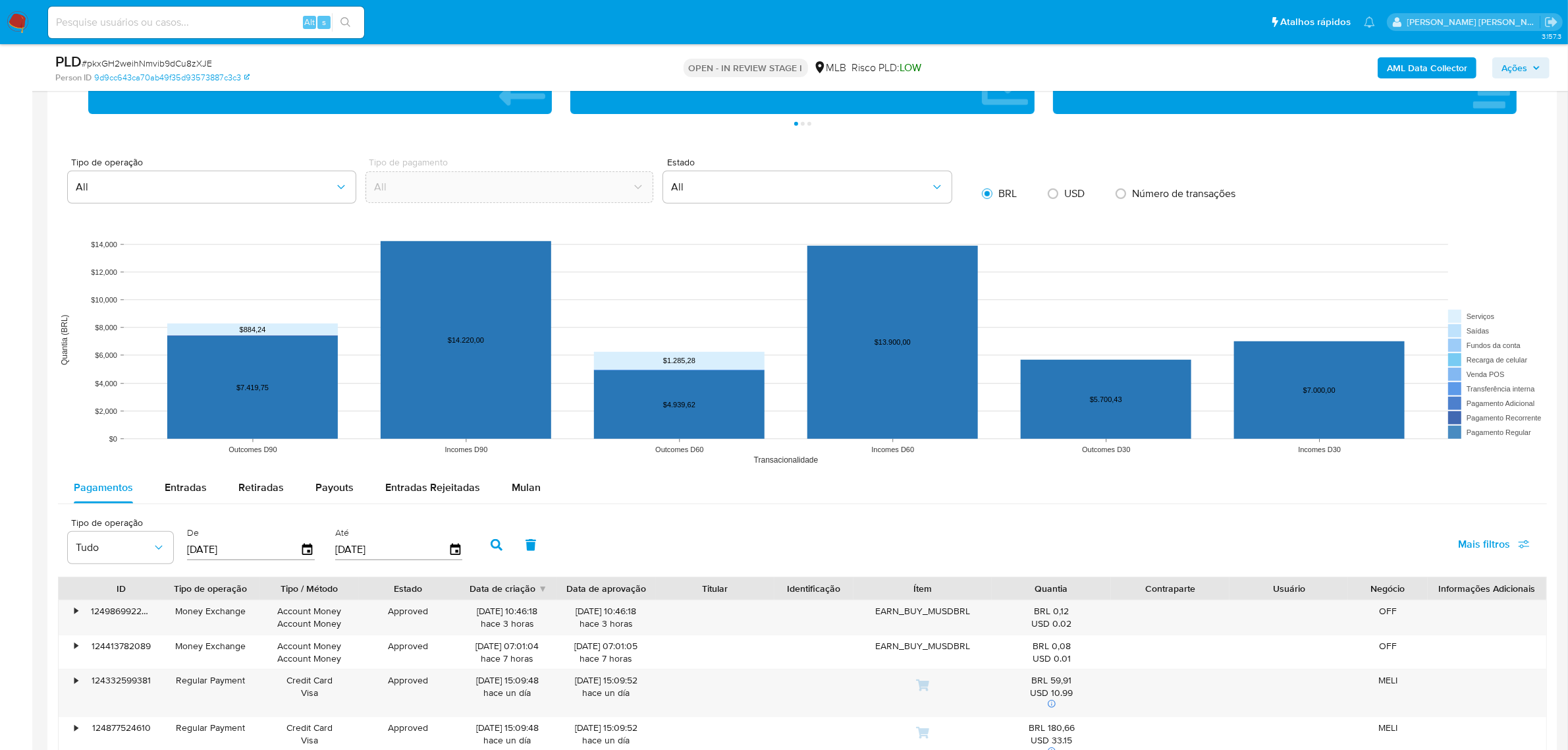
scroll to position [1153, 0]
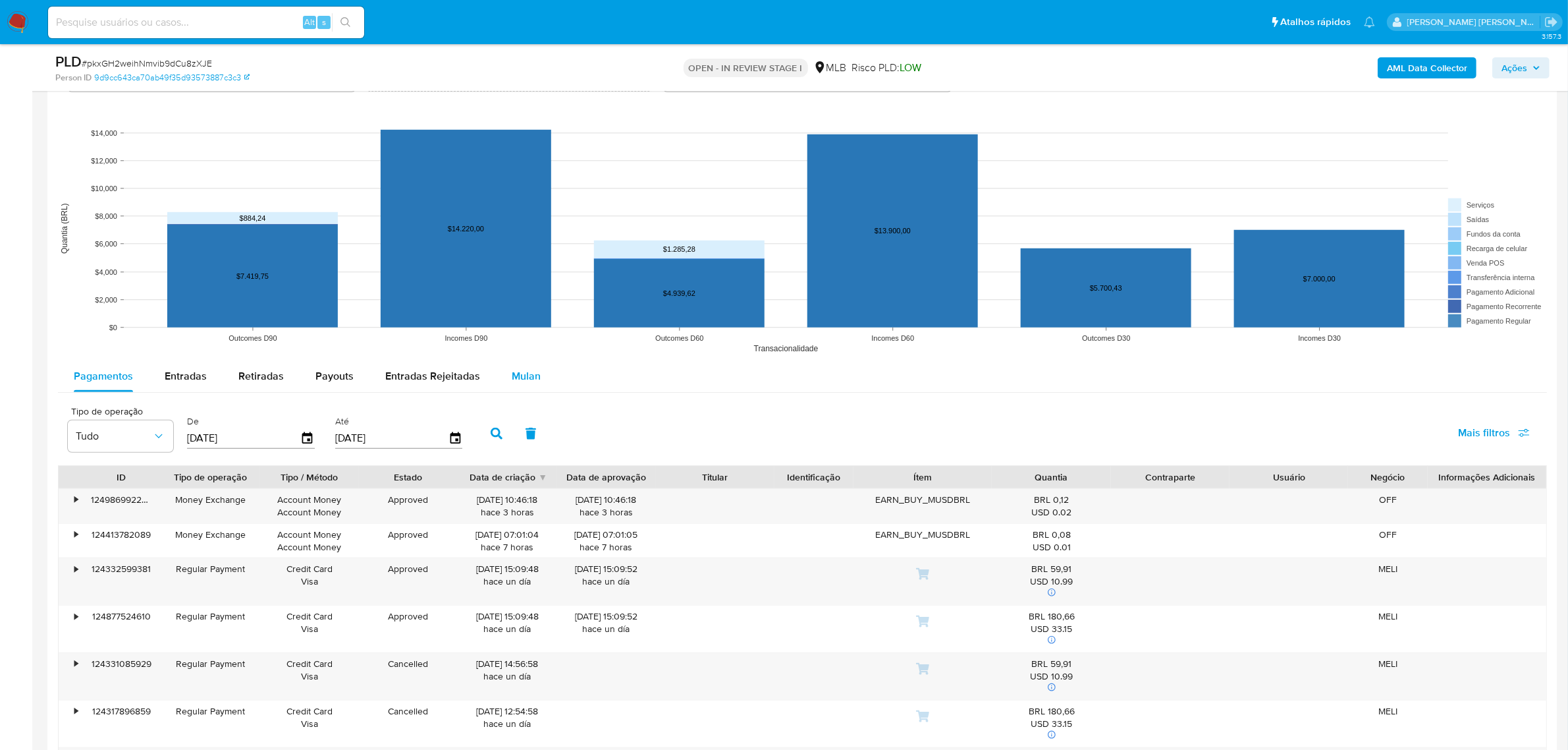
click at [519, 378] on span "Mulan" at bounding box center [526, 375] width 29 height 15
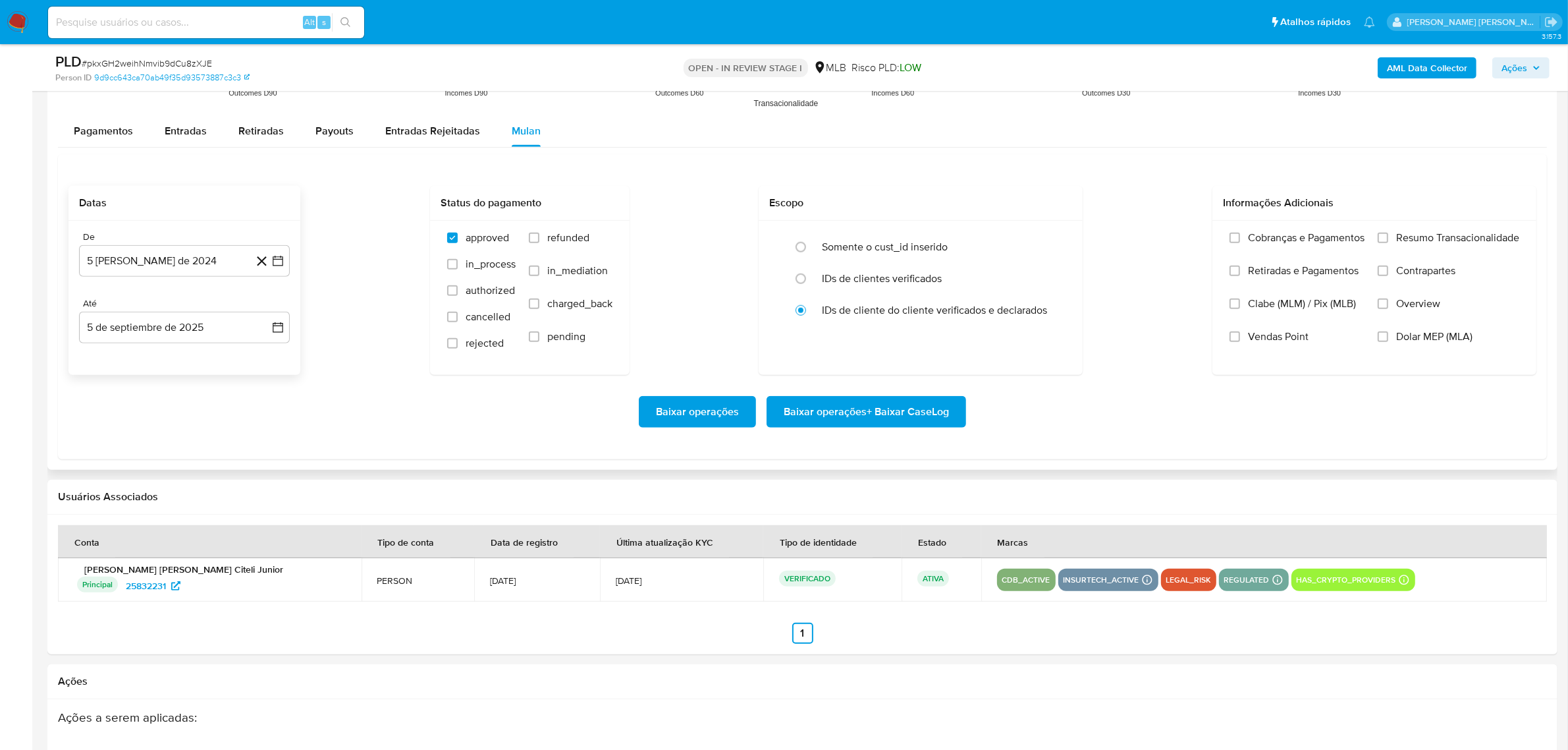
scroll to position [1400, 0]
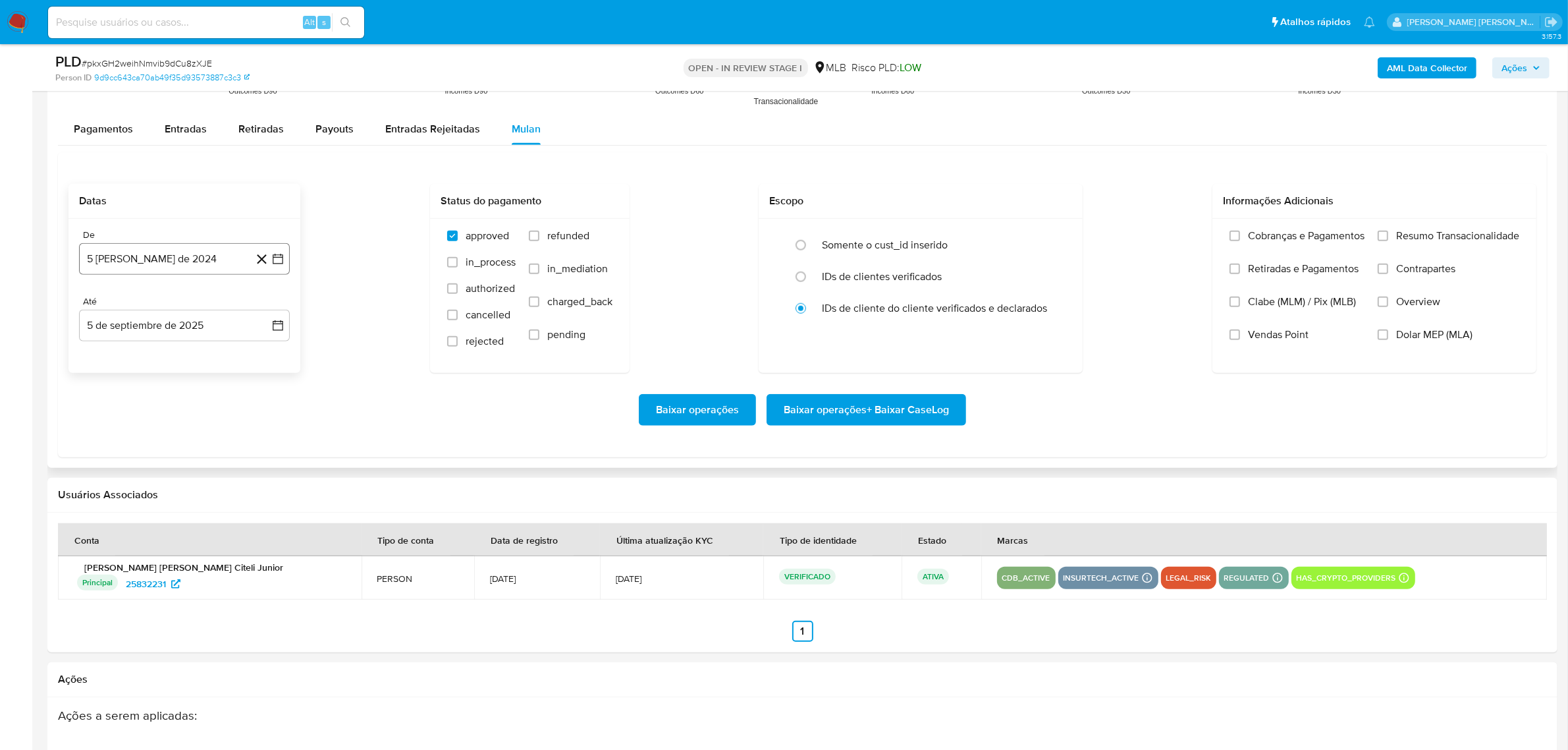
click at [277, 259] on icon "button" at bounding box center [278, 259] width 13 height 13
click at [270, 307] on icon "Mes siguiente" at bounding box center [267, 306] width 16 height 16
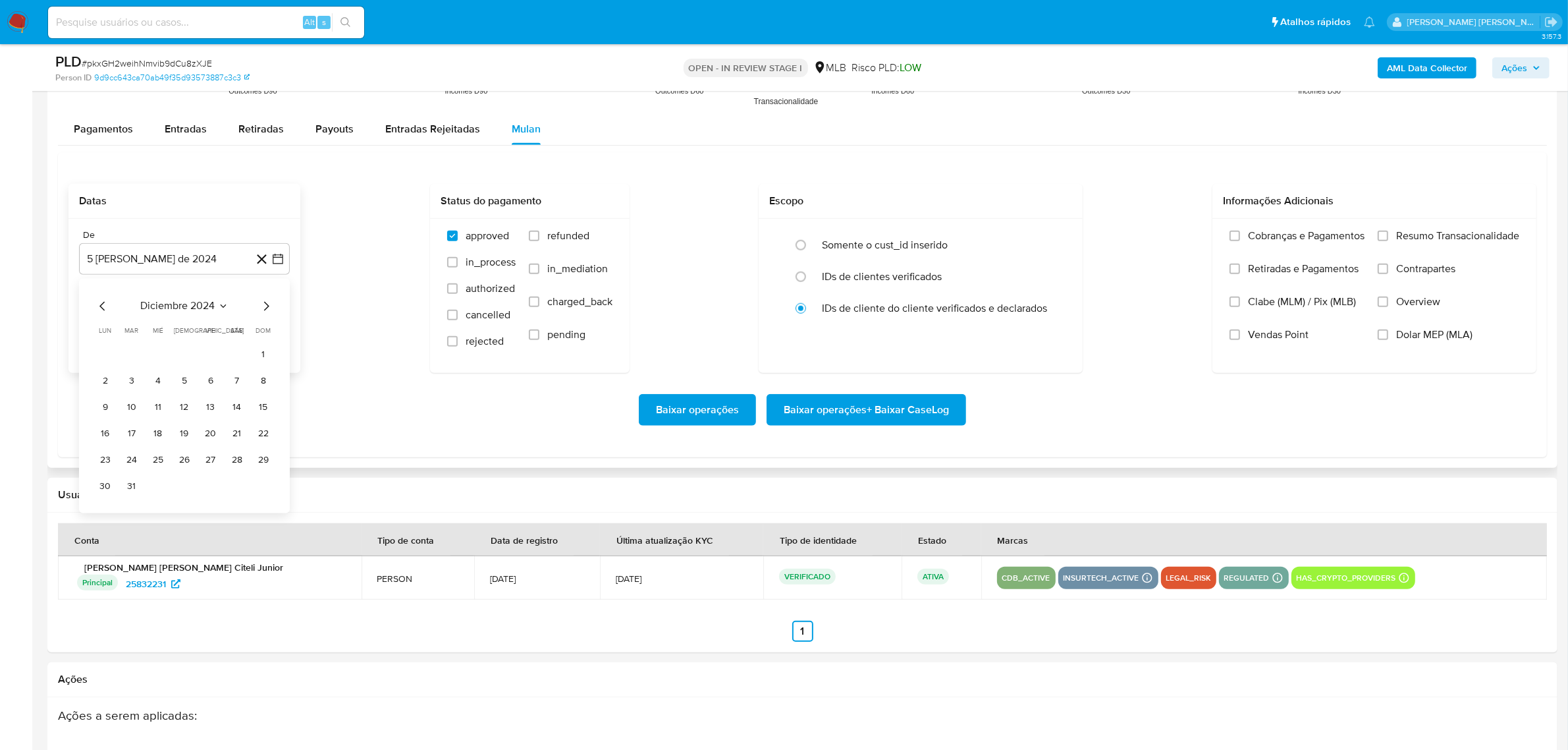
click at [270, 307] on icon "Mes siguiente" at bounding box center [267, 306] width 16 height 16
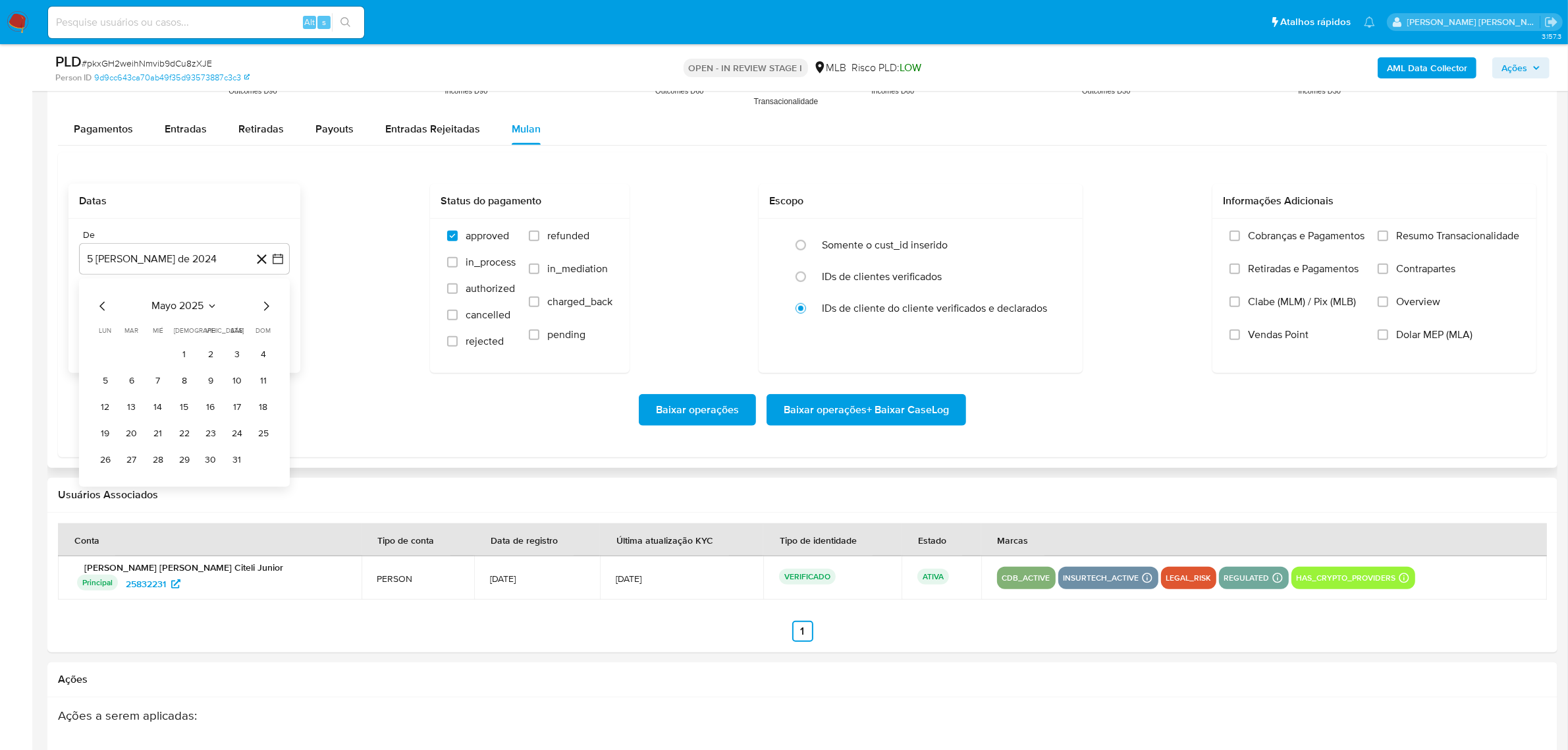
click at [268, 307] on icon "Mes siguiente" at bounding box center [267, 305] width 6 height 9
click at [135, 359] on button "1" at bounding box center [131, 355] width 21 height 21
click at [275, 327] on icon "button" at bounding box center [278, 325] width 13 height 13
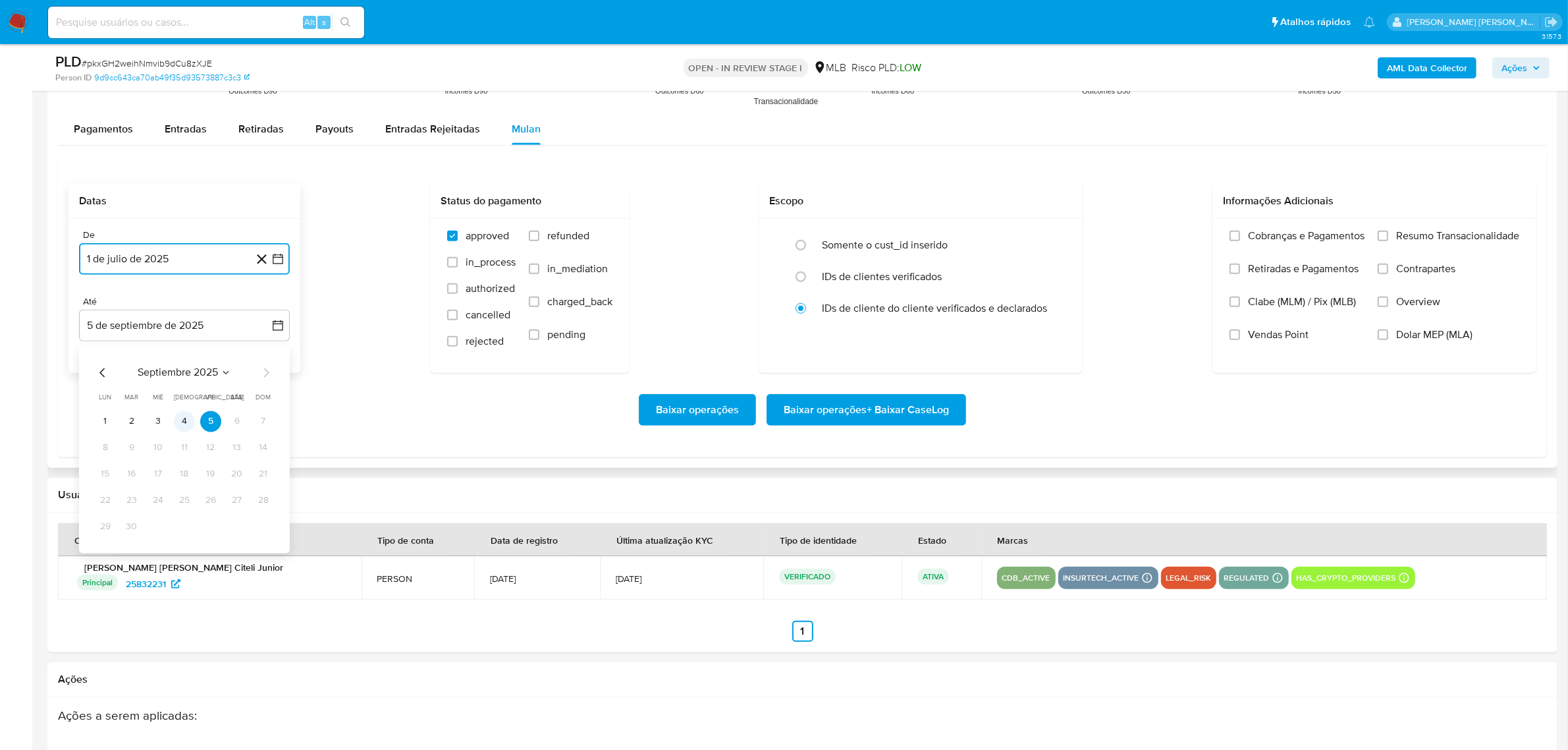
click at [188, 423] on button "4" at bounding box center [184, 421] width 21 height 21
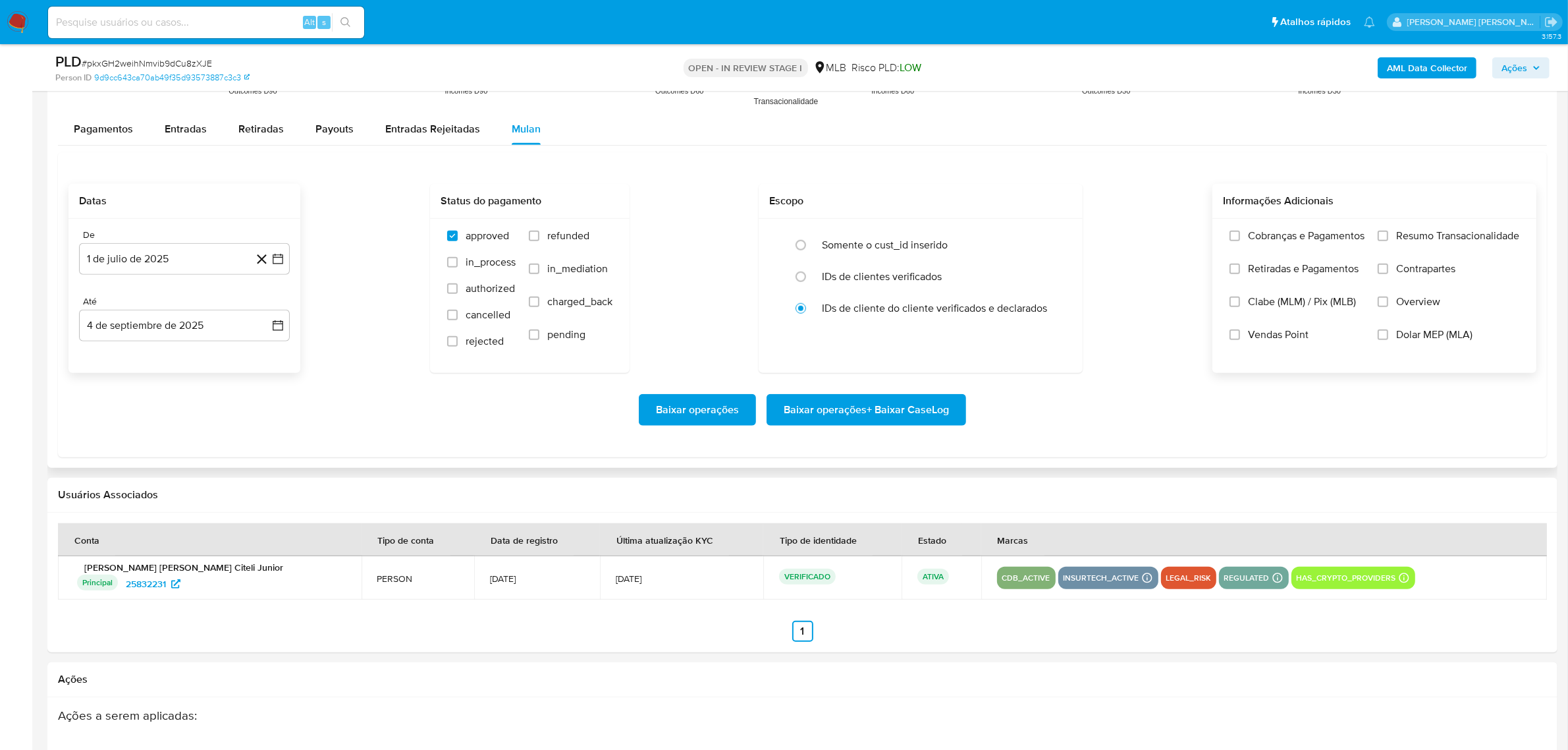
click at [1433, 309] on span "Overview" at bounding box center [1417, 301] width 44 height 13
click at [1388, 307] on input "Overview" at bounding box center [1383, 301] width 10 height 10
click at [1431, 278] on label "Contrapartes" at bounding box center [1449, 278] width 142 height 33
click at [1388, 274] on input "Contrapartes" at bounding box center [1383, 268] width 10 height 10
click at [1429, 236] on span "Resumo Transacionalidade" at bounding box center [1457, 236] width 123 height 13
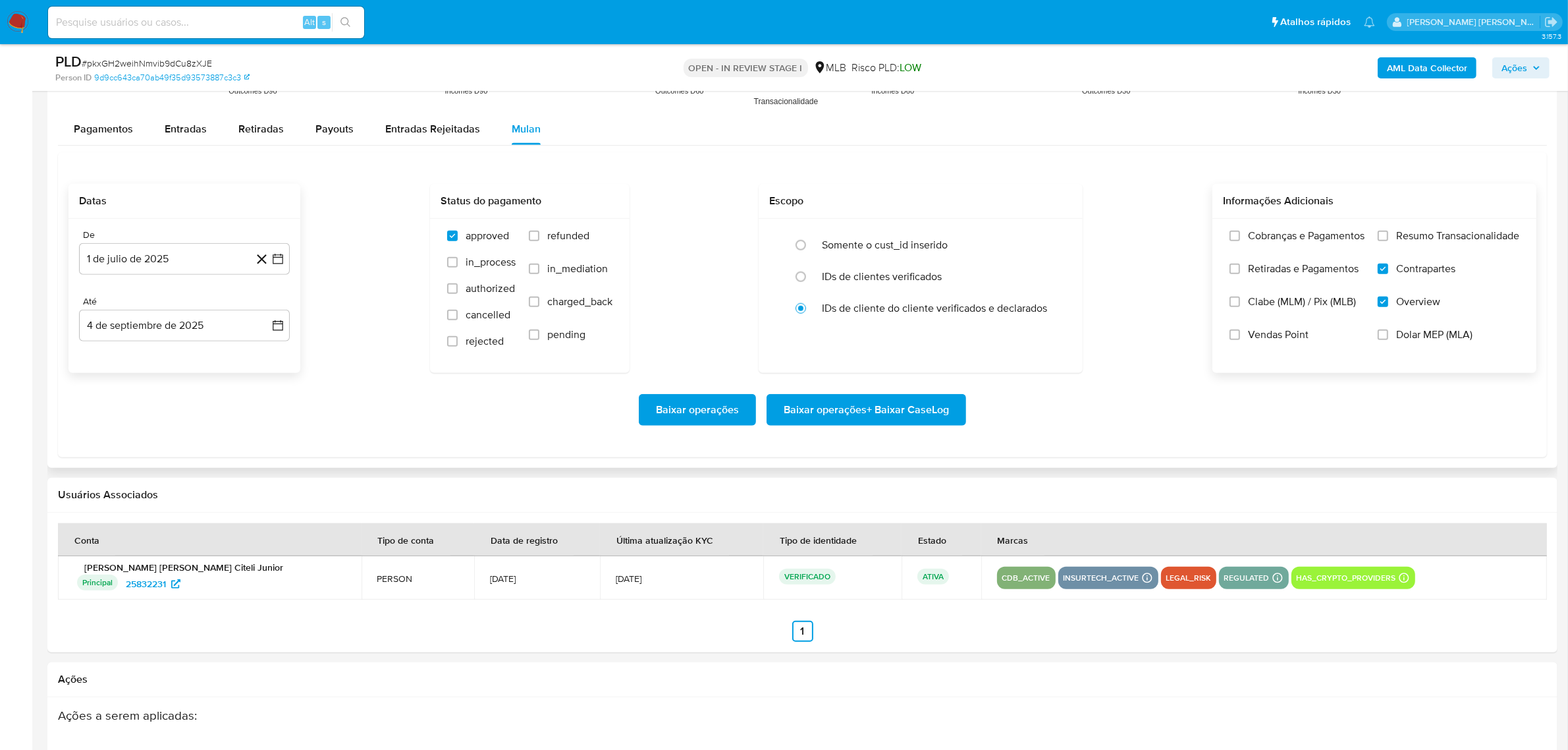
click at [1388, 236] on input "Resumo Transacionalidade" at bounding box center [1383, 235] width 10 height 10
click at [916, 407] on span "Baixar operações + Baixar CaseLog" at bounding box center [866, 410] width 165 height 29
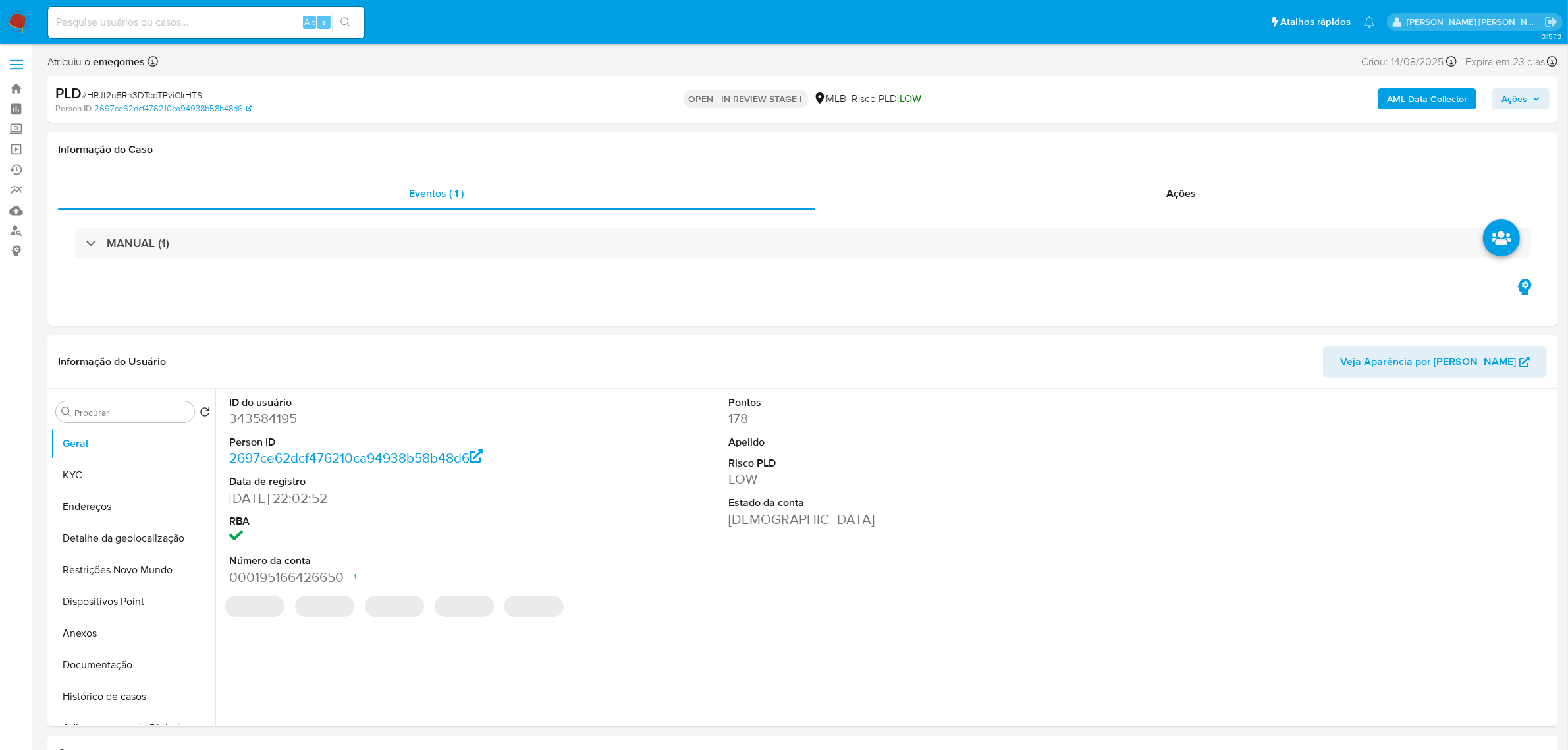
select select "10"
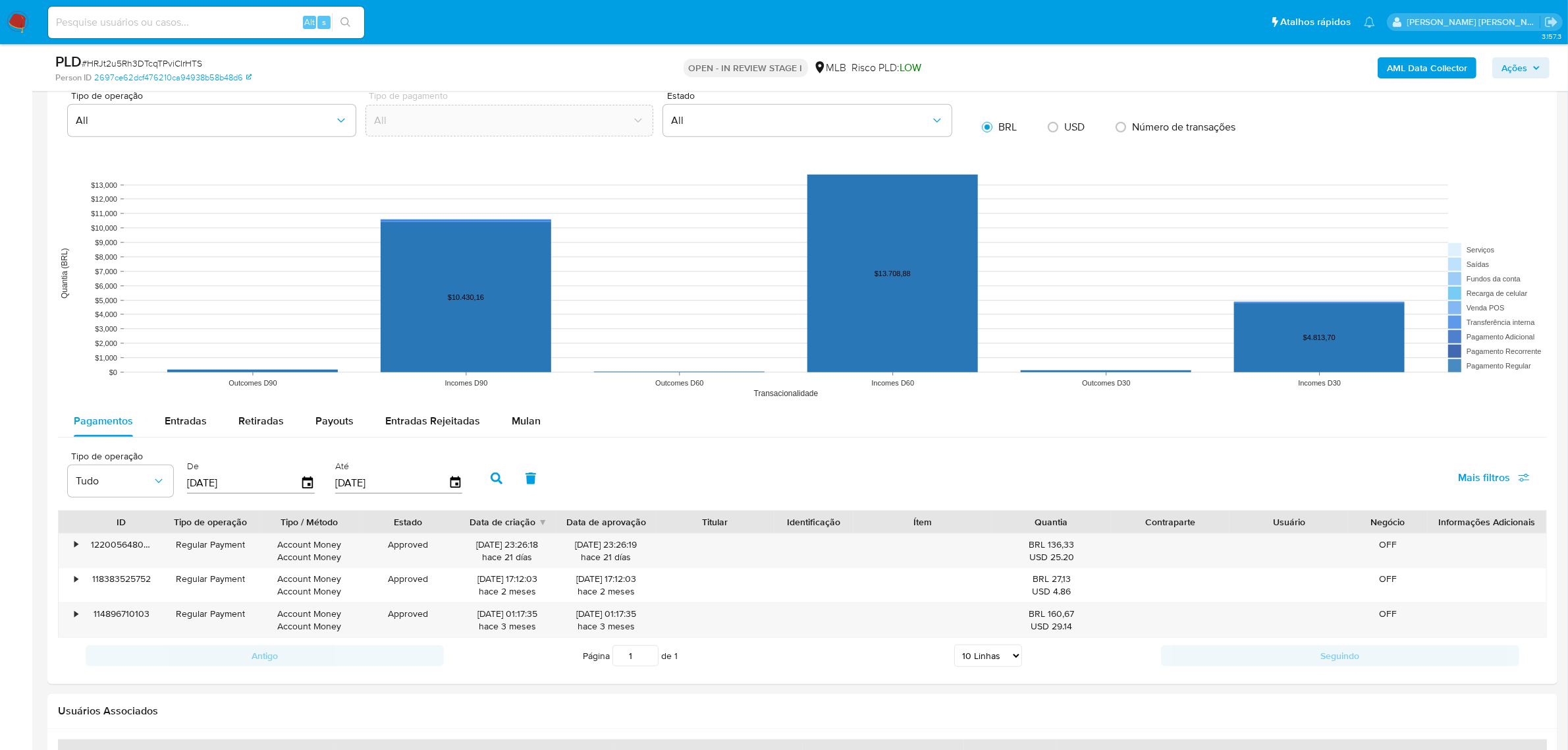
scroll to position [1317, 0]
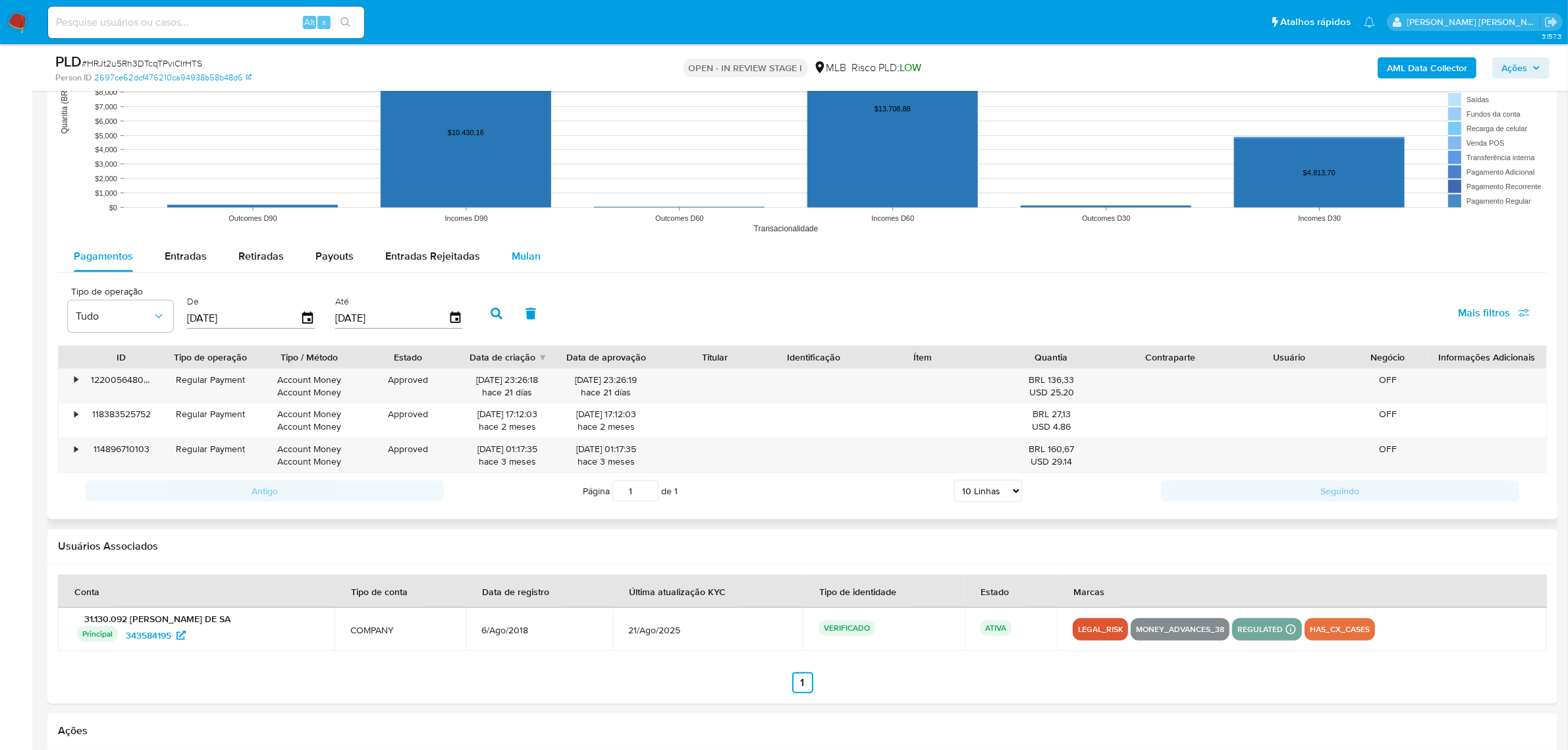
click at [528, 261] on span "Mulan" at bounding box center [526, 255] width 29 height 15
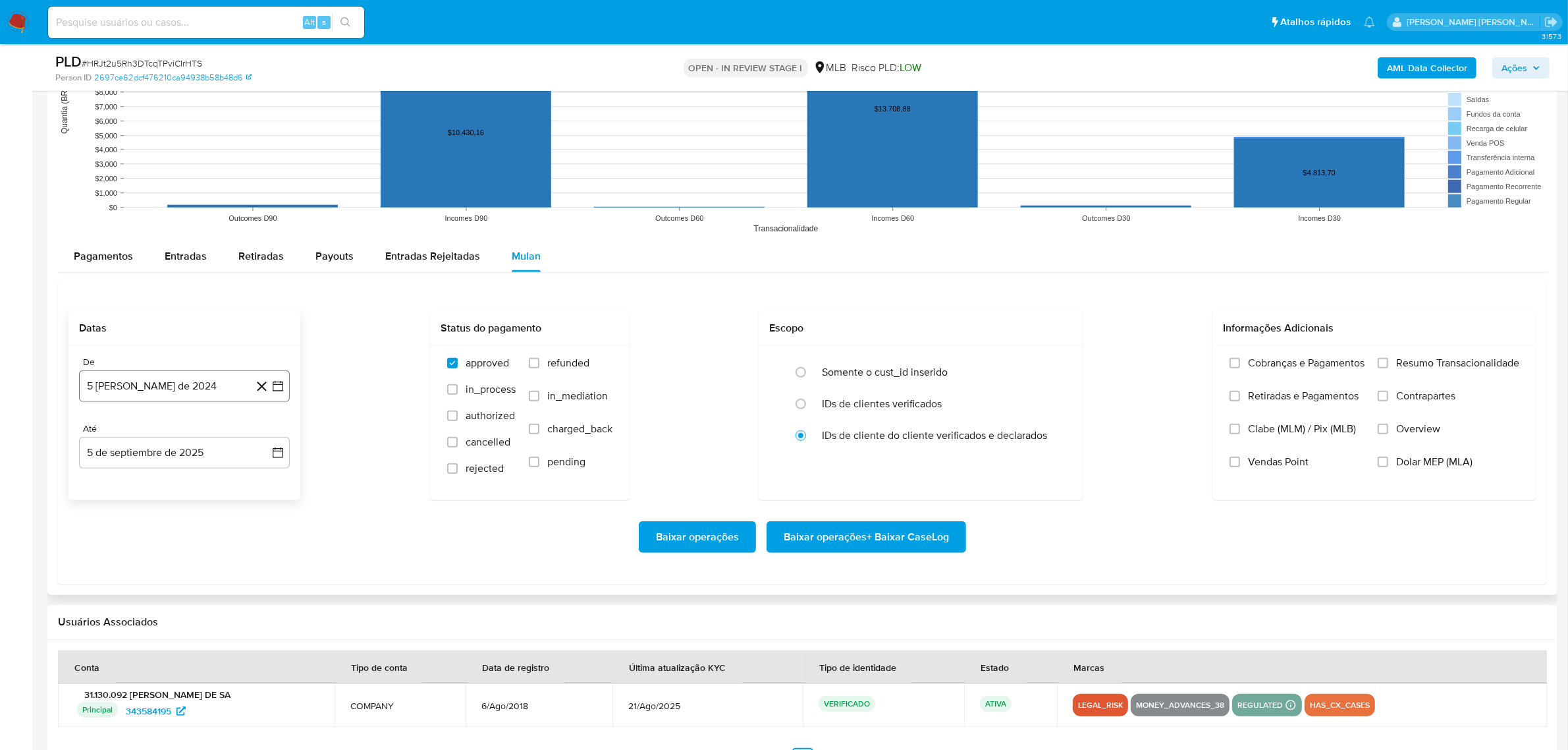
click at [275, 385] on icon "button" at bounding box center [278, 386] width 13 height 13
click at [261, 432] on icon "Mes siguiente" at bounding box center [267, 433] width 16 height 16
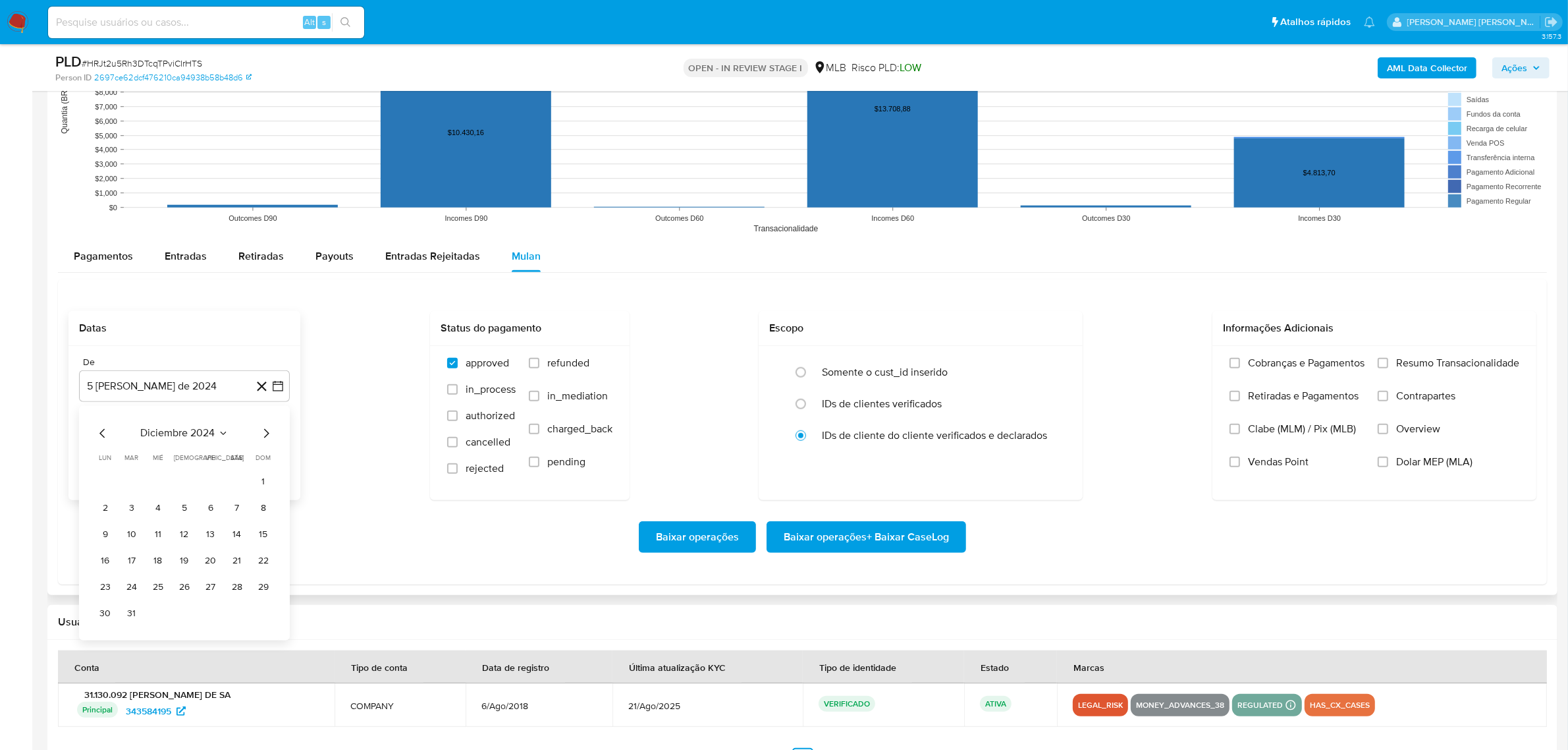
click at [261, 432] on icon "Mes siguiente" at bounding box center [267, 433] width 16 height 16
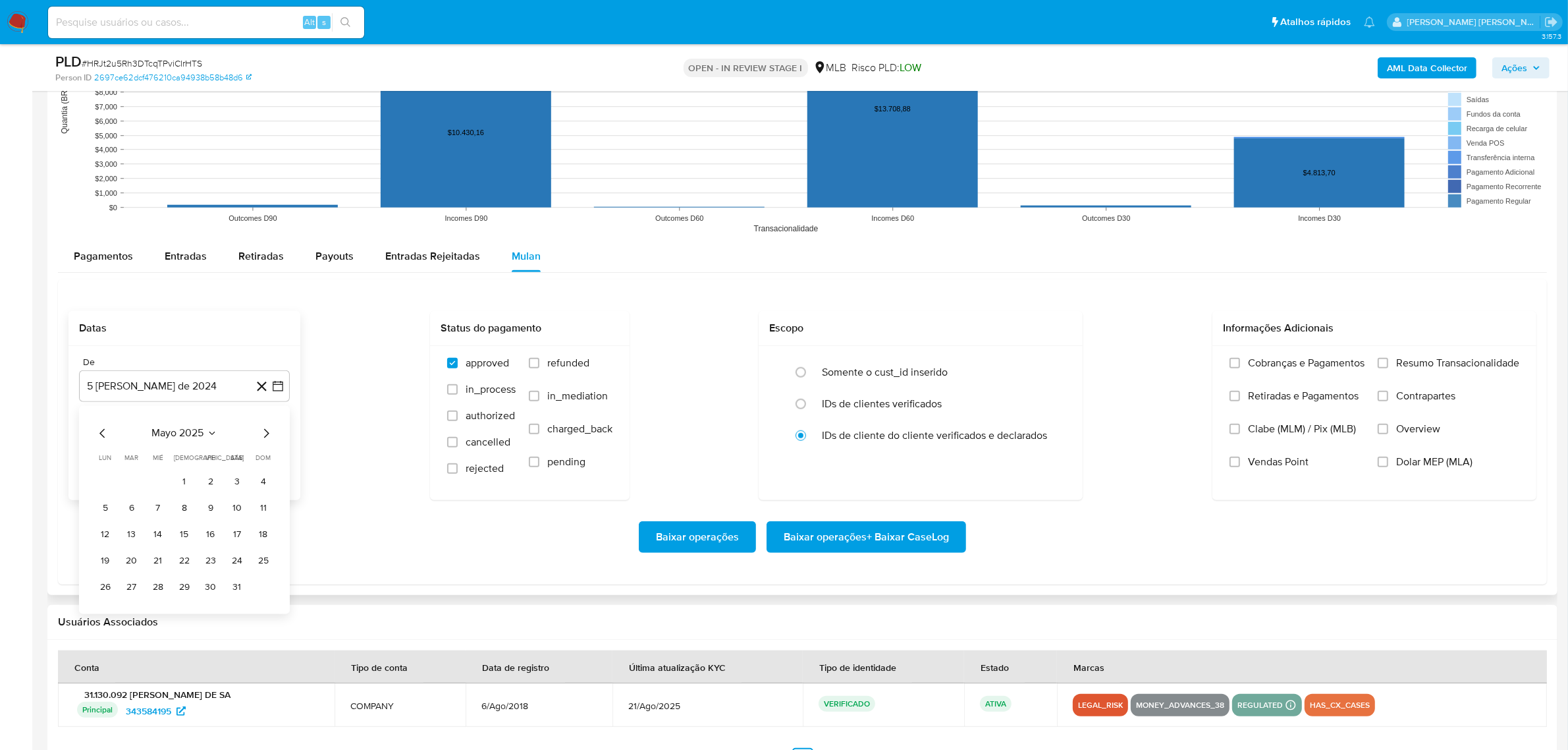
click at [261, 432] on icon "Mes siguiente" at bounding box center [267, 433] width 16 height 16
click at [135, 487] on button "1" at bounding box center [131, 482] width 21 height 21
click at [283, 458] on icon "button" at bounding box center [278, 453] width 13 height 13
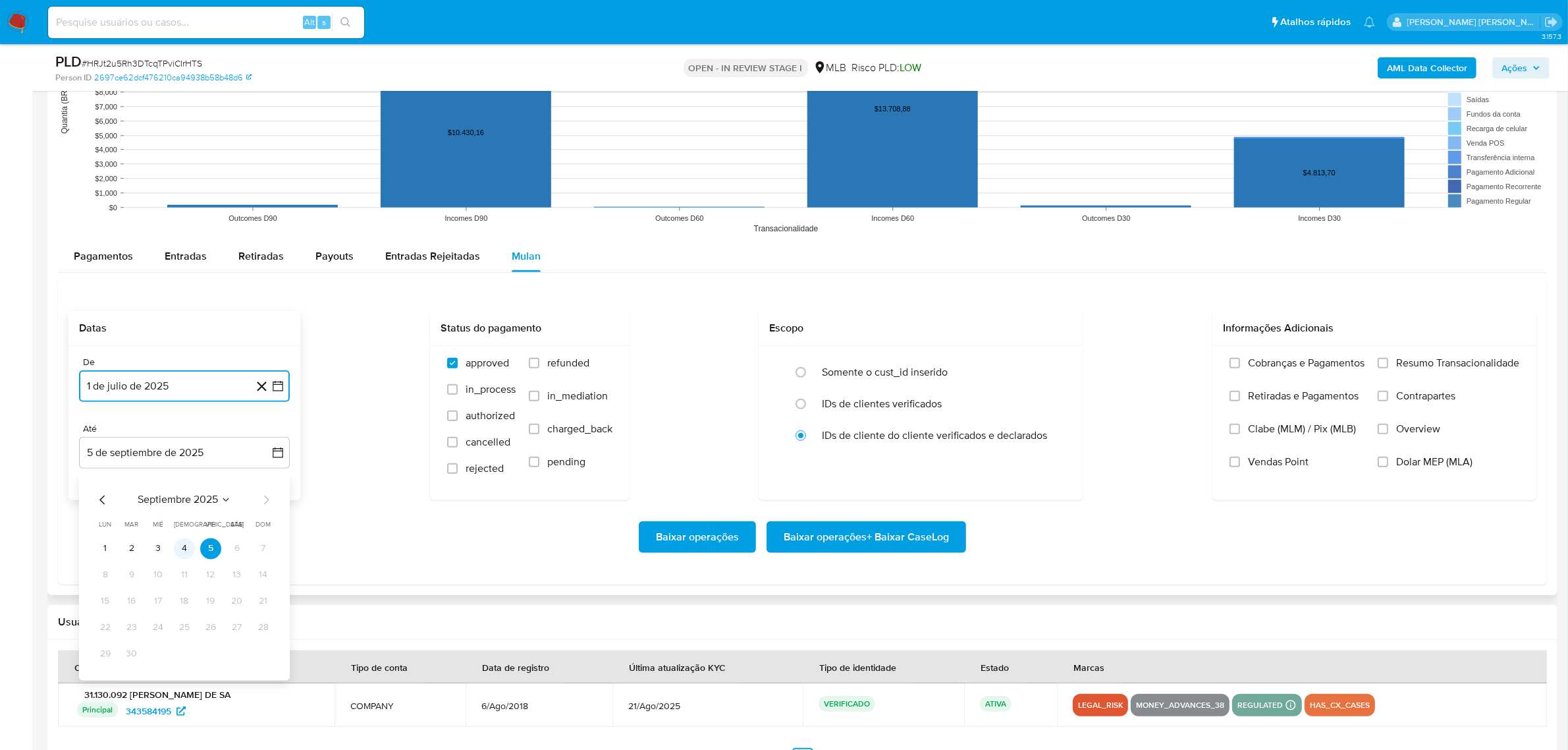
click at [188, 551] on button "4" at bounding box center [184, 548] width 21 height 21
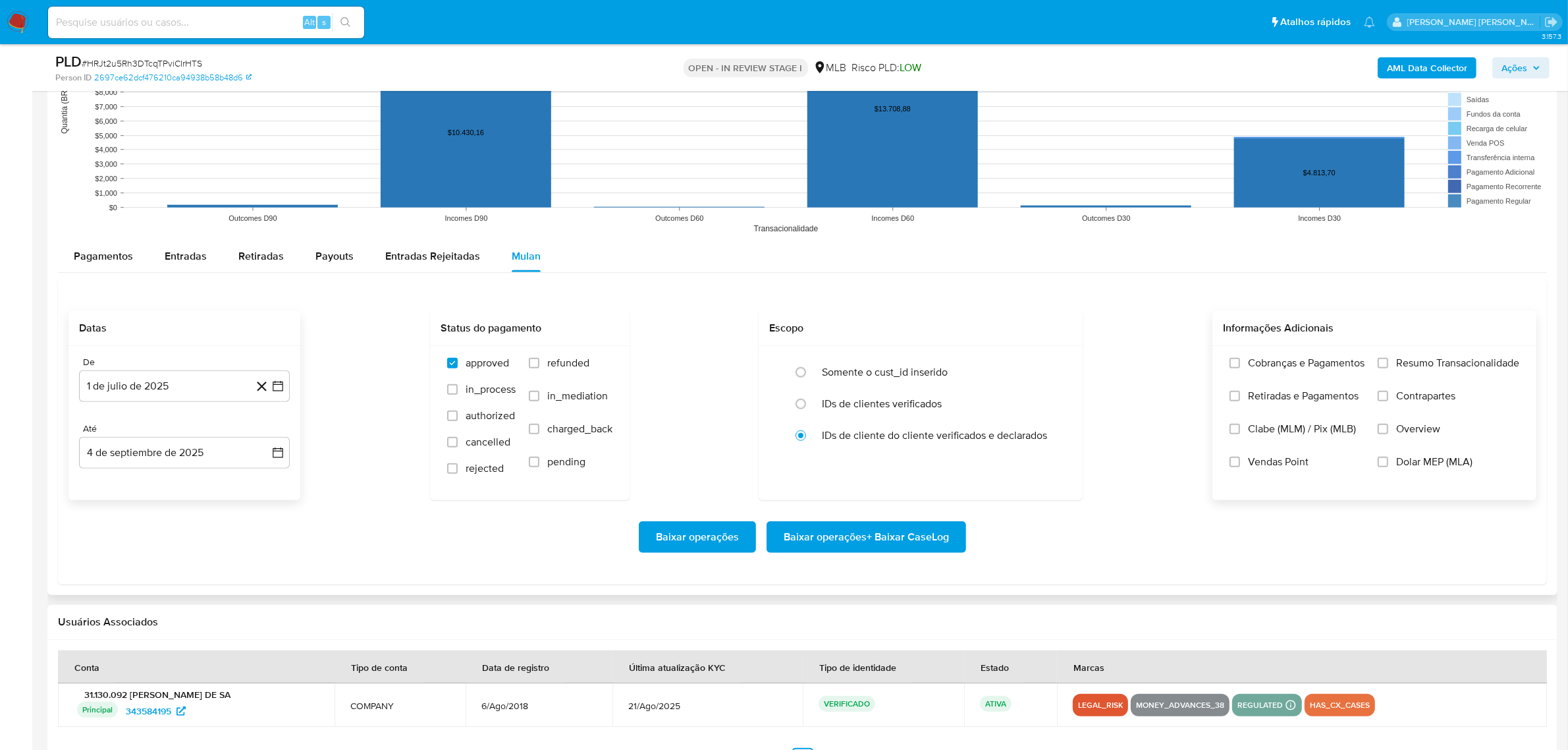
click at [1413, 425] on span "Overview" at bounding box center [1417, 429] width 44 height 13
click at [1388, 425] on input "Overview" at bounding box center [1383, 429] width 10 height 10
click at [1421, 400] on span "Contrapartes" at bounding box center [1425, 396] width 60 height 13
click at [1388, 400] on input "Contrapartes" at bounding box center [1383, 396] width 10 height 10
click at [1423, 367] on span "Resumo Transacionalidade" at bounding box center [1457, 363] width 123 height 13
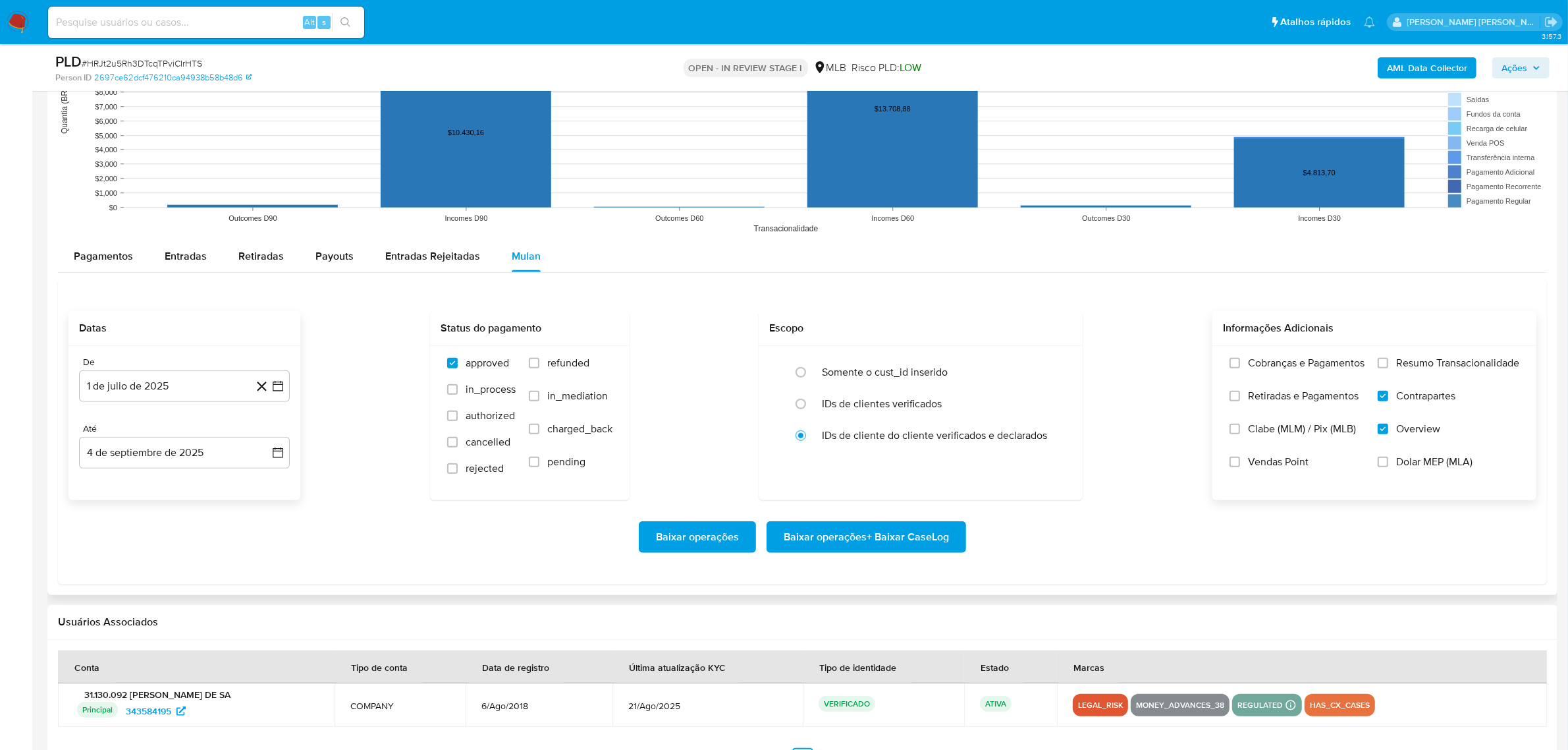
click at [1388, 367] on input "Resumo Transacionalidade" at bounding box center [1383, 363] width 10 height 10
click at [859, 541] on span "Baixar operações + Baixar CaseLog" at bounding box center [866, 537] width 165 height 29
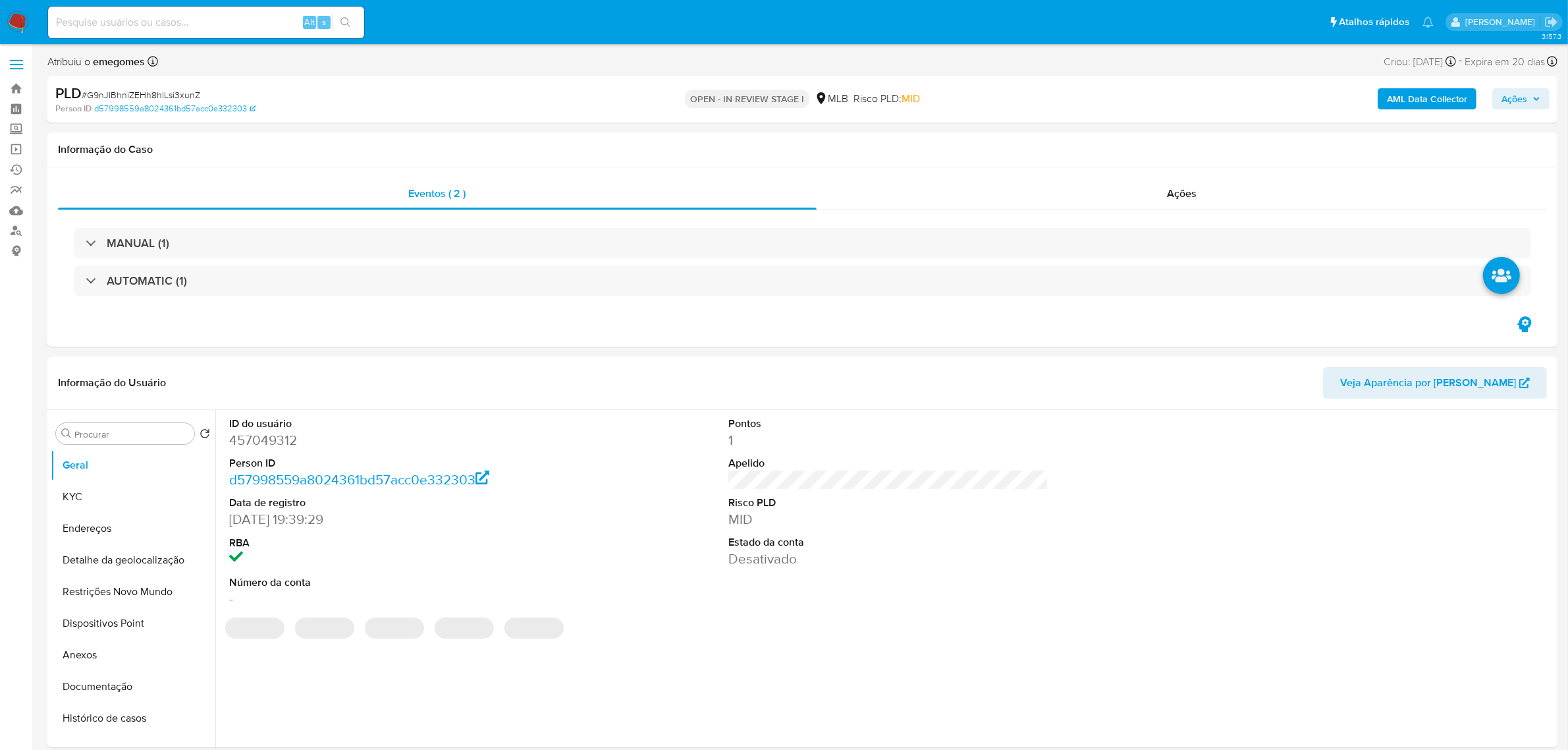
select select "10"
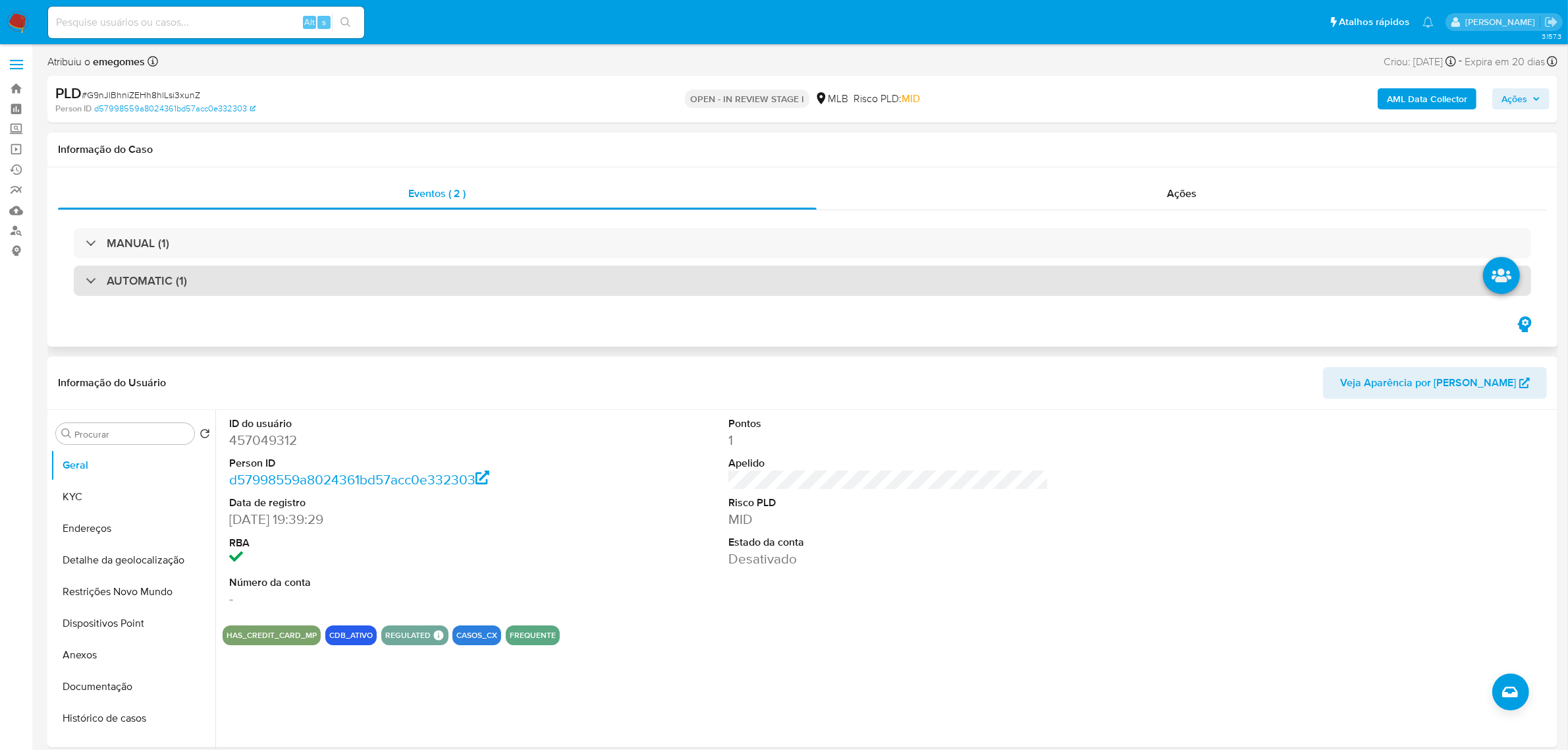
click at [203, 288] on div "AUTOMATIC (1)" at bounding box center [803, 281] width 1458 height 31
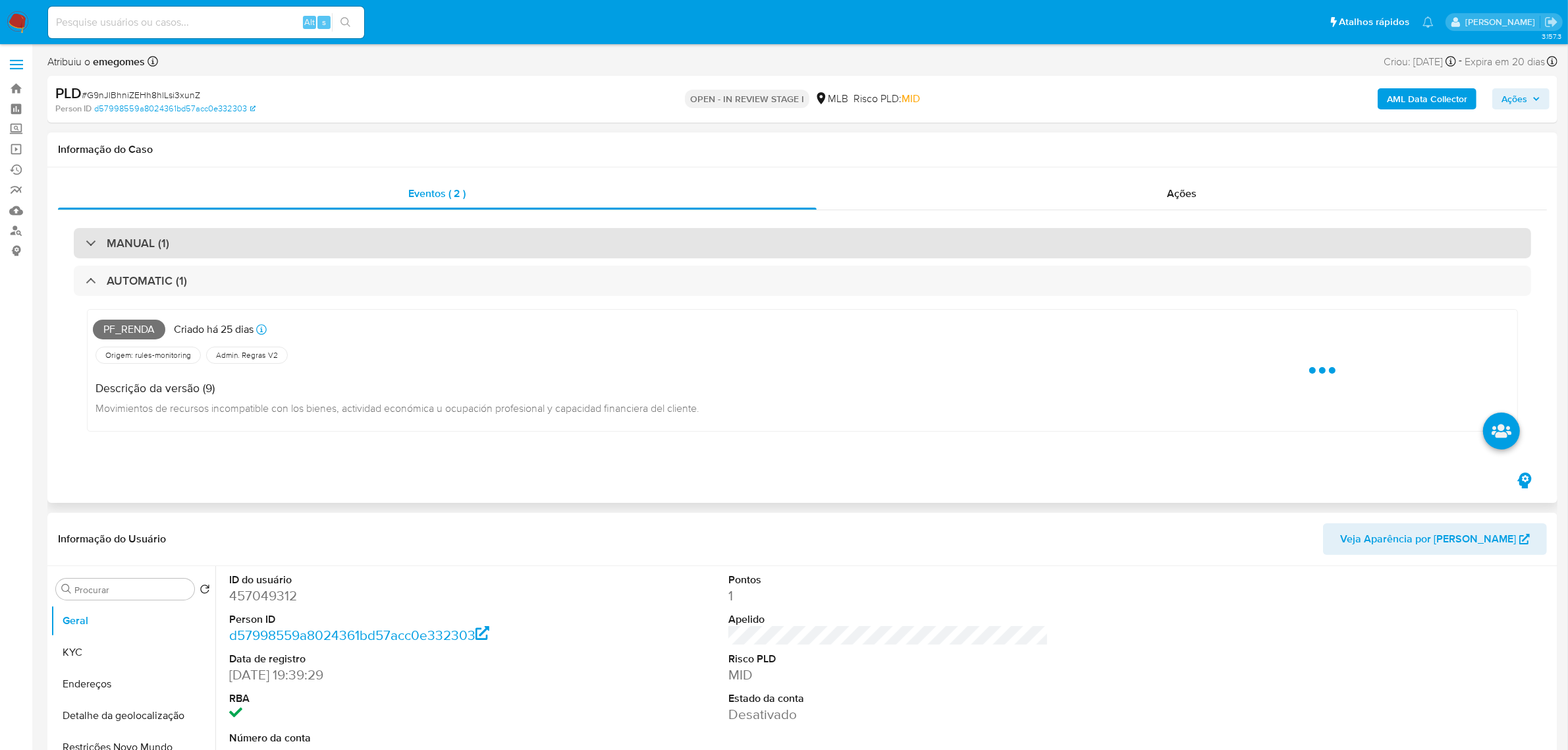
click at [193, 251] on div "MANUAL (1)" at bounding box center [803, 243] width 1458 height 31
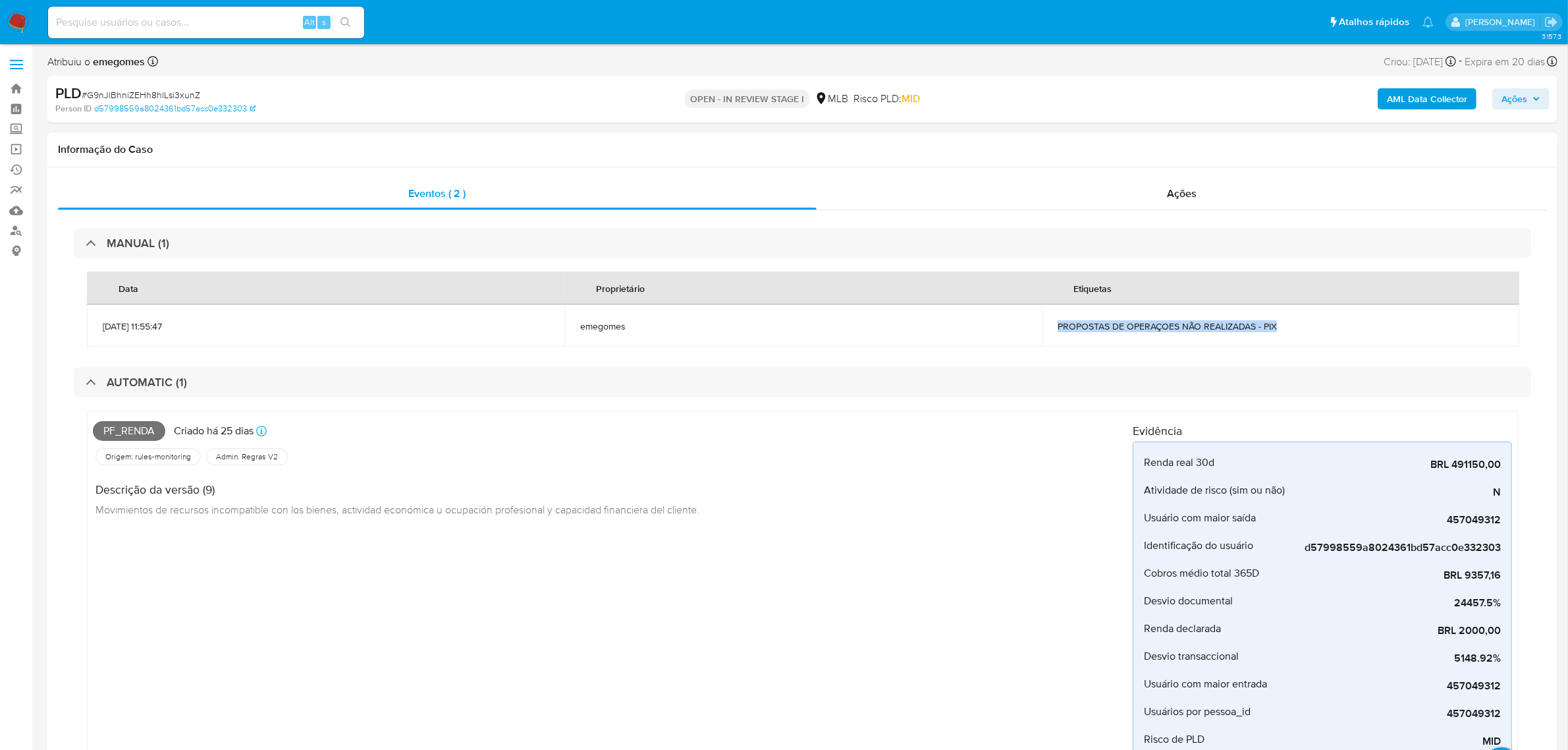
drag, startPoint x: 1283, startPoint y: 329, endPoint x: 1053, endPoint y: 324, distance: 230.1
click at [1053, 324] on td "PROPOSTAS DE OPERAÇOES NÃO REALIZADAS - PIX" at bounding box center [1280, 325] width 478 height 42
copy span "PROPOSTAS DE OPERAÇOES NÃO REALIZADAS - PIX"
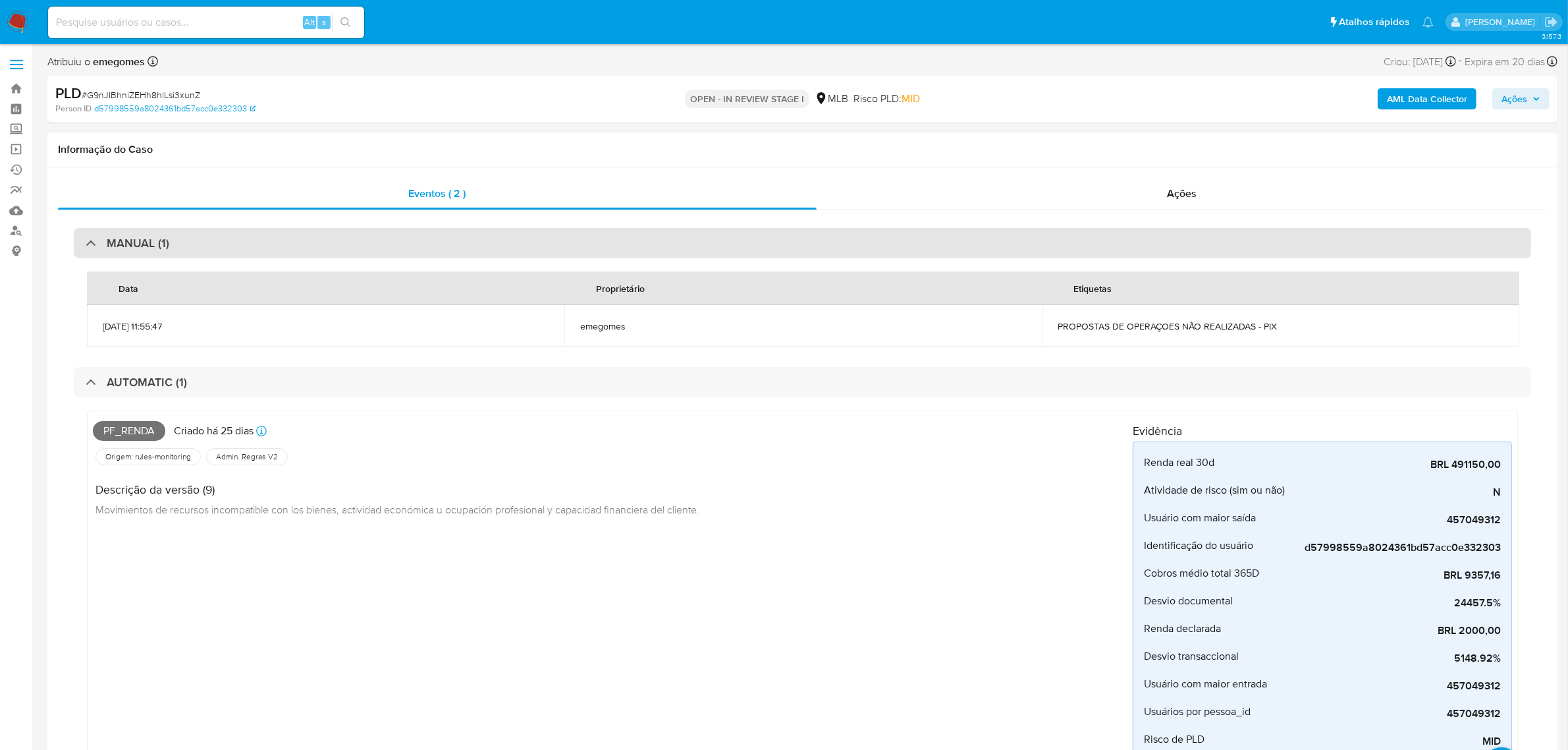
click at [176, 254] on div "MANUAL (1)" at bounding box center [803, 243] width 1458 height 31
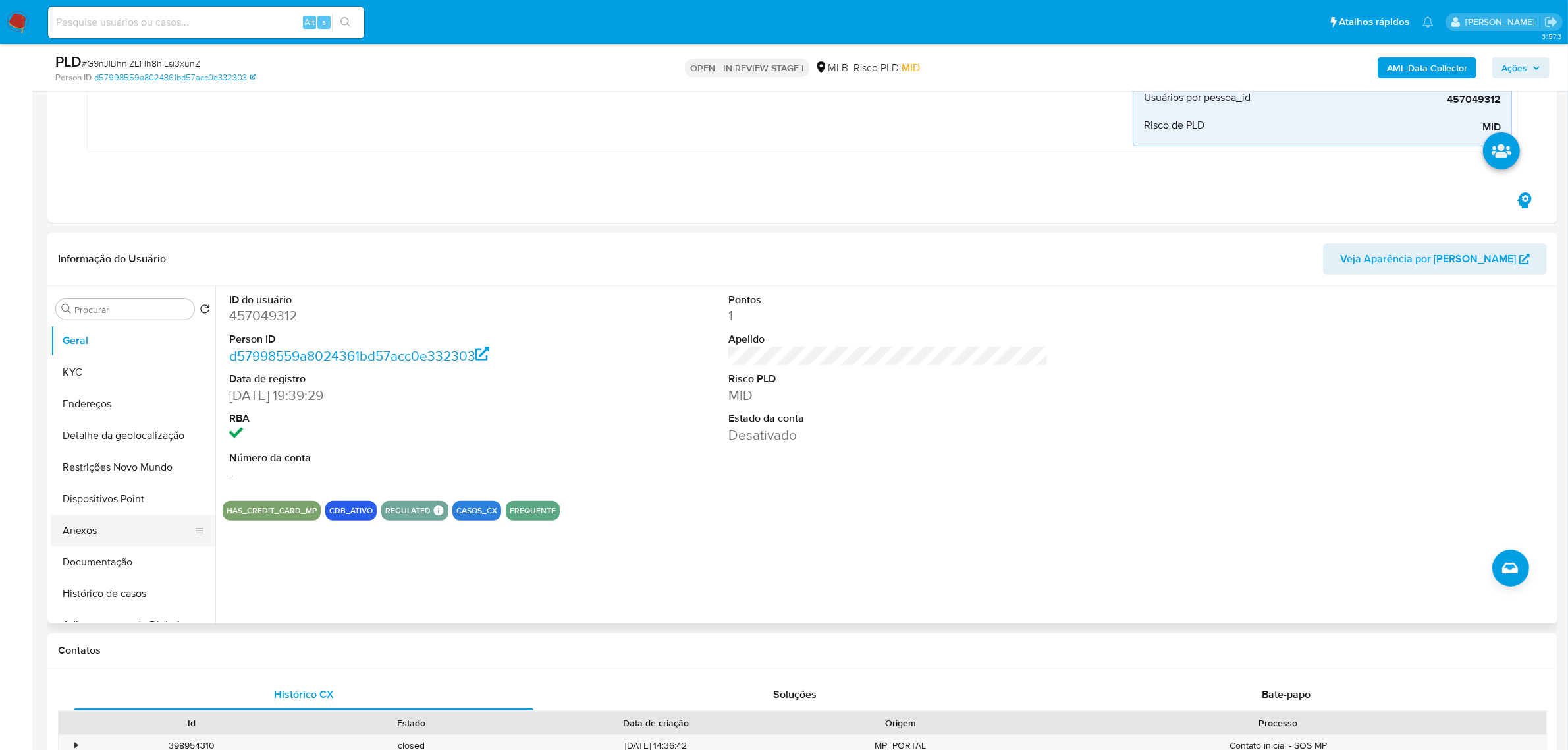
scroll to position [462, 0]
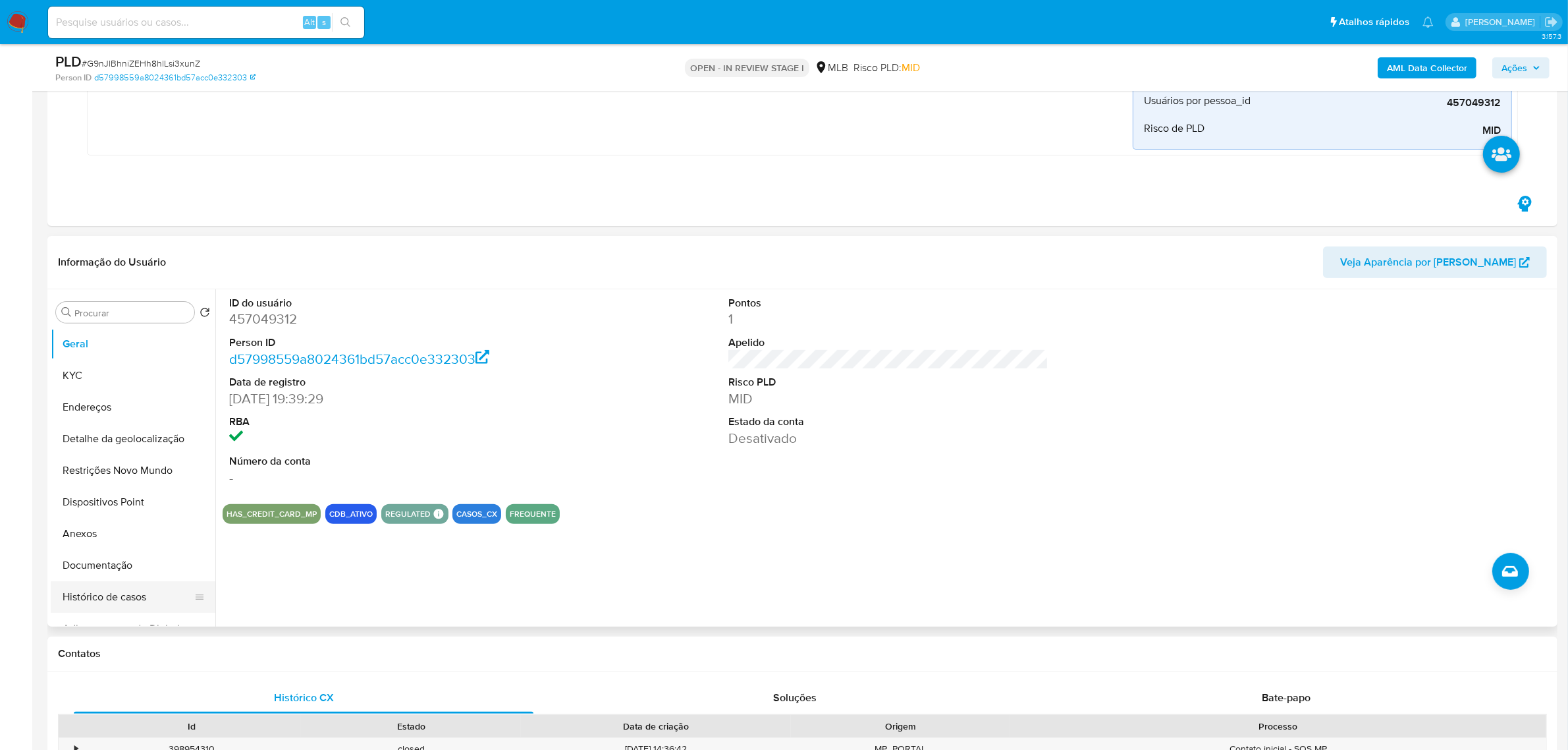
click at [105, 590] on button "Histórico de casos" at bounding box center [127, 596] width 154 height 31
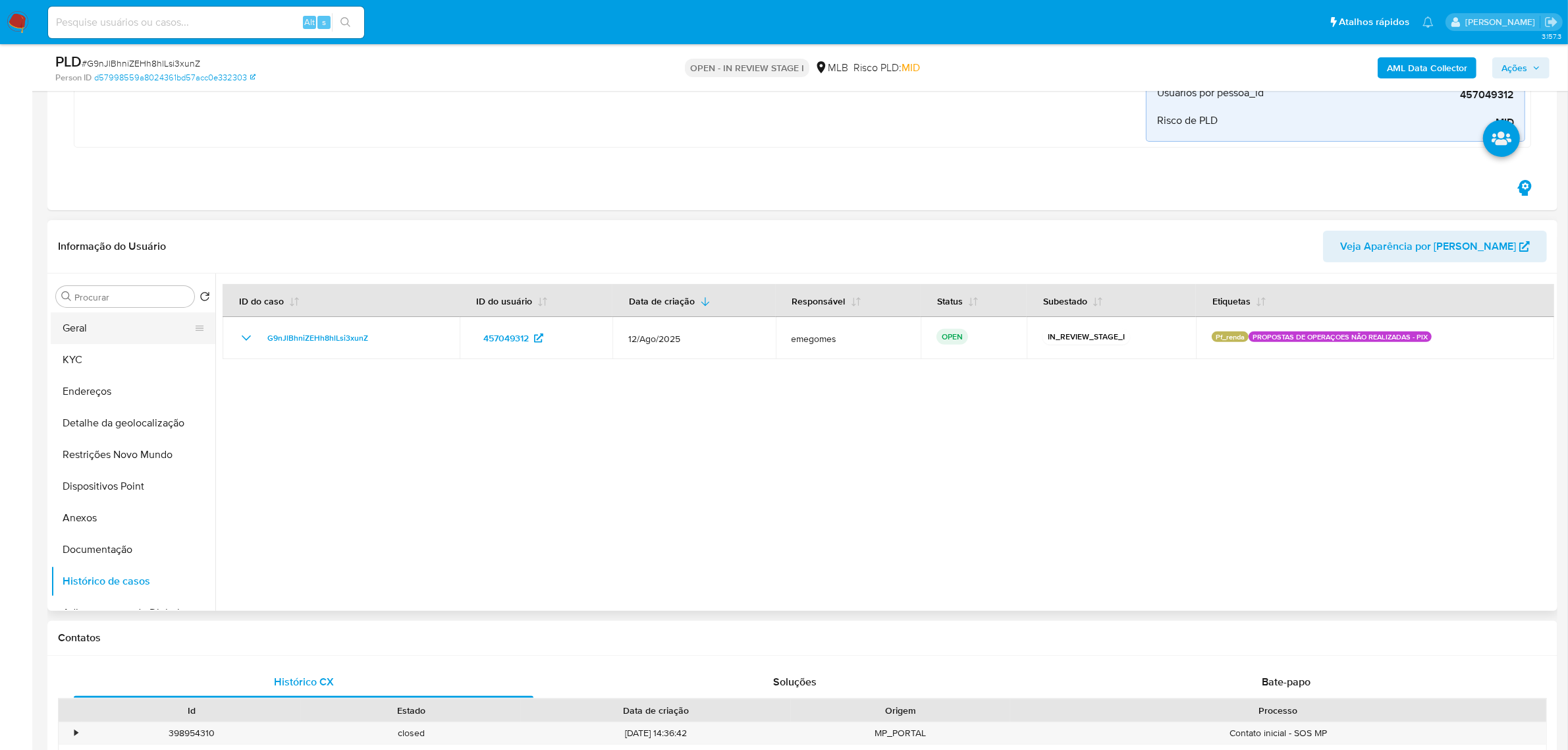
click at [85, 329] on button "Geral" at bounding box center [127, 328] width 154 height 31
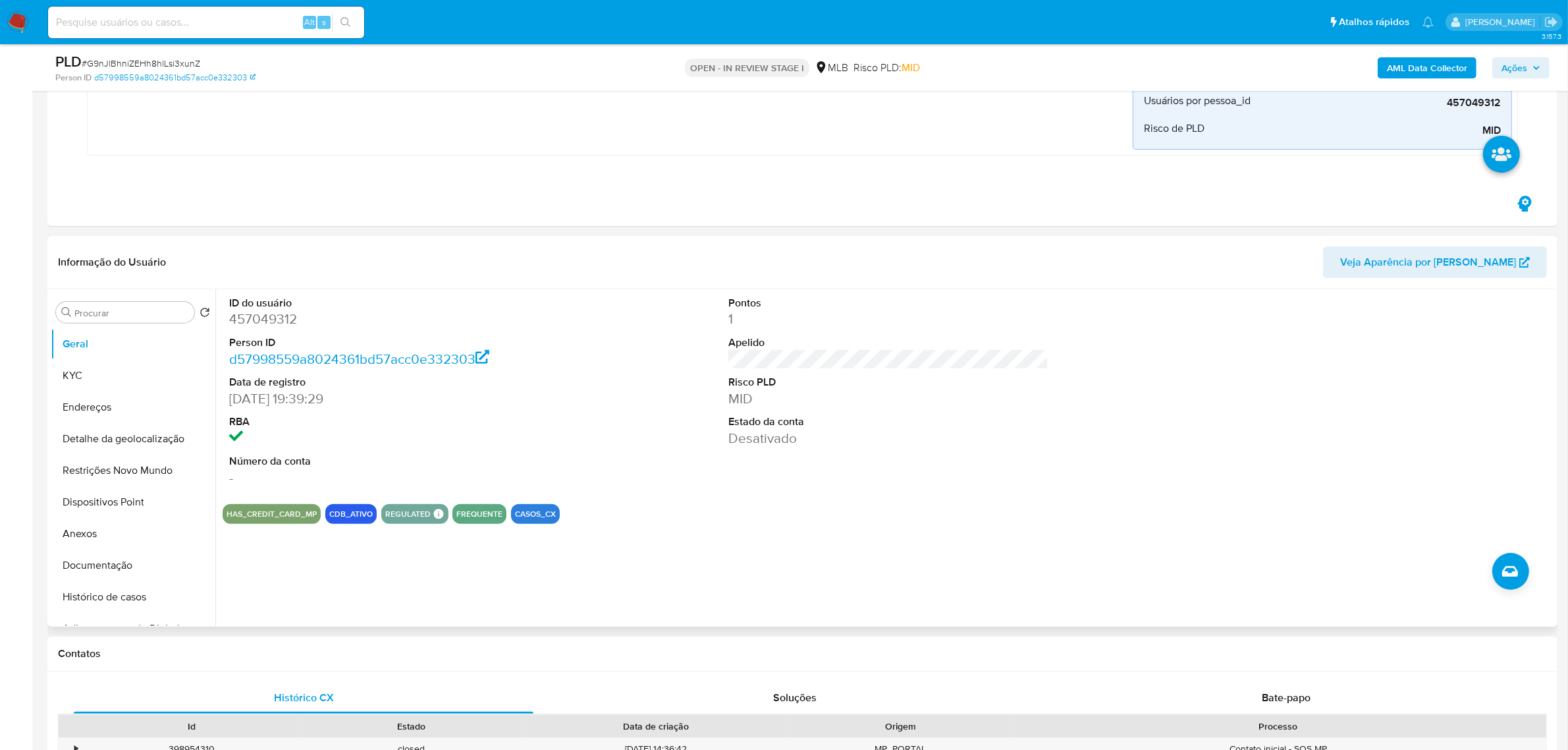
click at [506, 417] on dt "RBA" at bounding box center [389, 421] width 320 height 15
click at [122, 375] on button "KYC" at bounding box center [127, 375] width 154 height 31
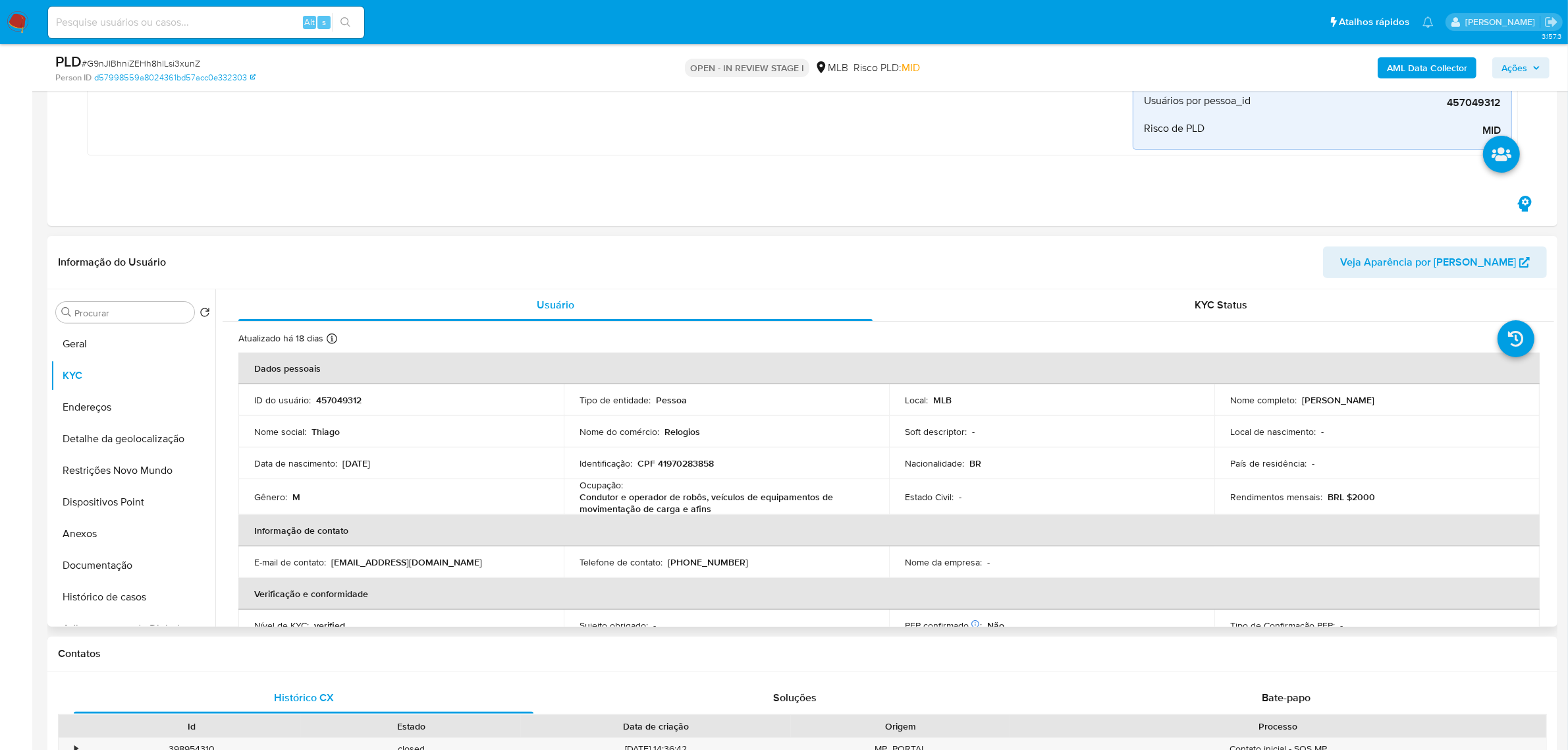
click at [358, 266] on header "Informação do Usuário Veja Aparência por [PERSON_NAME]" at bounding box center [802, 262] width 1489 height 31
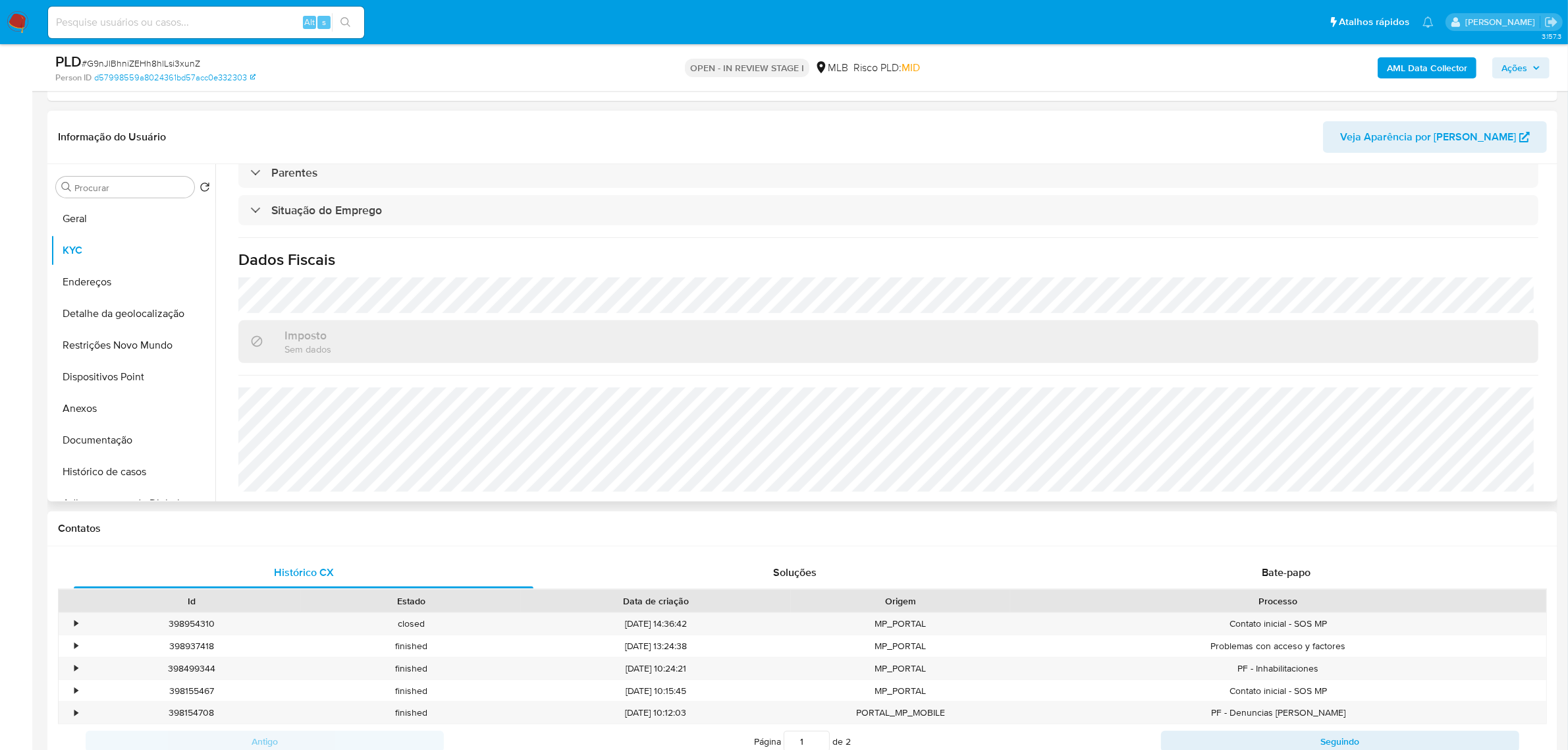
scroll to position [627, 0]
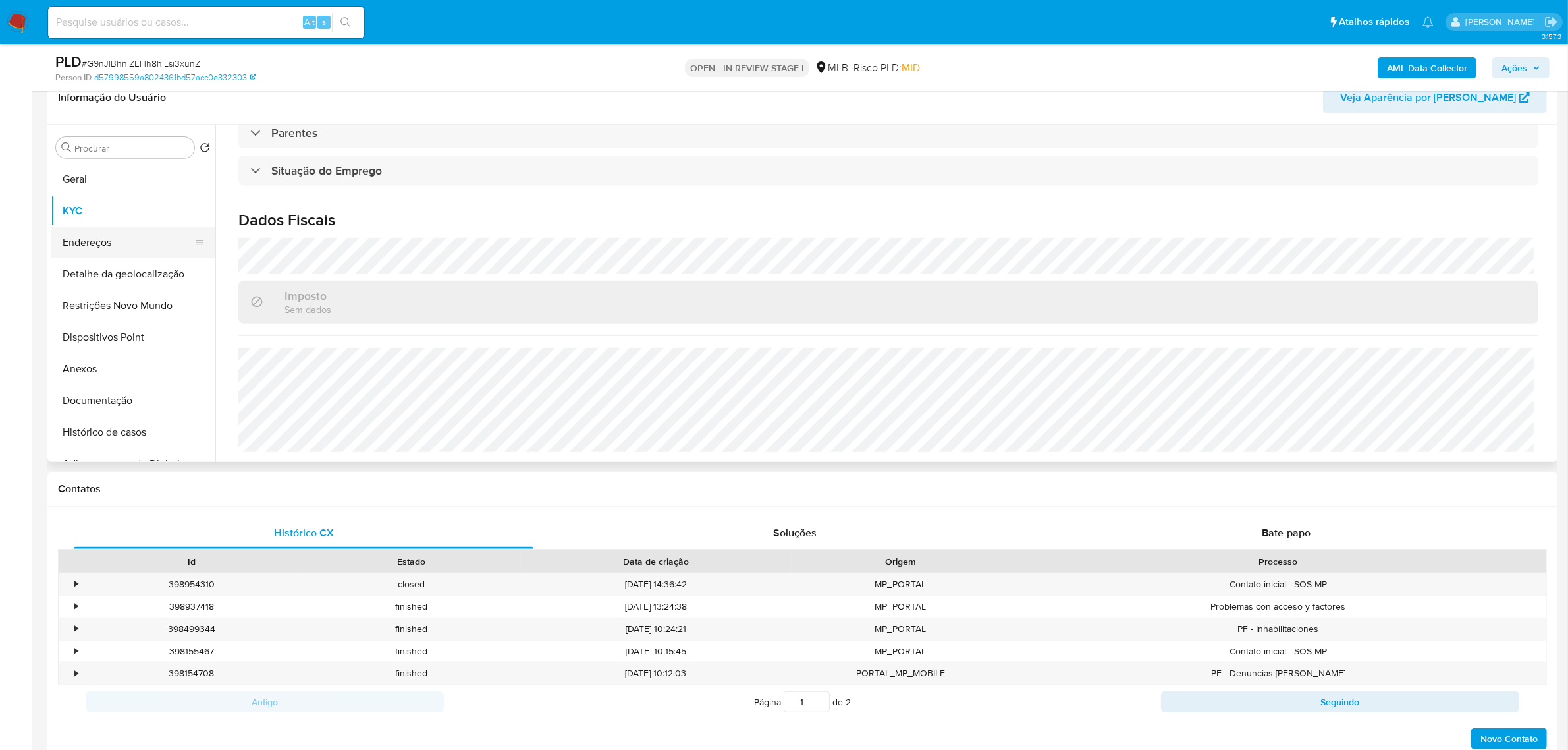
click at [110, 244] on button "Endereços" at bounding box center [127, 242] width 154 height 31
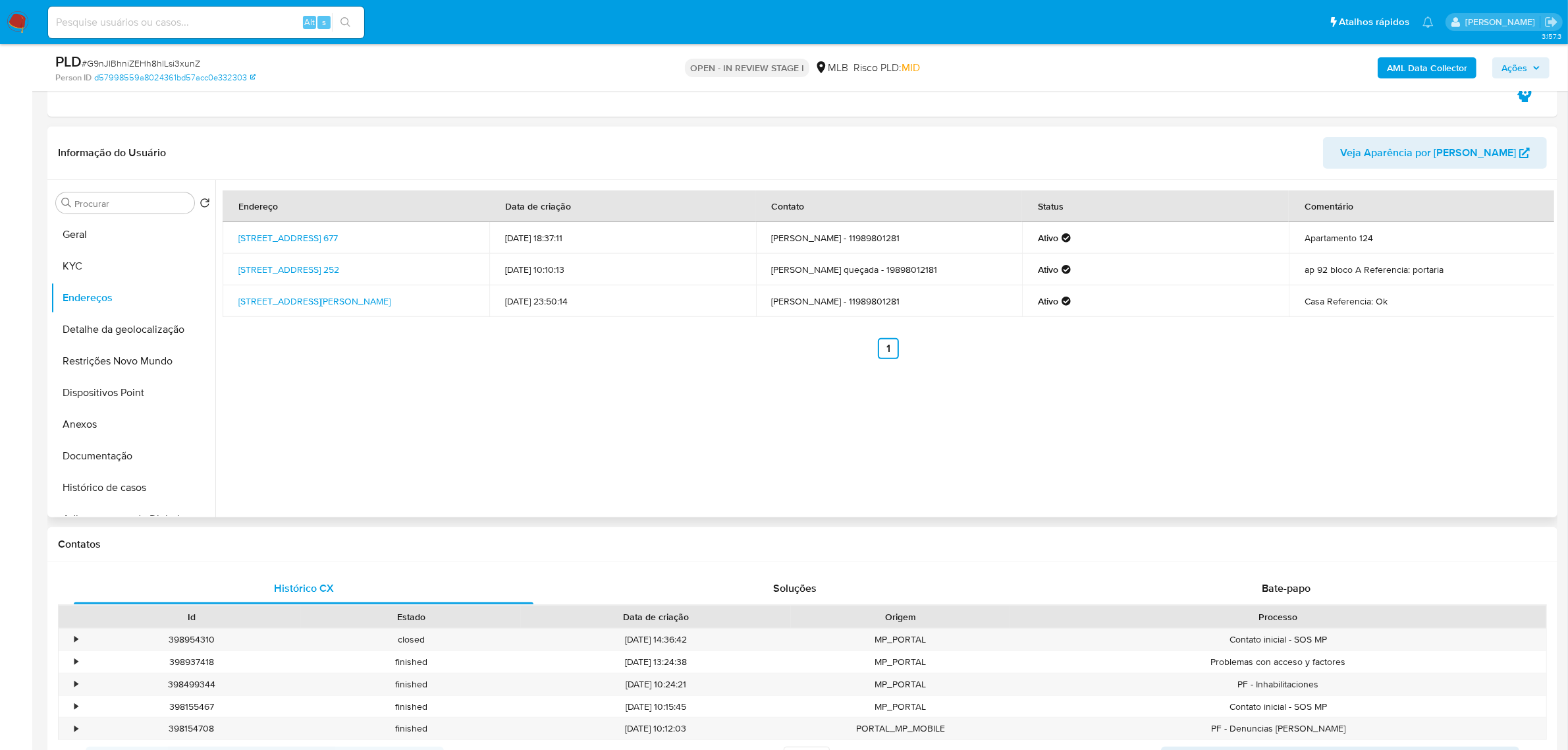
scroll to position [545, 0]
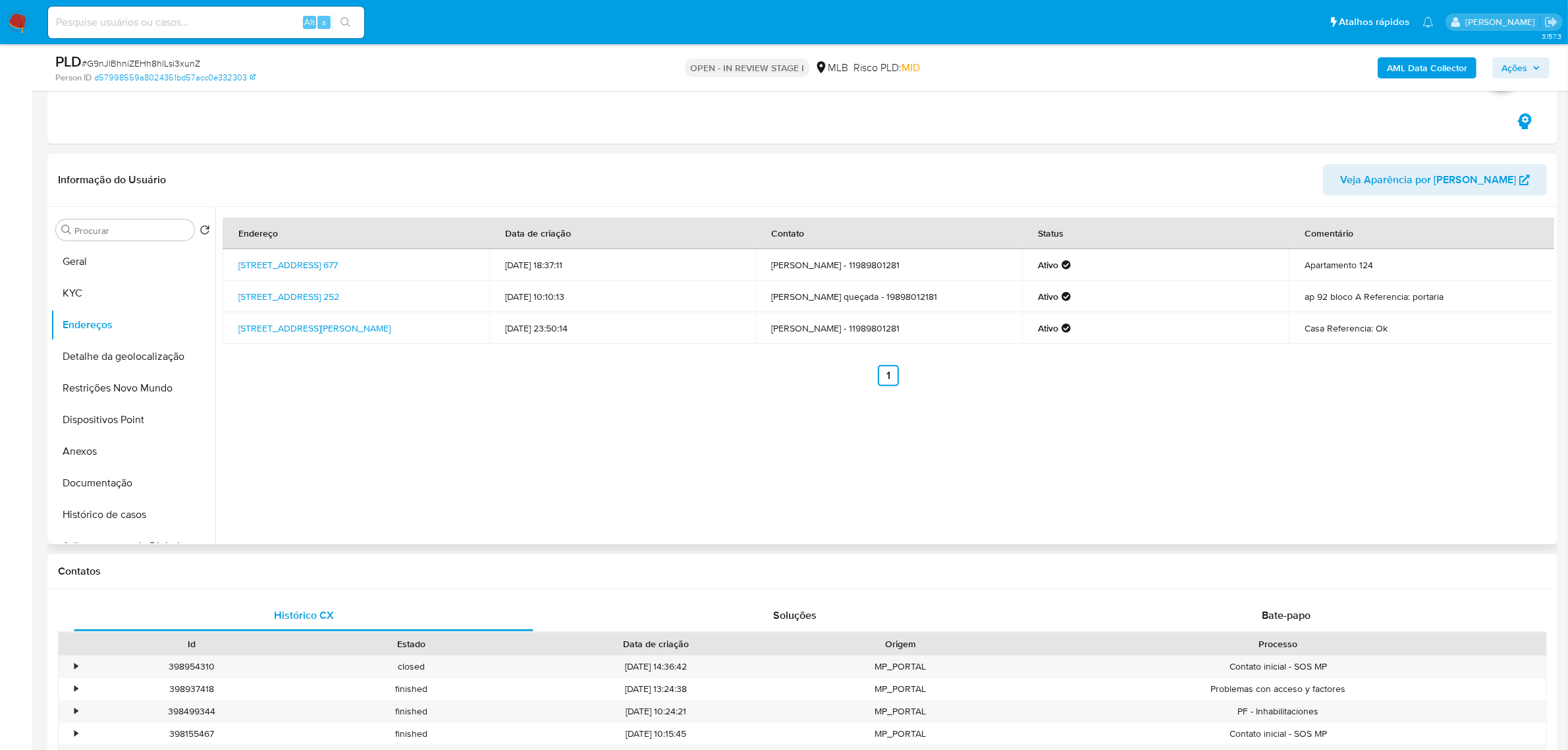
click at [385, 166] on header "Informação do Usuário Veja Aparência por [PERSON_NAME]" at bounding box center [802, 180] width 1489 height 31
click at [130, 354] on button "Detalhe da geolocalização" at bounding box center [127, 356] width 154 height 31
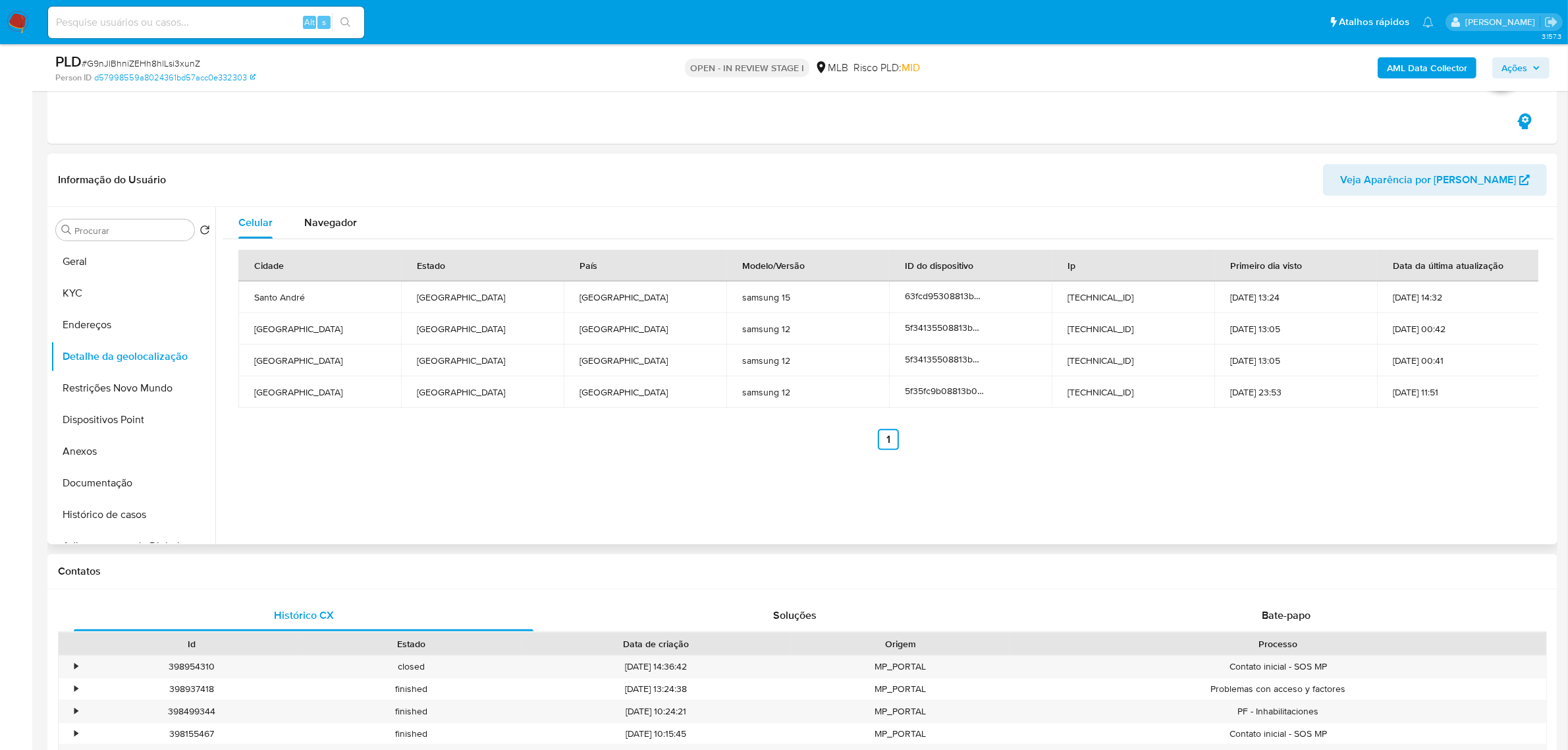
click at [312, 441] on ul "Anterior 1 Siguiente" at bounding box center [888, 439] width 1300 height 21
click at [113, 380] on button "Restrições Novo Mundo" at bounding box center [127, 387] width 154 height 31
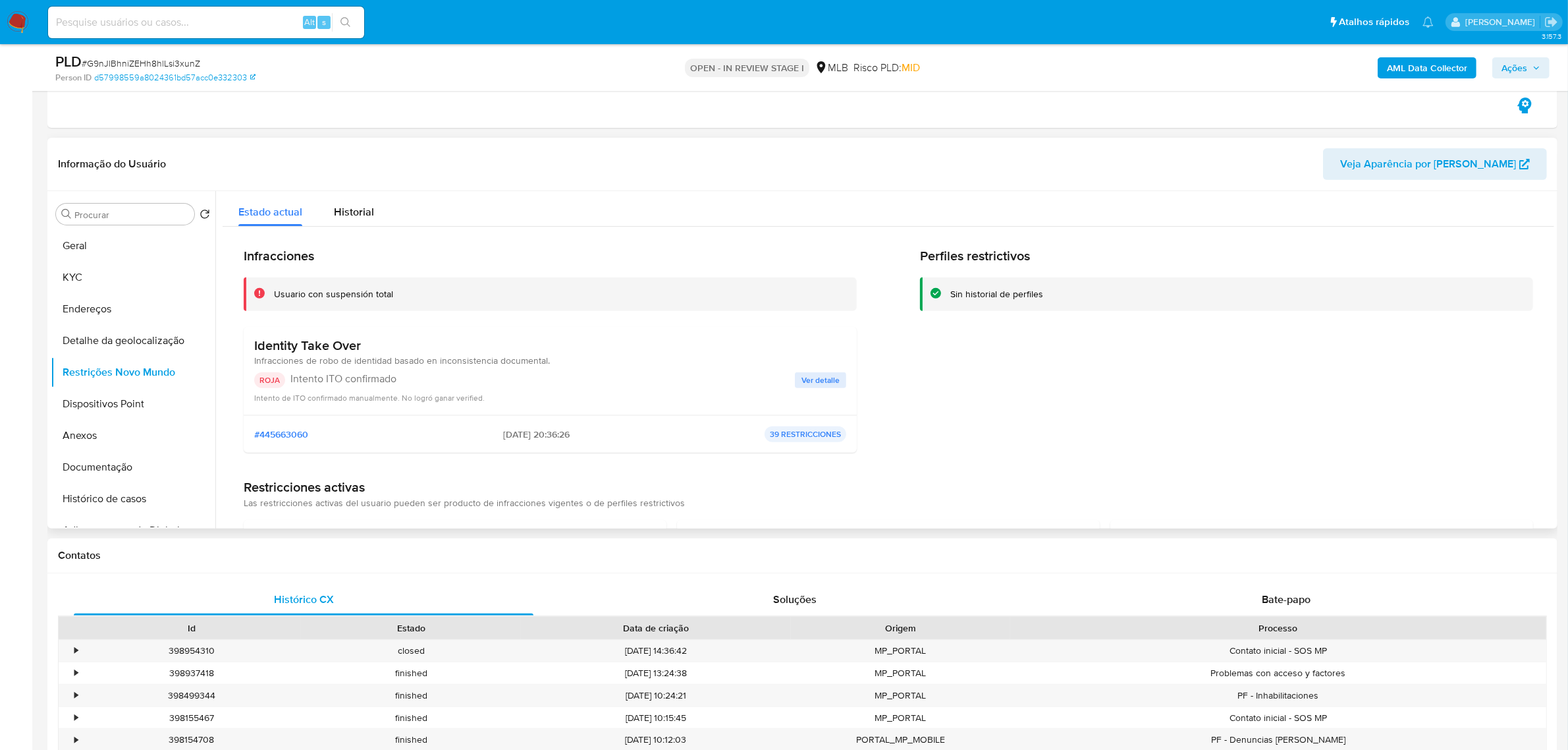
drag, startPoint x: 403, startPoint y: 295, endPoint x: 272, endPoint y: 290, distance: 131.1
click at [272, 290] on div "Usuario con suspensión total" at bounding box center [550, 294] width 613 height 34
click at [432, 323] on div "Infracciones Usuario con suspensión total Identity Take Over Infracciones de ro…" at bounding box center [550, 354] width 613 height 215
click at [114, 400] on button "Dispositivos Point" at bounding box center [127, 404] width 154 height 31
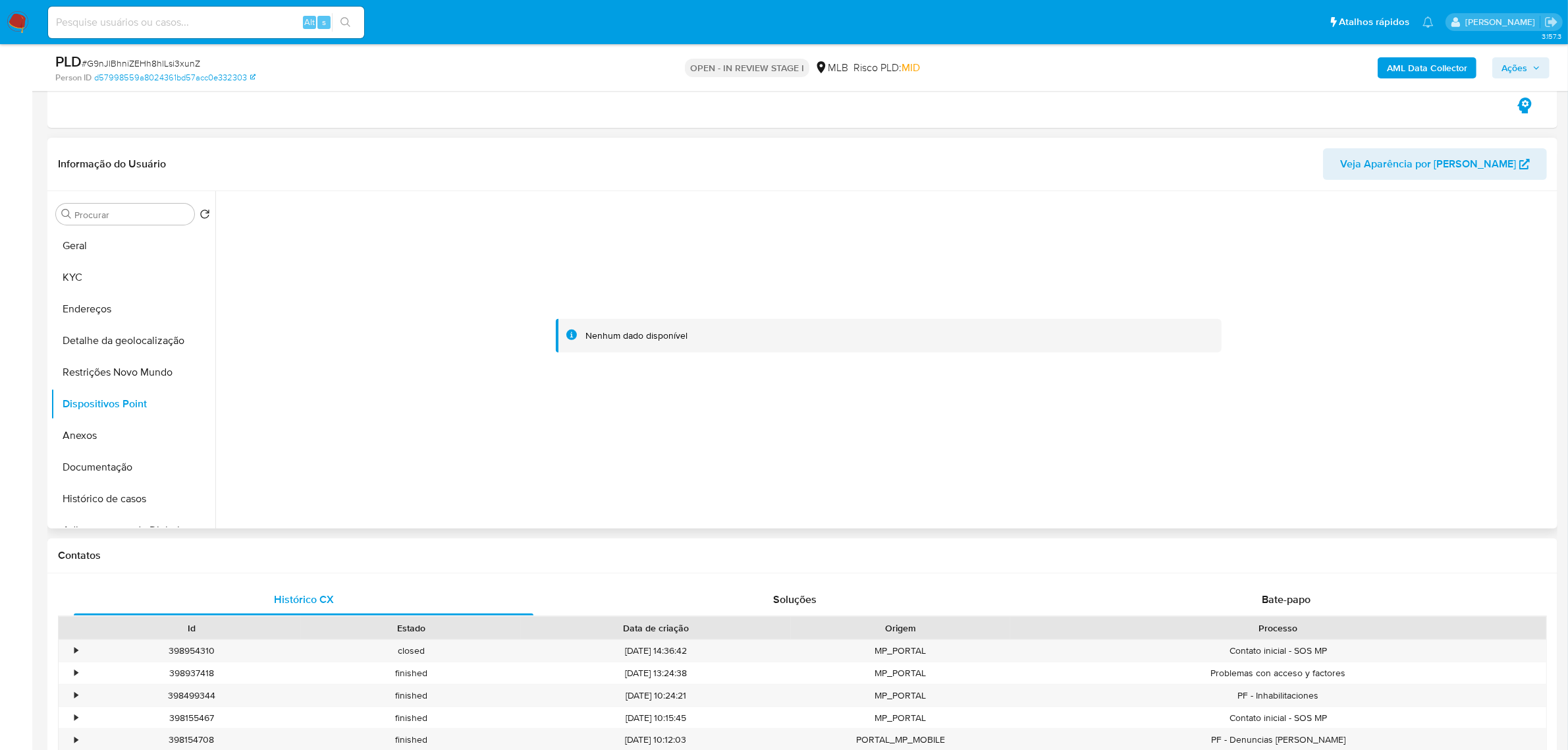
click at [357, 170] on header "Informação do Usuário Veja Aparência por [PERSON_NAME]" at bounding box center [802, 164] width 1489 height 31
click at [112, 271] on button "KYC" at bounding box center [127, 277] width 154 height 31
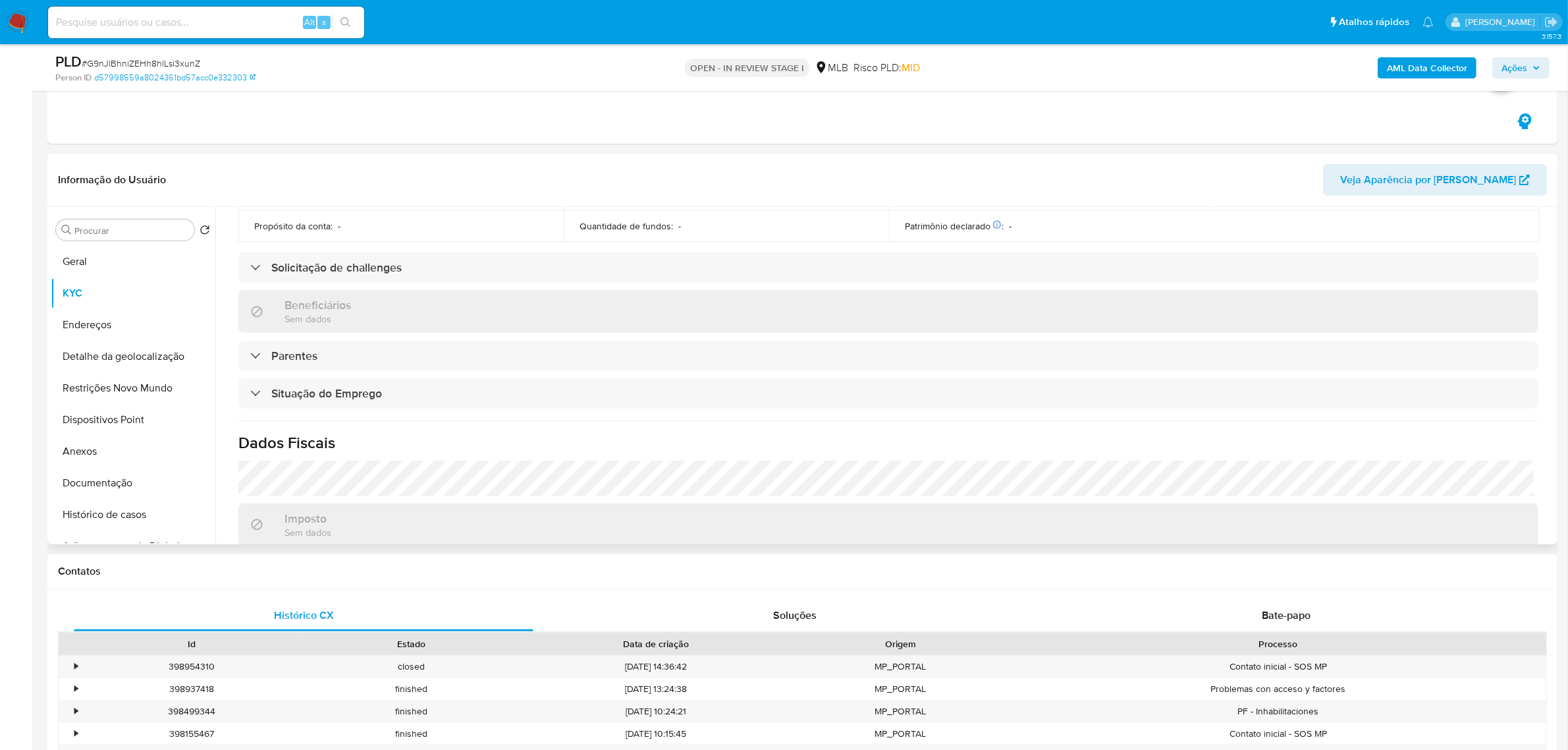
scroll to position [552, 0]
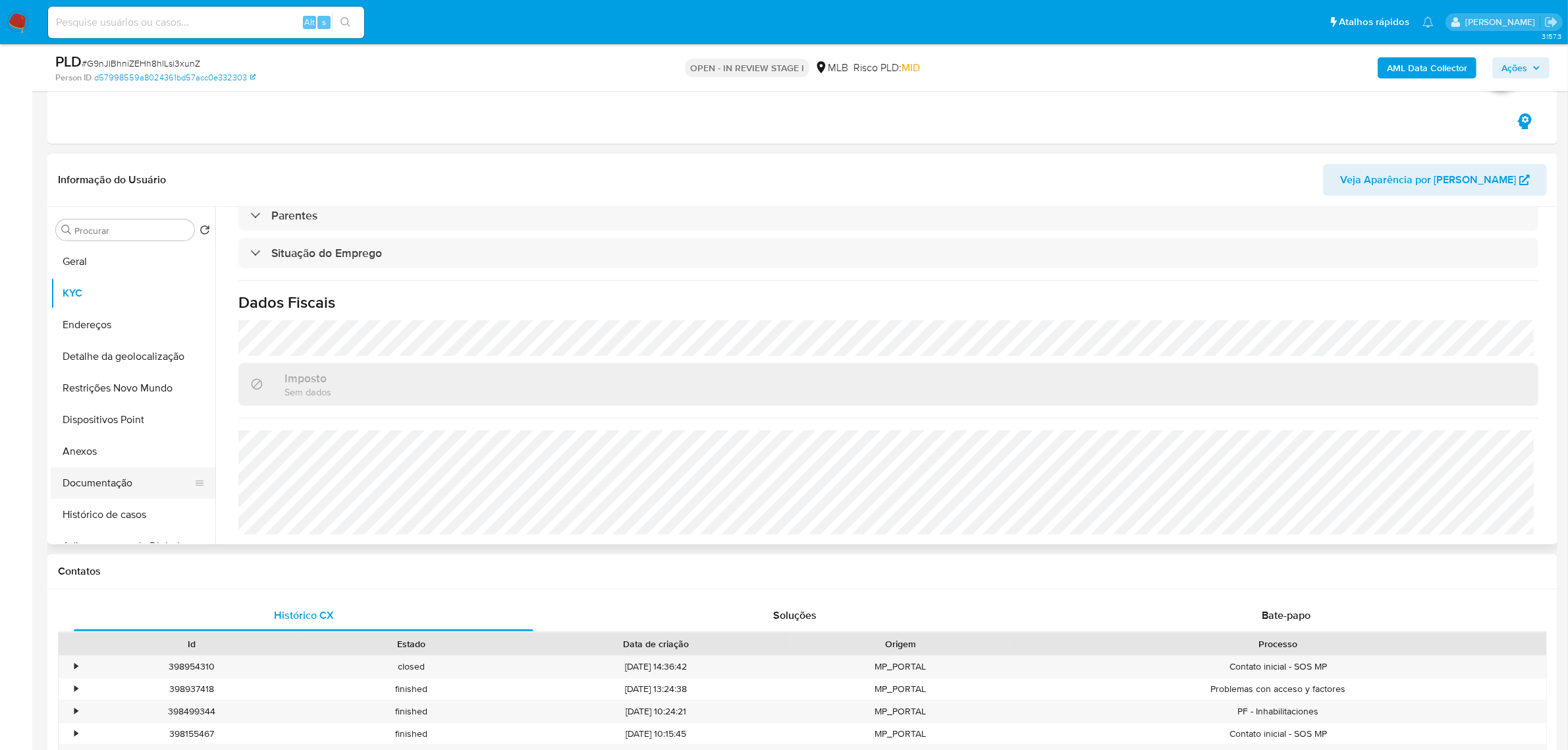
click at [104, 481] on button "Documentação" at bounding box center [127, 483] width 154 height 31
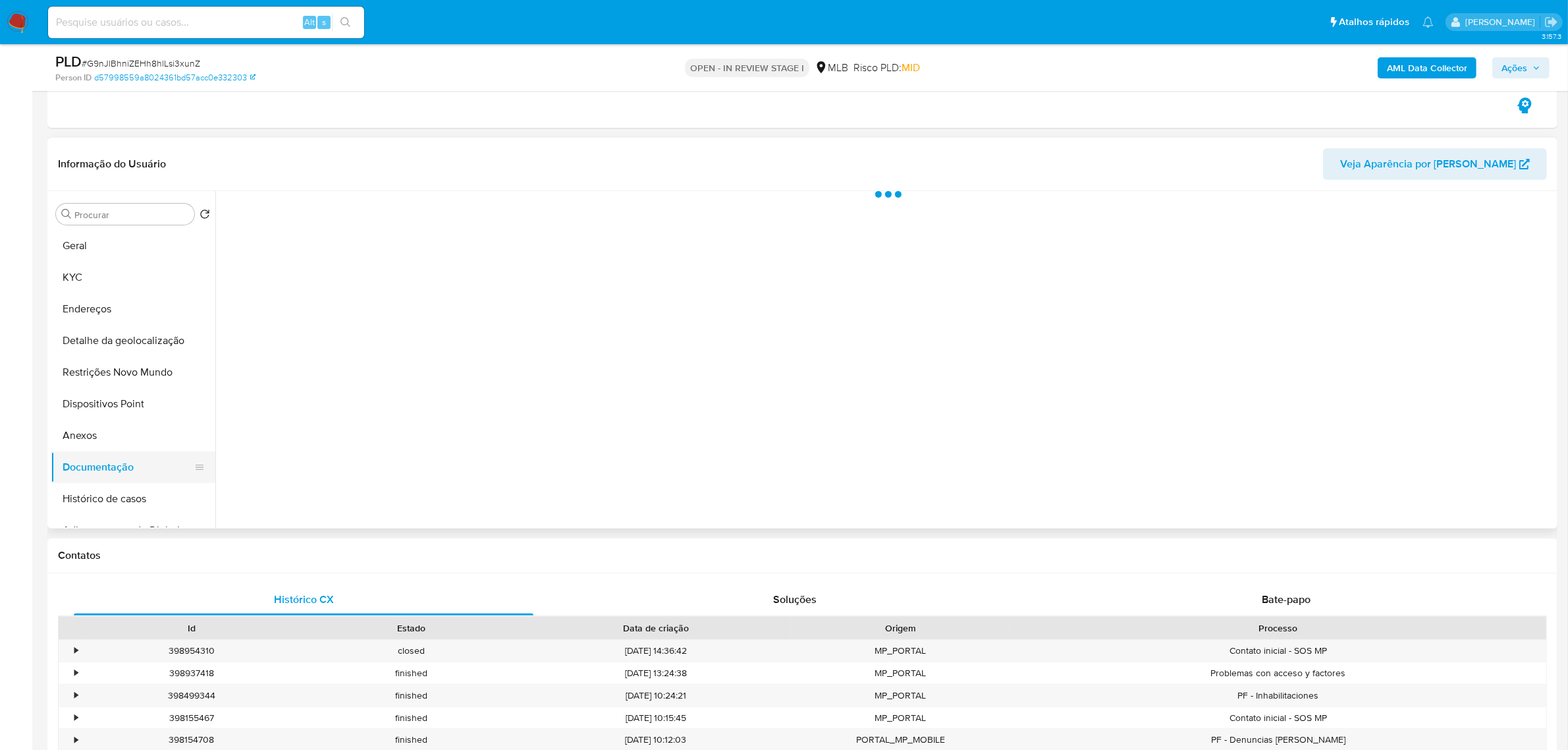
scroll to position [0, 0]
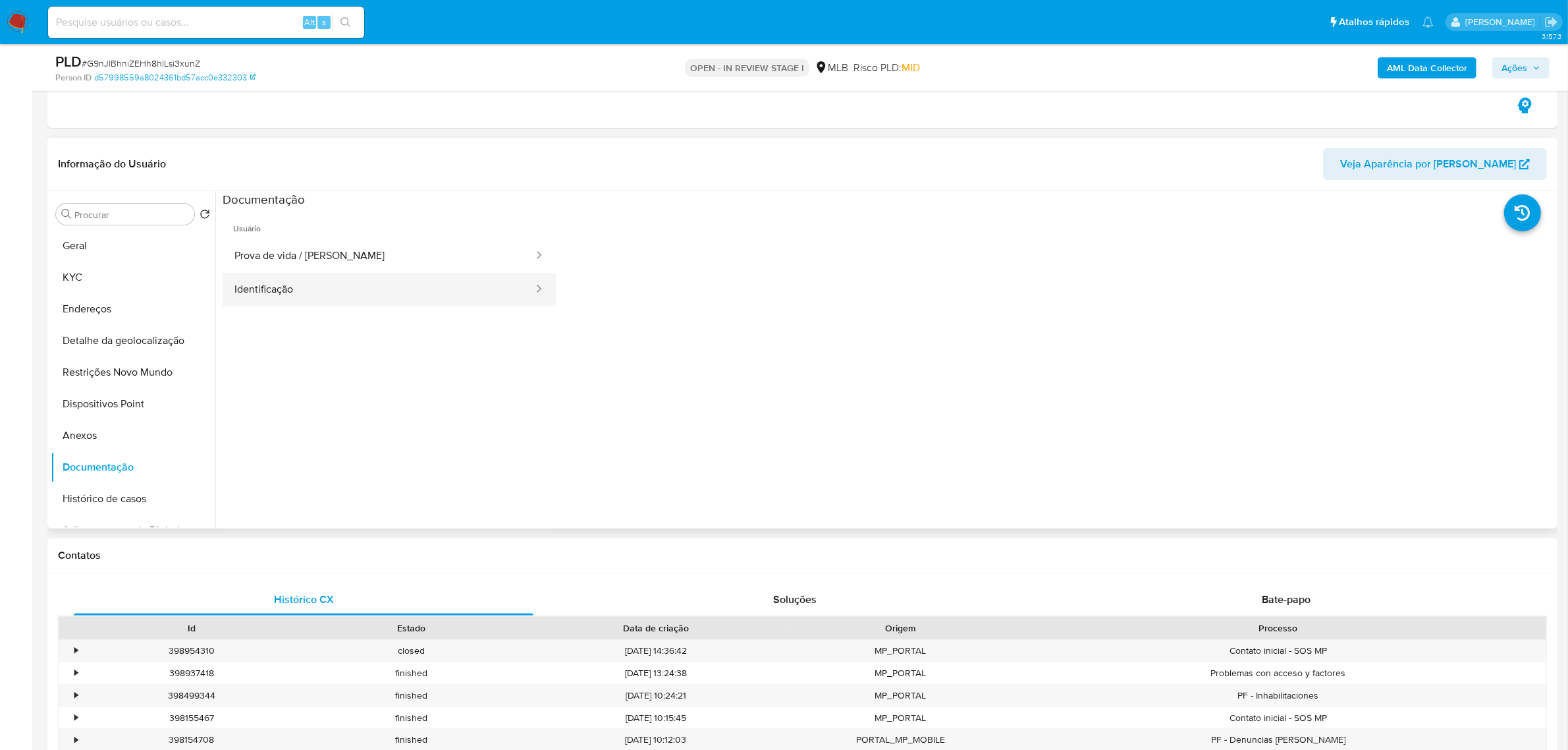
click at [316, 294] on button "Identificação" at bounding box center [379, 290] width 312 height 34
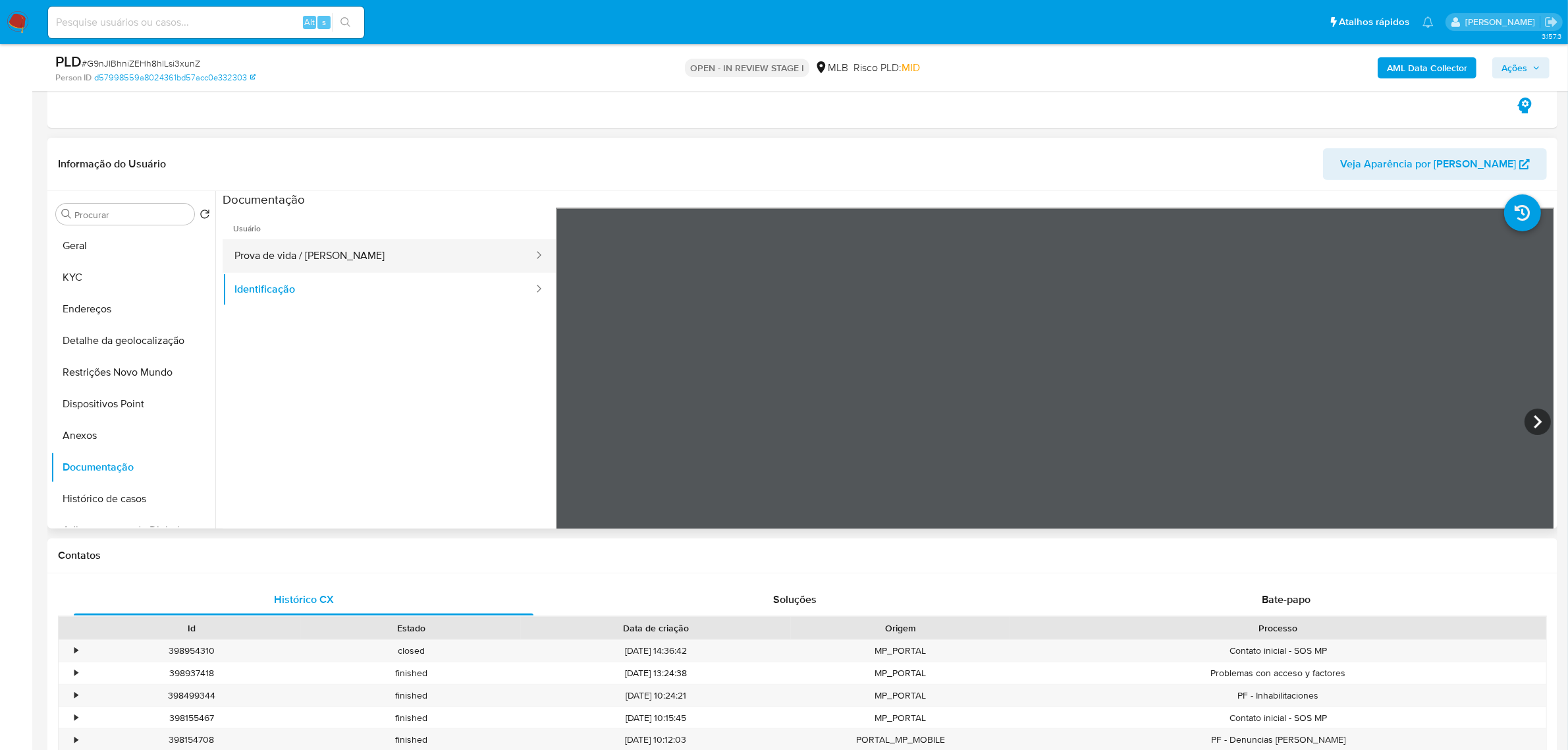
click at [379, 258] on button "Prova de vida / [PERSON_NAME]" at bounding box center [379, 256] width 312 height 34
click at [102, 284] on button "KYC" at bounding box center [127, 277] width 154 height 31
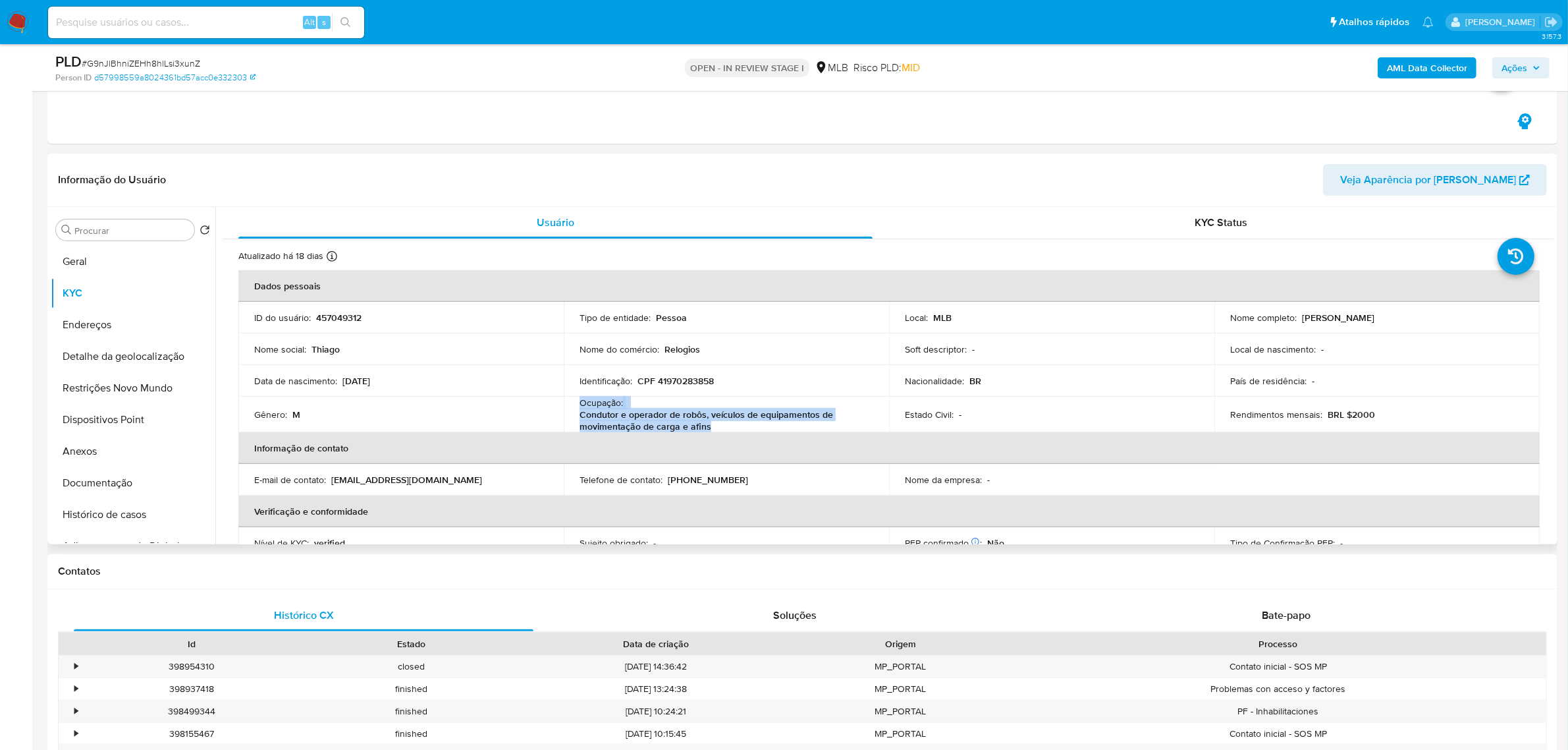
drag, startPoint x: 718, startPoint y: 432, endPoint x: 570, endPoint y: 402, distance: 151.0
click at [570, 402] on td "Ocupação : Condutor e operador de robôs, veículos de equipamentos de movimentaç…" at bounding box center [726, 414] width 325 height 35
copy div "Ocupação : Condutor e operador de robôs, veículos de equipamentos de movimentaç…"
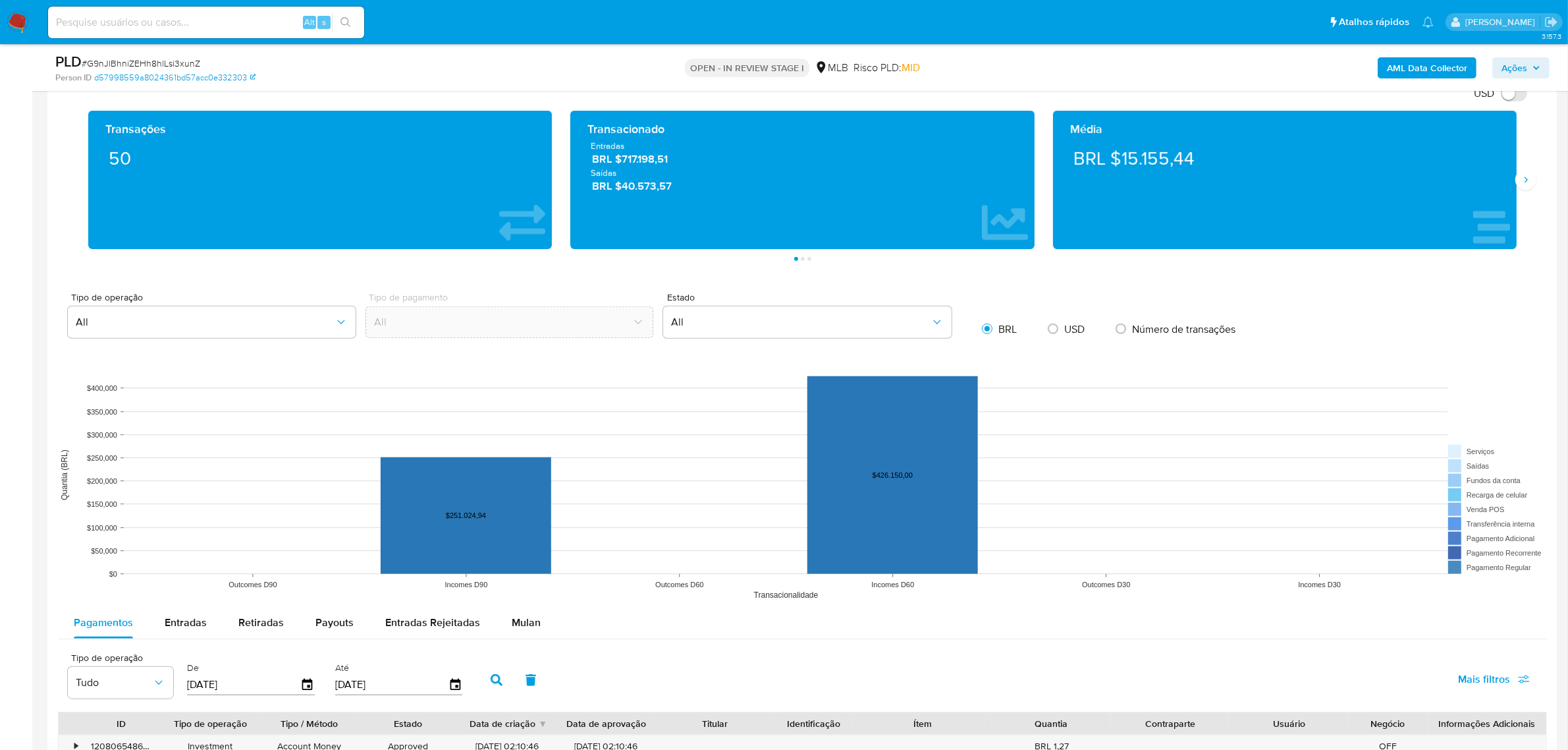
scroll to position [1451, 0]
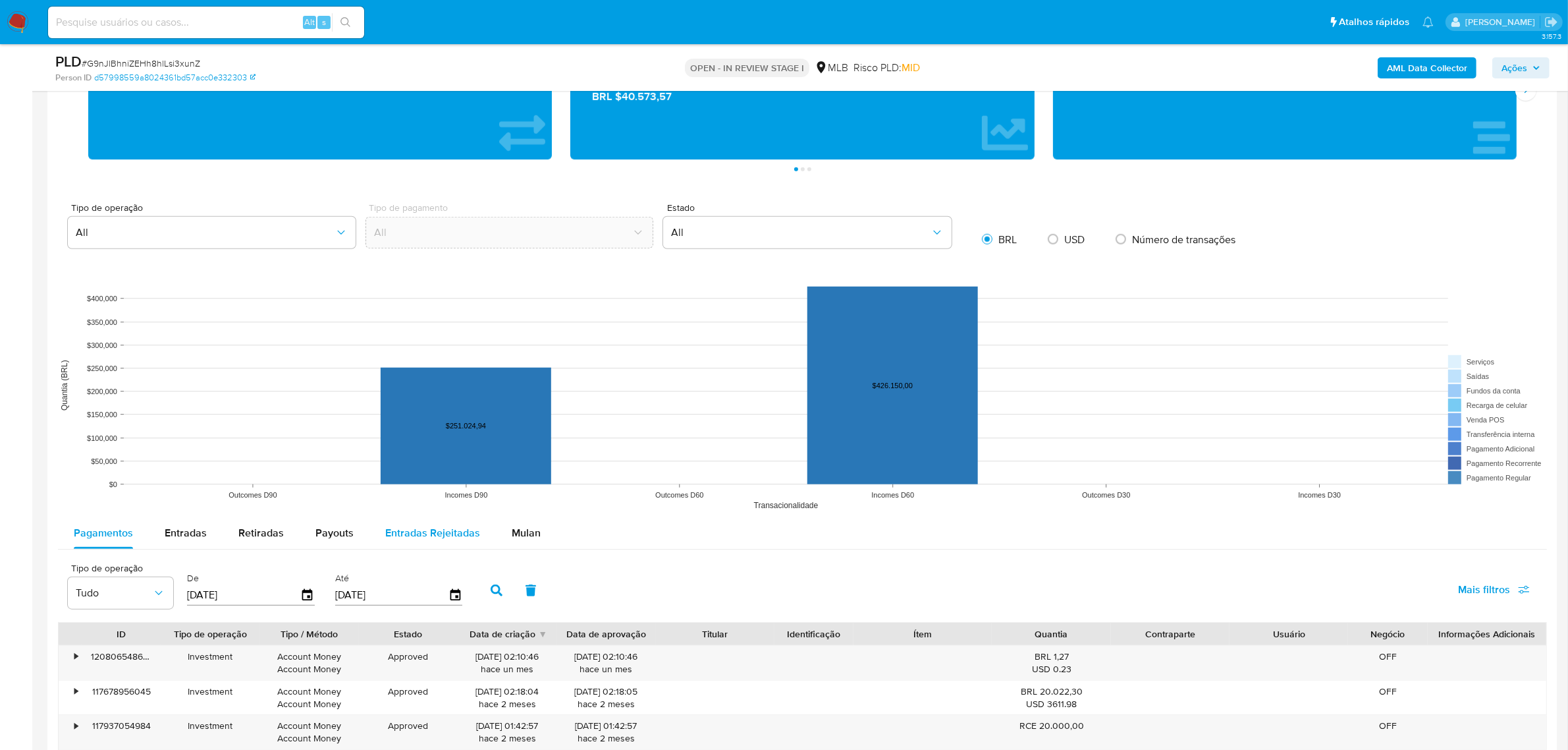
click at [402, 539] on span "Entradas Rejeitadas" at bounding box center [432, 532] width 95 height 15
select select "10"
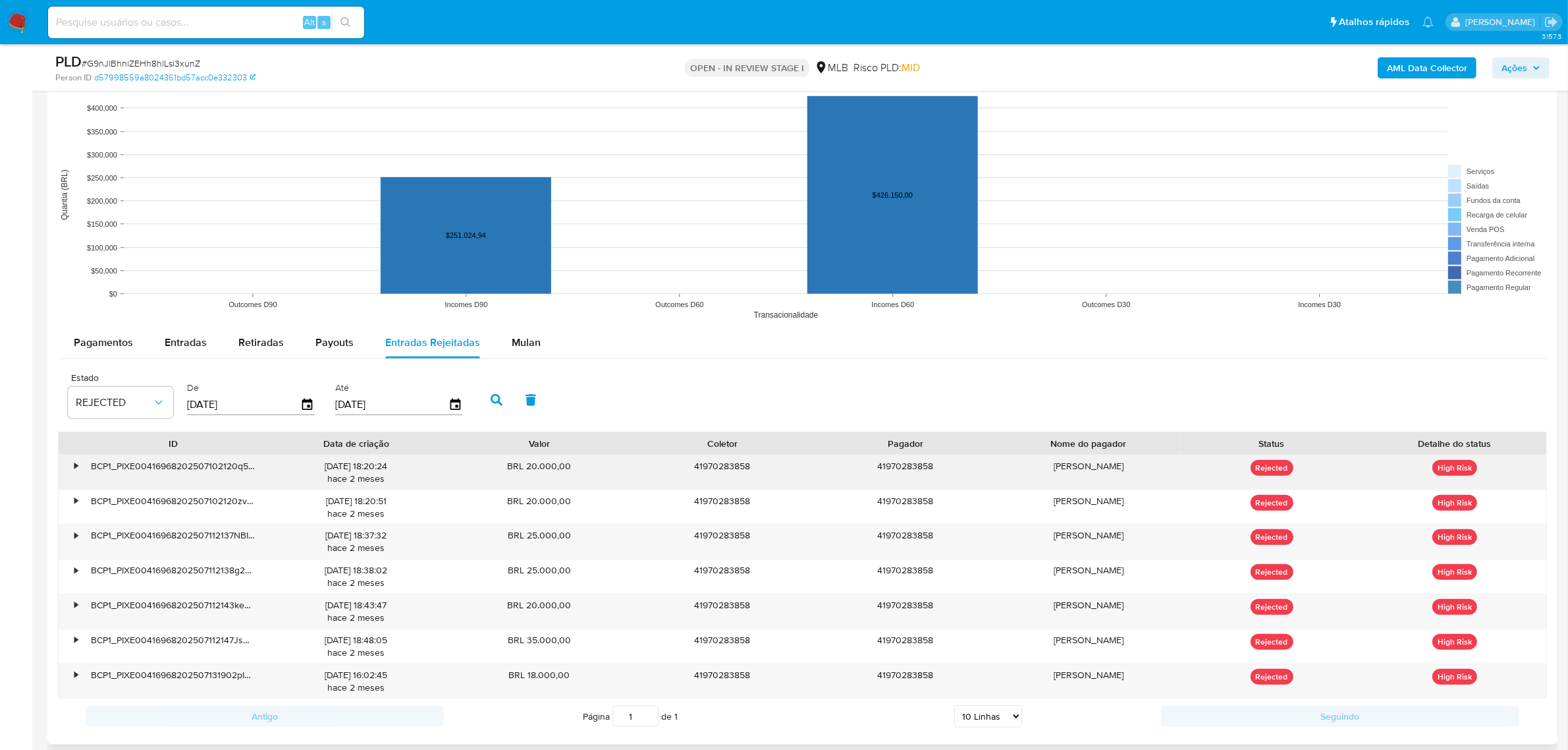
scroll to position [1697, 0]
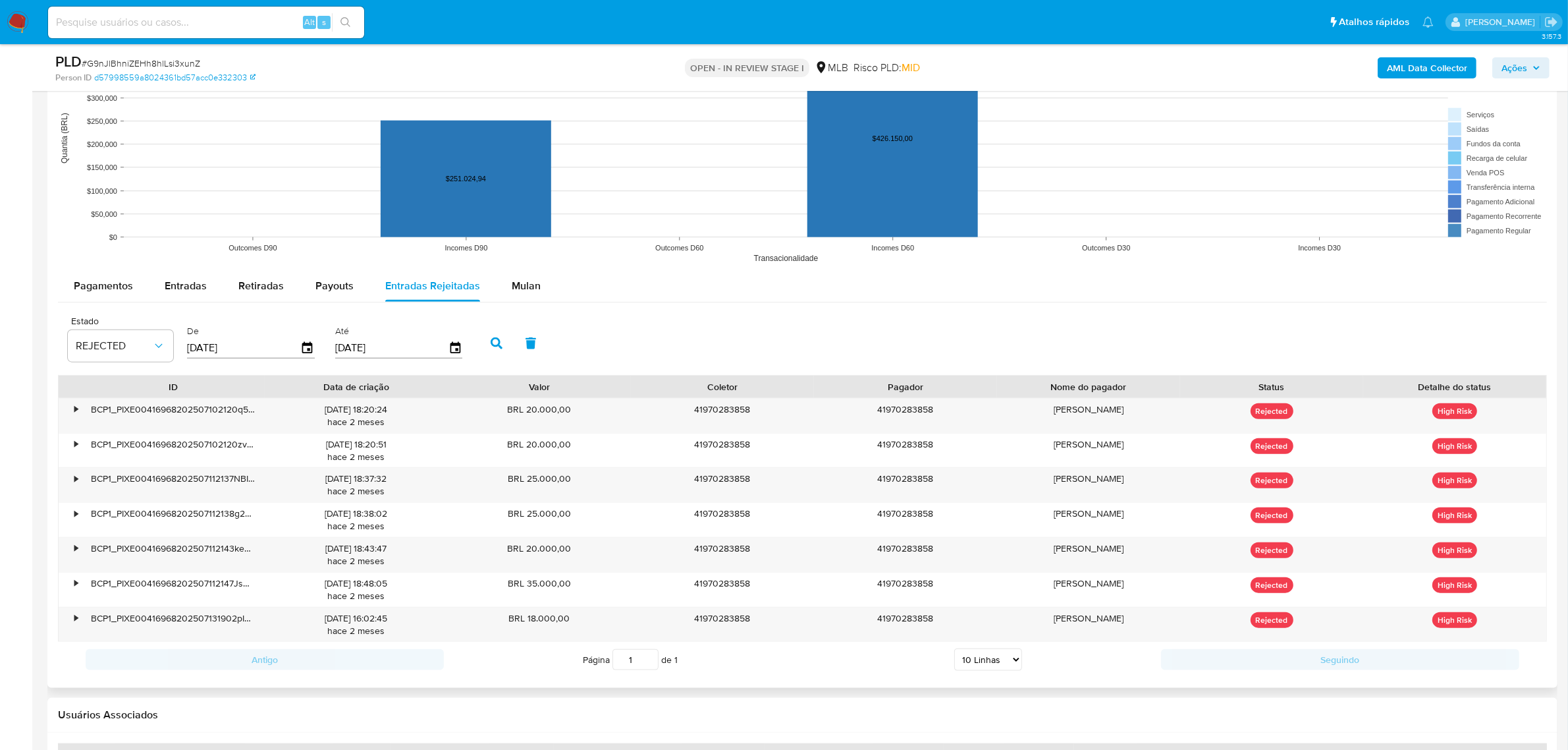
click at [295, 349] on input "08/06/2025" at bounding box center [243, 348] width 114 height 21
click at [307, 350] on icon "button" at bounding box center [307, 347] width 10 height 12
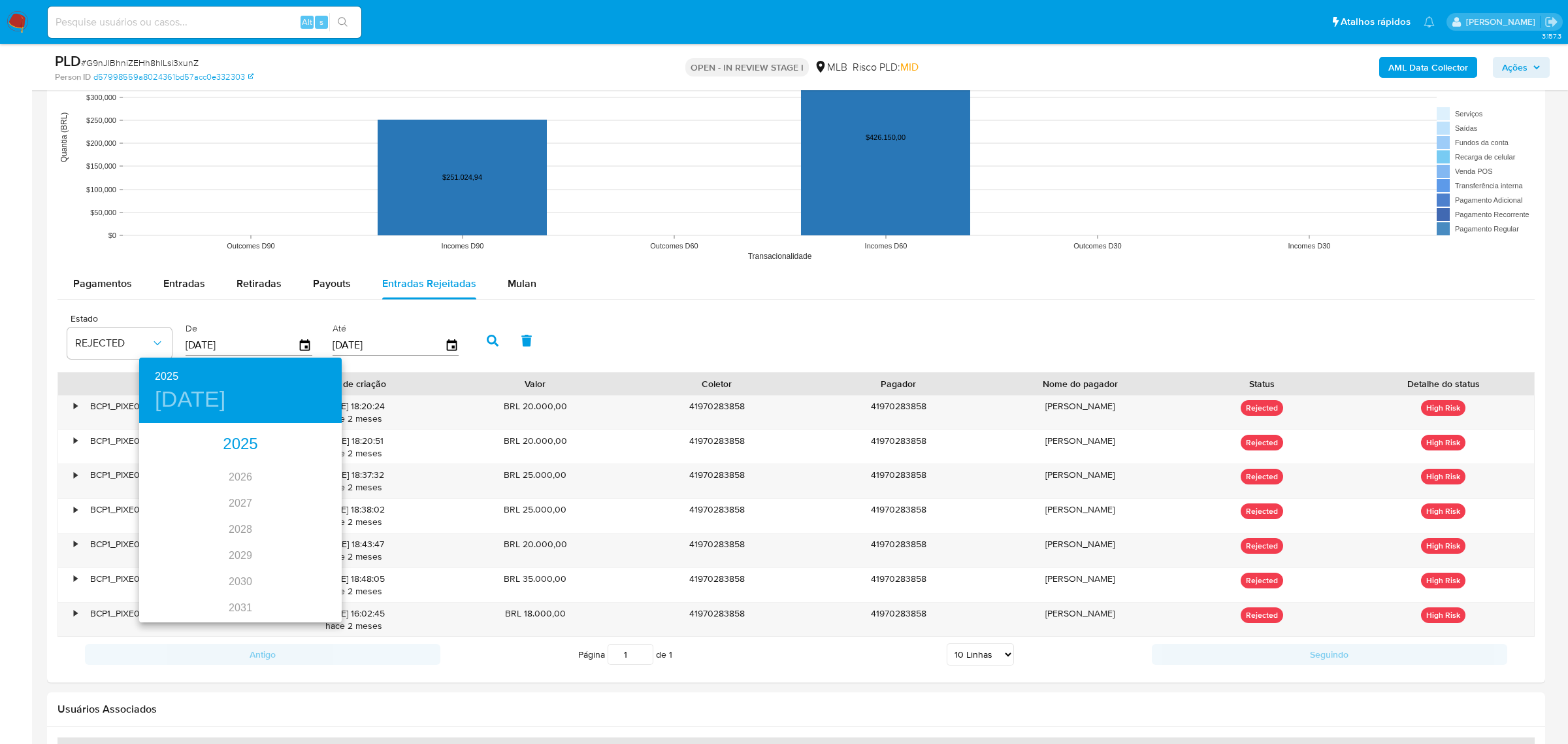
click at [245, 443] on div "2025" at bounding box center [240, 444] width 202 height 26
click at [174, 550] on div "jul." at bounding box center [173, 547] width 67 height 49
click at [183, 493] on span "1" at bounding box center [188, 492] width 23 height 13
type input "01/07/2025"
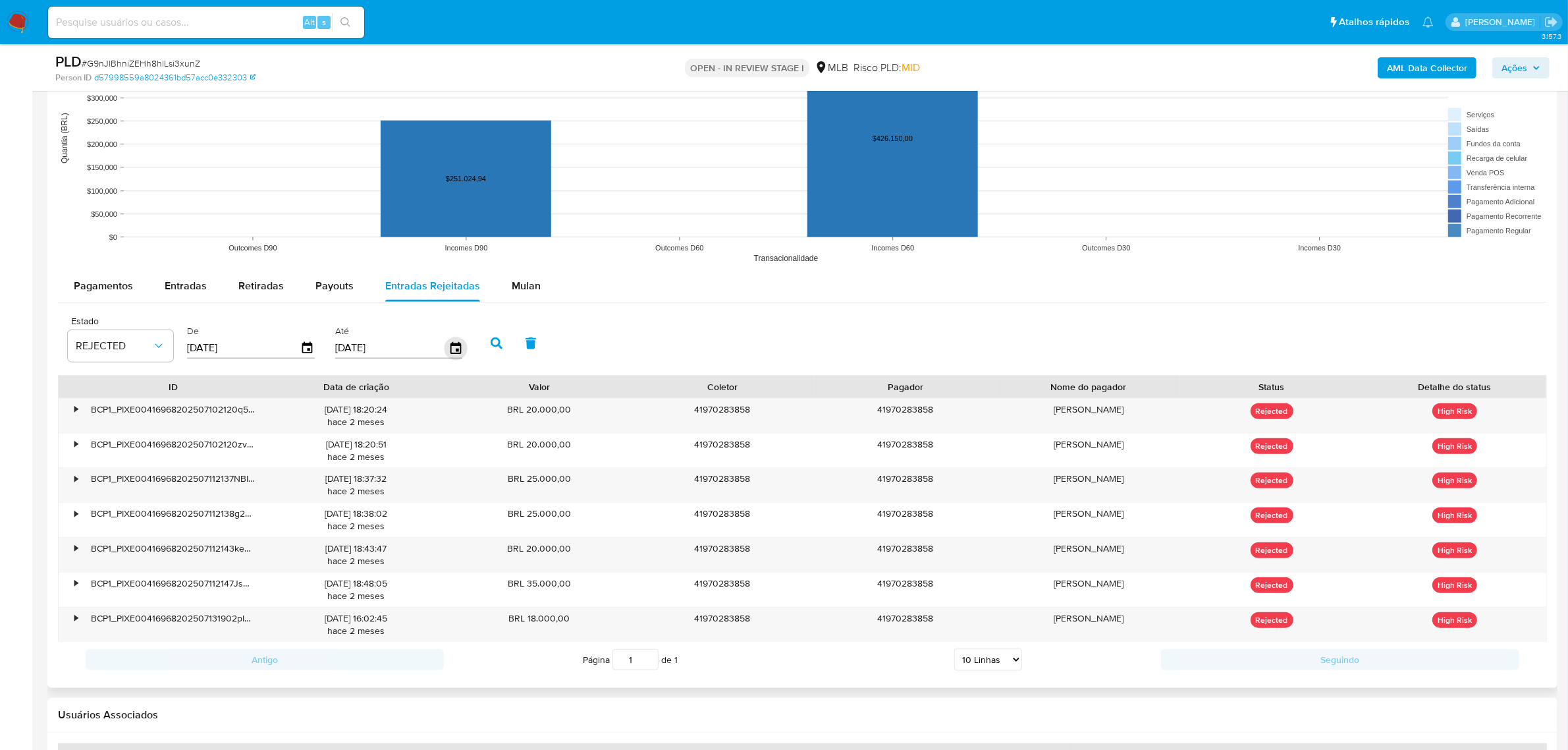
click at [449, 346] on icon "button" at bounding box center [454, 347] width 10 height 12
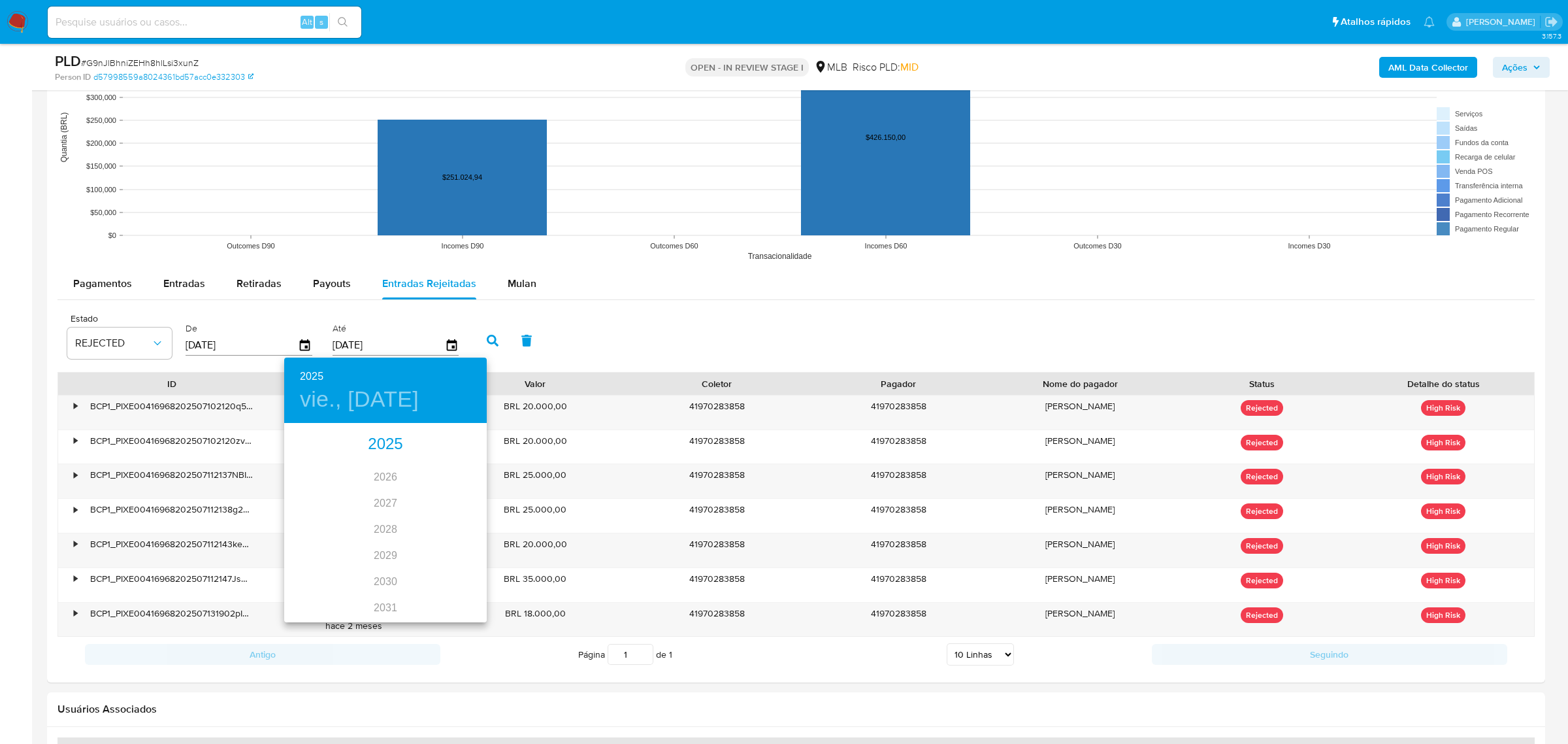
click at [374, 439] on div "2025" at bounding box center [385, 444] width 202 height 26
click at [317, 543] on div "jul." at bounding box center [318, 547] width 67 height 49
click at [384, 587] on p "31" at bounding box center [385, 586] width 10 height 13
type input "31/07/2025"
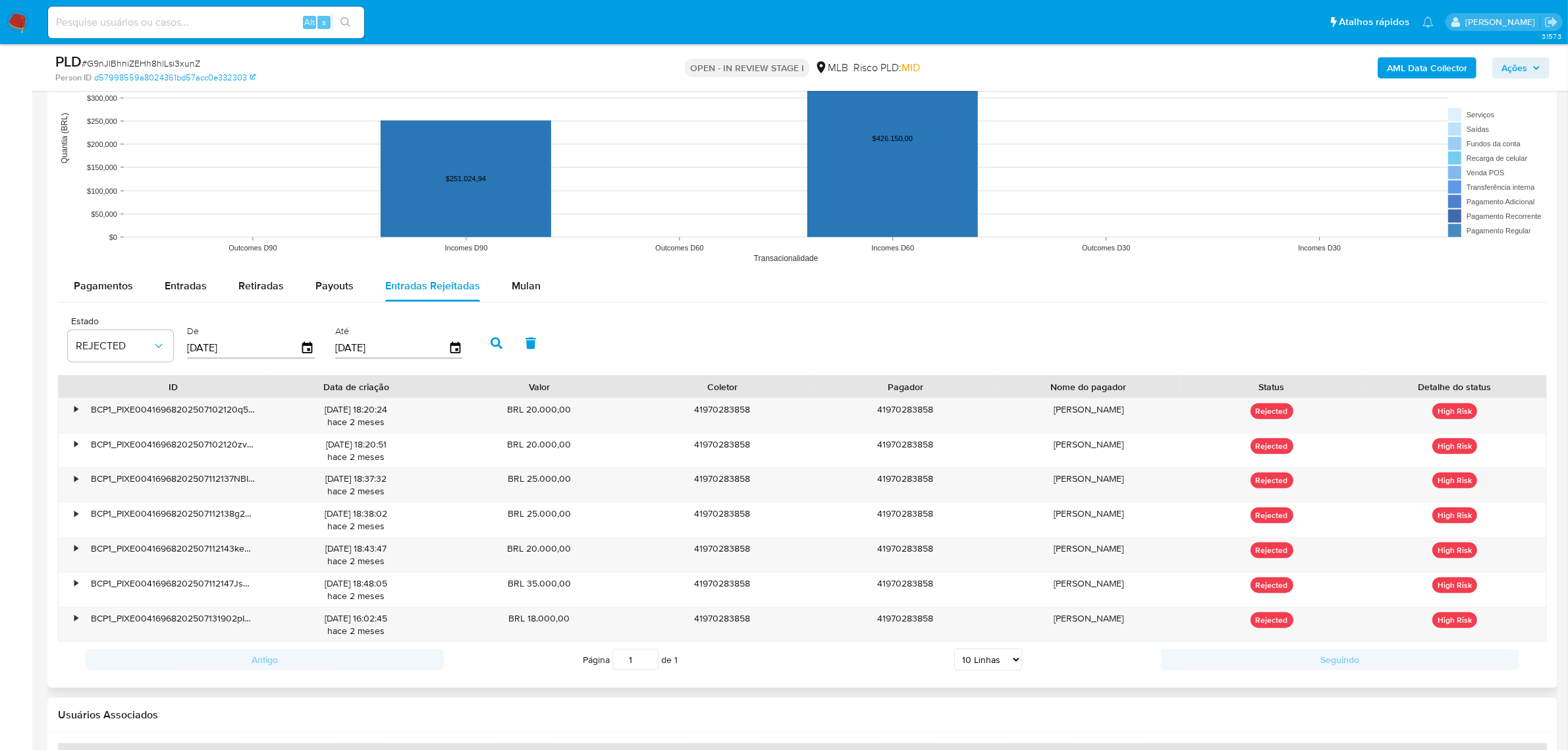
click at [497, 342] on icon "button" at bounding box center [496, 343] width 12 height 12
click at [490, 346] on icon "button" at bounding box center [496, 343] width 12 height 12
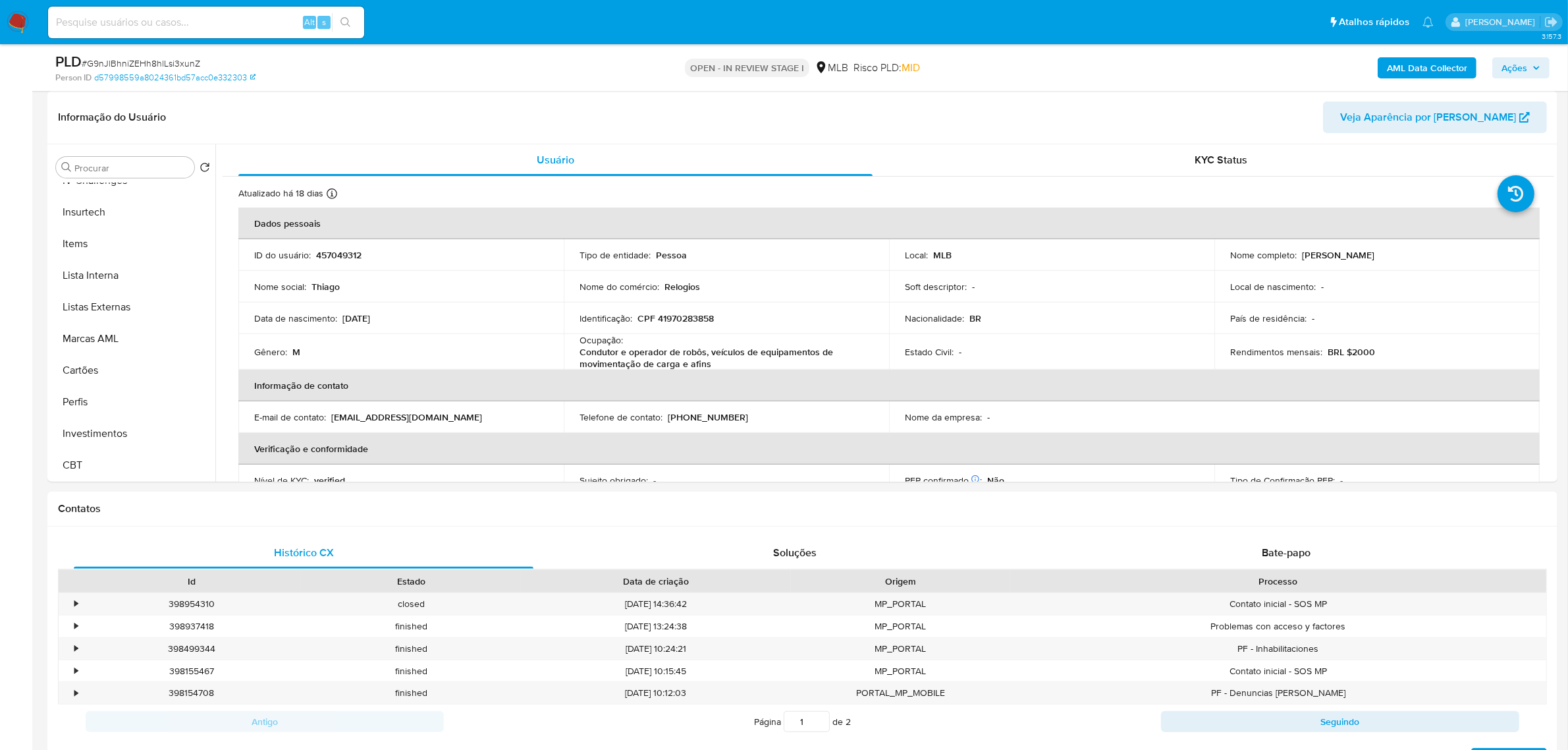
scroll to position [545, 0]
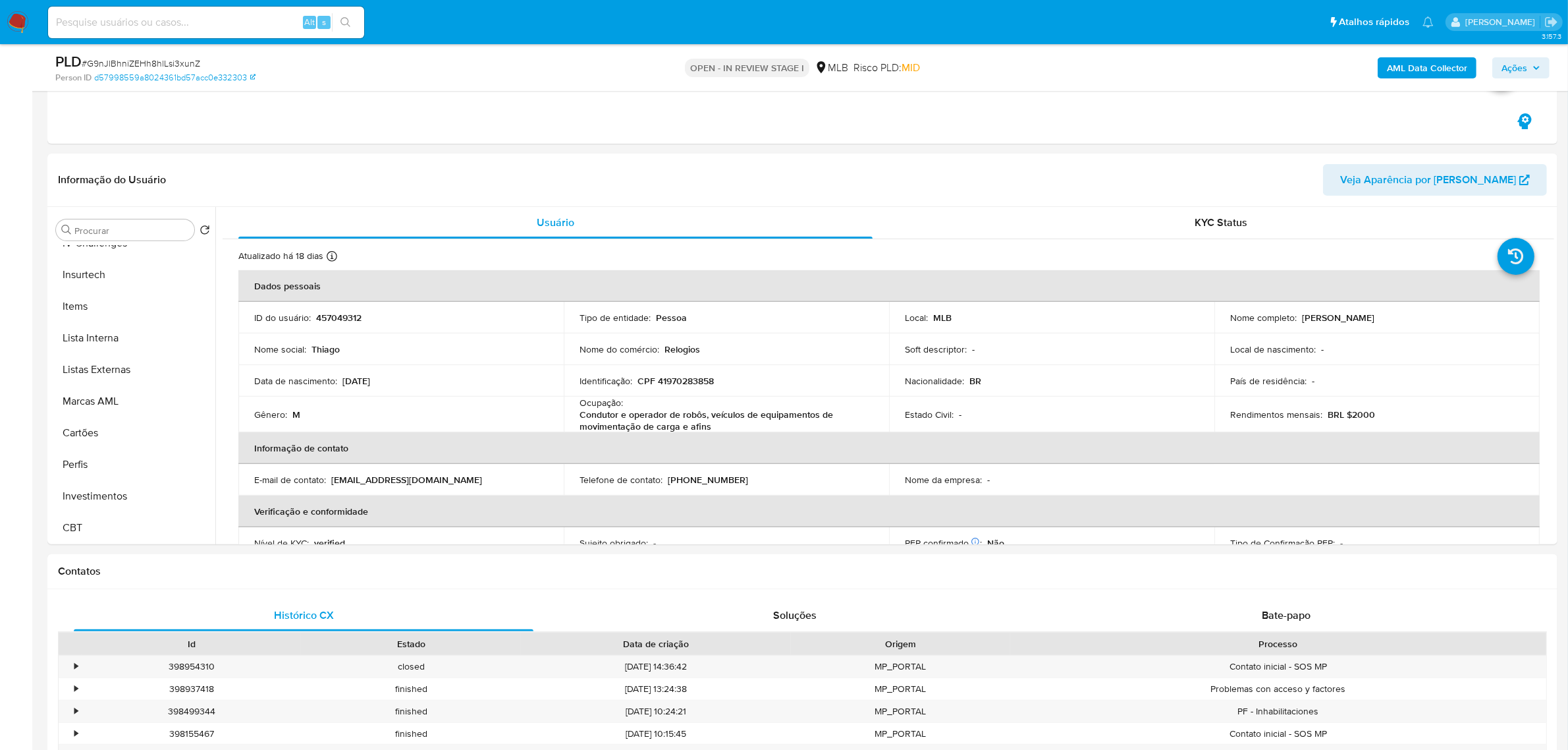
click at [1453, 76] on b "AML Data Collector" at bounding box center [1427, 68] width 81 height 21
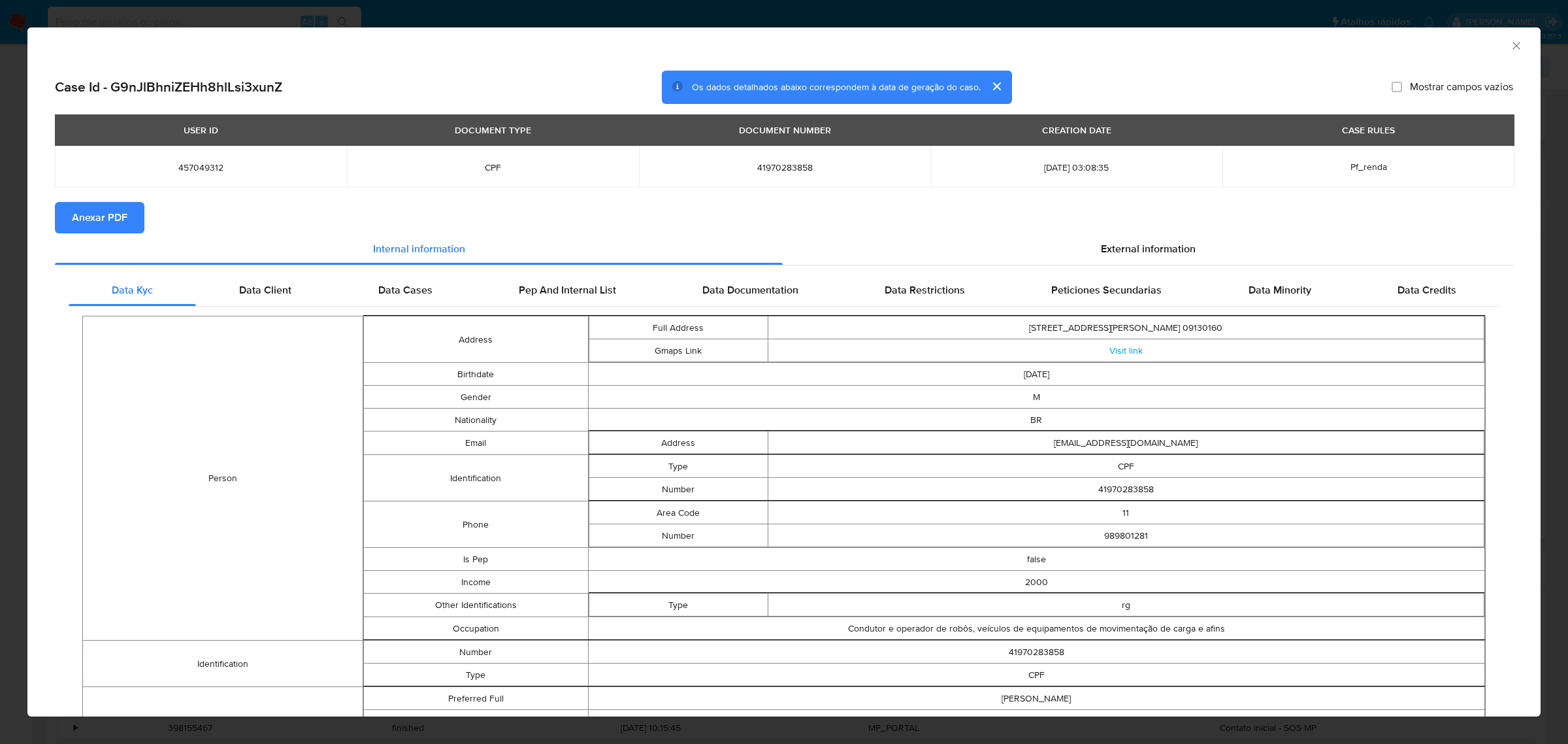
click at [95, 220] on span "Anexar PDF" at bounding box center [100, 217] width 56 height 29
click at [1510, 46] on icon "Fechar a janela" at bounding box center [1517, 46] width 13 height 13
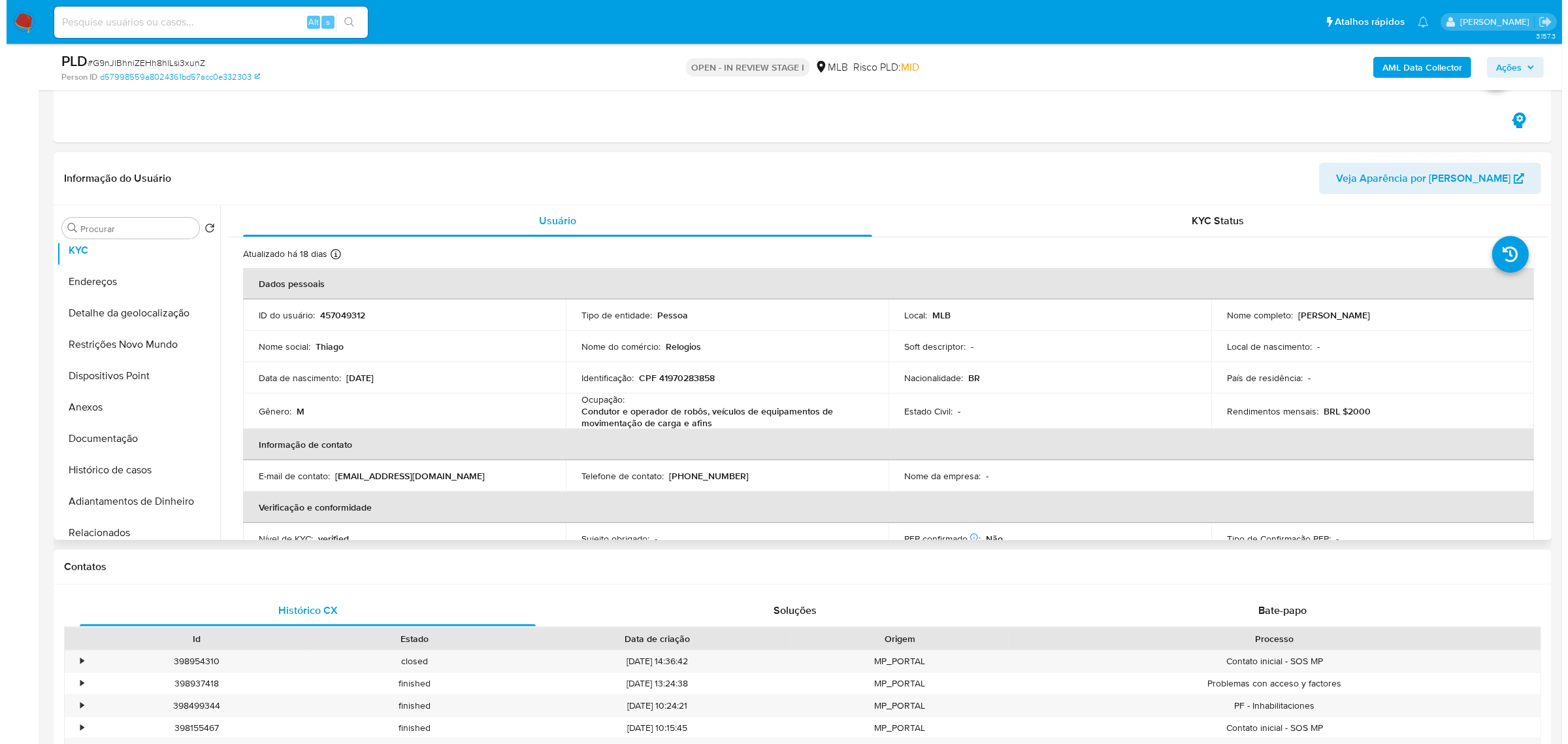
scroll to position [0, 0]
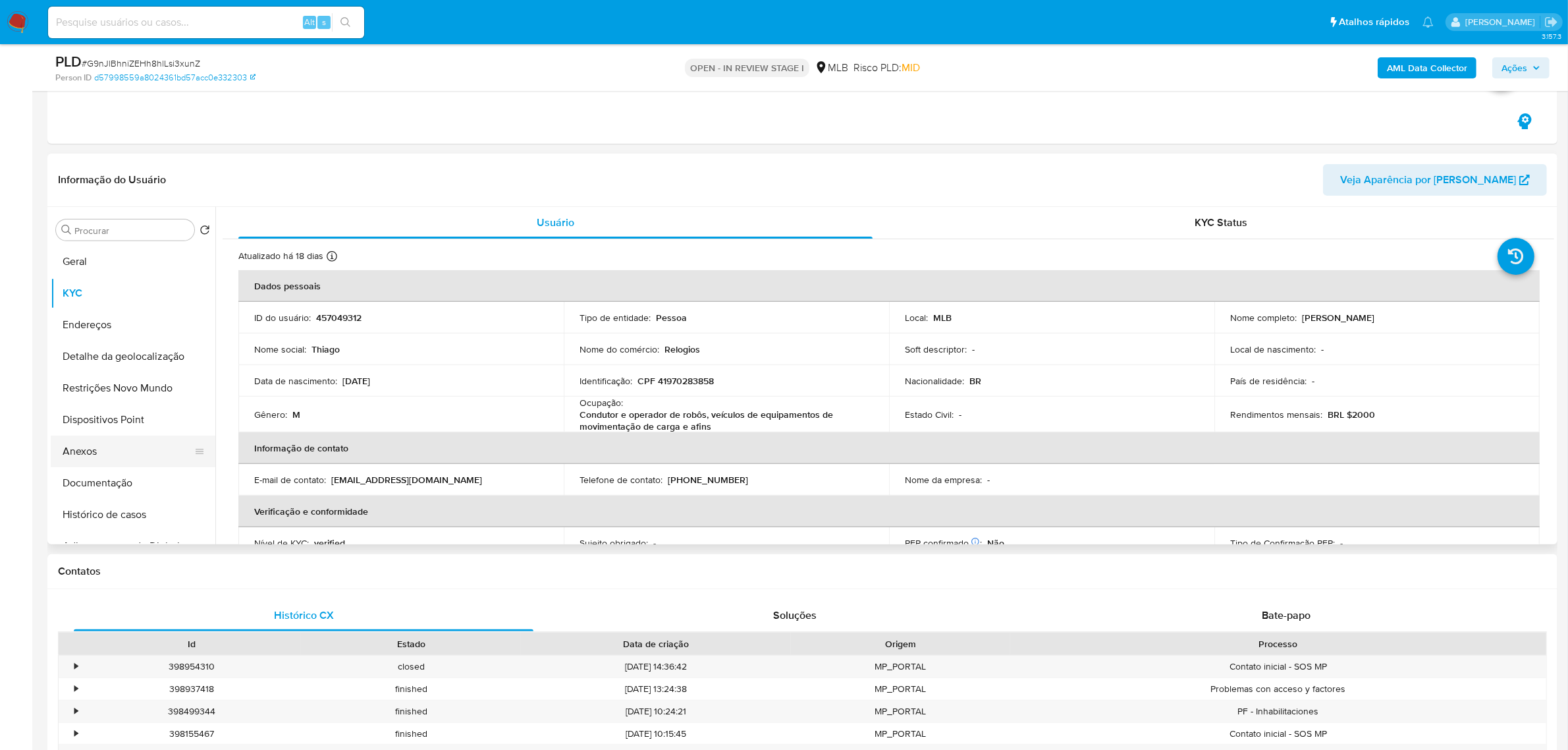
click at [103, 446] on button "Anexos" at bounding box center [127, 450] width 154 height 31
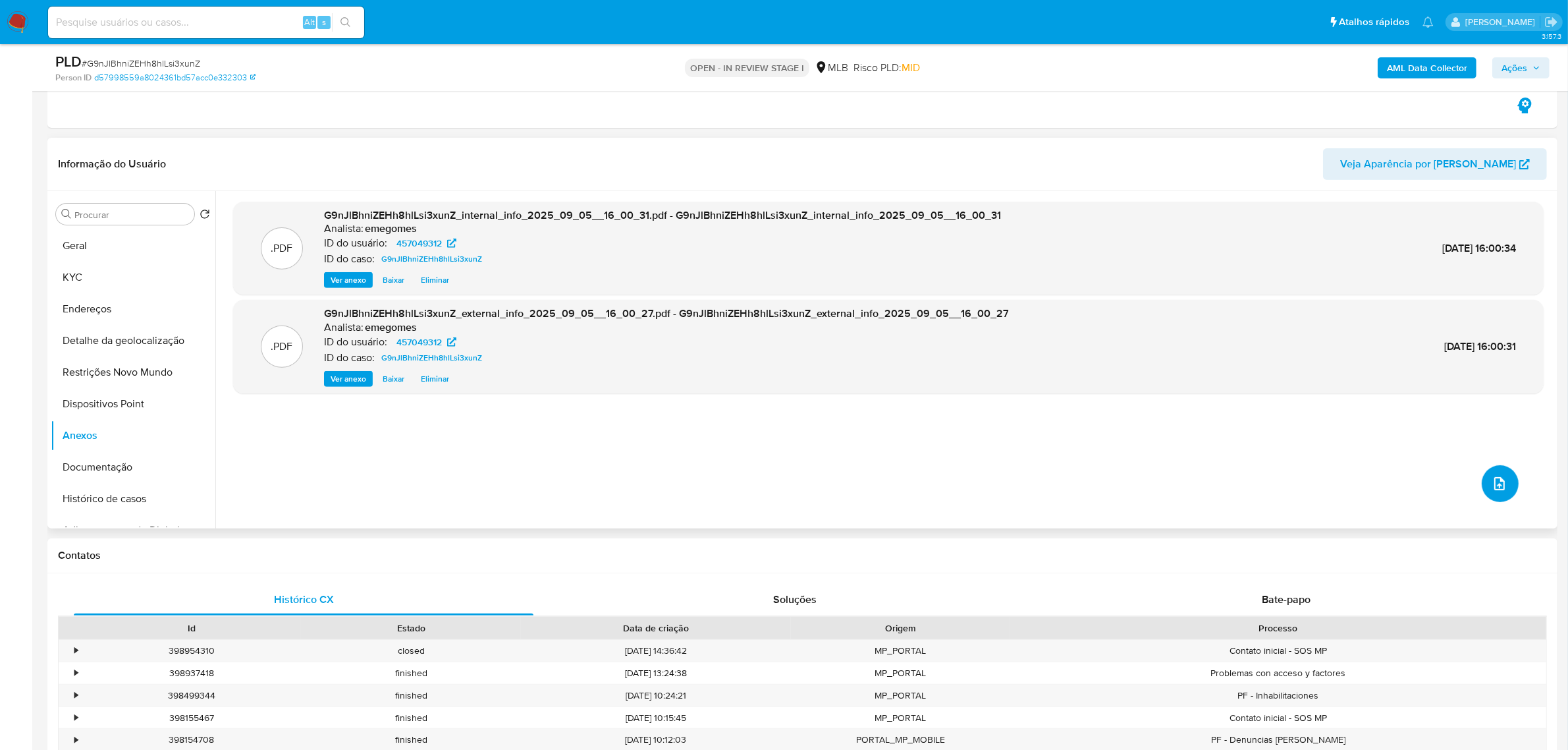
click at [1491, 478] on icon "upload-file" at bounding box center [1500, 483] width 16 height 16
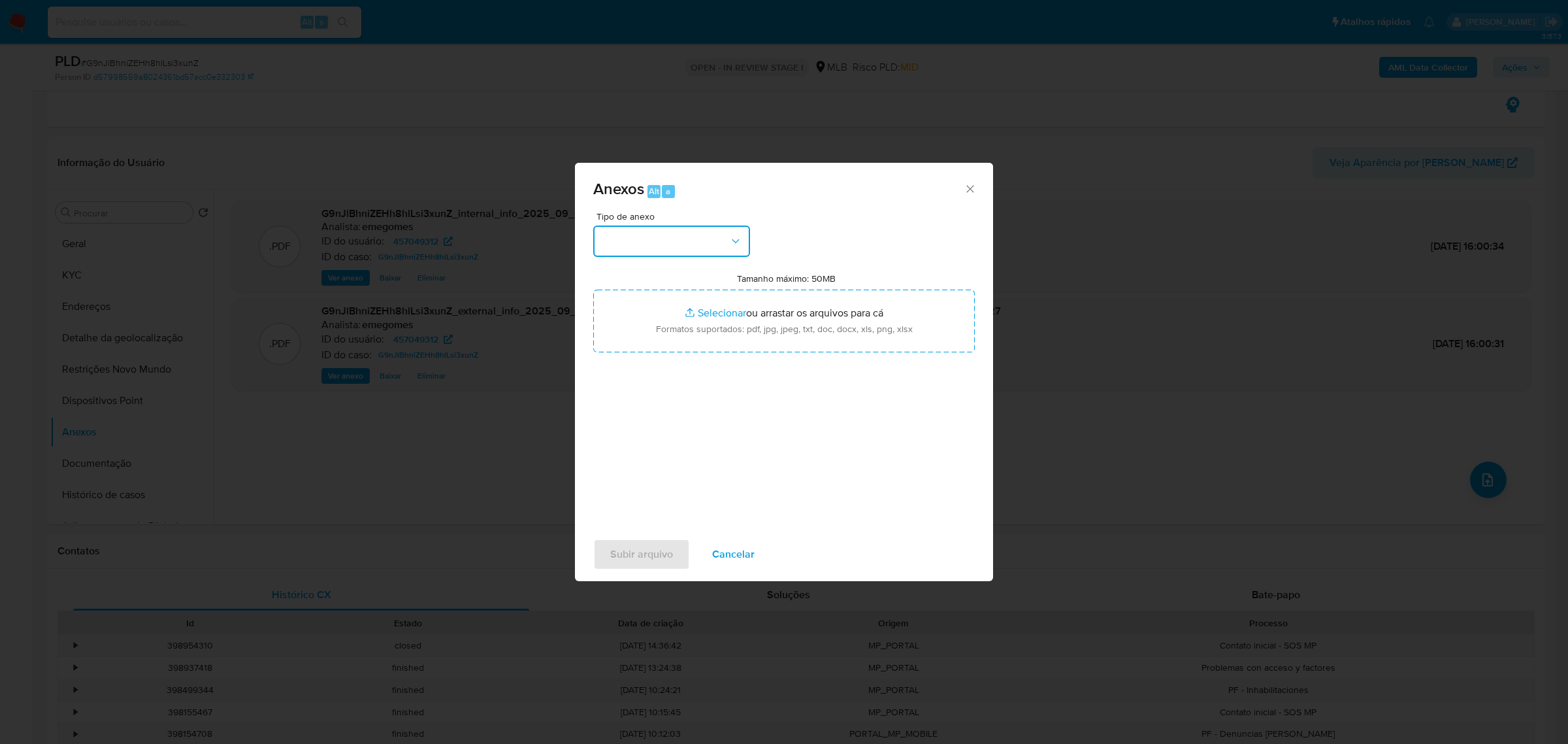
click at [740, 237] on icon "button" at bounding box center [736, 241] width 13 height 13
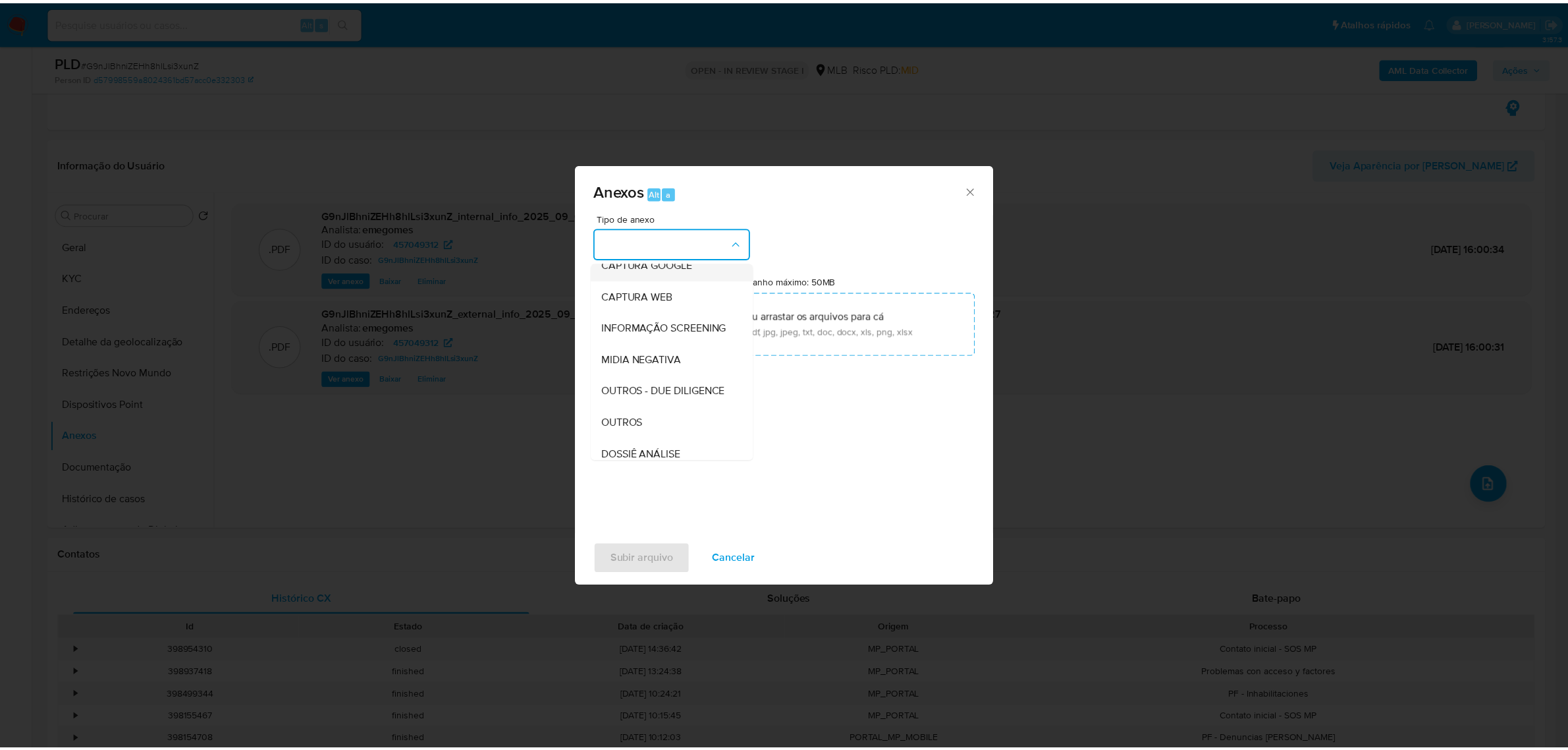
scroll to position [202, 0]
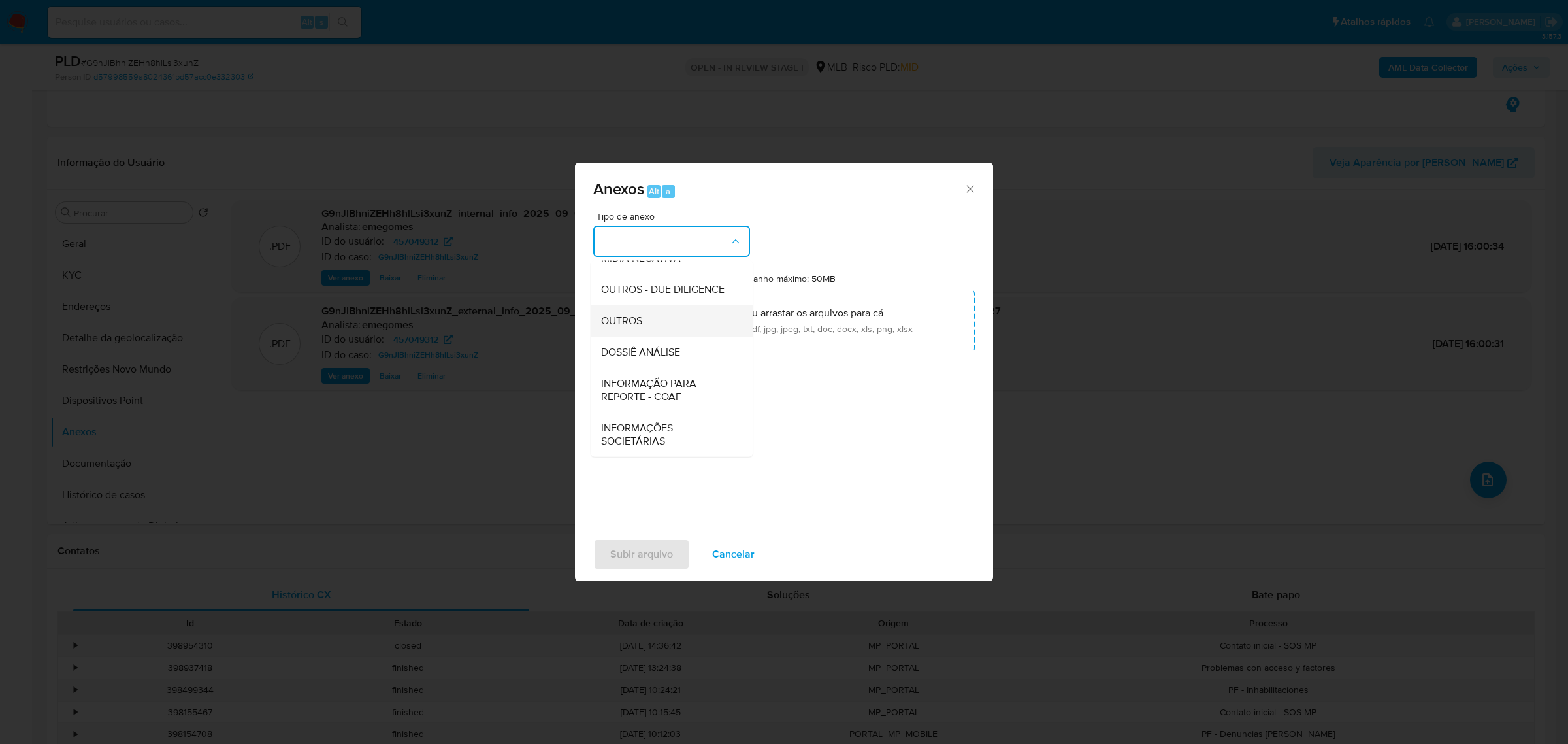
click at [637, 324] on span "OUTROS" at bounding box center [622, 320] width 42 height 13
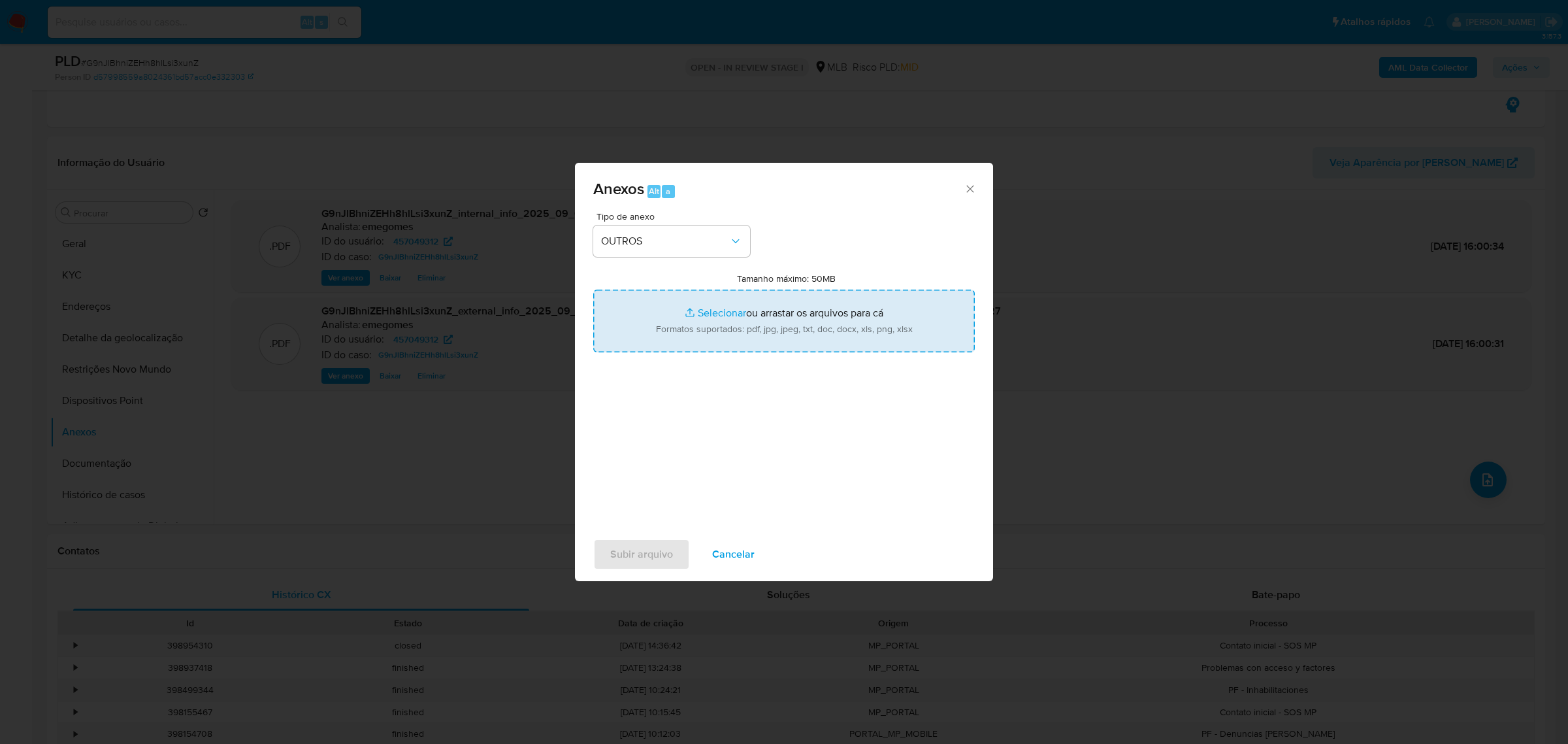
click at [732, 312] on input "Tamanho máximo: 50MB Selecionar arquivos" at bounding box center [784, 320] width 382 height 62
type input "C:\fakepath\SAR - G9nJlBhniZEHh8hlLsi3xunZ - CPF 41970283858 - THIAGO FERREIRA …"
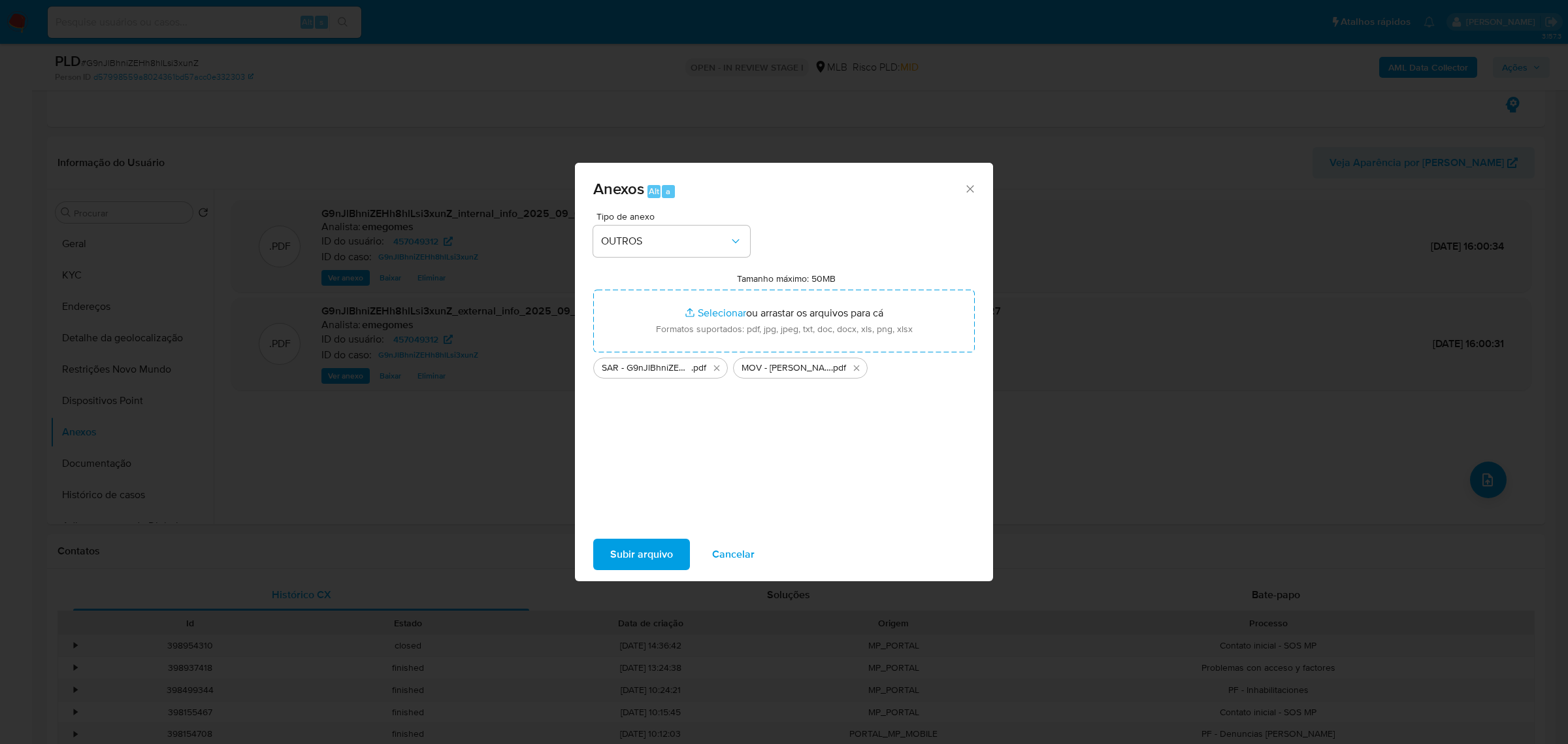
click at [659, 563] on span "Subir arquivo" at bounding box center [642, 554] width 62 height 29
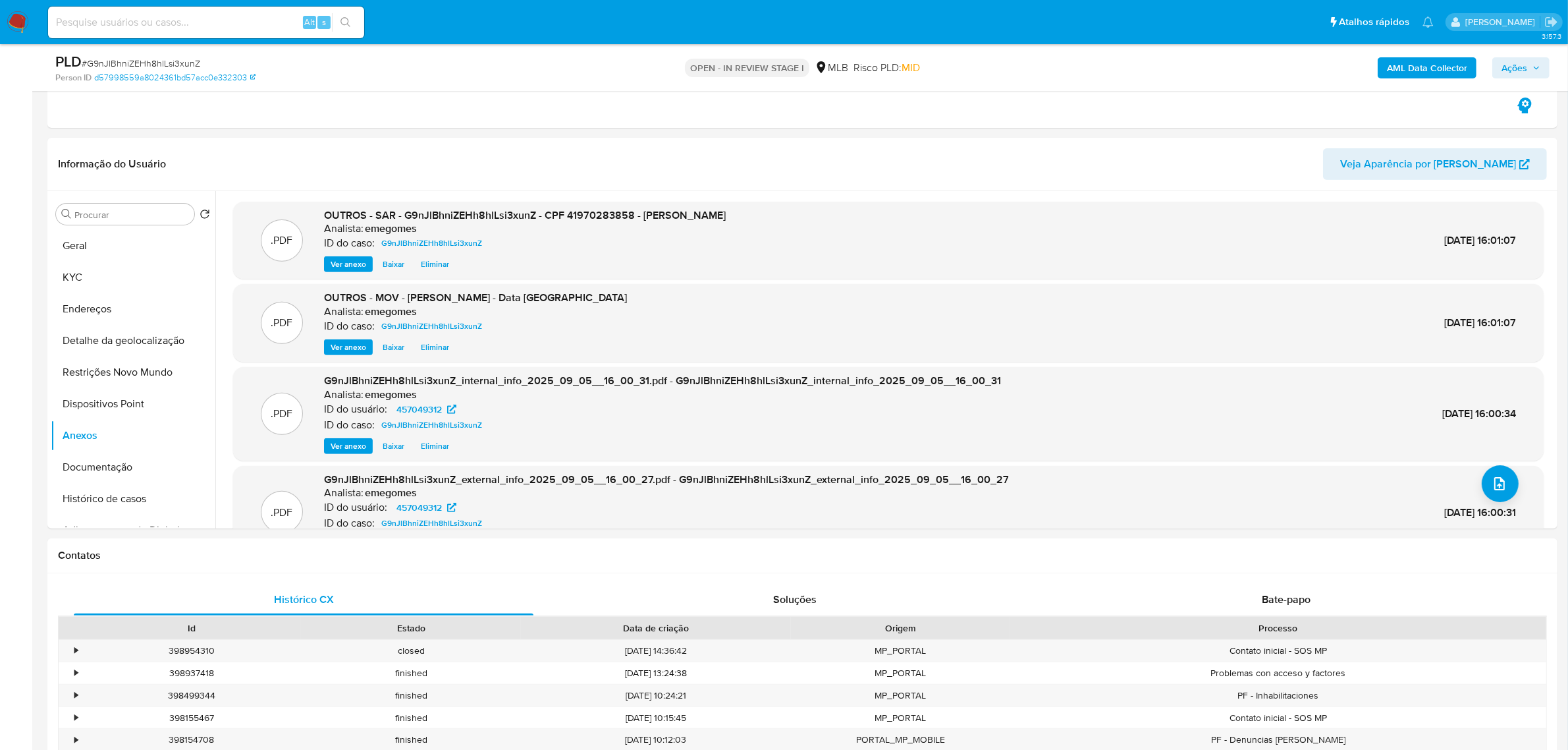
click at [1539, 64] on icon "button" at bounding box center [1537, 68] width 8 height 8
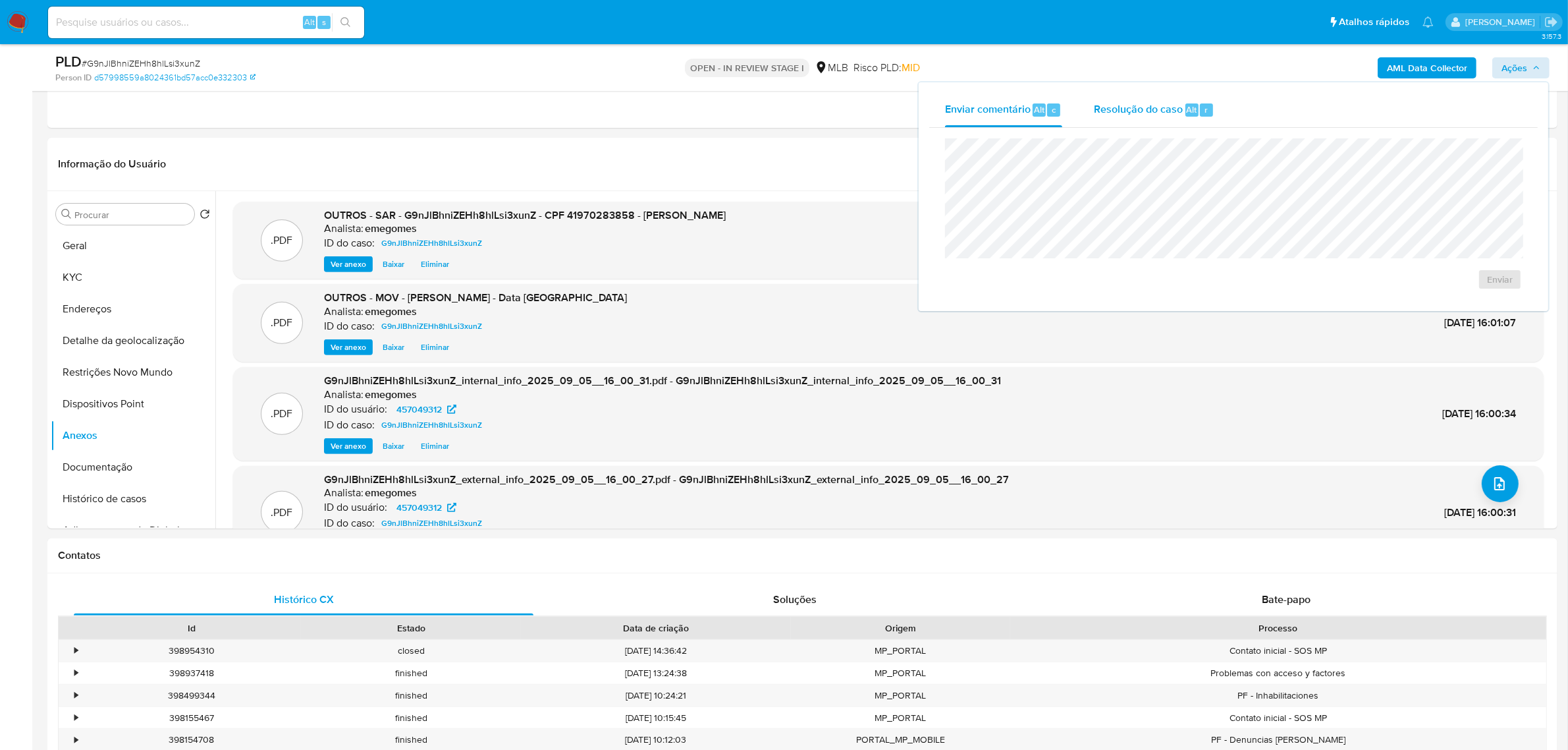
click at [1160, 106] on span "Resolução do caso" at bounding box center [1138, 109] width 89 height 15
click at [1470, 303] on span "ROI Proposal" at bounding box center [1467, 300] width 68 height 19
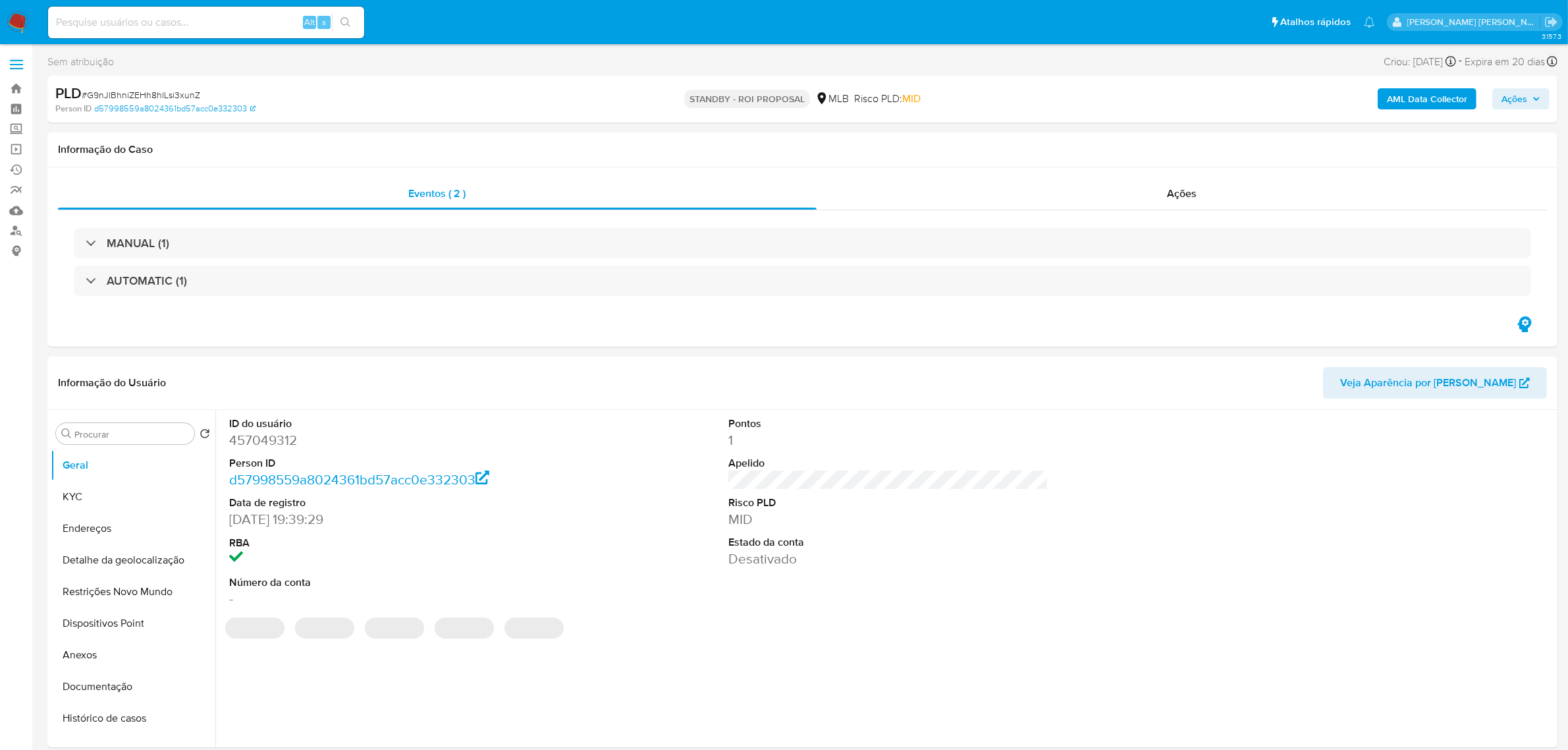
select select "10"
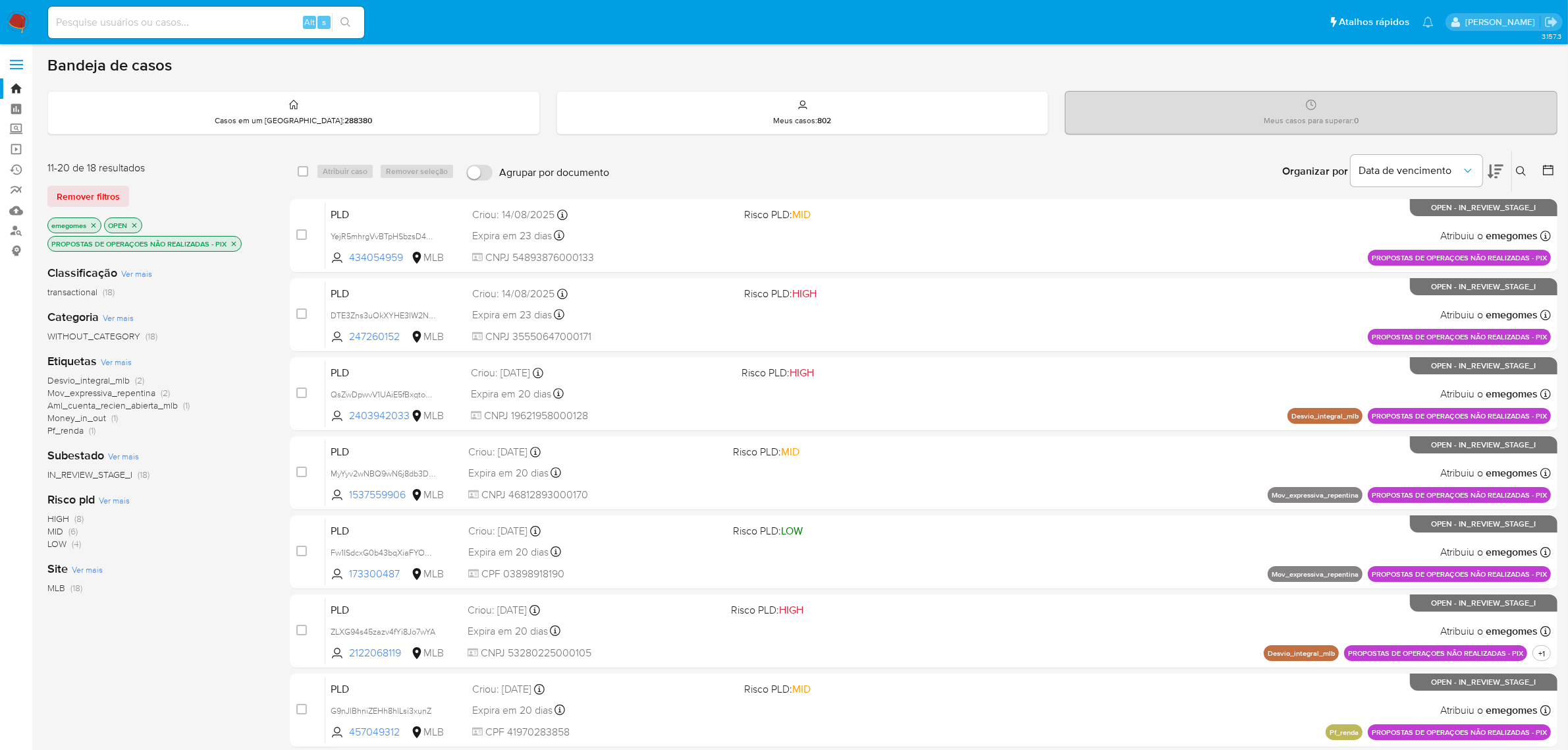
click at [238, 244] on icon "close-filter" at bounding box center [234, 244] width 8 height 8
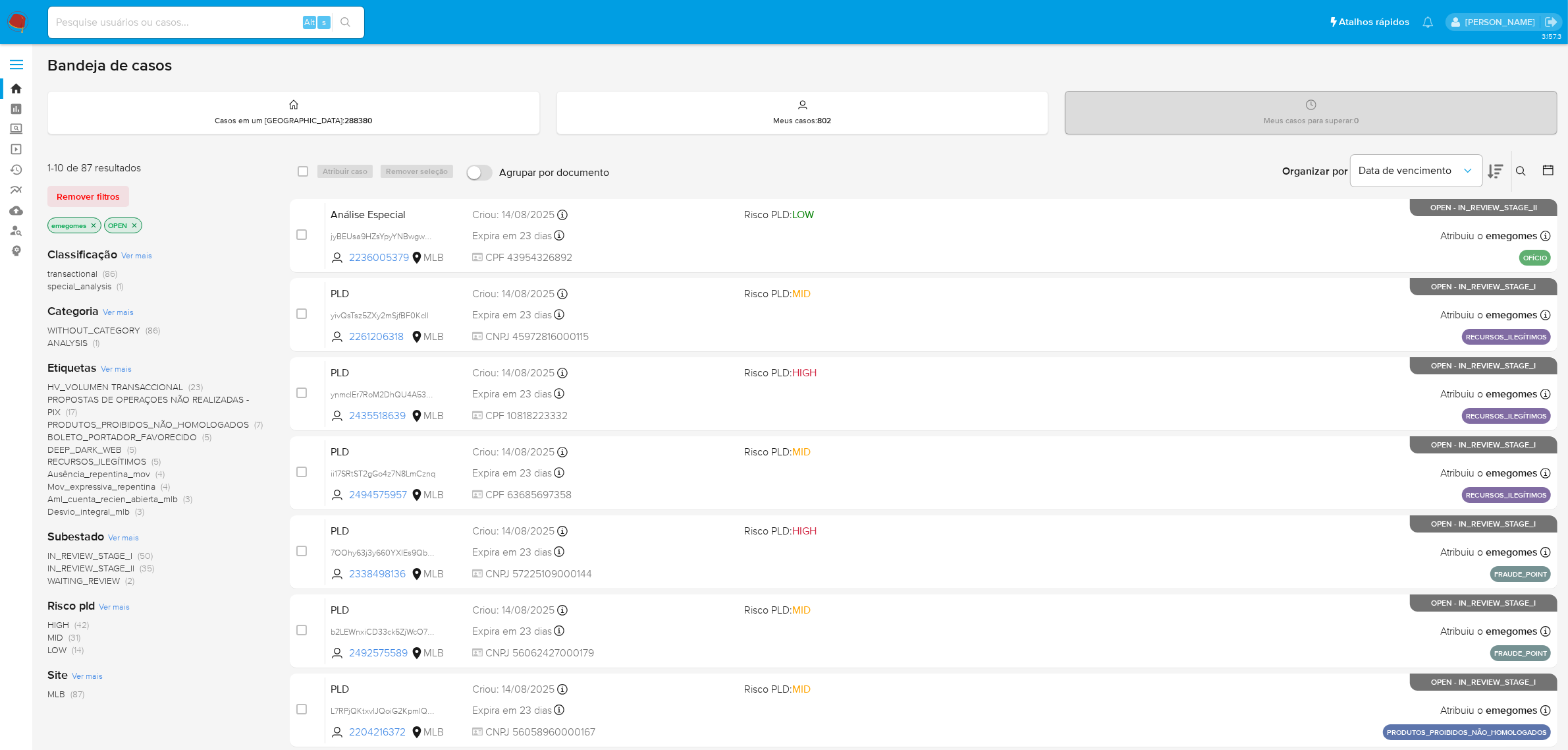
click at [101, 446] on span "DEEP_DARK_WEB" at bounding box center [85, 449] width 74 height 13
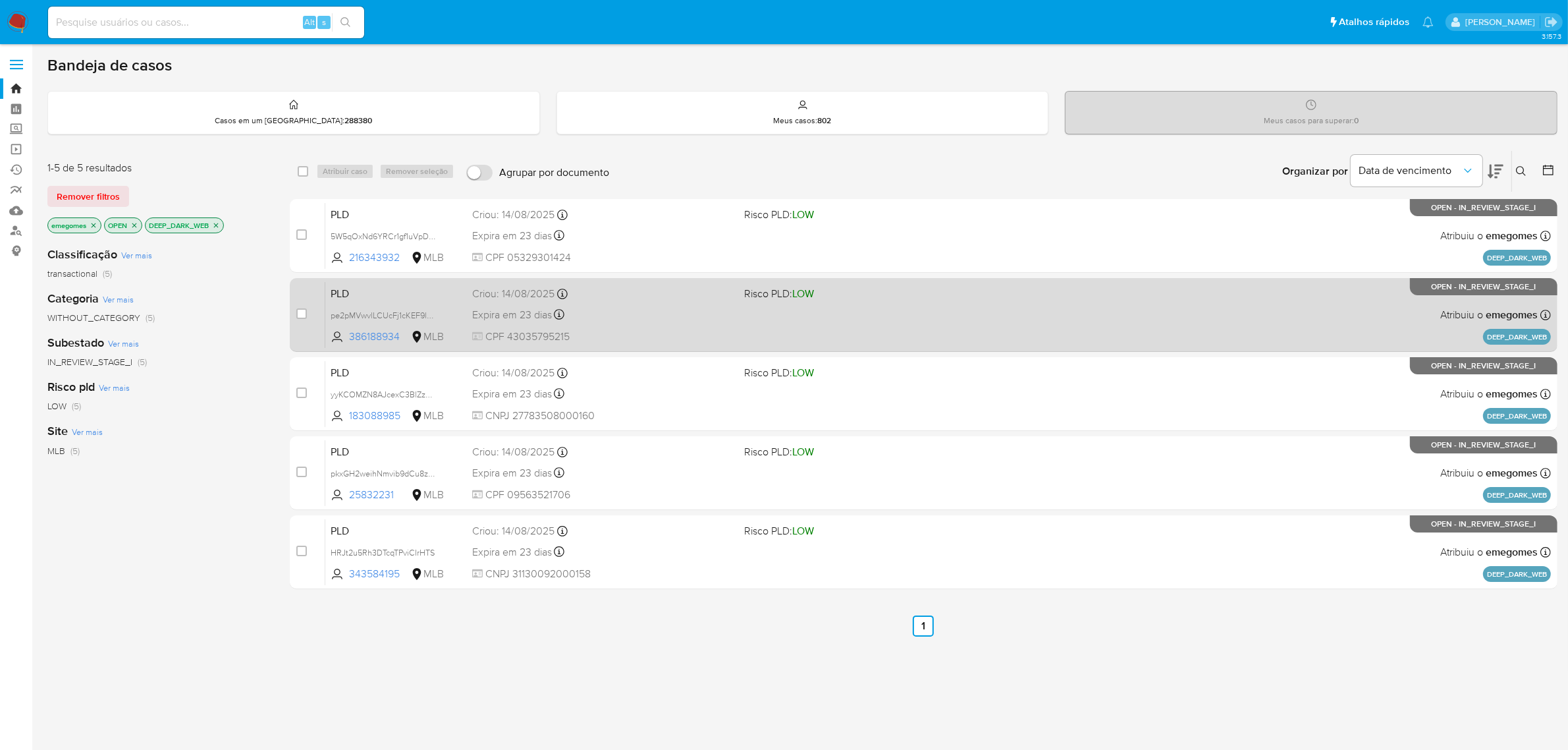
click at [598, 303] on div "PLD pe2pMVwvlLCUcFj1cKEF9l5X 386188934 MLB Risco PLD: LOW Criou: 14/08/2025 Cri…" at bounding box center [938, 314] width 1226 height 67
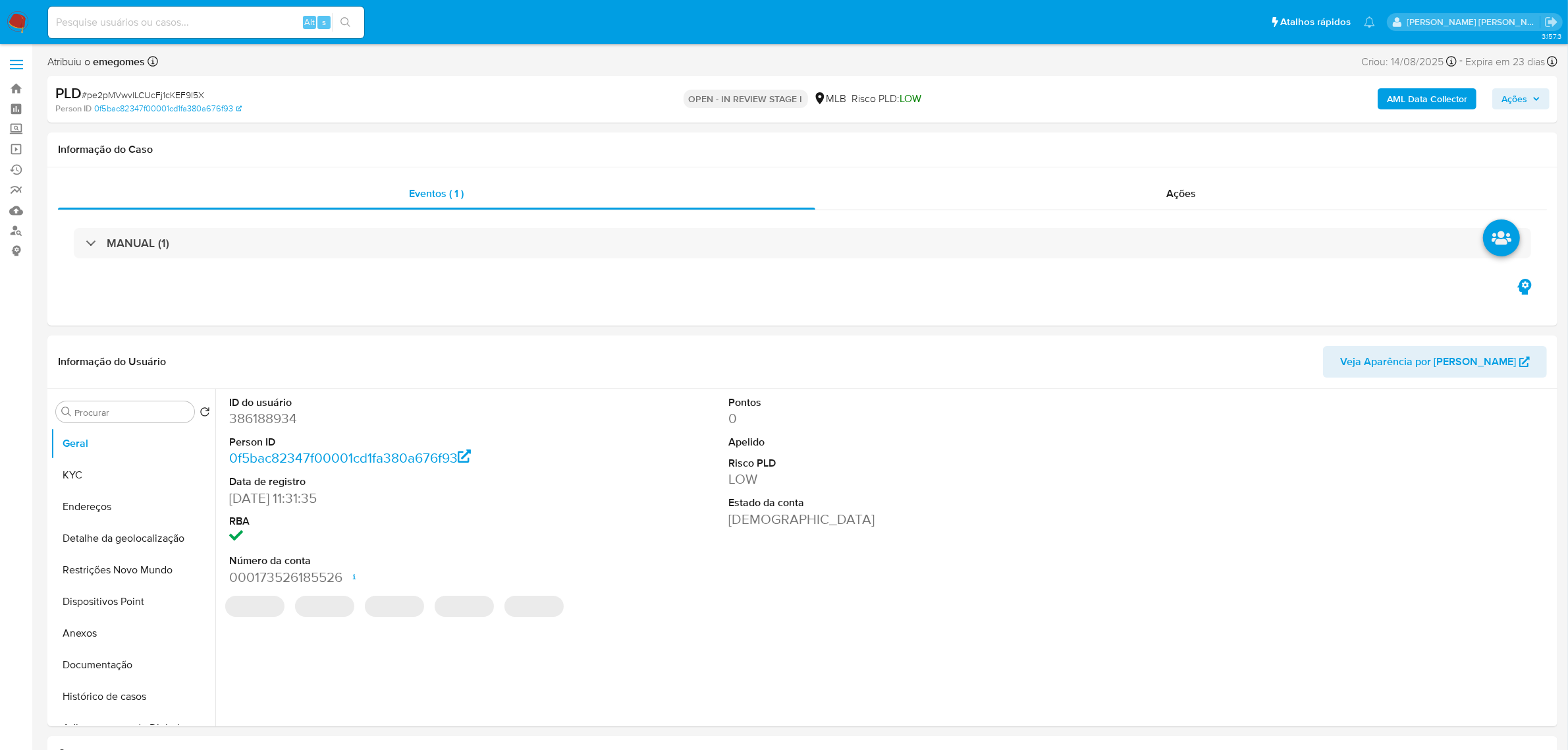
select select "10"
